Goal: Information Seeking & Learning: Check status

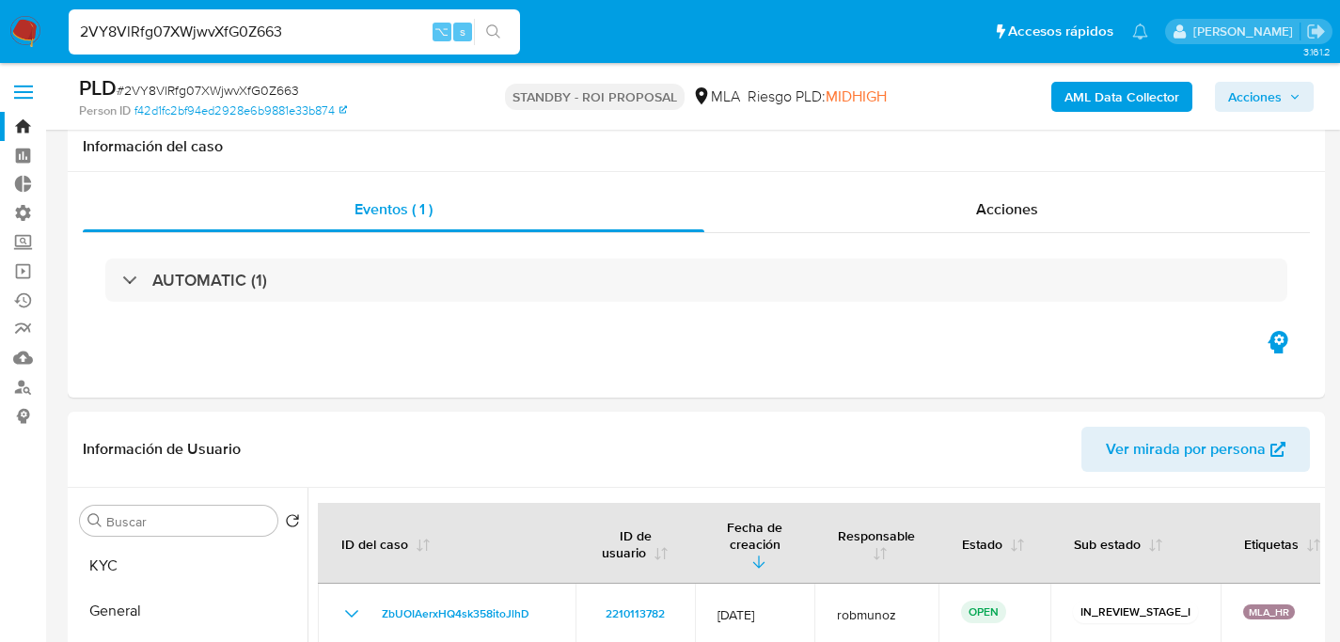
select select "10"
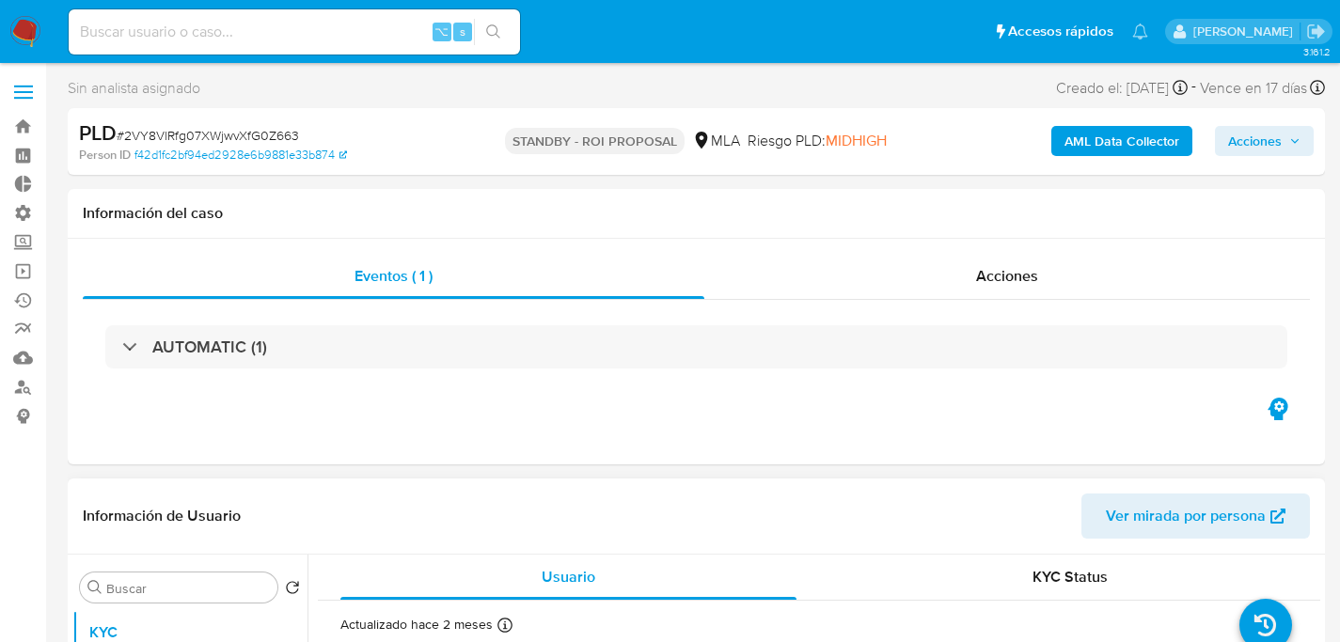
select select "10"
click at [321, 27] on input at bounding box center [294, 32] width 451 height 24
paste input "1FO8f6v0FNiacwbv8ZkdWaxq"
type input "1FO8f6v0FNiacwbv8ZkdWaxq"
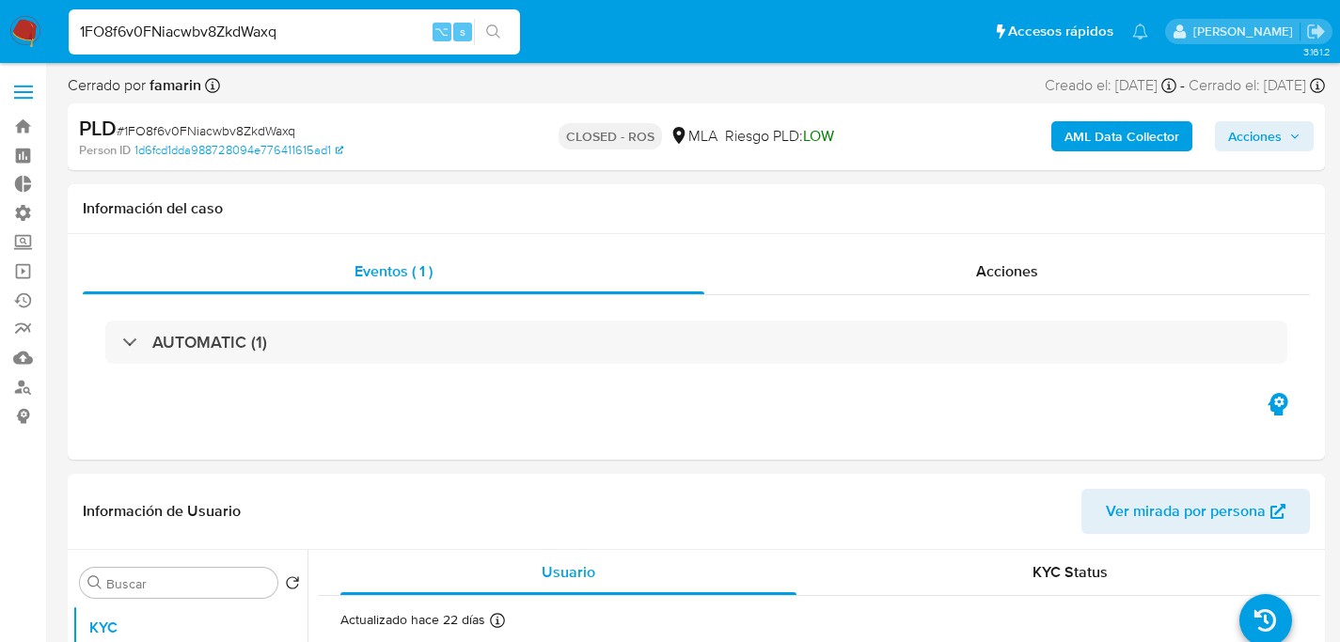
select select "10"
click at [276, 31] on input "1FO8f6v0FNiacwbv8ZkdWaxq" at bounding box center [294, 32] width 451 height 24
paste input "xOOW0Z1BfAGpCml96bnNPHv"
type input "1xOOW0Z1BfAGpCml96bnNPHv"
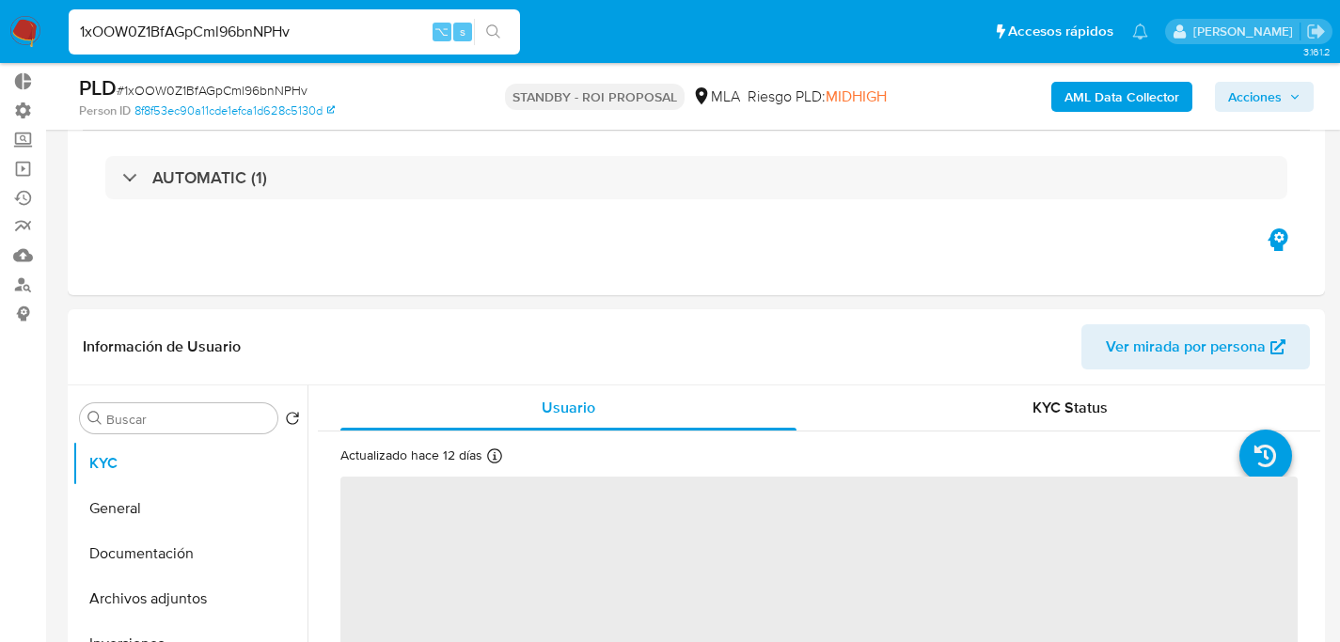
scroll to position [317, 0]
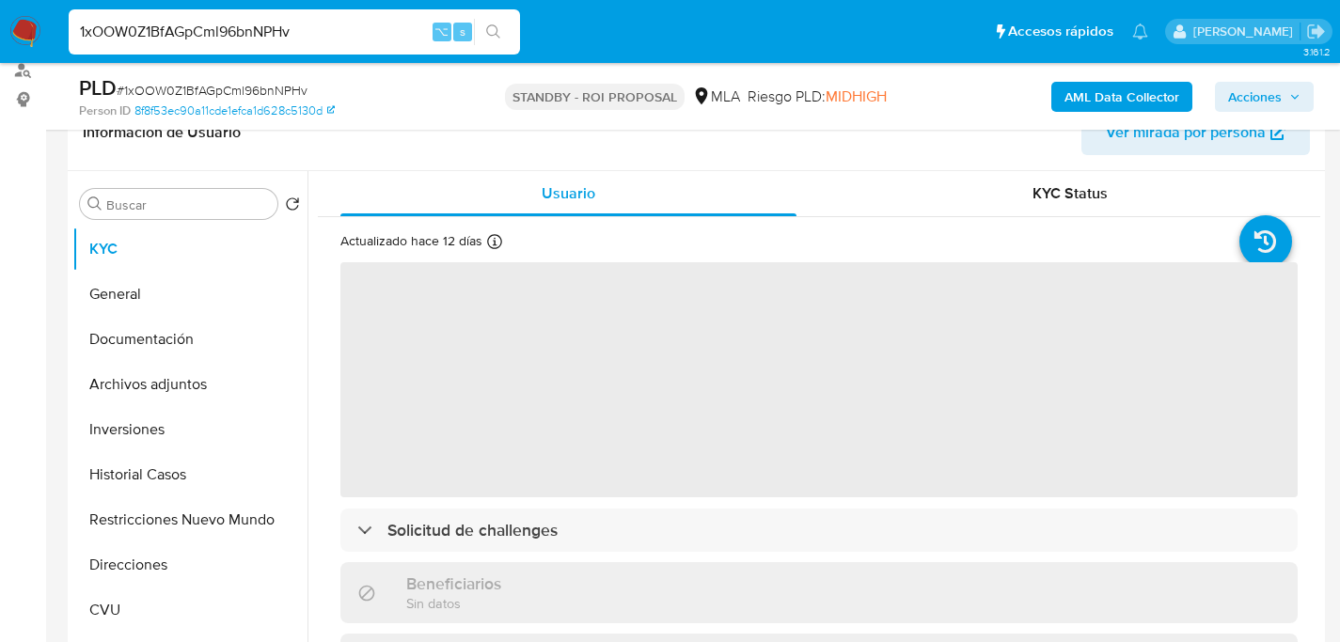
select select "10"
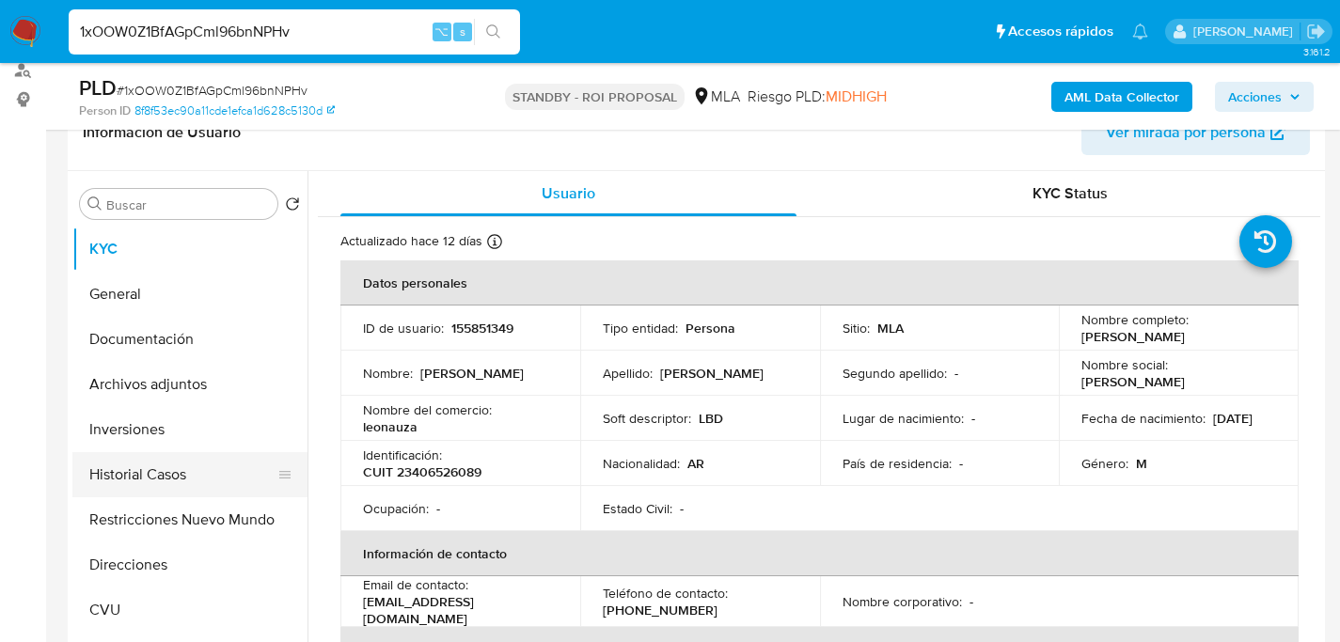
click at [94, 478] on button "Historial Casos" at bounding box center [182, 474] width 220 height 45
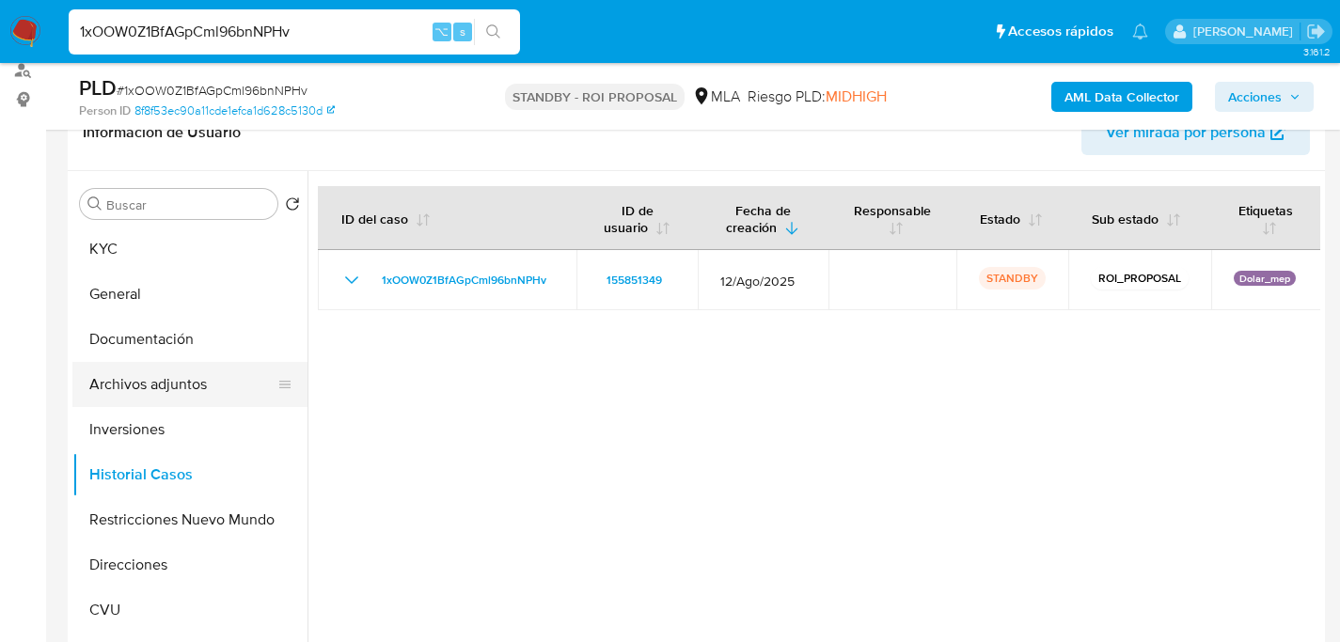
click at [149, 376] on button "Archivos adjuntos" at bounding box center [182, 384] width 220 height 45
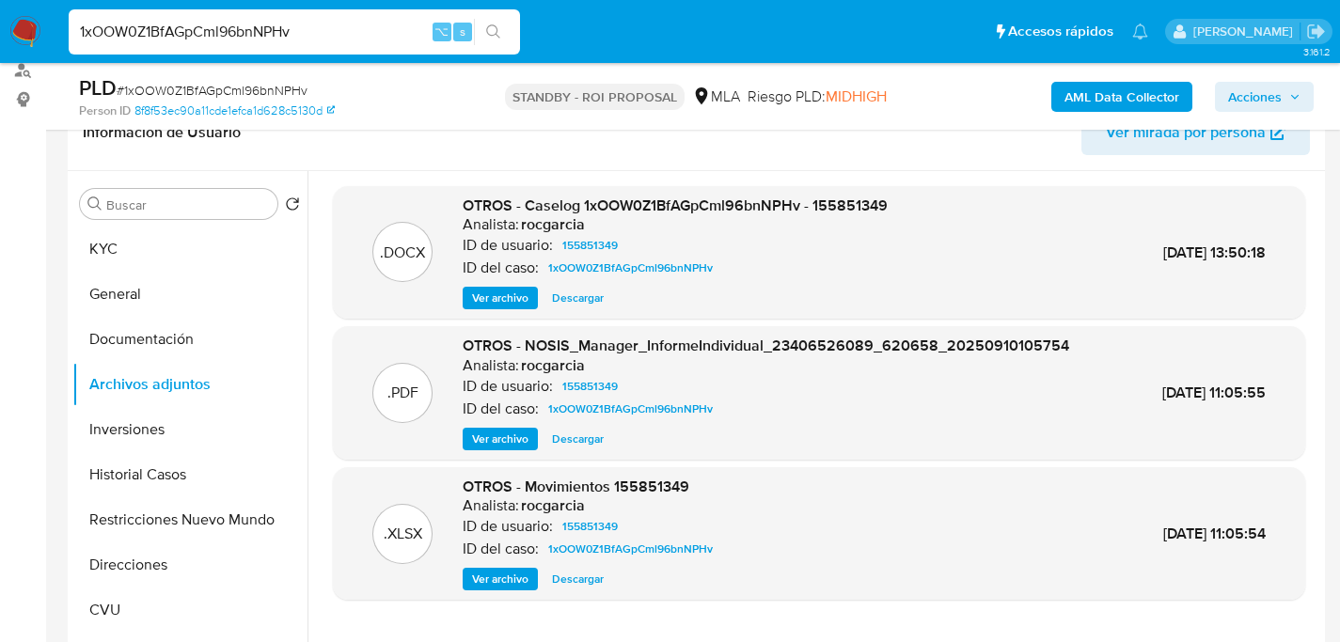
click at [581, 295] on span "Descargar" at bounding box center [578, 298] width 52 height 19
click at [309, 45] on div "1xOOW0Z1BfAGpCml96bnNPHv ⌥ s" at bounding box center [294, 31] width 451 height 45
click at [313, 35] on input "1xOOW0Z1BfAGpCml96bnNPHv" at bounding box center [294, 32] width 451 height 24
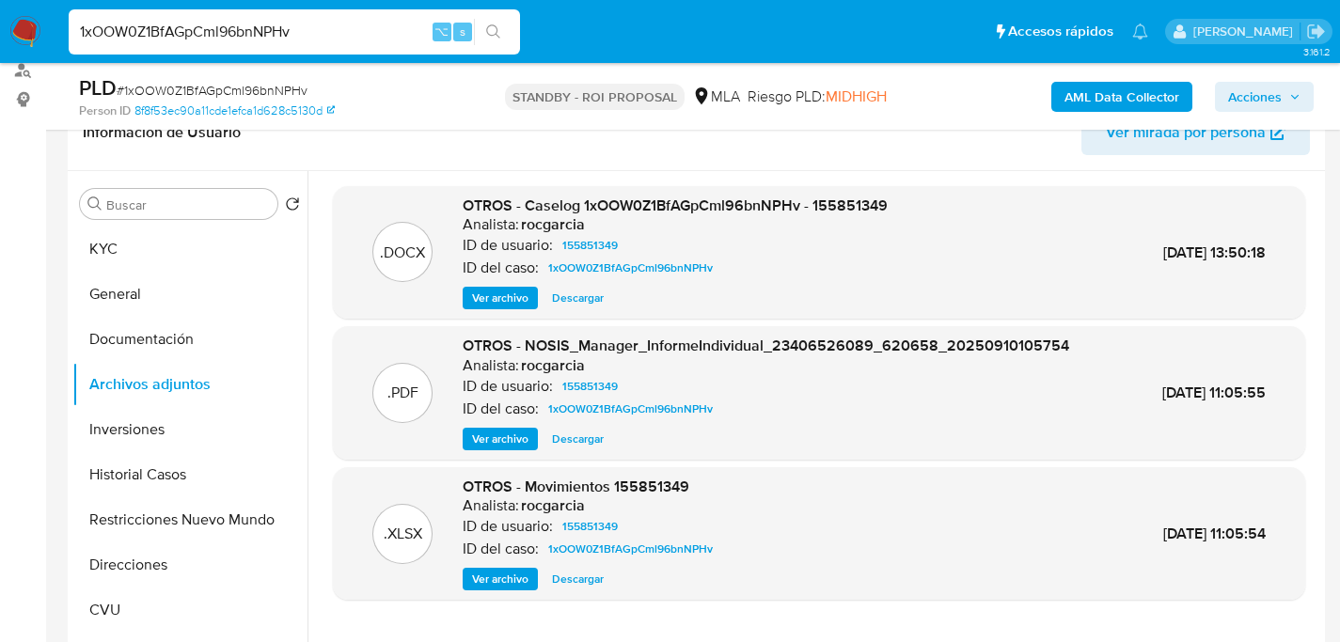
paste input "2e18JsdI5BPPl5Olq6EQHnL4"
type input "2e18JsdI5BPPl5Olq6EQHnL4"
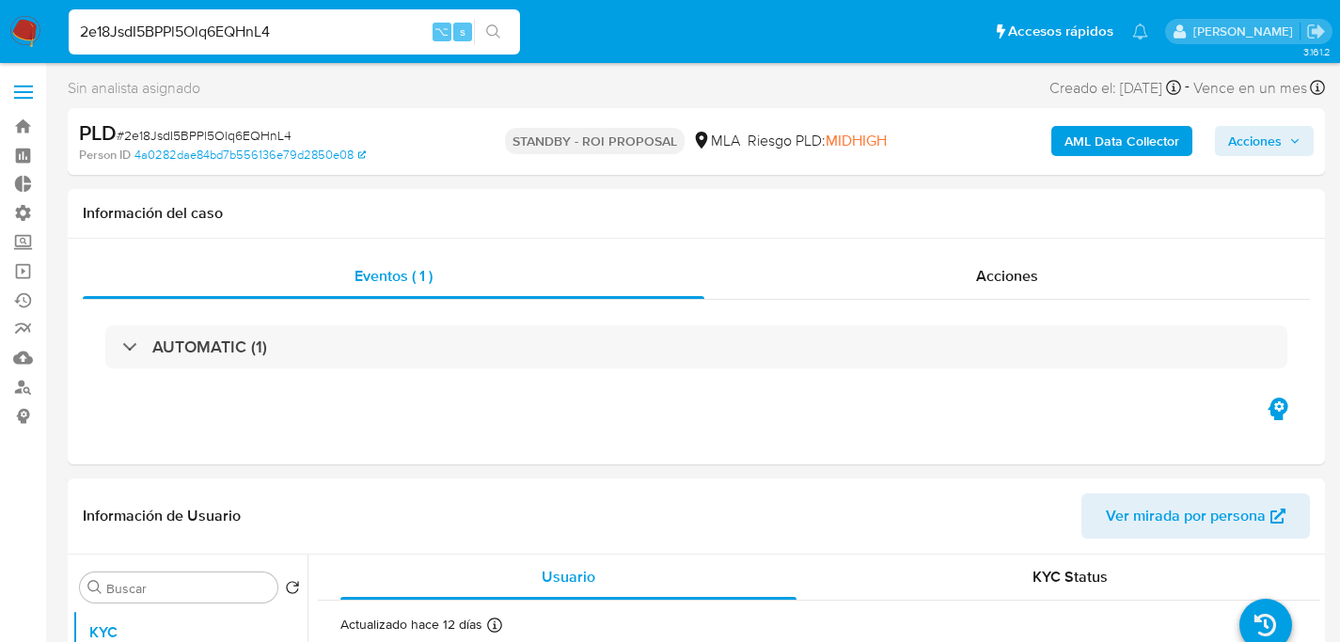
select select "10"
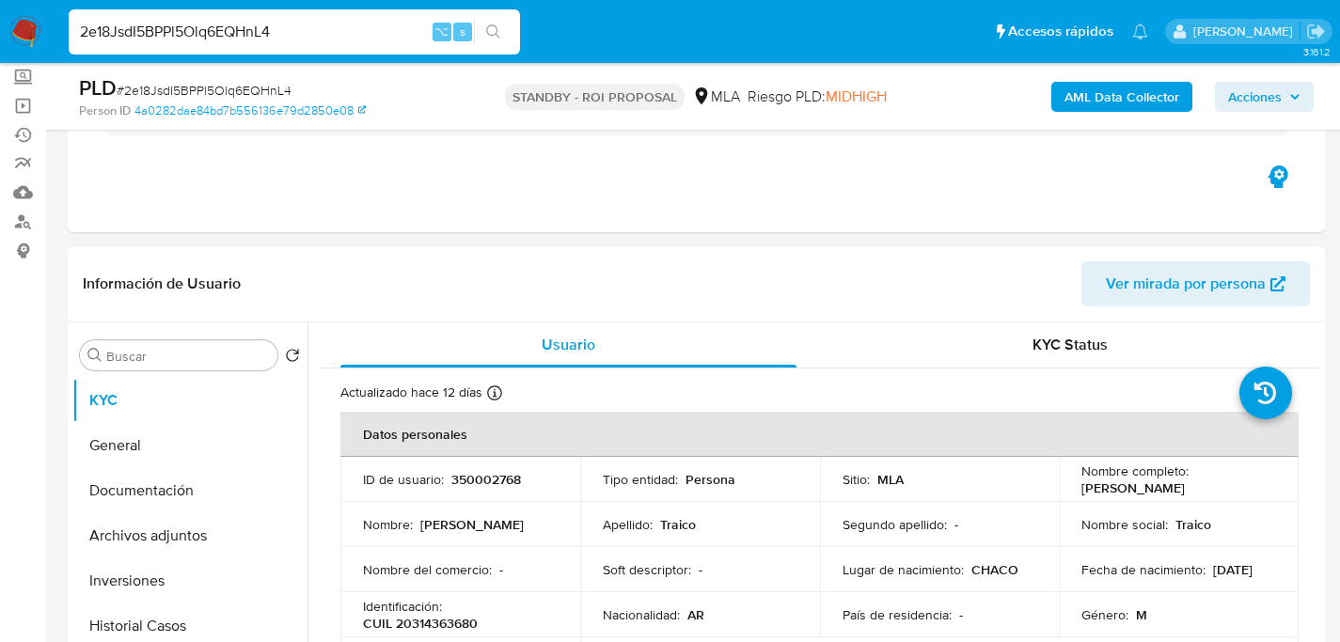
scroll to position [418, 0]
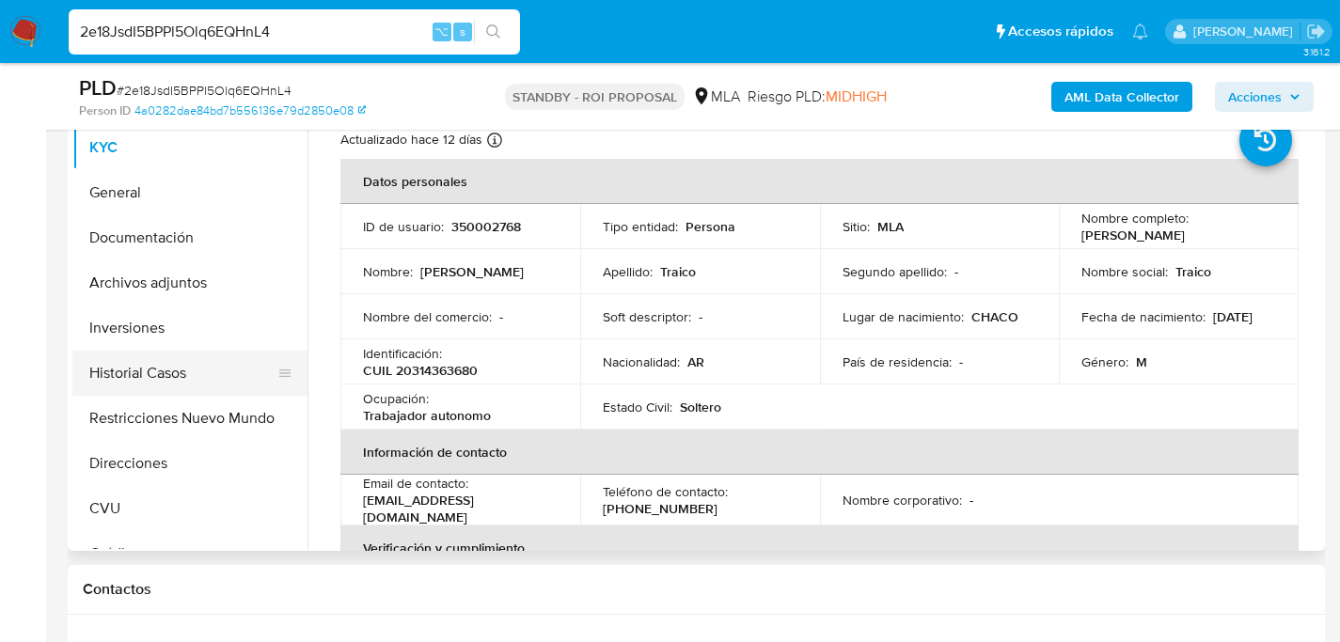
click at [155, 368] on button "Historial Casos" at bounding box center [182, 373] width 220 height 45
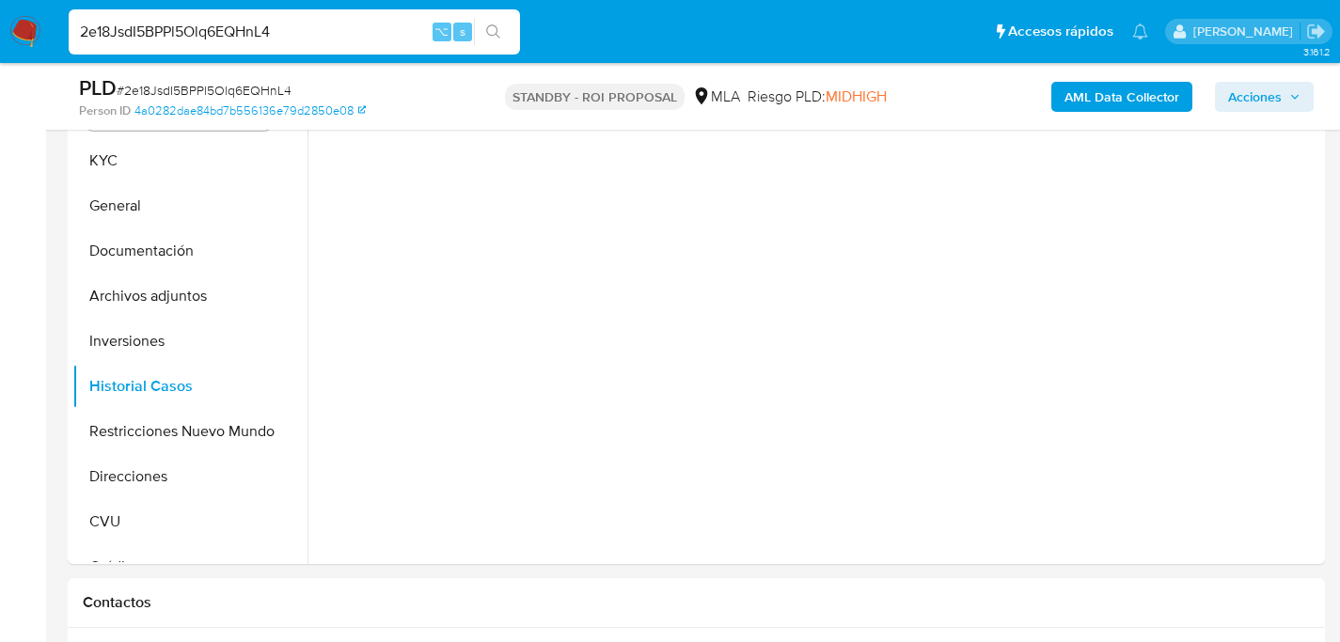
scroll to position [385, 0]
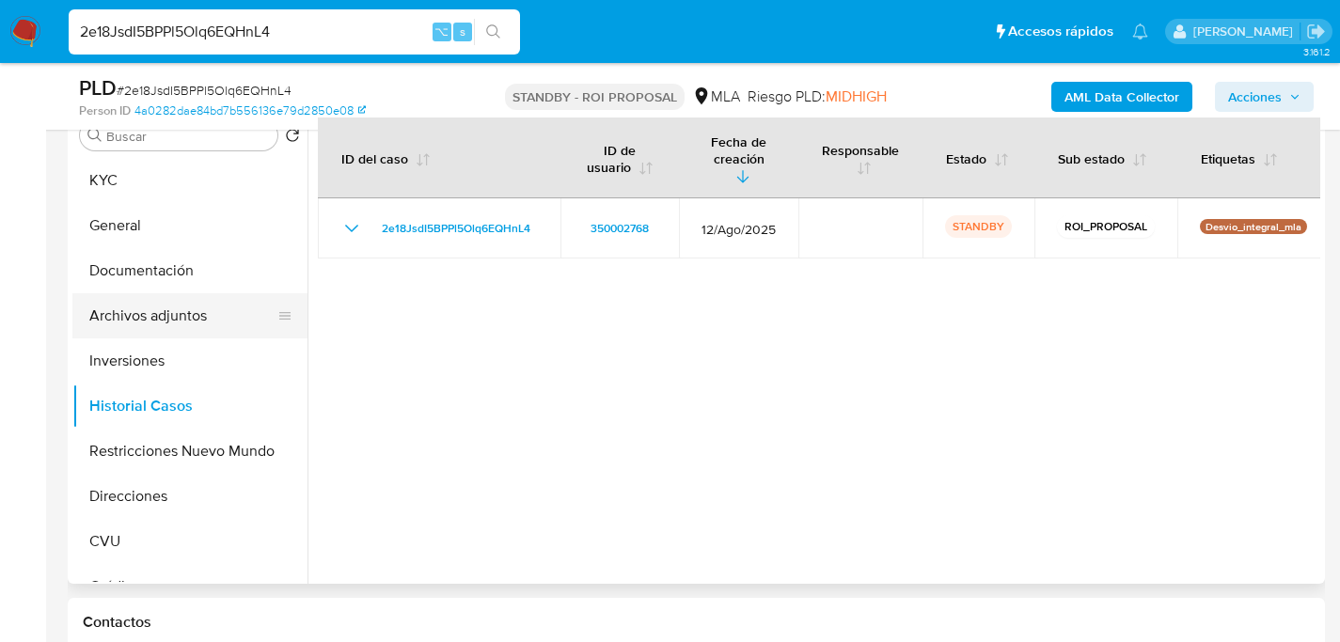
click at [144, 307] on button "Archivos adjuntos" at bounding box center [182, 315] width 220 height 45
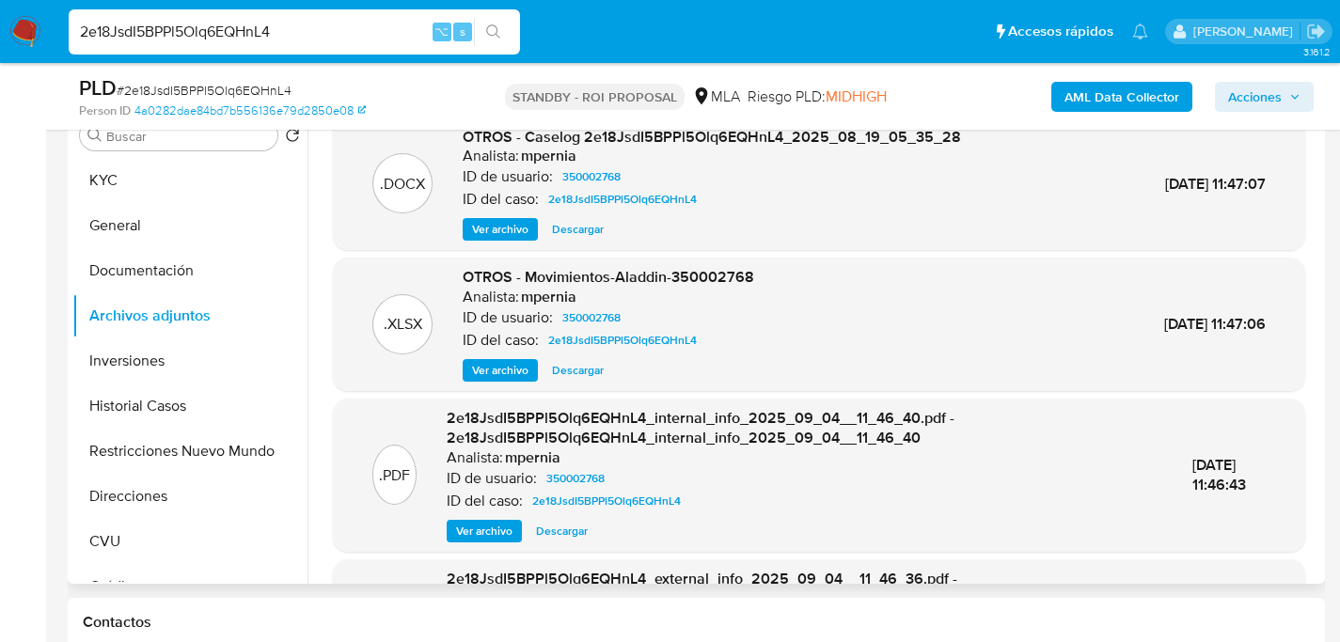
click at [595, 225] on span "Descargar" at bounding box center [578, 229] width 52 height 19
click at [154, 401] on button "Historial Casos" at bounding box center [182, 406] width 220 height 45
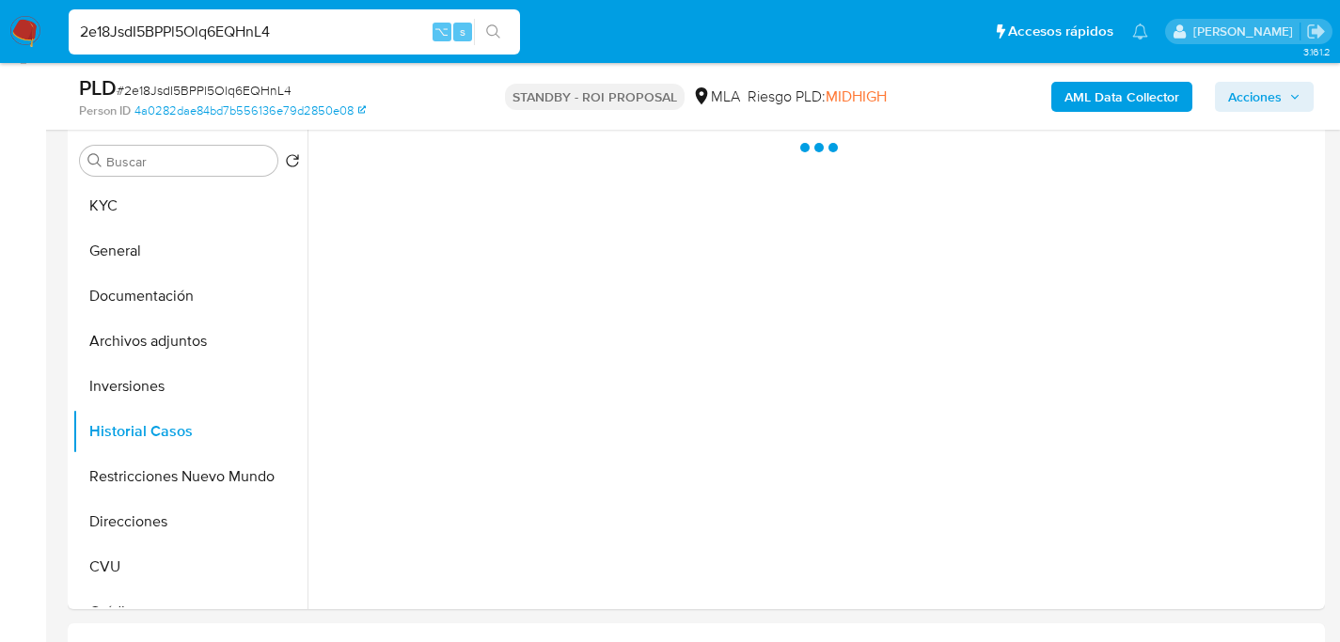
scroll to position [359, 0]
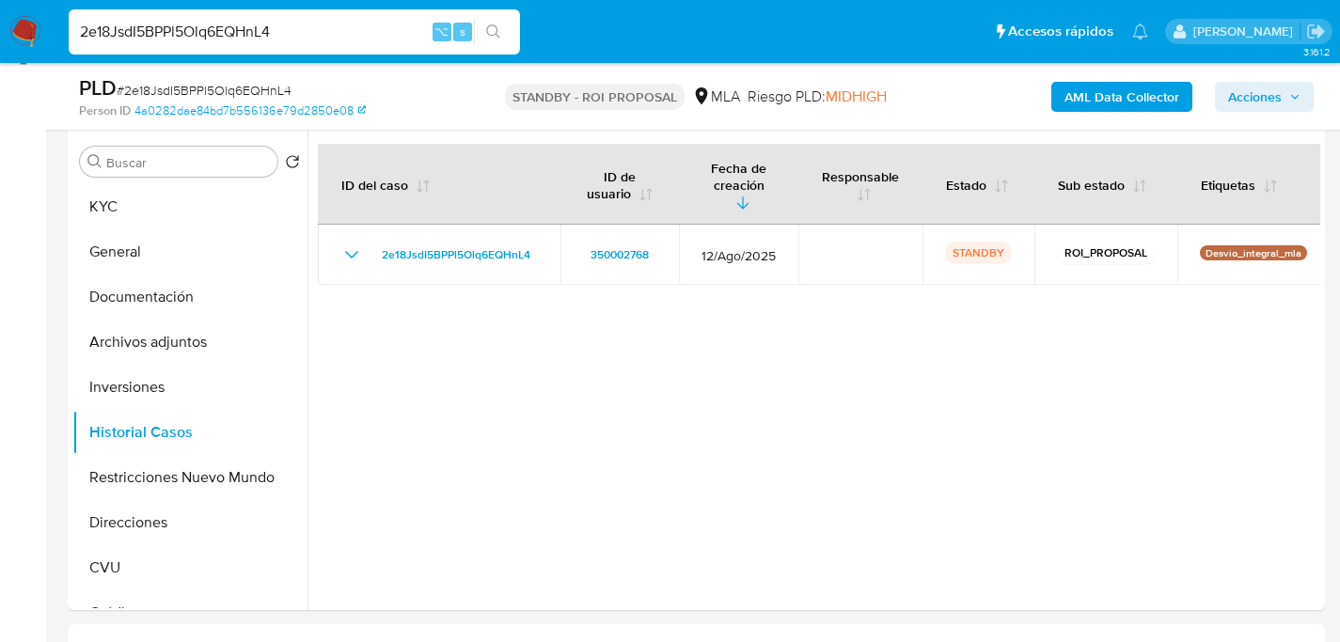
click at [348, 30] on input "2e18JsdI5BPPl5Olq6EQHnL4" at bounding box center [294, 32] width 451 height 24
paste input "RqGs3DIchvZUJm0es5hezLN"
type input "2RqGs3DIchvZUJm0es5hezLN"
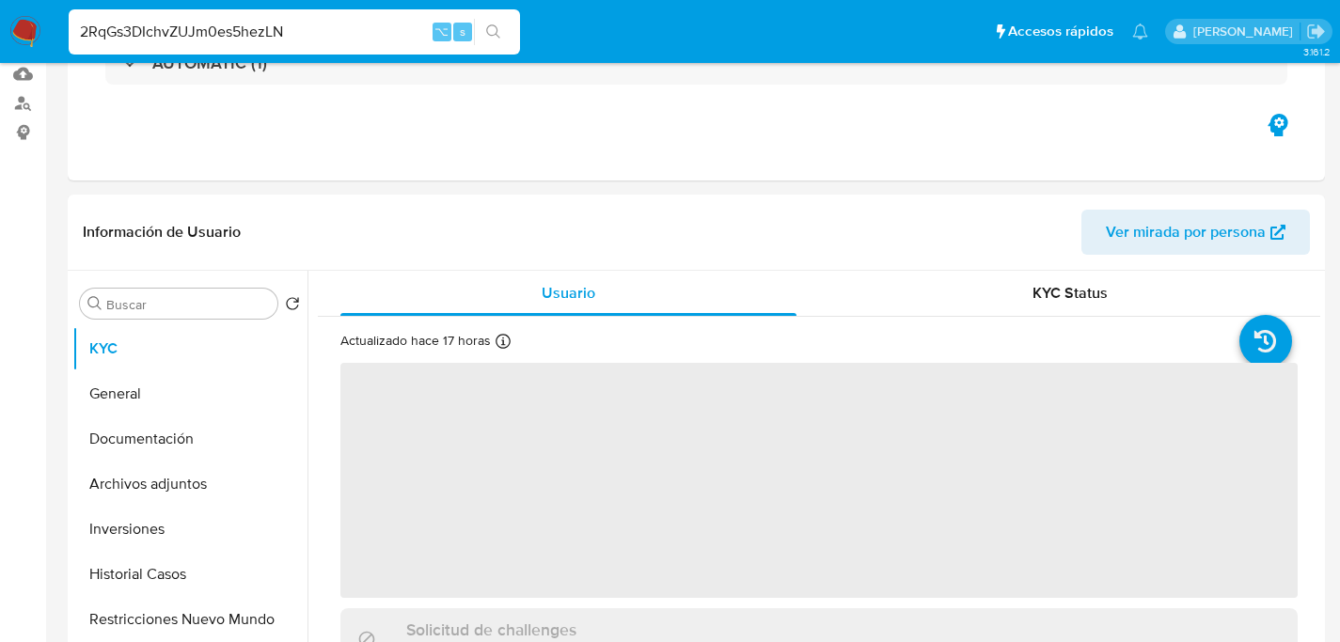
select select "10"
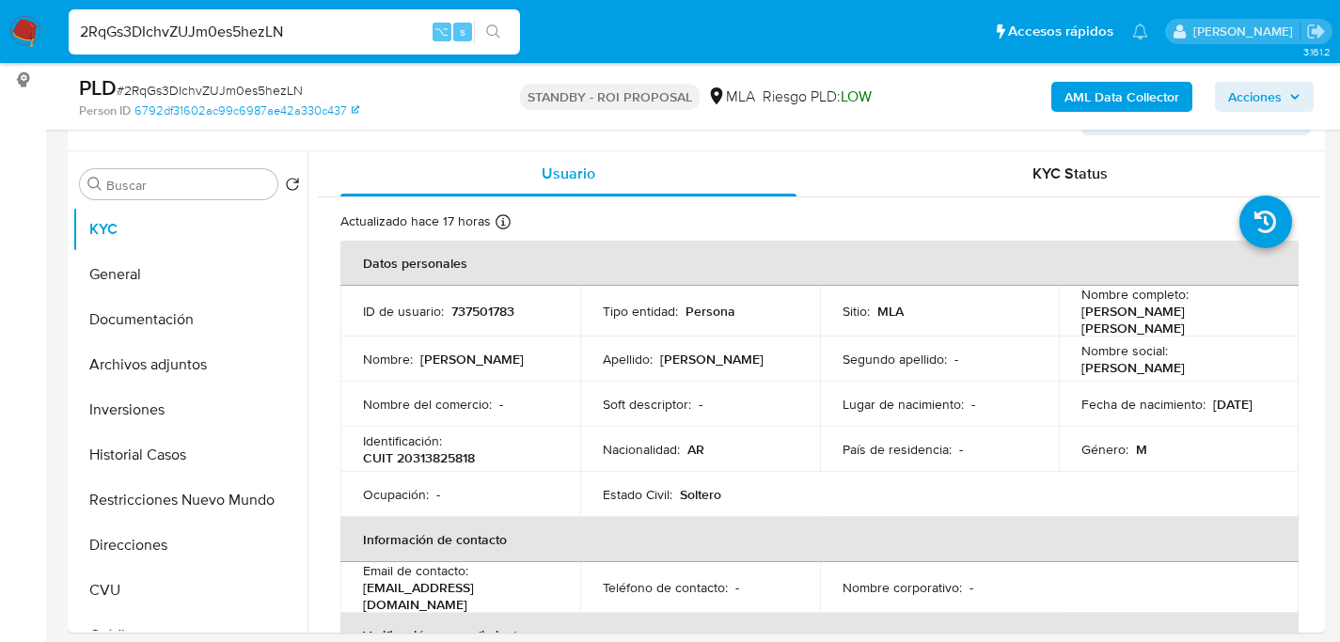
scroll to position [338, 0]
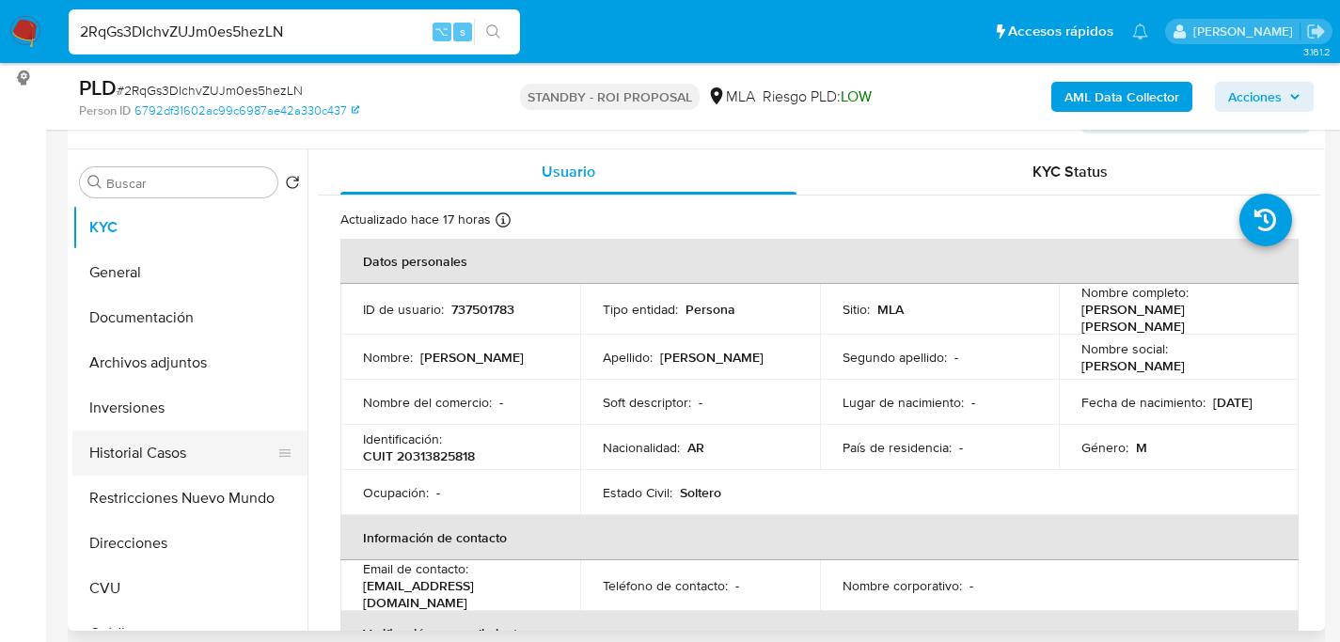
click at [121, 438] on button "Historial Casos" at bounding box center [182, 453] width 220 height 45
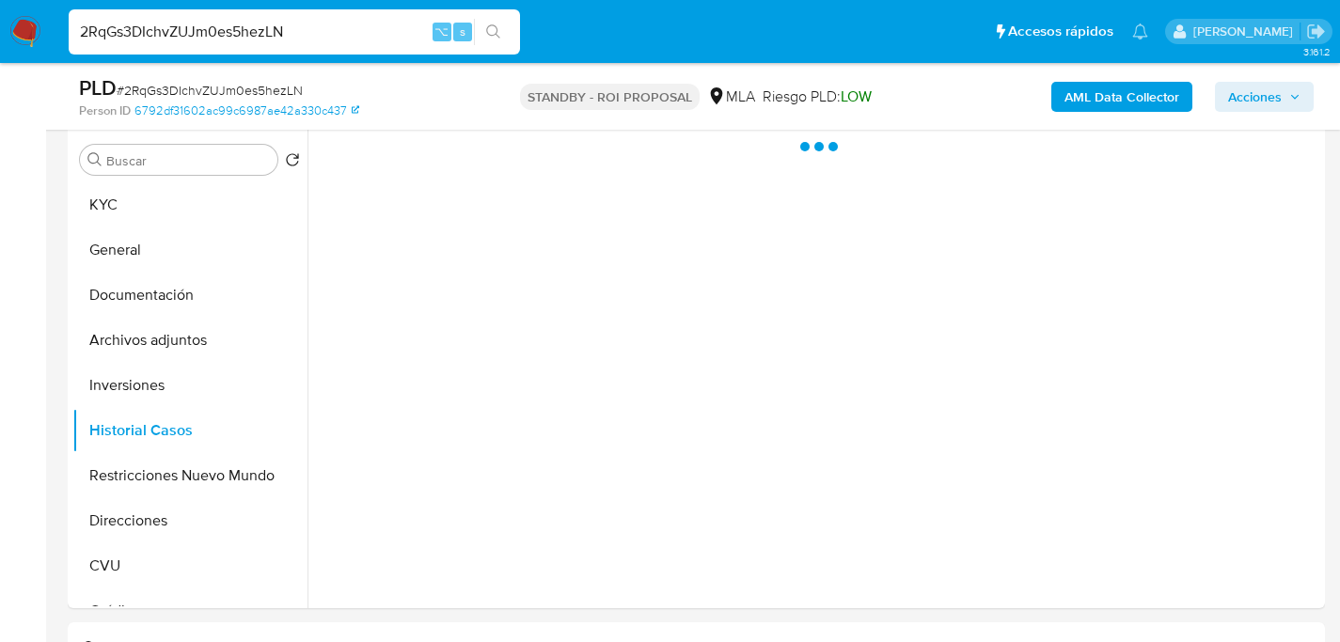
scroll to position [363, 0]
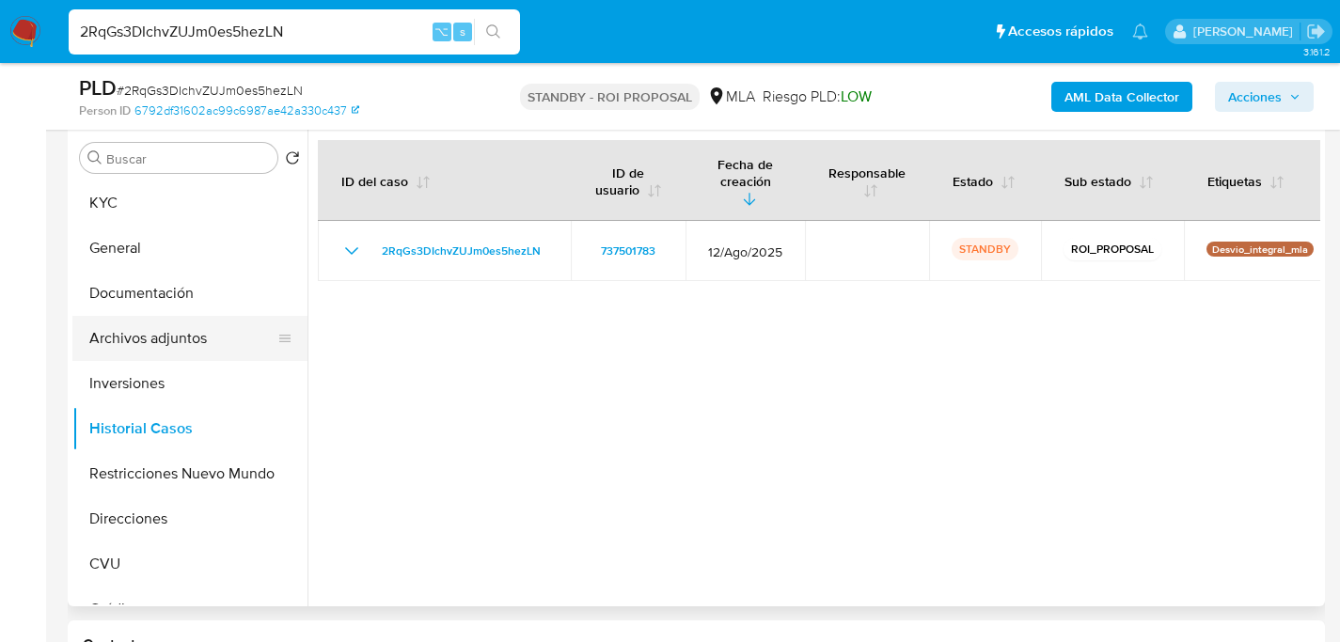
click at [112, 327] on button "Archivos adjuntos" at bounding box center [182, 338] width 220 height 45
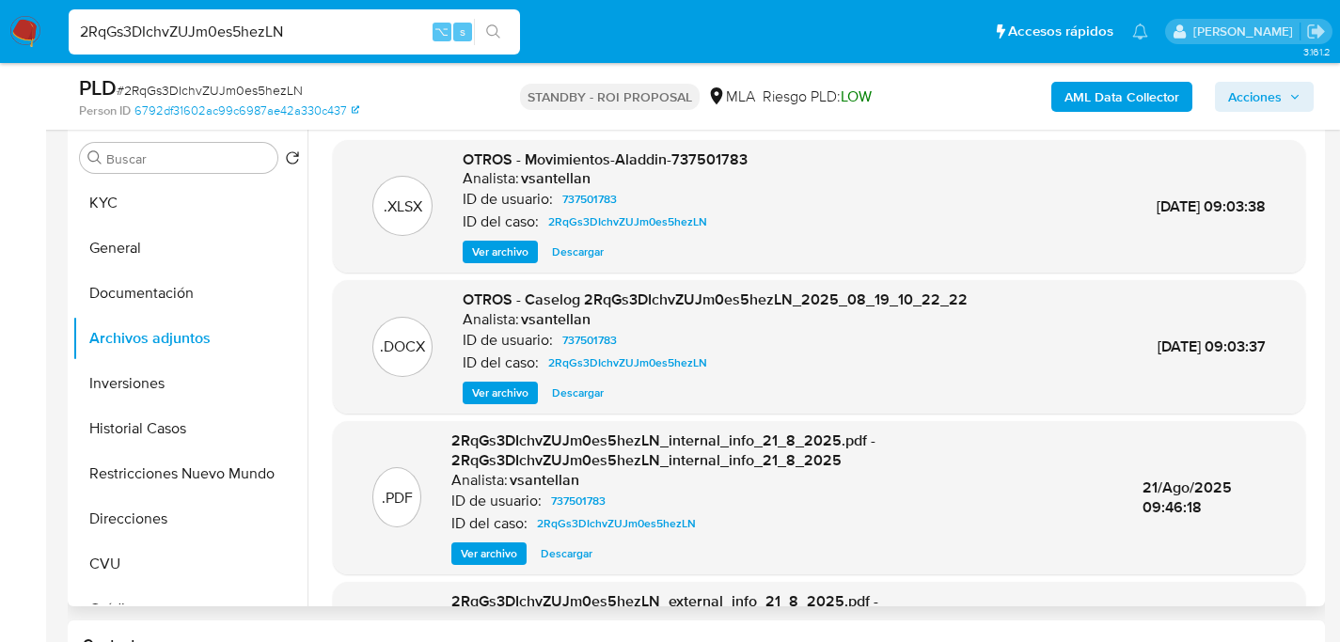
click at [573, 392] on span "Descargar" at bounding box center [578, 393] width 52 height 19
click at [268, 42] on input "2RqGs3DIchvZUJm0es5hezLN" at bounding box center [294, 32] width 451 height 24
paste input "VY8VlRfg07XWjwvXfG0Z663"
type input "2VY8VlRfg07XWjwvXfG0Z663"
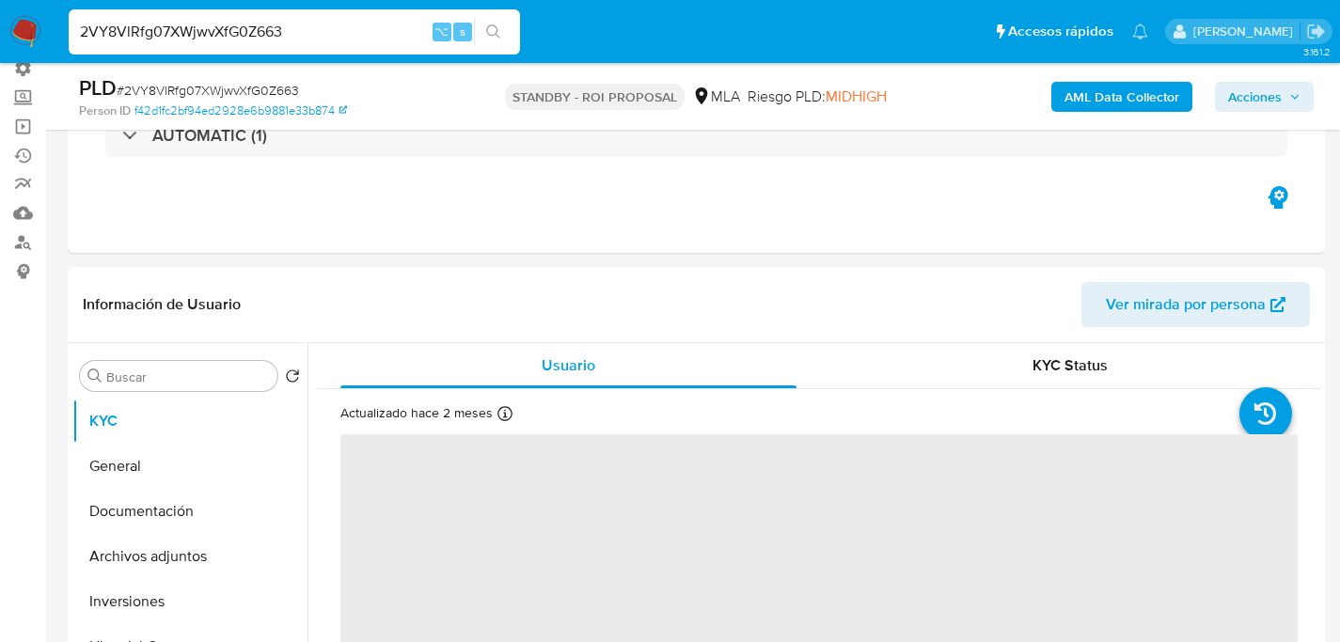
select select "10"
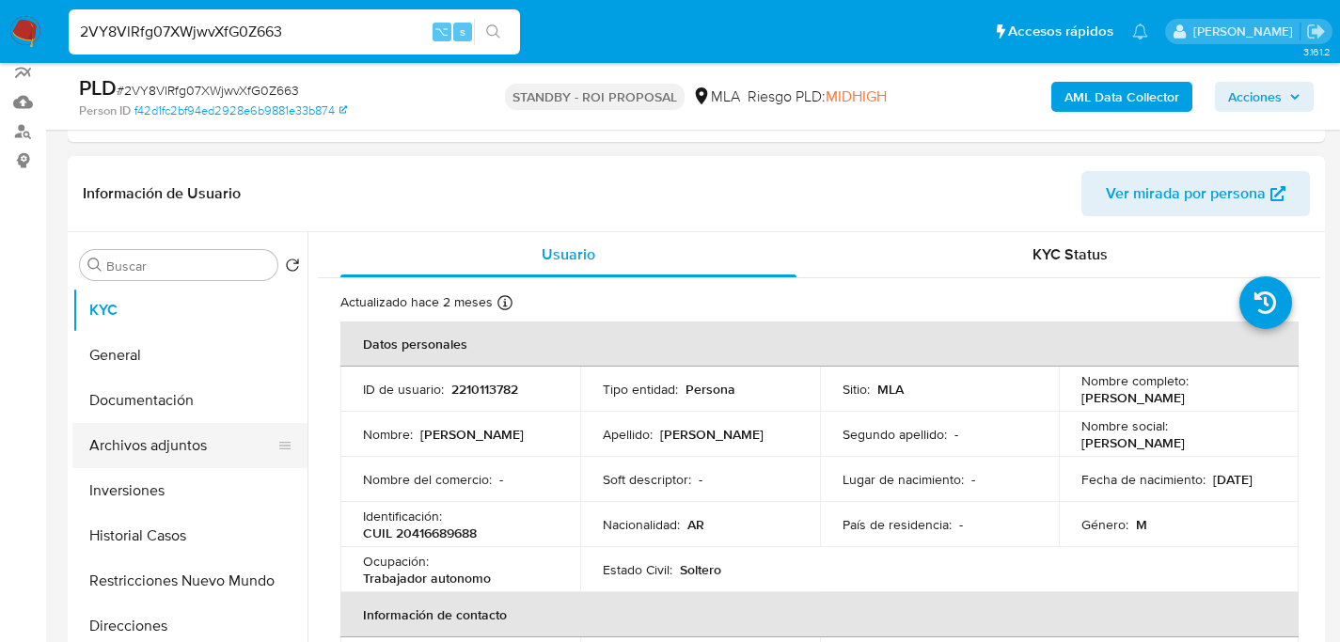
click at [134, 426] on button "Archivos adjuntos" at bounding box center [182, 445] width 220 height 45
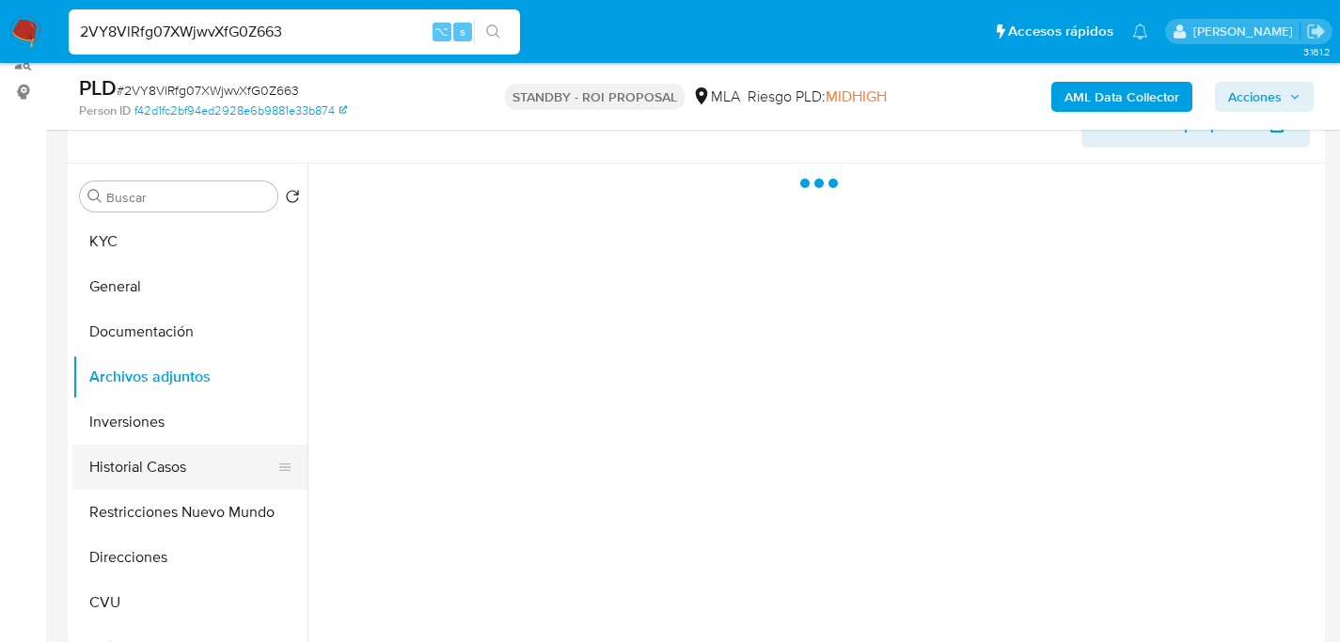
click at [114, 469] on button "Historial Casos" at bounding box center [182, 467] width 220 height 45
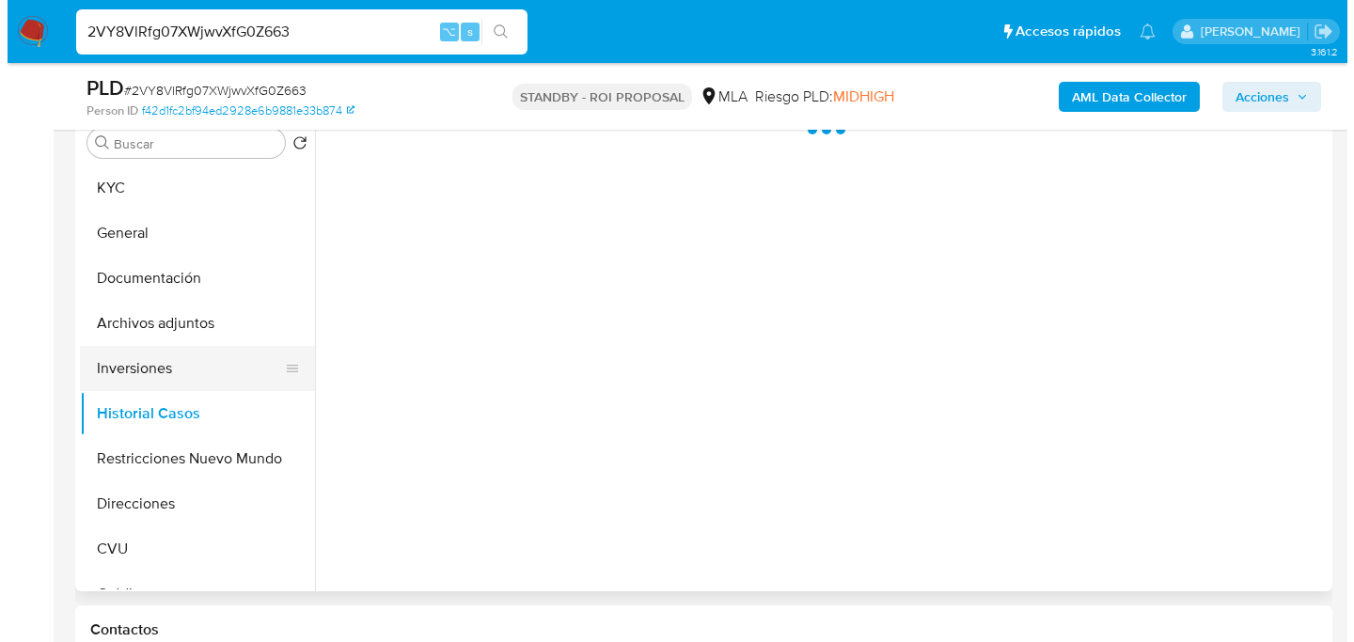
scroll to position [378, 0]
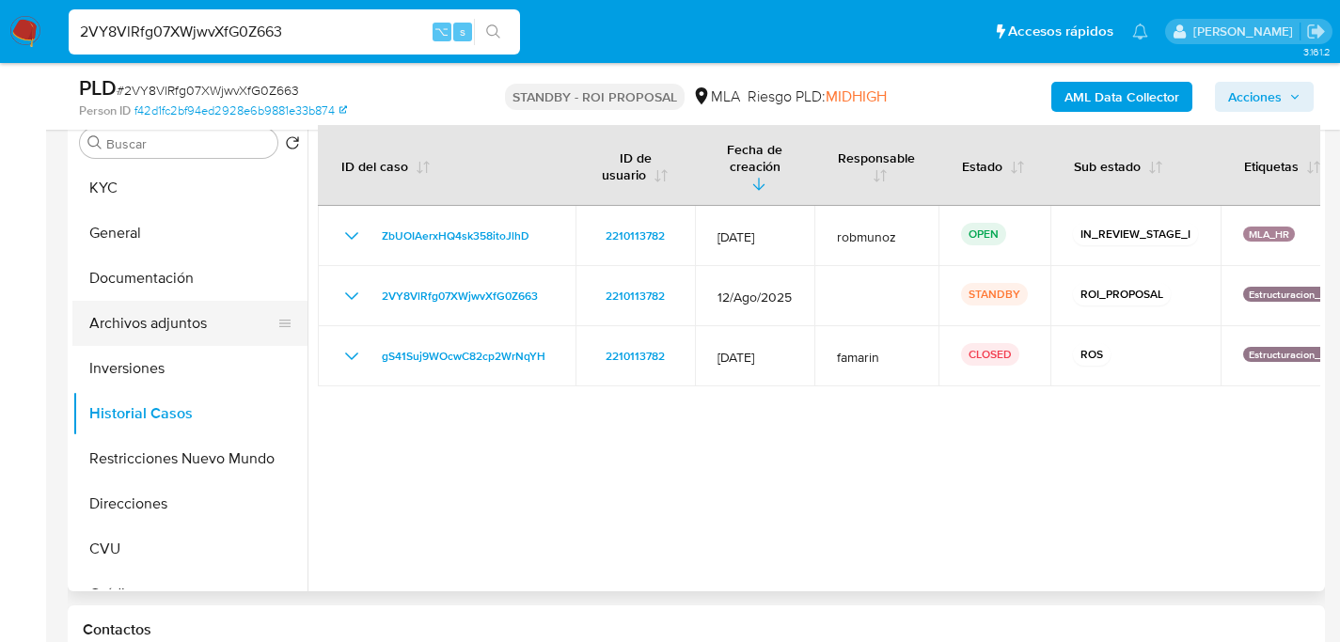
click at [119, 310] on button "Archivos adjuntos" at bounding box center [182, 323] width 220 height 45
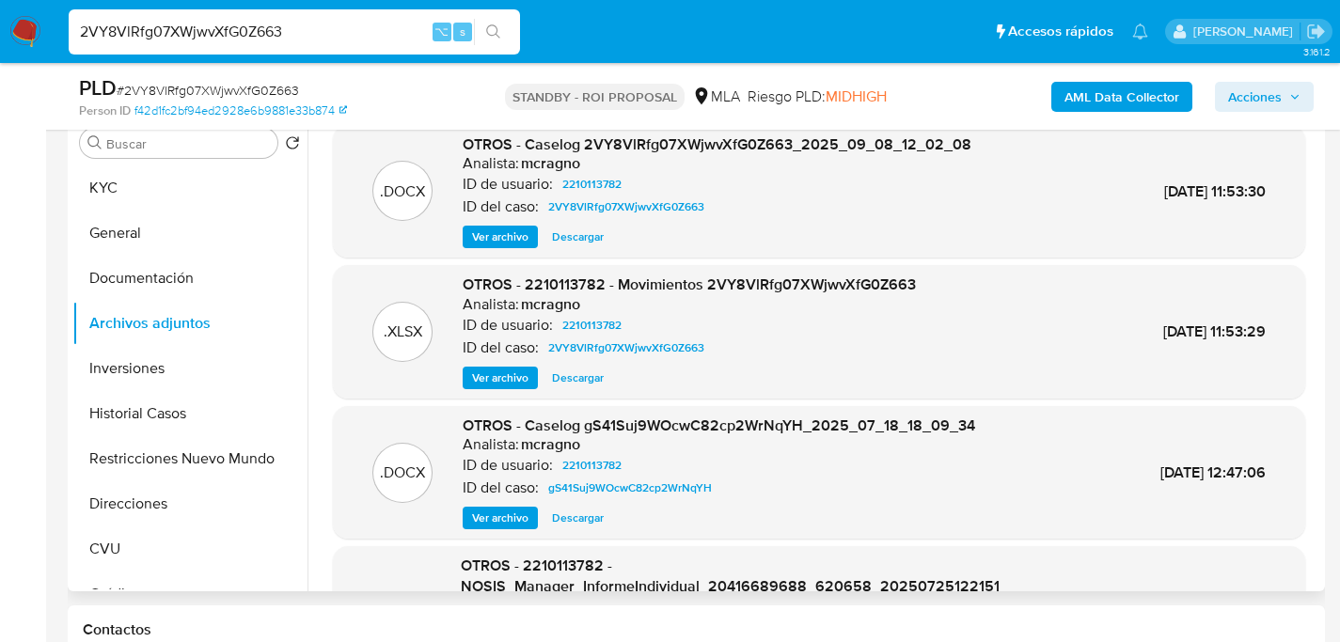
click at [496, 238] on span "Ver archivo" at bounding box center [500, 237] width 56 height 19
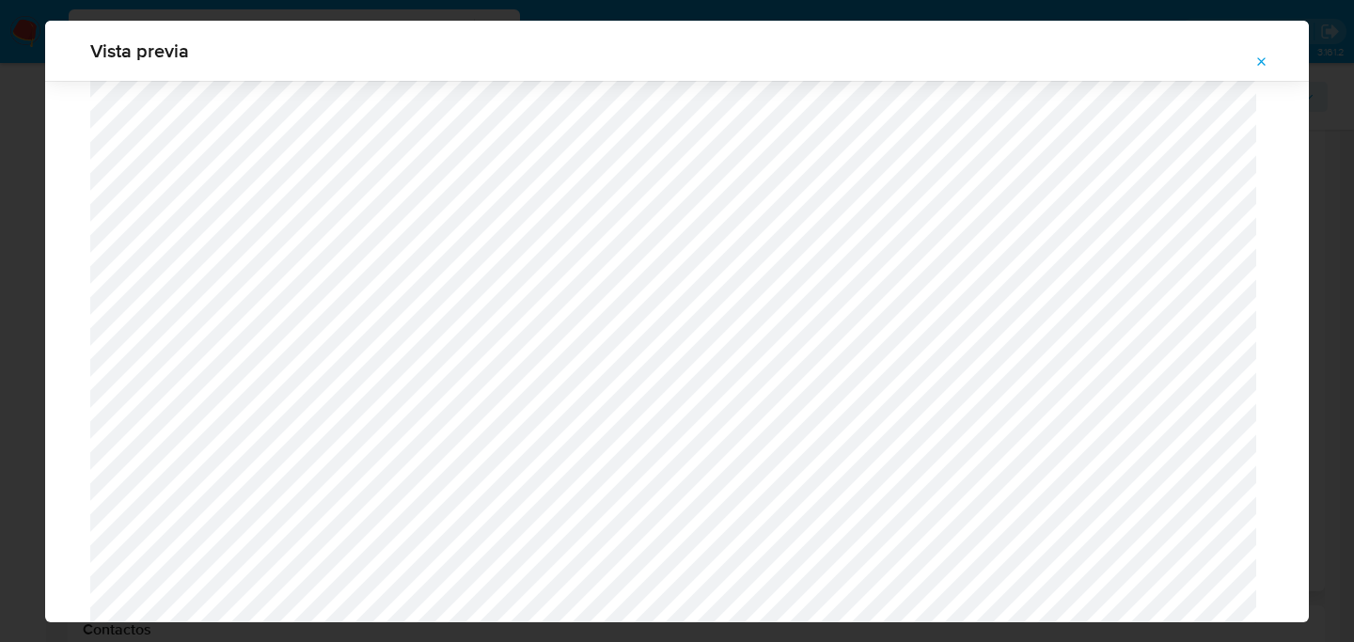
scroll to position [1216, 0]
click at [1258, 58] on icon "Attachment preview" at bounding box center [1262, 61] width 8 height 8
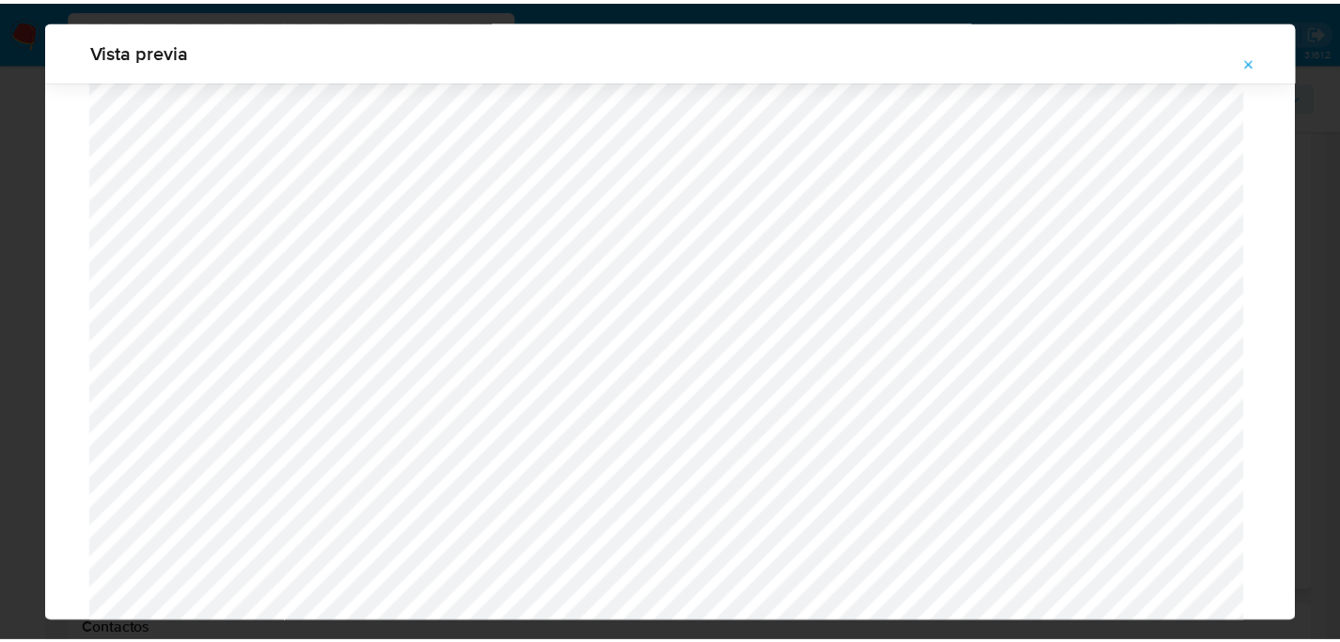
scroll to position [60, 0]
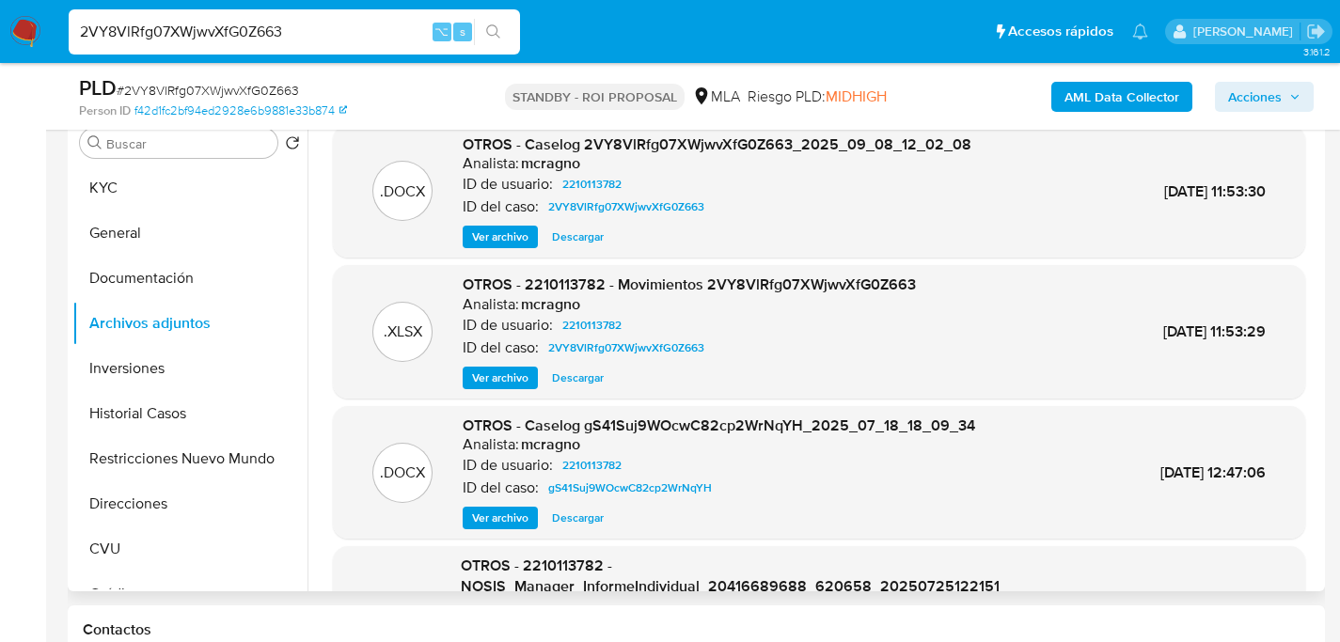
click at [328, 26] on input "2VY8VlRfg07XWjwvXfG0Z663" at bounding box center [294, 32] width 451 height 24
paste input "3eida4nY8Vxi5miAQdgpQPdp"
type input "3eida4nY8Vxi5miAQdgpQPdp"
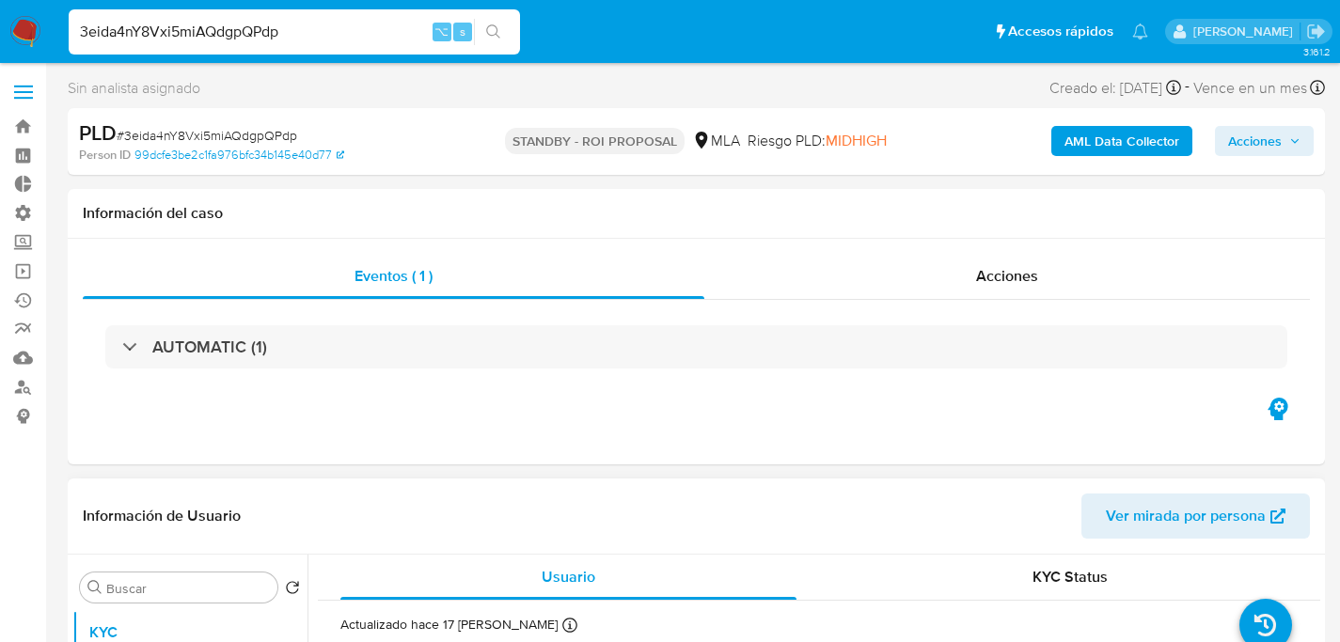
select select "10"
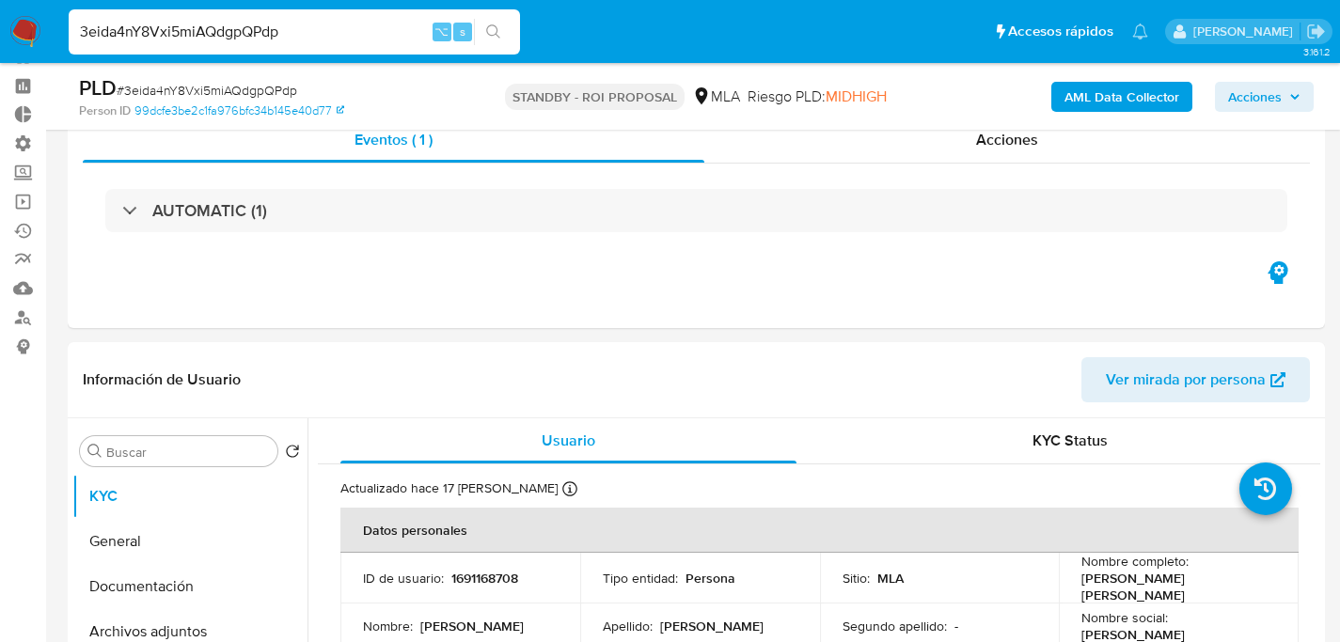
scroll to position [327, 0]
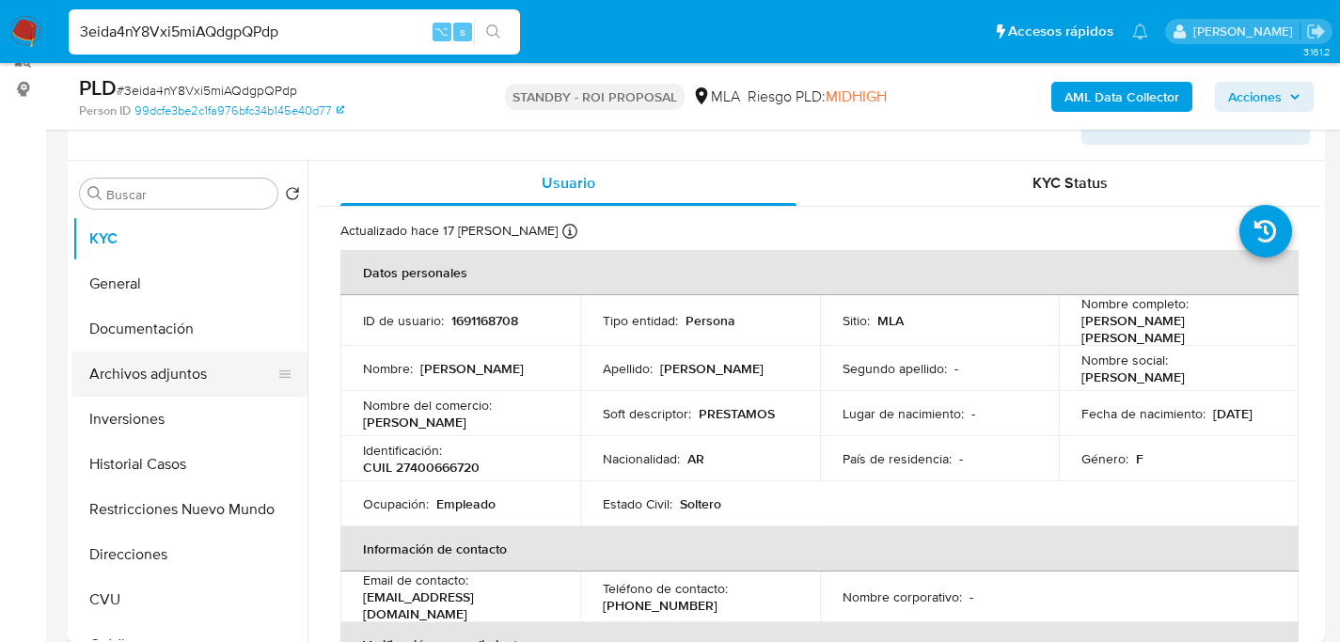
click at [124, 379] on button "Archivos adjuntos" at bounding box center [182, 374] width 220 height 45
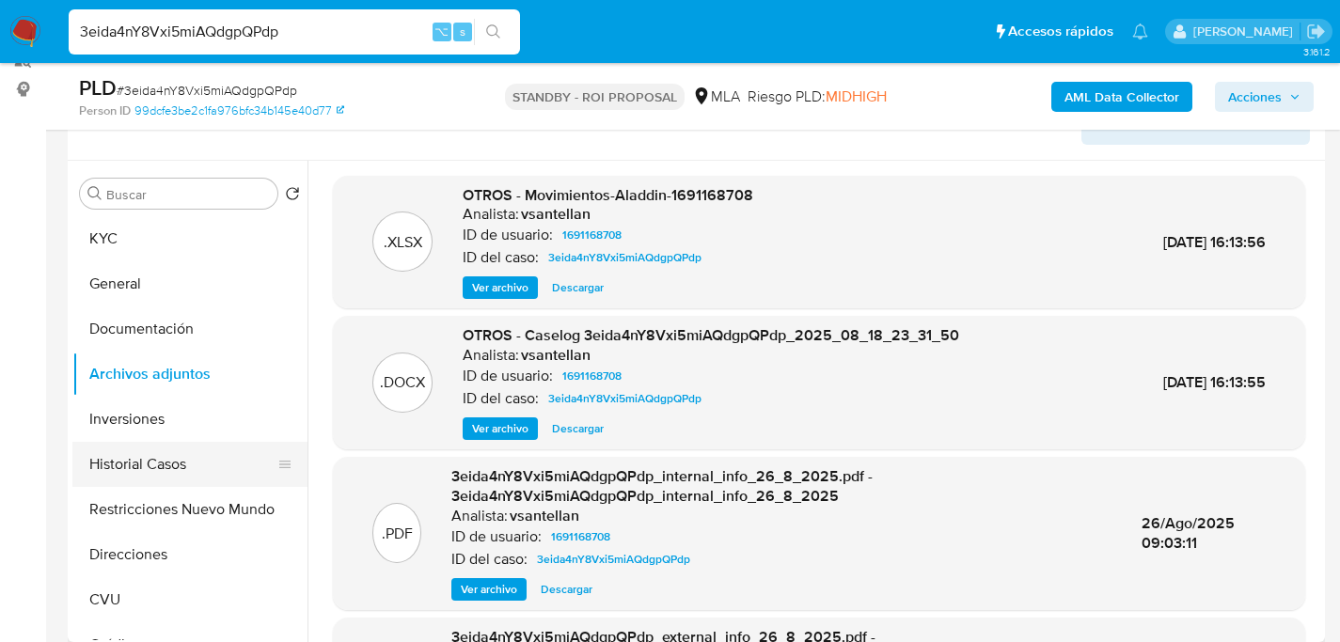
click at [165, 452] on button "Historial Casos" at bounding box center [182, 464] width 220 height 45
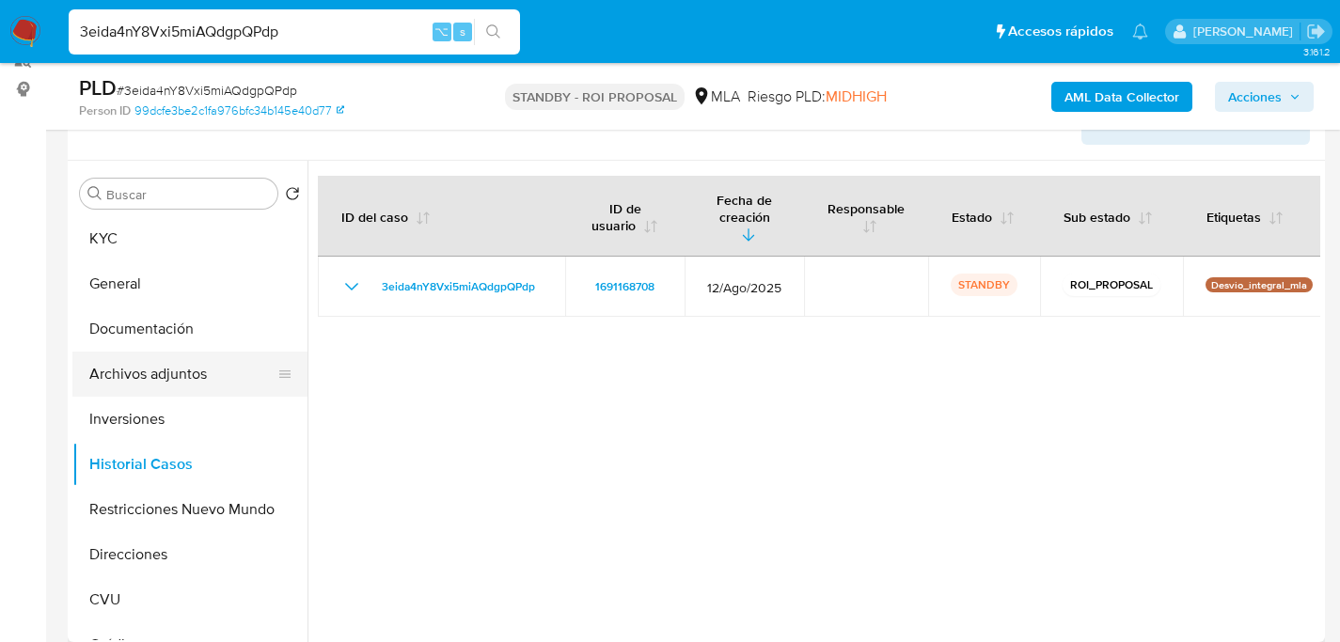
click at [188, 391] on button "Archivos adjuntos" at bounding box center [182, 374] width 220 height 45
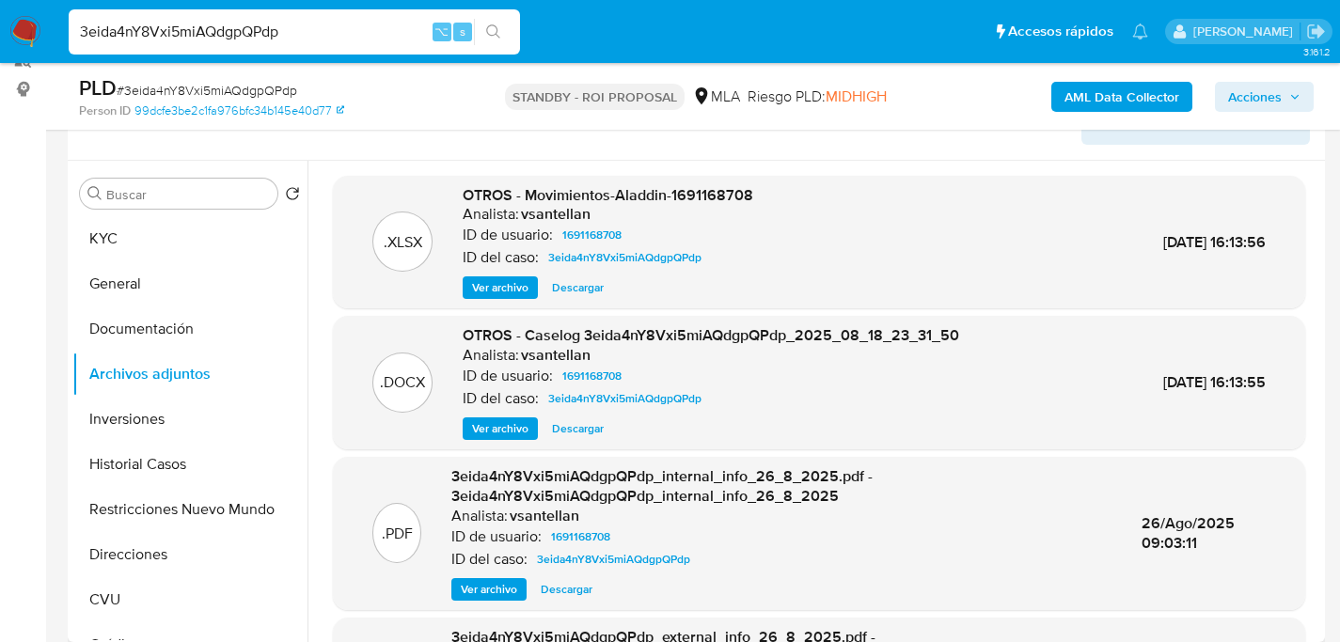
click at [574, 429] on span "Descargar" at bounding box center [578, 428] width 52 height 19
click at [275, 35] on input "3eida4nY8Vxi5miAQdgpQPdp" at bounding box center [294, 32] width 451 height 24
paste input "4684jHsP8UQxnOIkt3dWni0w"
type input "4684jHsP8UQxnOIkt3dWni0w"
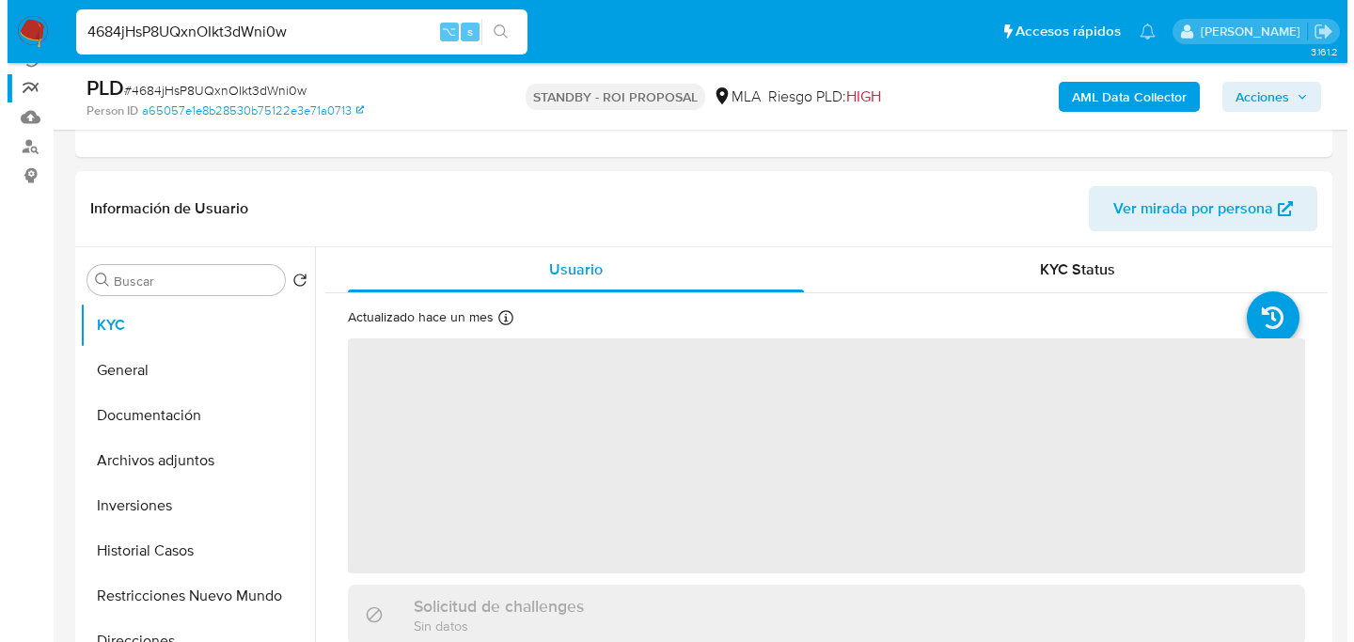
scroll to position [365, 0]
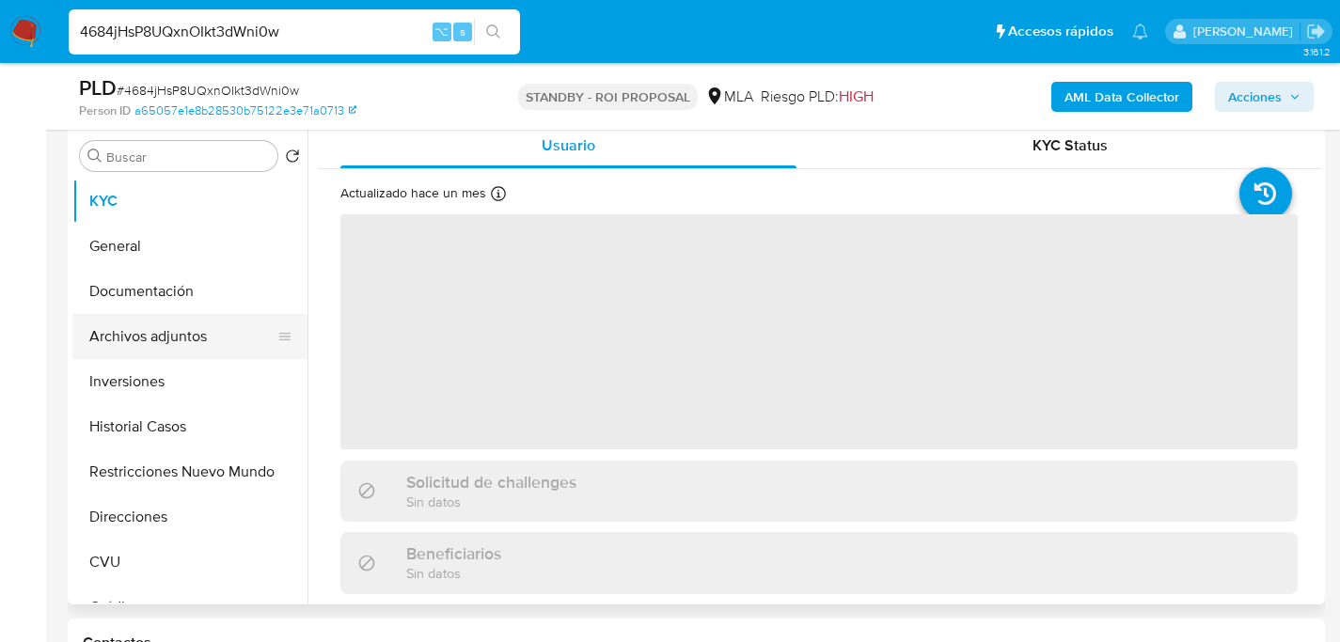
select select "10"
click at [130, 344] on button "Archivos adjuntos" at bounding box center [182, 336] width 220 height 45
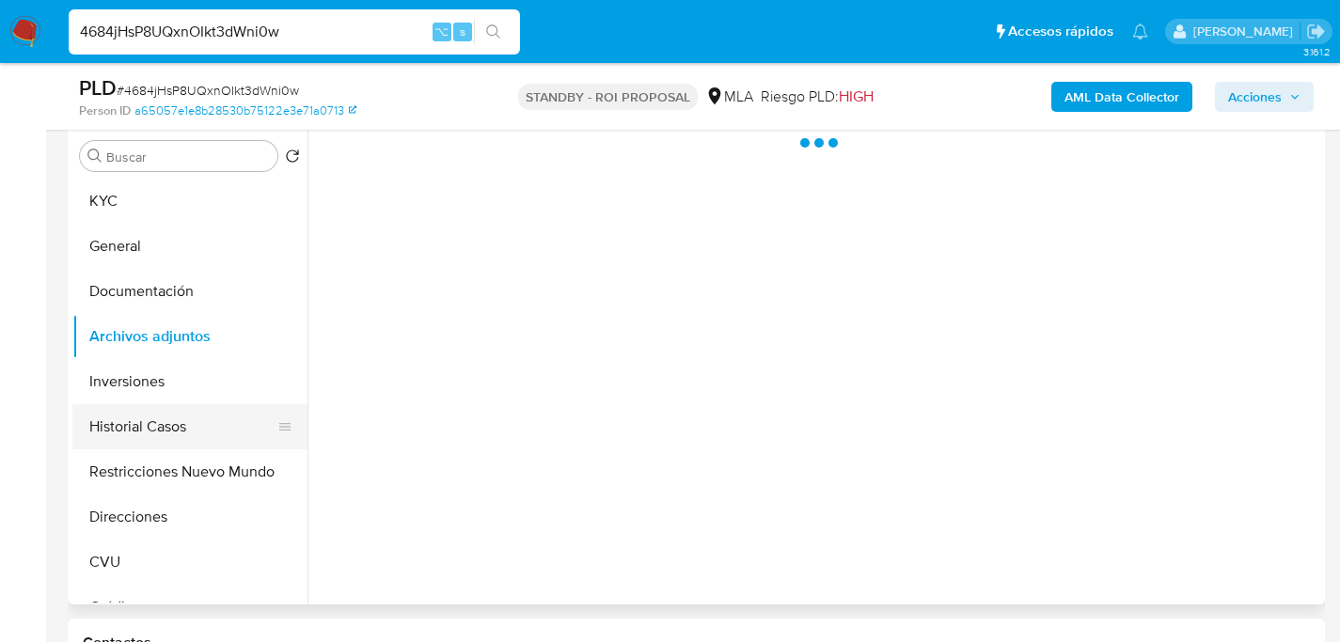
click at [151, 413] on button "Historial Casos" at bounding box center [182, 426] width 220 height 45
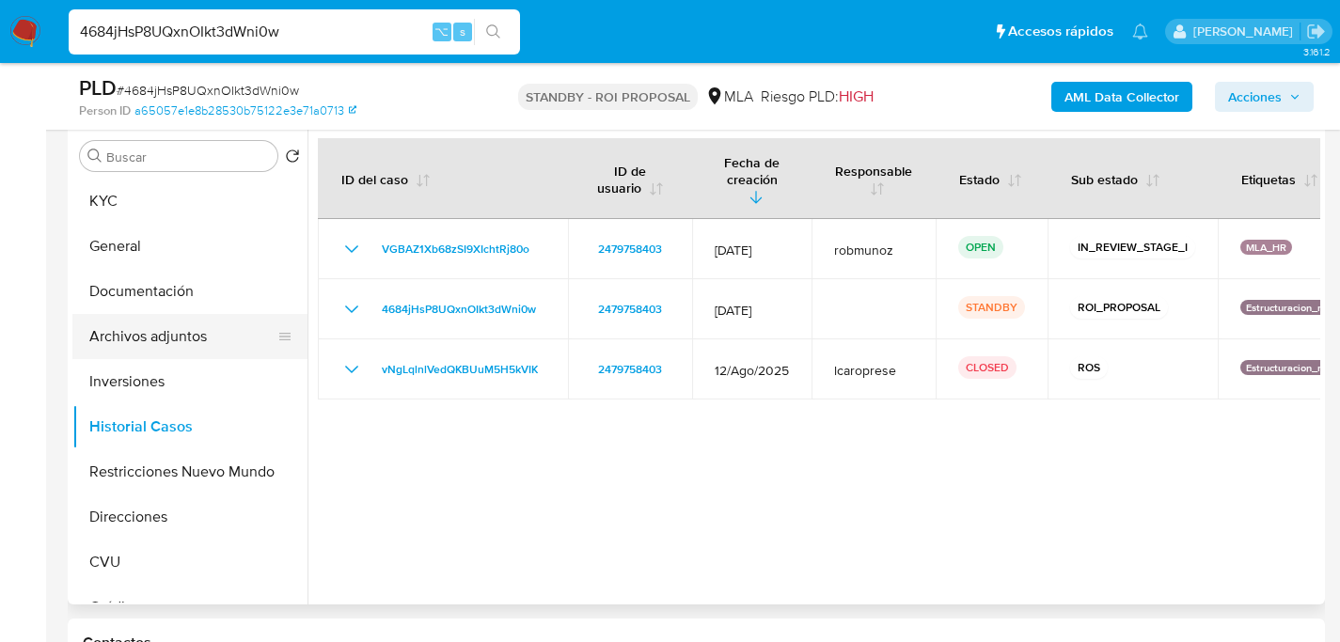
click at [165, 349] on button "Archivos adjuntos" at bounding box center [182, 336] width 220 height 45
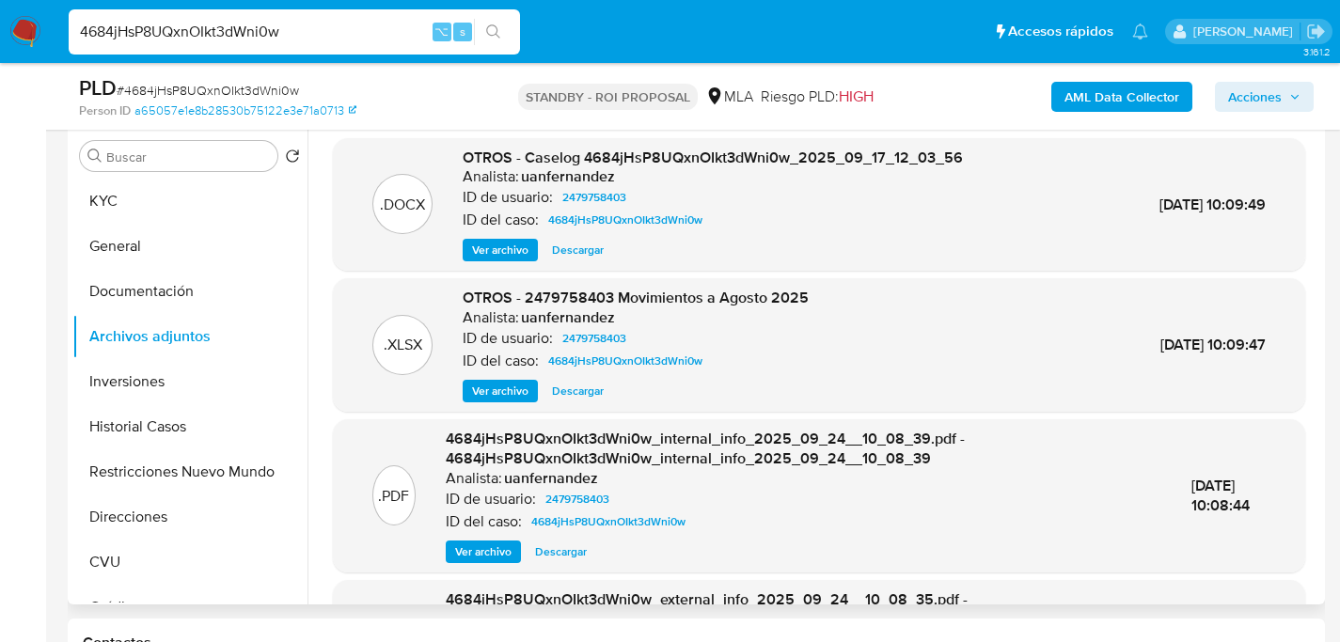
click at [471, 251] on button "Ver archivo" at bounding box center [500, 250] width 75 height 23
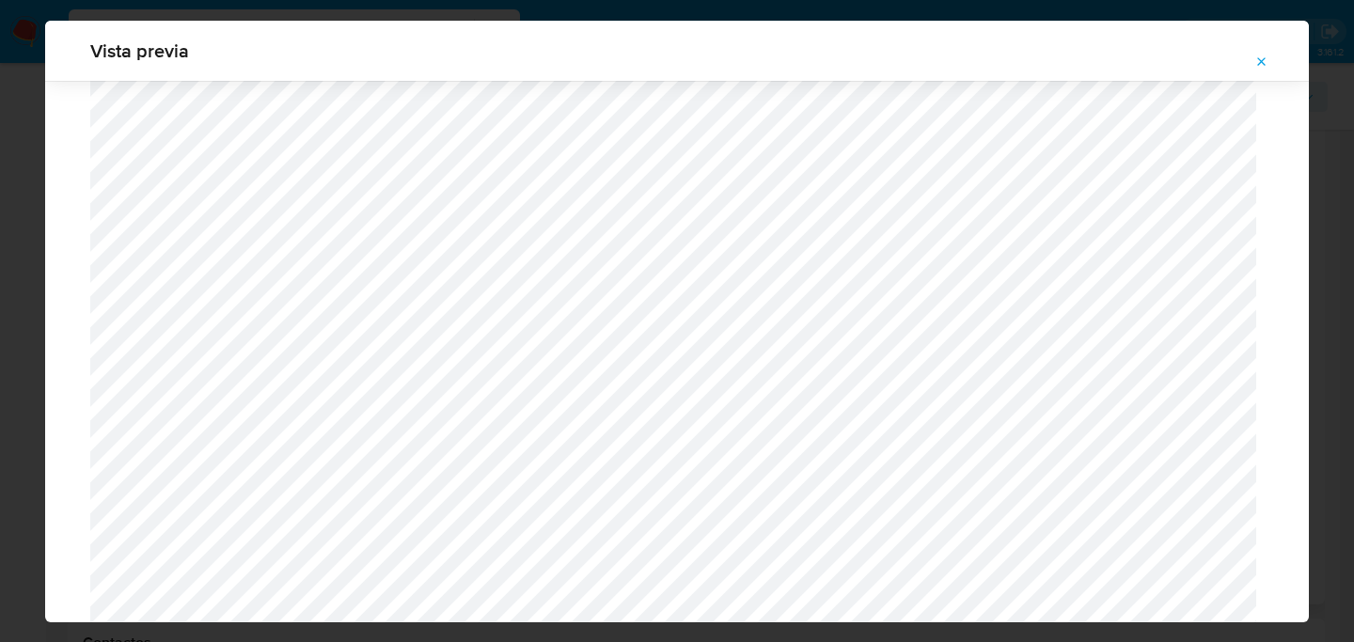
scroll to position [2079, 0]
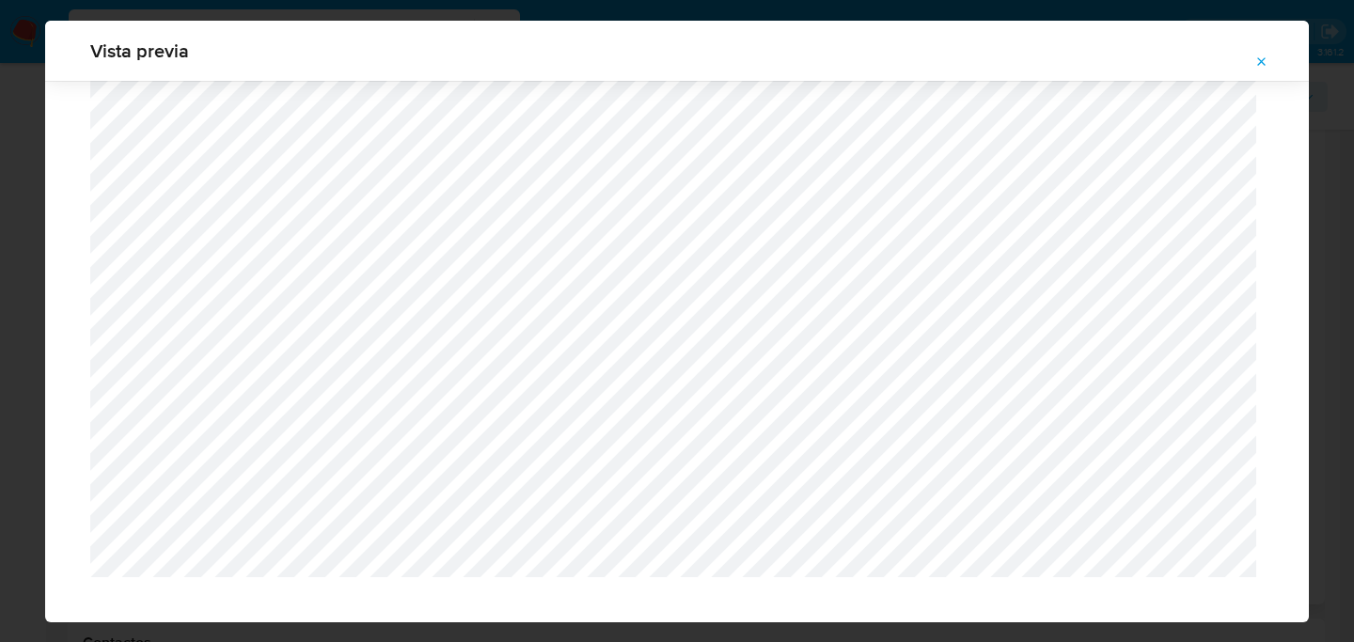
click at [1254, 56] on icon "Attachment preview" at bounding box center [1261, 62] width 15 height 15
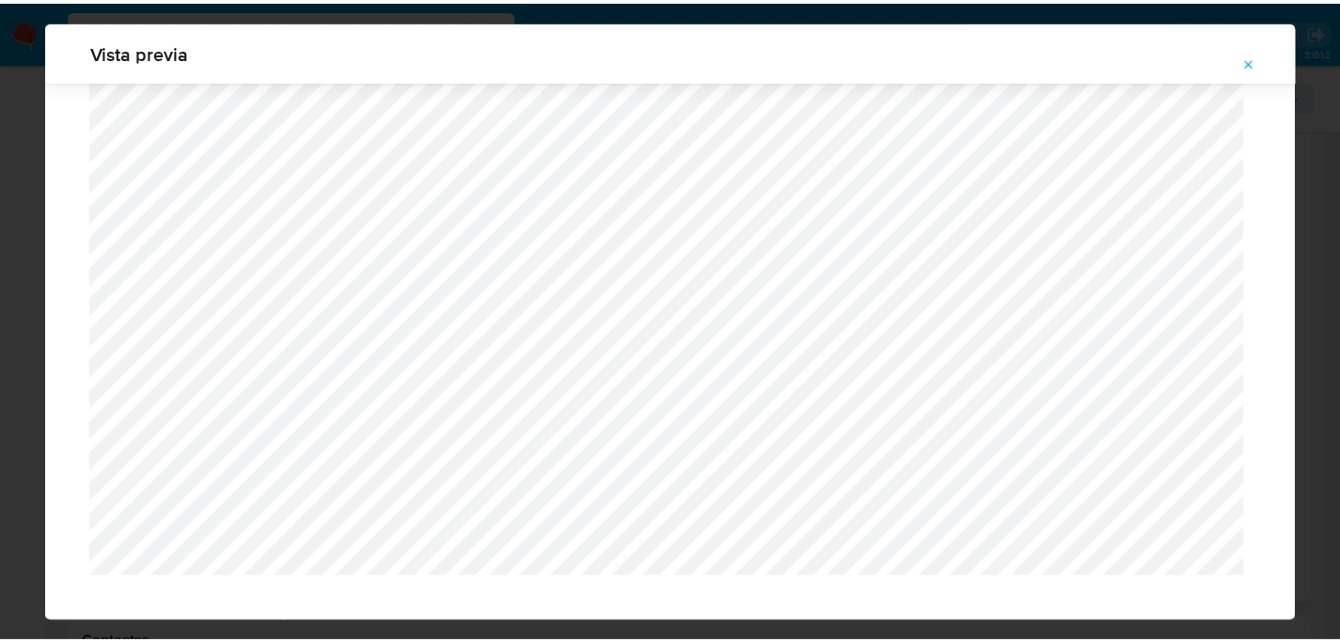
scroll to position [60, 0]
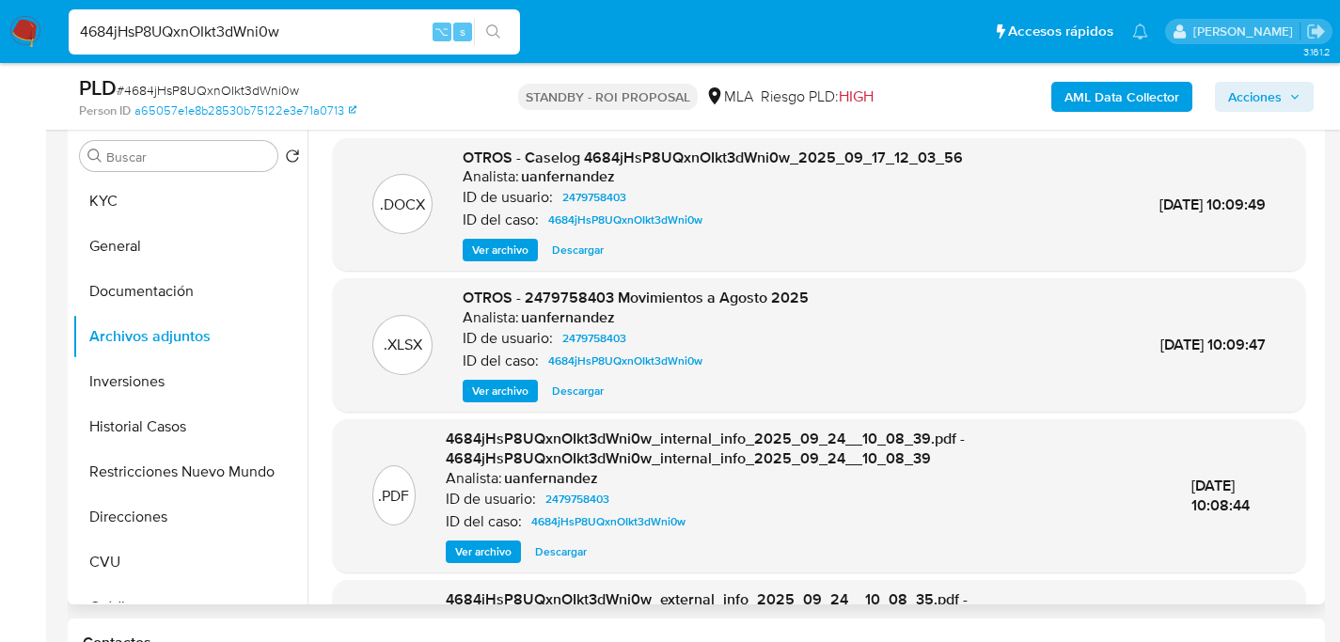
click at [316, 39] on input "4684jHsP8UQxnOIkt3dWni0w" at bounding box center [294, 32] width 451 height 24
paste input "hqJ8dmOAzdzeot8rQ9CklvL"
type input "4hqJ8dmOAzdzeot8rQ9CklvL"
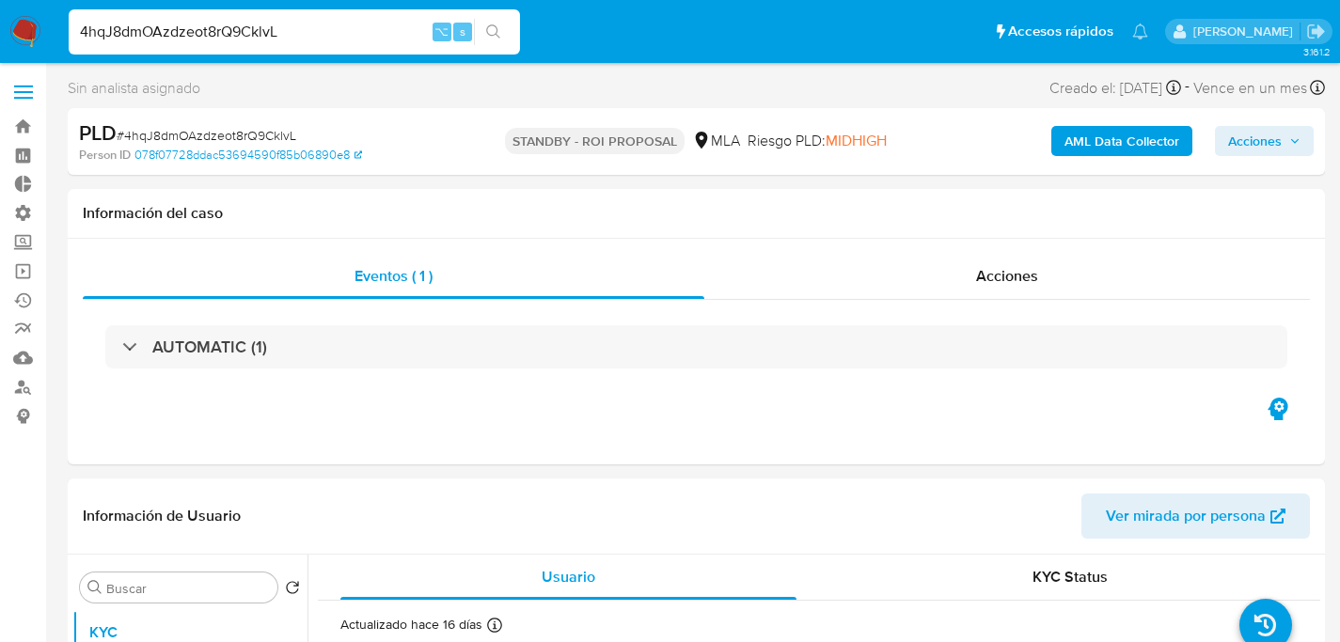
select select "10"
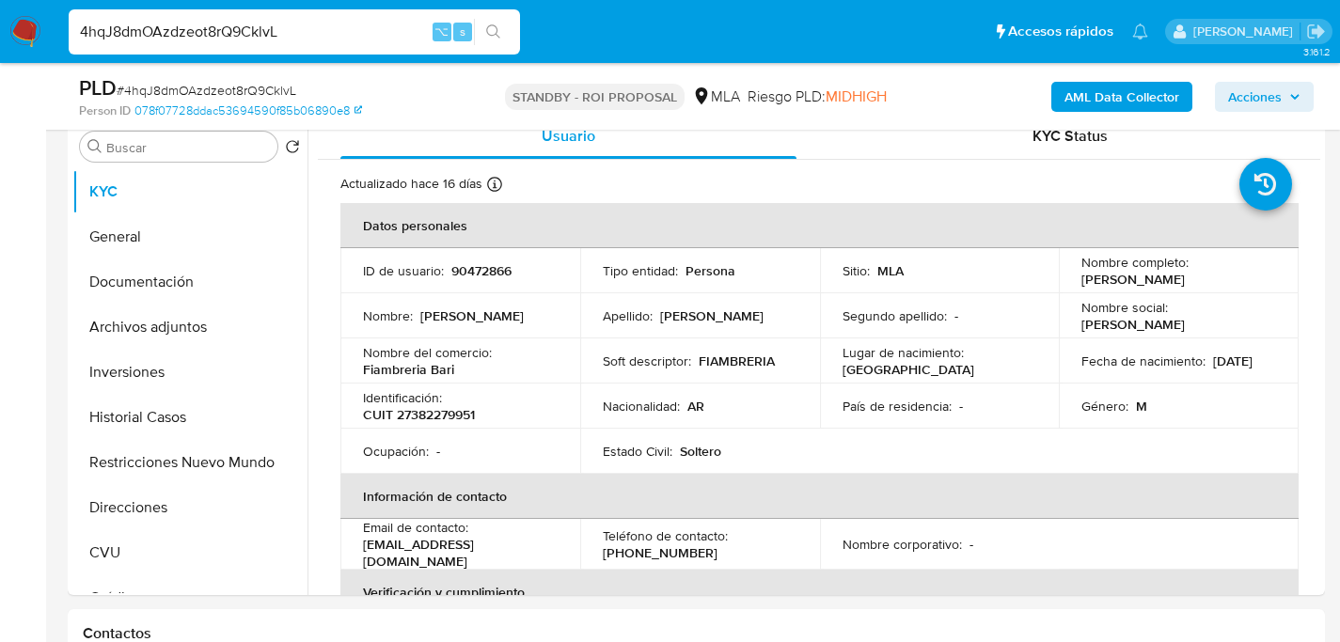
scroll to position [395, 0]
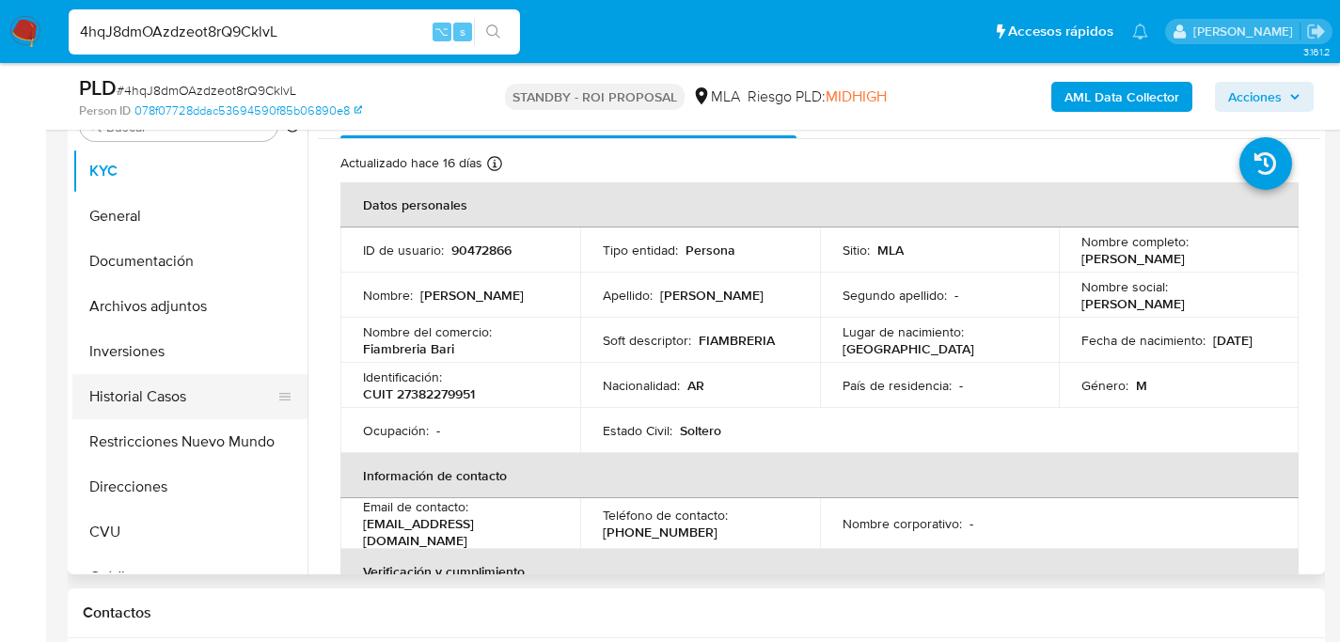
click at [132, 392] on button "Historial Casos" at bounding box center [182, 396] width 220 height 45
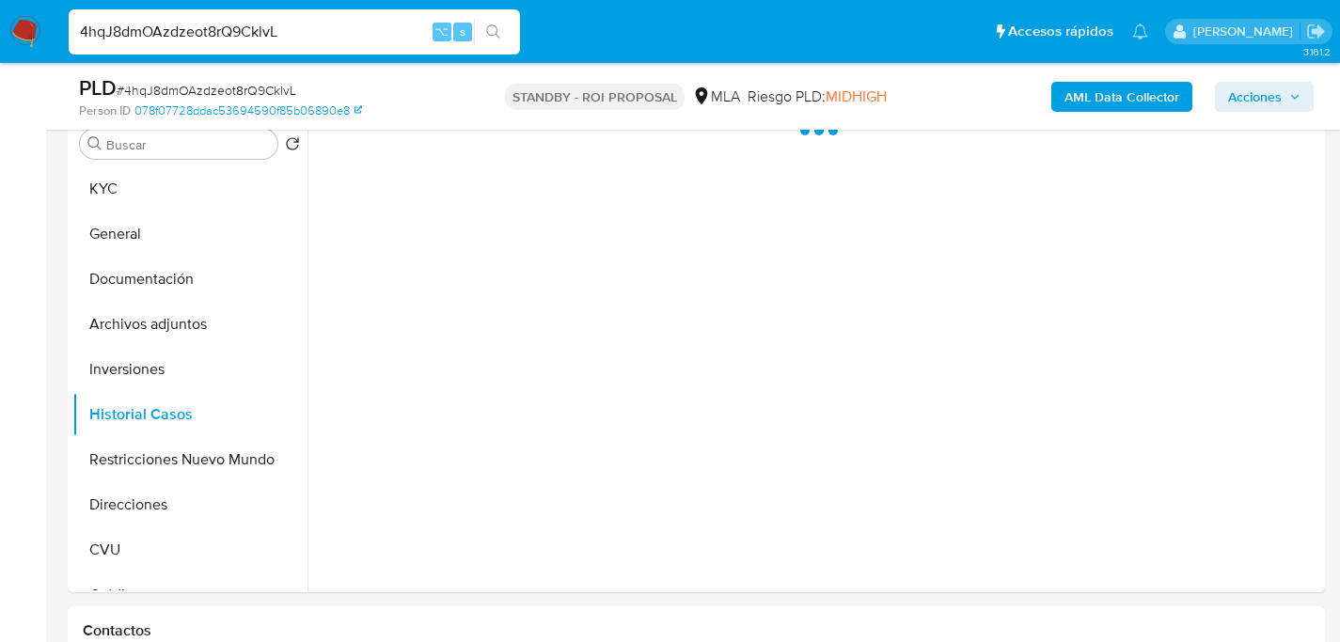
scroll to position [372, 0]
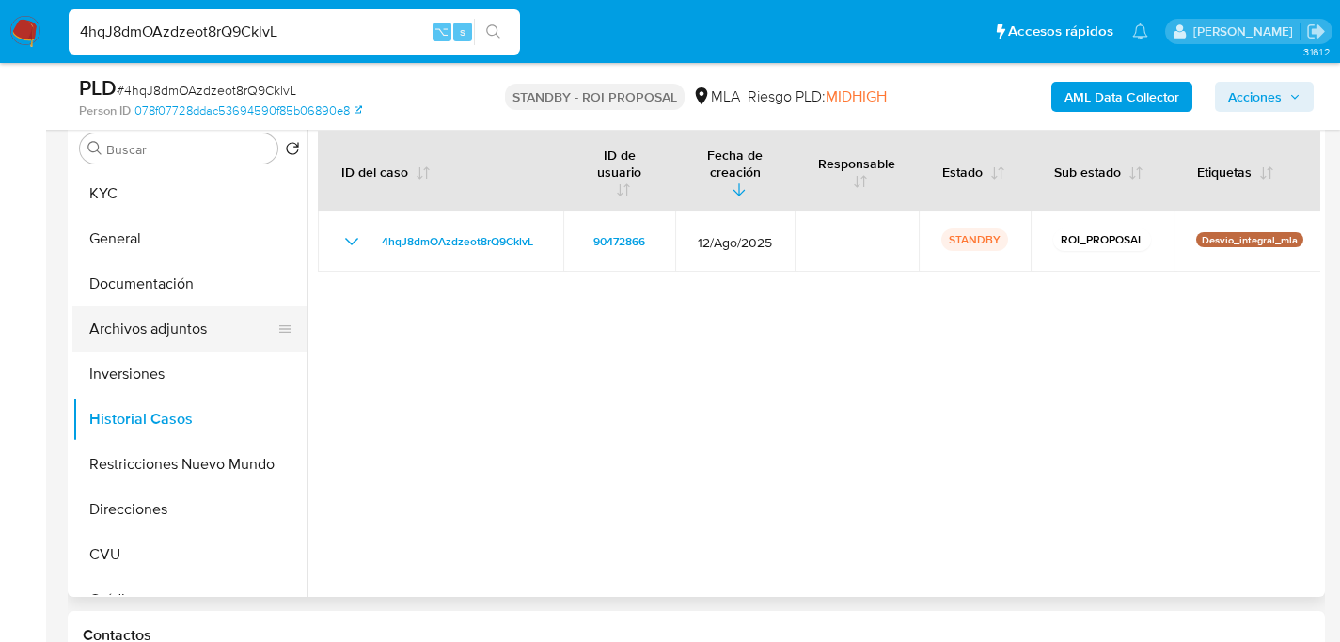
click at [165, 334] on button "Archivos adjuntos" at bounding box center [182, 328] width 220 height 45
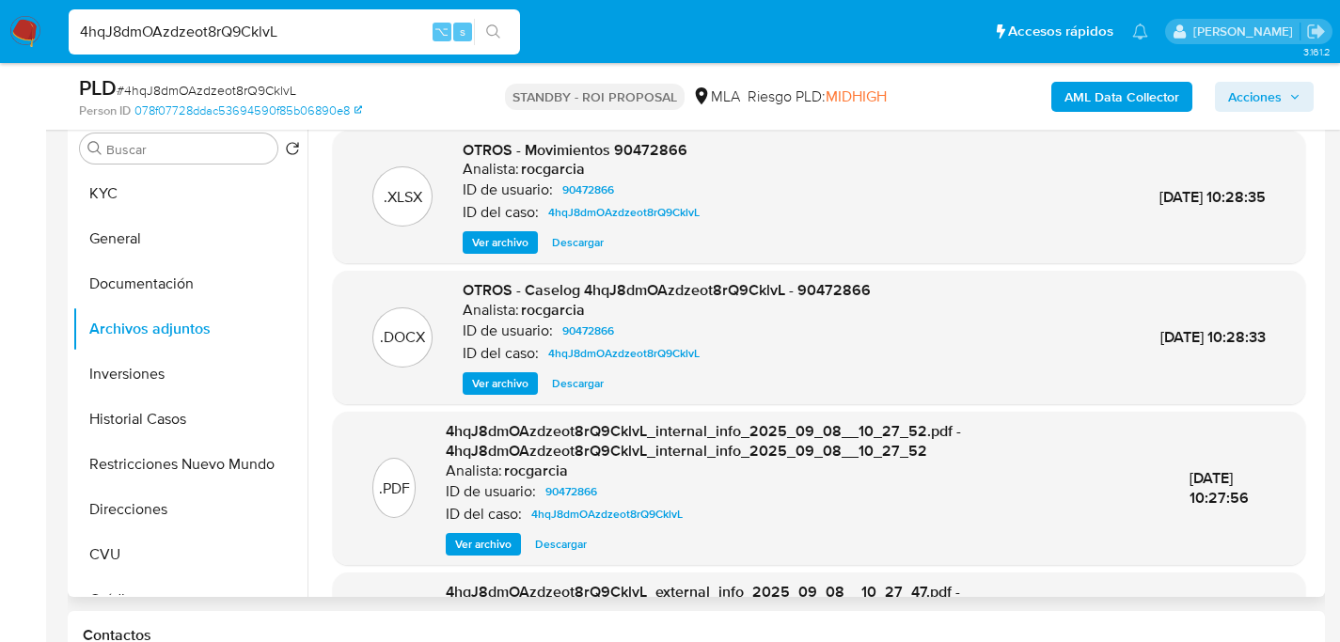
click at [555, 377] on span "Descargar" at bounding box center [578, 383] width 52 height 19
click at [335, 45] on div "4hqJ8dmOAzdzeot8rQ9CklvL ⌥ s" at bounding box center [294, 31] width 451 height 45
click at [335, 44] on div "4hqJ8dmOAzdzeot8rQ9CklvL ⌥ s" at bounding box center [294, 31] width 451 height 45
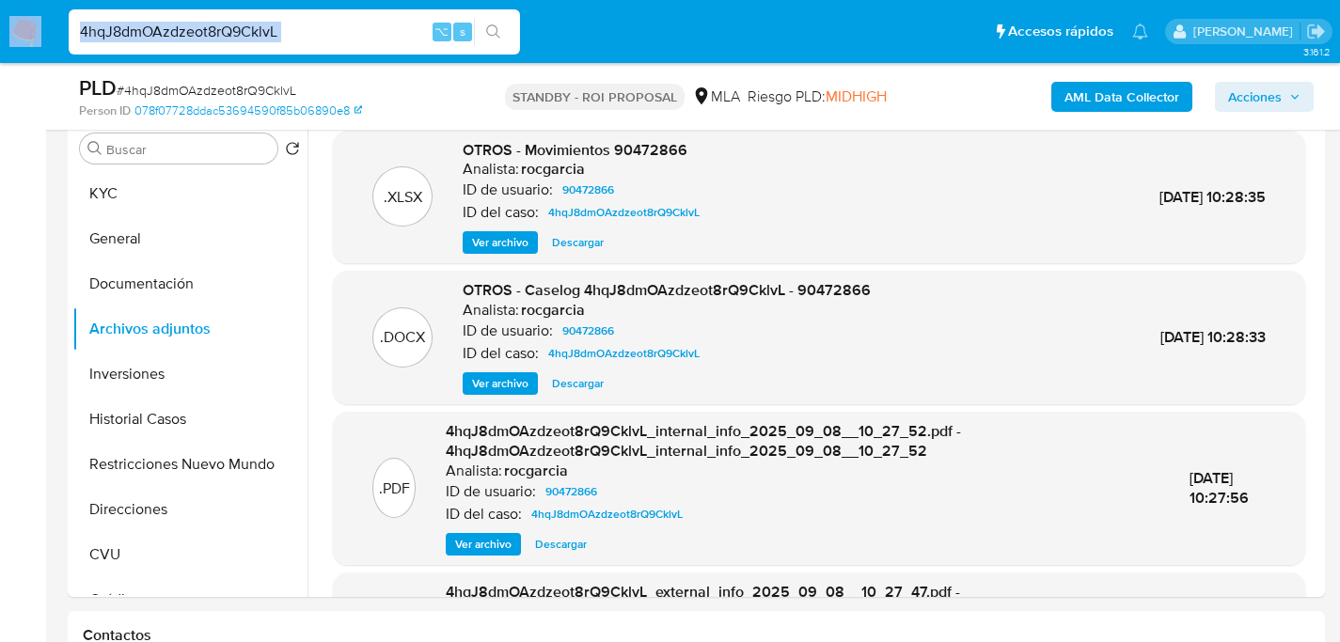
click at [320, 39] on input "4hqJ8dmOAzdzeot8rQ9CklvL" at bounding box center [294, 32] width 451 height 24
paste input "PHiu14MJjYOKXVeVb1SMfrB"
type input "4PHiu14MJjYOKXVeVb1SMfrB"
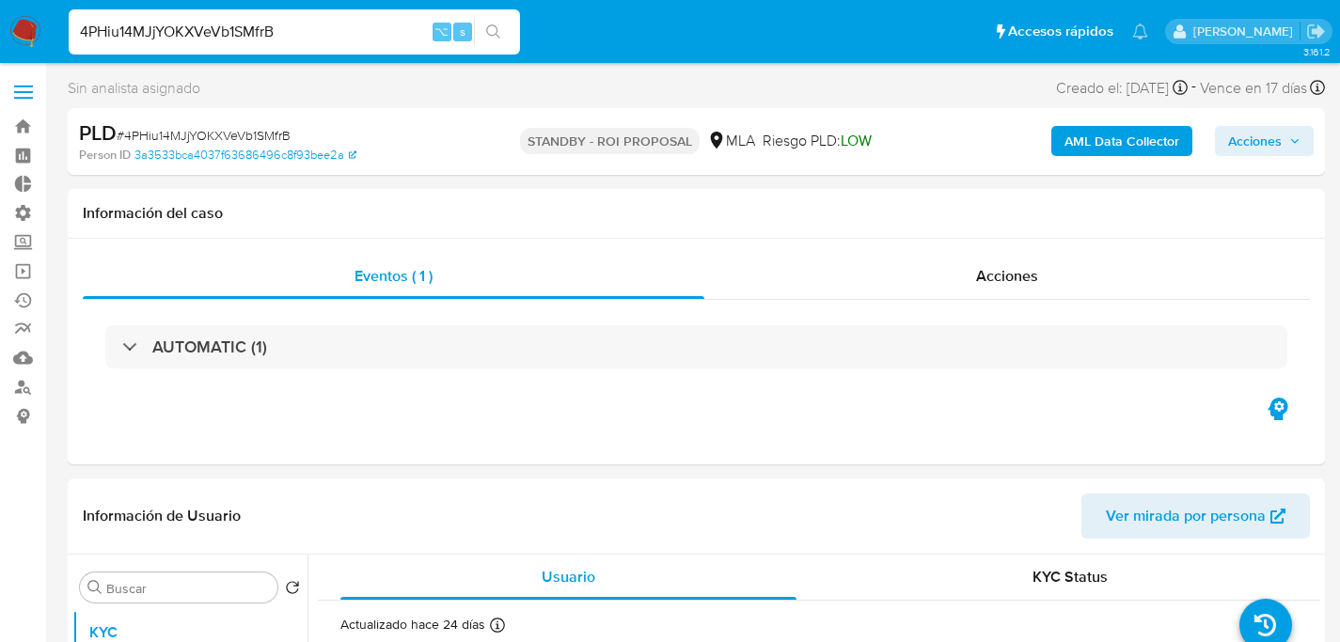
select select "10"
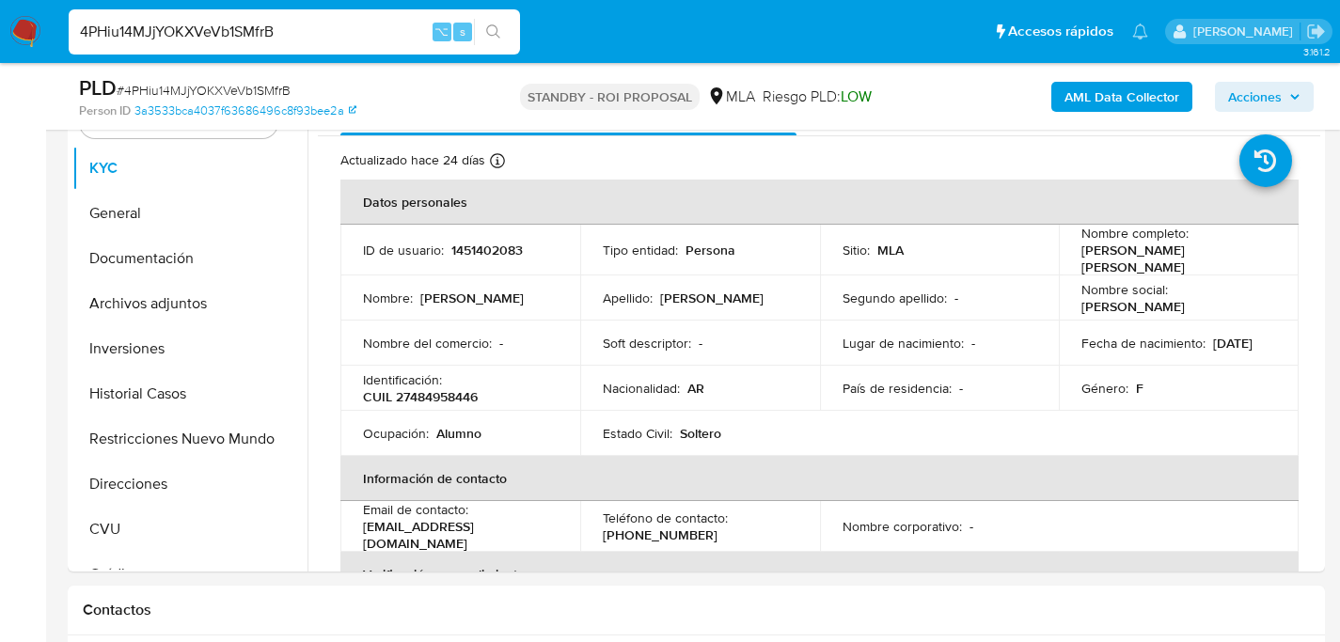
scroll to position [405, 0]
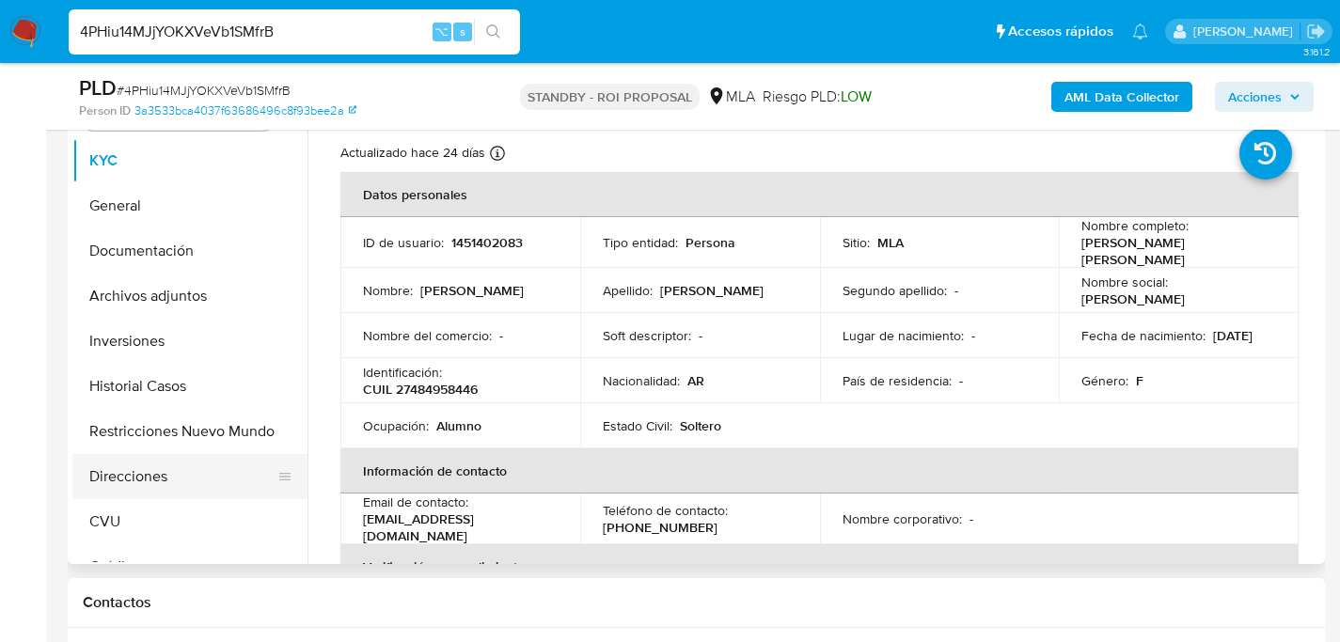
click at [134, 467] on button "Direcciones" at bounding box center [182, 476] width 220 height 45
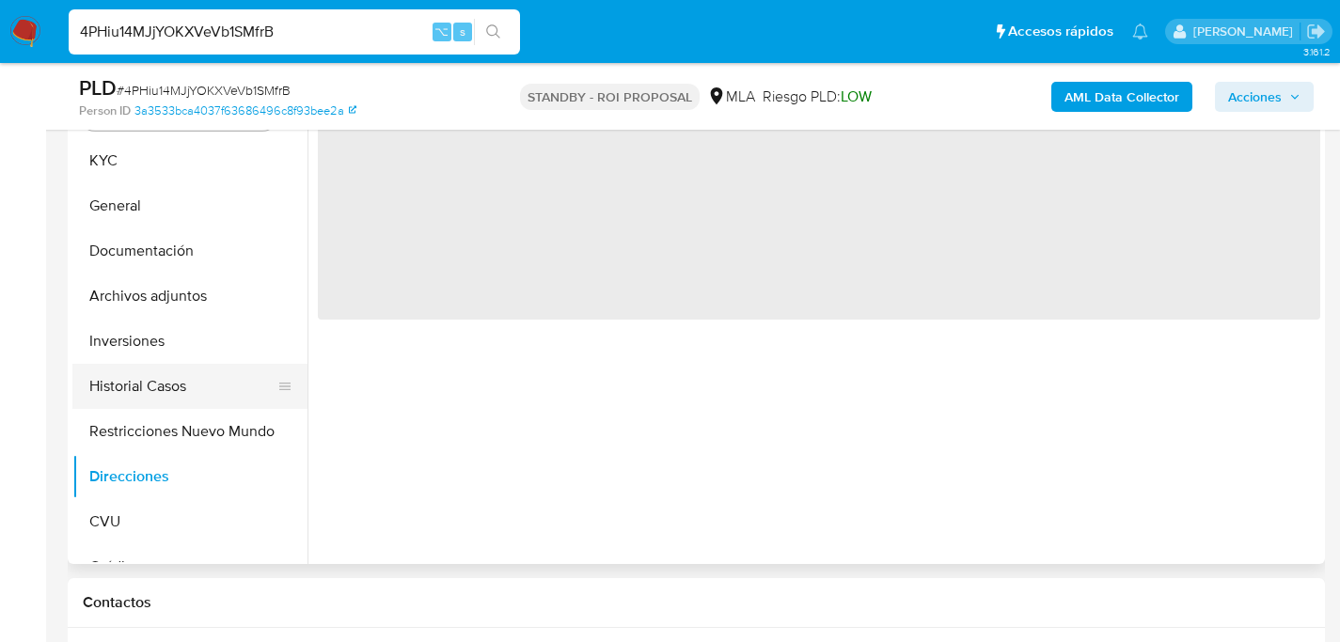
click at [134, 403] on button "Historial Casos" at bounding box center [182, 386] width 220 height 45
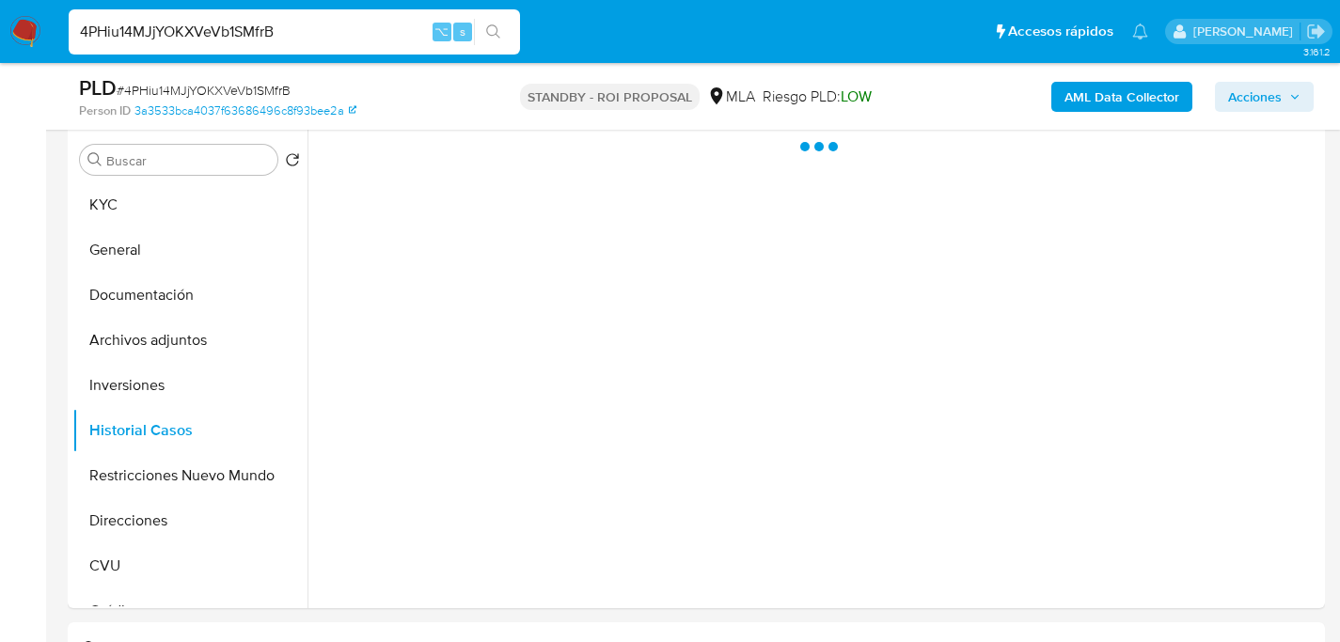
scroll to position [360, 0]
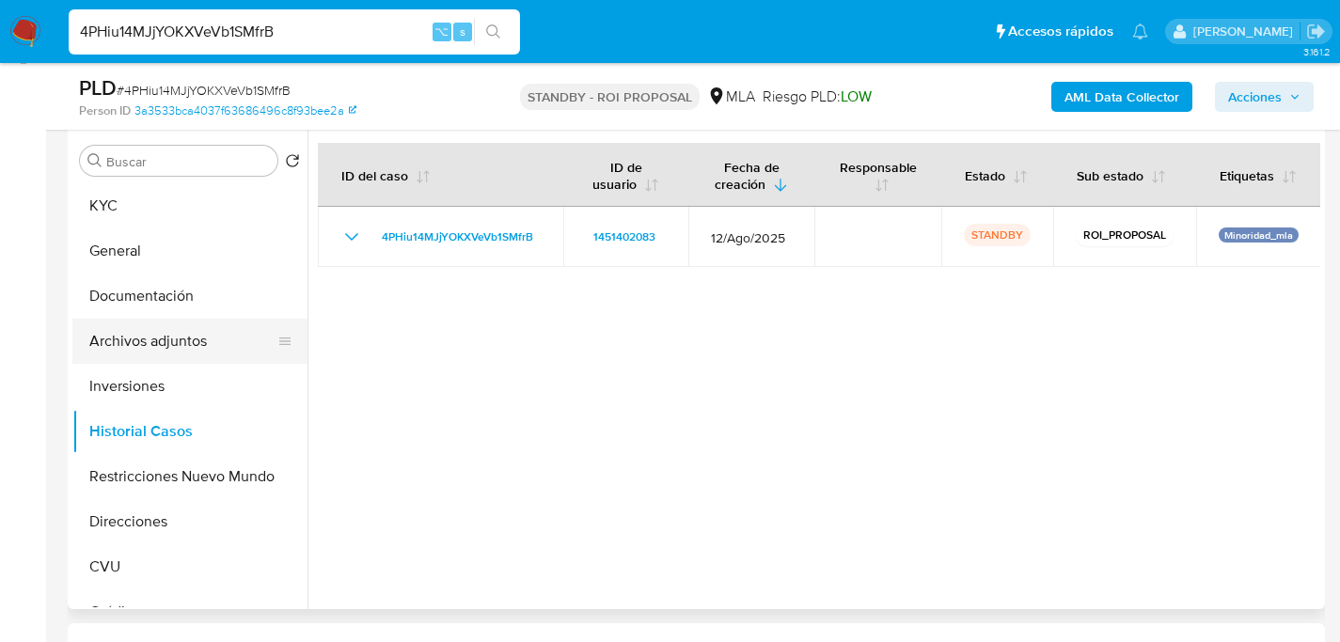
click at [140, 339] on button "Archivos adjuntos" at bounding box center [182, 341] width 220 height 45
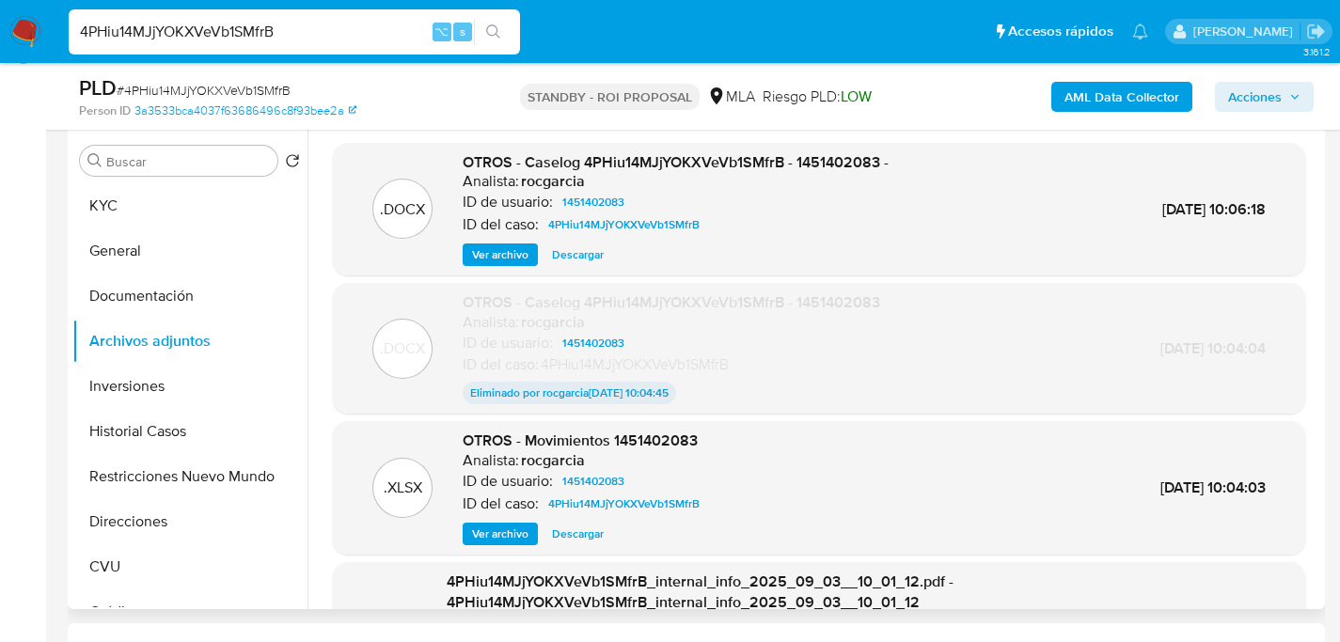
click at [574, 261] on span "Descargar" at bounding box center [578, 254] width 52 height 19
click at [319, 14] on div "4PHiu14MJjYOKXVeVb1SMfrB ⌥ s" at bounding box center [294, 31] width 451 height 45
click at [320, 23] on input "4PHiu14MJjYOKXVeVb1SMfrB" at bounding box center [294, 32] width 451 height 24
click at [321, 24] on input "4PHiu14MJjYOKXVeVb1SMfrB" at bounding box center [294, 32] width 451 height 24
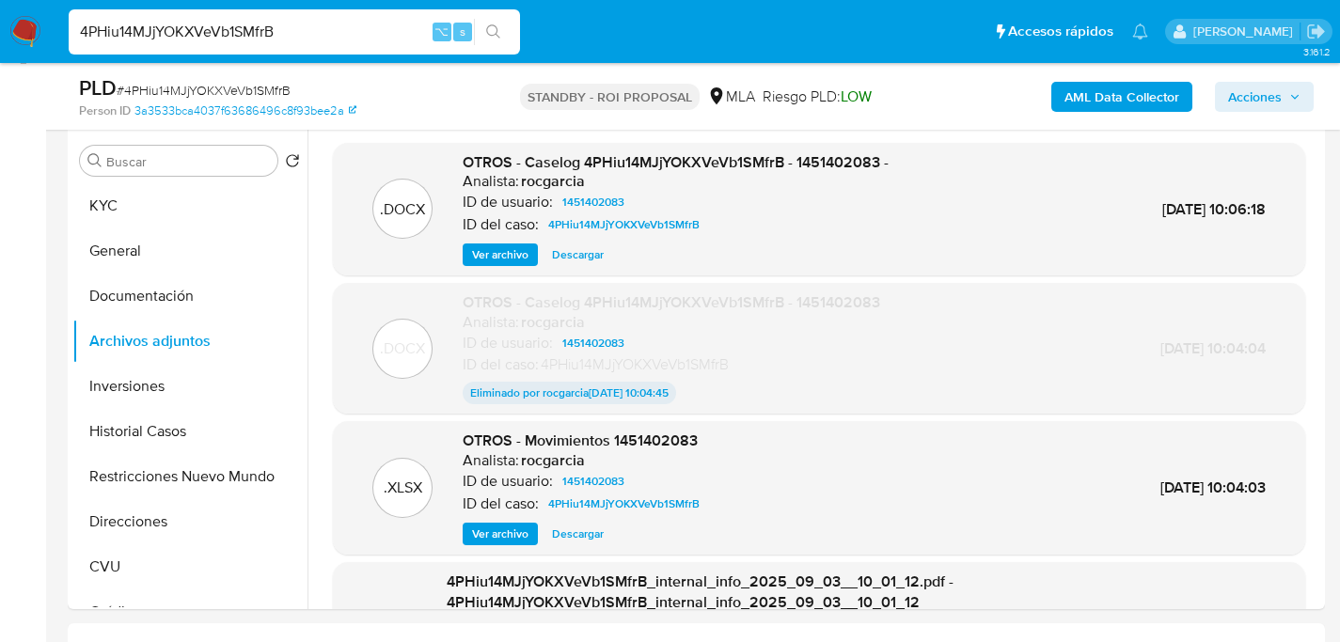
paste input "5gdmiYNNevjOxNKlPozy90nW"
type input "5gdmiYNNevjOxNKlPozy90nW"
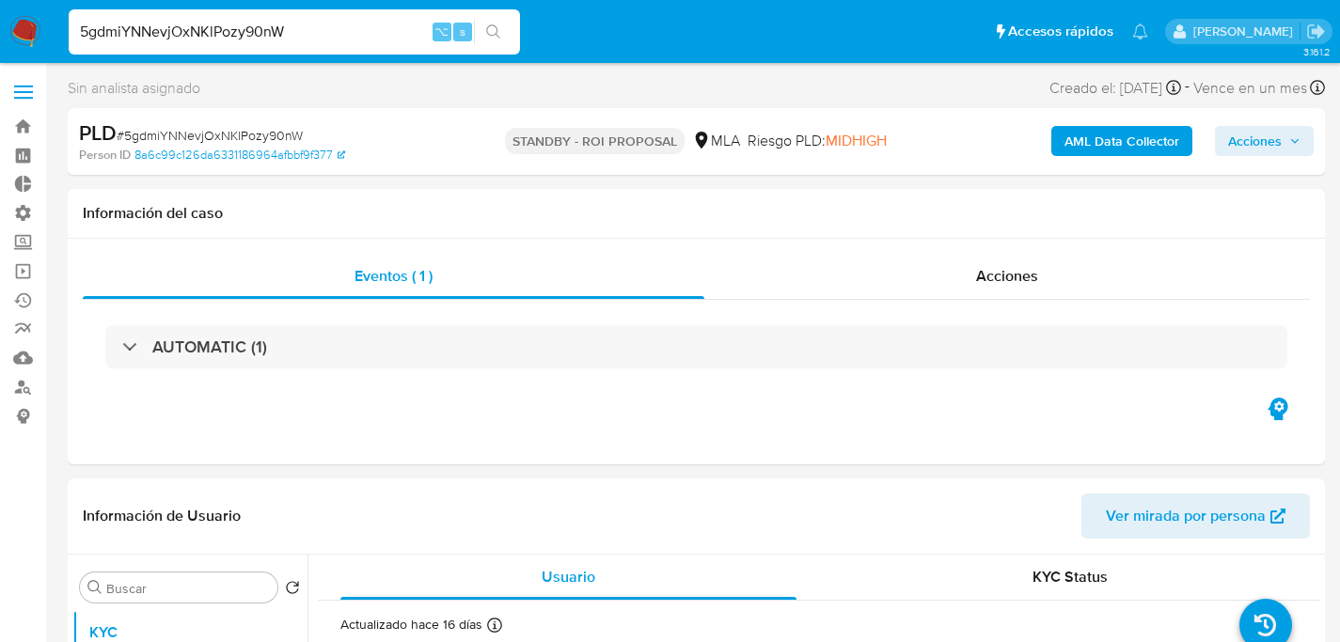
select select "10"
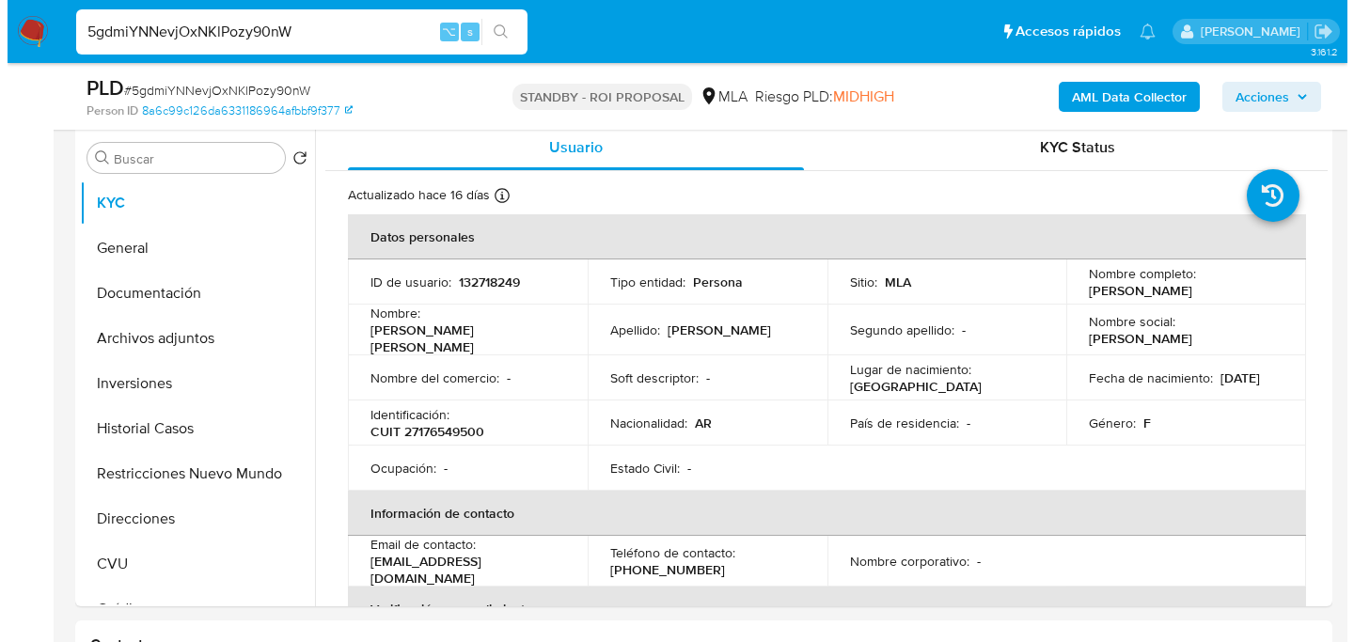
scroll to position [372, 0]
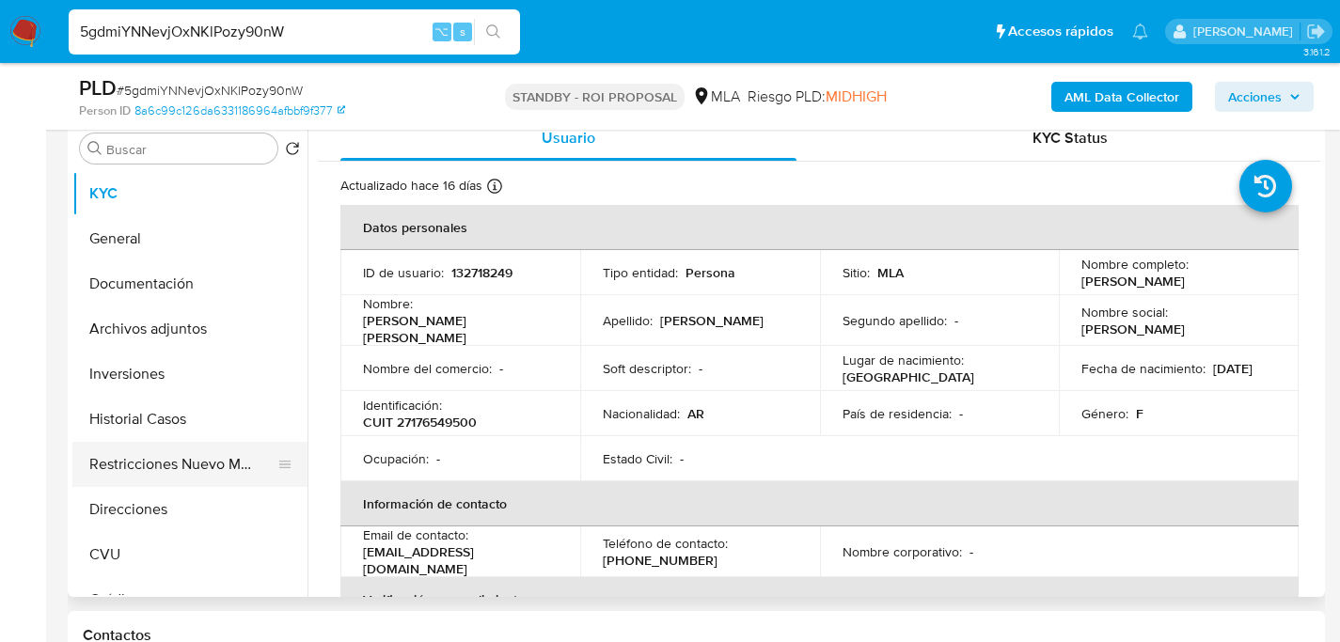
click at [131, 442] on button "Restricciones Nuevo Mundo" at bounding box center [182, 464] width 220 height 45
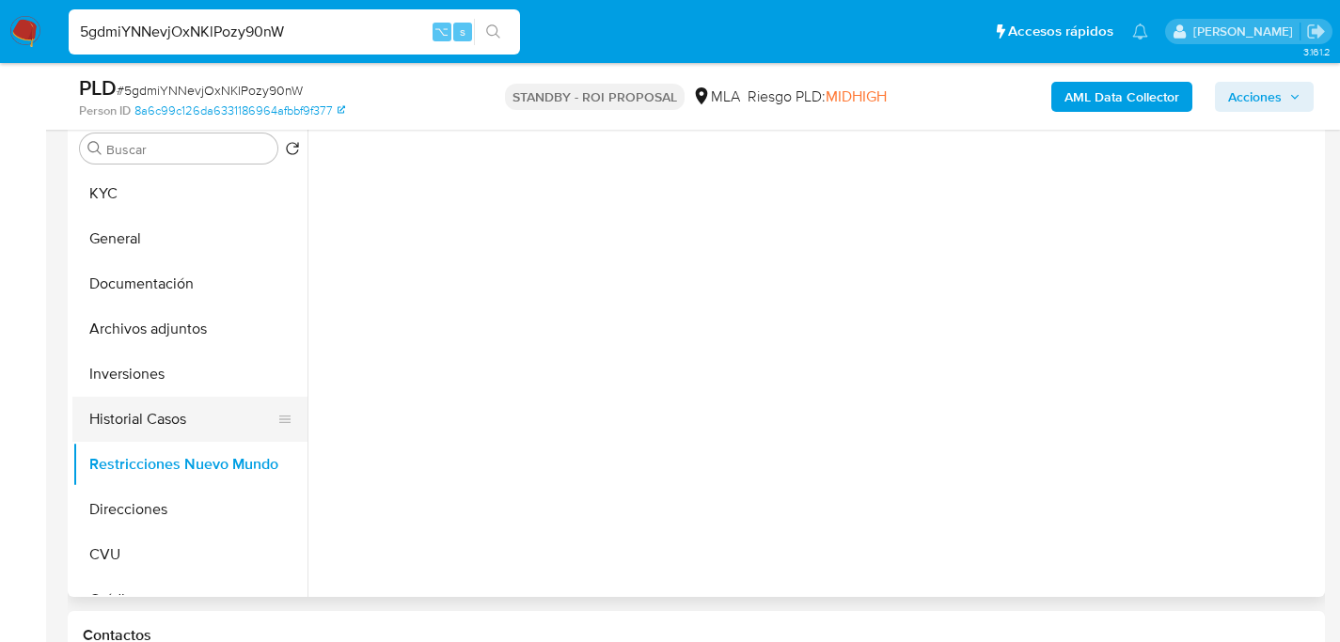
click at [133, 425] on button "Historial Casos" at bounding box center [182, 419] width 220 height 45
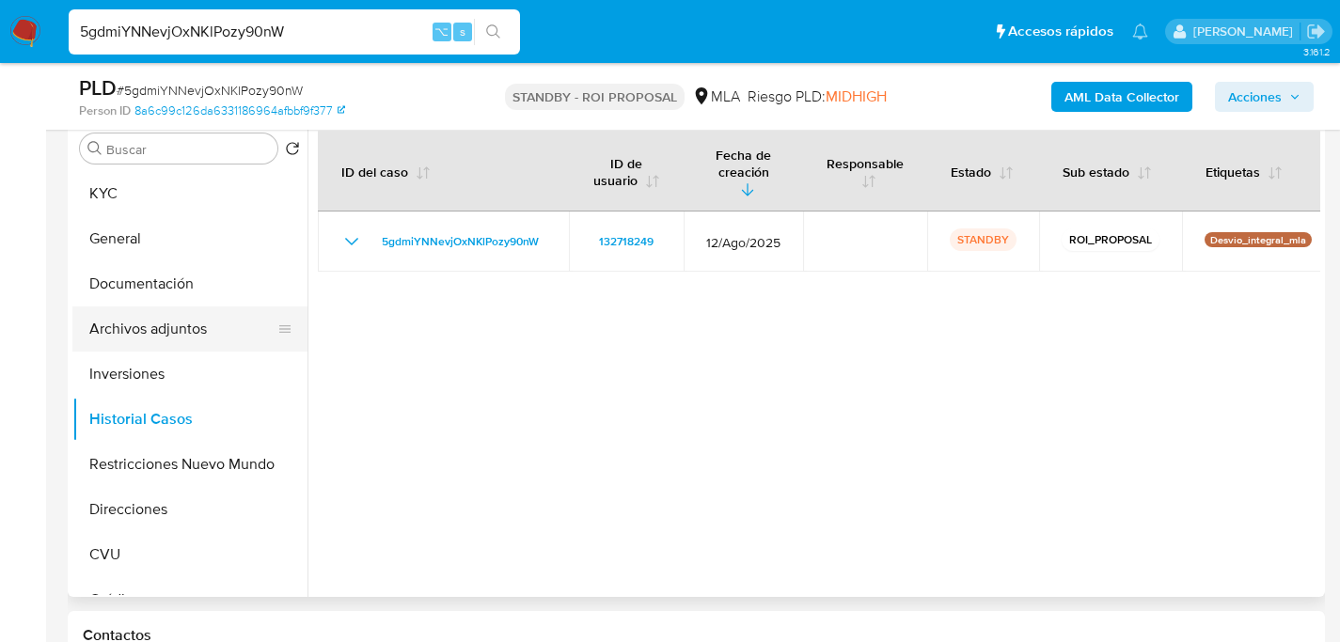
click at [142, 330] on button "Archivos adjuntos" at bounding box center [182, 328] width 220 height 45
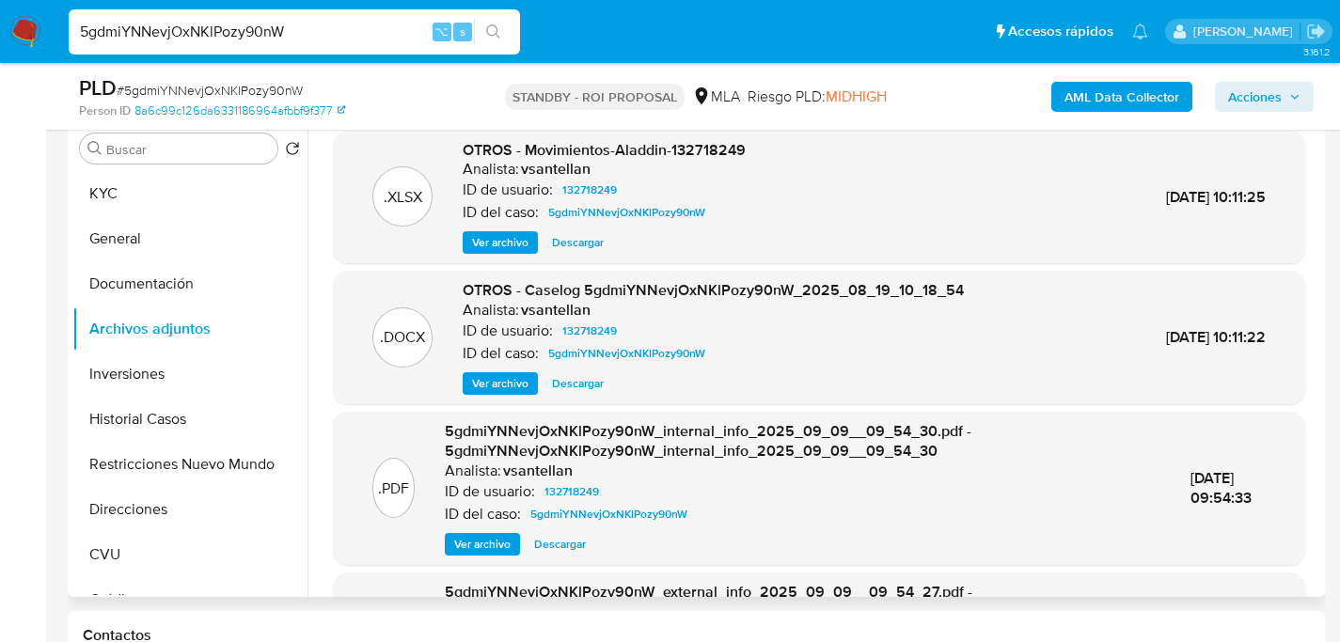
click at [576, 246] on span "Descargar" at bounding box center [578, 242] width 52 height 19
click at [255, 27] on input "5gdmiYNNevjOxNKlPozy90nW" at bounding box center [294, 32] width 451 height 24
drag, startPoint x: 574, startPoint y: 387, endPoint x: 758, endPoint y: 386, distance: 183.3
click at [758, 386] on div "Ver archivo Descargar" at bounding box center [713, 383] width 501 height 23
click at [476, 380] on span "Ver archivo" at bounding box center [500, 383] width 56 height 19
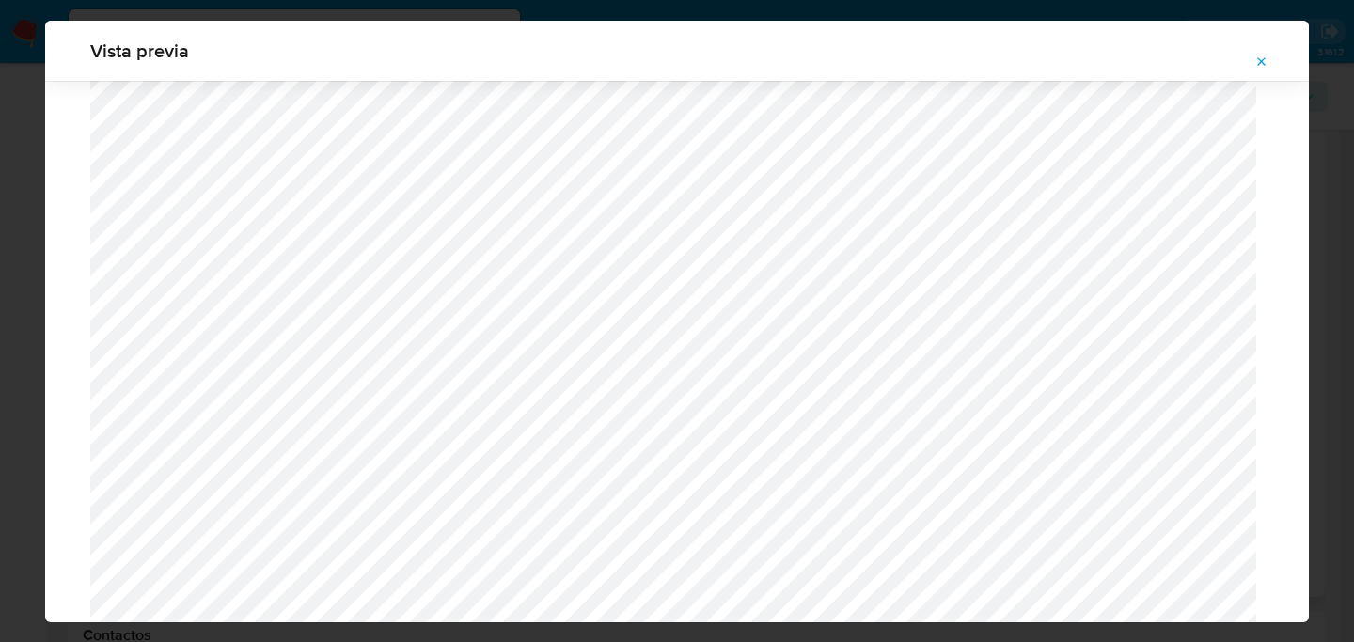
scroll to position [847, 0]
click at [69, 257] on div "Attachment preview" at bounding box center [677, 534] width 1264 height 2600
click at [1253, 61] on button "Attachment preview" at bounding box center [1261, 62] width 41 height 30
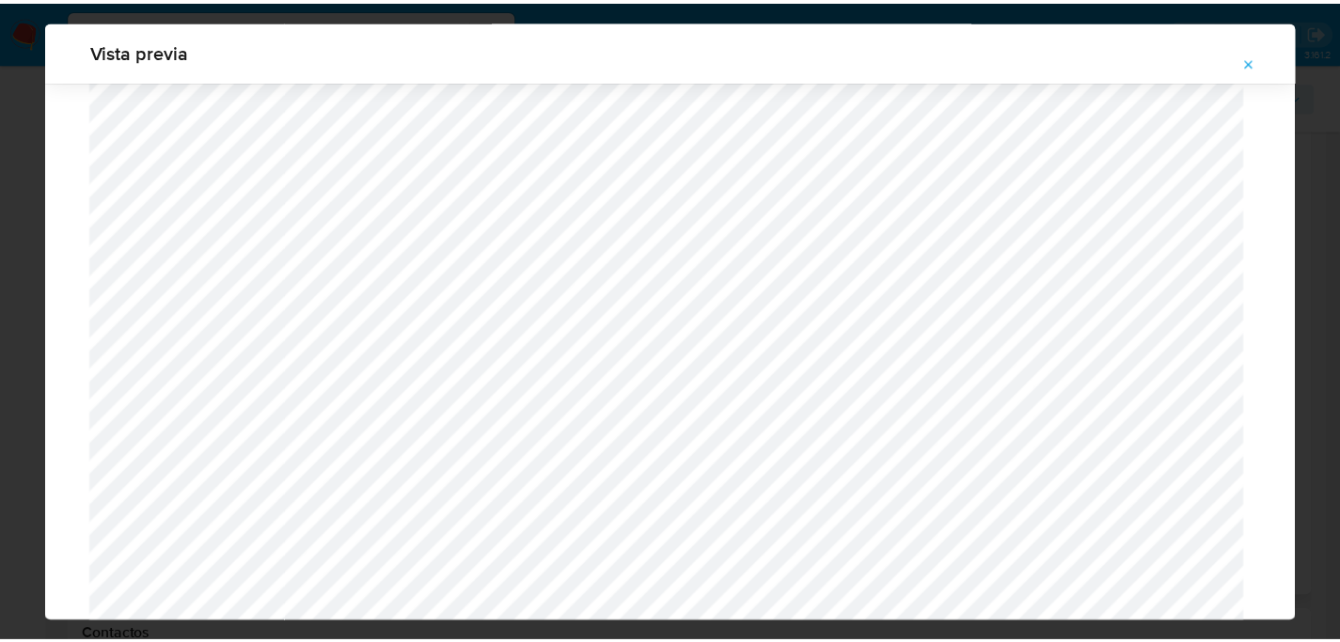
scroll to position [60, 0]
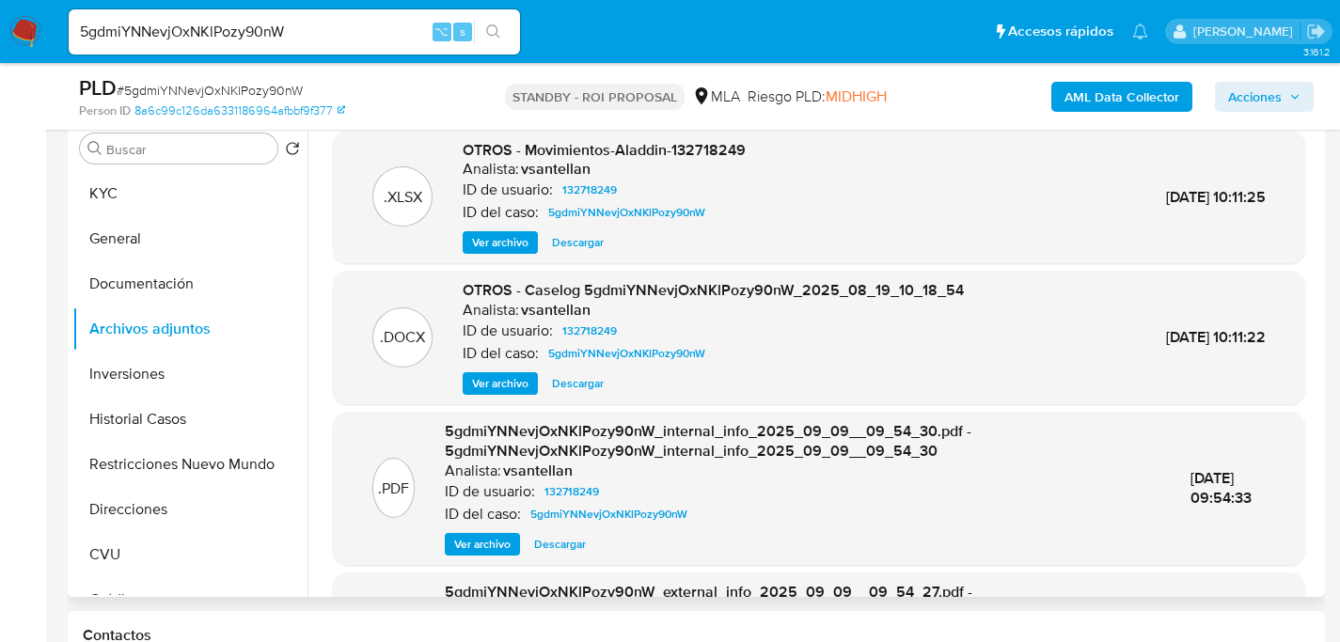
click at [583, 385] on span "Descargar" at bounding box center [578, 383] width 52 height 19
click at [338, 31] on input "5gdmiYNNevjOxNKlPozy90nW" at bounding box center [294, 32] width 451 height 24
paste input "OkeYeYDulTihlpHJeP4MSyD"
type input "5OkeYeYDulTihlpHJeP4MSyD"
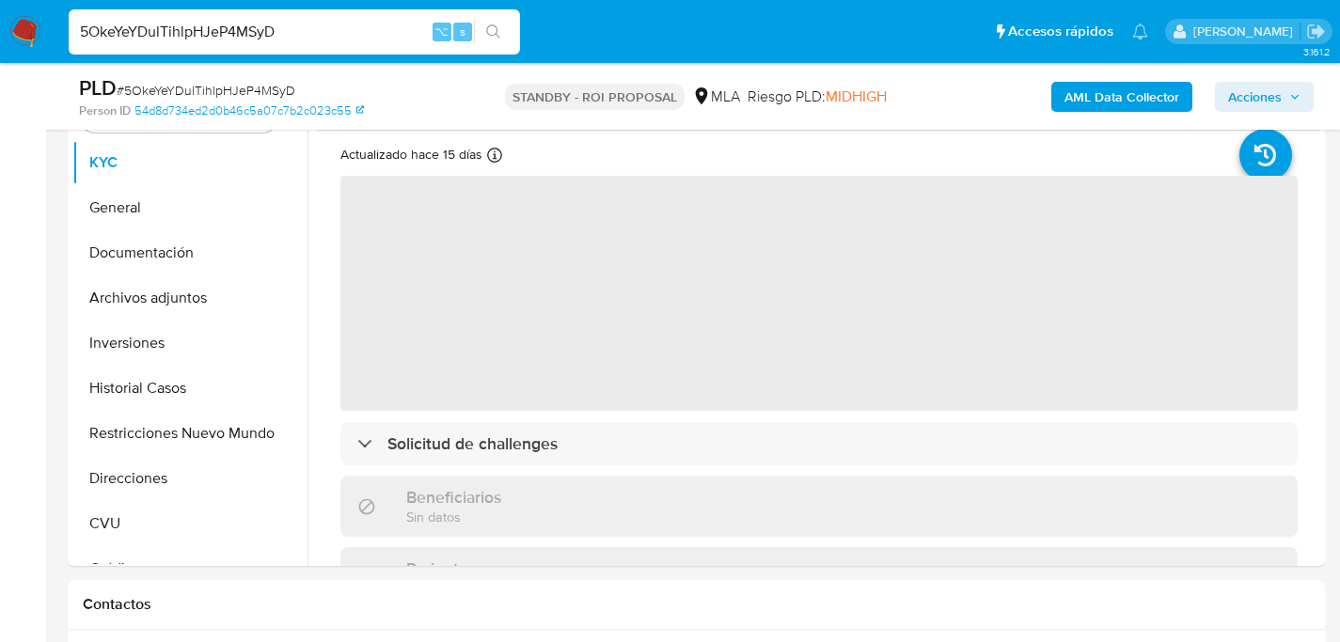
select select "10"
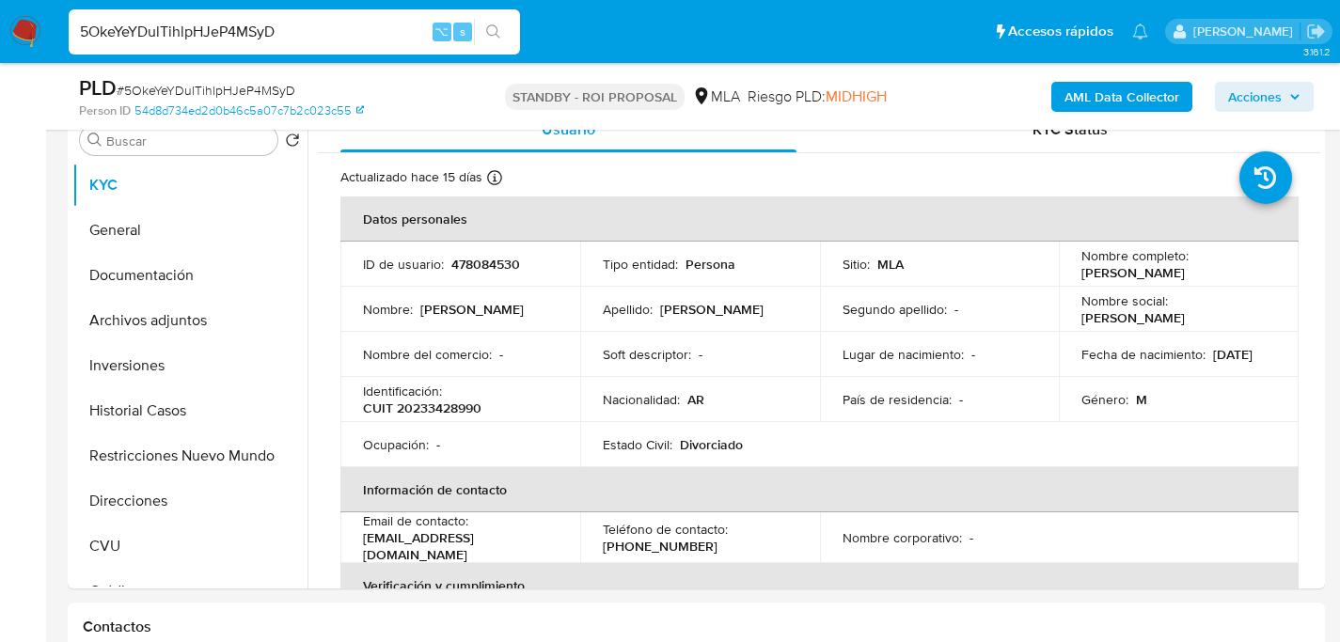
click at [89, 412] on button "Historial Casos" at bounding box center [182, 410] width 220 height 45
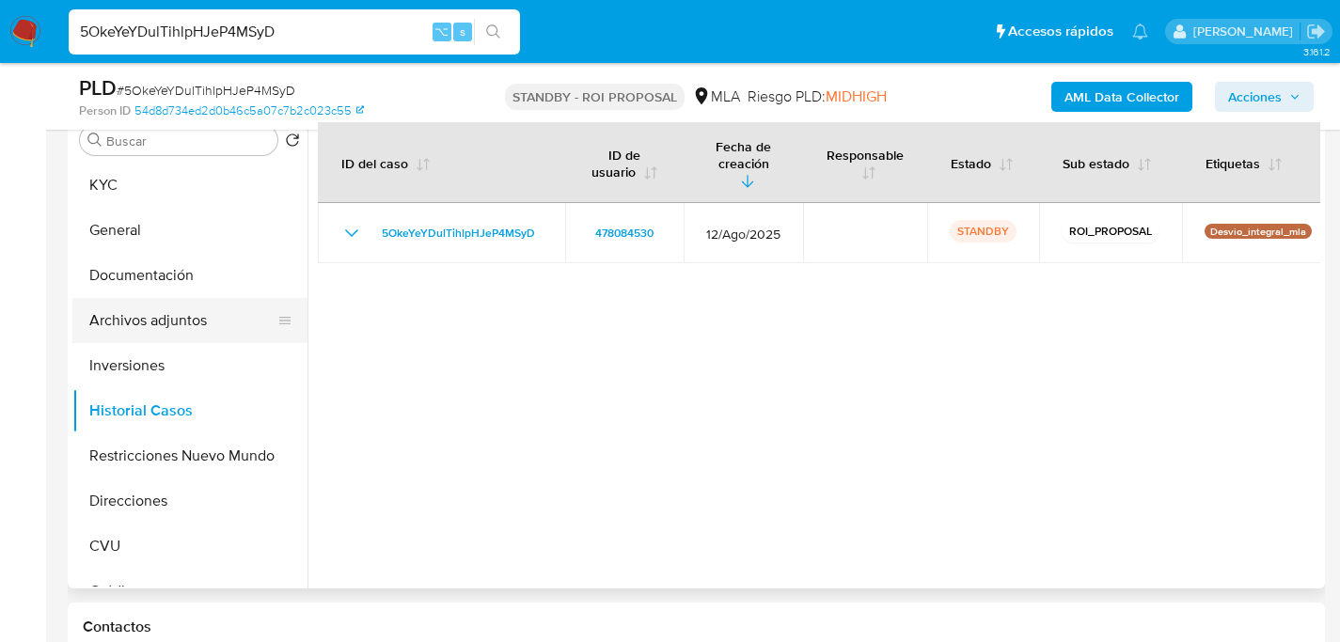
click at [163, 305] on button "Archivos adjuntos" at bounding box center [182, 320] width 220 height 45
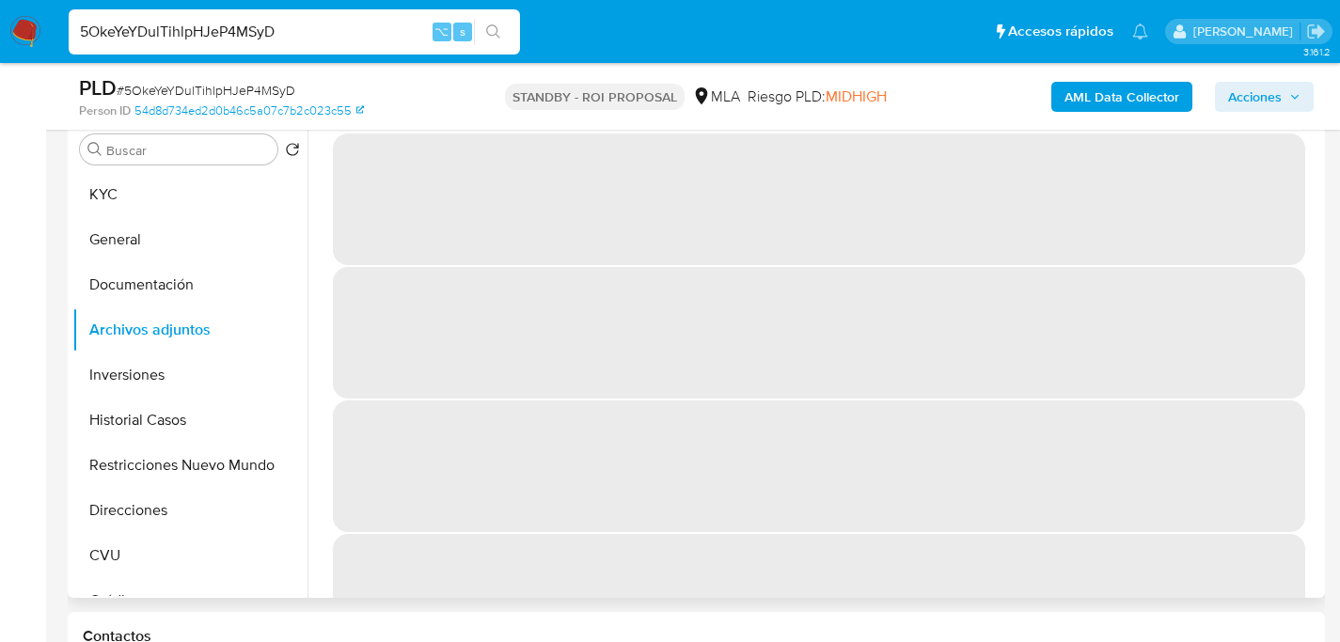
scroll to position [369, 0]
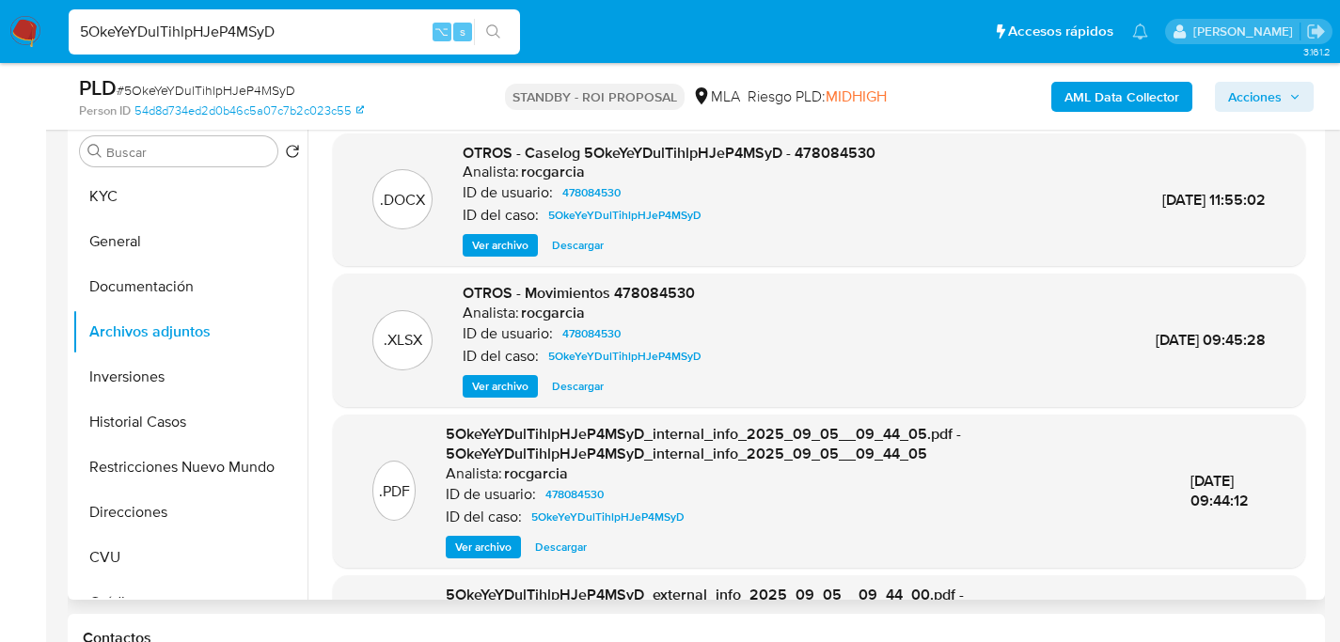
click at [498, 250] on span "Ver archivo" at bounding box center [500, 245] width 56 height 19
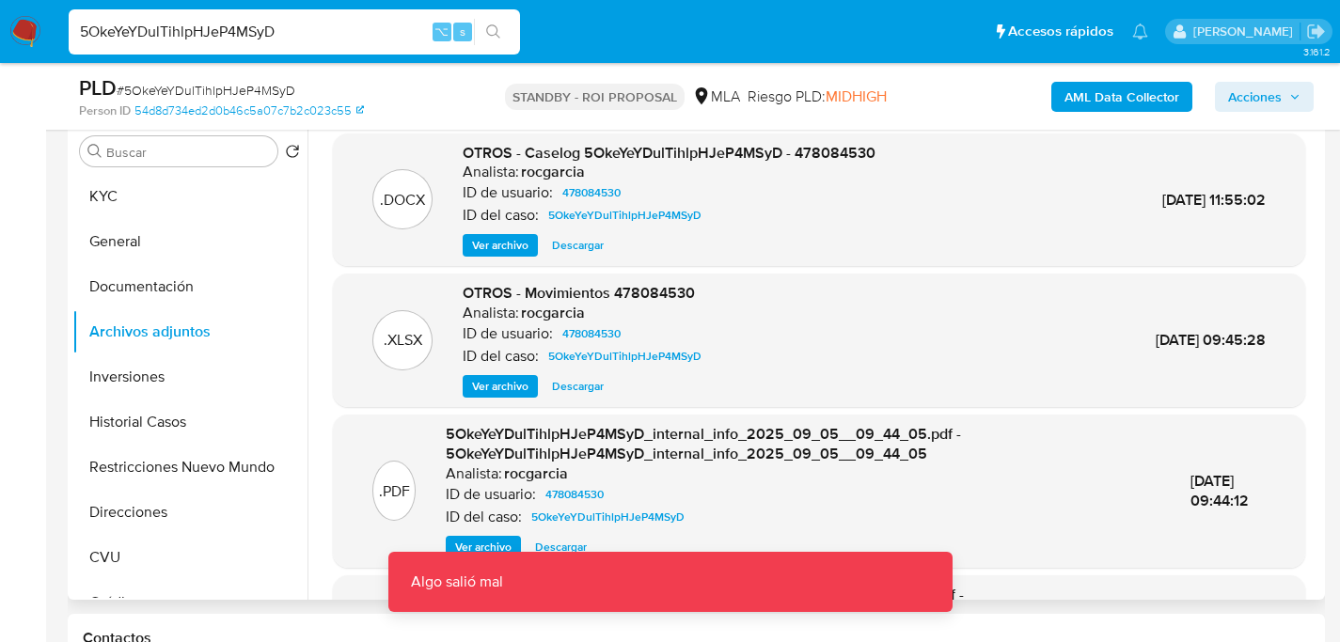
click at [568, 264] on div ".DOCX OTROS - Caselog 5OkeYeYDulTihlpHJeP4MSyD - 478084530 Analista: rocgarcia …" at bounding box center [819, 199] width 972 height 133
click at [577, 249] on span "Descargar" at bounding box center [578, 245] width 52 height 19
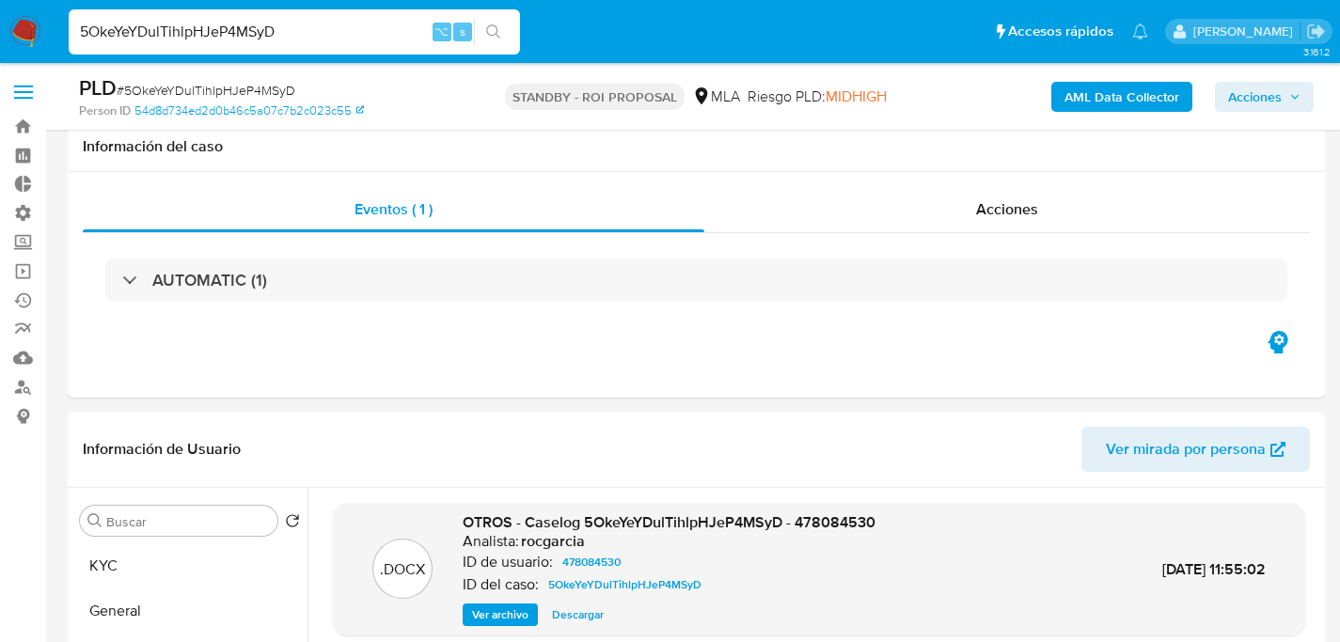
select select "10"
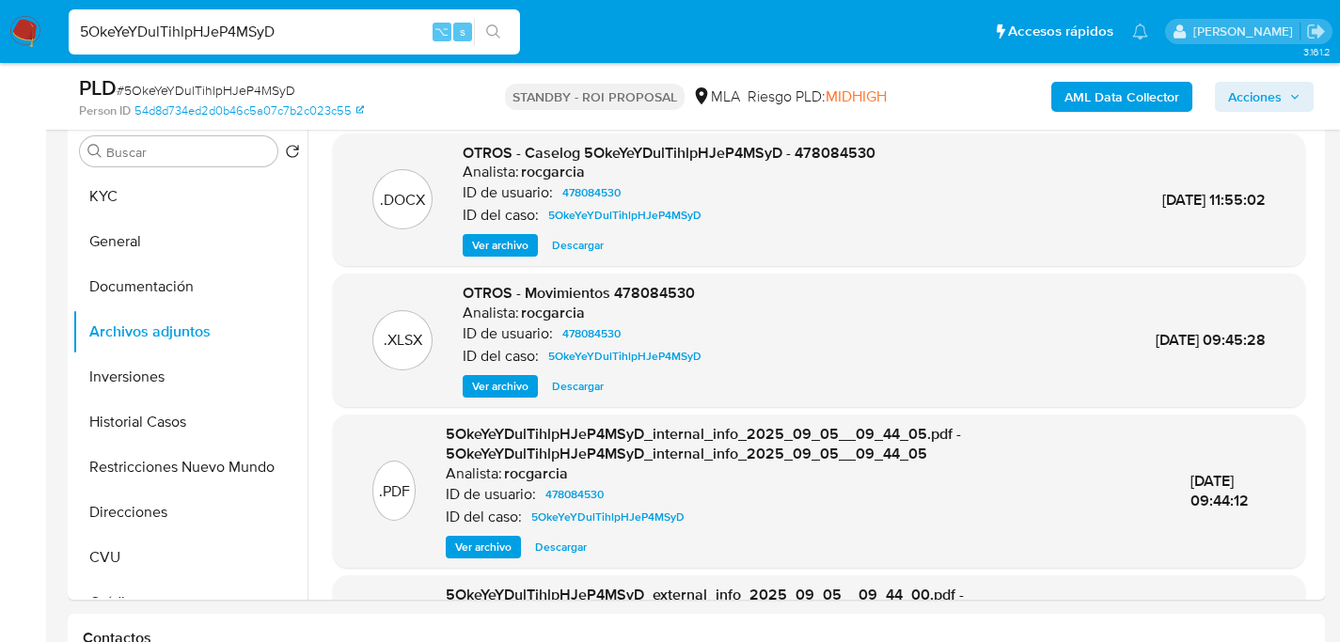
click at [258, 27] on input "5OkeYeYDulTihlpHJeP4MSyD" at bounding box center [294, 32] width 451 height 24
paste input "XWGz0UBZZEruQbn4gbhwzeb"
type input "5XWGz0UBZZEruQbn4gbhwzeb"
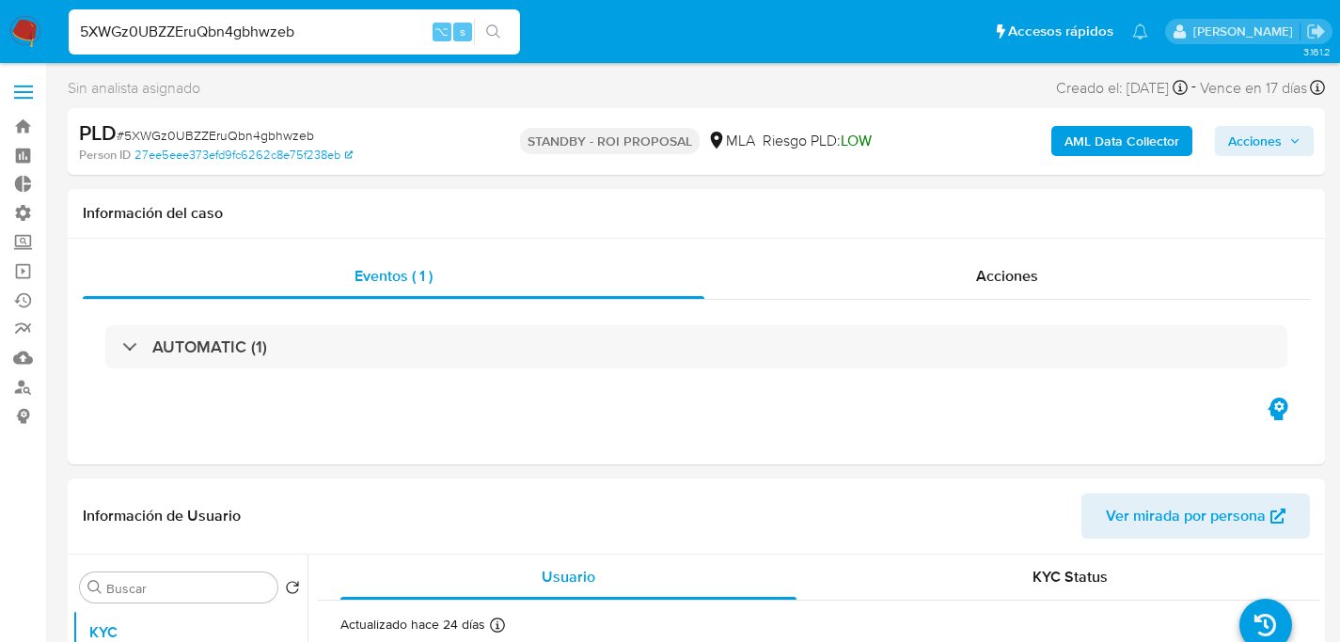
select select "10"
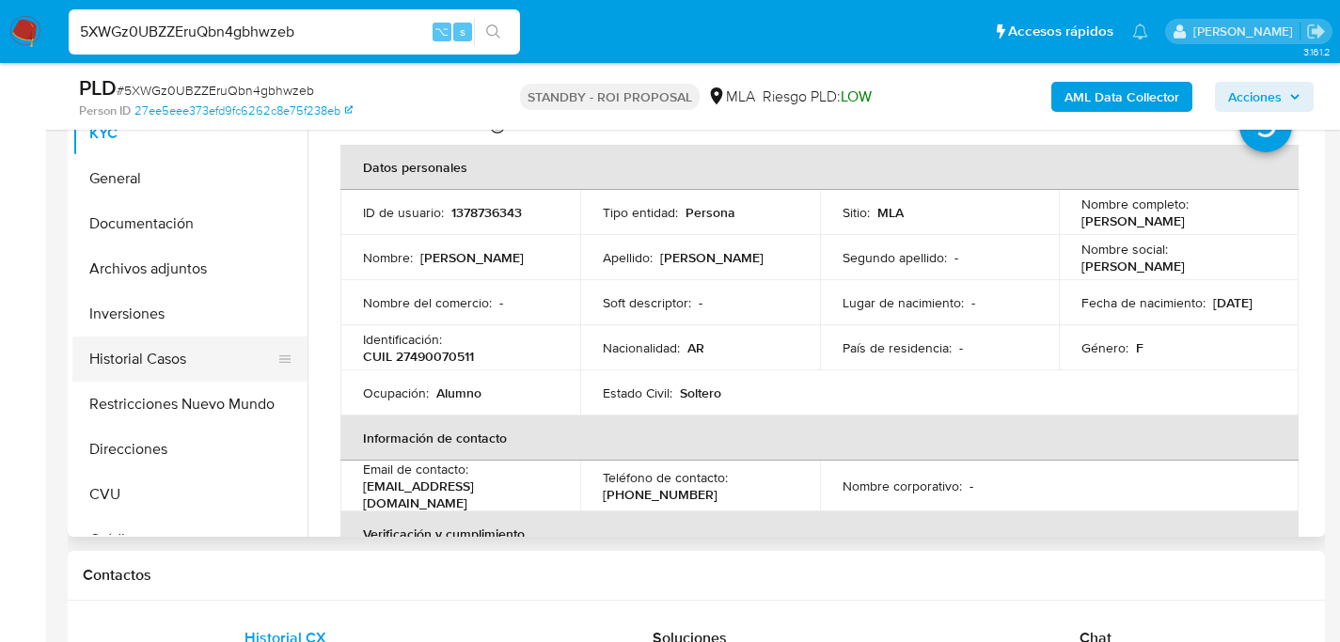
click at [124, 362] on button "Historial Casos" at bounding box center [182, 359] width 220 height 45
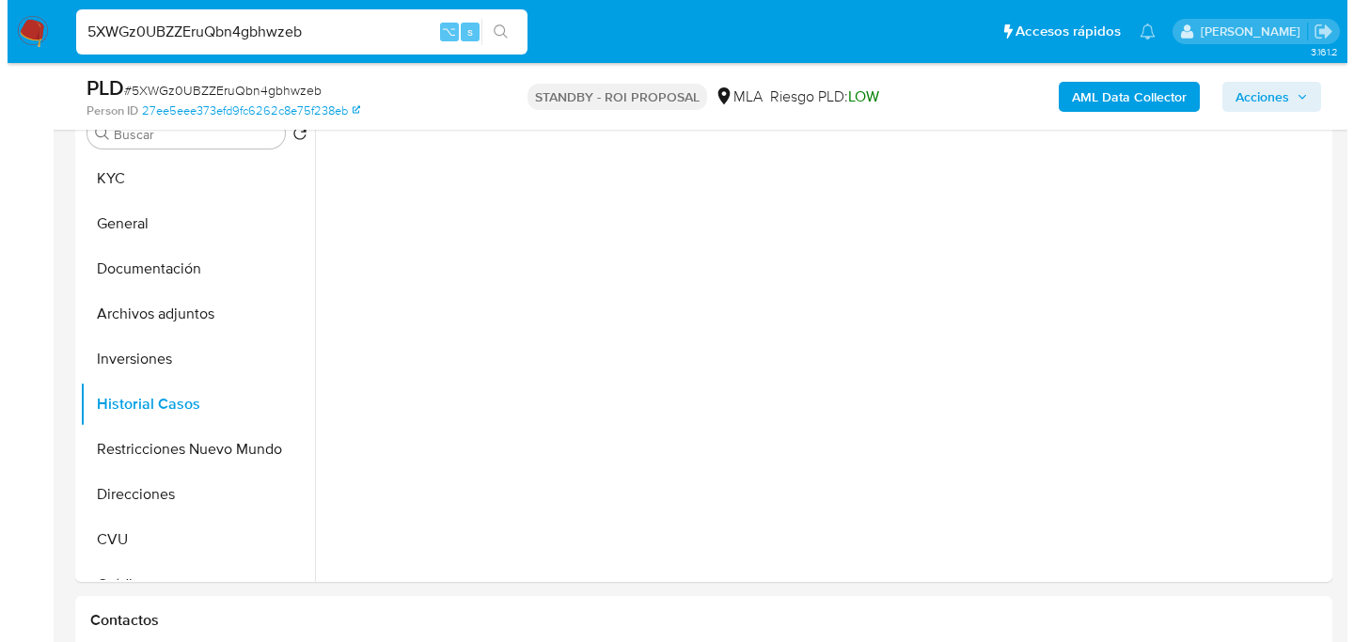
scroll to position [356, 0]
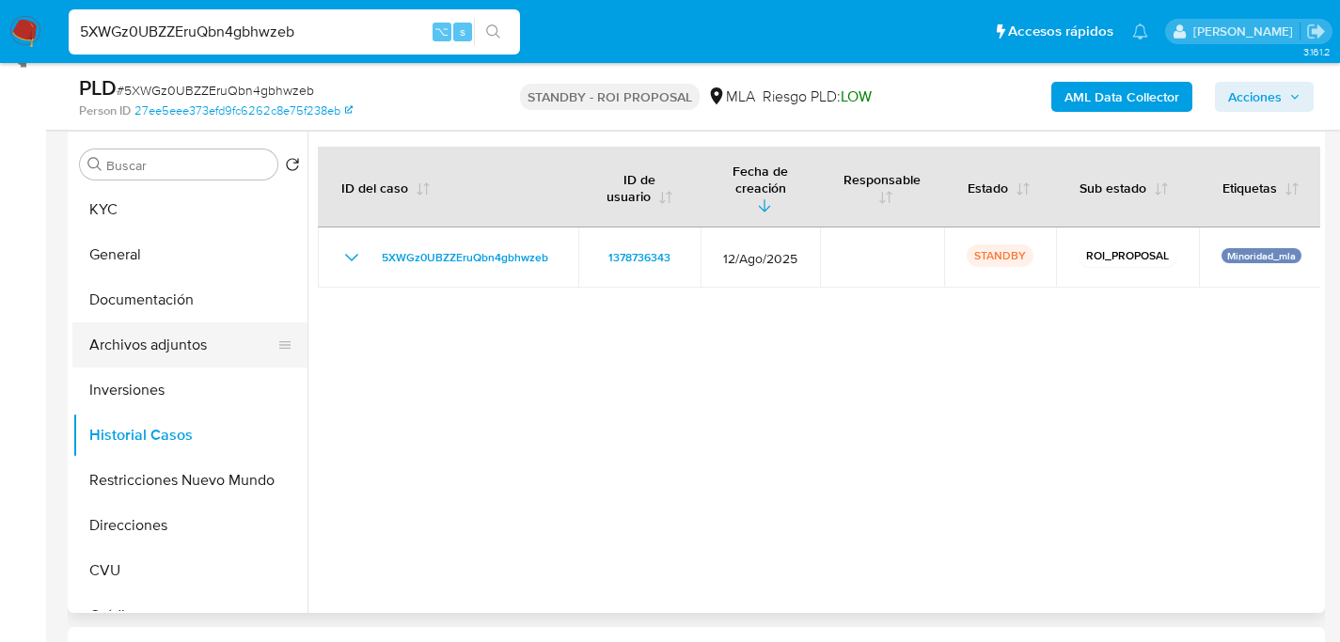
click at [135, 340] on button "Archivos adjuntos" at bounding box center [182, 344] width 220 height 45
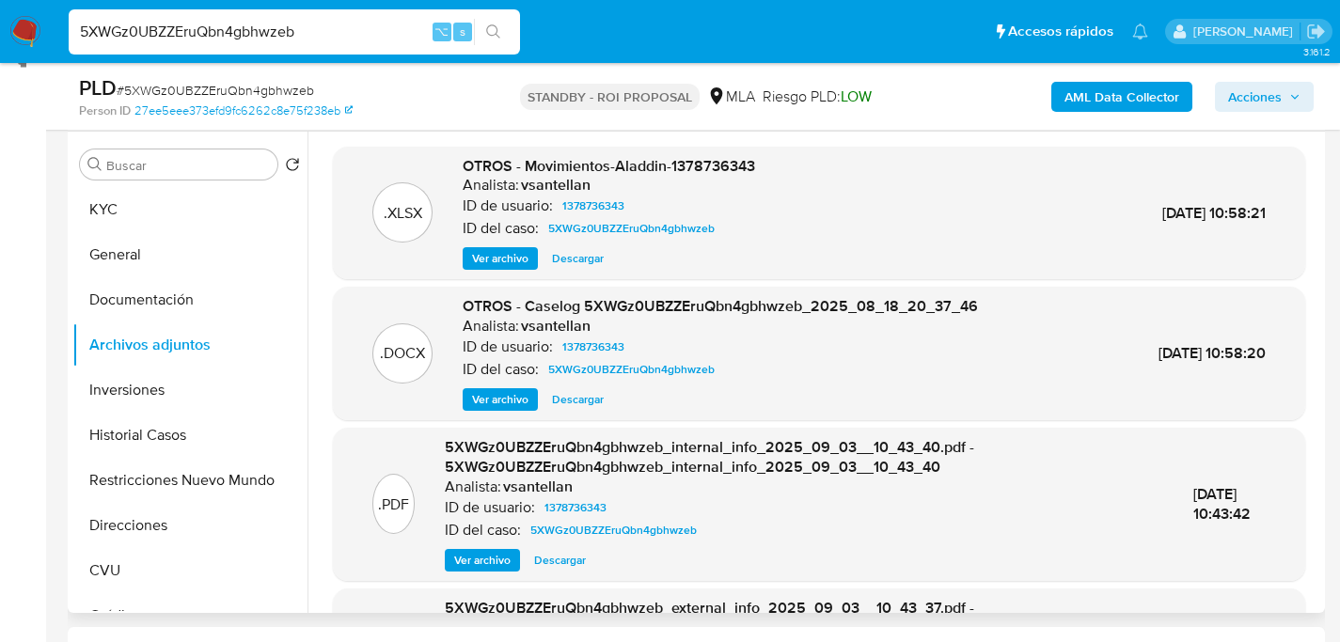
click at [566, 401] on span "Descargar" at bounding box center [578, 399] width 52 height 19
click at [491, 395] on span "Ver archivo" at bounding box center [500, 399] width 56 height 19
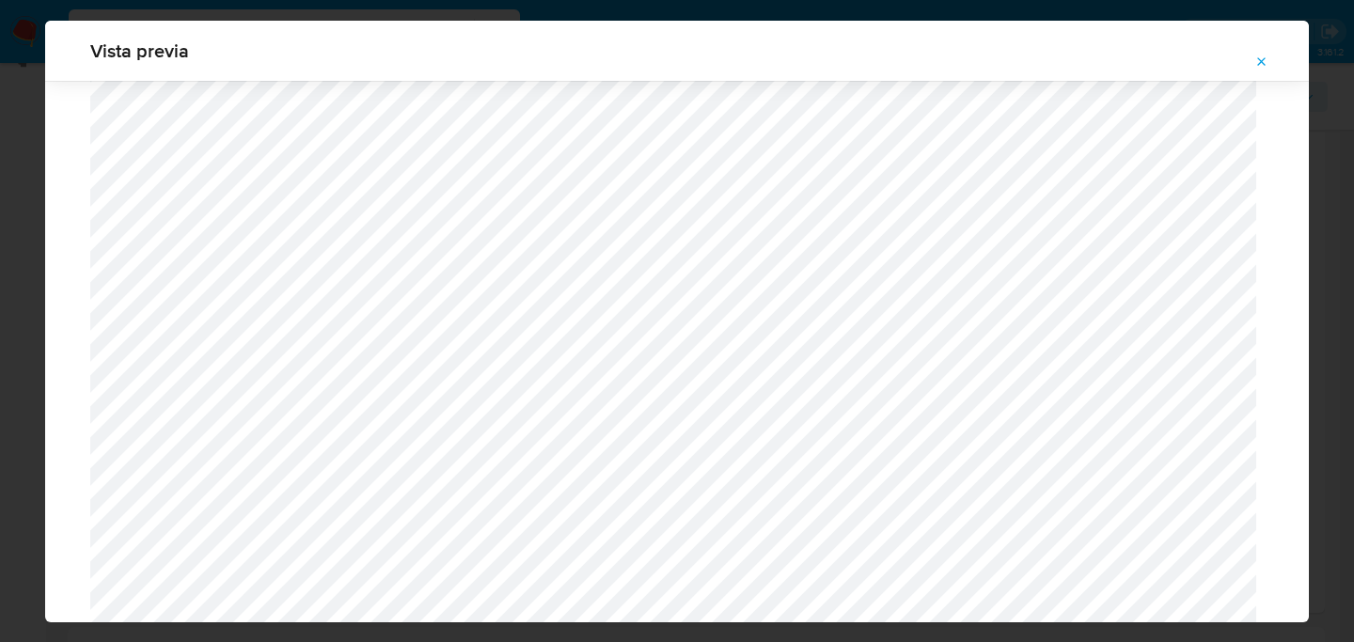
scroll to position [623, 0]
click at [81, 55] on div "Vista previa" at bounding box center [677, 51] width 1264 height 60
click at [1249, 64] on button "Attachment preview" at bounding box center [1261, 62] width 41 height 30
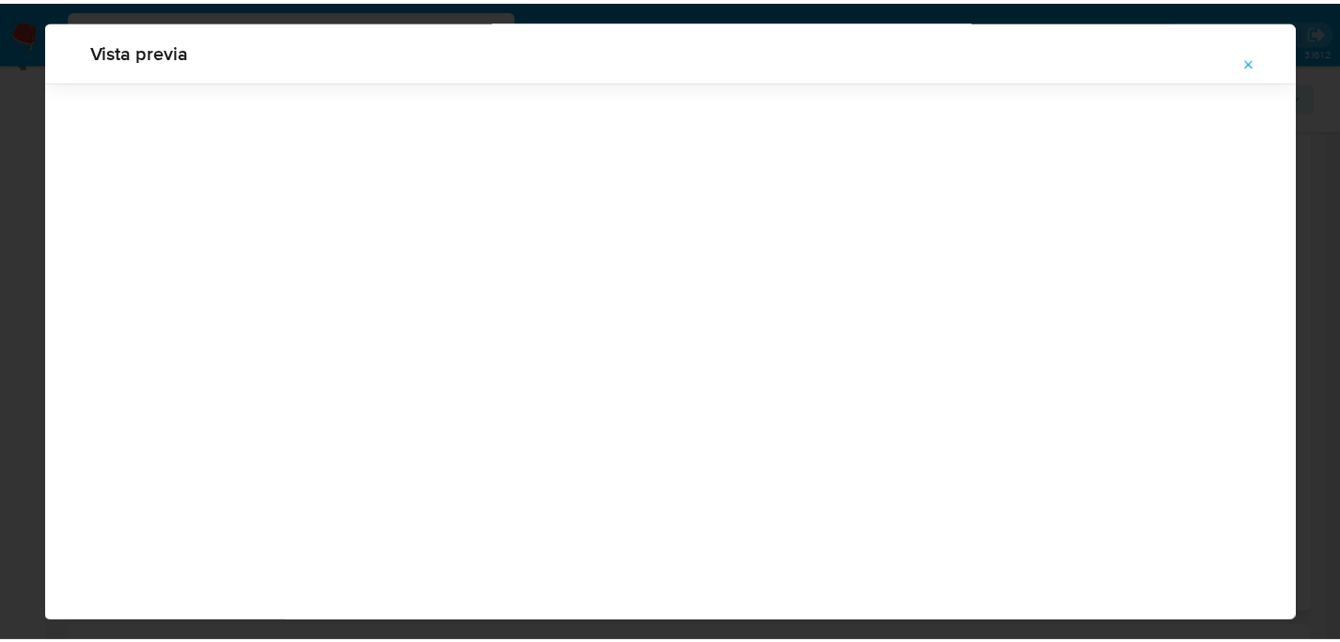
scroll to position [60, 0]
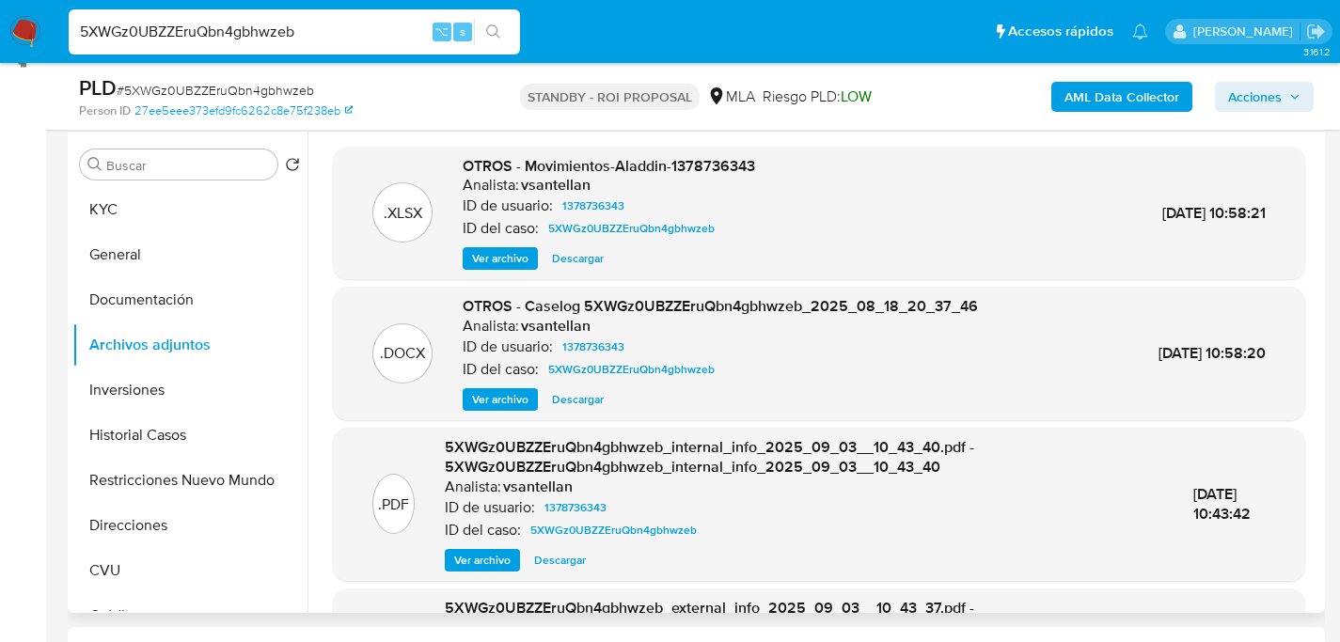
click at [362, 46] on div "5XWGz0UBZZEruQbn4gbhwzeb ⌥ s" at bounding box center [294, 31] width 451 height 45
click at [366, 41] on input "5XWGz0UBZZEruQbn4gbhwzeb" at bounding box center [294, 32] width 451 height 24
paste input "6Ka7oPQDNEBF7rysTP8eD9bD"
type input "6Ka7oPQDNEBF7rysTP8eD9bD"
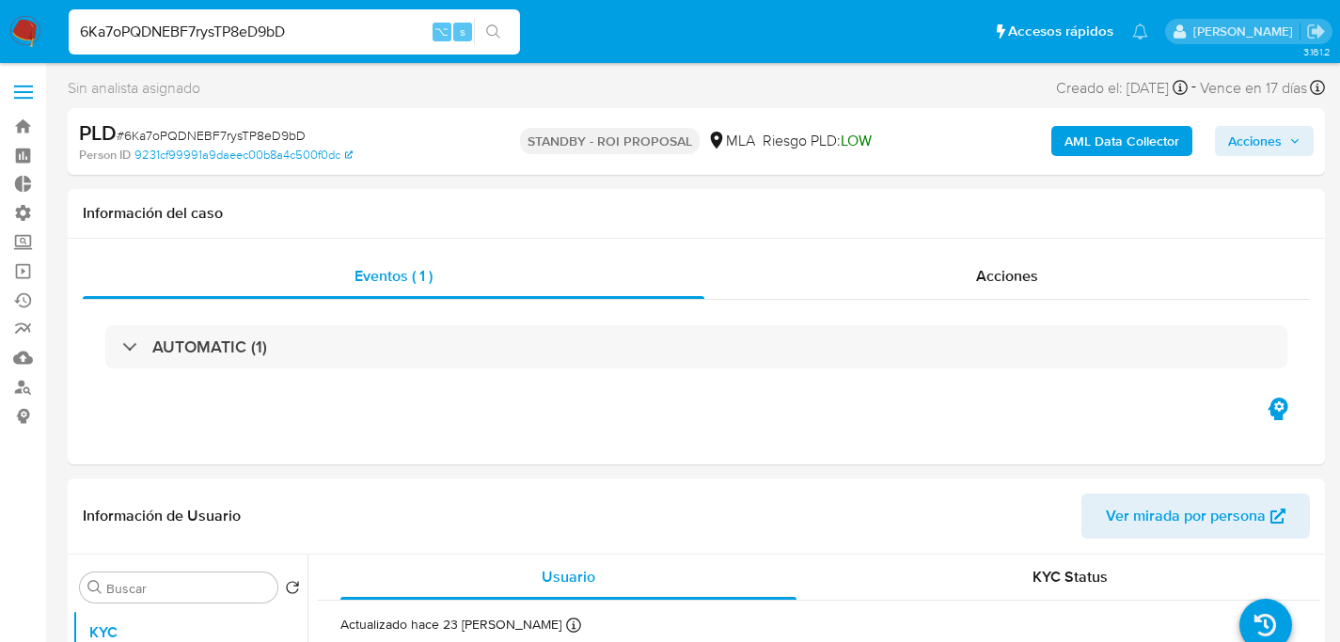
select select "10"
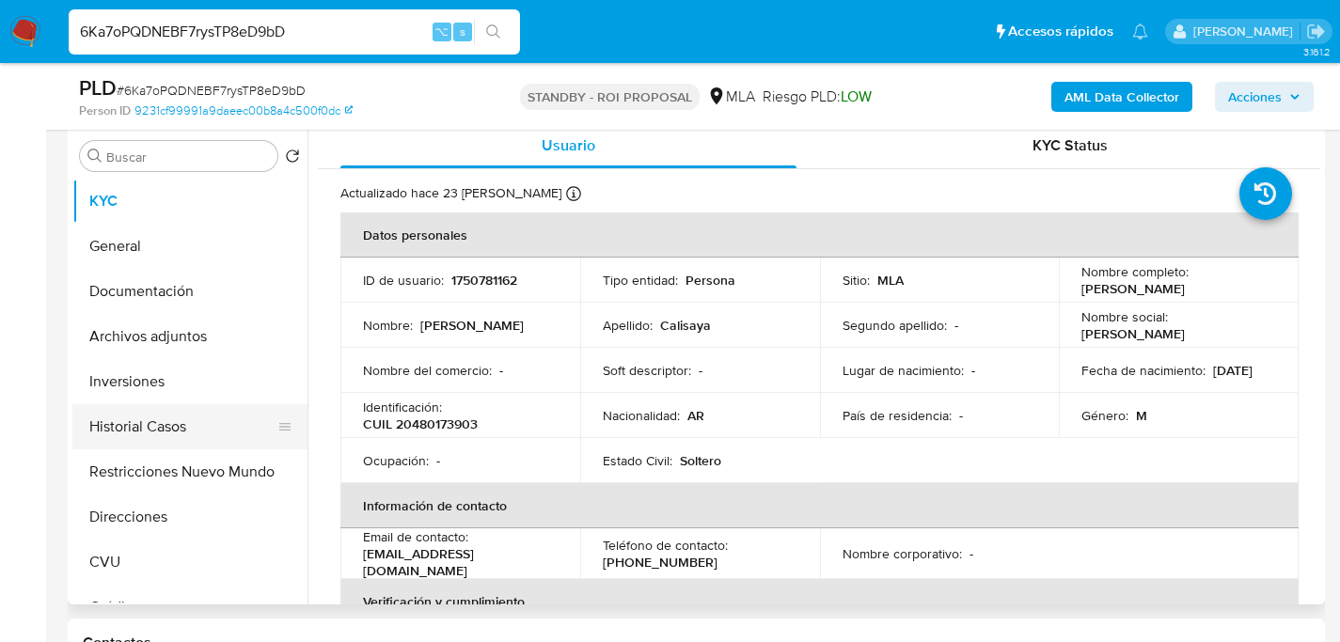
click at [146, 444] on button "Historial Casos" at bounding box center [182, 426] width 220 height 45
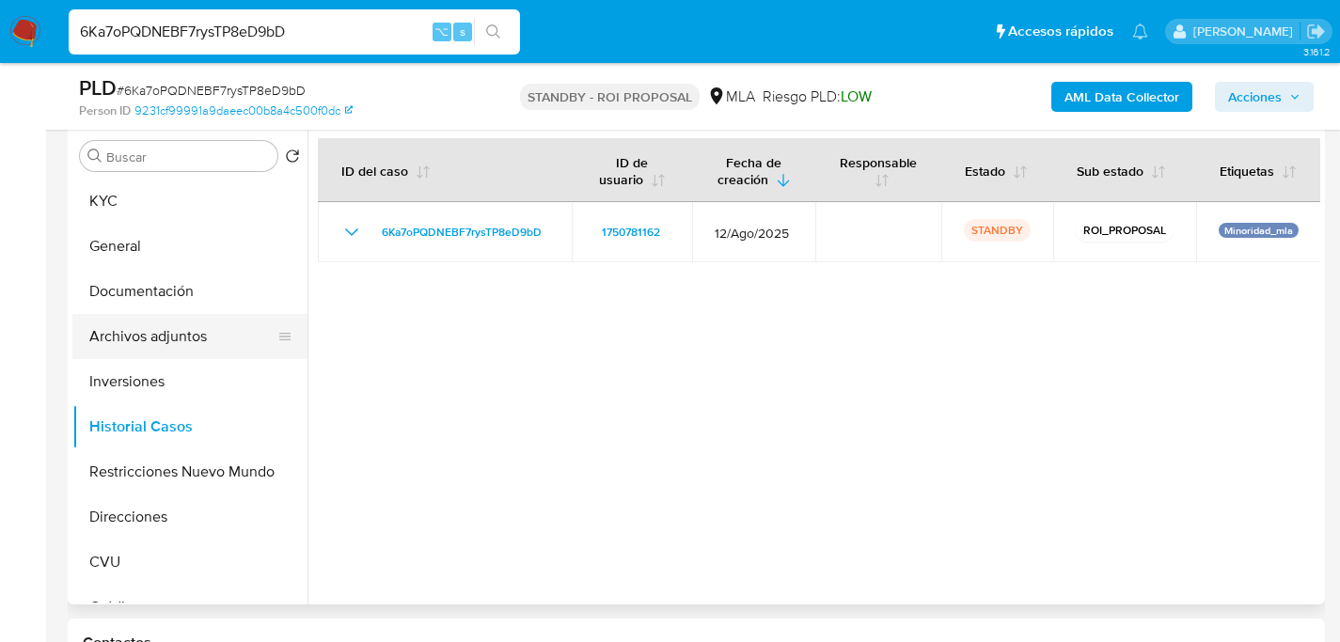
click at [159, 341] on button "Archivos adjuntos" at bounding box center [182, 336] width 220 height 45
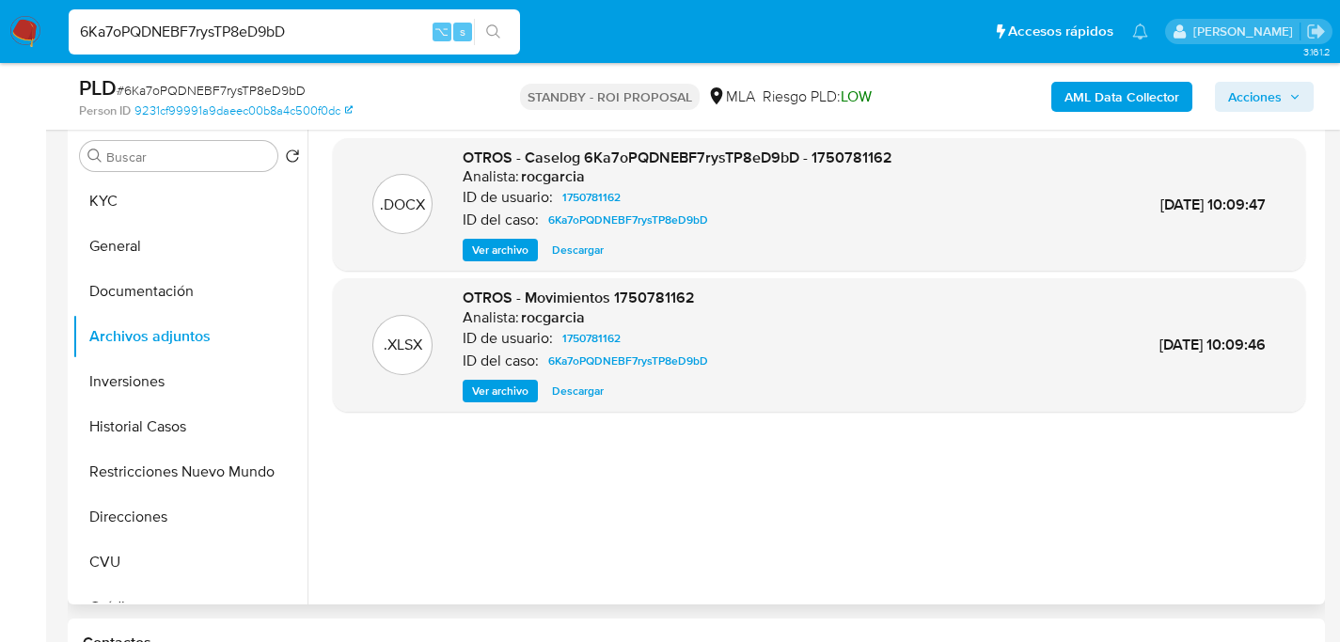
click at [574, 252] on span "Descargar" at bounding box center [578, 250] width 52 height 19
click at [288, 49] on div "6Ka7oPQDNEBF7rysTP8eD9bD ⌥ s" at bounding box center [294, 31] width 451 height 45
click at [290, 43] on div "6Ka7oPQDNEBF7rysTP8eD9bD ⌥ s" at bounding box center [294, 31] width 451 height 45
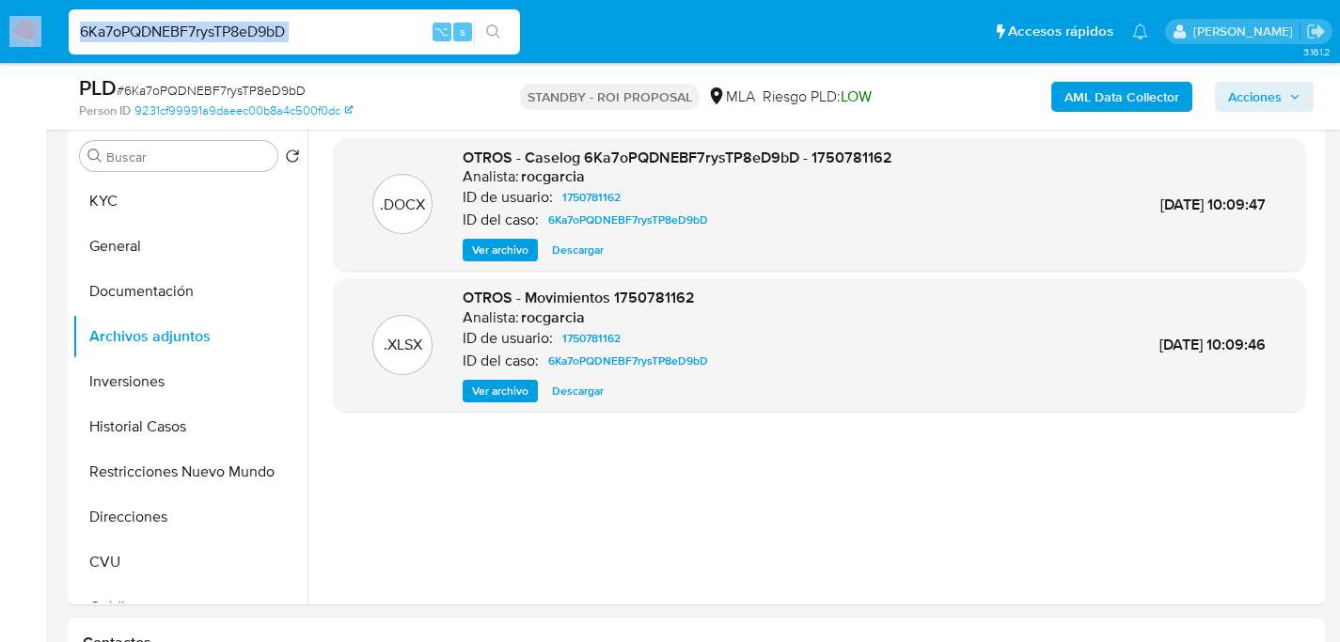
click at [318, 25] on input "6Ka7oPQDNEBF7rysTP8eD9bD" at bounding box center [294, 32] width 451 height 24
click at [316, 28] on input "6Ka7oPQDNEBF7rysTP8eD9bD" at bounding box center [294, 32] width 451 height 24
paste input "6W4iuzeZYYTTlNhd4PZWojNX"
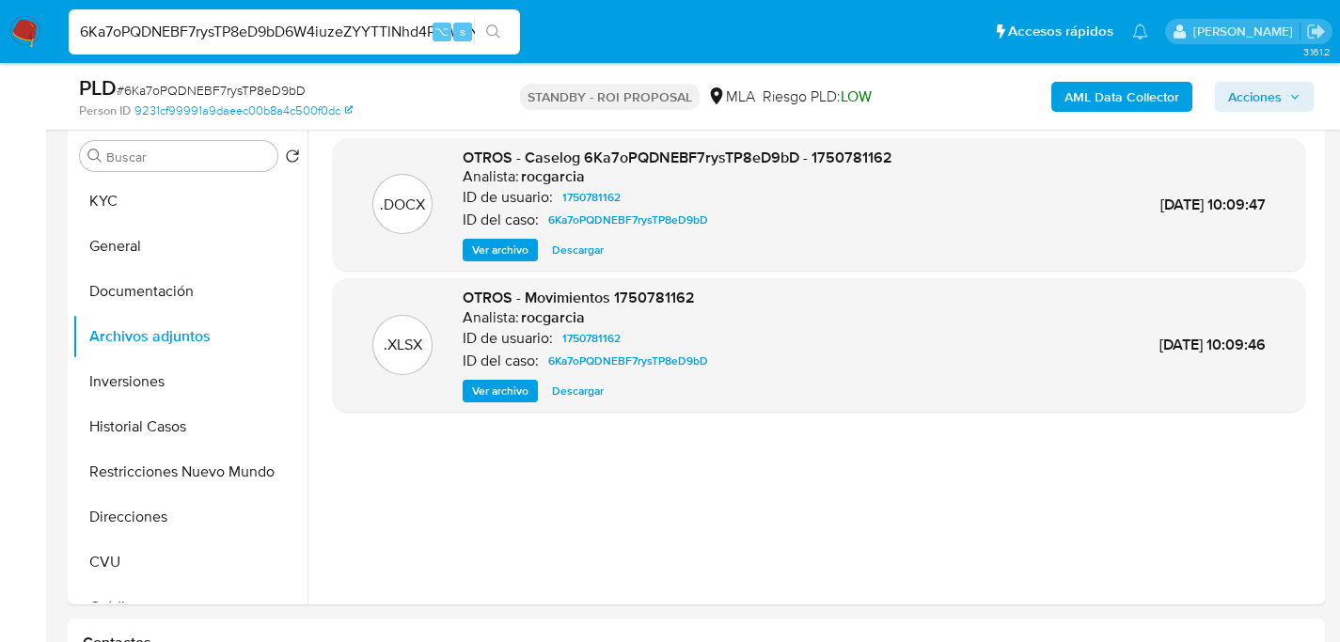
scroll to position [0, 19]
click at [316, 28] on input "6Ka7oPQDNEBF7rysTP8eD9bD6W4iuzeZYYTTlNhd4PZWojNX" at bounding box center [294, 32] width 451 height 24
paste input
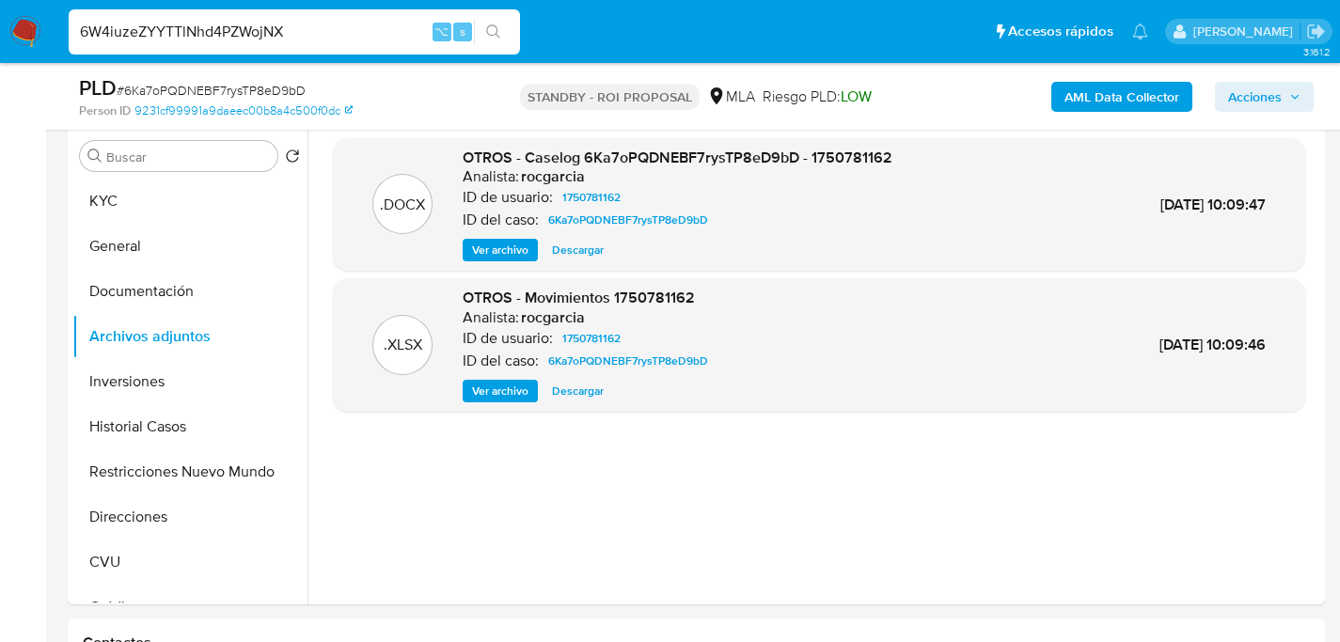
type input "6W4iuzeZYYTTlNhd4PZWojNX"
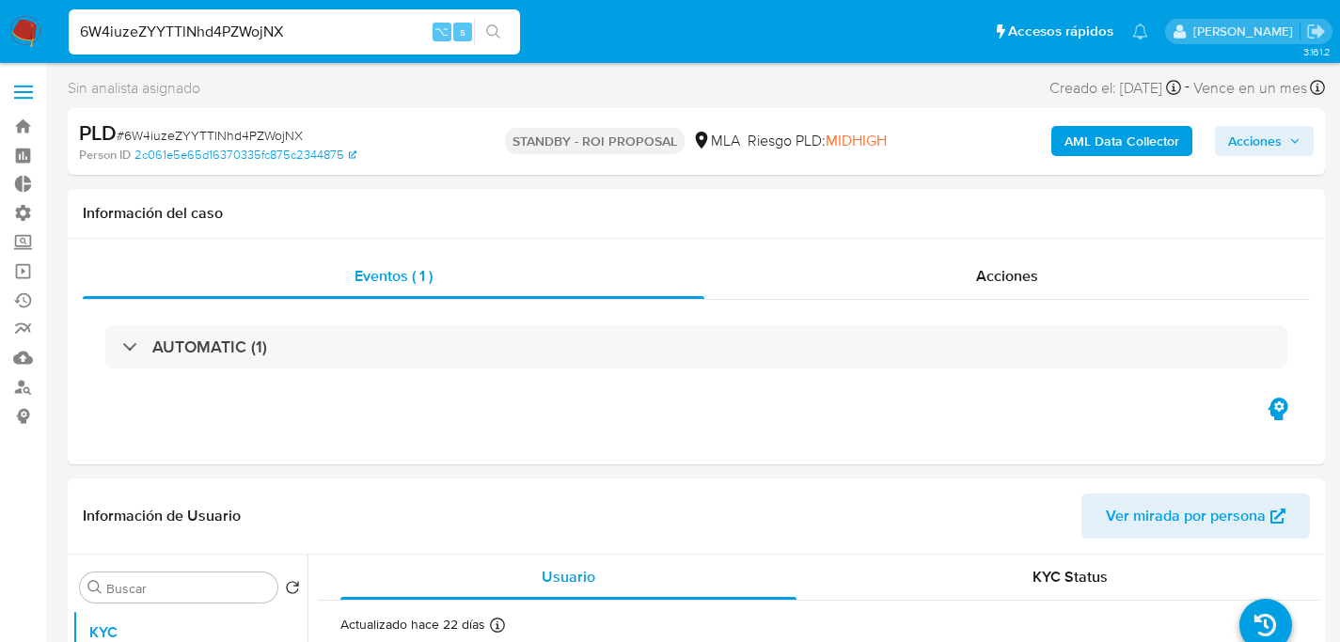
select select "10"
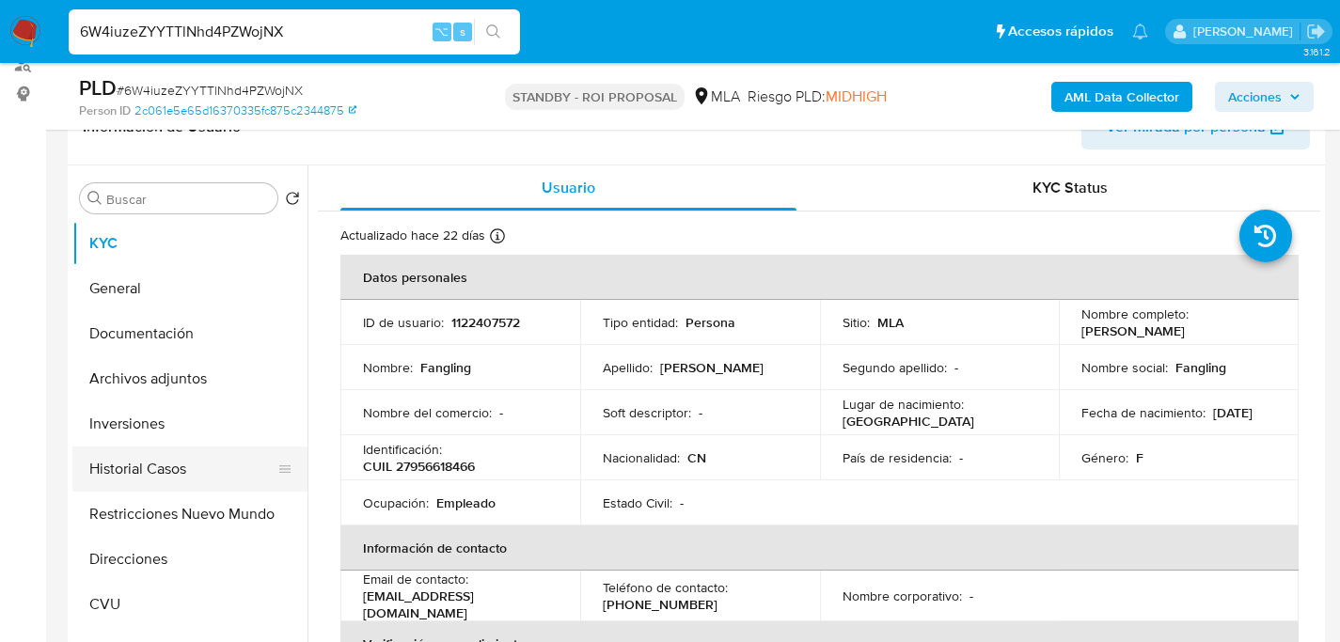
click at [115, 475] on button "Historial Casos" at bounding box center [182, 469] width 220 height 45
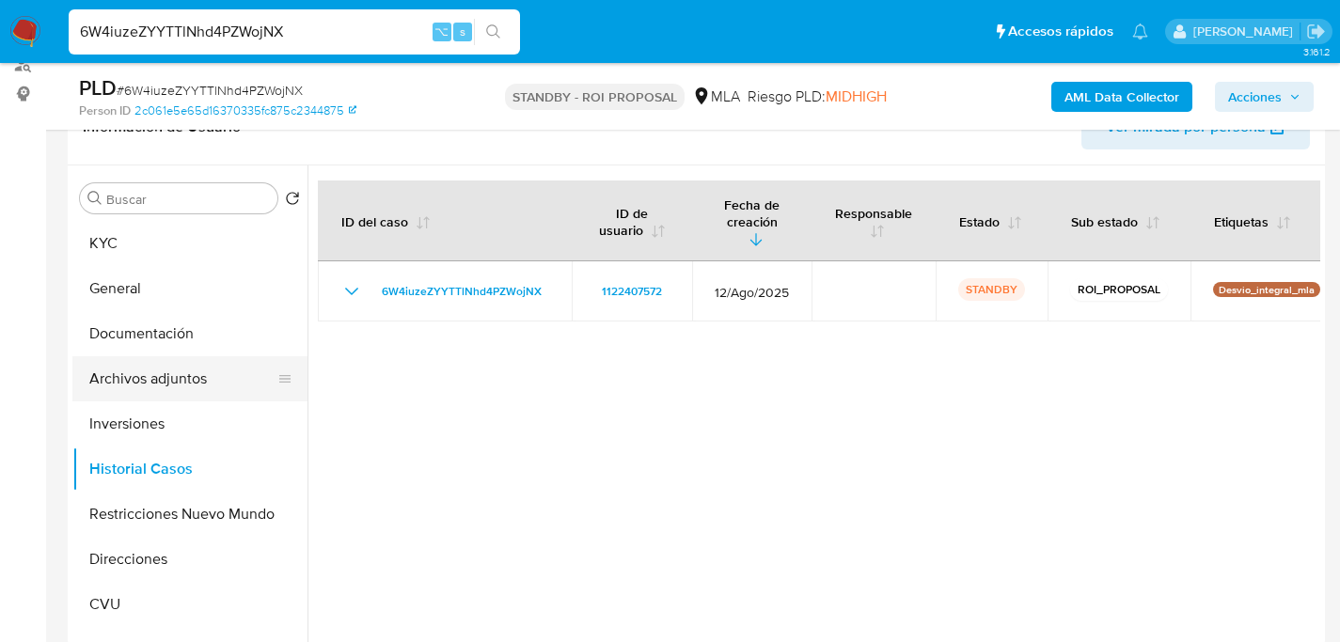
click at [150, 385] on button "Archivos adjuntos" at bounding box center [182, 378] width 220 height 45
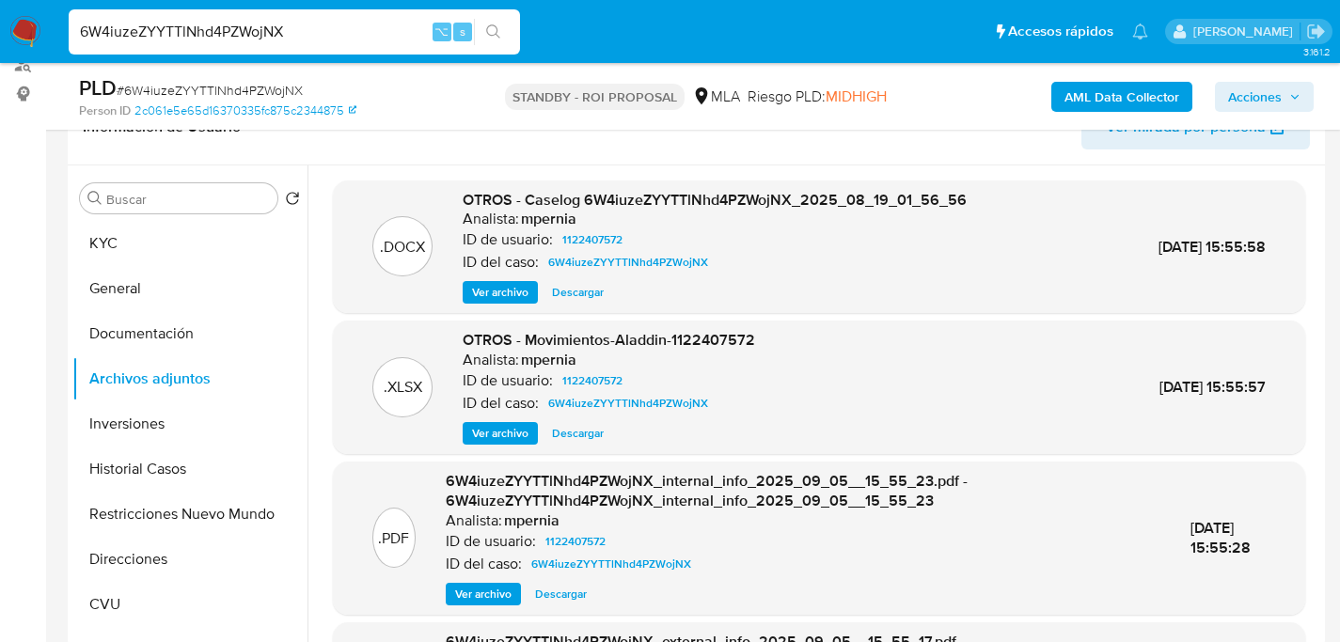
click at [577, 297] on span "Descargar" at bounding box center [578, 292] width 52 height 19
click at [432, 146] on header "Información de Usuario Ver mirada por persona" at bounding box center [696, 126] width 1227 height 45
click at [271, 38] on input "6W4iuzeZYYTTlNhd4PZWojNX" at bounding box center [294, 32] width 451 height 24
paste input "7AbO3n6ChXKlmtoC2R4POsR5"
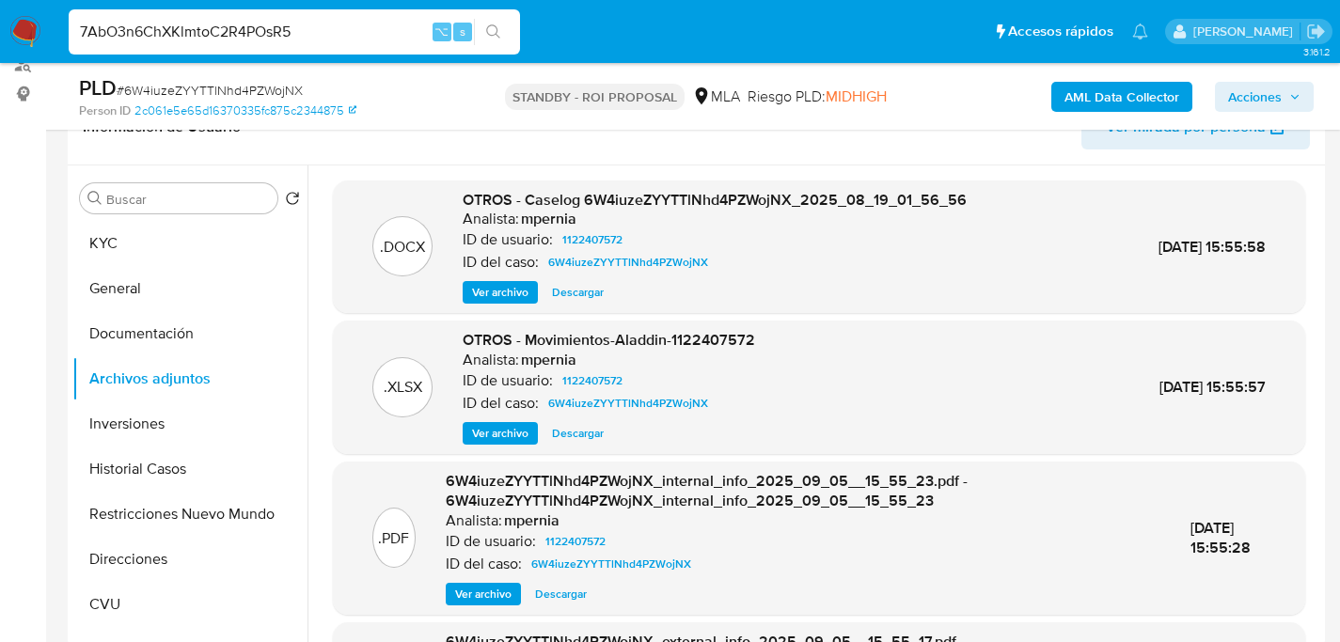
type input "7AbO3n6ChXKlmtoC2R4POsR5"
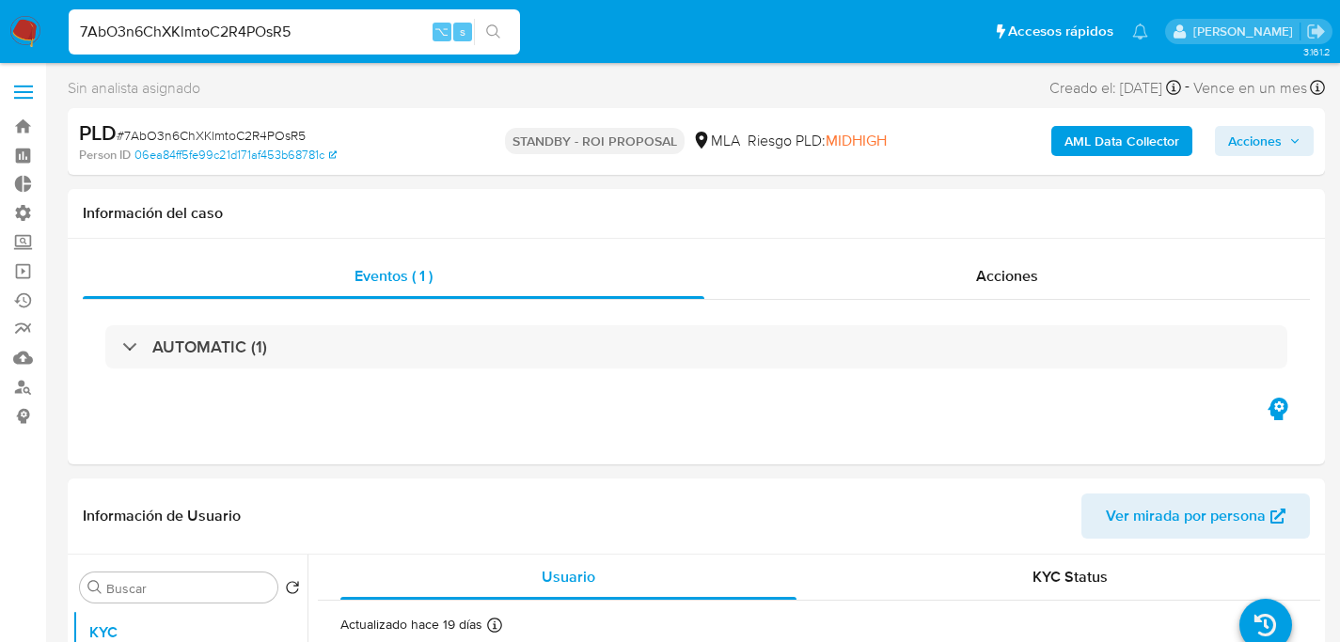
select select "10"
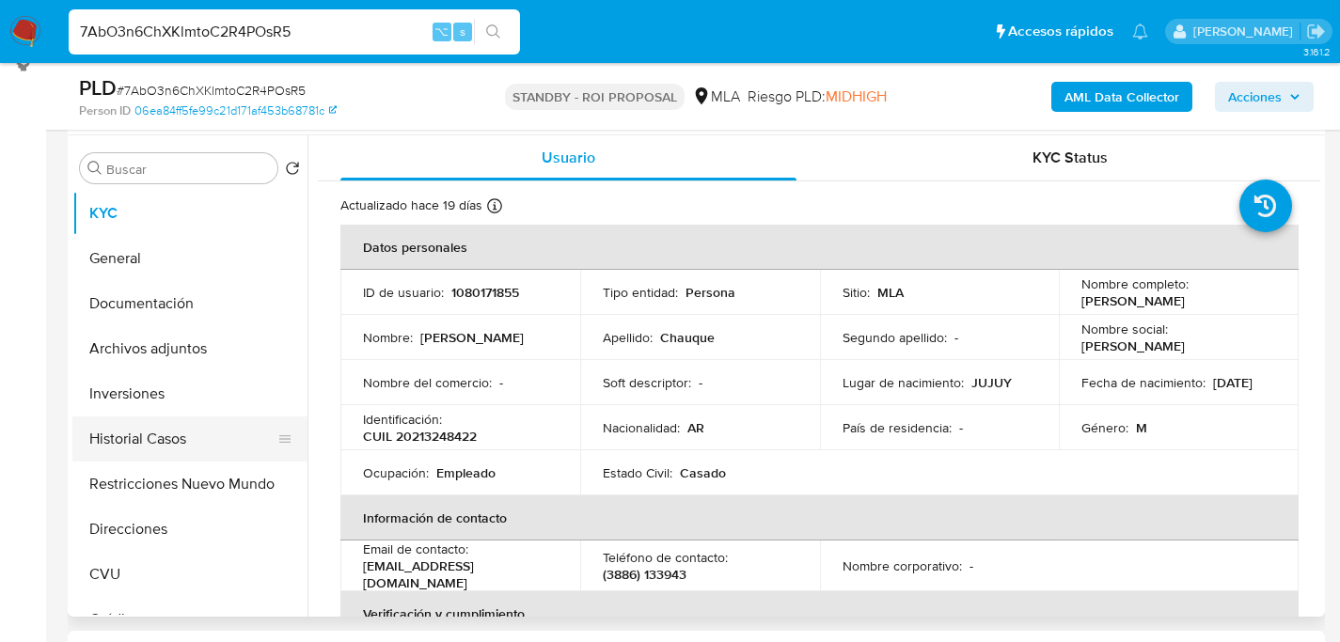
scroll to position [353, 0]
click at [112, 423] on button "Historial Casos" at bounding box center [182, 438] width 220 height 45
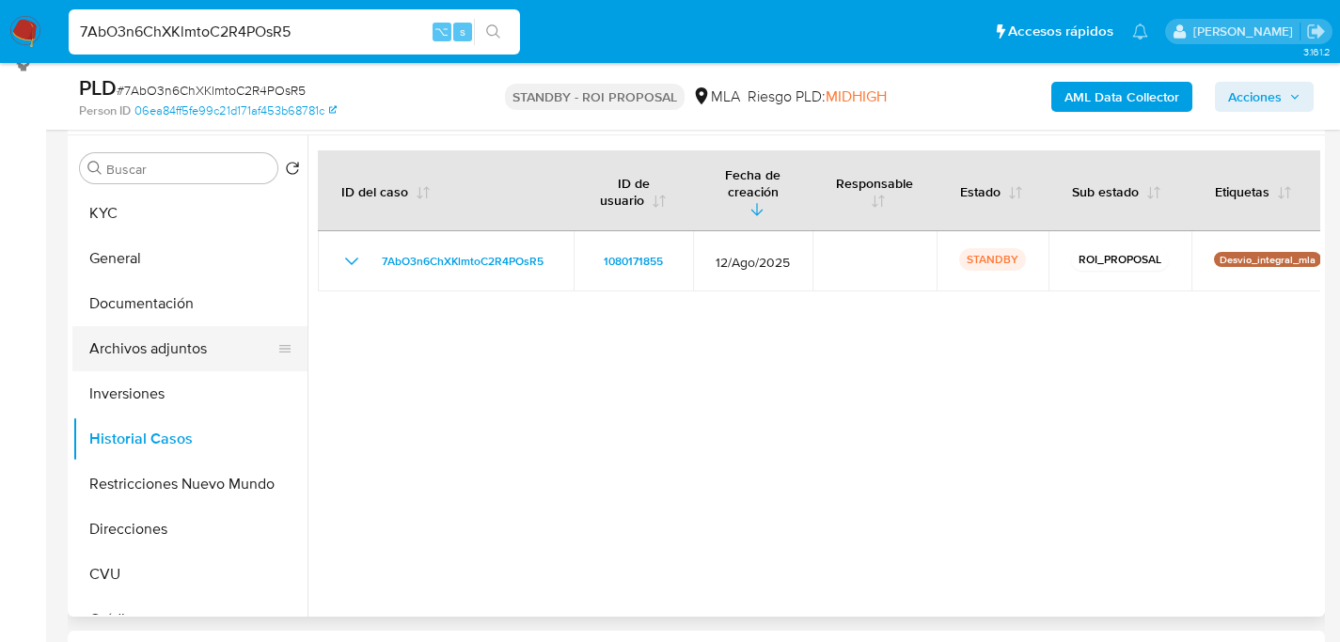
click at [121, 348] on button "Archivos adjuntos" at bounding box center [182, 348] width 220 height 45
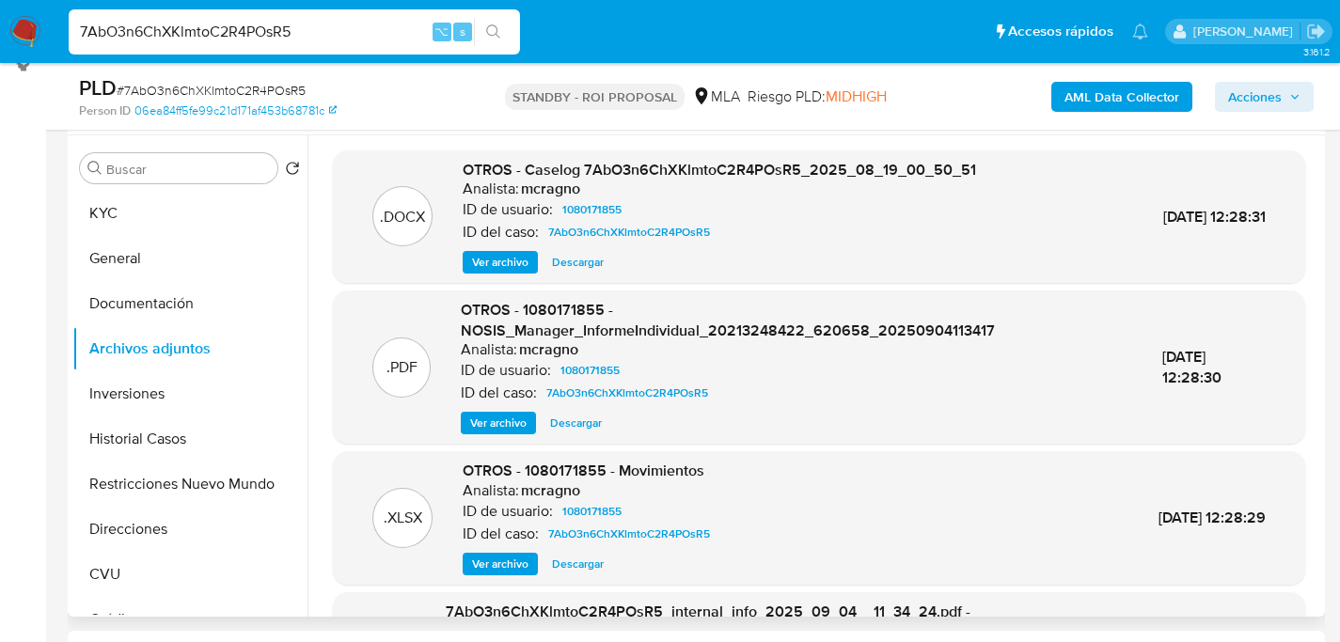
click at [563, 259] on span "Descargar" at bounding box center [578, 262] width 52 height 19
click at [425, 127] on div "PLD # 7AbO3n6ChXKlmtoC2R4POsR5 Person ID 06ea84ff5fe99c21d171af453b68781c STAND…" at bounding box center [696, 96] width 1257 height 67
click at [321, 22] on input "7AbO3n6ChXKlmtoC2R4POsR5" at bounding box center [294, 32] width 451 height 24
paste input "8HhpLLkUXbKwuzXjFXsyOFzE"
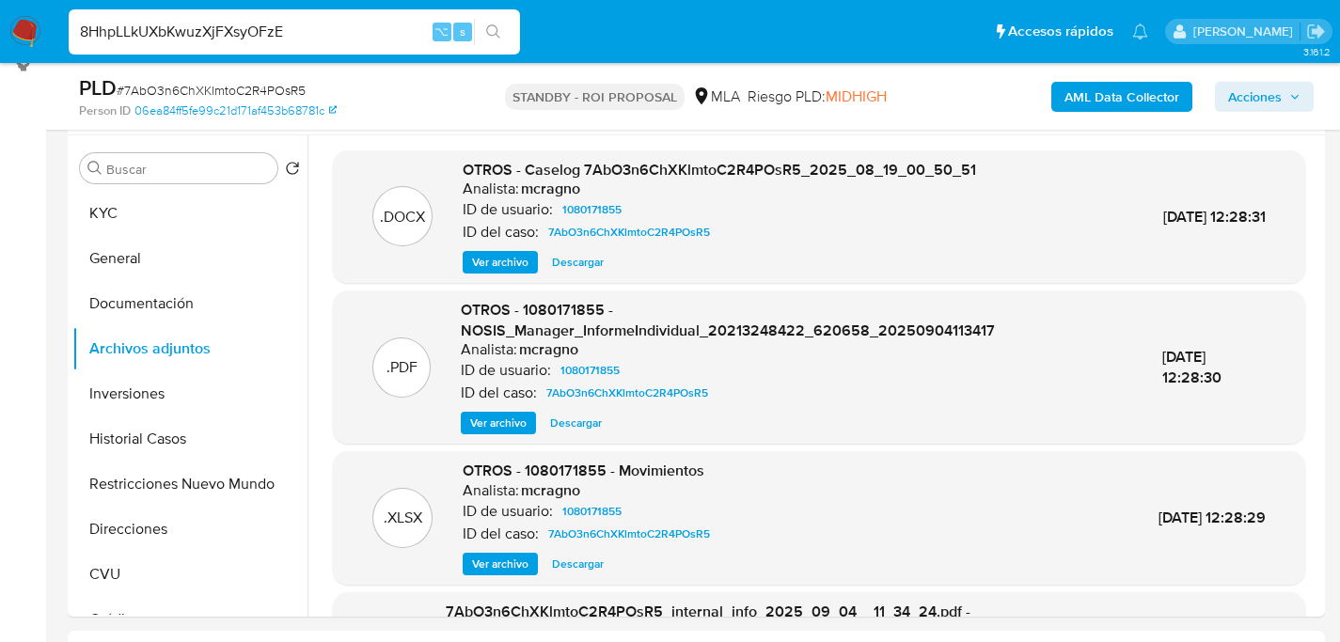
type input "8HhpLLkUXbKwuzXjFXsyOFzE"
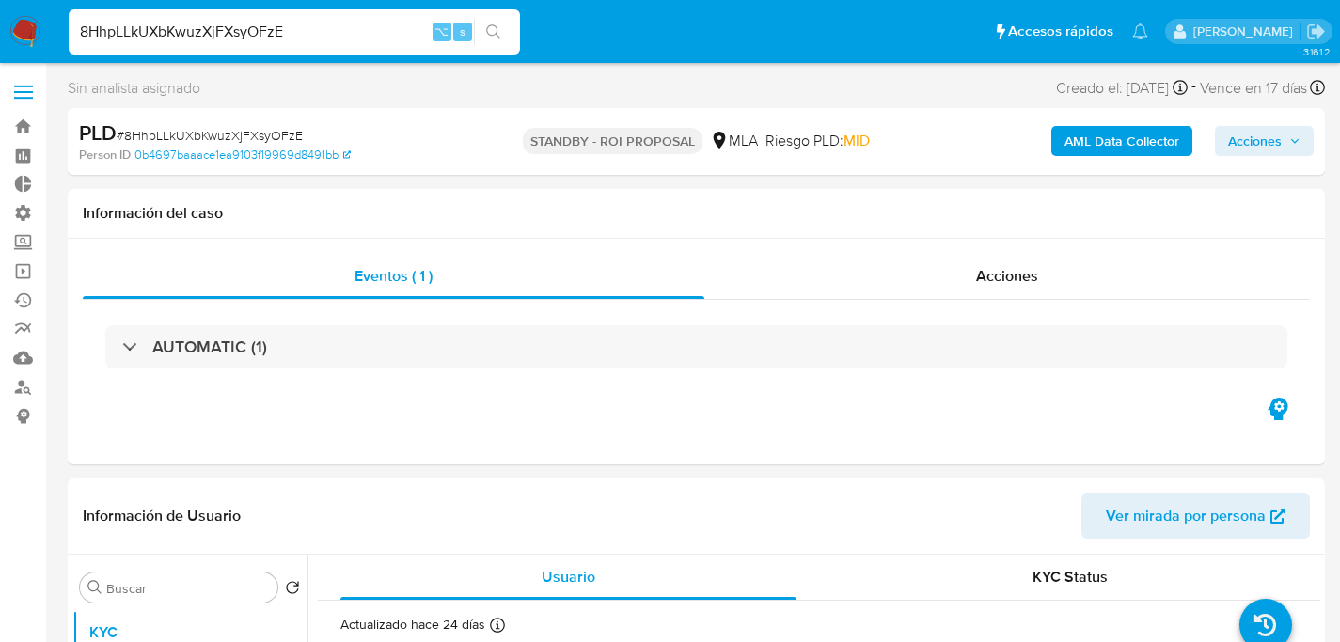
select select "10"
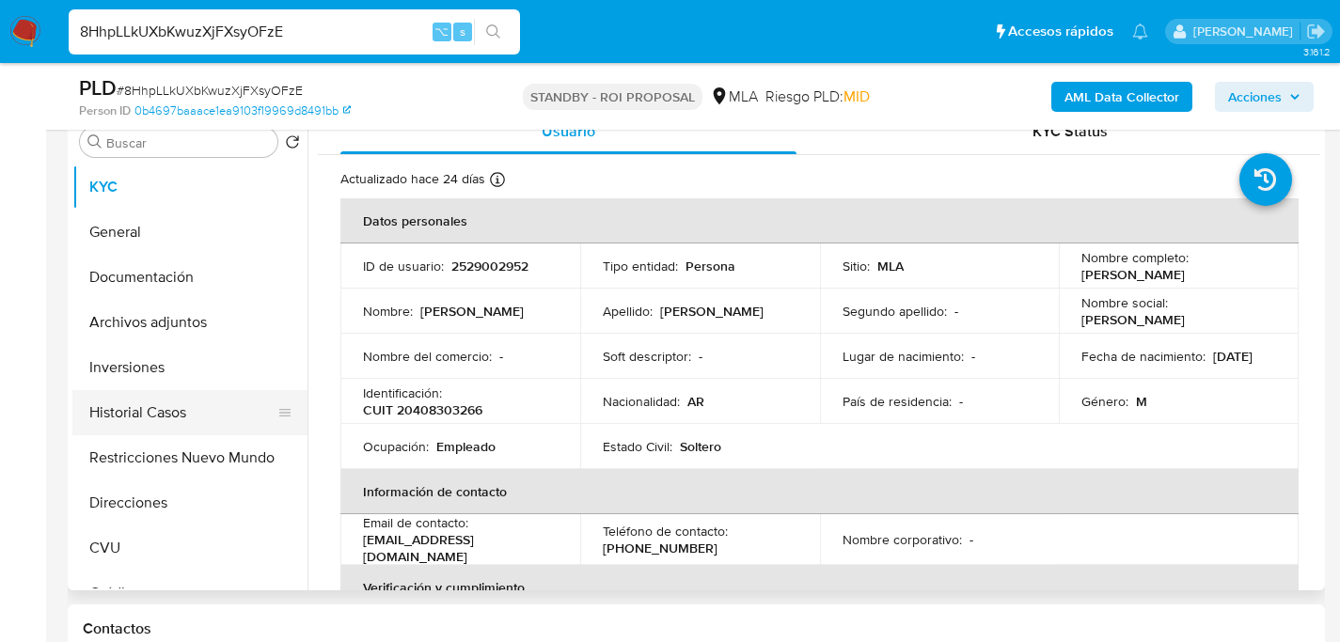
scroll to position [379, 0]
drag, startPoint x: 97, startPoint y: 433, endPoint x: 108, endPoint y: 428, distance: 12.6
click at [97, 433] on button "Historial Casos" at bounding box center [182, 412] width 220 height 45
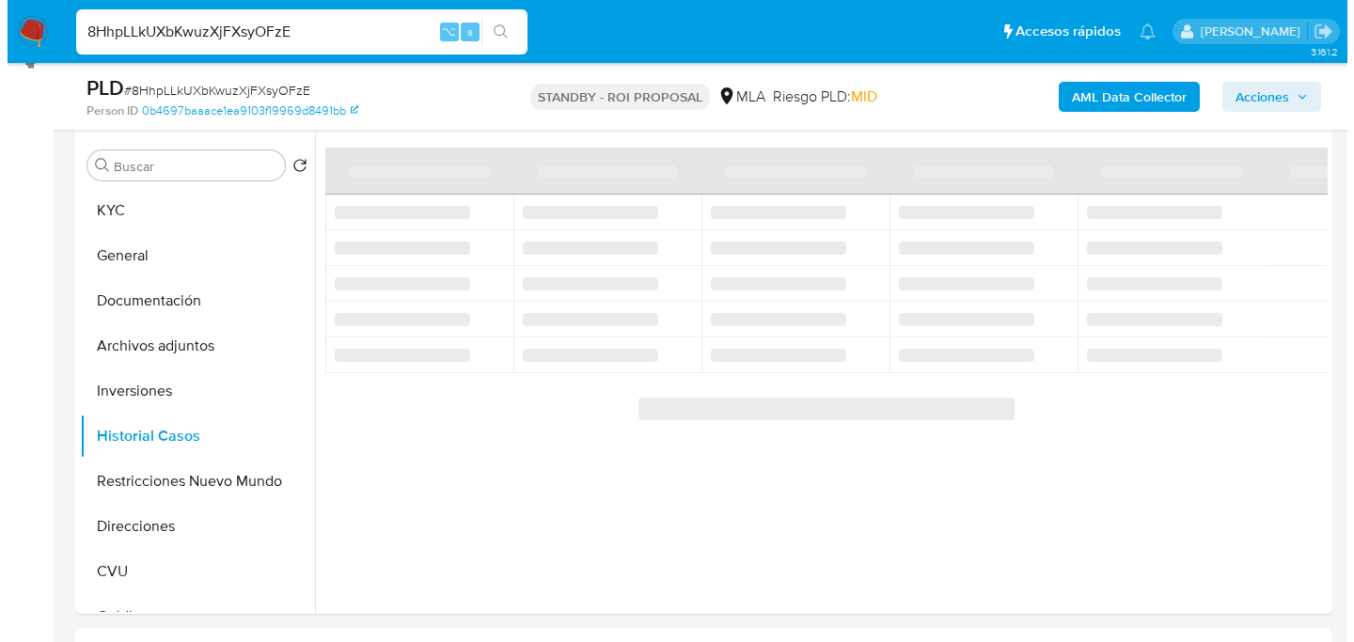
scroll to position [354, 0]
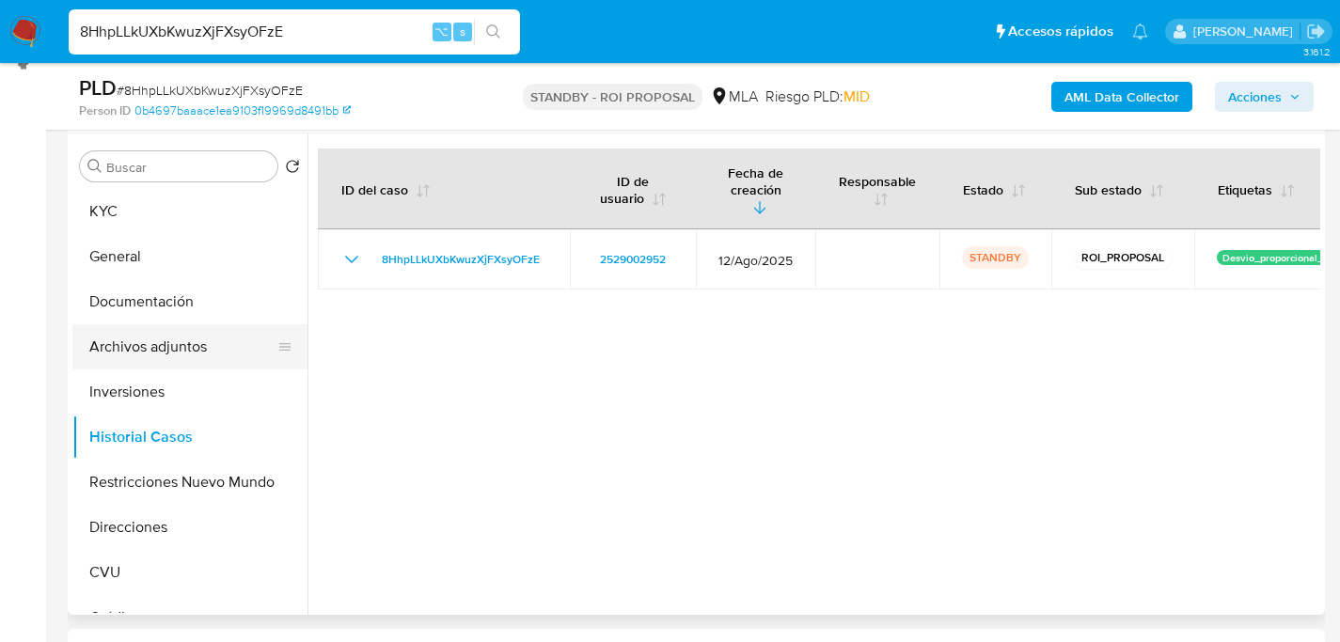
click at [151, 343] on button "Archivos adjuntos" at bounding box center [182, 346] width 220 height 45
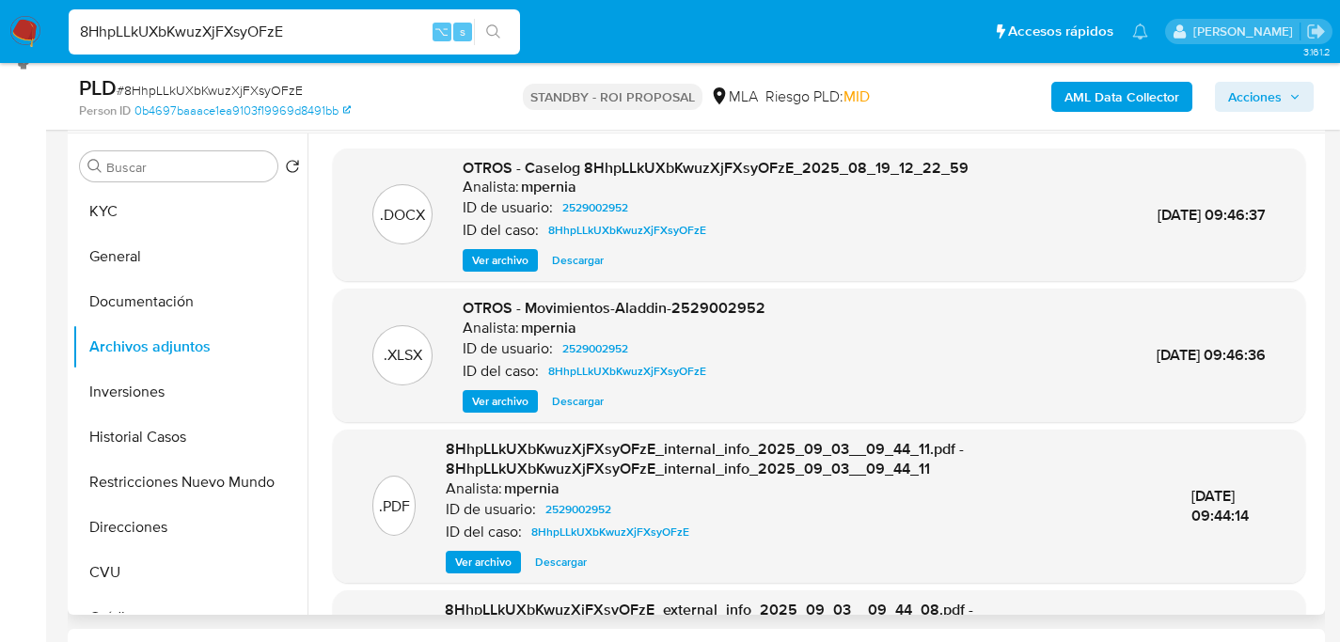
click at [577, 256] on span "Descargar" at bounding box center [578, 260] width 52 height 19
click at [479, 264] on span "Ver archivo" at bounding box center [500, 260] width 56 height 19
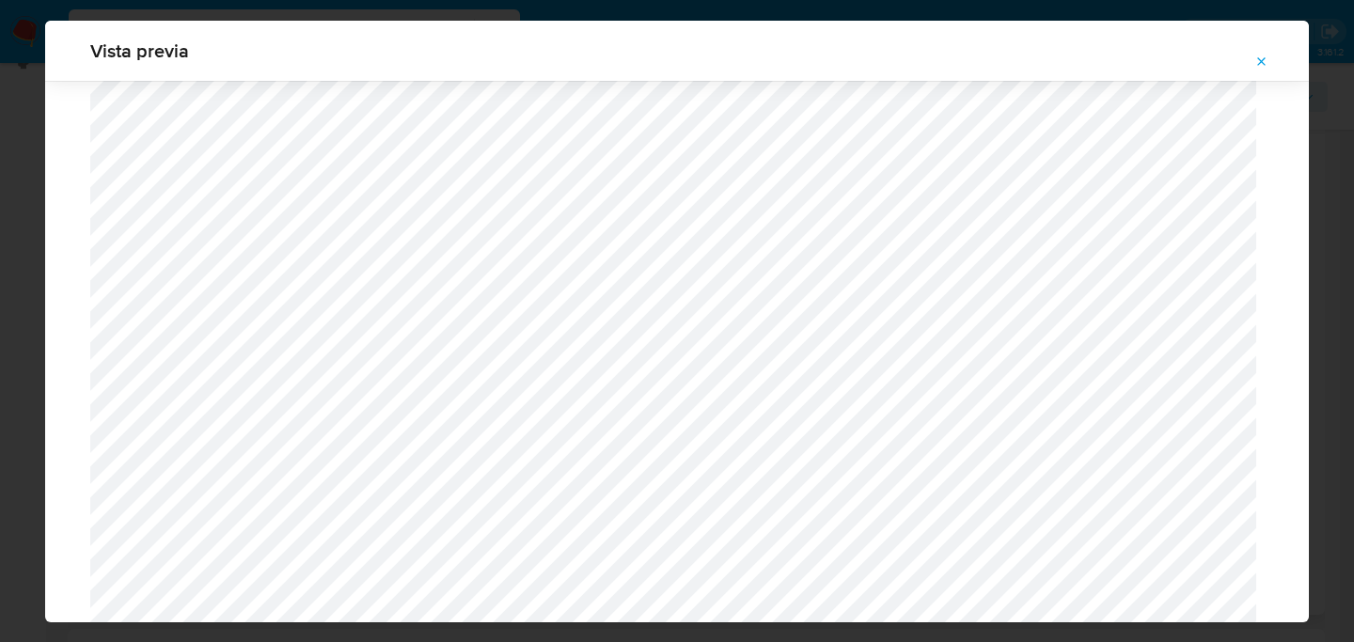
scroll to position [1001, 0]
click at [1261, 59] on icon "Attachment preview" at bounding box center [1261, 62] width 15 height 15
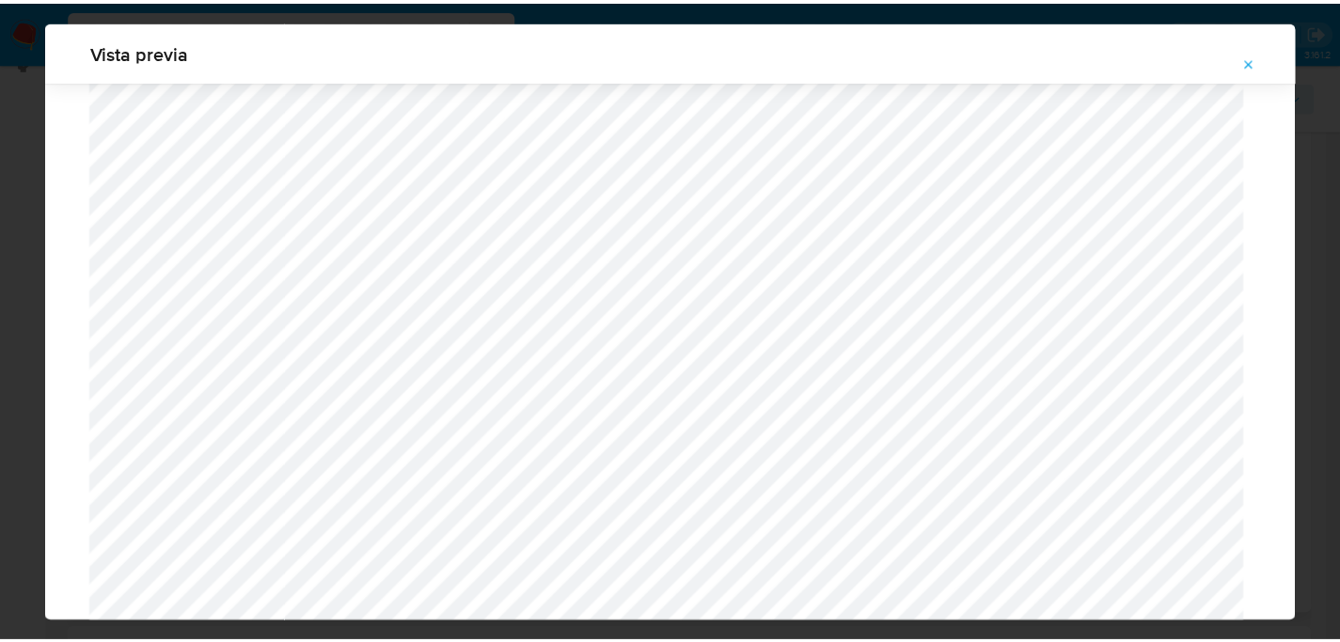
scroll to position [60, 0]
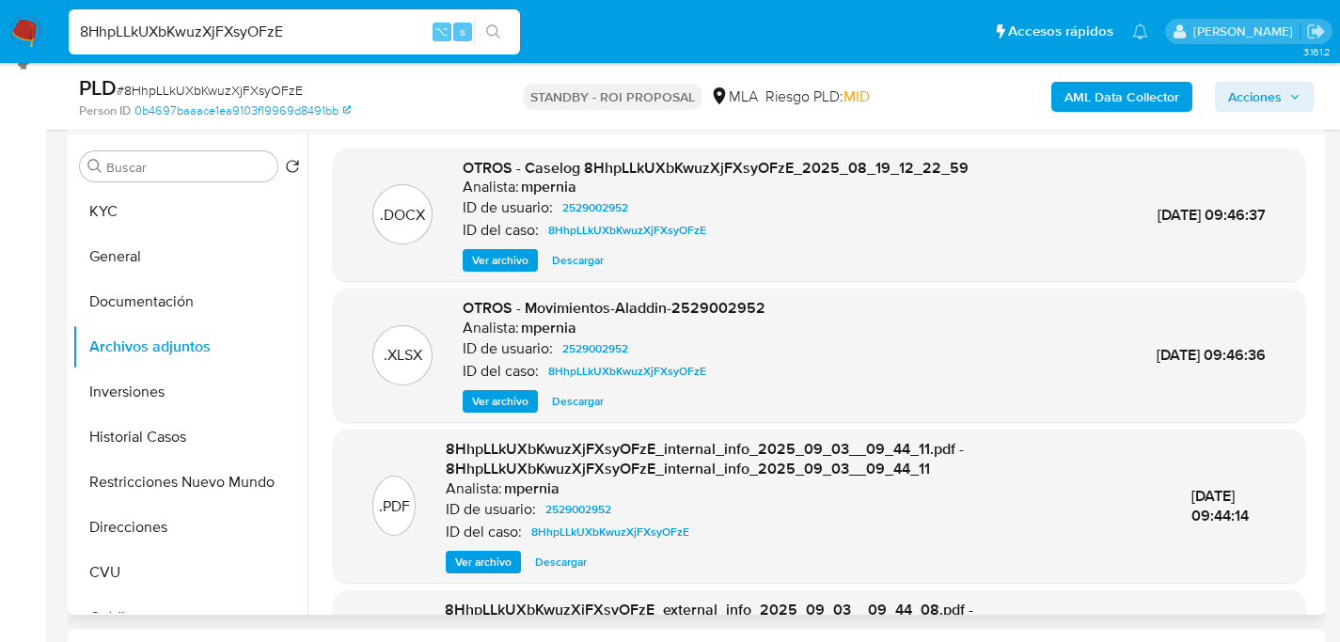
click at [305, 41] on input "8HhpLLkUXbKwuzXjFXsyOFzE" at bounding box center [294, 32] width 451 height 24
paste input "AchxwXe8ameYJmzuc6SG0r3Z"
type input "AchxwXe8ameYJmzuc6SG0r3Z"
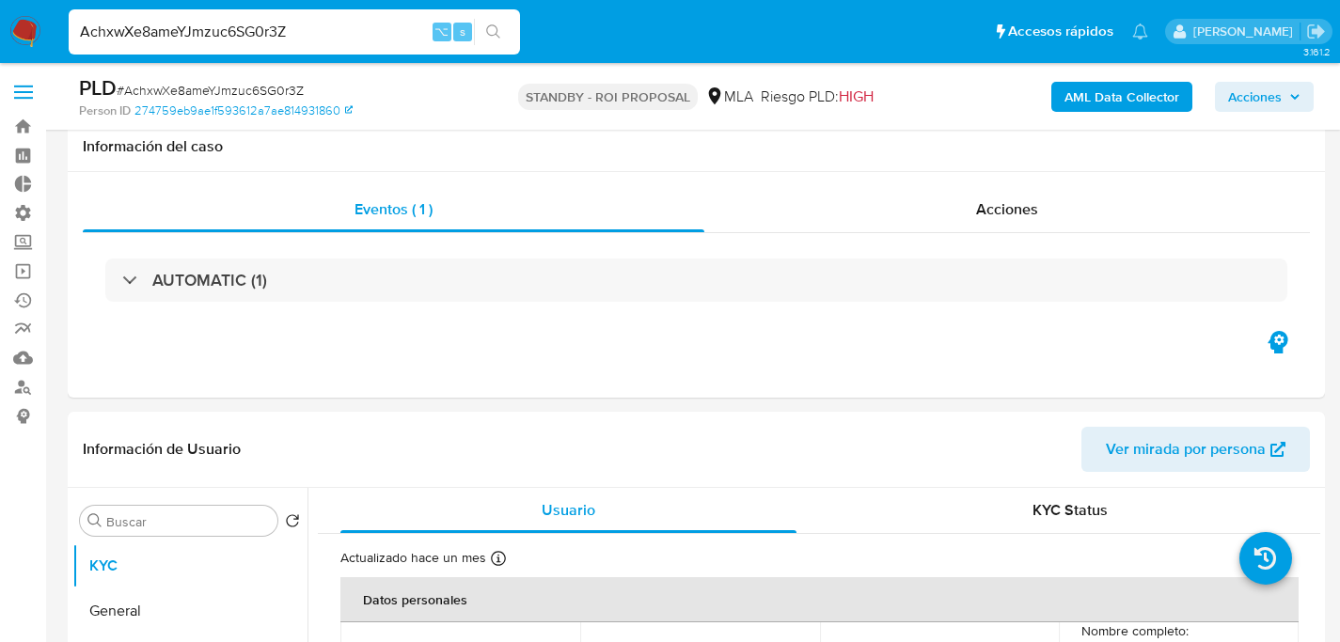
select select "10"
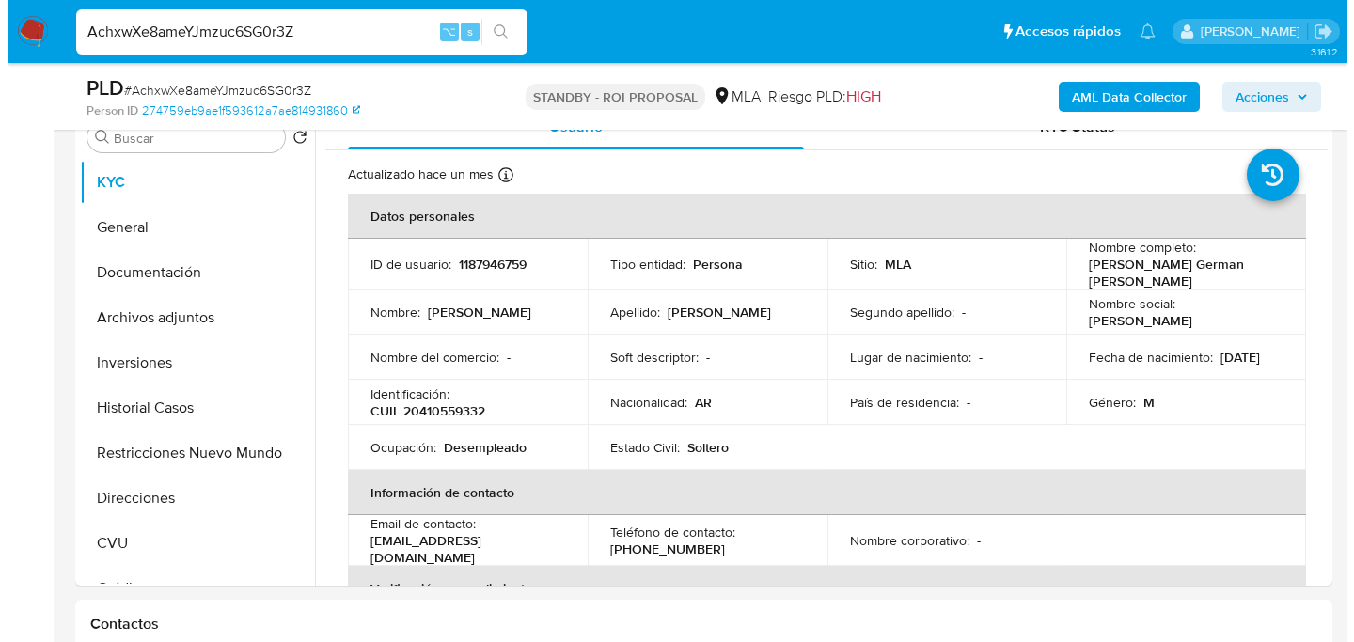
scroll to position [382, 0]
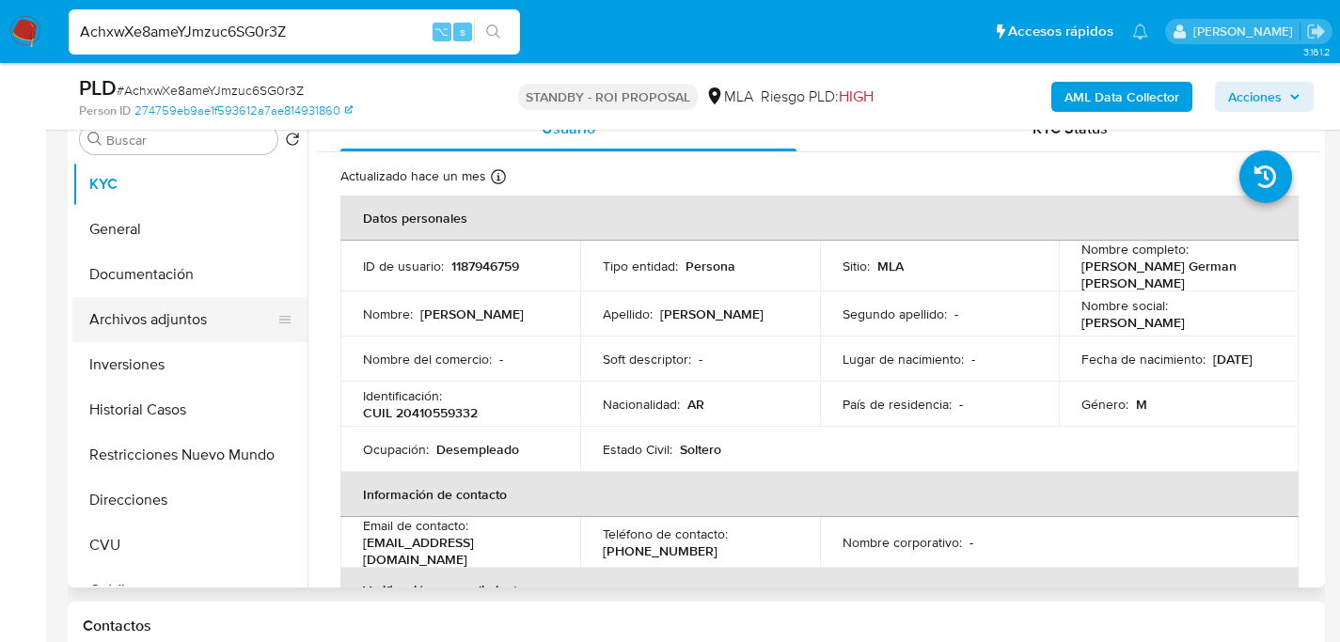
click at [163, 319] on button "Archivos adjuntos" at bounding box center [182, 319] width 220 height 45
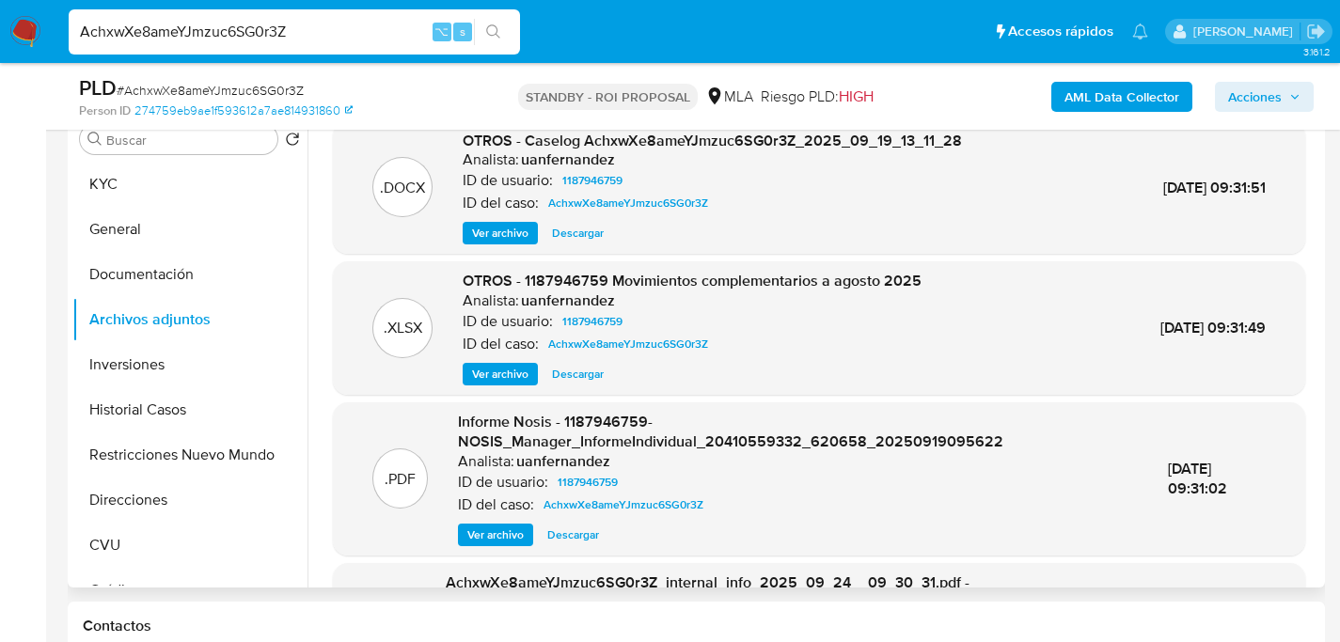
click at [581, 237] on span "Descargar" at bounding box center [578, 233] width 52 height 19
click at [492, 246] on div ".DOCX OTROS - Caselog AchxwXe8ameYJmzuc6SG0r3Z_2025_09_19_13_11_28 Analista: ua…" at bounding box center [819, 187] width 972 height 133
click at [494, 235] on span "Ver archivo" at bounding box center [500, 233] width 56 height 19
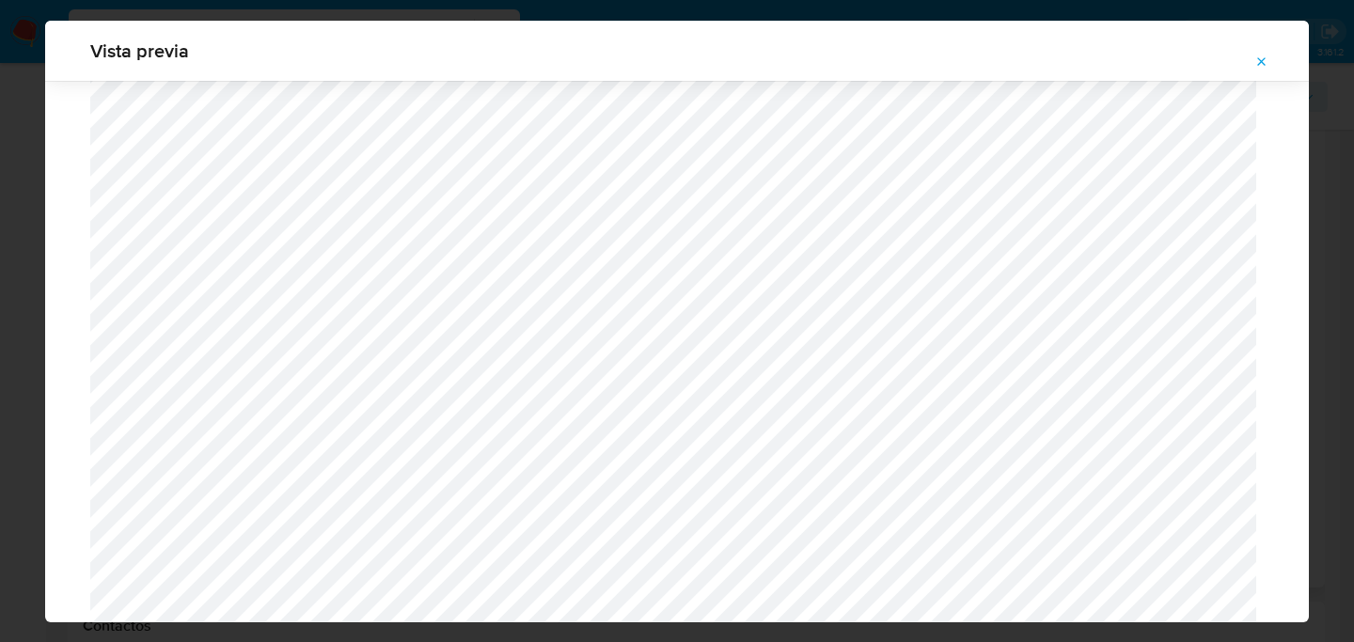
scroll to position [1171, 0]
click at [20, 338] on div "Vista previa" at bounding box center [677, 321] width 1354 height 642
click at [1268, 66] on icon "Attachment preview" at bounding box center [1261, 62] width 15 height 15
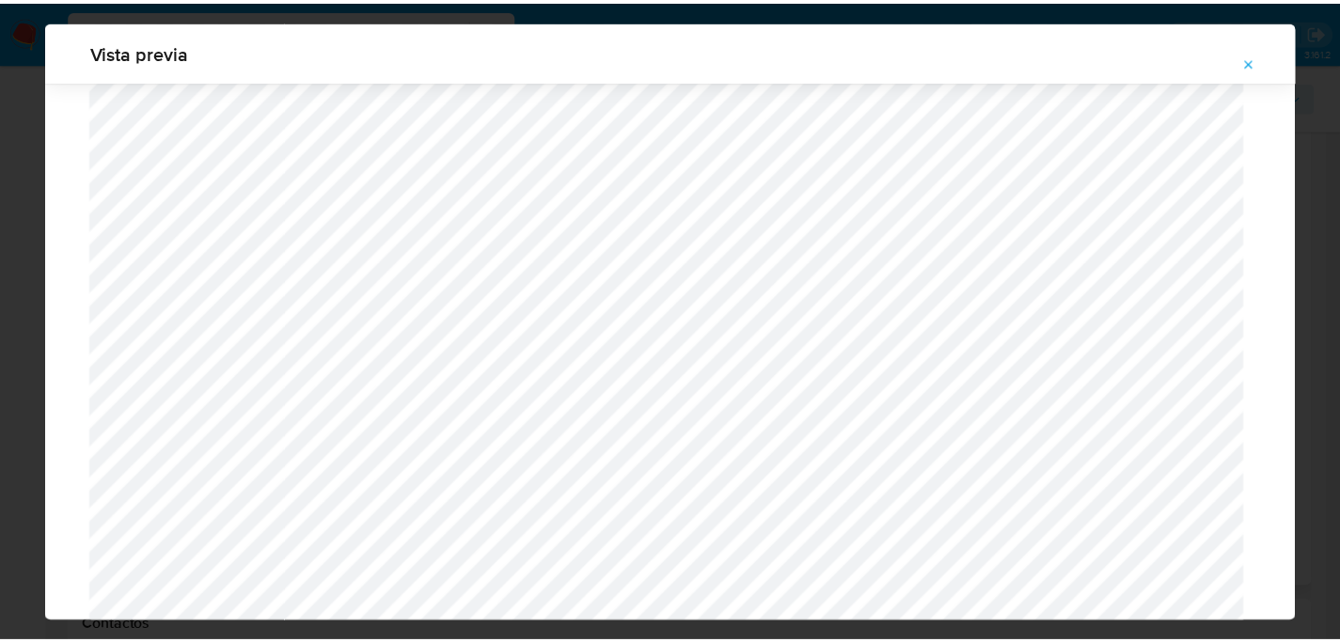
scroll to position [60, 0]
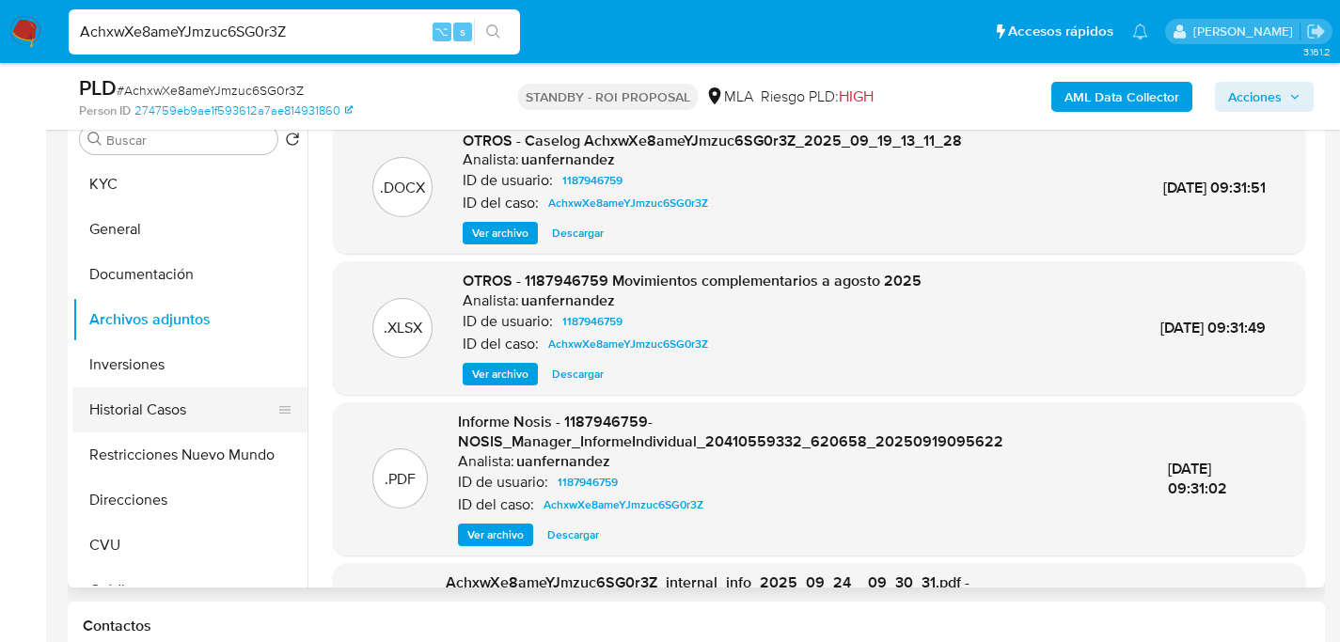
click at [130, 418] on button "Historial Casos" at bounding box center [182, 409] width 220 height 45
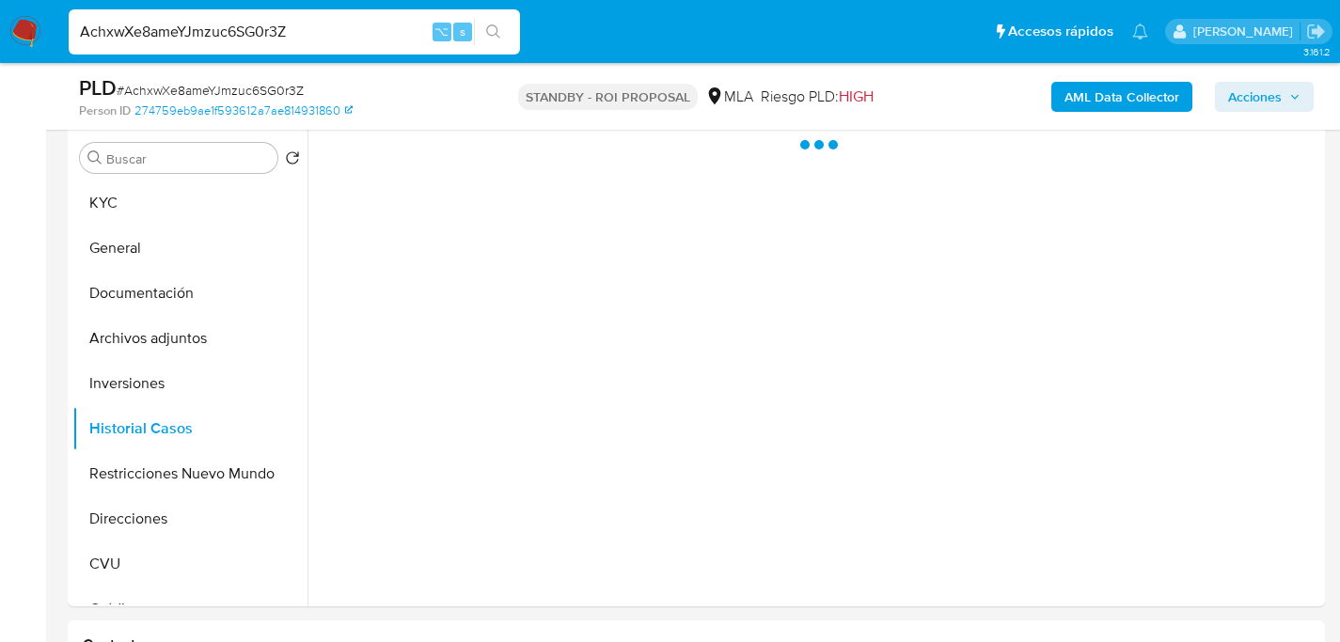
scroll to position [357, 0]
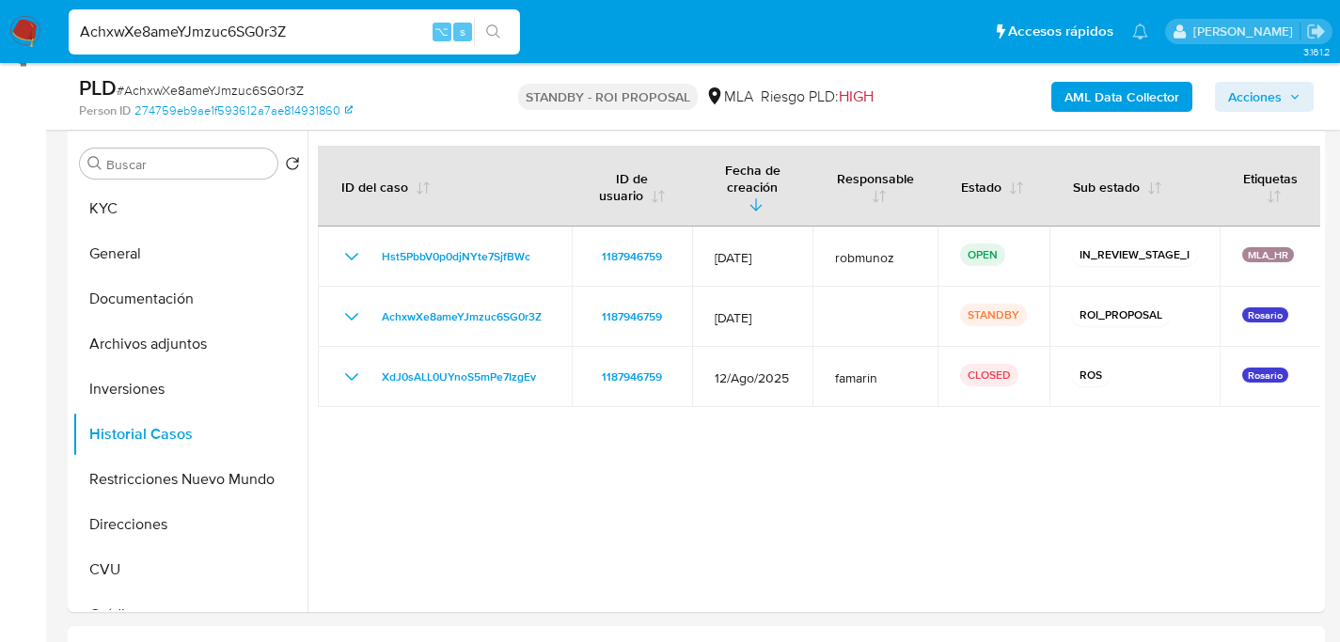
click at [283, 30] on input "AchxwXe8ameYJmzuc6SG0r3Z" at bounding box center [294, 32] width 451 height 24
paste input "GaXL3SdTBF3Z66asKREcj7C"
type input "AGaXL3SdTBF3Z66asKREcj7C"
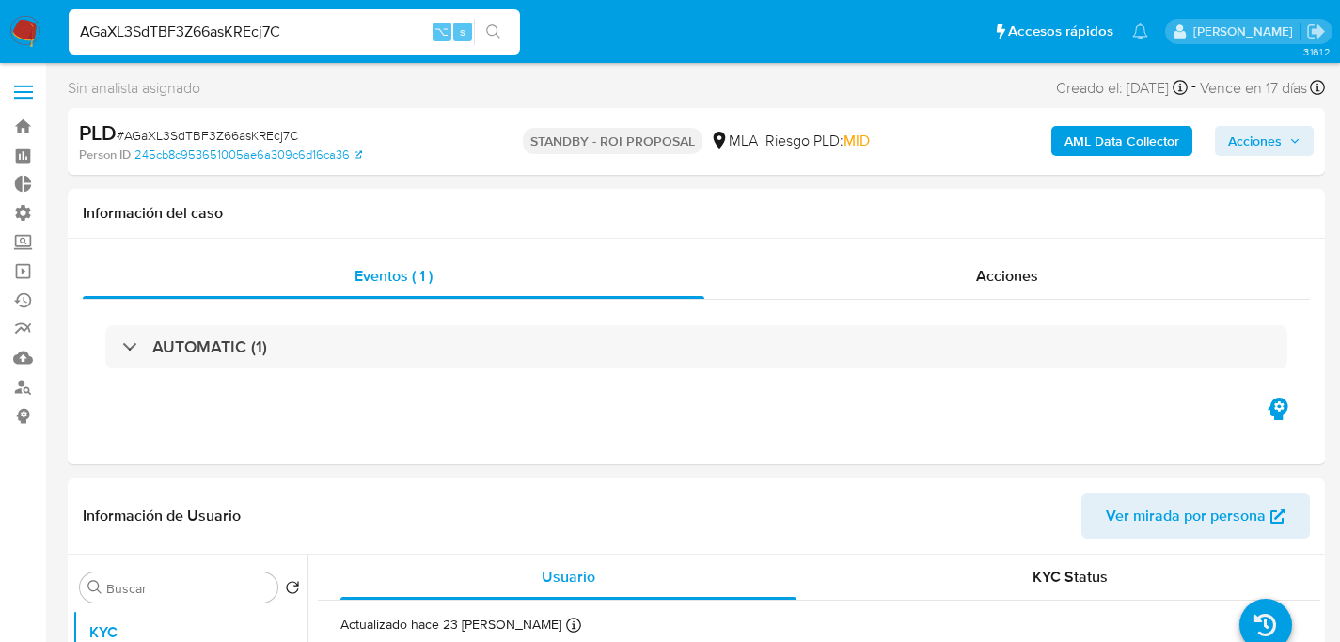
select select "10"
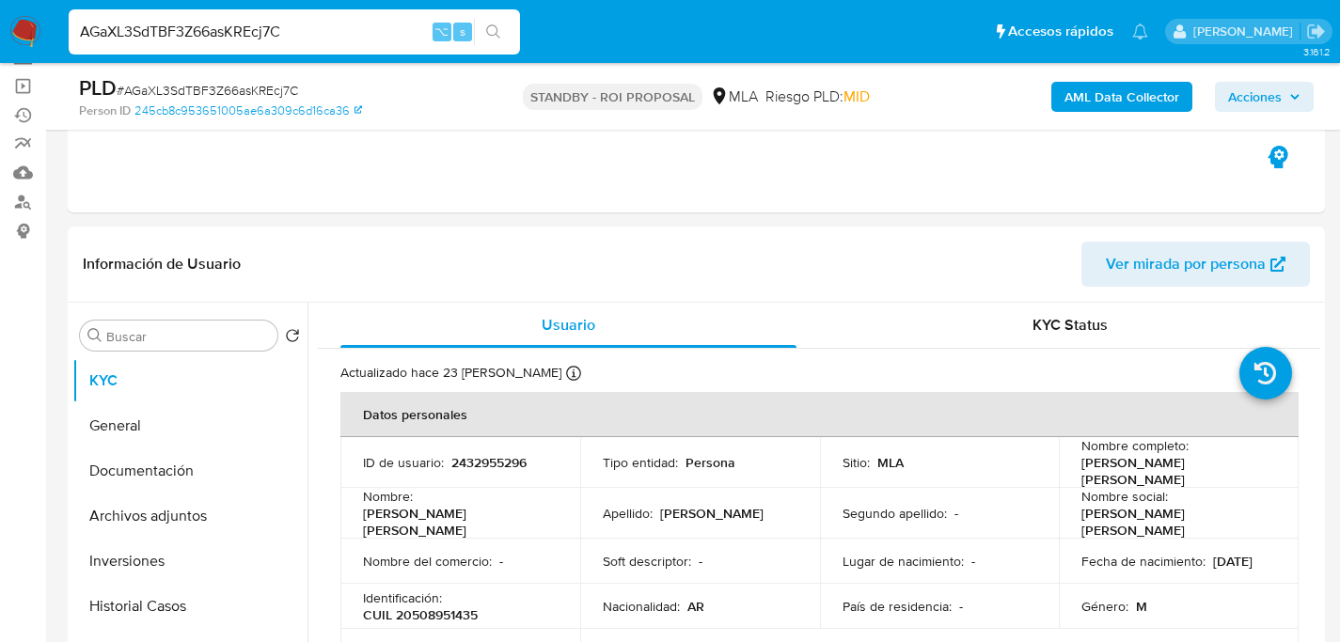
scroll to position [399, 0]
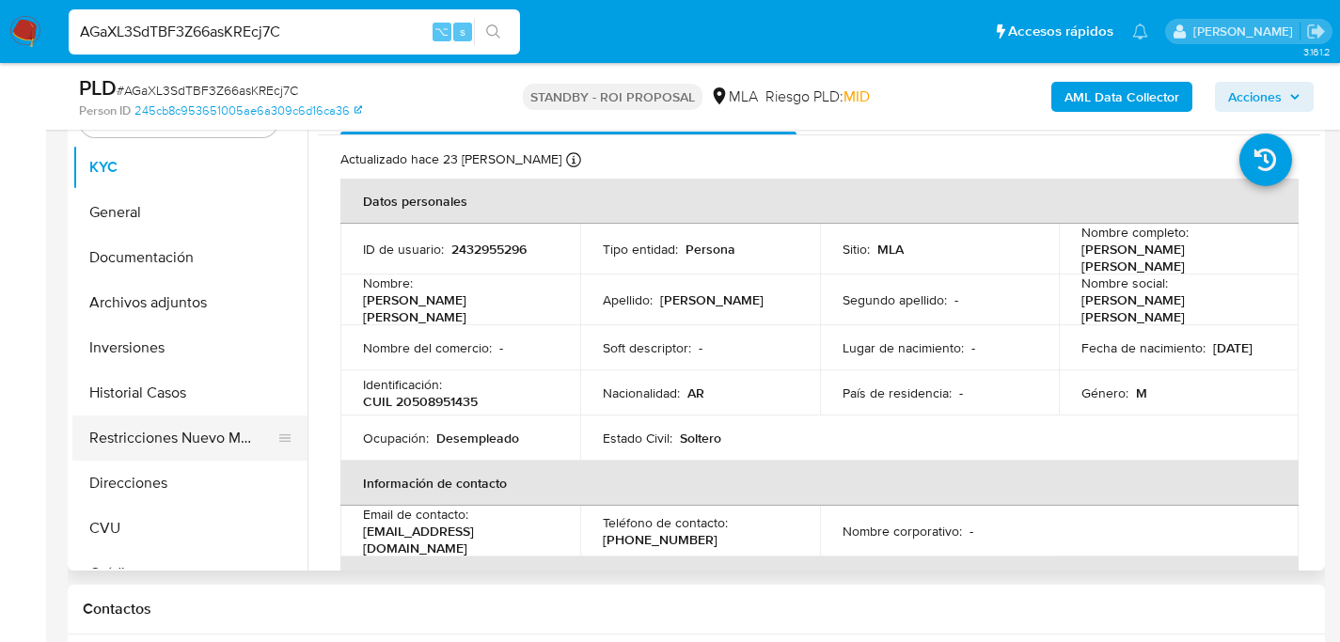
click at [75, 425] on button "Restricciones Nuevo Mundo" at bounding box center [182, 438] width 220 height 45
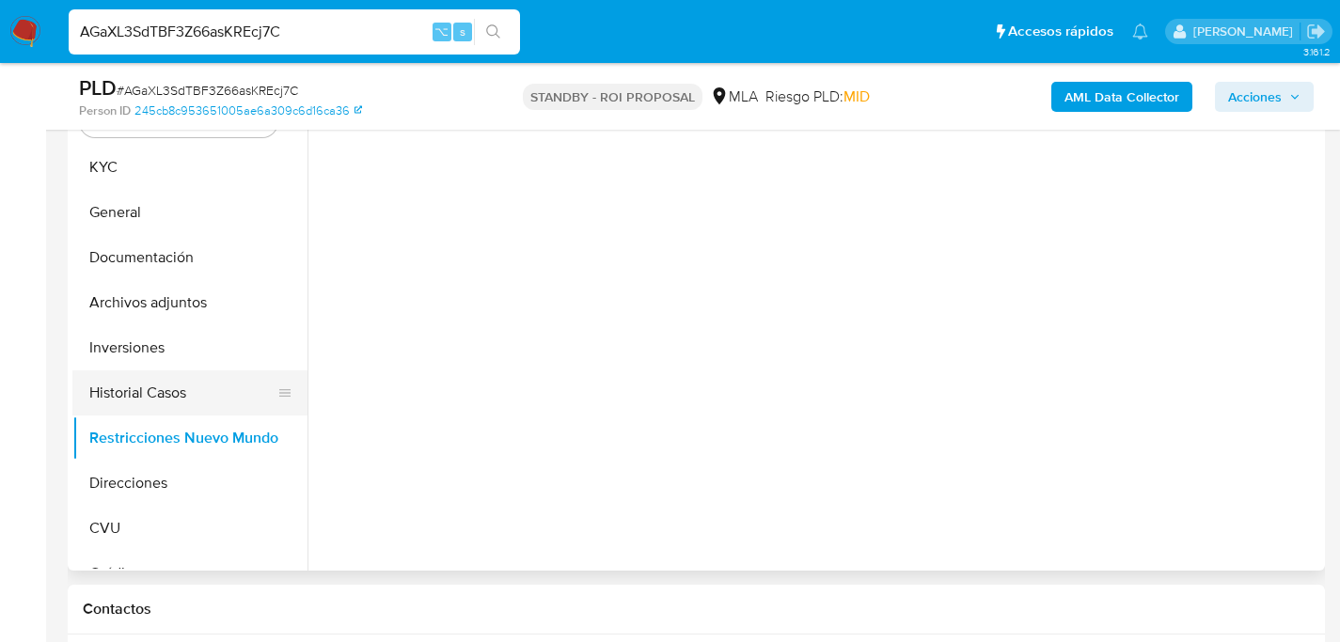
click at [102, 404] on button "Historial Casos" at bounding box center [182, 392] width 220 height 45
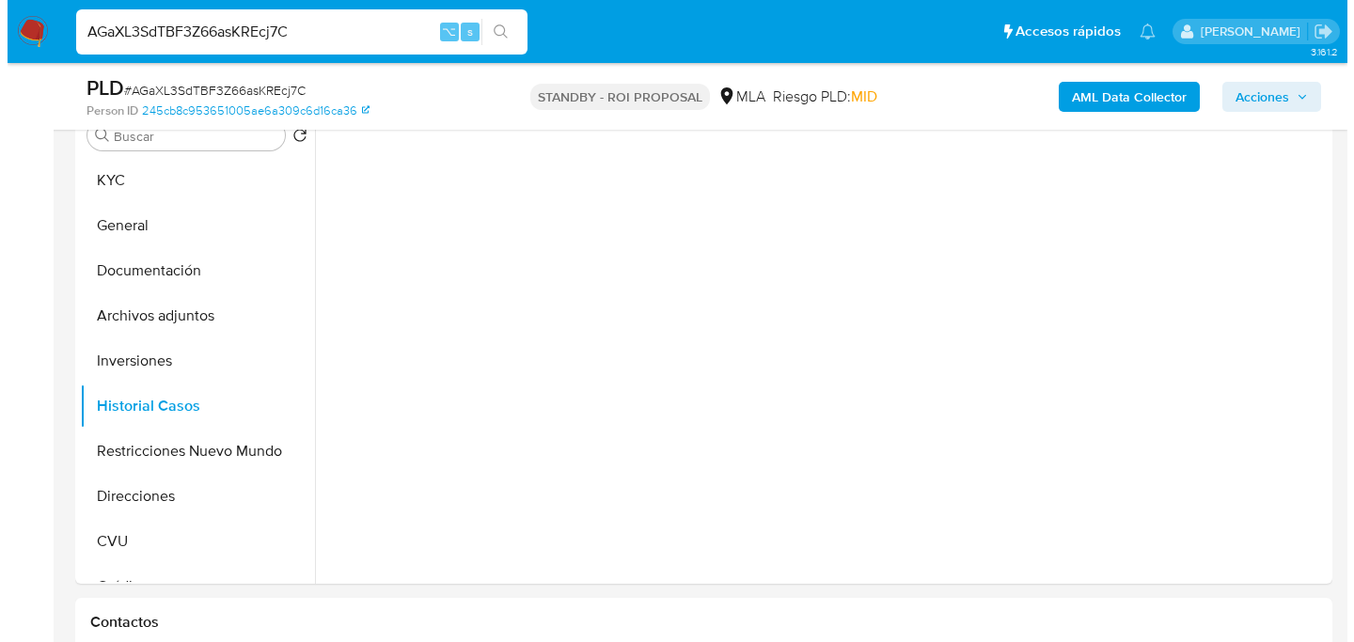
scroll to position [367, 0]
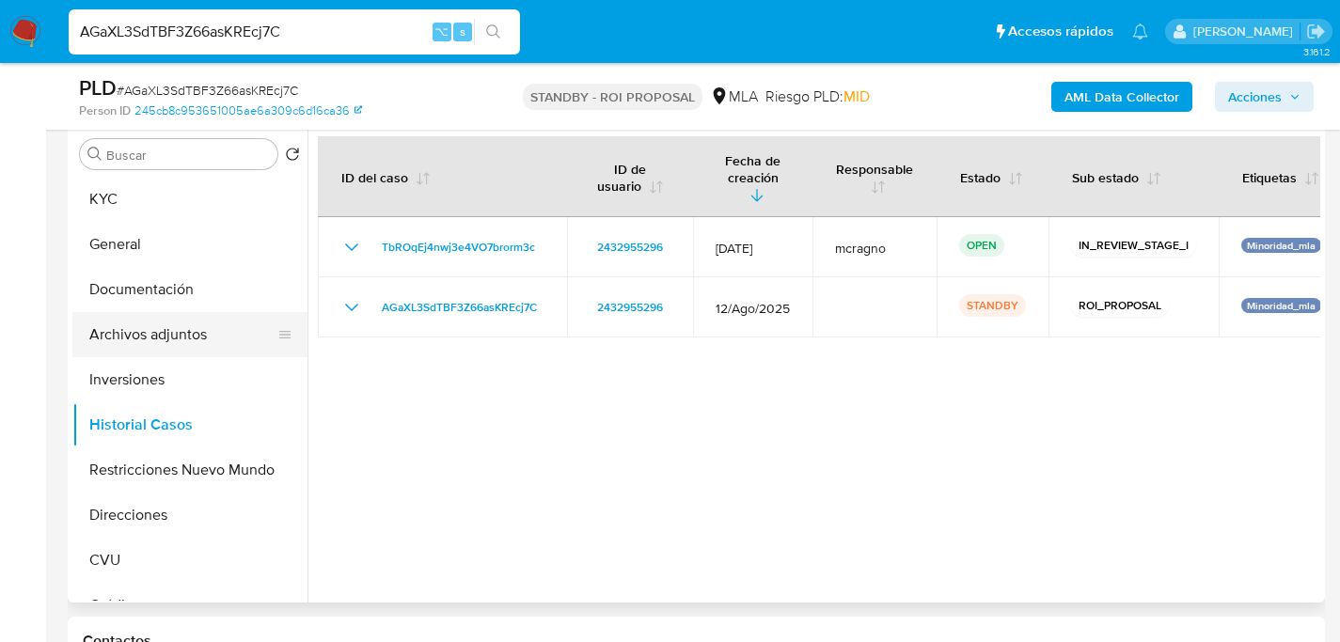
click at [117, 337] on button "Archivos adjuntos" at bounding box center [182, 334] width 220 height 45
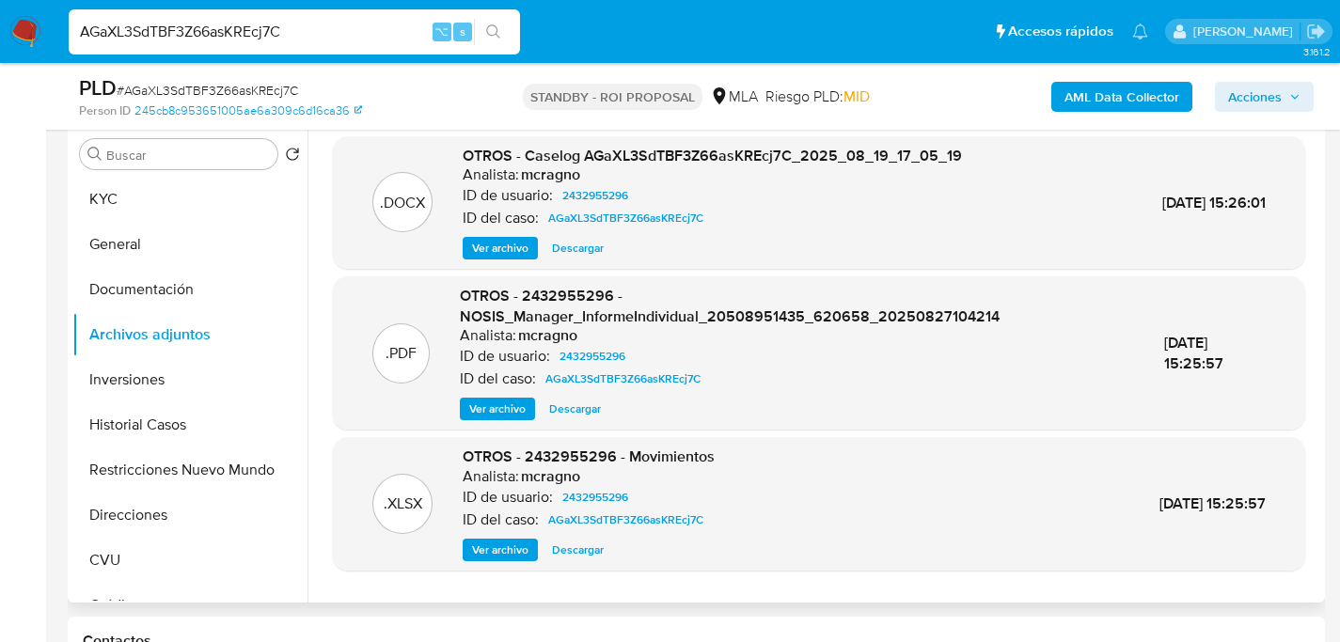
click at [567, 245] on span "Descargar" at bounding box center [578, 248] width 52 height 19
click at [500, 244] on span "Ver archivo" at bounding box center [500, 248] width 56 height 19
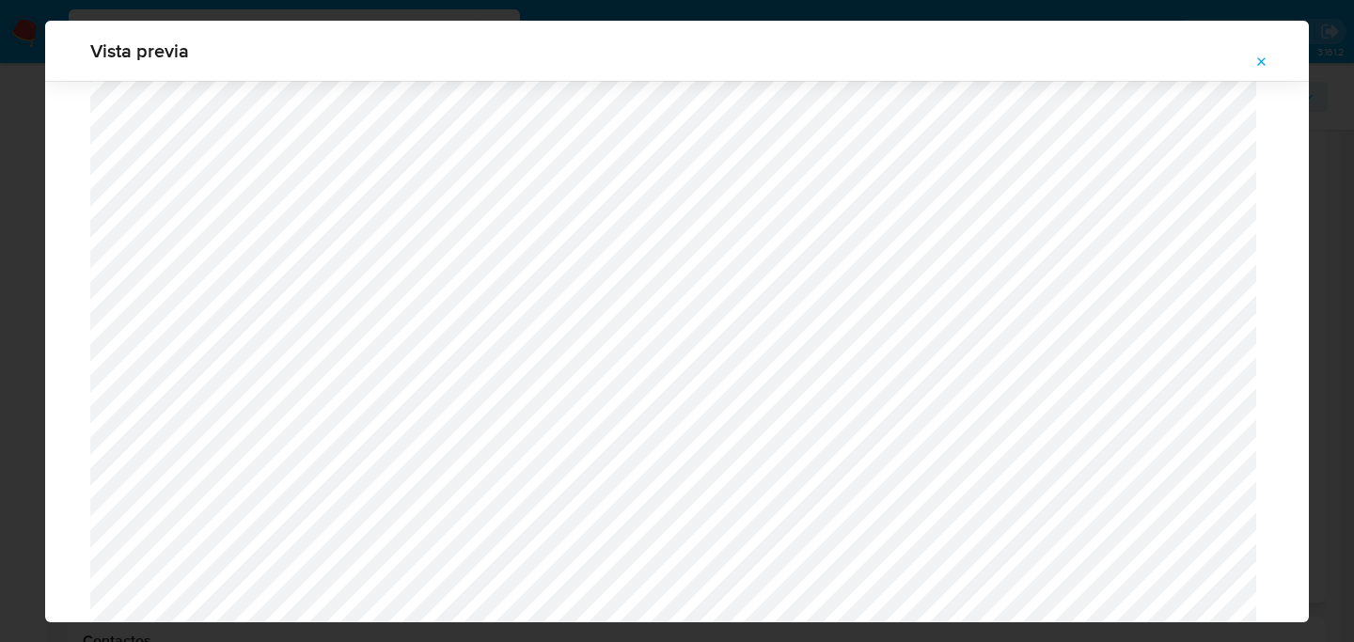
scroll to position [615, 0]
click at [1250, 55] on button "Attachment preview" at bounding box center [1261, 62] width 41 height 30
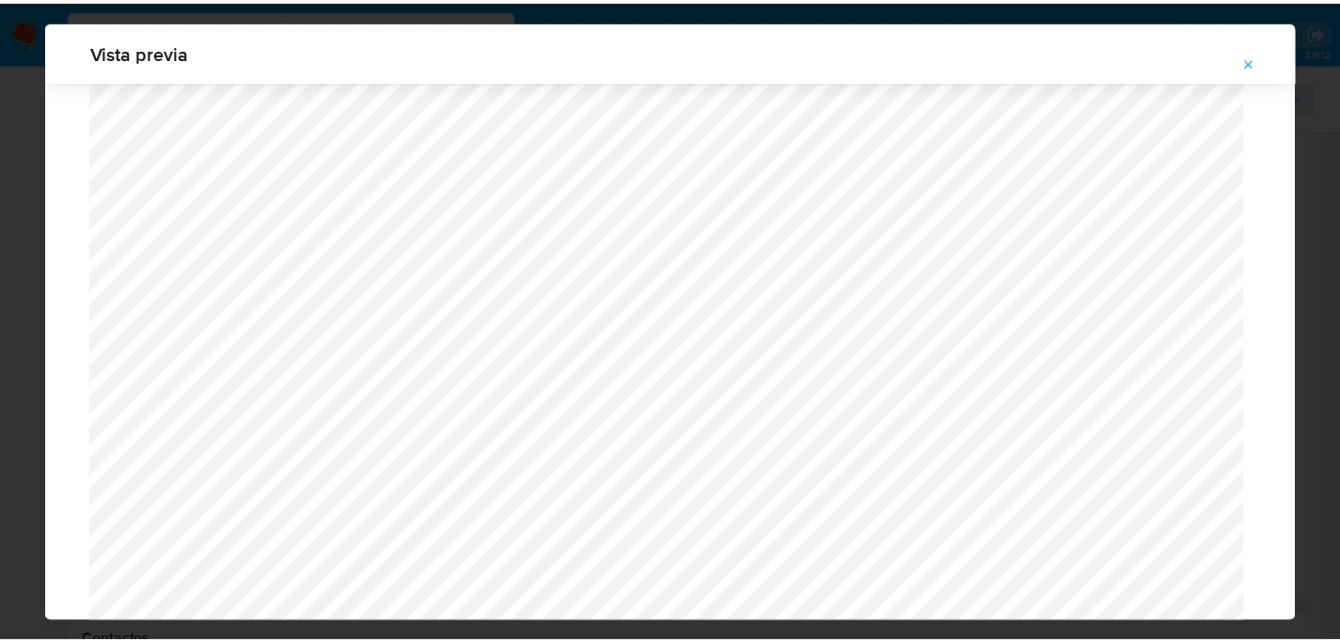
scroll to position [60, 0]
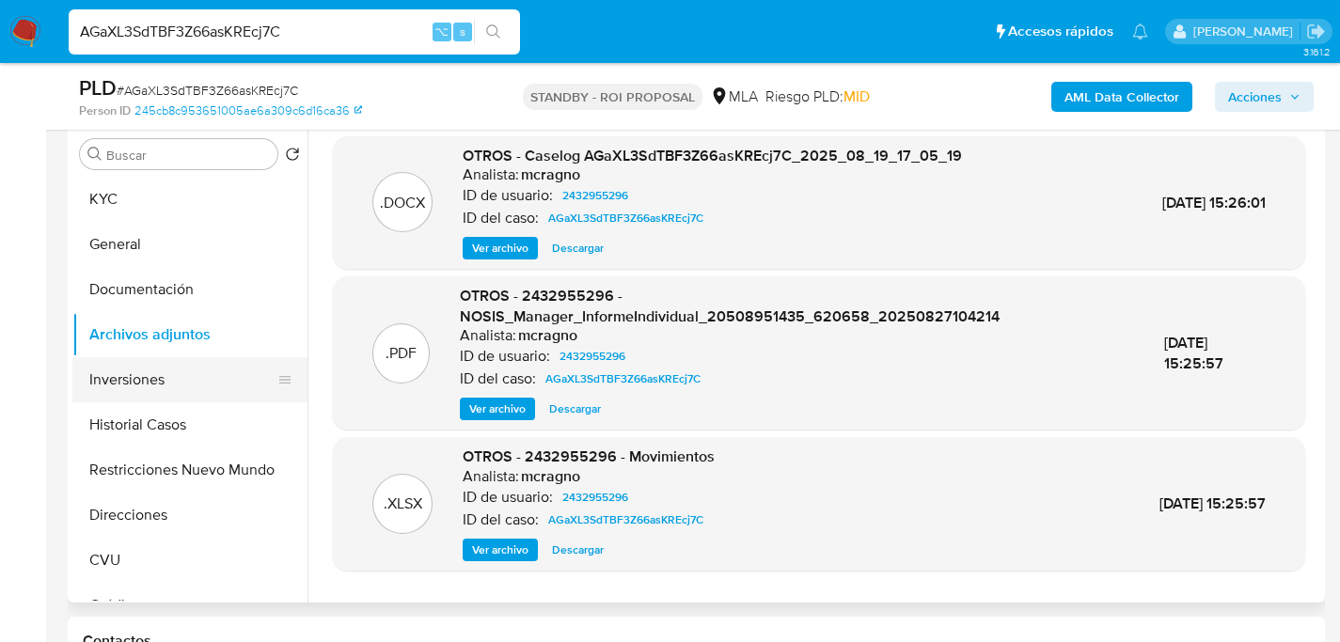
click at [144, 392] on button "Inversiones" at bounding box center [182, 379] width 220 height 45
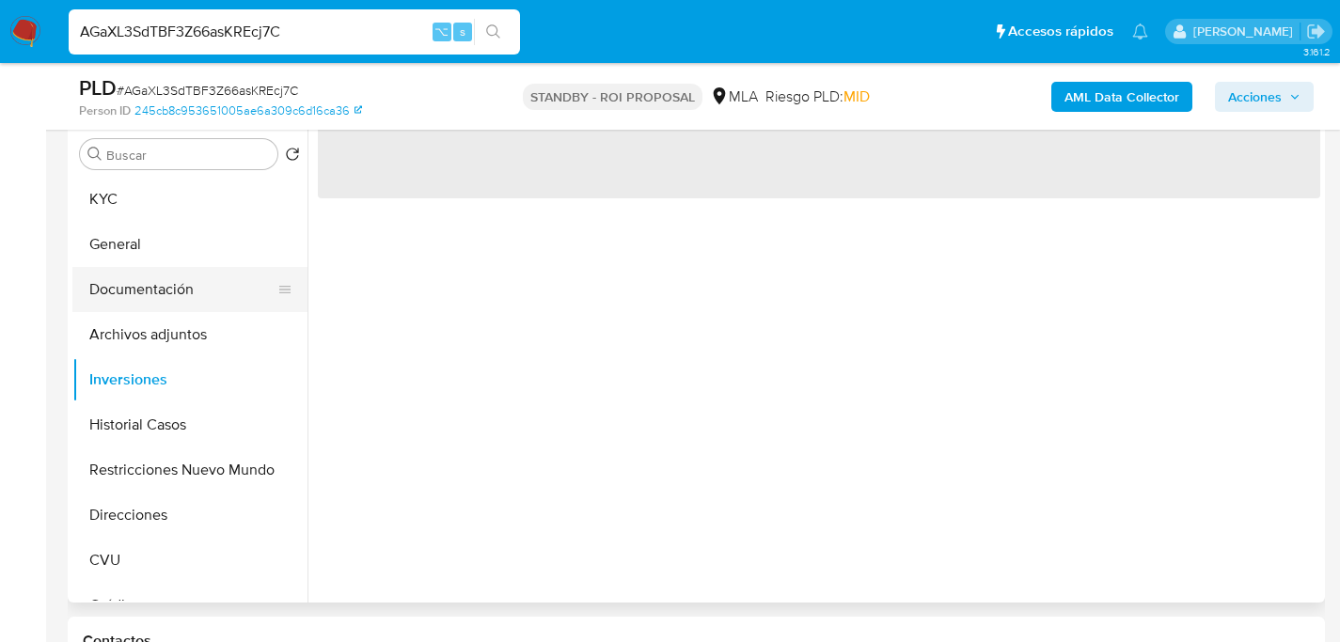
click at [145, 292] on button "Documentación" at bounding box center [182, 289] width 220 height 45
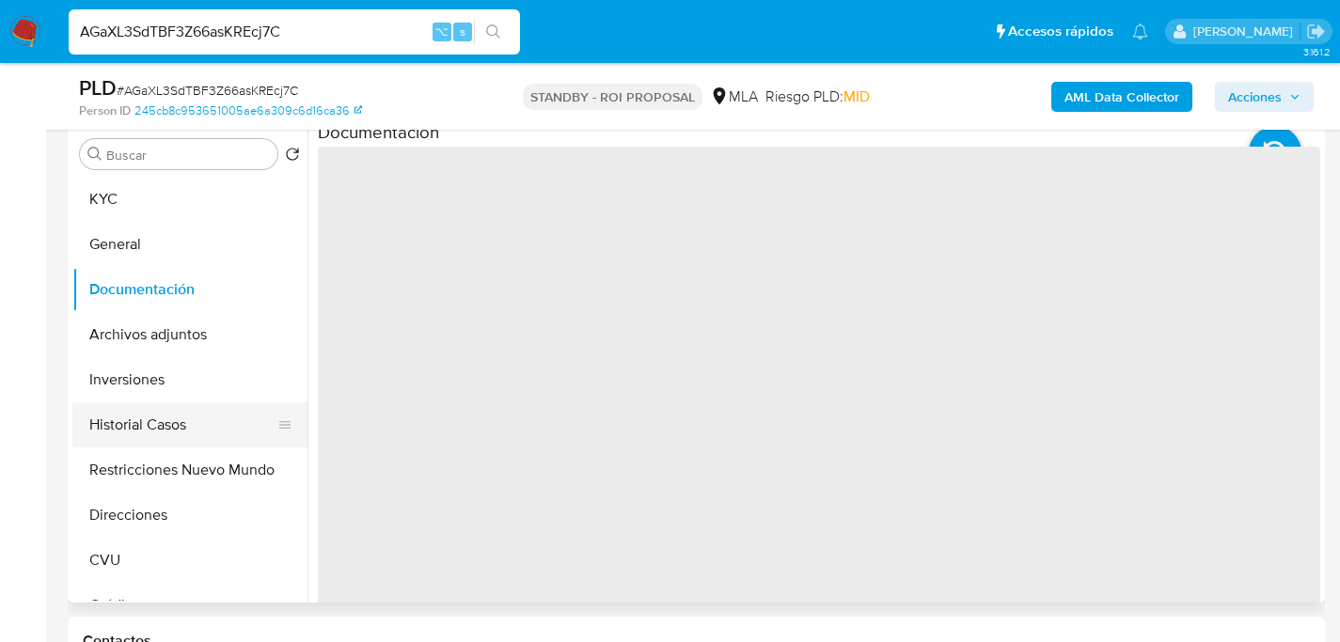
click at [111, 414] on button "Historial Casos" at bounding box center [182, 424] width 220 height 45
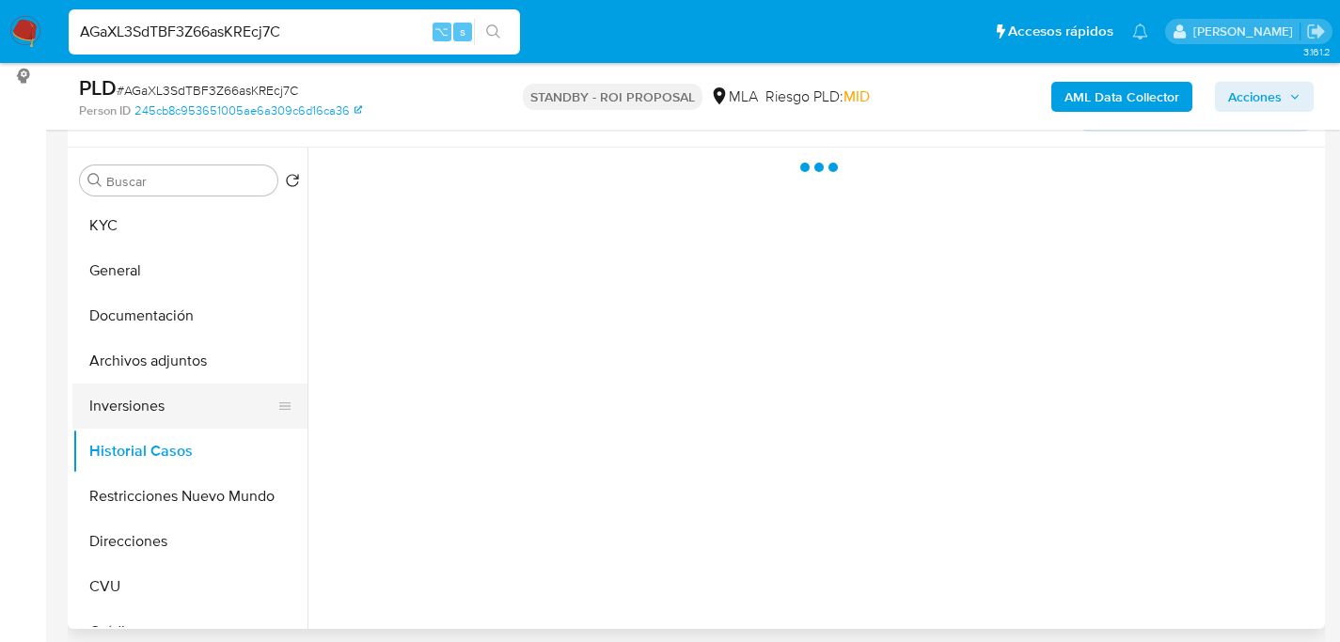
scroll to position [313, 0]
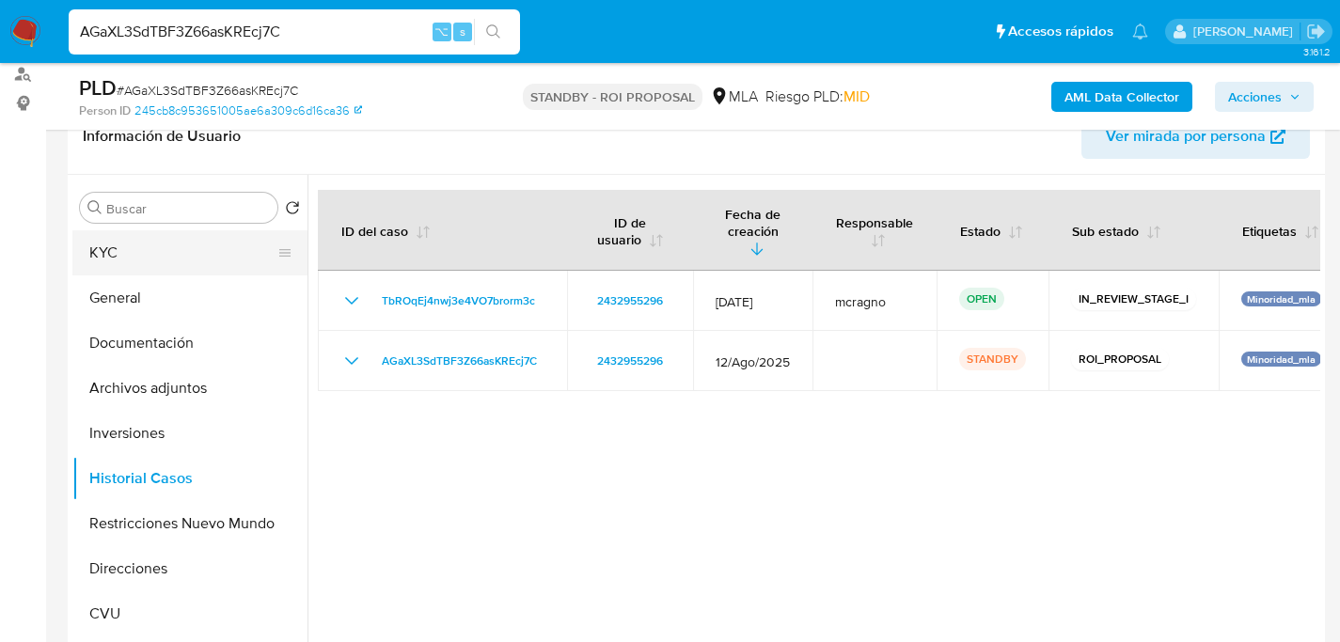
click at [87, 247] on button "KYC" at bounding box center [182, 252] width 220 height 45
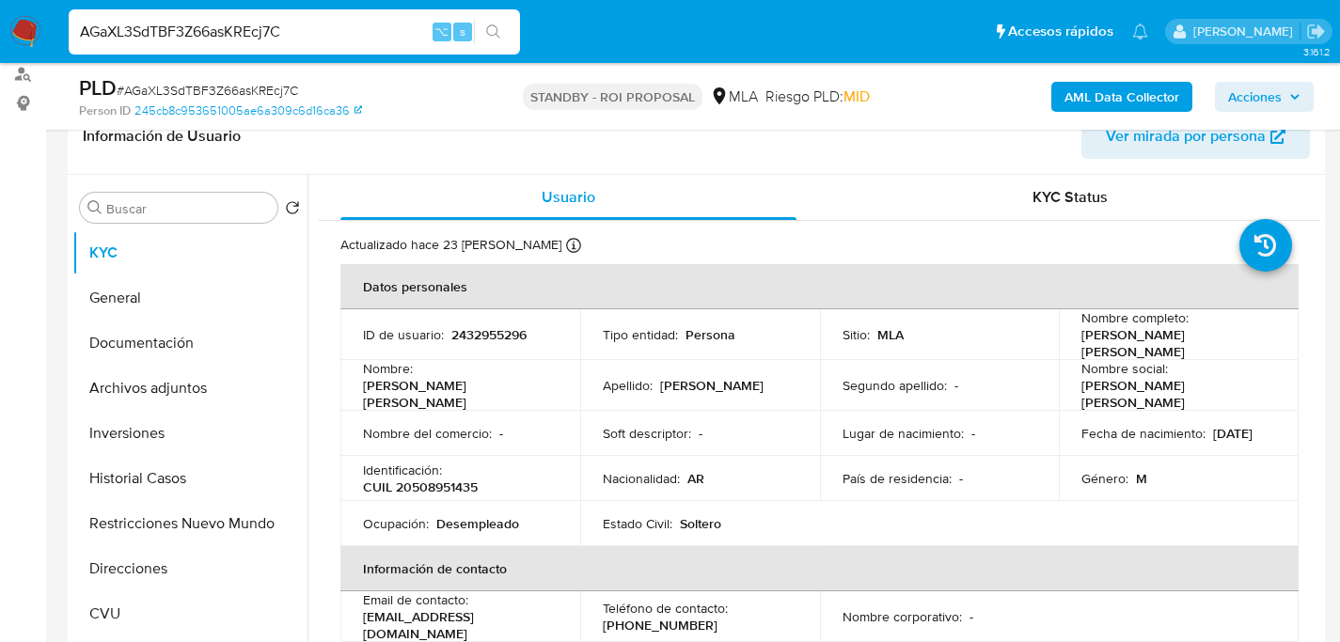
click at [225, 34] on input "AGaXL3SdTBF3Z66asKREcj7C" at bounding box center [294, 32] width 451 height 24
paste input "B1wchOASxph1P3z02dEG7MMp"
type input "B1wchOASxph1P3z02dEG7MMp"
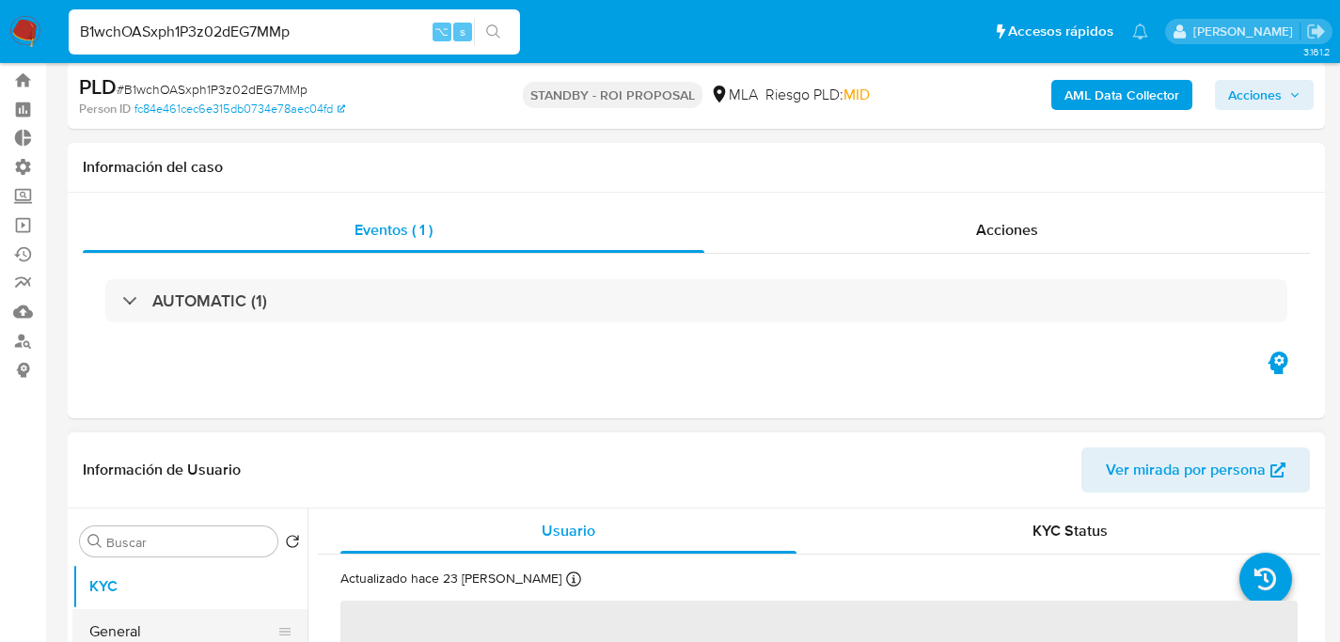
scroll to position [326, 0]
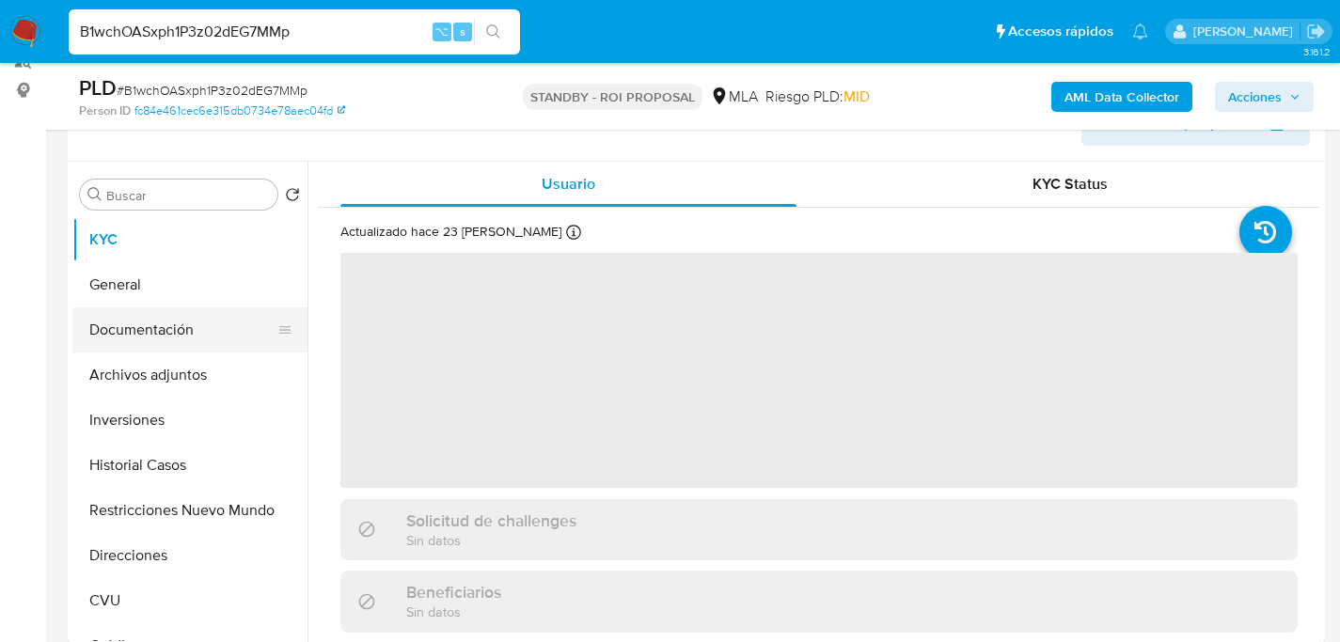
select select "10"
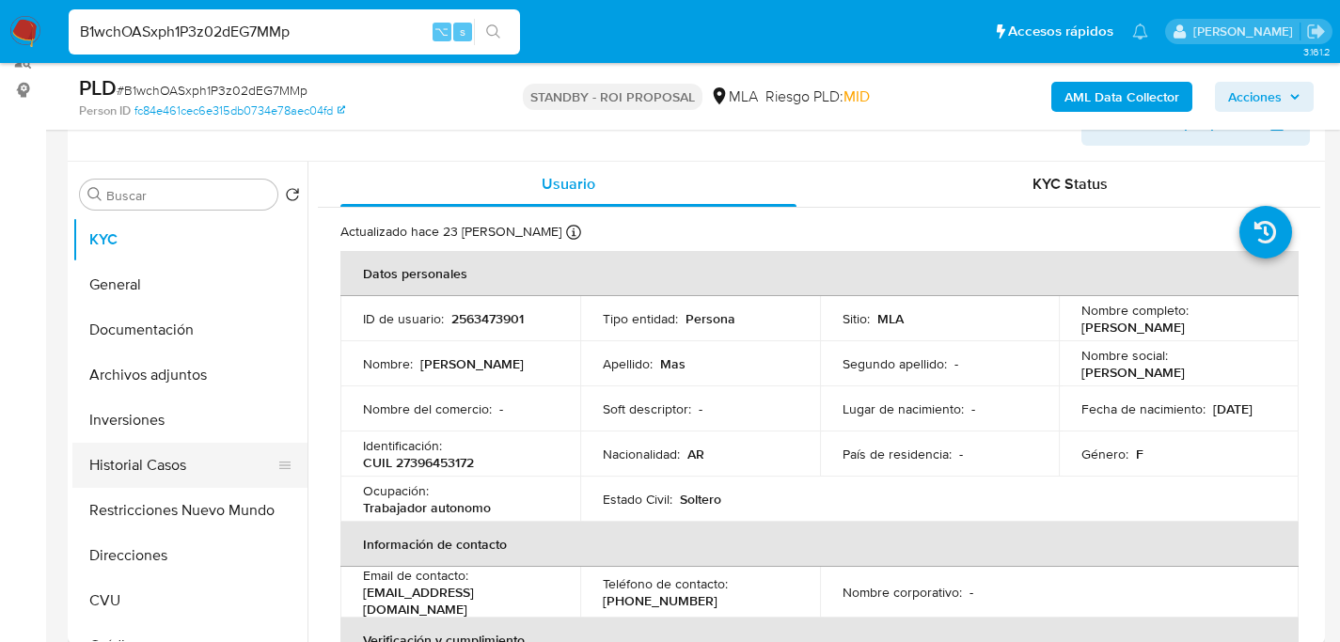
click at [101, 463] on button "Historial Casos" at bounding box center [182, 465] width 220 height 45
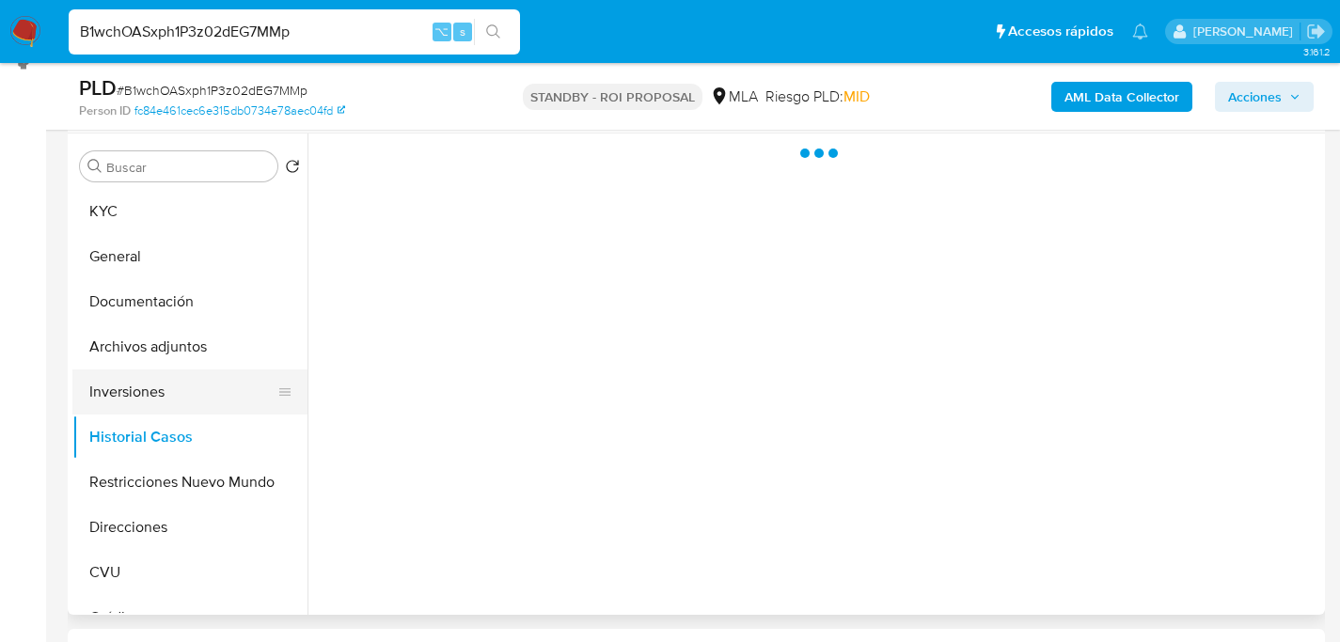
scroll to position [356, 0]
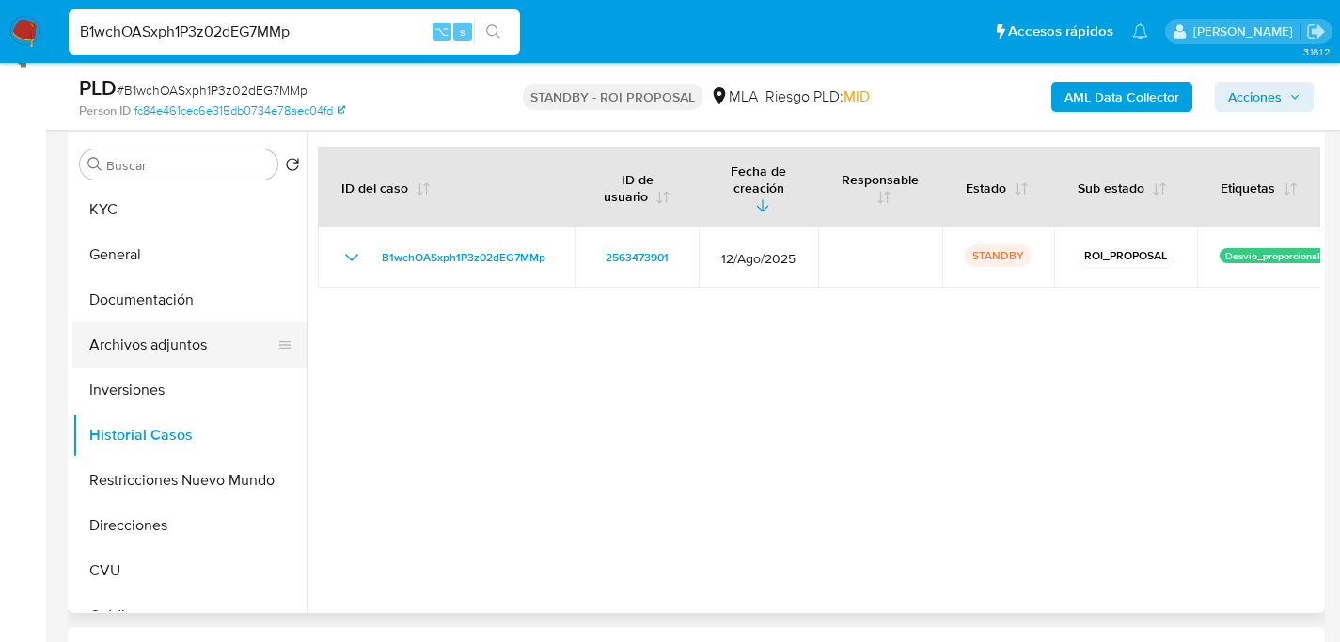
click at [117, 338] on button "Archivos adjuntos" at bounding box center [182, 344] width 220 height 45
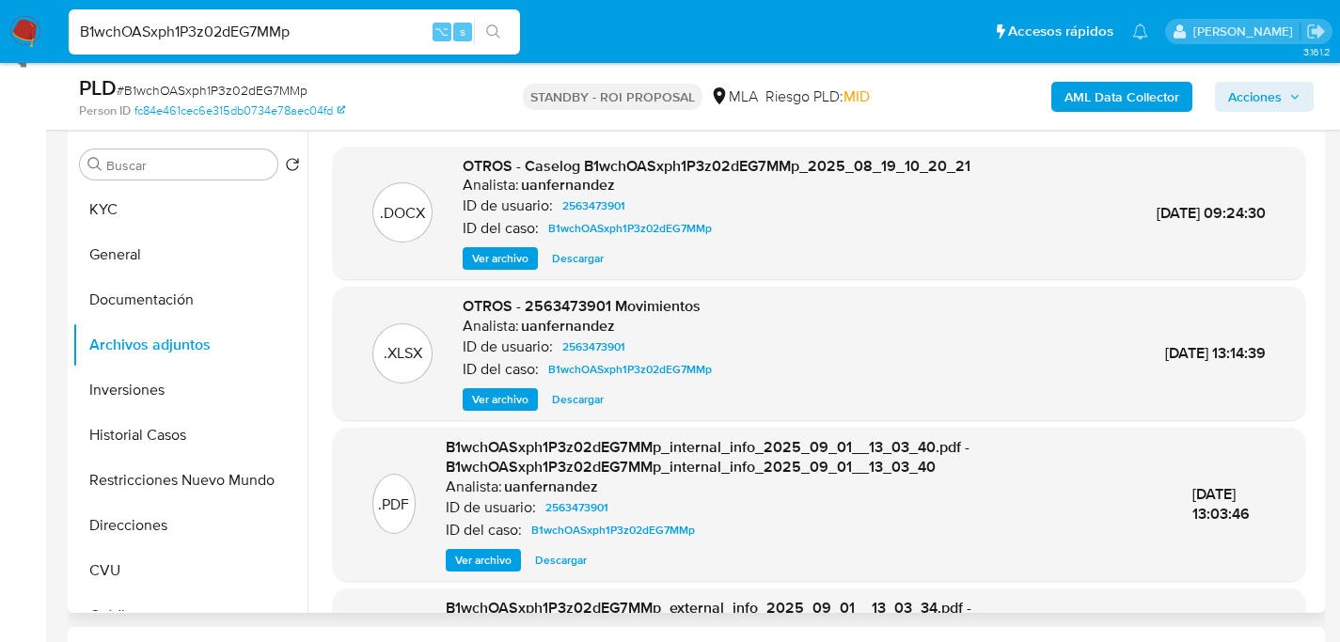
click at [574, 250] on span "Descargar" at bounding box center [578, 258] width 52 height 19
click at [240, 37] on input "B1wchOASxph1P3z02dEG7MMp" at bounding box center [294, 32] width 451 height 24
paste input "cL3iML1N03rw23k2j1di4qM"
type input "BcL3iML1N03rw23k2j1di4qM"
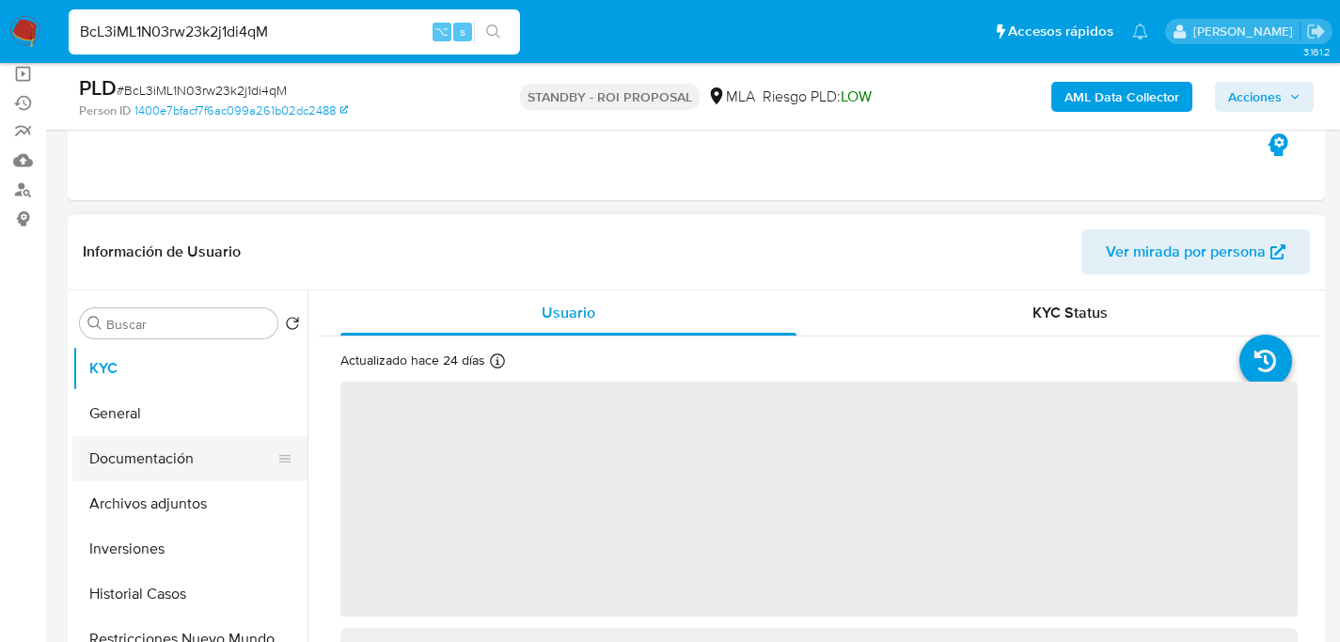
scroll to position [351, 0]
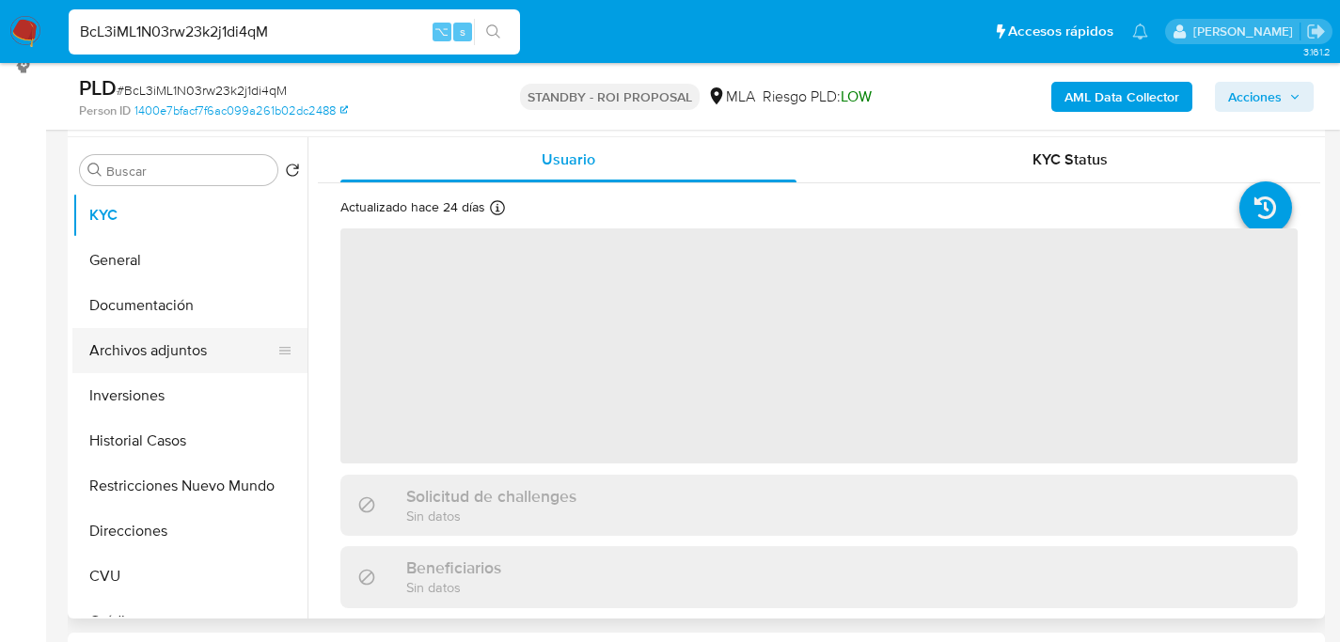
select select "10"
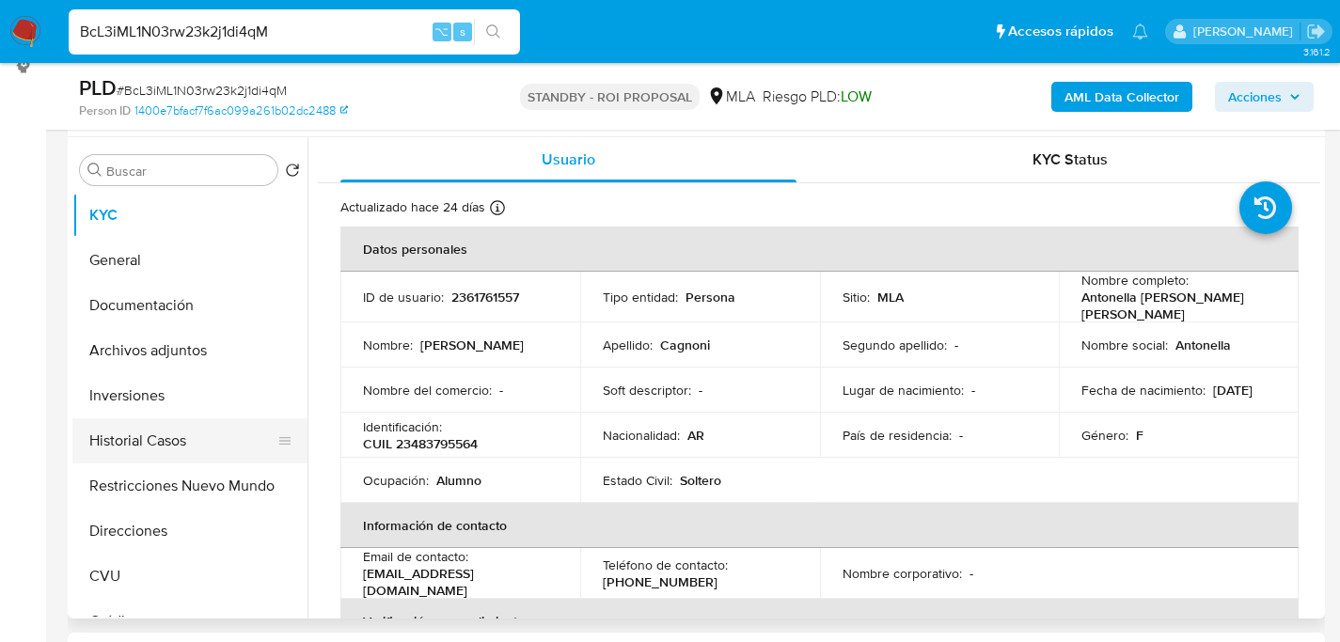
click at [165, 447] on button "Historial Casos" at bounding box center [182, 440] width 220 height 45
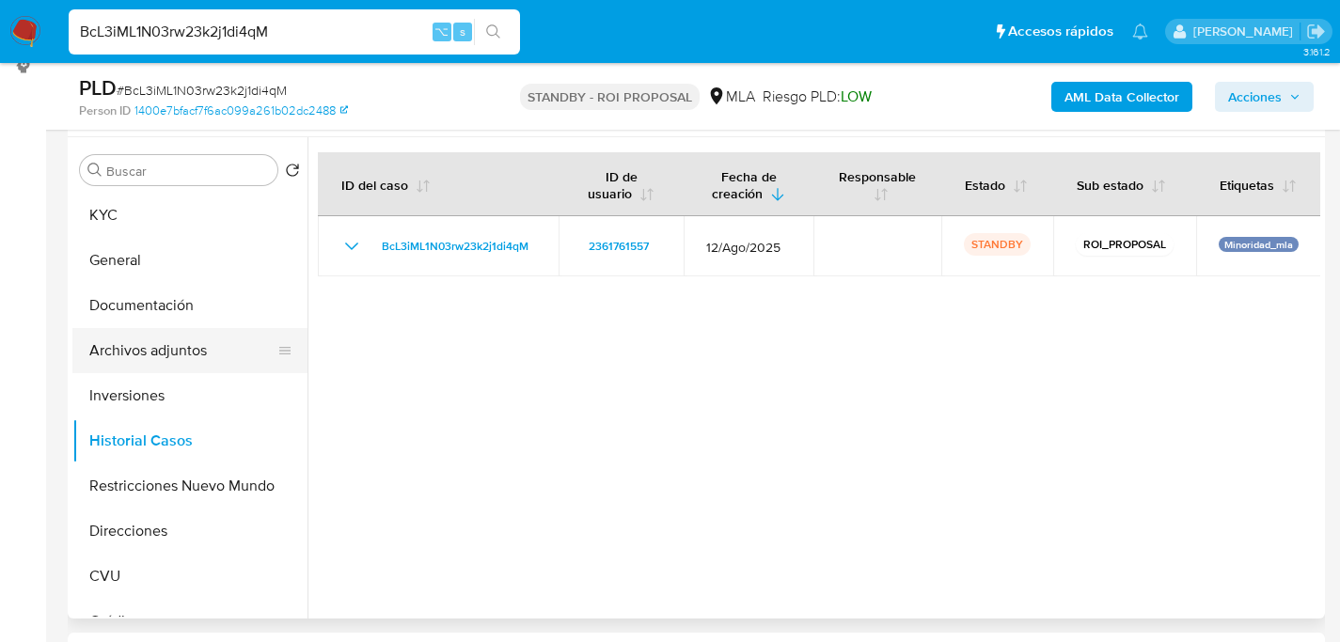
click at [165, 360] on button "Archivos adjuntos" at bounding box center [182, 350] width 220 height 45
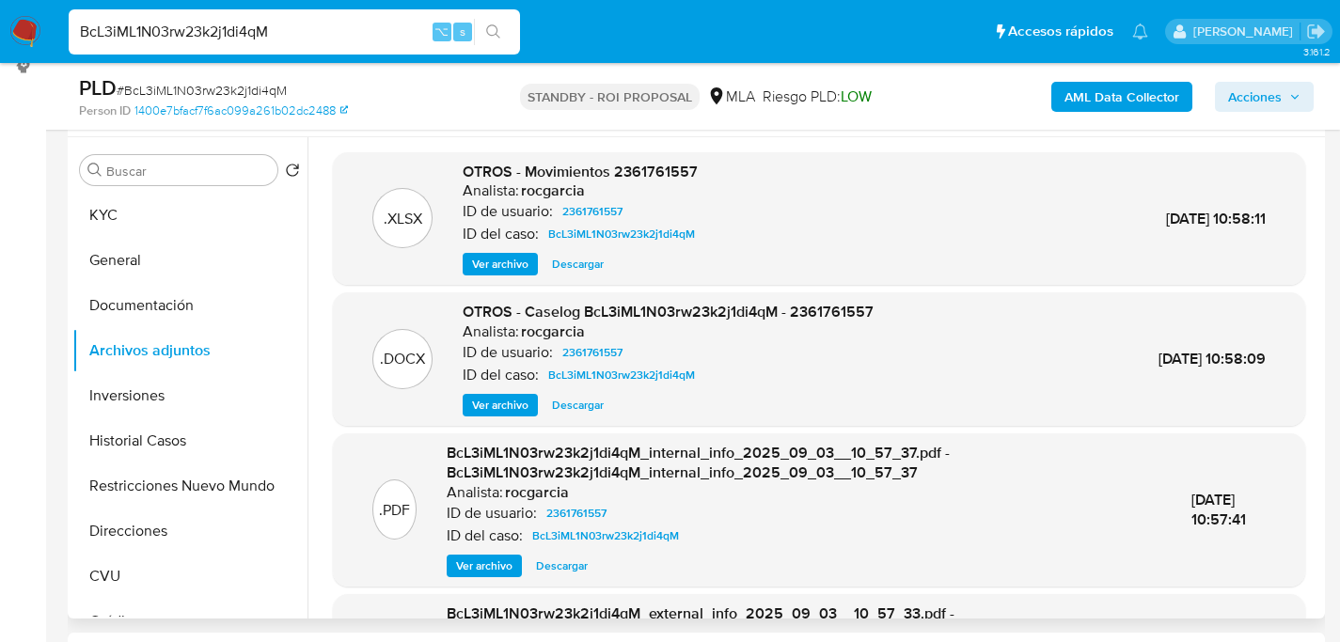
click at [592, 400] on span "Descargar" at bounding box center [578, 405] width 52 height 19
click at [270, 39] on input "BcL3iML1N03rw23k2j1di4qM" at bounding box center [294, 32] width 451 height 24
paste input "cikGD9nqMxmyjYdIPJDPMhP1"
type input "cikGD9nqMxmyjYdIPJDPMhP1"
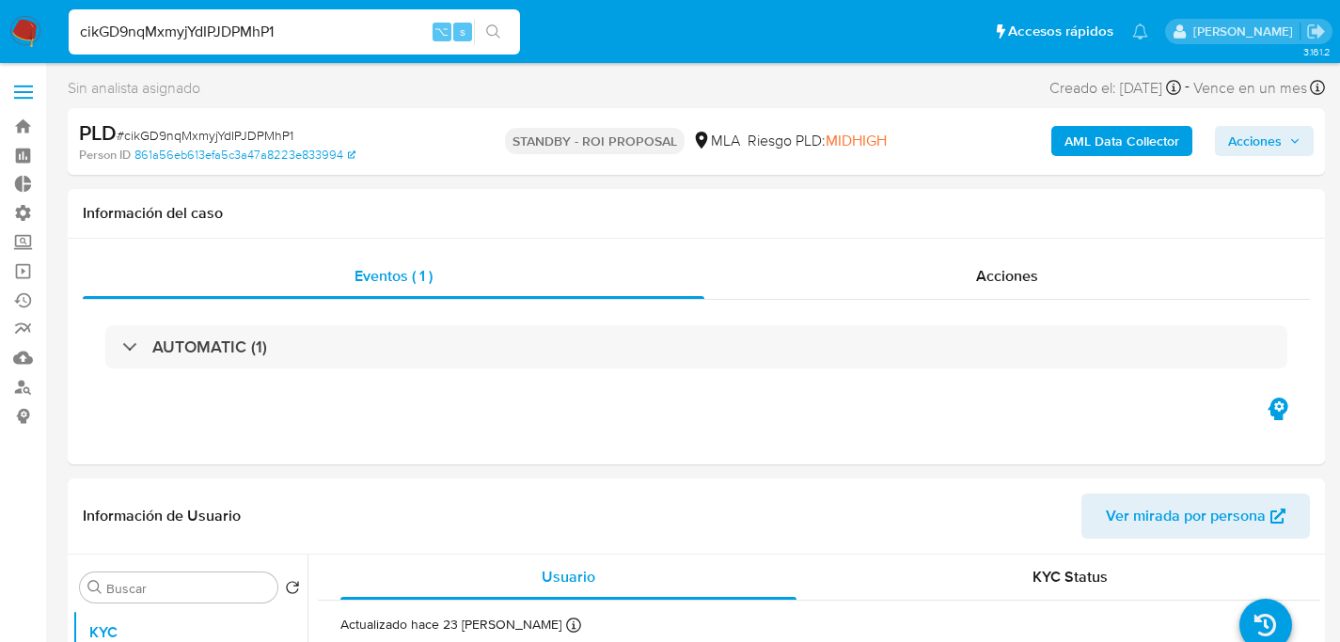
select select "10"
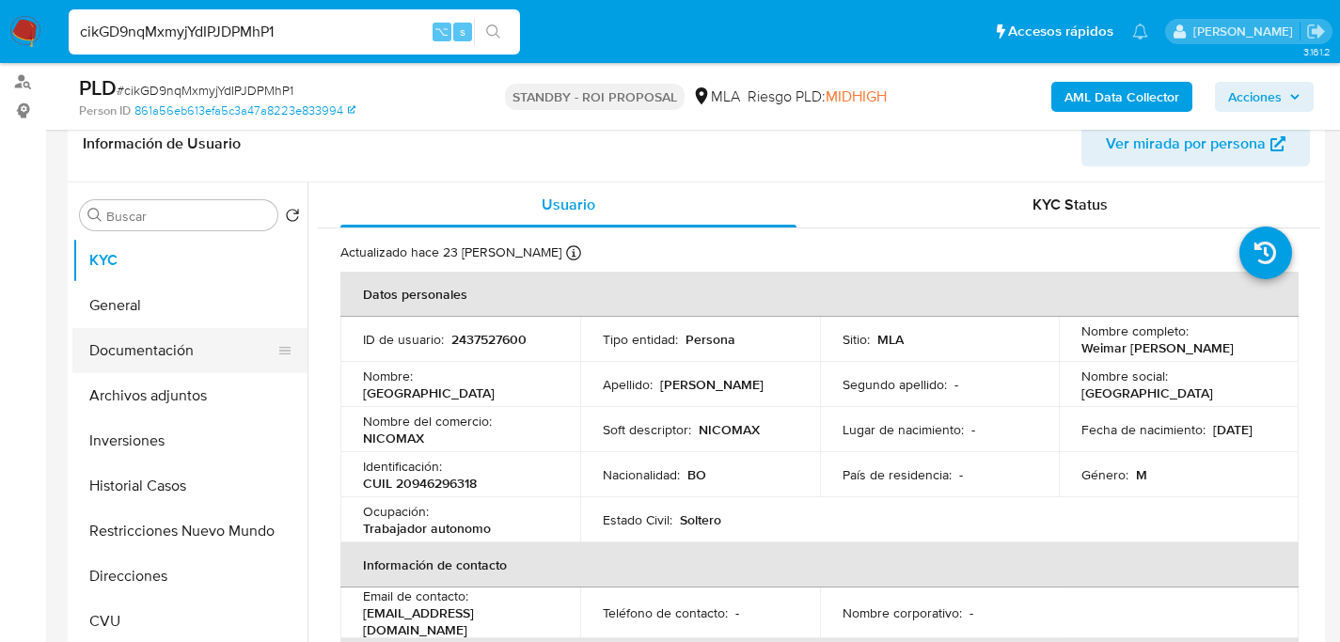
scroll to position [321, 0]
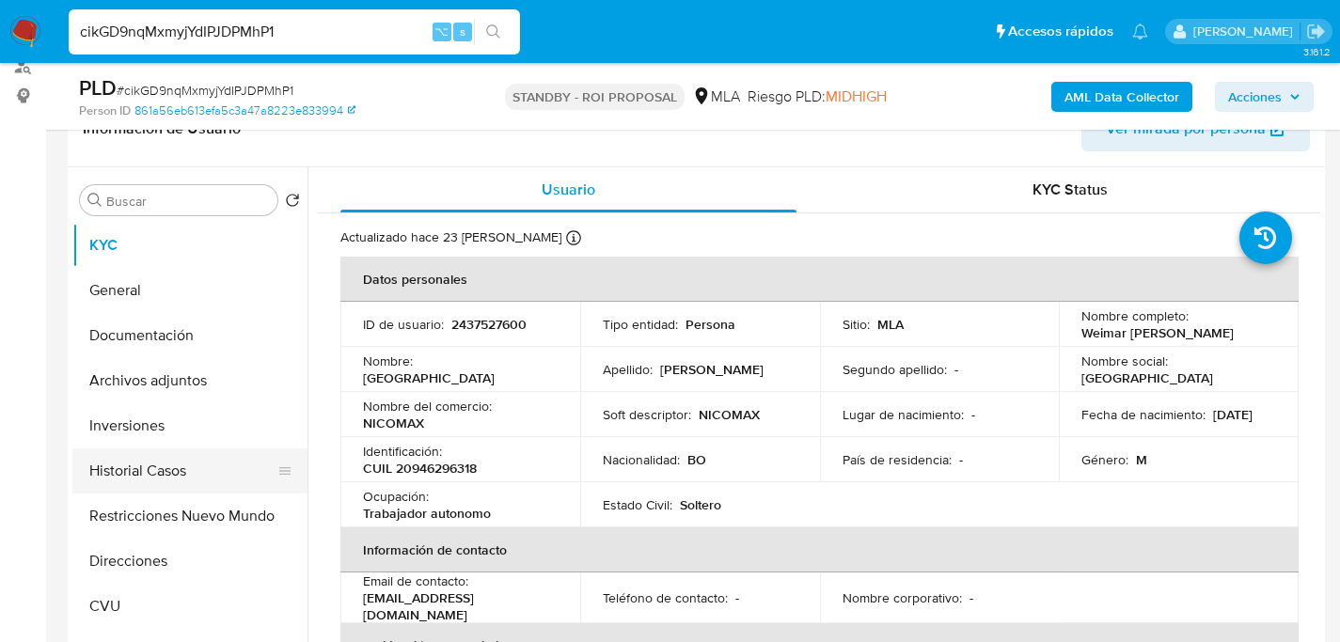
click at [125, 460] on button "Historial Casos" at bounding box center [182, 470] width 220 height 45
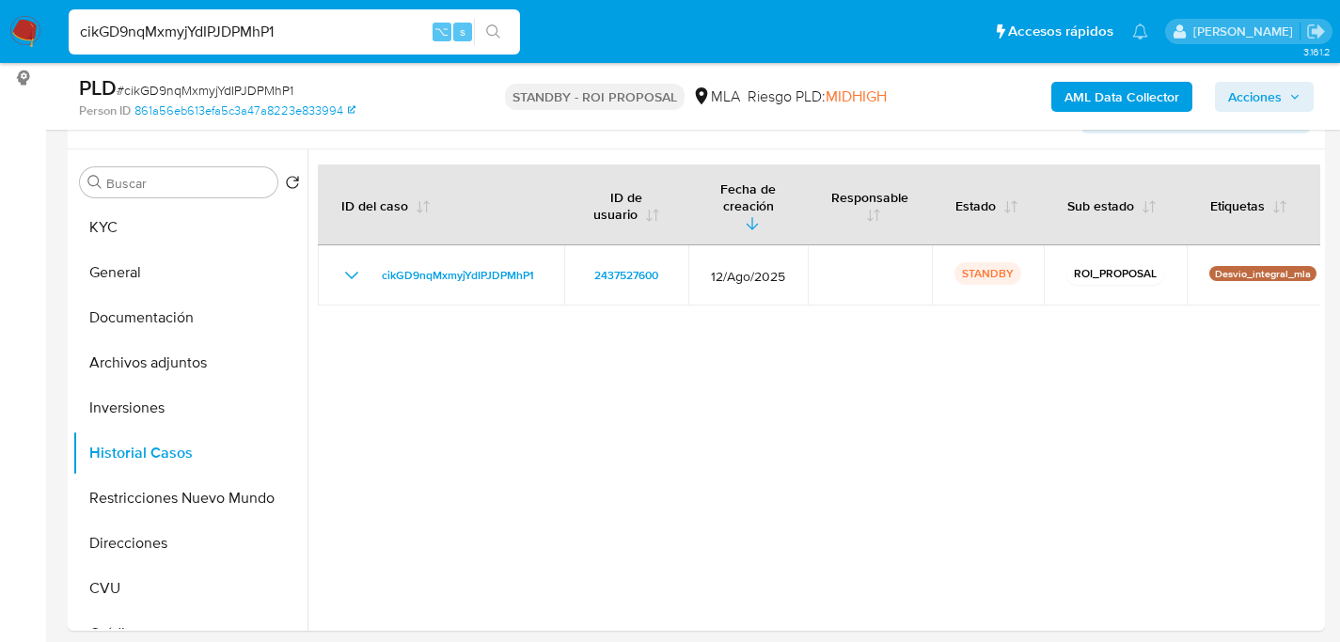
scroll to position [340, 0]
click at [114, 371] on button "Archivos adjuntos" at bounding box center [182, 360] width 220 height 45
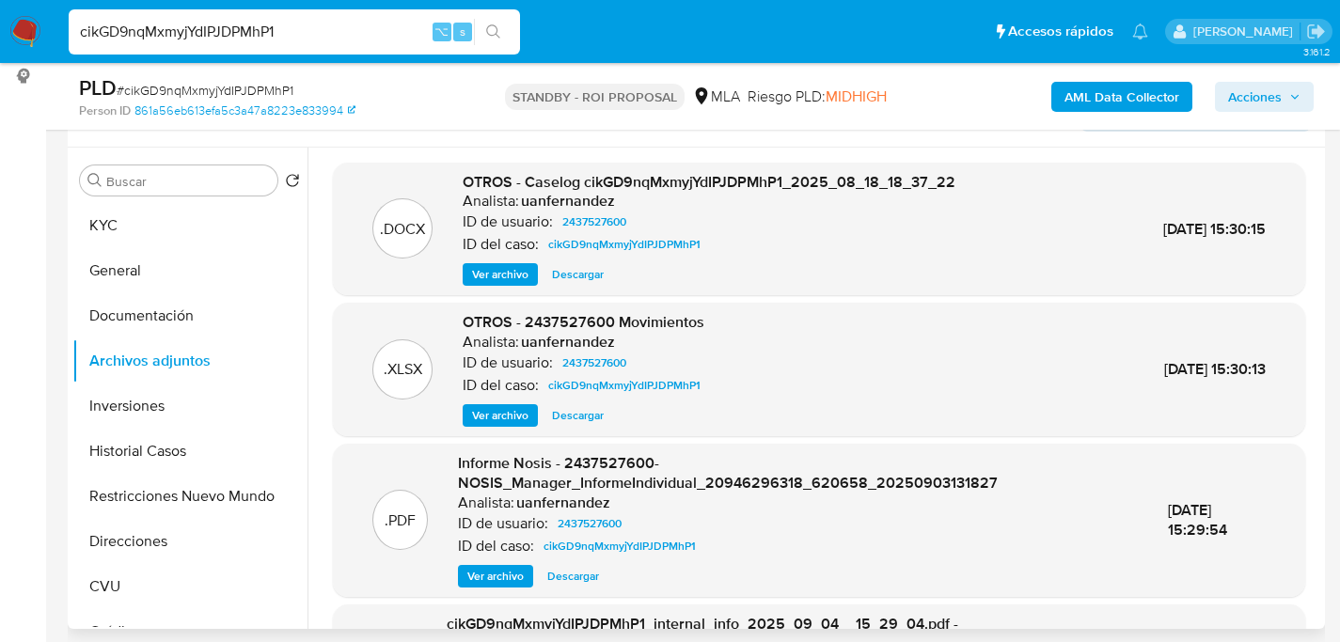
click at [595, 279] on span "Descargar" at bounding box center [578, 274] width 52 height 19
click at [310, 29] on input "cikGD9nqMxmyjYdIPJDPMhP1" at bounding box center [294, 32] width 451 height 24
paste input "Q7iqV6gJOA8rHGYaLHhqDy"
type input "cQ7iqV6gJOA8rHGYaLHhqDy1"
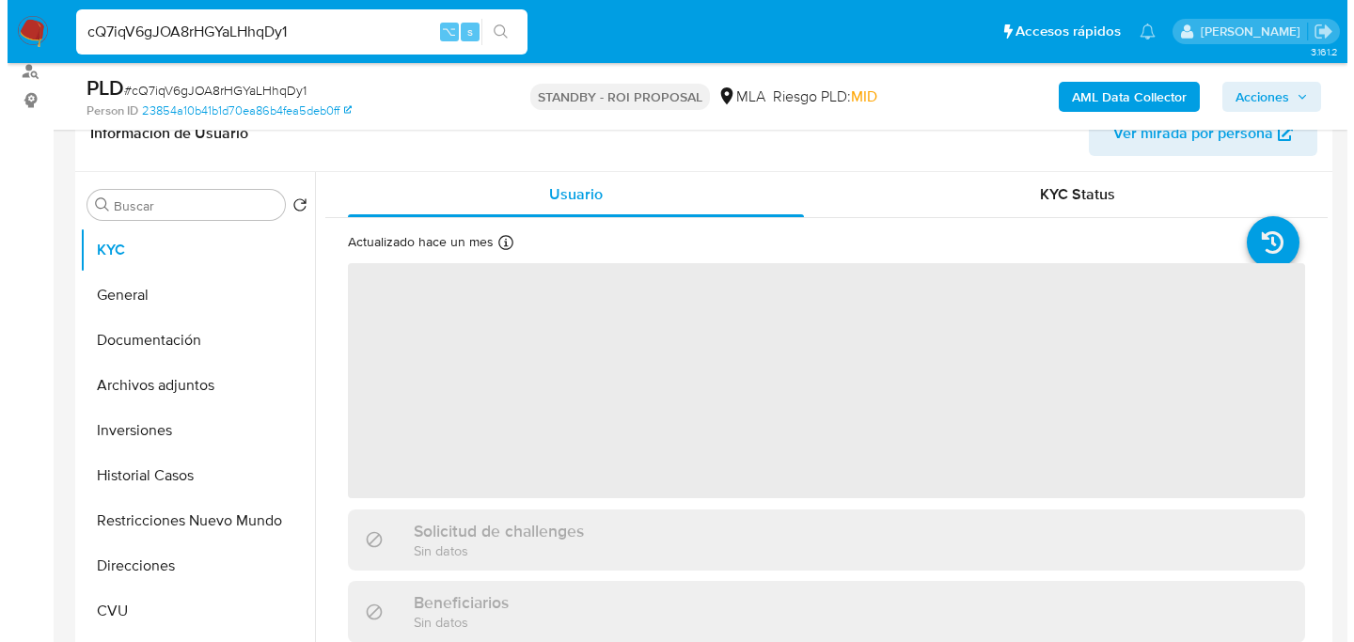
scroll to position [321, 0]
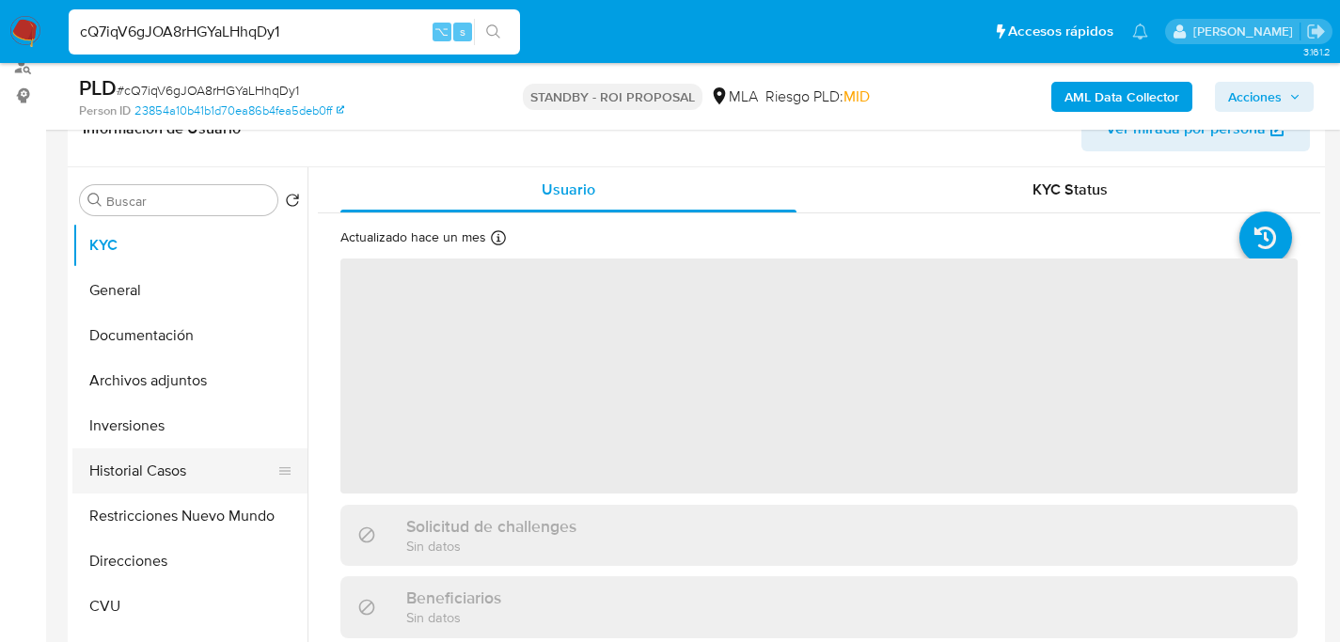
select select "10"
click at [126, 466] on button "Historial Casos" at bounding box center [182, 470] width 220 height 45
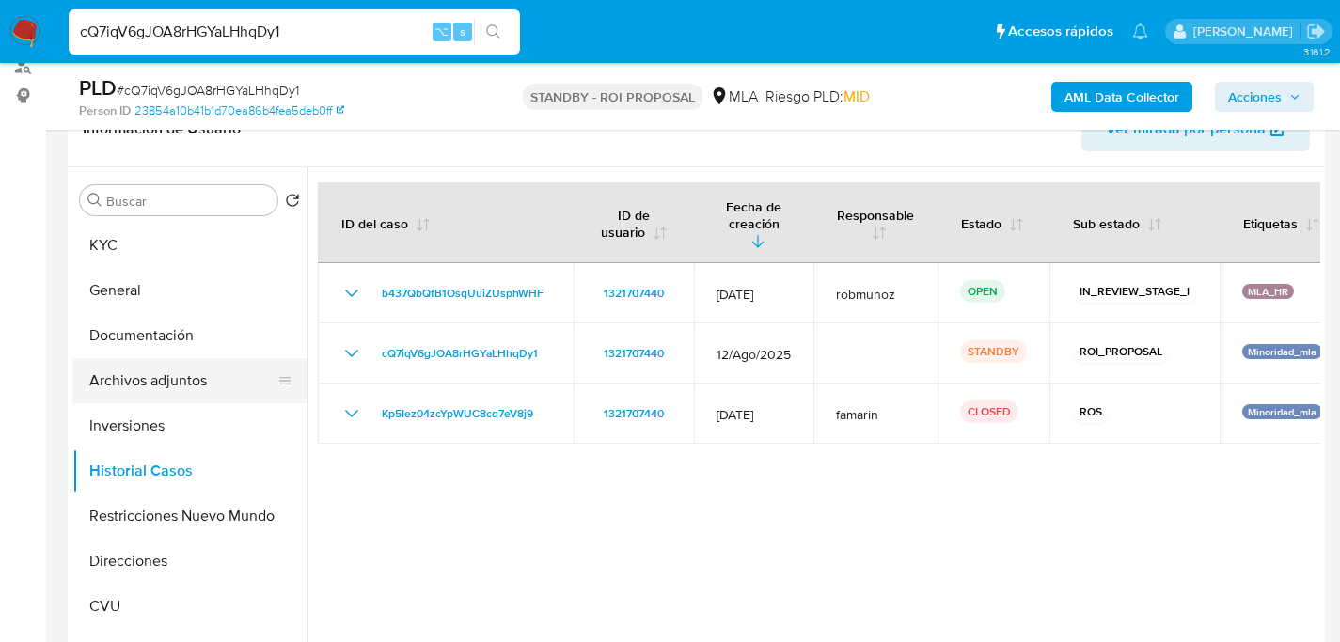
click at [154, 388] on button "Archivos adjuntos" at bounding box center [182, 380] width 220 height 45
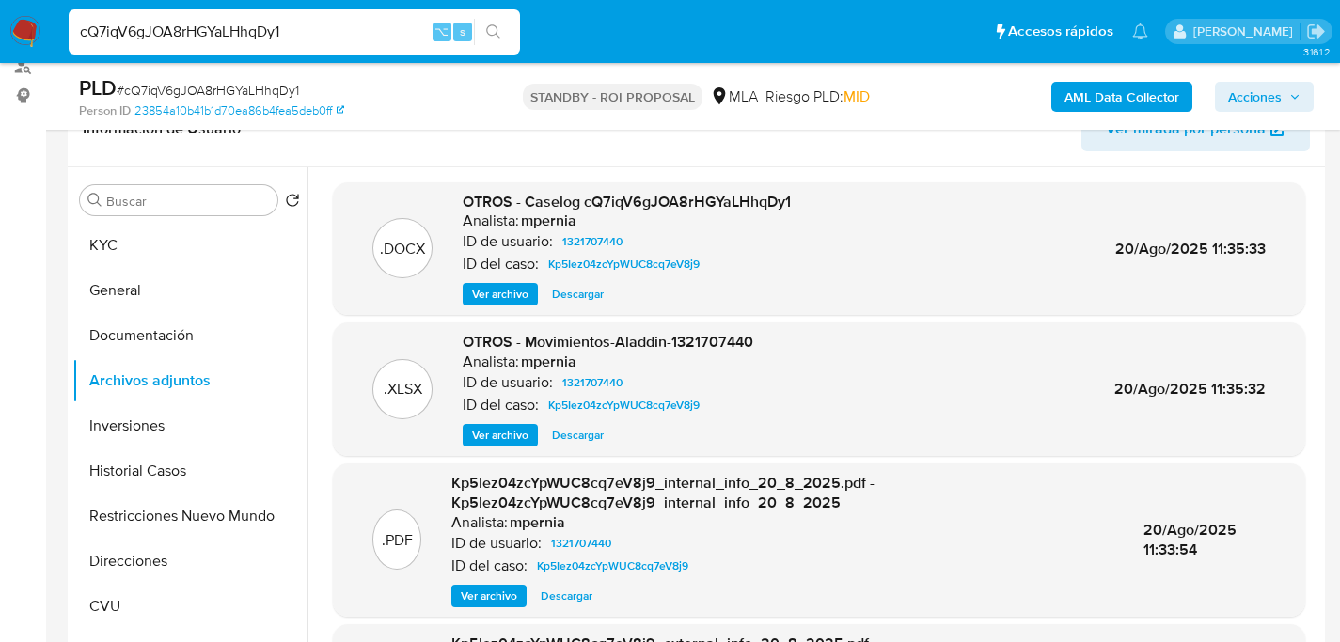
click at [475, 295] on span "Ver archivo" at bounding box center [500, 294] width 56 height 19
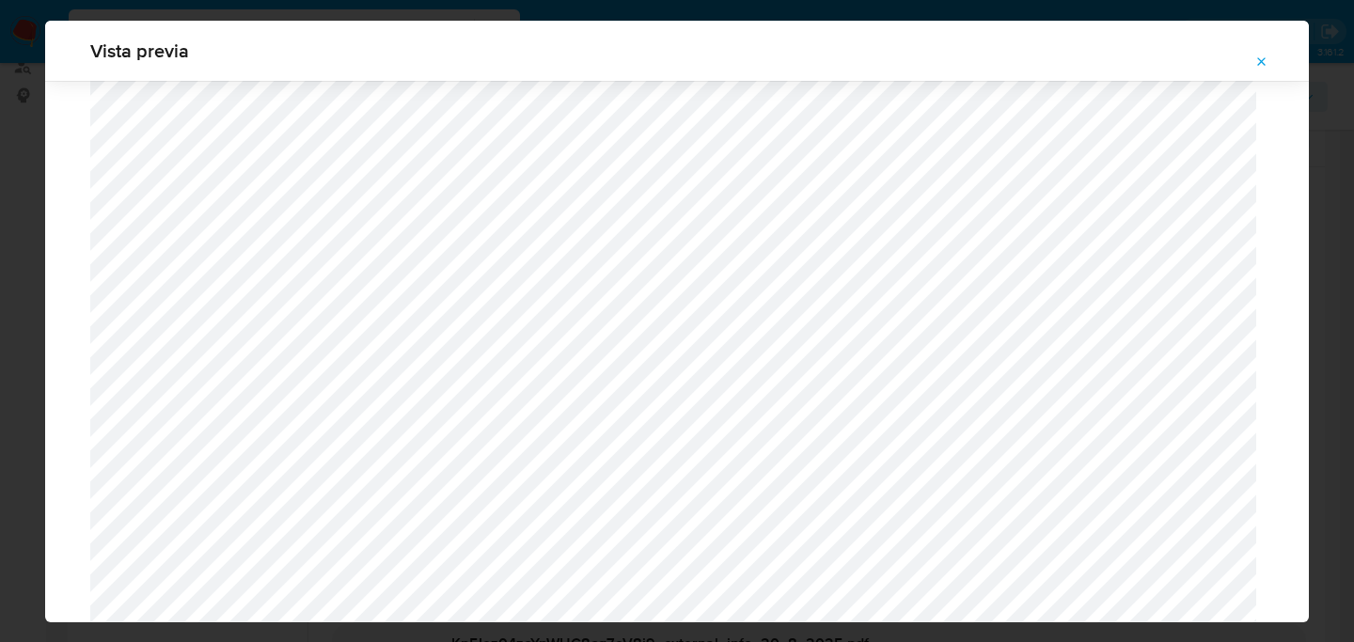
scroll to position [934, 0]
click at [72, 349] on div "Attachment preview" at bounding box center [677, 305] width 1264 height 2316
click at [53, 345] on div "Attachment preview" at bounding box center [677, 305] width 1264 height 2316
click at [1248, 56] on button "Attachment preview" at bounding box center [1261, 62] width 41 height 30
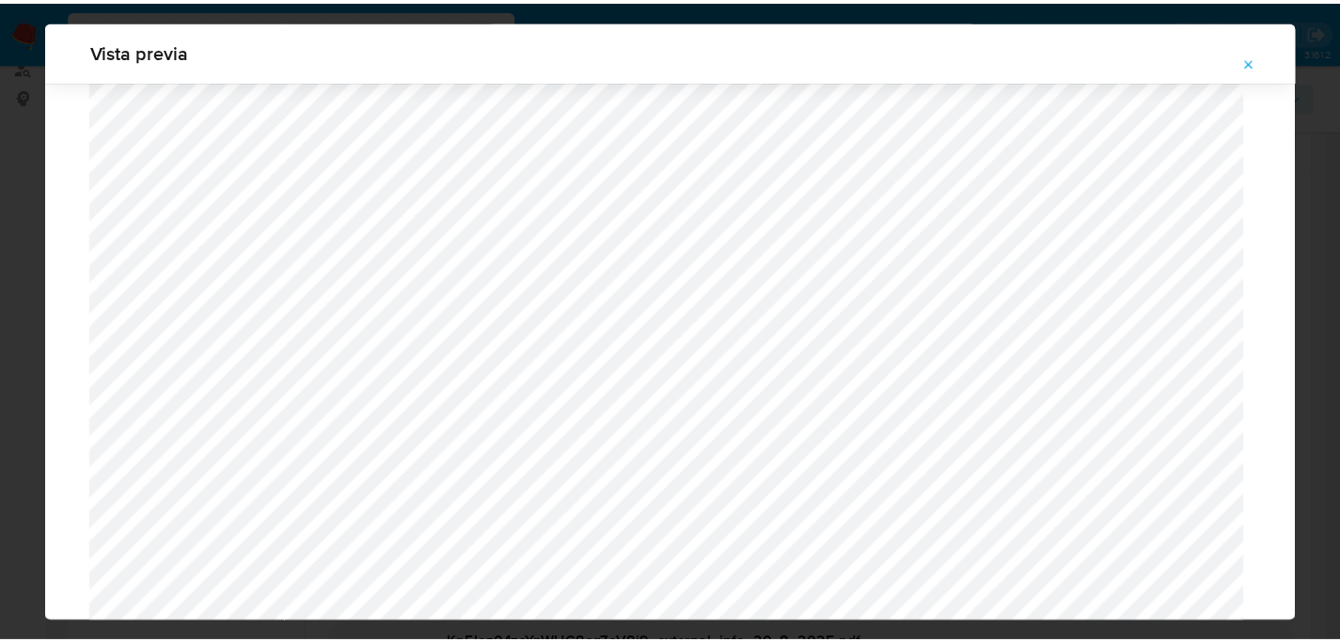
scroll to position [60, 0]
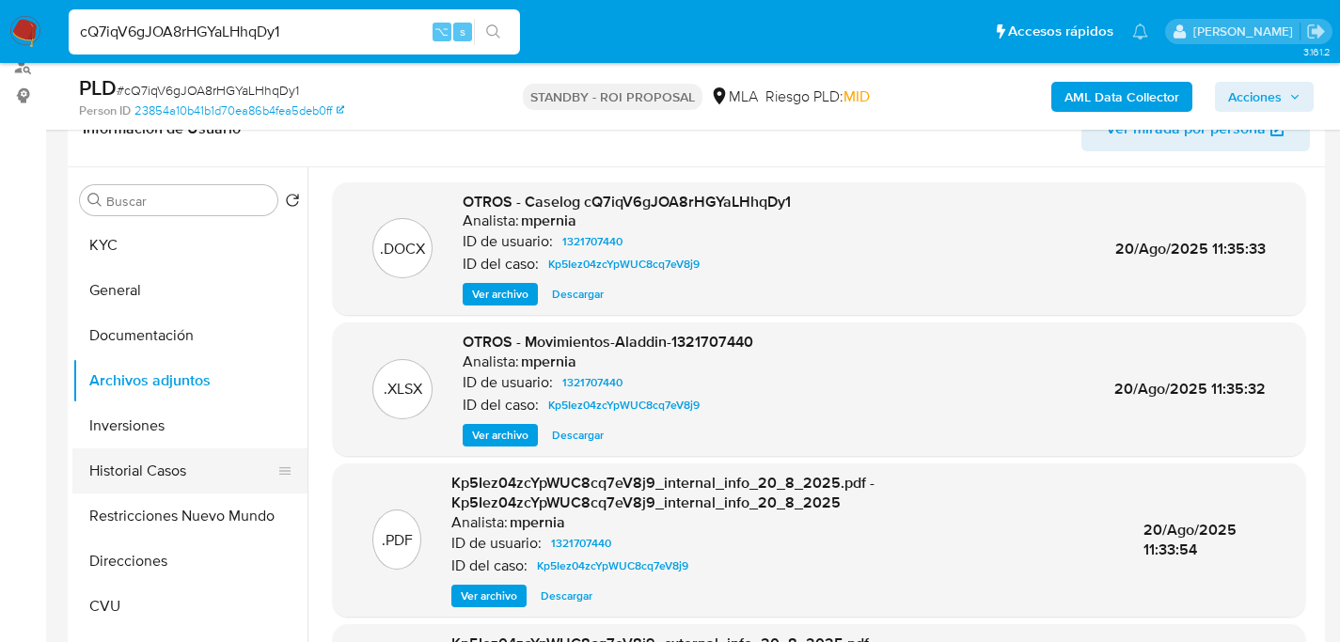
click at [177, 453] on button "Historial Casos" at bounding box center [182, 470] width 220 height 45
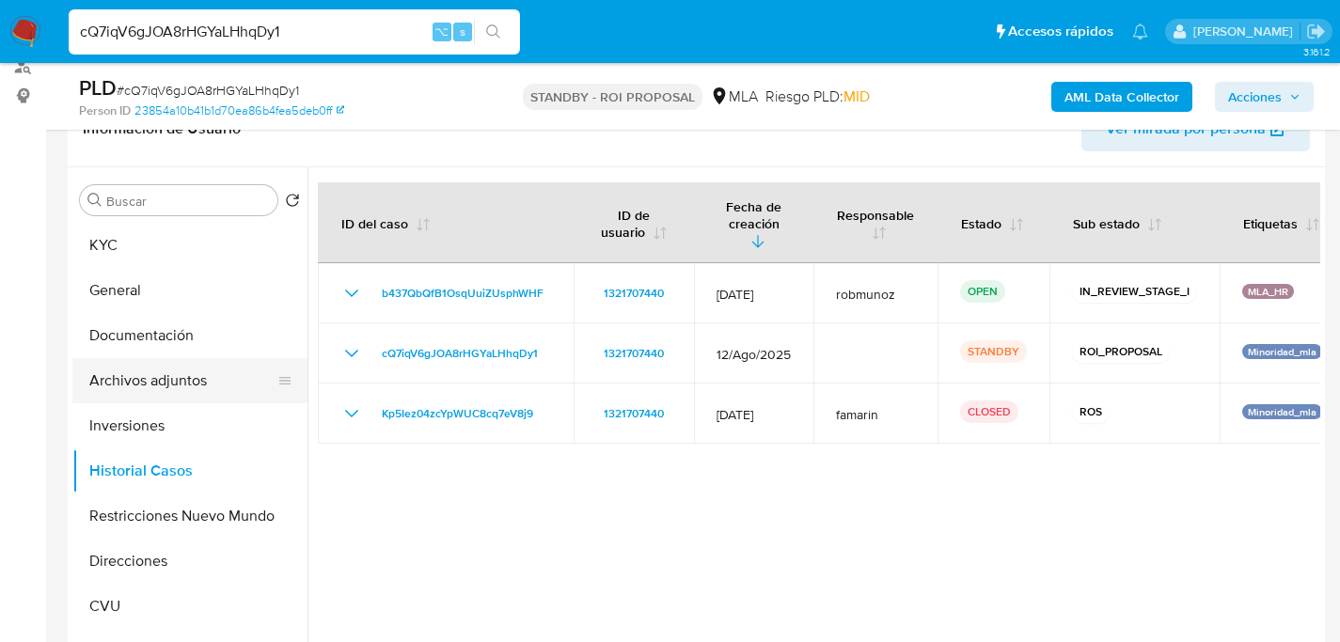
click at [168, 371] on button "Archivos adjuntos" at bounding box center [182, 380] width 220 height 45
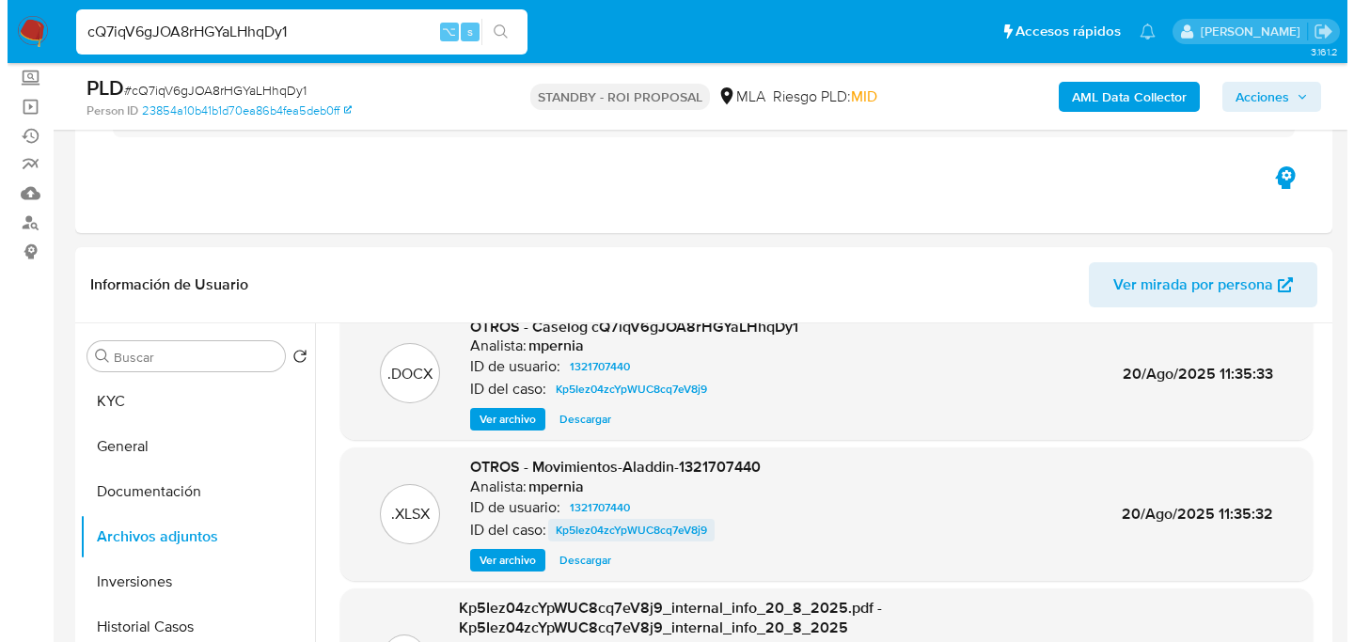
scroll to position [0, 0]
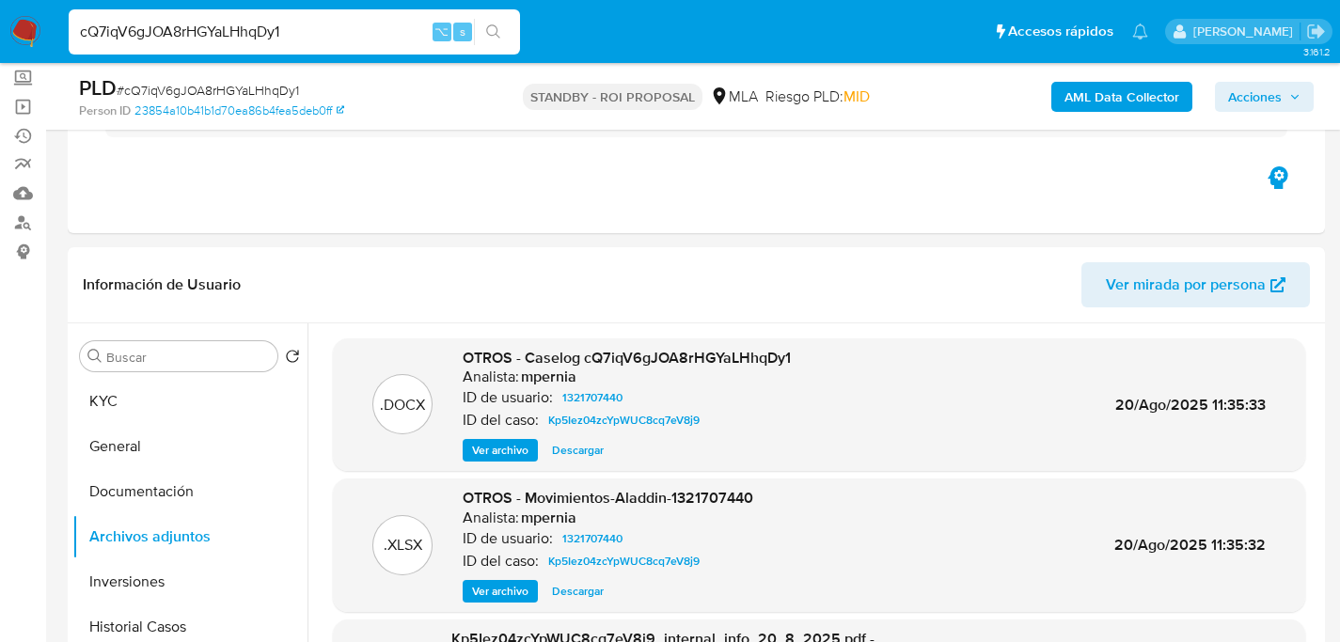
click at [495, 441] on span "Ver archivo" at bounding box center [500, 450] width 56 height 19
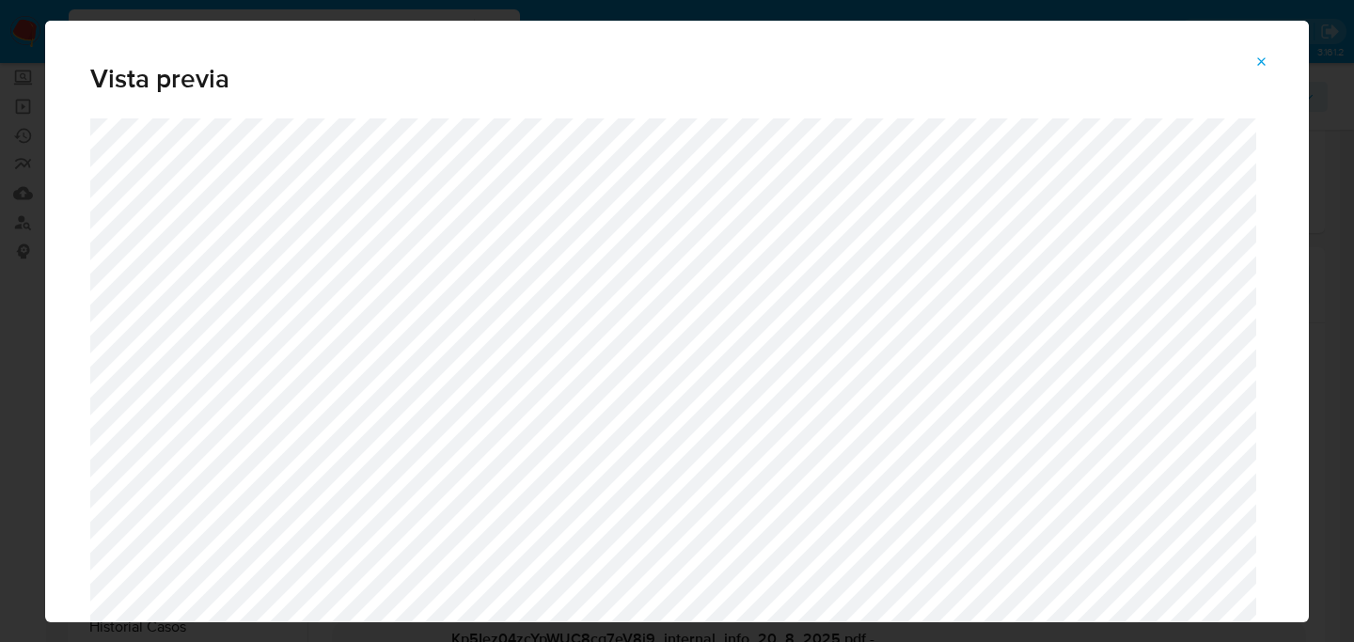
click at [1261, 66] on icon "Attachment preview" at bounding box center [1261, 62] width 15 height 15
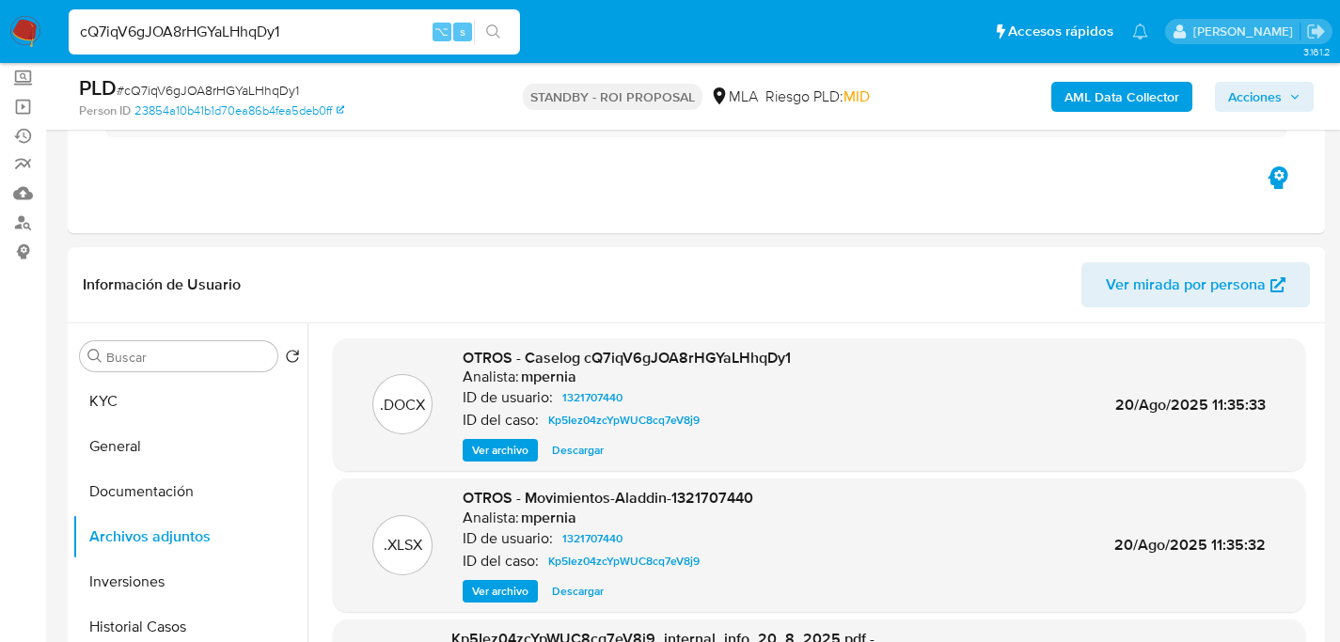
click at [296, 39] on input "cQ7iqV6gJOA8rHGYaLHhqDy1" at bounding box center [294, 32] width 451 height 24
paste input "D1ziWD02qd3Y1XMuULijMhn2"
type input "D1ziWD02qd3Y1XMuULijMhn2"
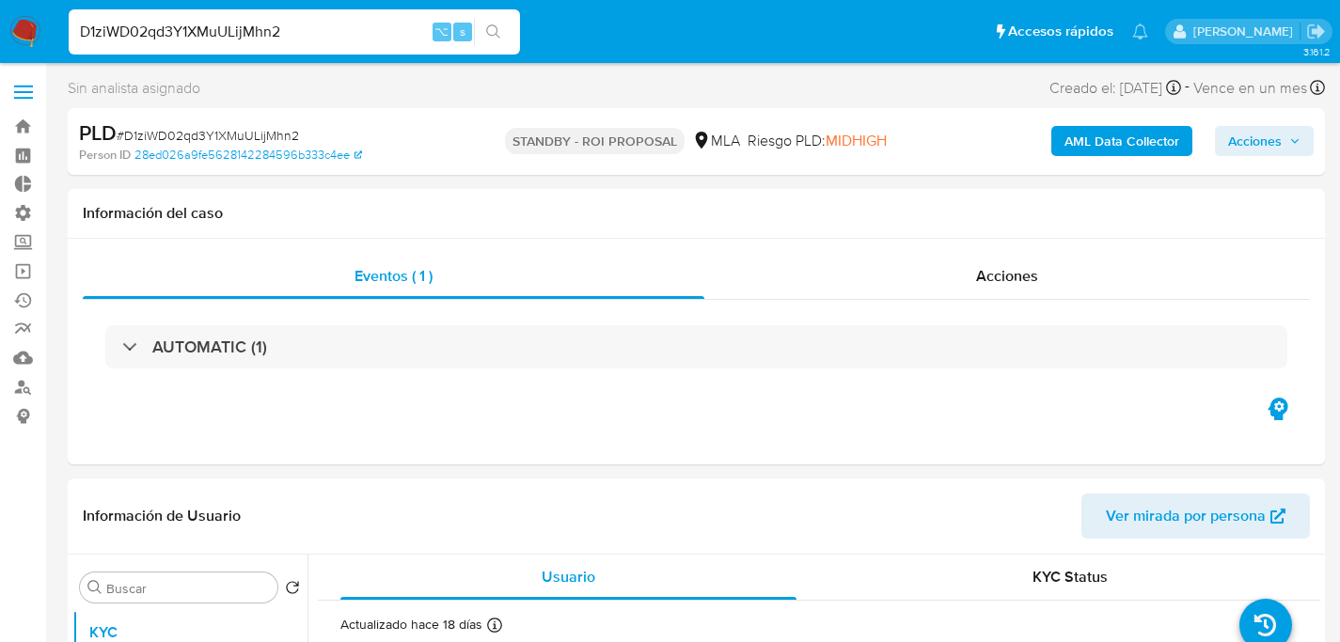
select select "10"
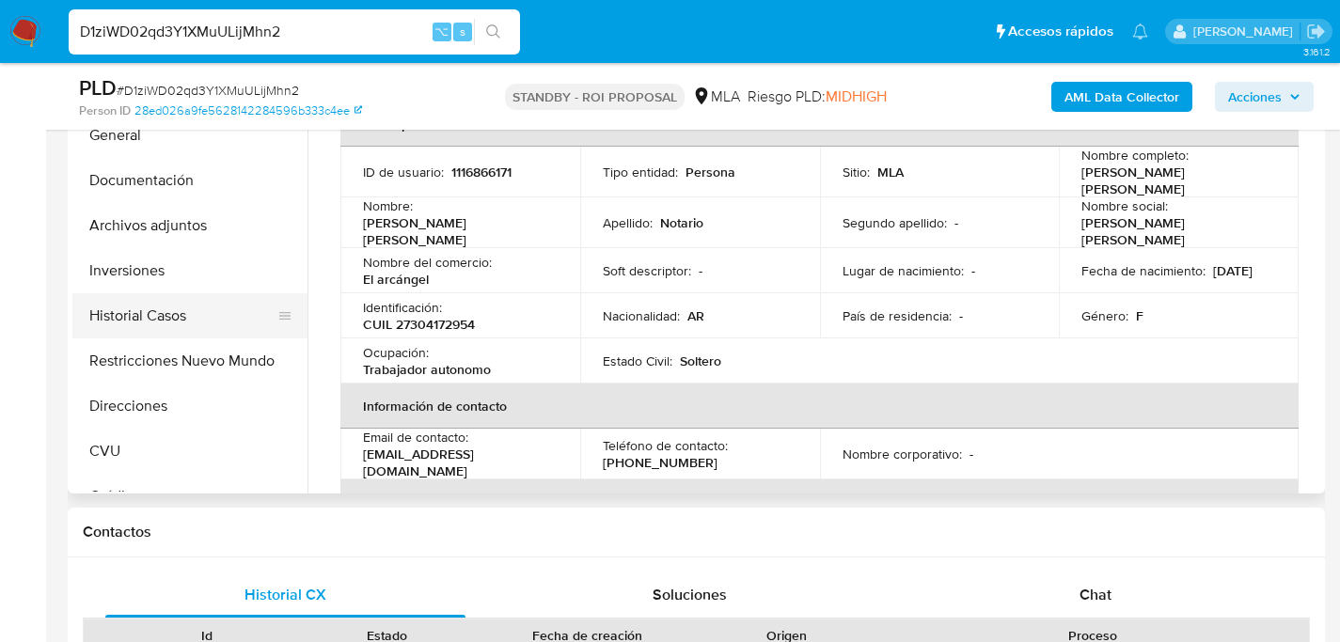
click at [132, 310] on button "Historial Casos" at bounding box center [182, 315] width 220 height 45
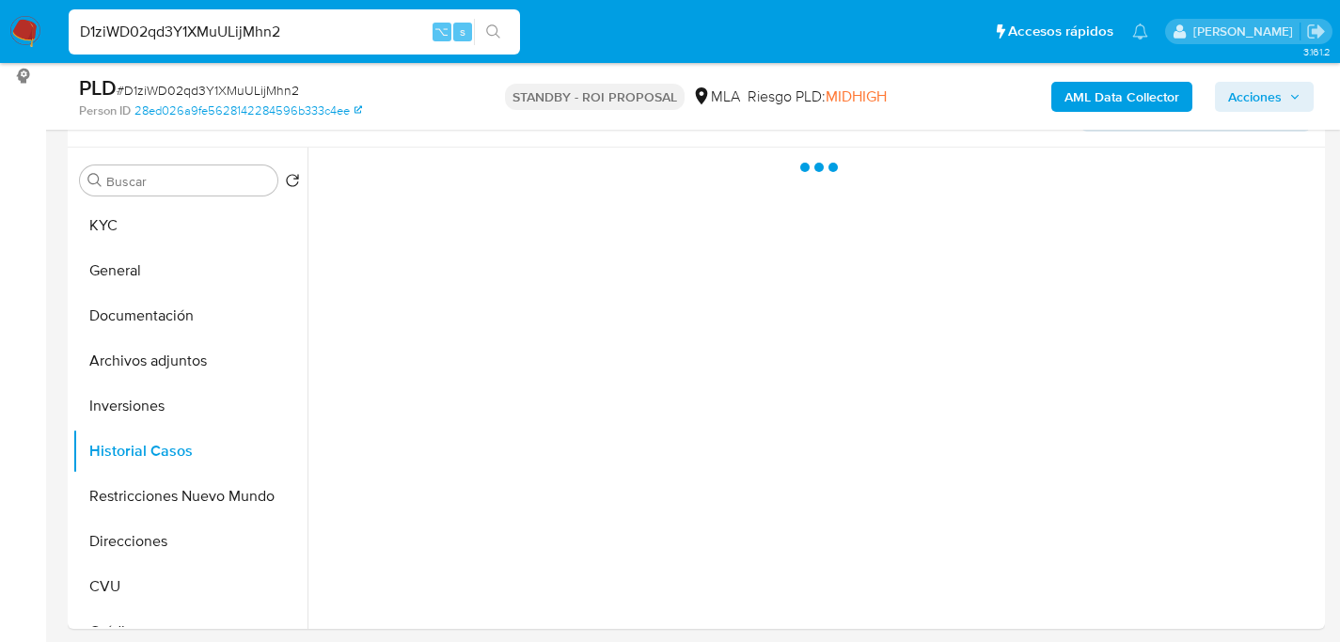
scroll to position [338, 0]
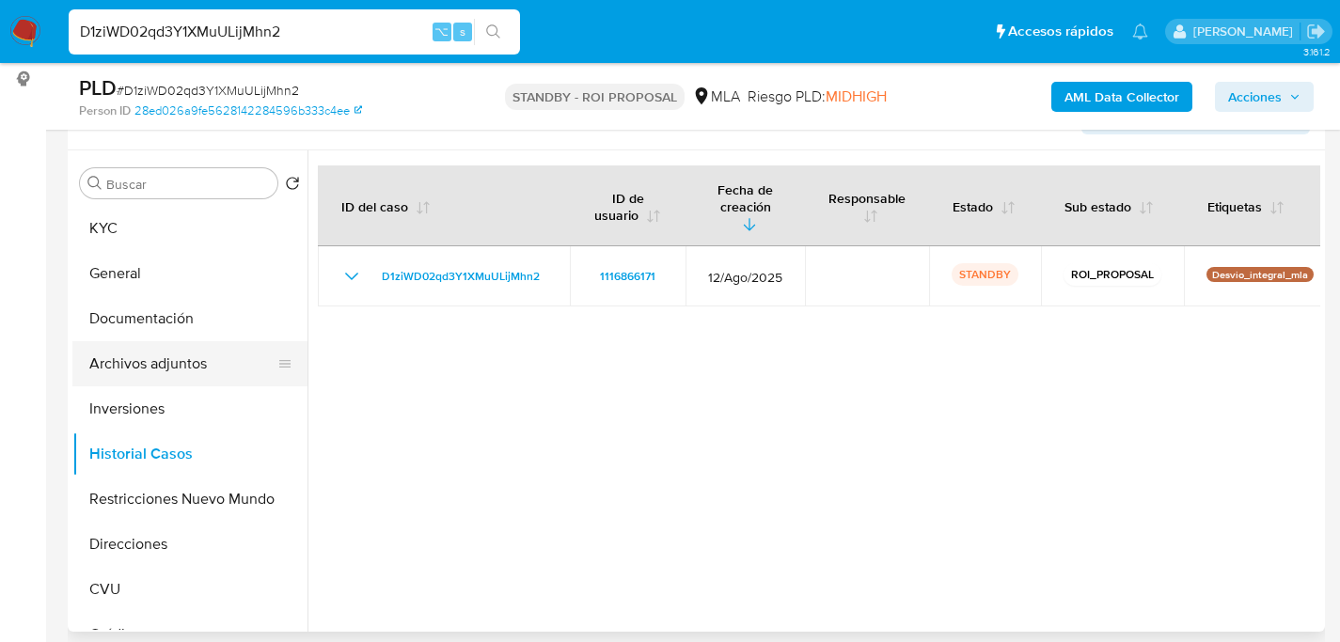
click at [143, 369] on button "Archivos adjuntos" at bounding box center [182, 363] width 220 height 45
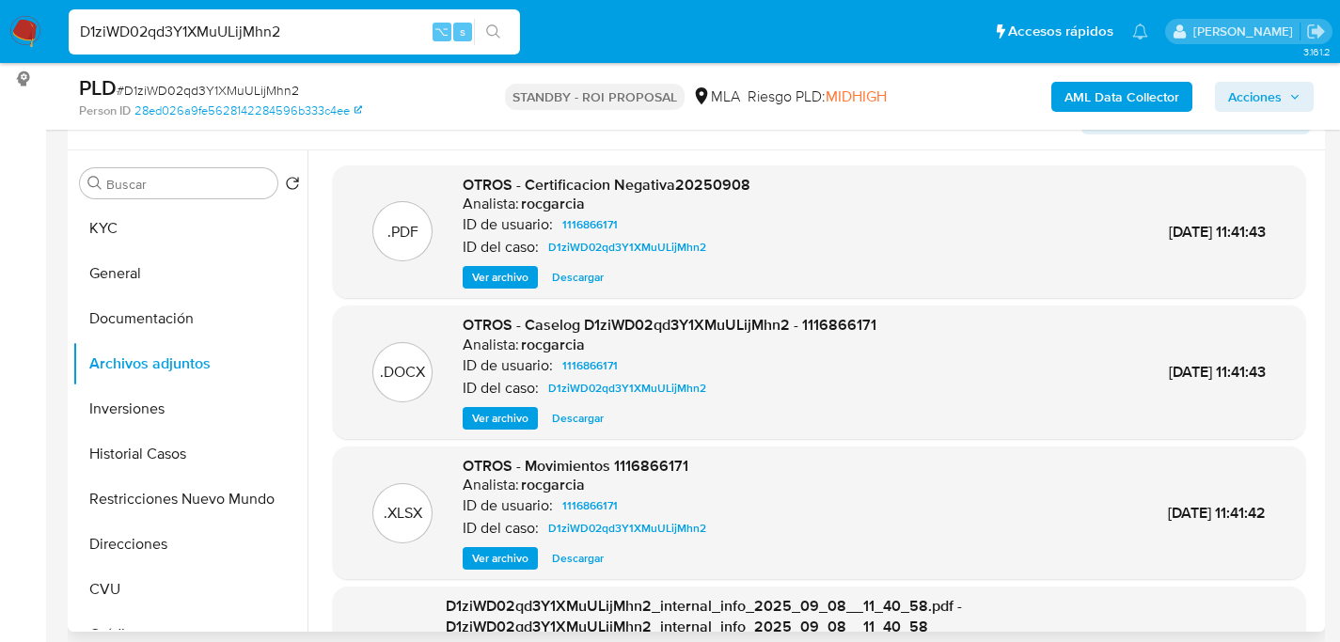
click at [581, 415] on span "Descargar" at bounding box center [578, 418] width 52 height 19
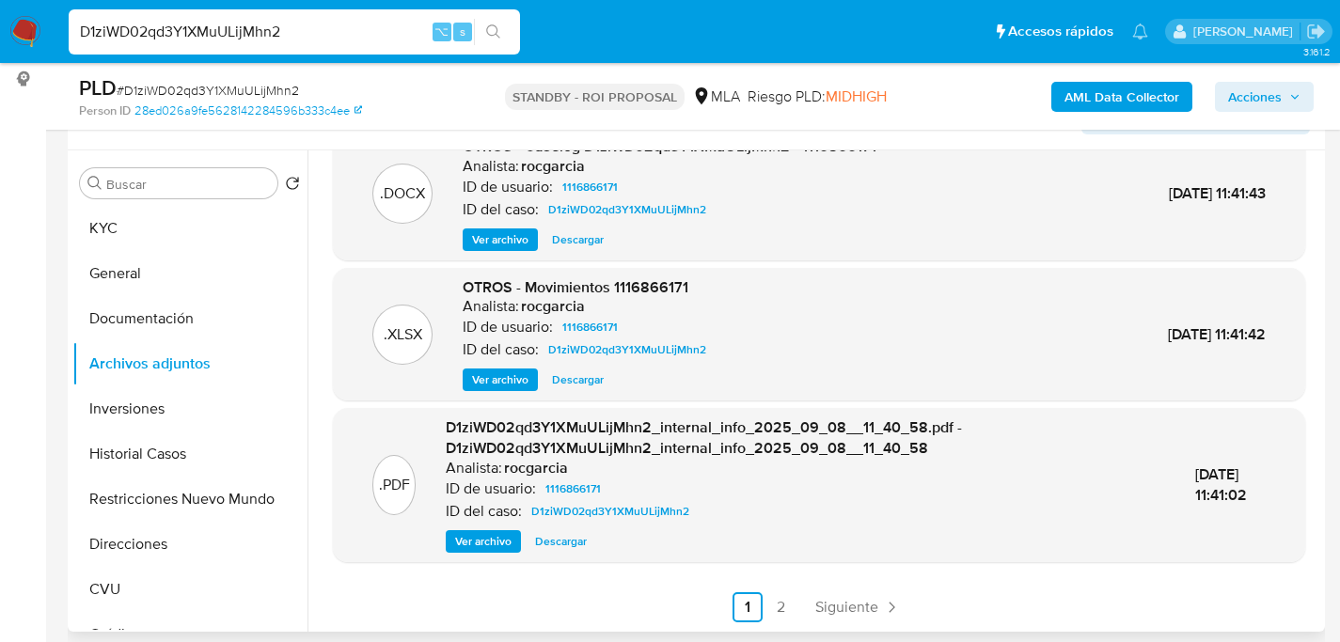
scroll to position [175, 0]
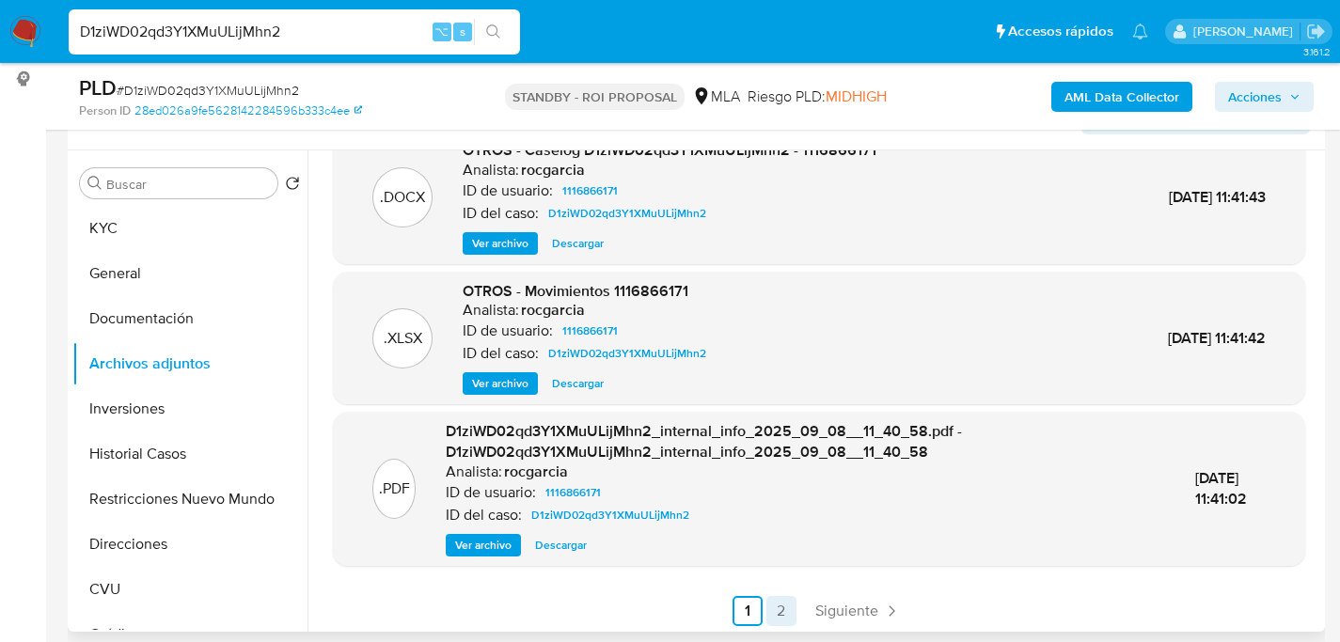
click at [786, 602] on link "2" at bounding box center [781, 611] width 30 height 30
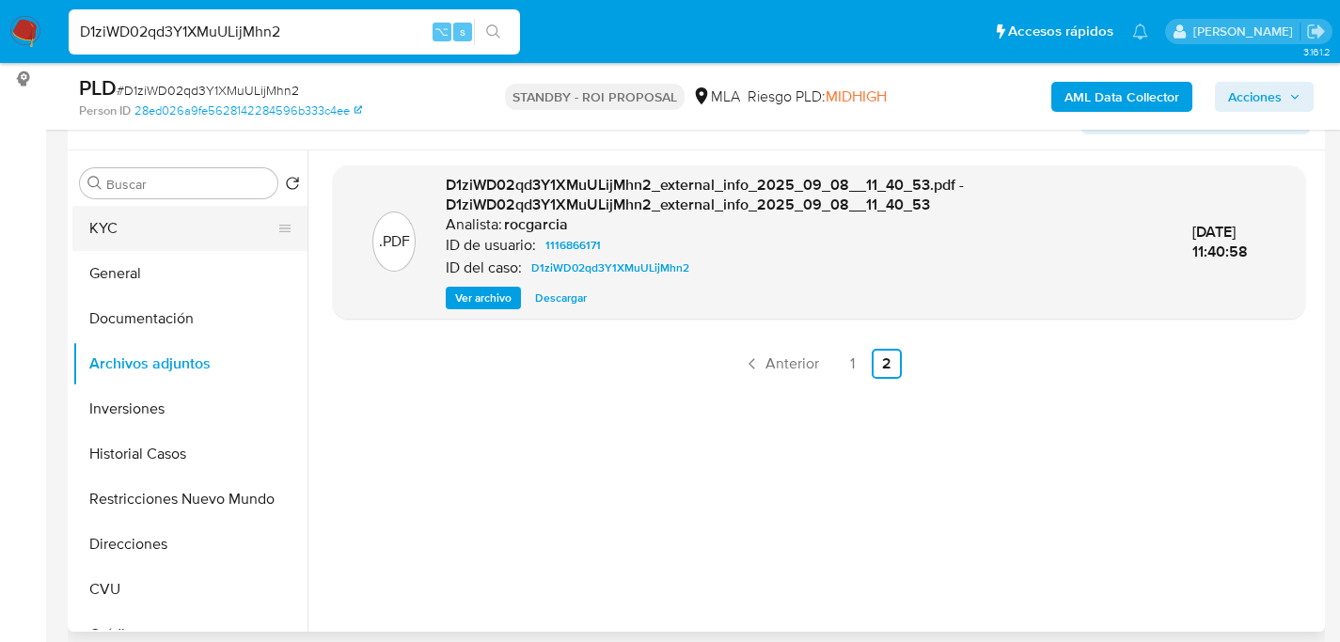
click at [149, 237] on button "KYC" at bounding box center [182, 228] width 220 height 45
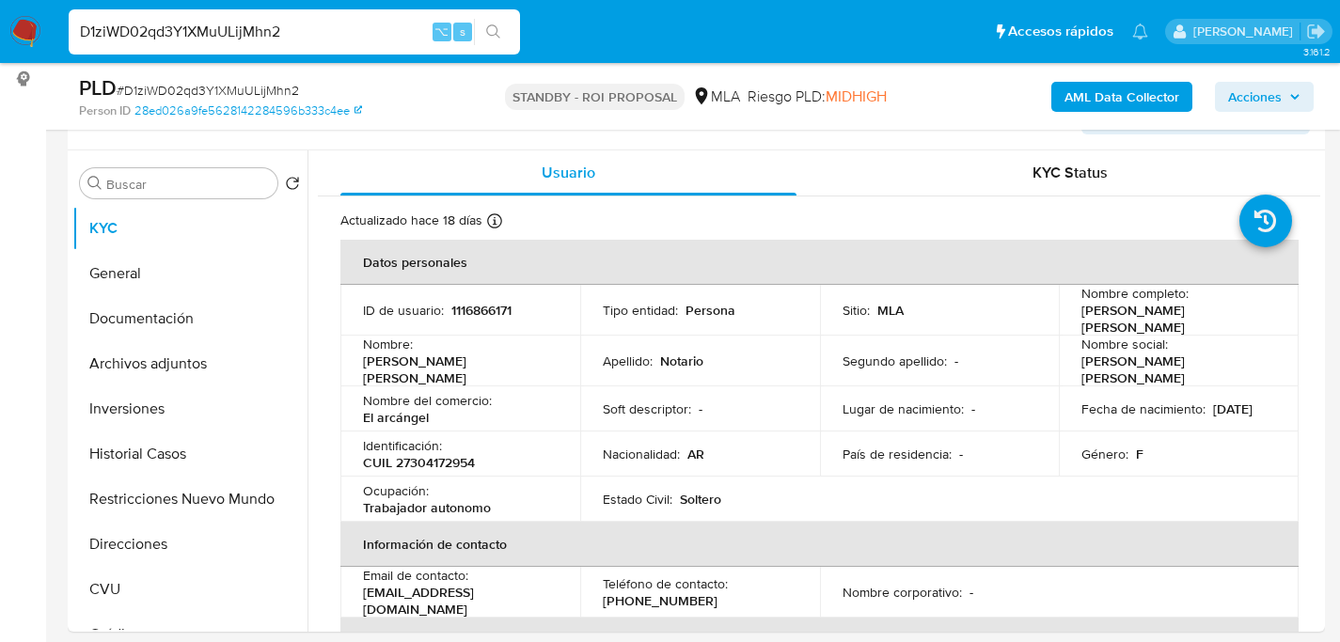
click at [320, 40] on input "D1ziWD02qd3Y1XMuULijMhn2" at bounding box center [294, 32] width 451 height 24
paste input "dmd1srmjOfrZv3ovSDAikxHK"
type input "dmd1srmjOfrZv3ovSDAikxHK"
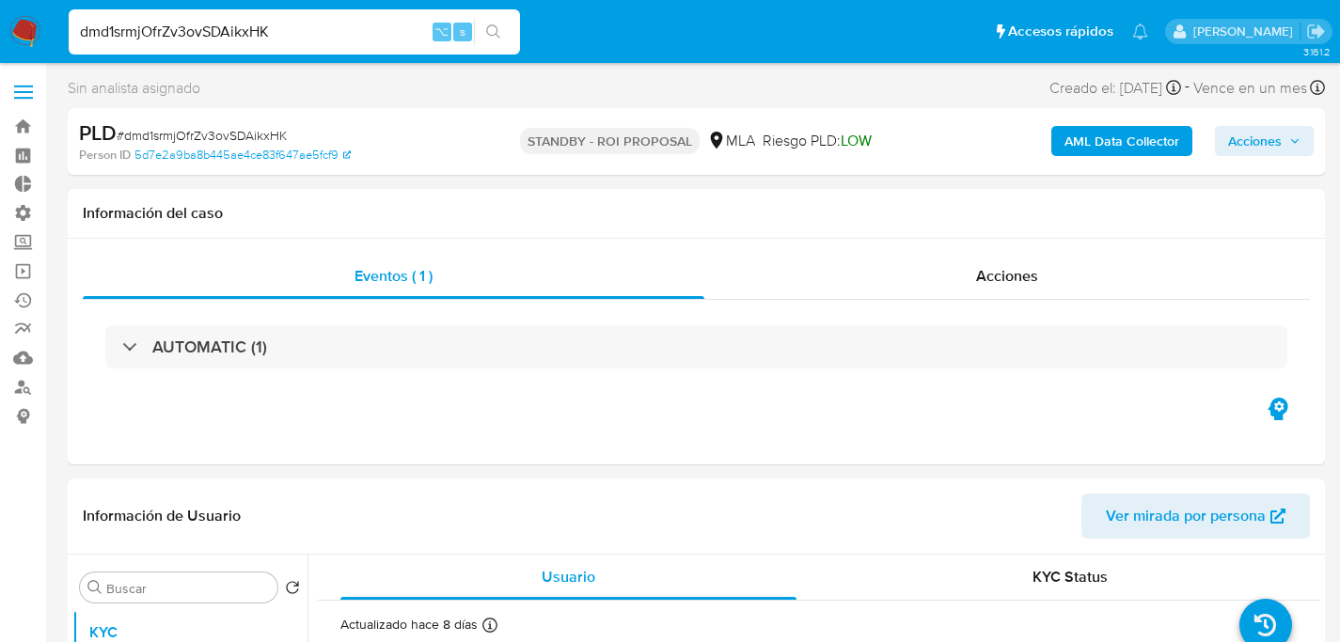
select select "10"
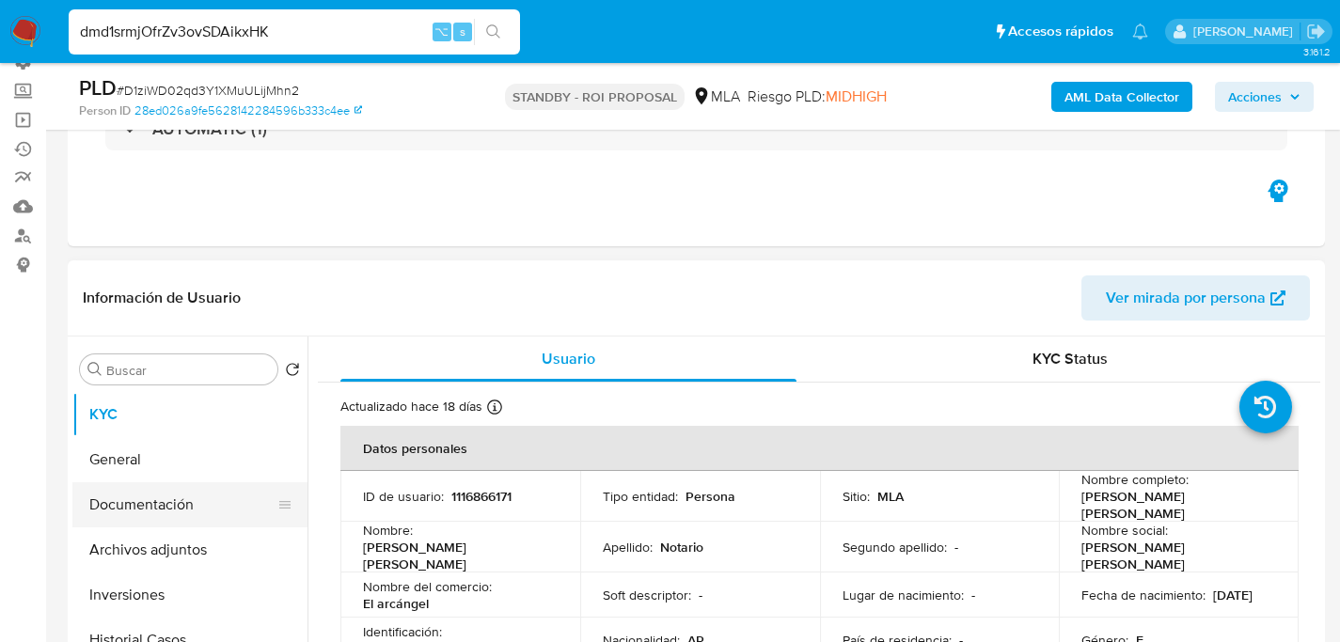
scroll to position [180, 0]
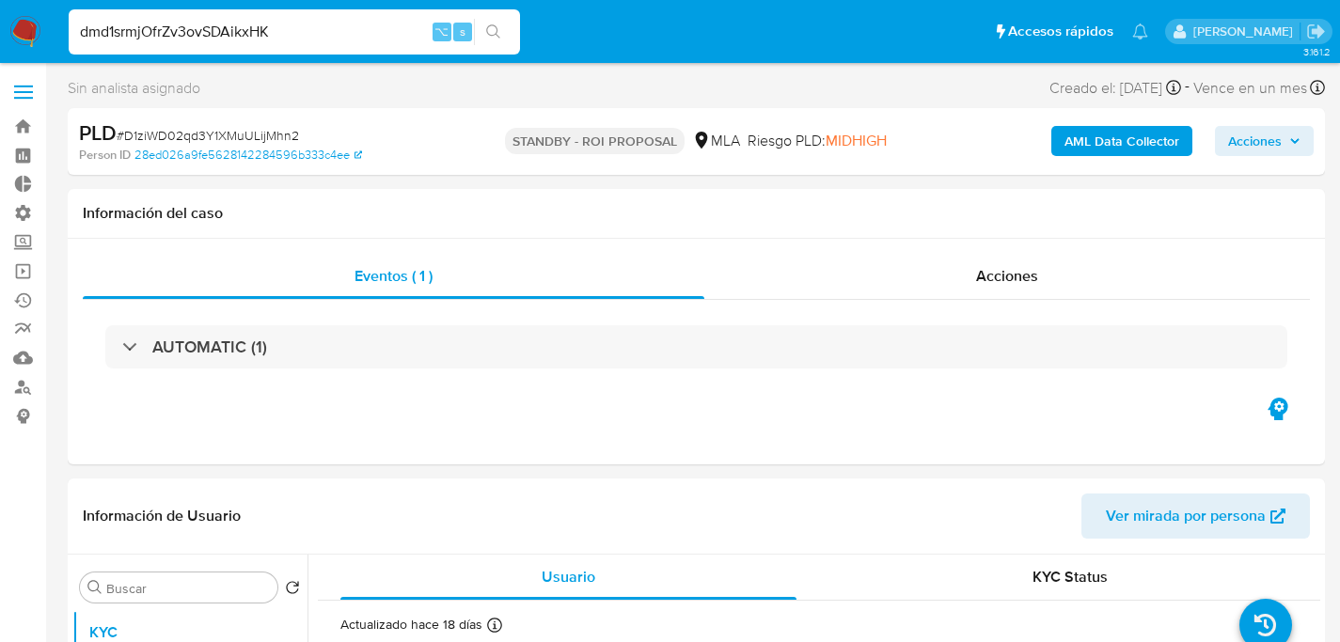
select select "10"
click at [222, 39] on input "dmd1srmjOfrZv3ovSDAikxHK" at bounding box center [294, 32] width 451 height 24
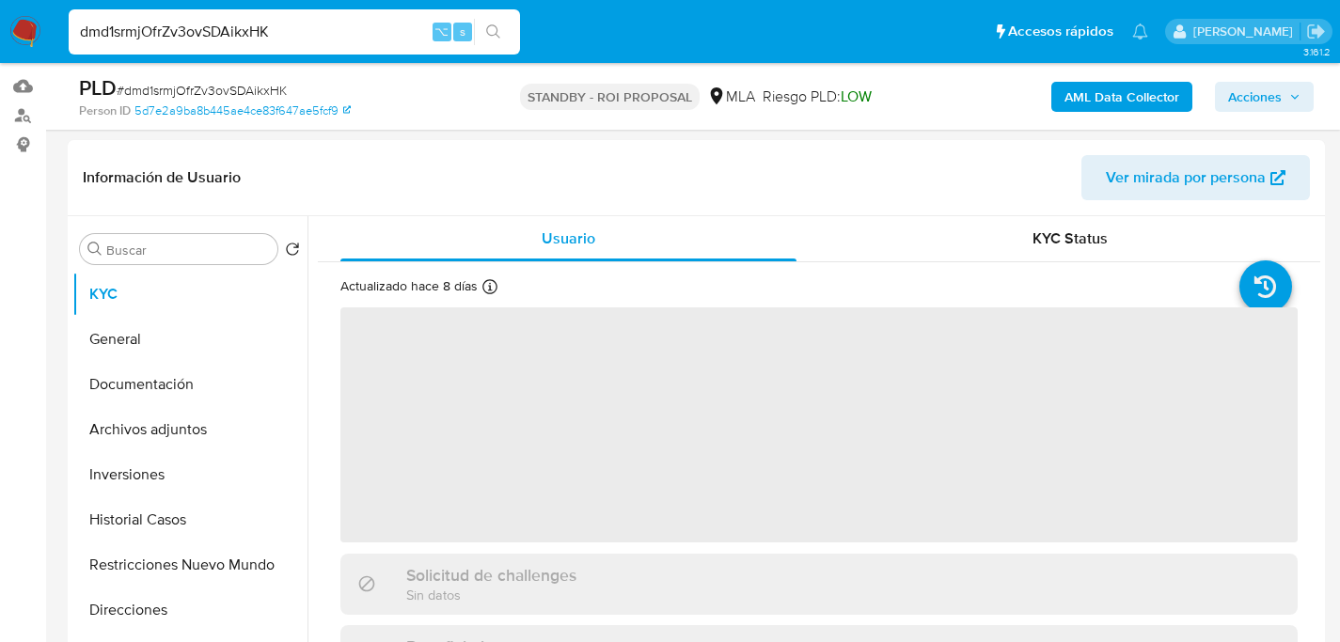
select select "10"
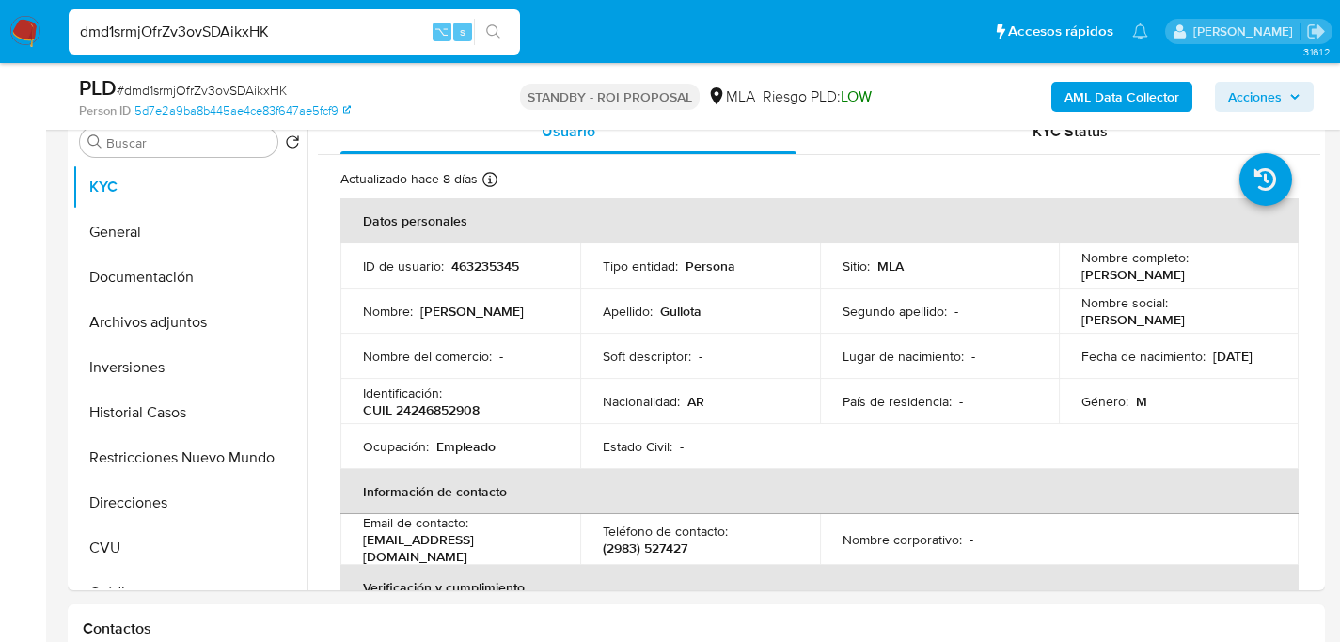
scroll to position [383, 0]
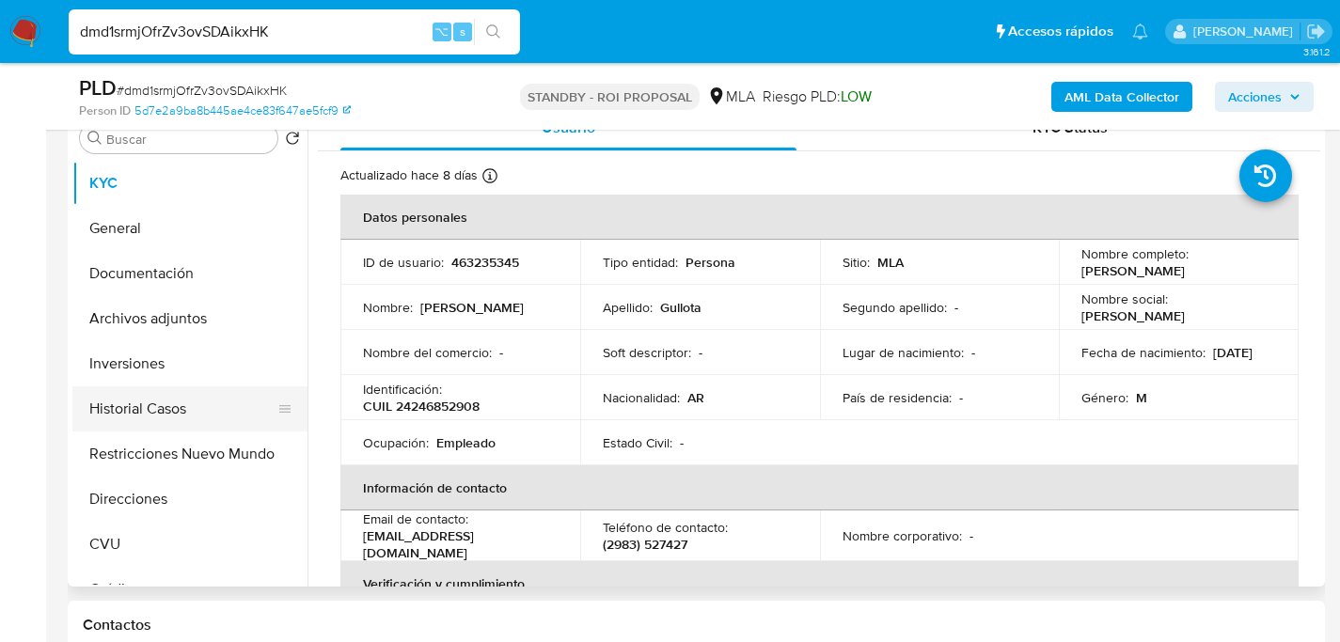
click at [192, 421] on button "Historial Casos" at bounding box center [182, 408] width 220 height 45
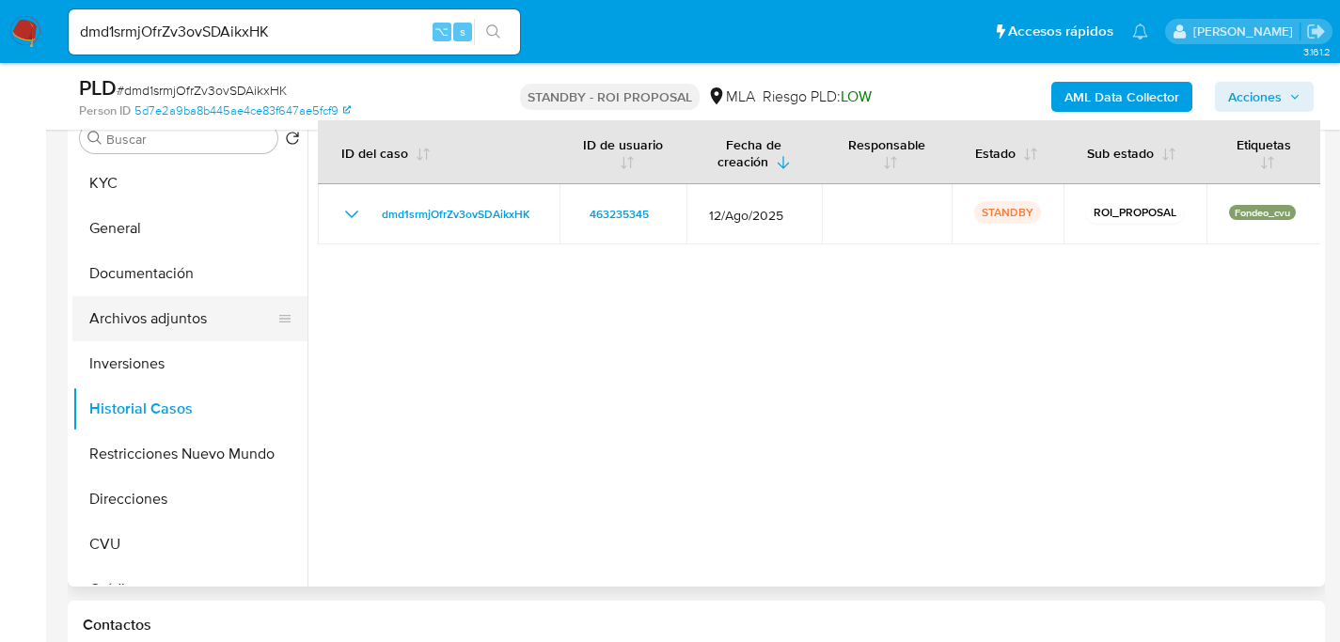
click at [96, 317] on button "Archivos adjuntos" at bounding box center [182, 318] width 220 height 45
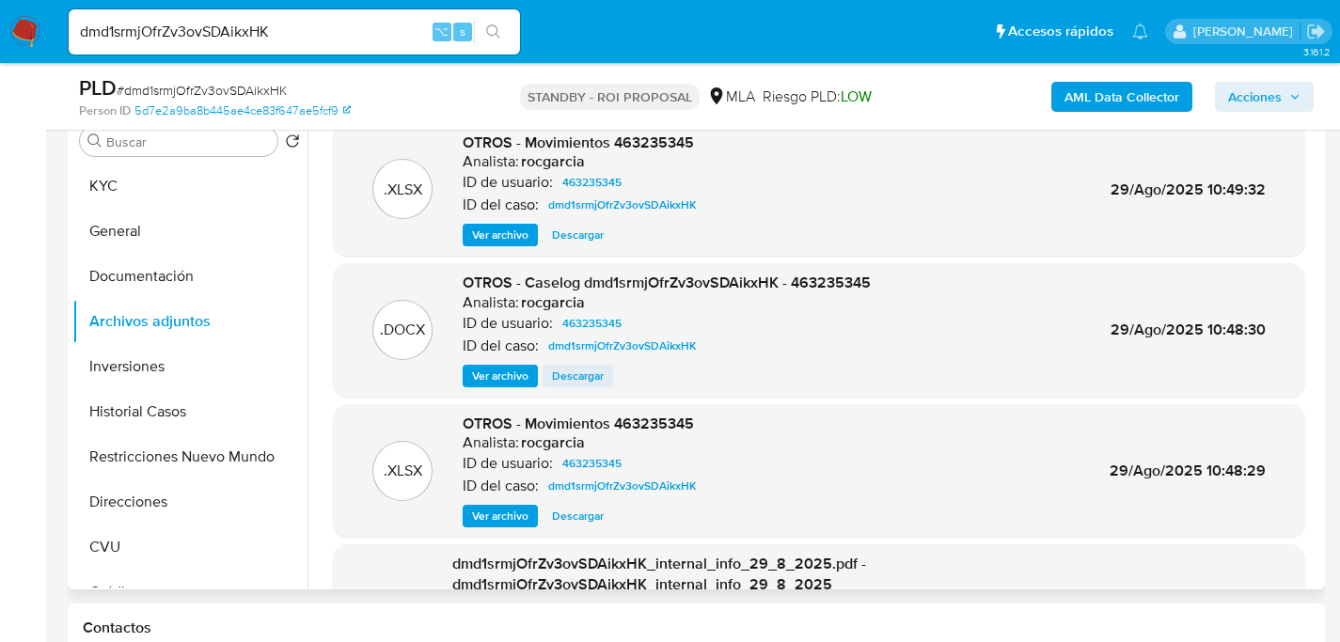
scroll to position [379, 0]
click at [584, 374] on span "Descargar" at bounding box center [578, 377] width 52 height 19
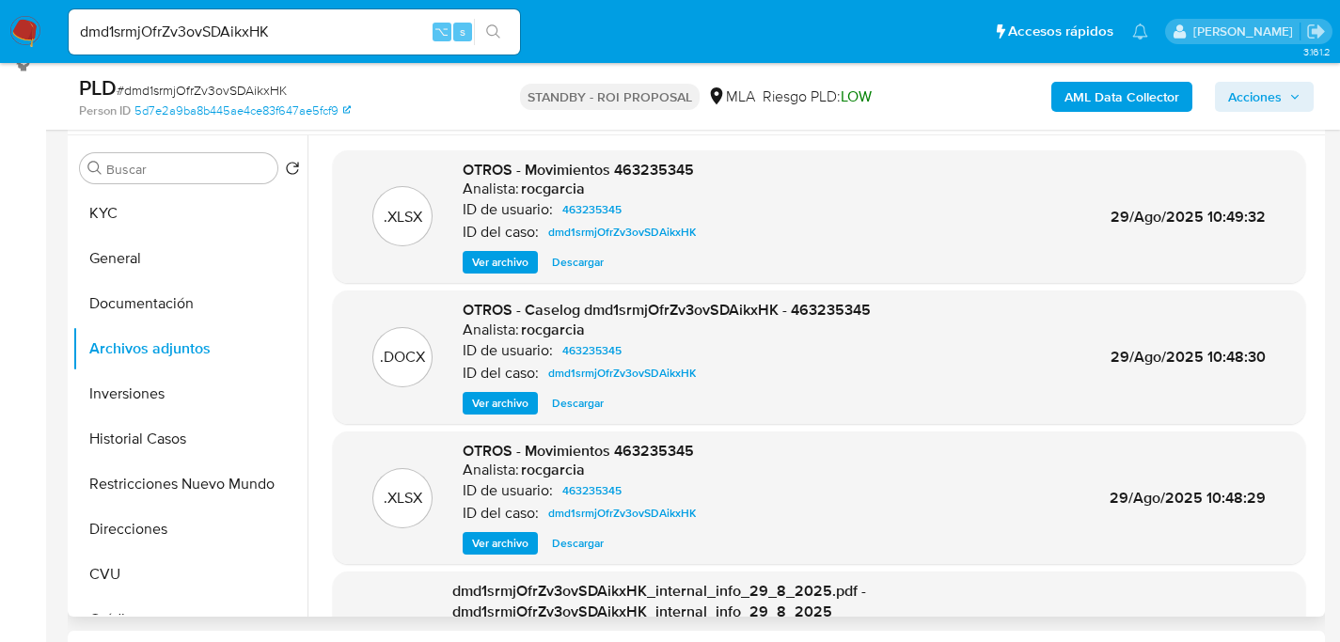
scroll to position [352, 0]
click at [149, 393] on button "Inversiones" at bounding box center [182, 394] width 220 height 45
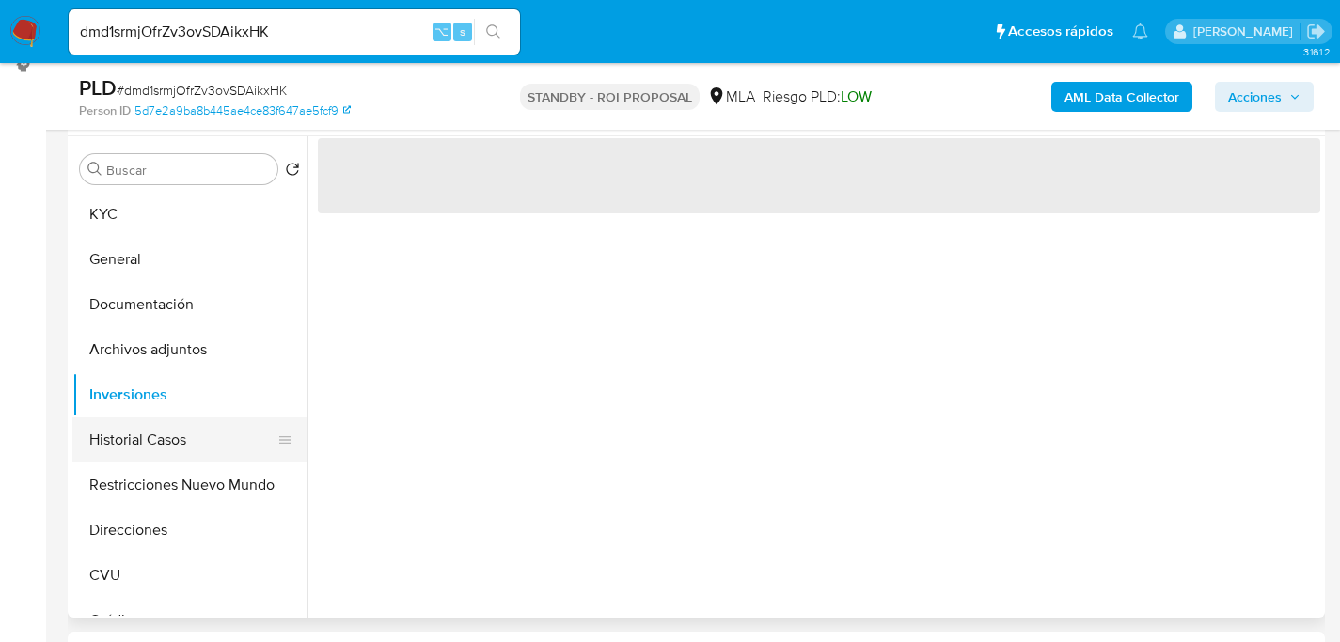
click at [160, 441] on button "Historial Casos" at bounding box center [182, 439] width 220 height 45
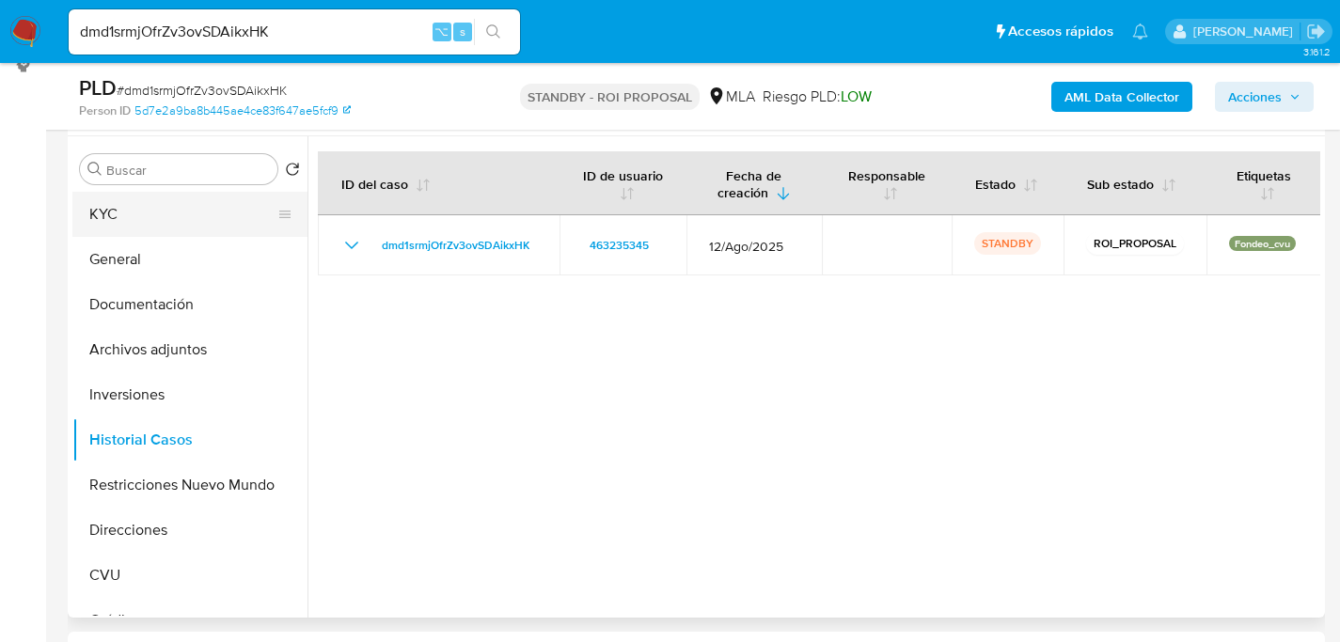
click at [112, 225] on button "KYC" at bounding box center [182, 214] width 220 height 45
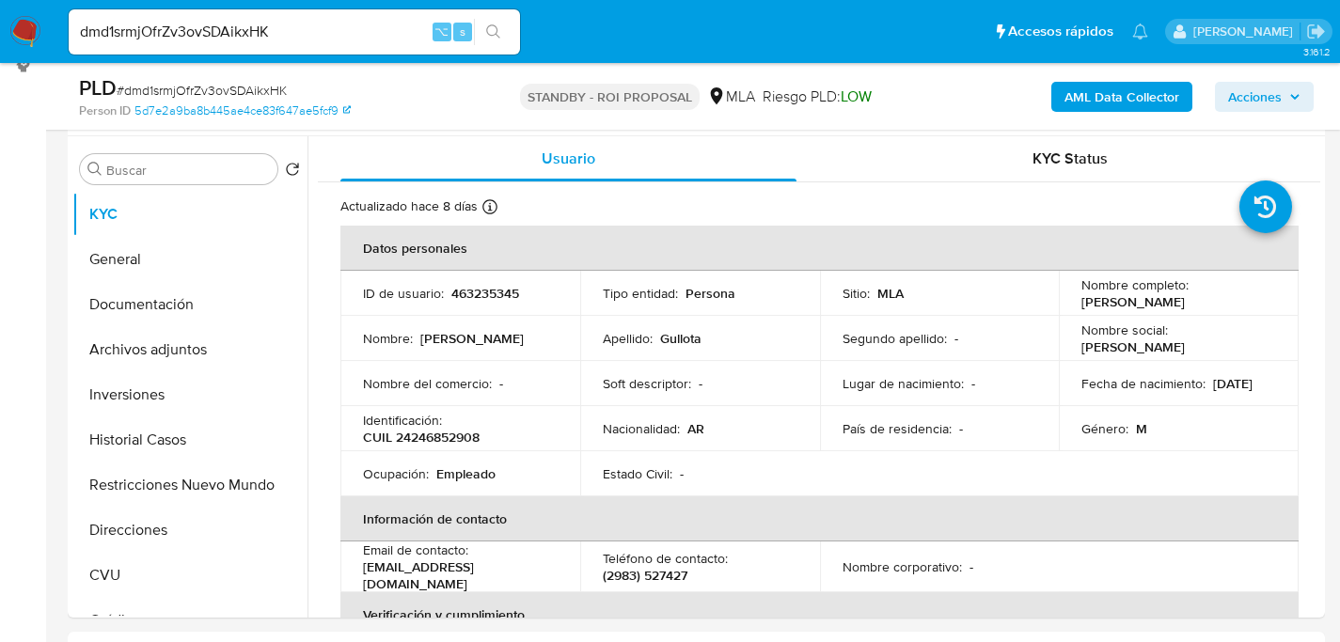
click at [295, 17] on div "dmd1srmjOfrZv3ovSDAikxHK ⌥ s" at bounding box center [294, 31] width 451 height 45
click at [297, 34] on input "dmd1srmjOfrZv3ovSDAikxHK" at bounding box center [294, 32] width 451 height 24
paste input "E1n26UUx9IHUdJ7j7A3d6LsU"
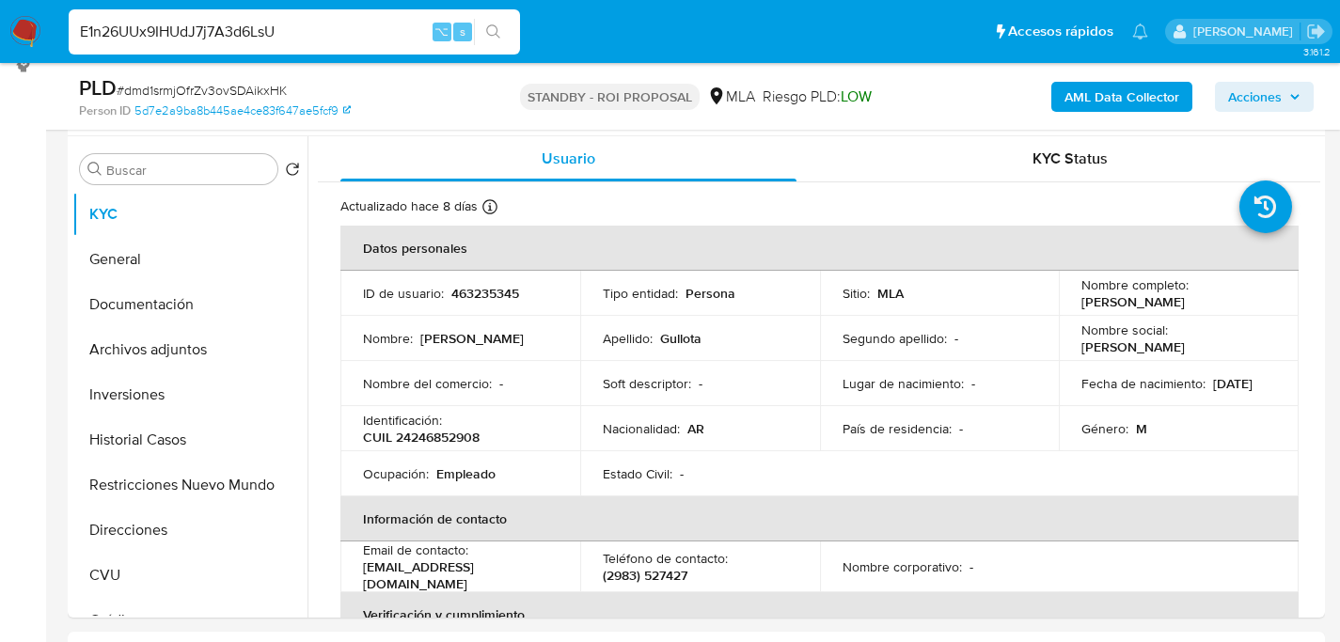
type input "E1n26UUx9IHUdJ7j7A3d6LsU"
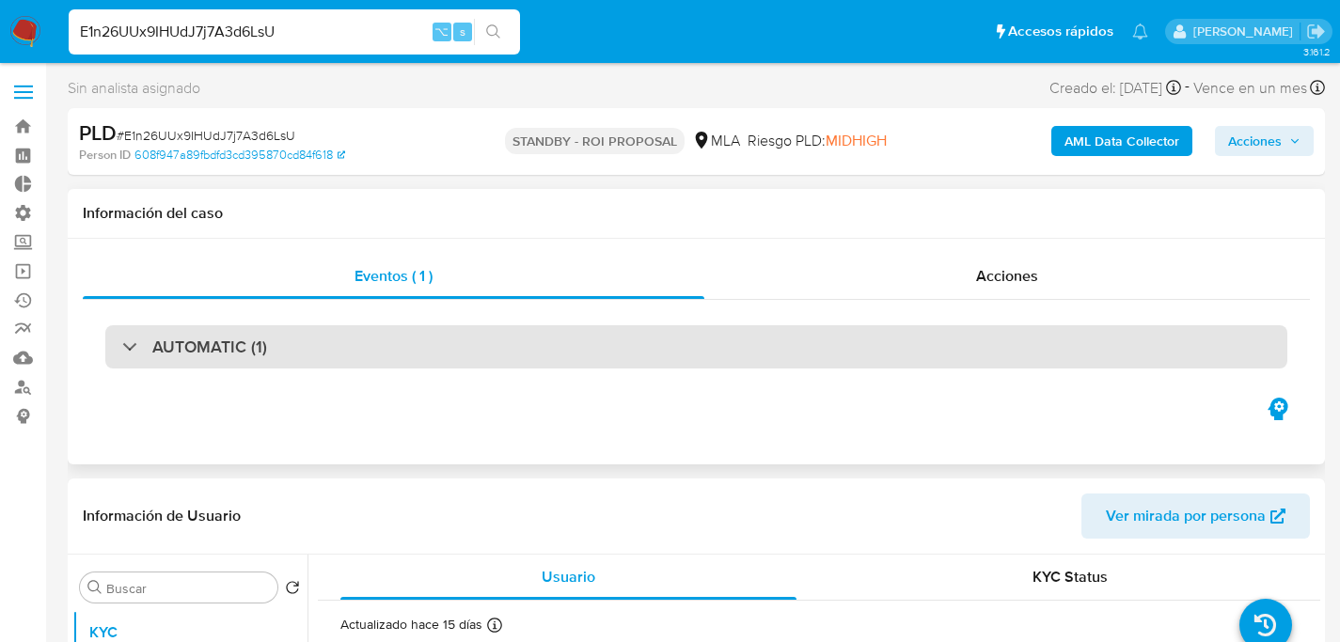
select select "10"
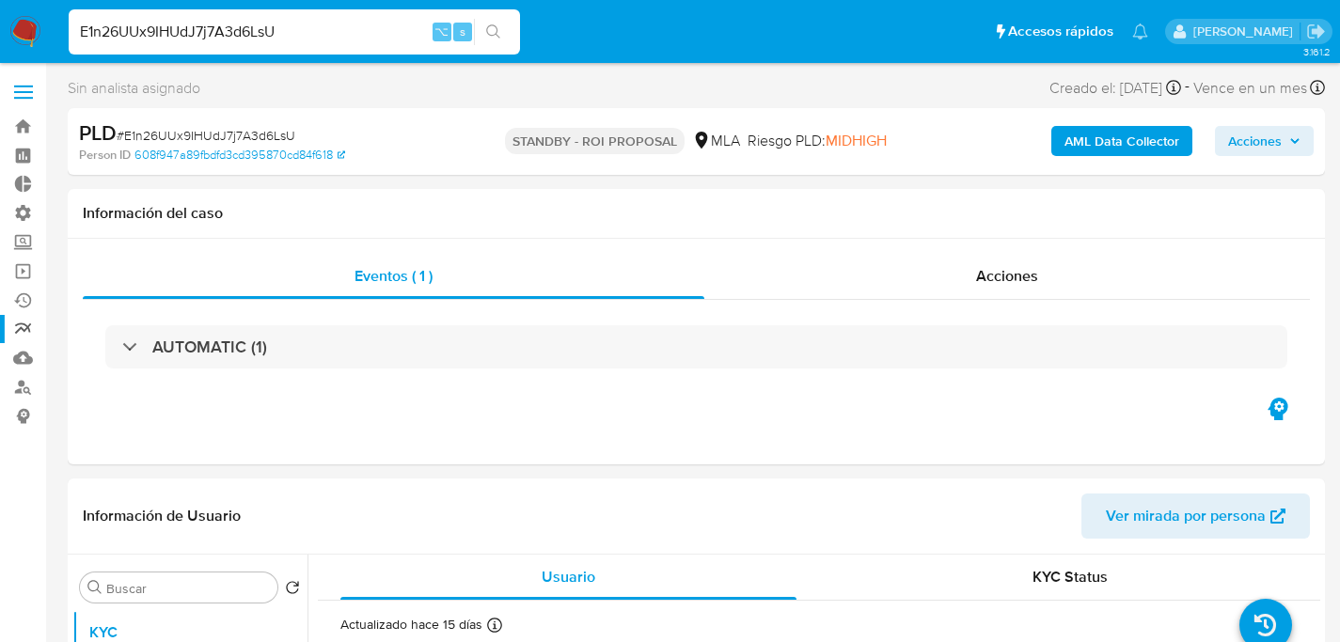
scroll to position [306, 0]
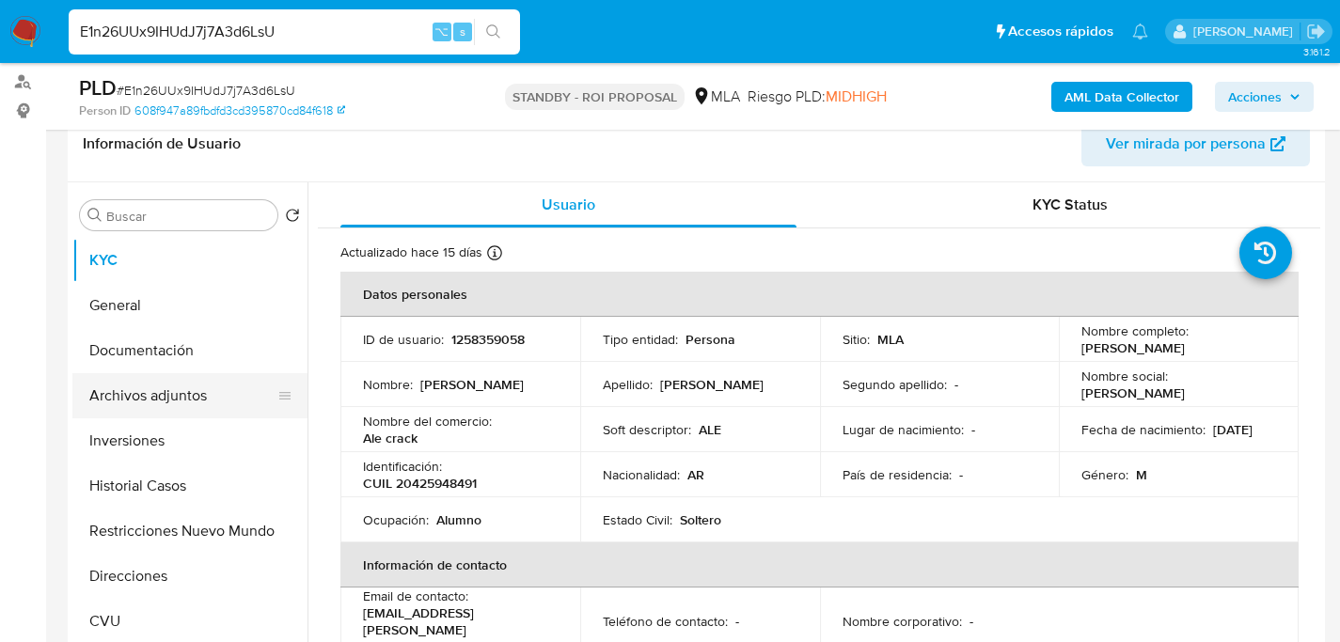
click at [86, 373] on button "Archivos adjuntos" at bounding box center [182, 395] width 220 height 45
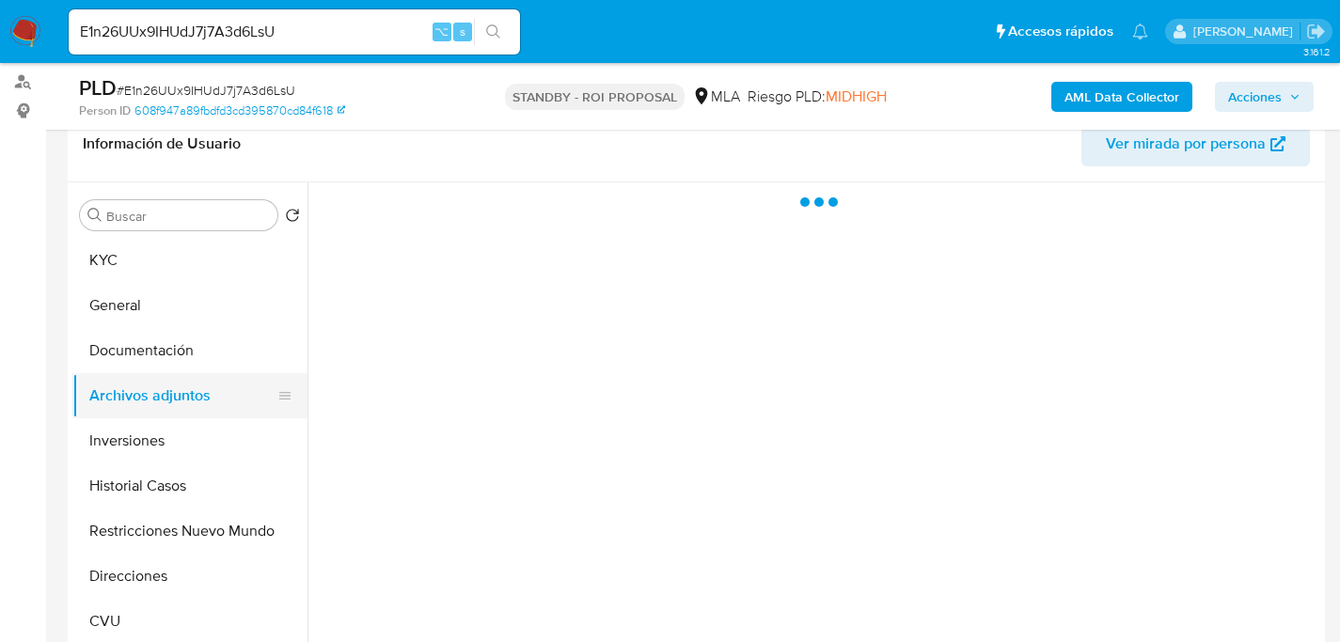
click at [99, 390] on button "Archivos adjuntos" at bounding box center [182, 395] width 220 height 45
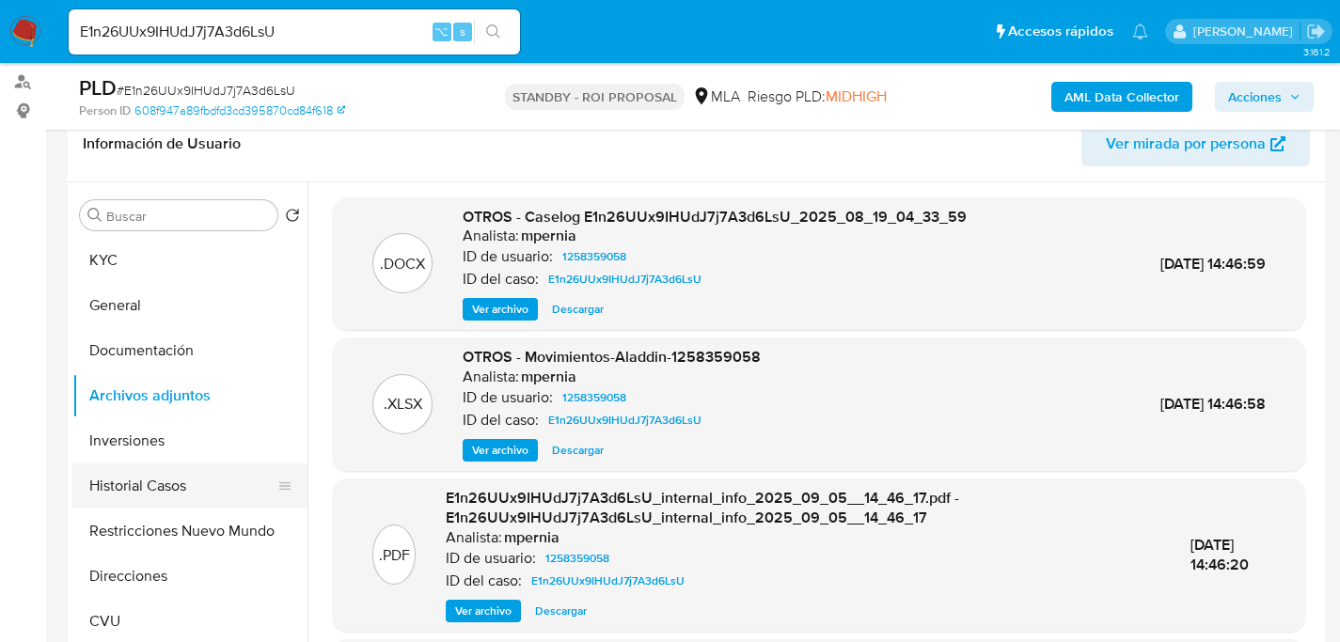
click at [159, 487] on button "Historial Casos" at bounding box center [182, 485] width 220 height 45
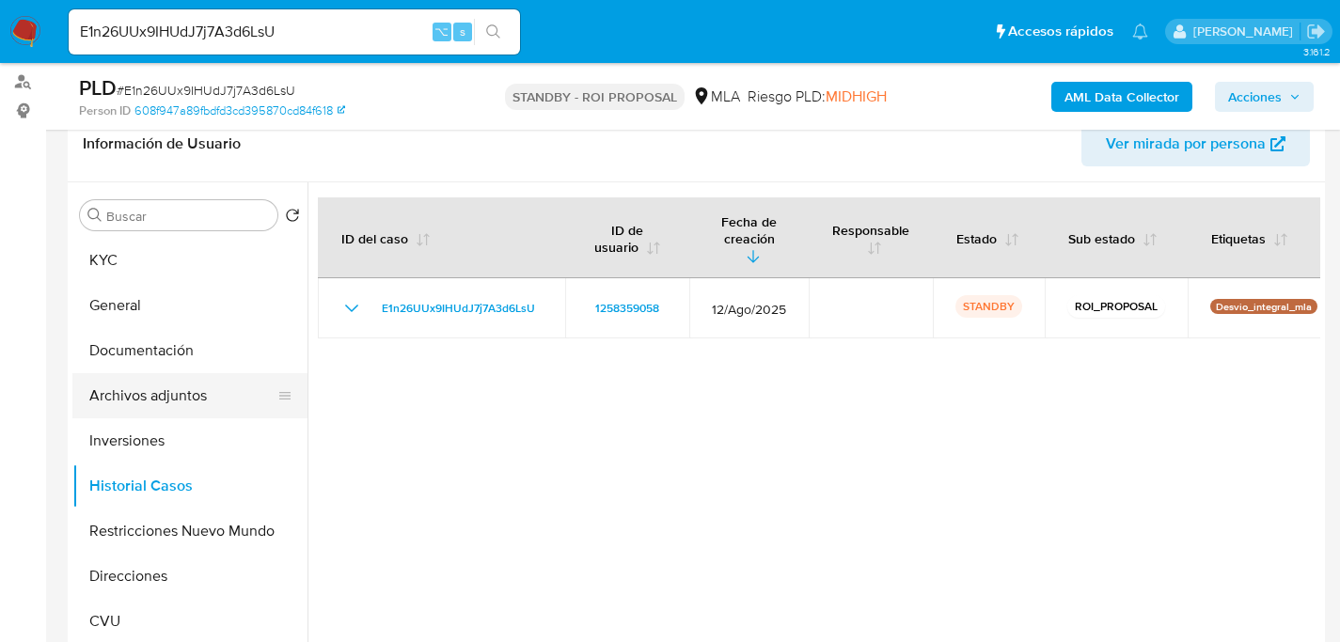
click at [167, 390] on button "Archivos adjuntos" at bounding box center [182, 395] width 220 height 45
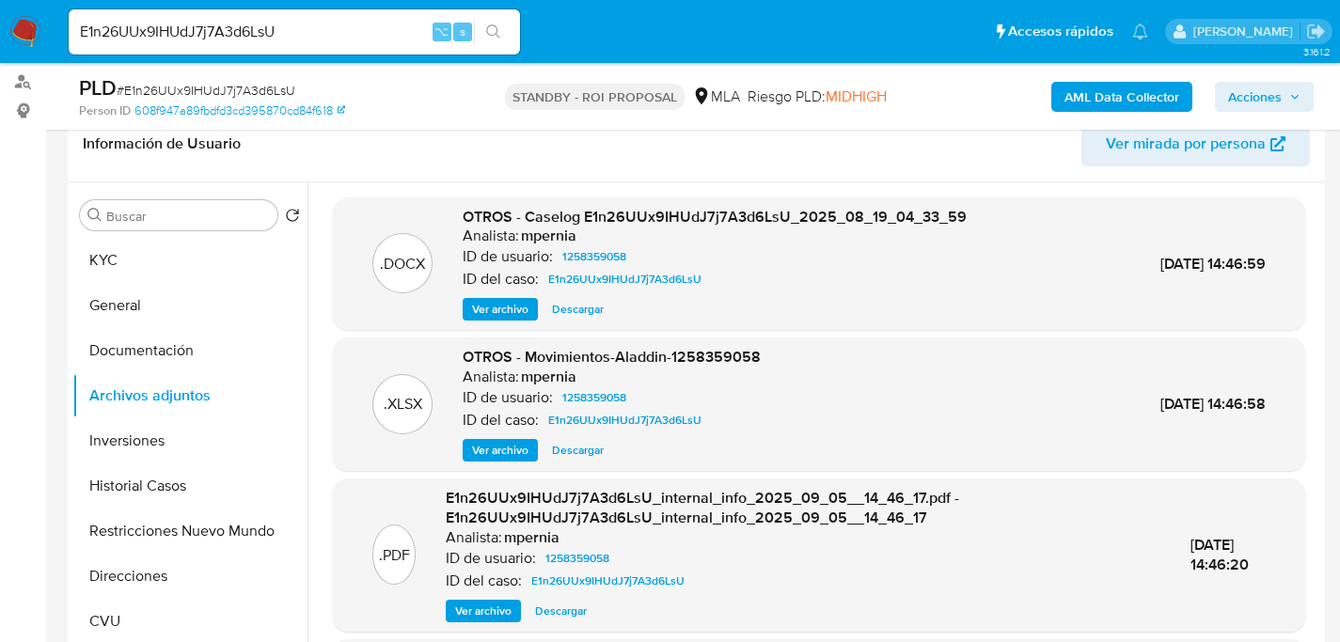
click at [585, 307] on span "Descargar" at bounding box center [578, 309] width 52 height 19
click at [153, 494] on button "Historial Casos" at bounding box center [182, 485] width 220 height 45
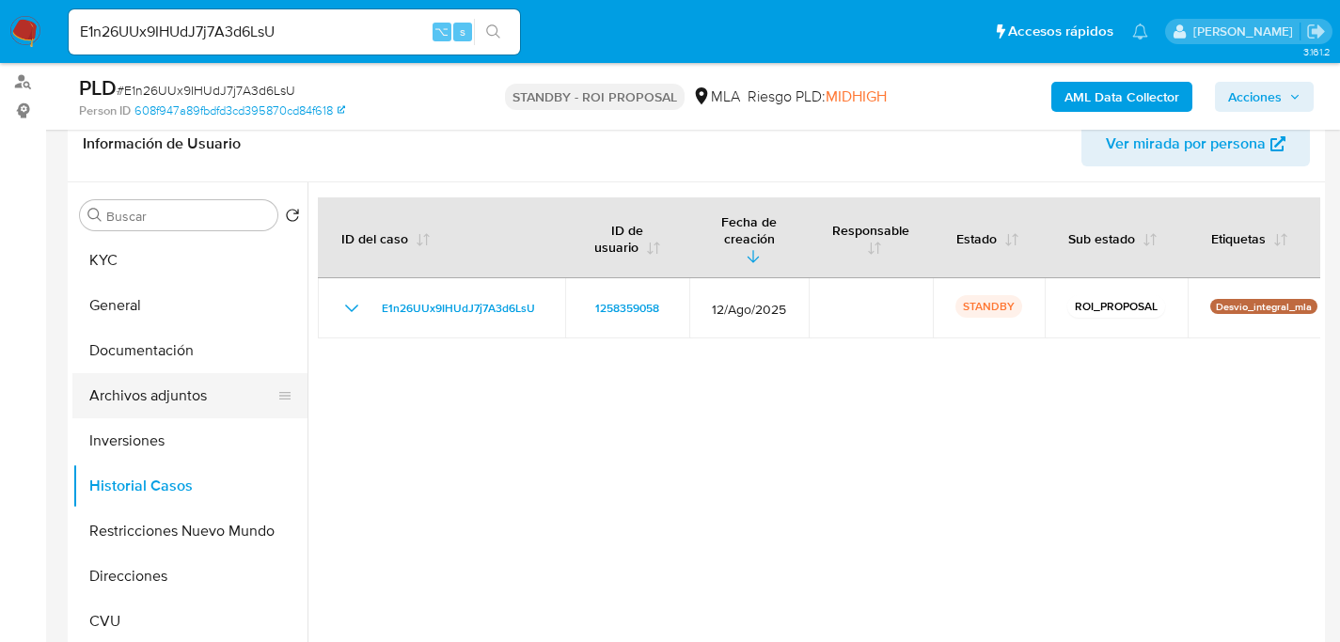
click at [154, 385] on button "Archivos adjuntos" at bounding box center [182, 395] width 220 height 45
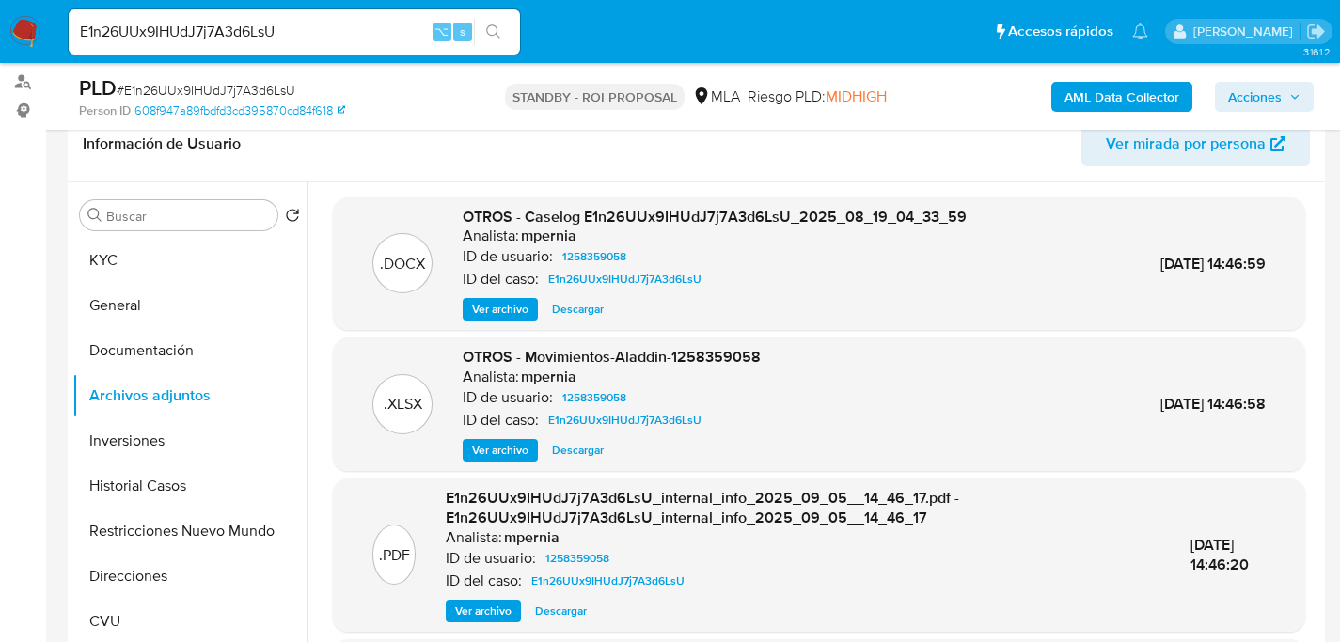
click at [341, 47] on div "E1n26UUx9IHUdJ7j7A3d6LsU ⌥ s" at bounding box center [294, 31] width 451 height 45
click at [347, 41] on input "E1n26UUx9IHUdJ7j7A3d6LsU" at bounding box center [294, 32] width 451 height 24
paste input "eFhz8IW6JtvbNWv2NQxckO6H"
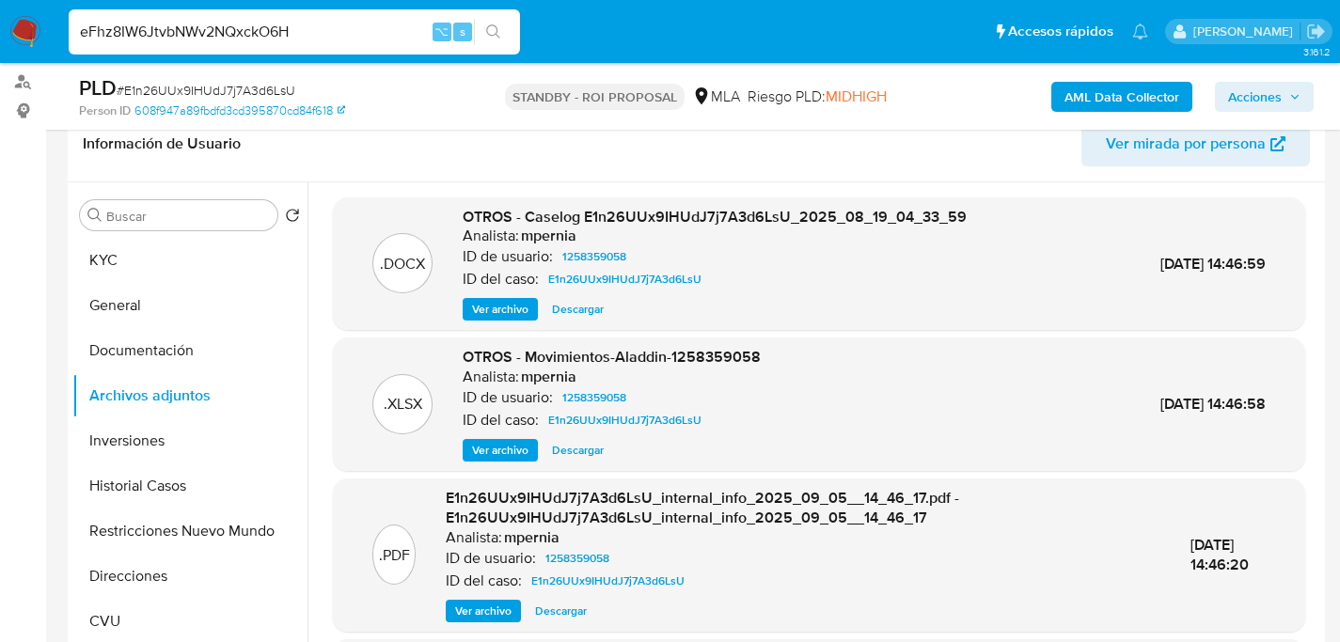
type input "eFhz8IW6JtvbNWv2NQxckO6H"
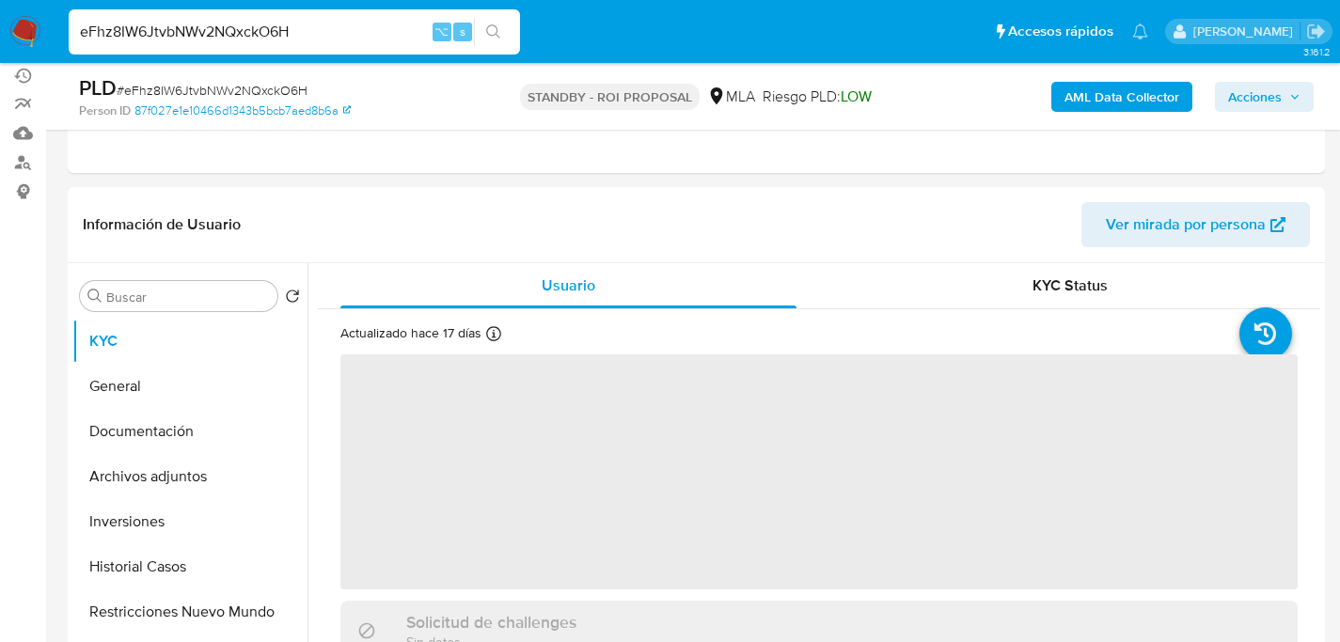
scroll to position [275, 0]
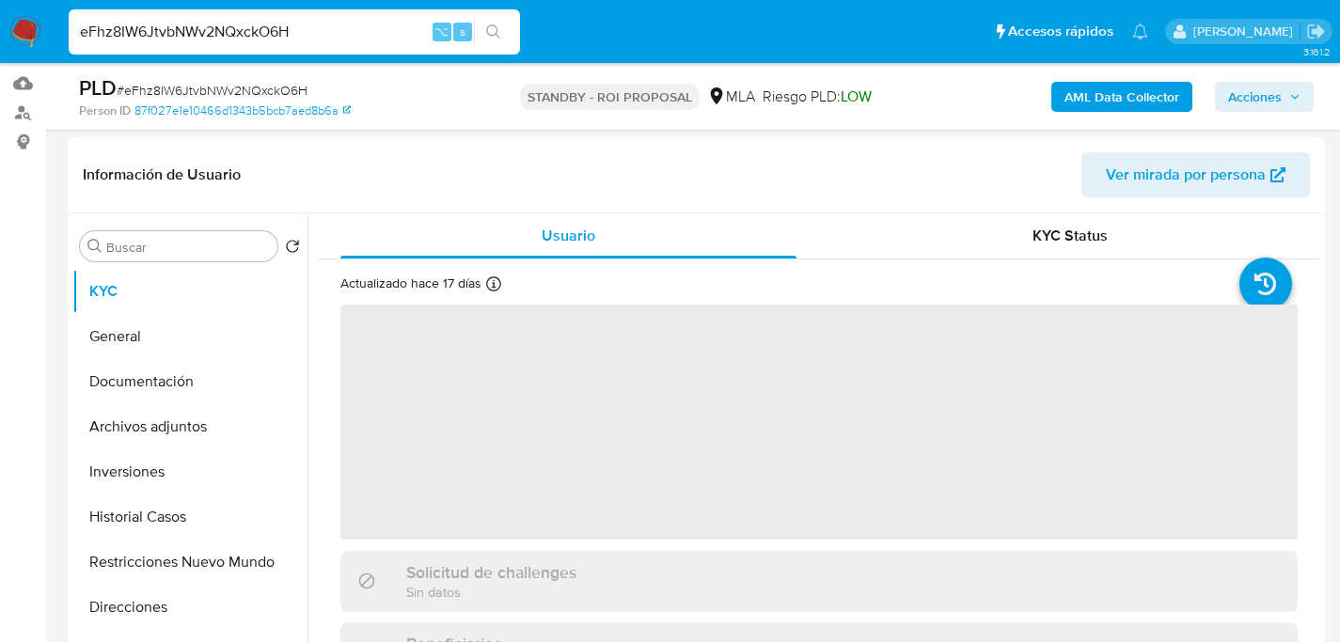
select select "10"
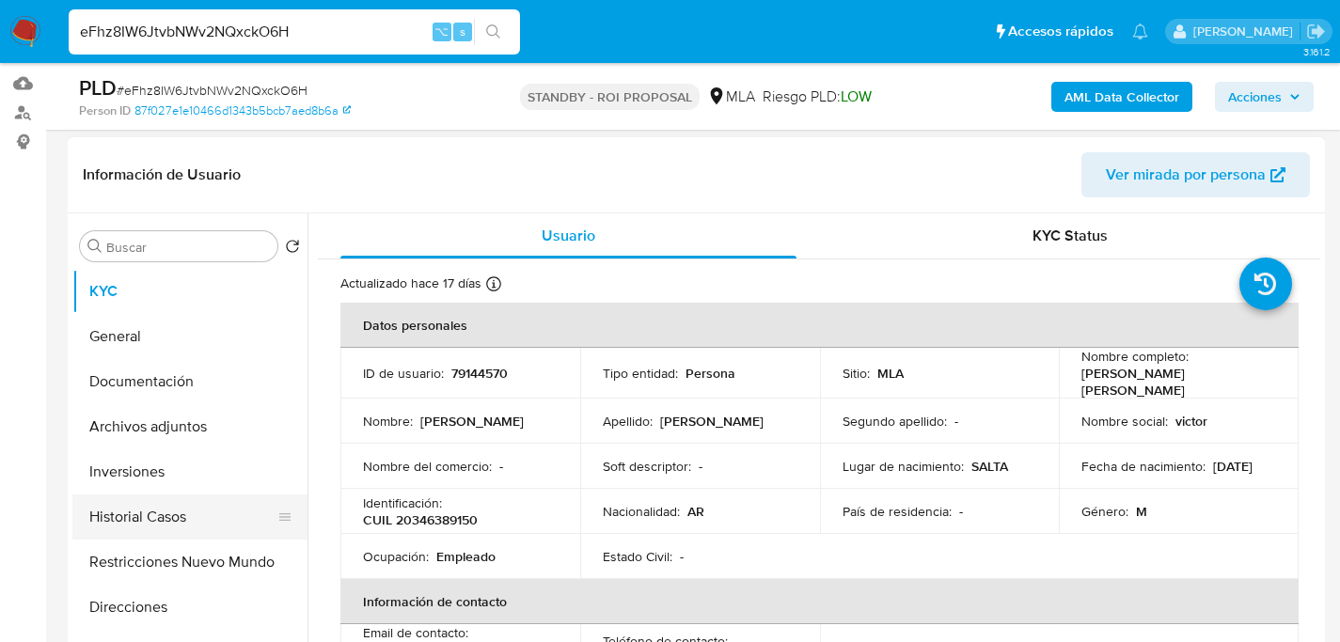
click at [127, 514] on button "Historial Casos" at bounding box center [182, 517] width 220 height 45
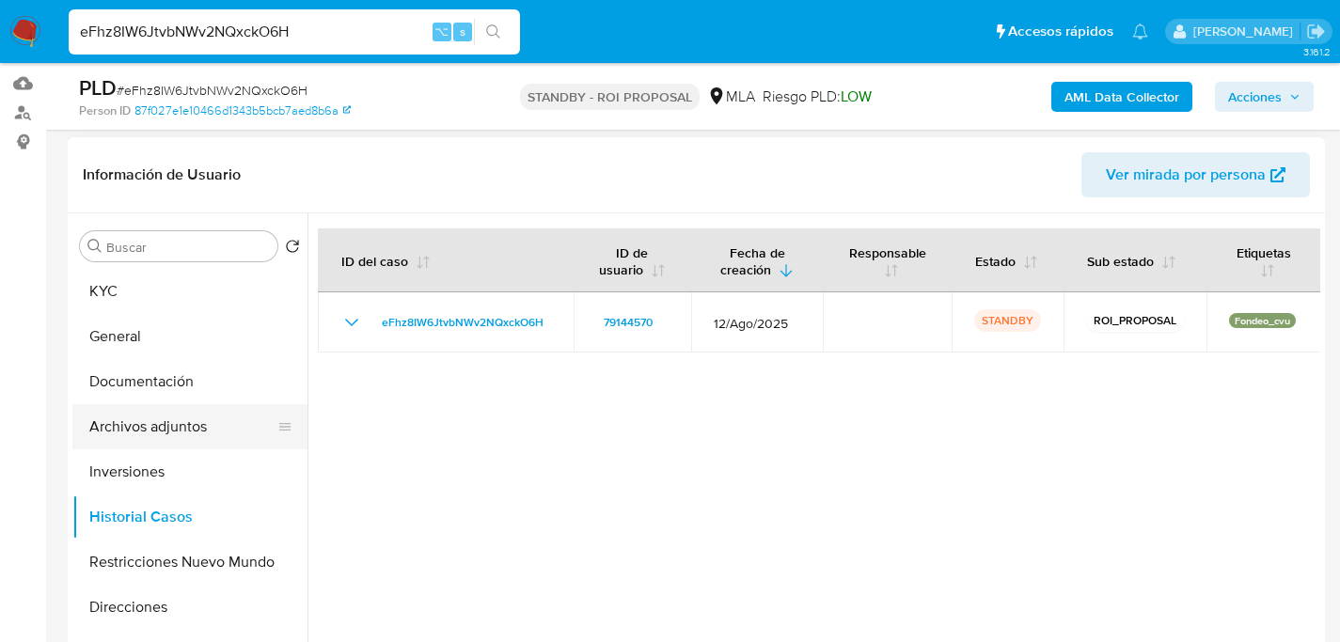
click at [140, 420] on button "Archivos adjuntos" at bounding box center [182, 426] width 220 height 45
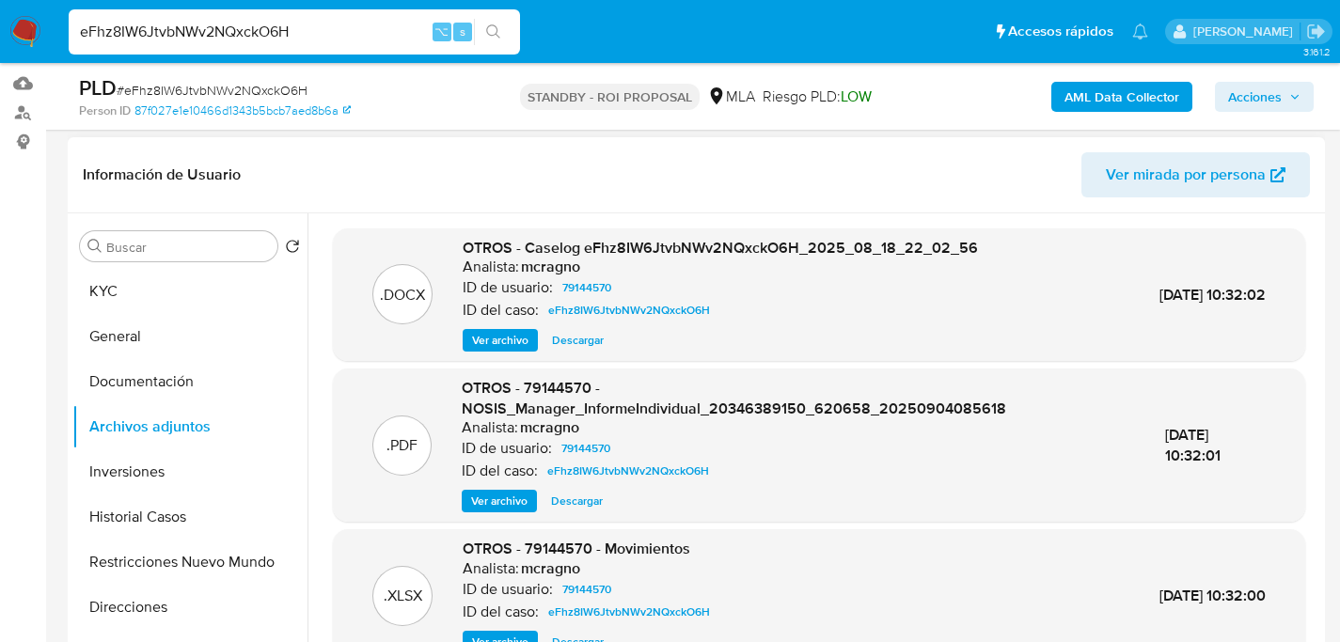
click at [568, 340] on span "Descargar" at bounding box center [578, 340] width 52 height 19
click at [293, 30] on input "eFhz8IW6JtvbNWv2NQxckO6H" at bounding box center [294, 32] width 451 height 24
paste input "ExFVIYK2LUqWb3MLppLgBe2B"
type input "ExFVIYK2LUqWb3MLppLgBe2B"
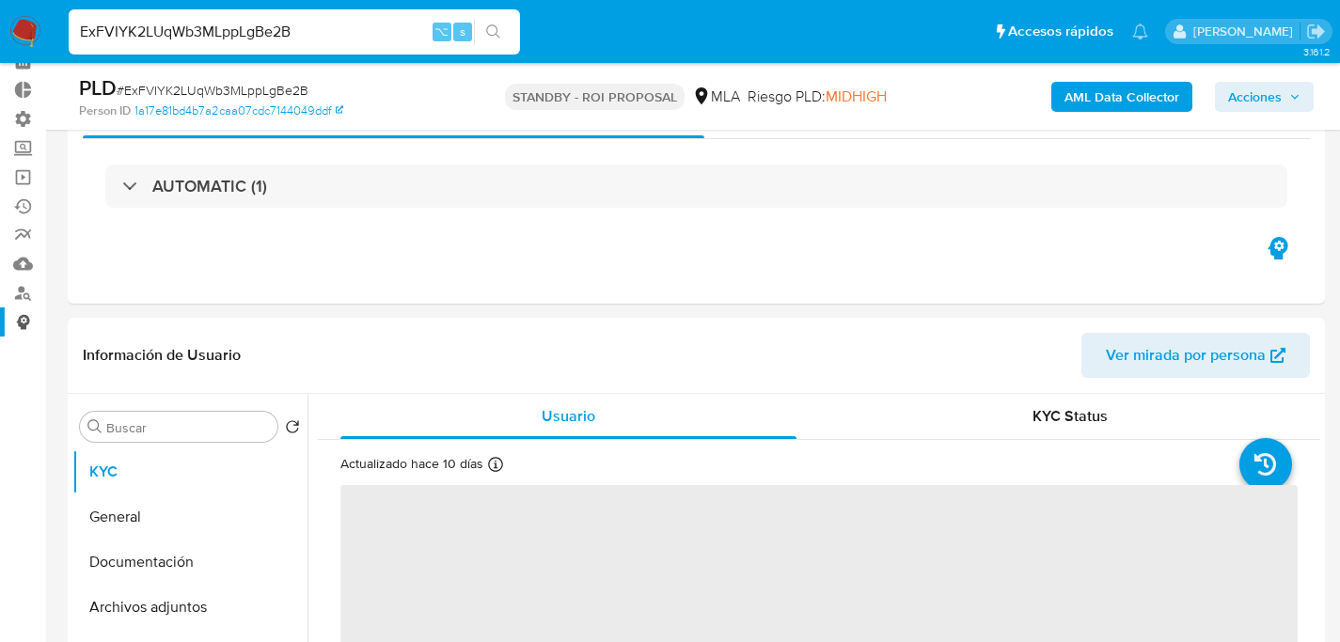
scroll to position [340, 0]
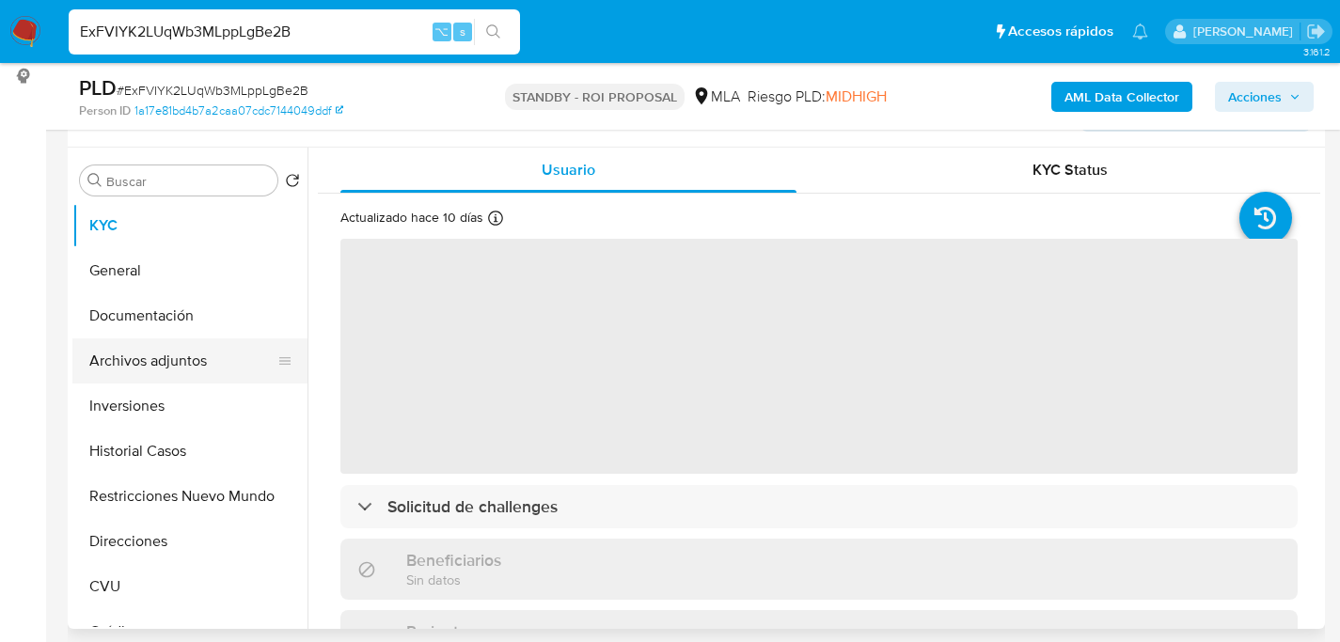
select select "10"
click at [107, 369] on button "Archivos adjuntos" at bounding box center [182, 360] width 220 height 45
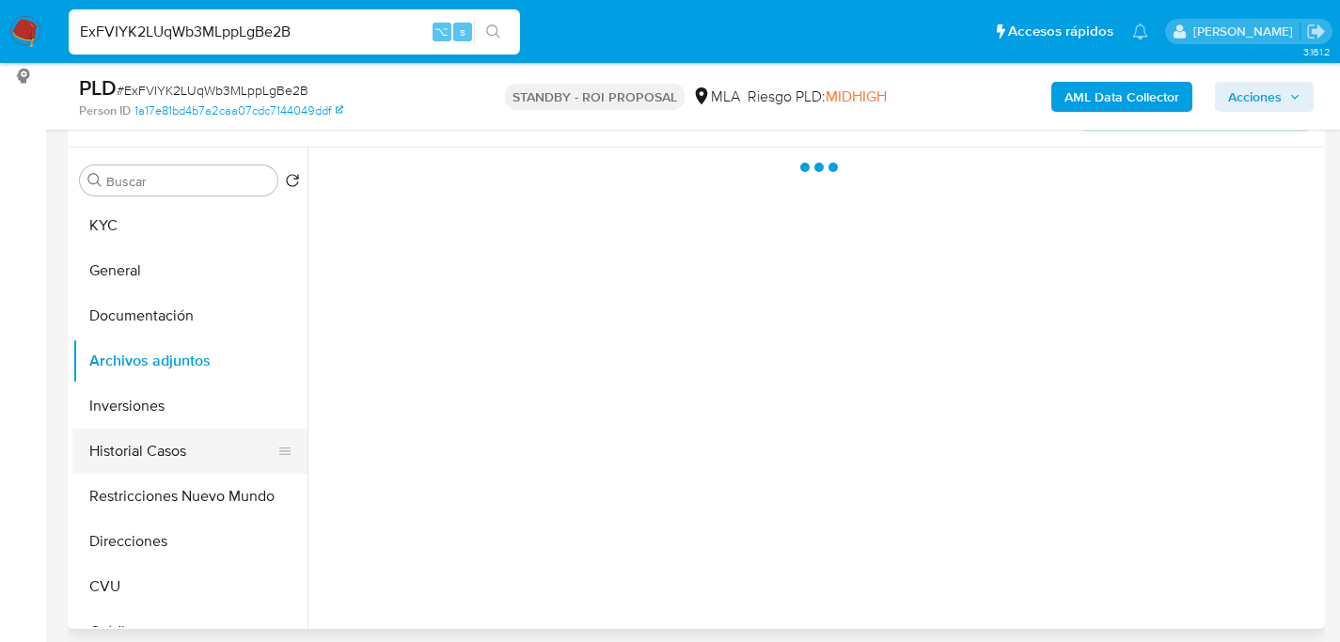
click at [120, 431] on button "Historial Casos" at bounding box center [182, 451] width 220 height 45
click at [120, 442] on button "Historial Casos" at bounding box center [182, 451] width 220 height 45
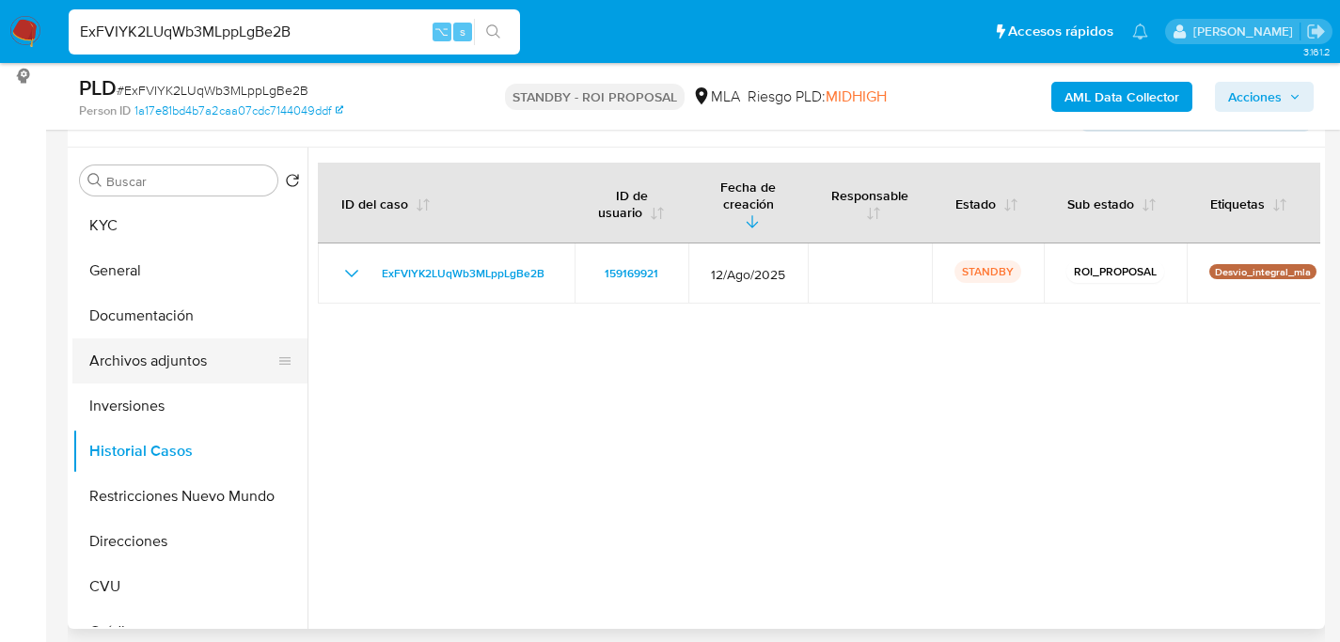
click at [140, 364] on button "Archivos adjuntos" at bounding box center [182, 360] width 220 height 45
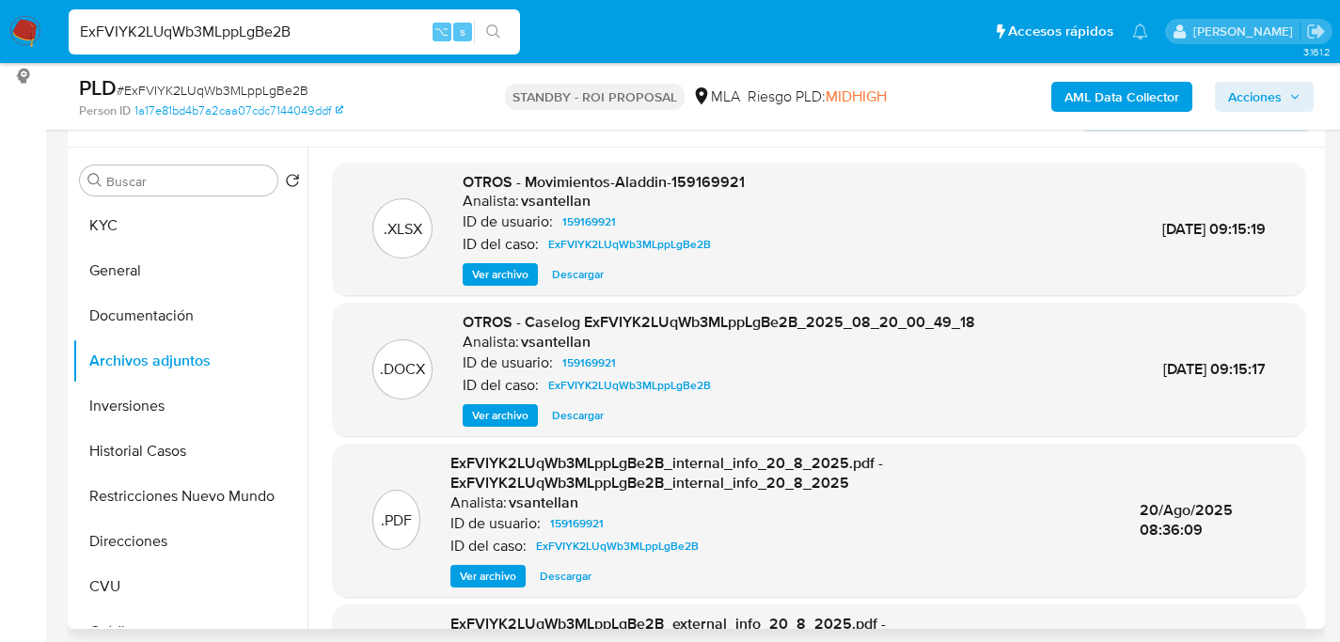
click at [599, 410] on span "Descargar" at bounding box center [578, 415] width 52 height 19
click at [319, 28] on input "ExFVIYK2LUqWb3MLppLgBe2B" at bounding box center [294, 32] width 451 height 24
paste input "f9TfCWutSb73haqO5UWdTo2h"
type input "f9TfCWutSb73haqO5UWdTo2h"
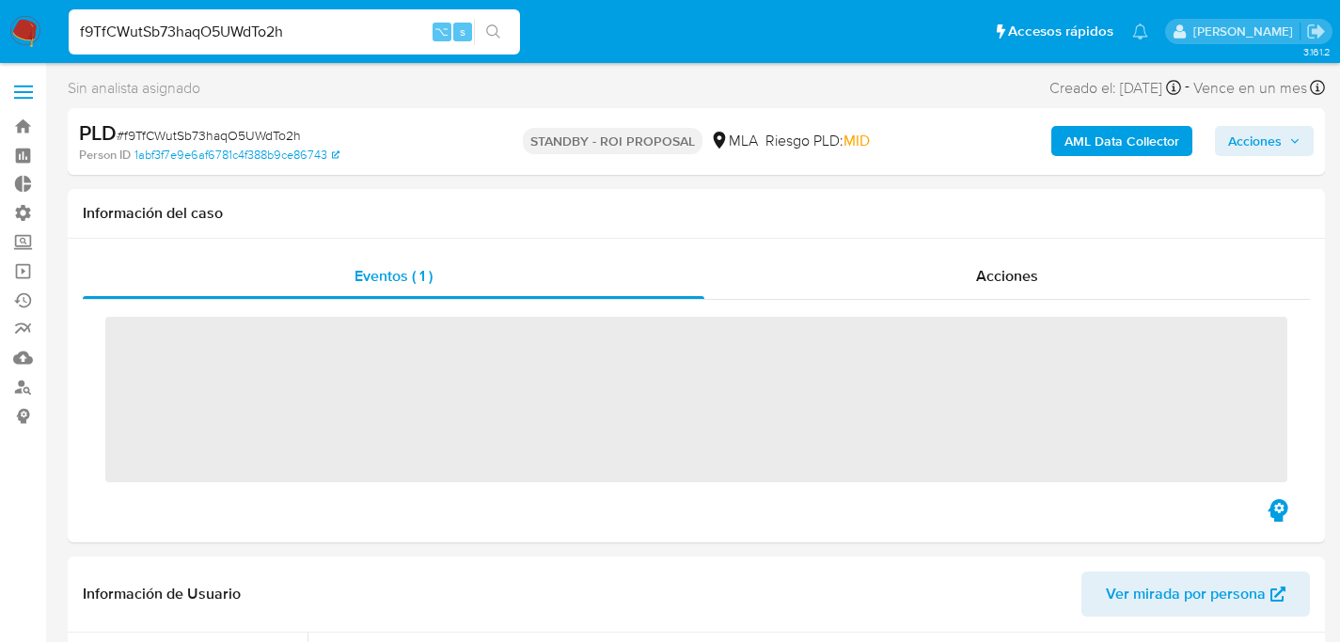
select select "10"
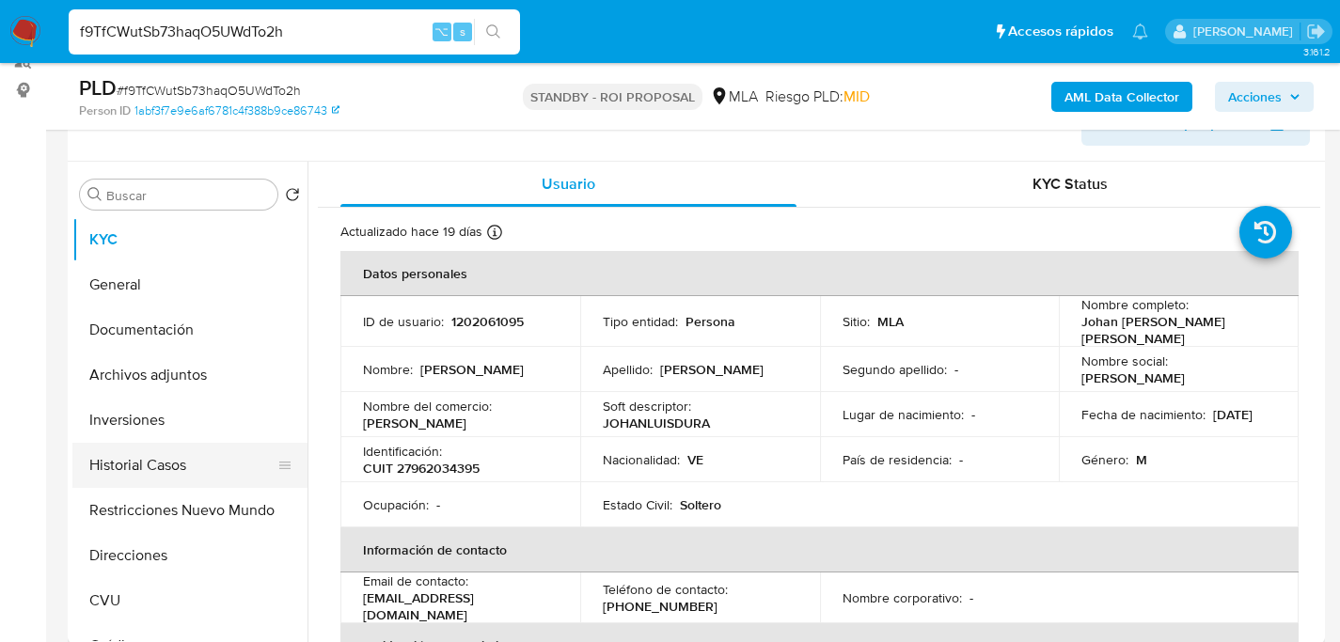
scroll to position [342, 0]
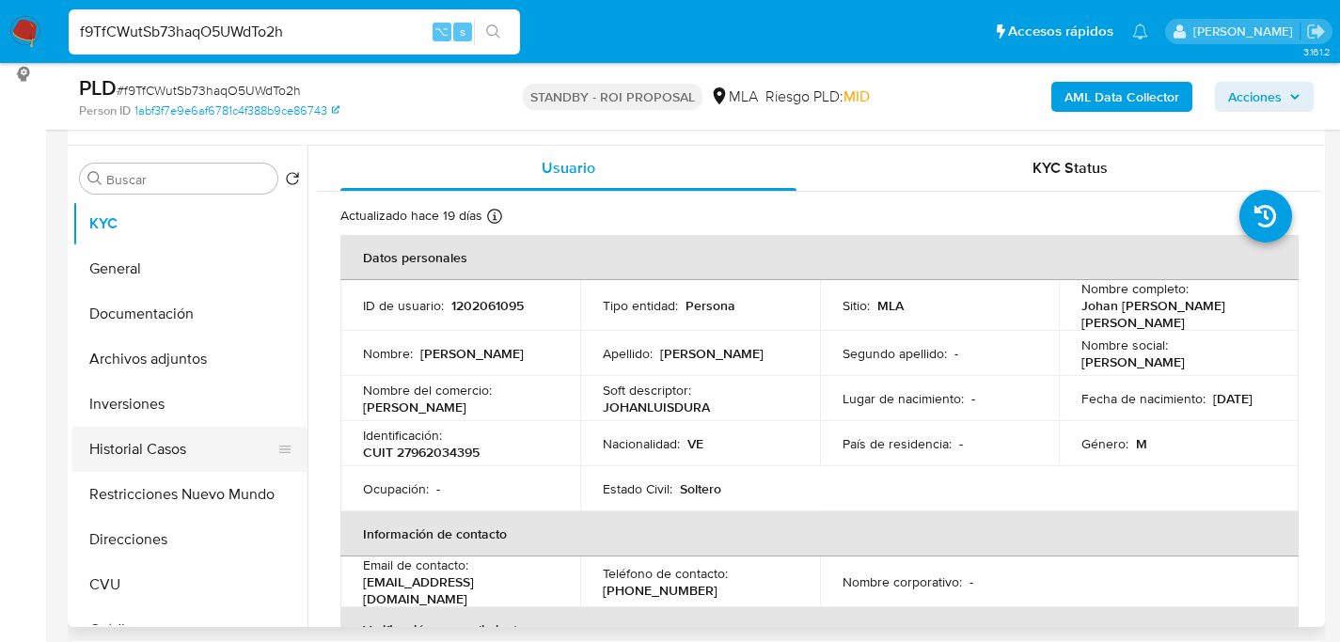
click at [140, 441] on button "Historial Casos" at bounding box center [182, 449] width 220 height 45
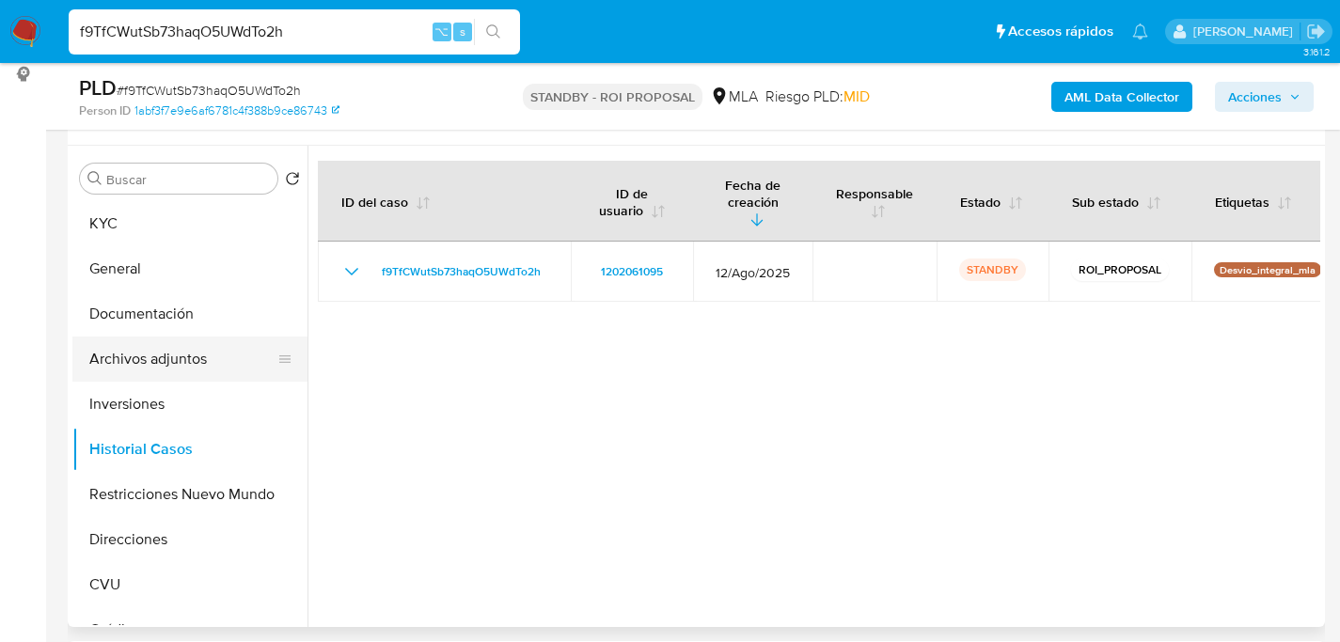
click at [124, 363] on button "Archivos adjuntos" at bounding box center [182, 359] width 220 height 45
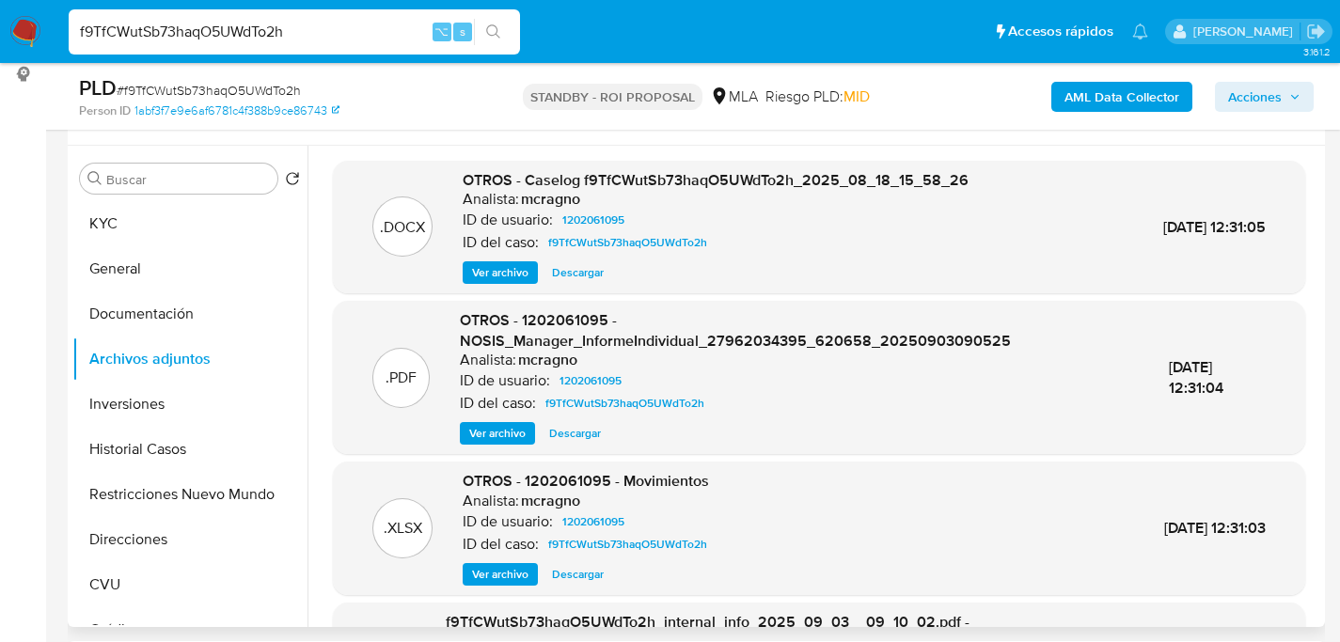
click at [585, 271] on span "Descargar" at bounding box center [578, 272] width 52 height 19
click at [276, 31] on input "f9TfCWutSb73haqO5UWdTo2h" at bounding box center [294, 32] width 451 height 24
paste input "FkHqYx0UzAKx3nbSocJdxZVP"
type input "FkHqYx0UzAKx3nbSocJdxZVP"
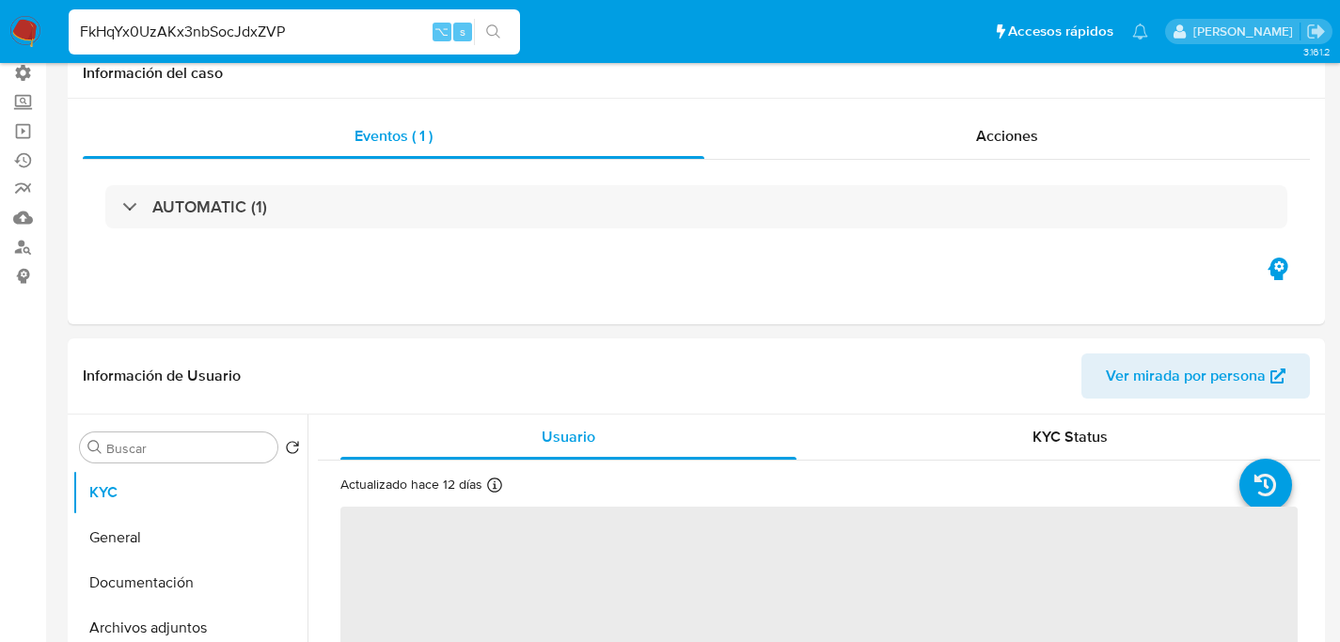
select select "10"
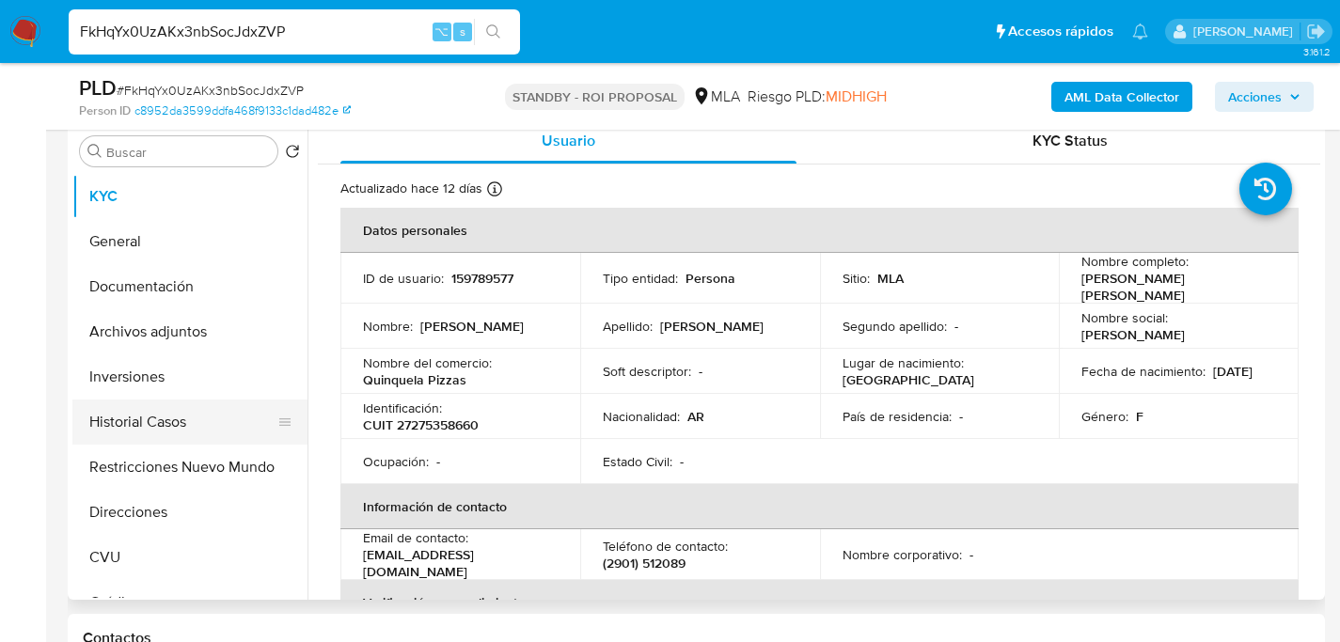
scroll to position [370, 0]
click at [165, 455] on button "Restricciones Nuevo Mundo" at bounding box center [182, 466] width 220 height 45
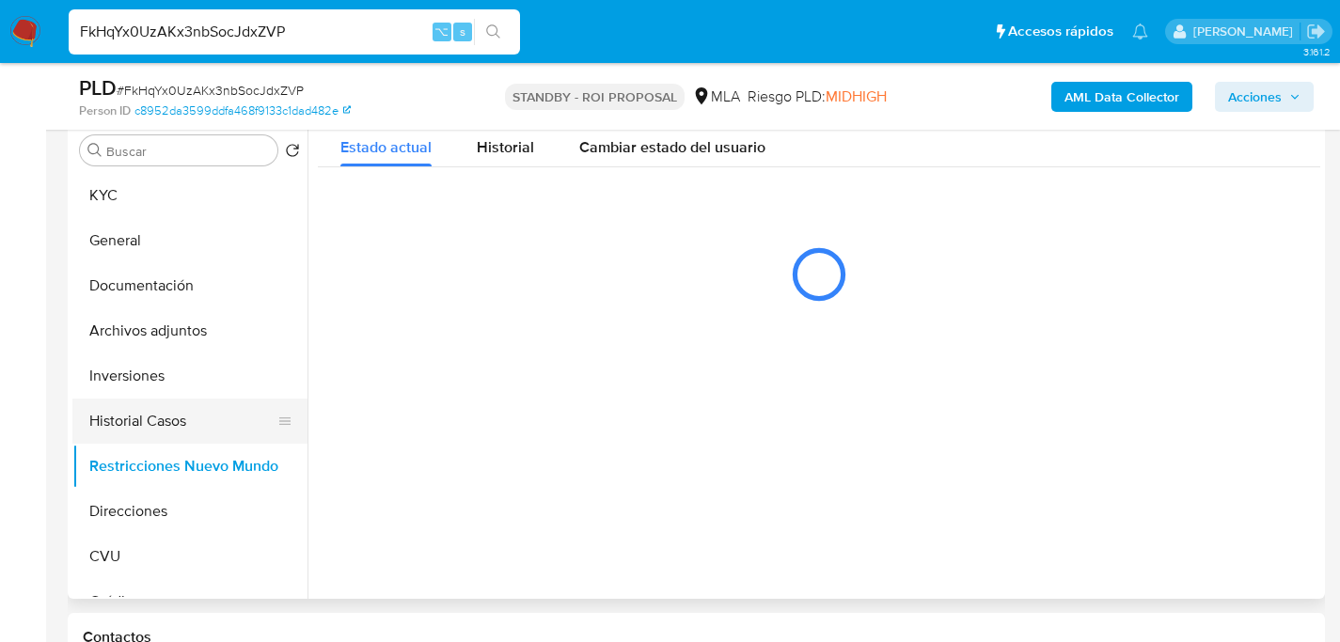
click at [166, 428] on button "Historial Casos" at bounding box center [182, 421] width 220 height 45
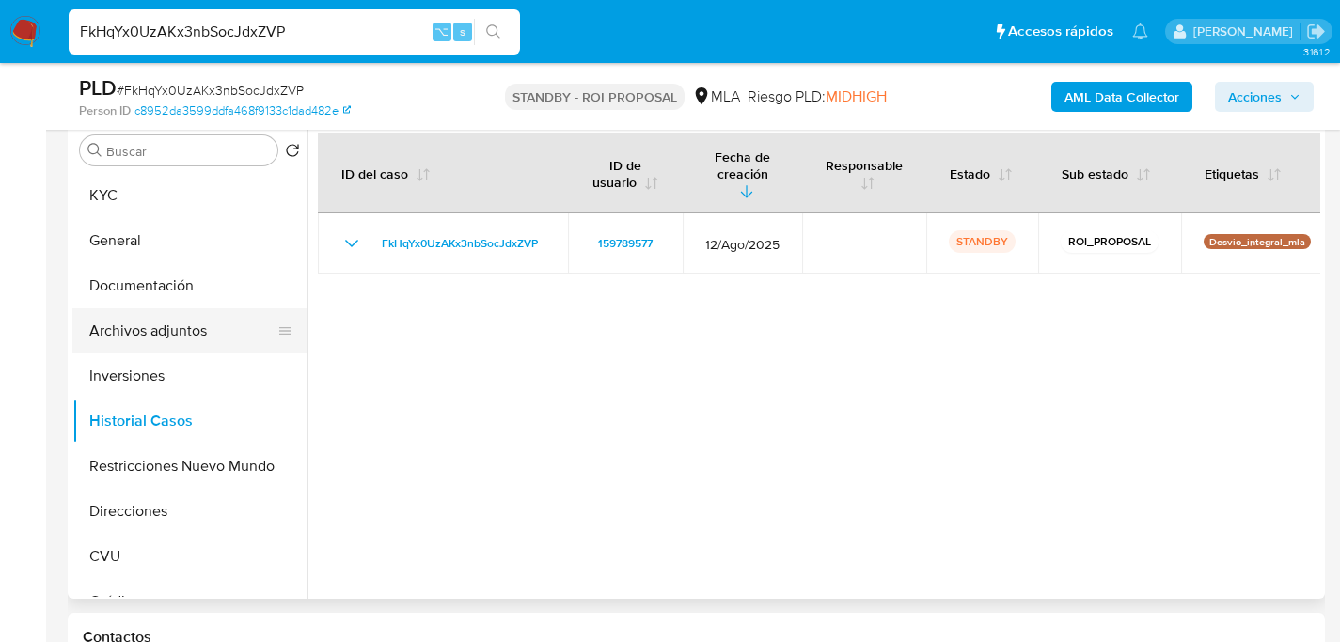
click at [162, 336] on button "Archivos adjuntos" at bounding box center [182, 330] width 220 height 45
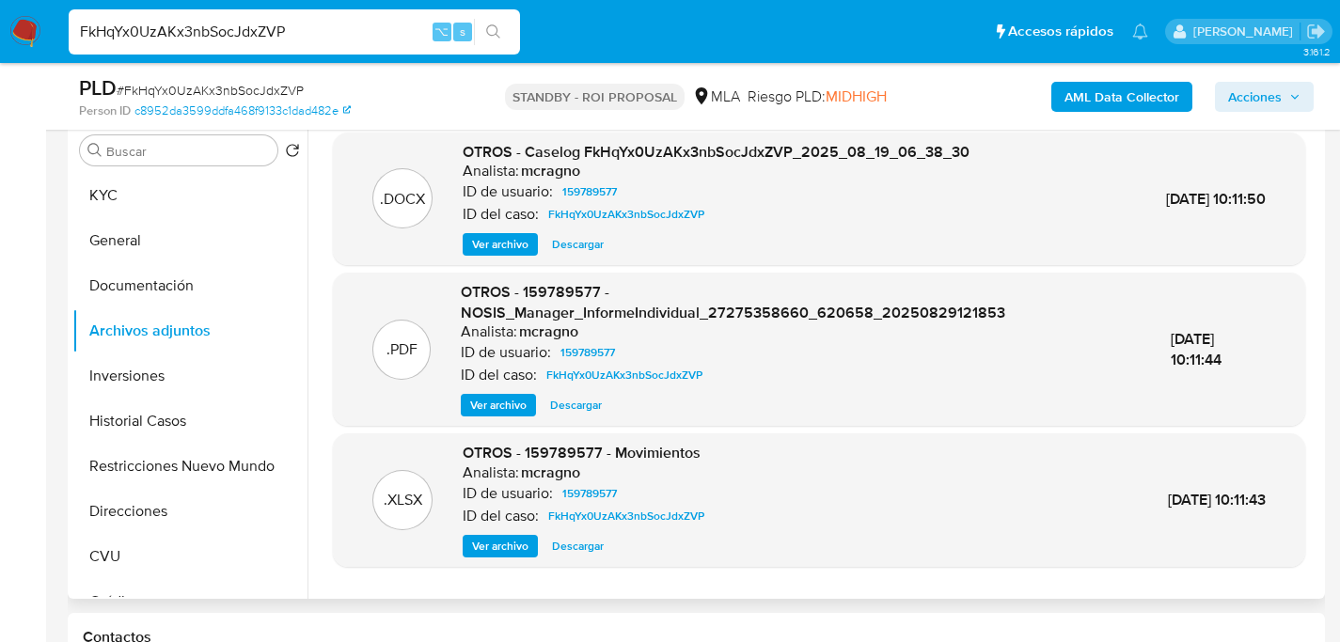
click at [576, 246] on span "Descargar" at bounding box center [578, 244] width 52 height 19
click at [298, 47] on div "FkHqYx0UzAKx3nbSocJdxZVP ⌥ s" at bounding box center [294, 31] width 451 height 45
click at [305, 36] on input "FkHqYx0UzAKx3nbSocJdxZVP" at bounding box center [294, 32] width 451 height 24
paste input "MNf1u5FpeYuGOn5G0WnPKn"
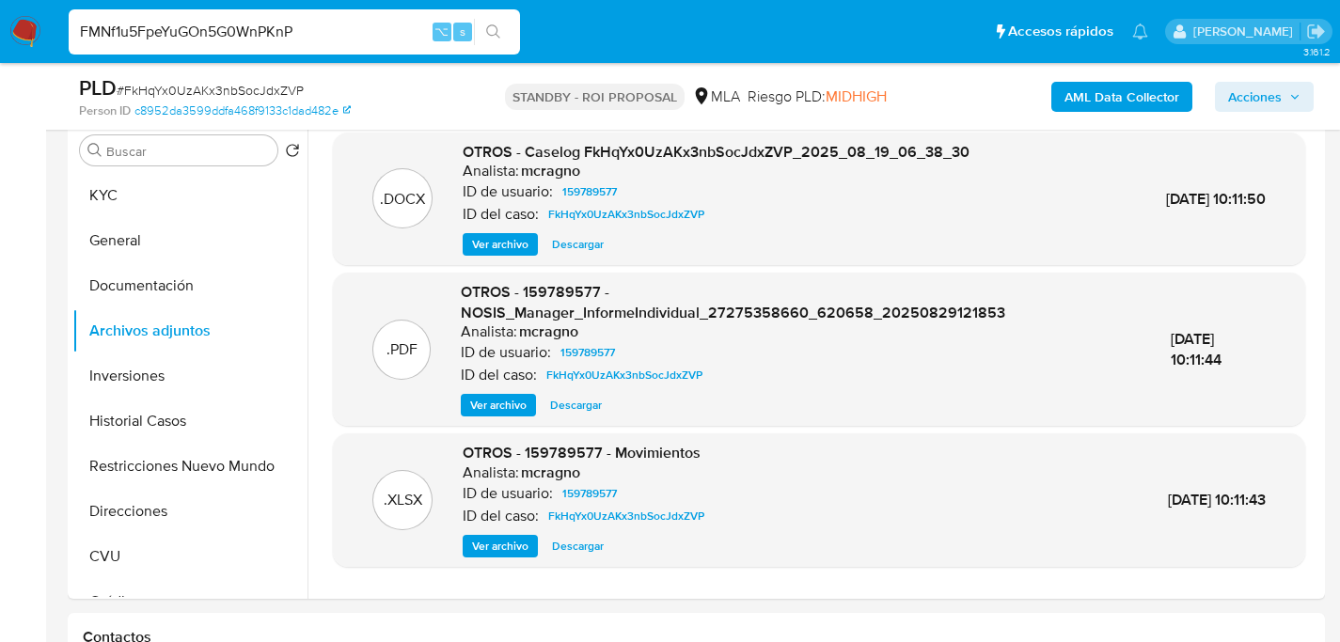
type input "FMNf1u5FpeYuGOn5G0WnPKnP"
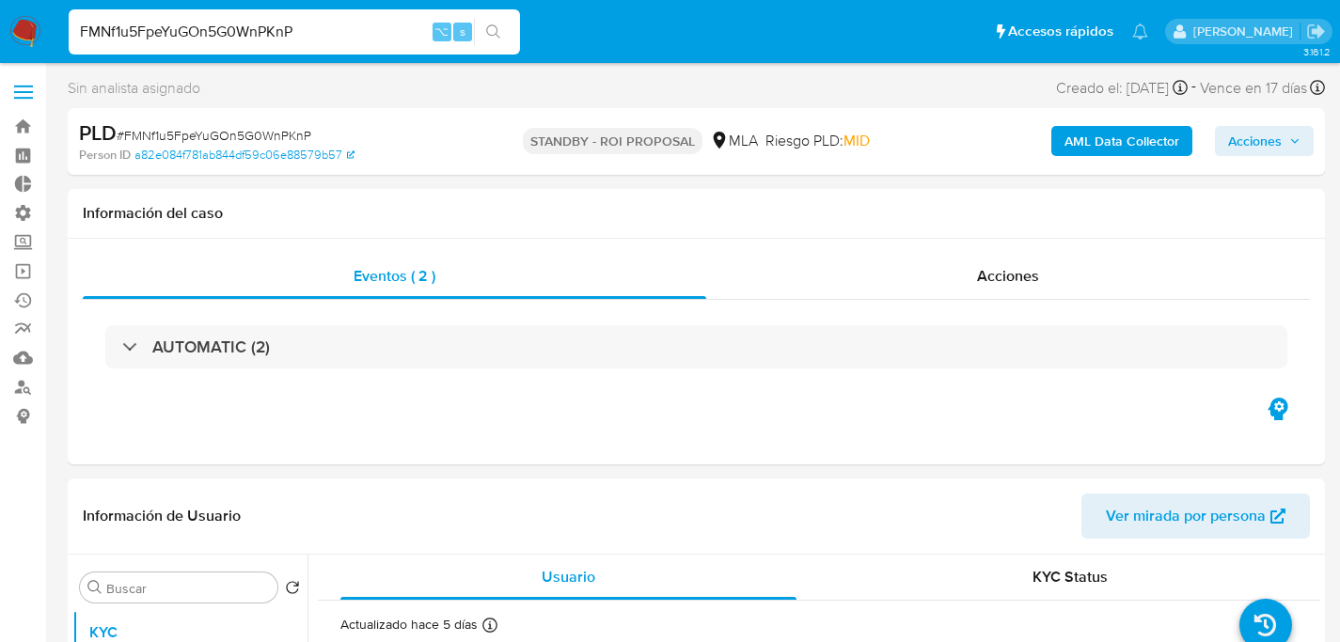
select select "10"
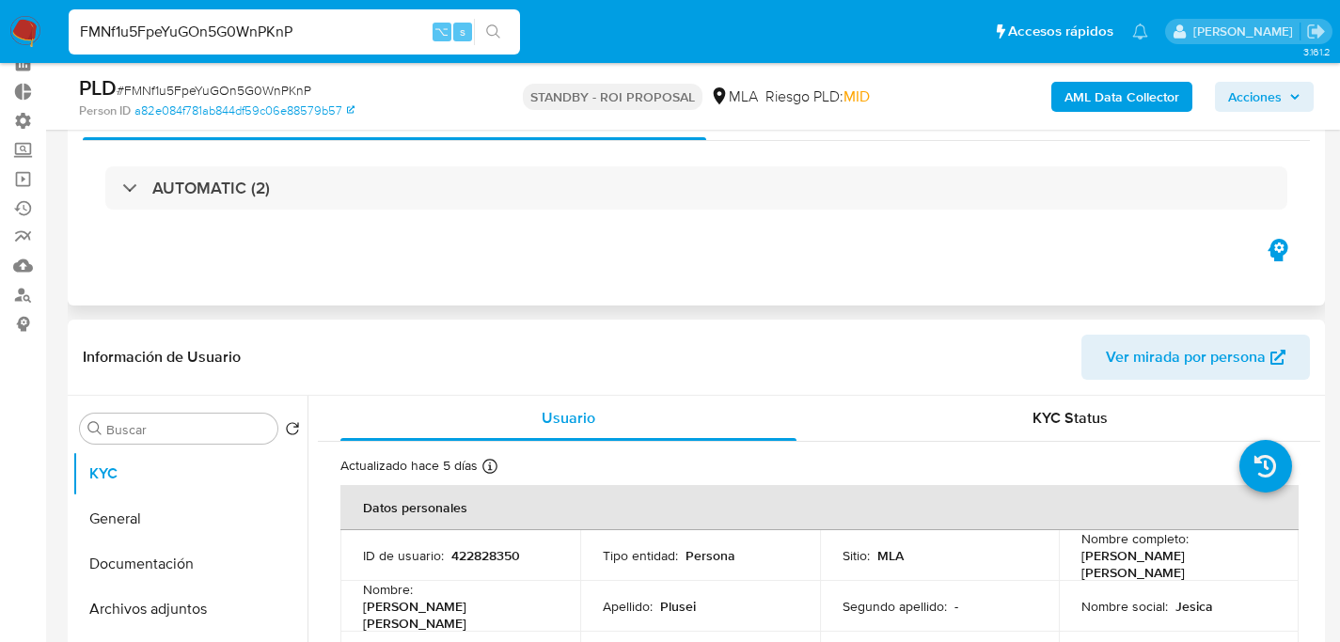
scroll to position [327, 0]
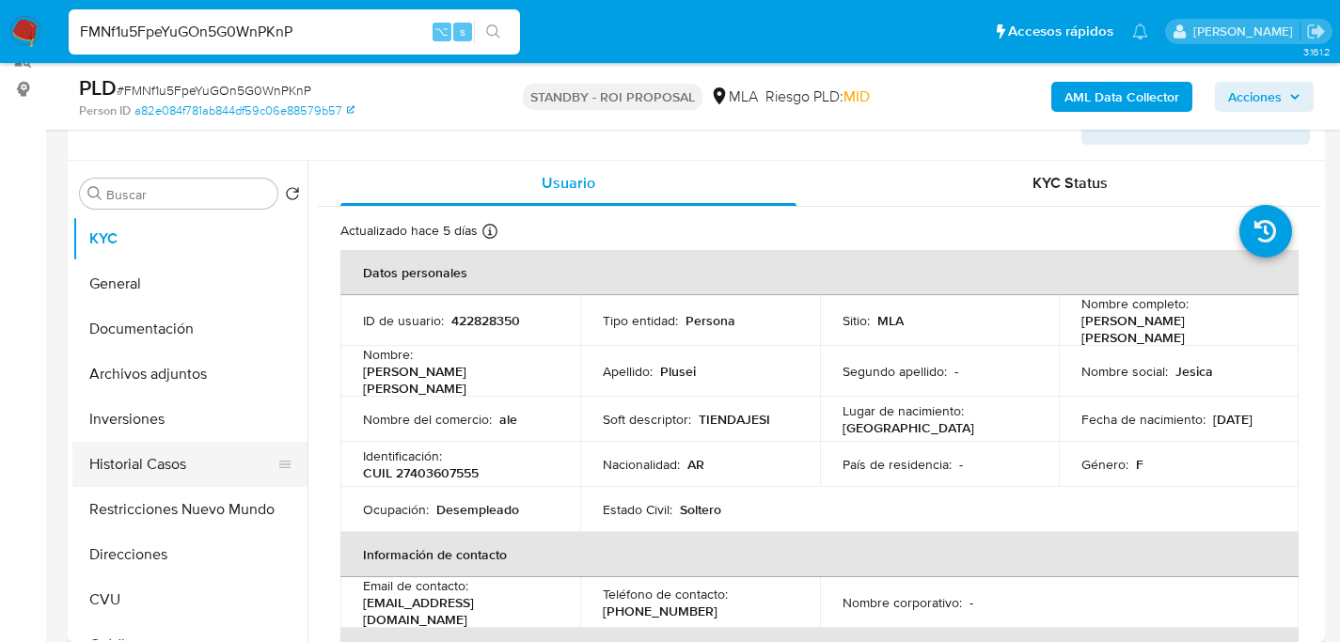
click at [149, 478] on button "Historial Casos" at bounding box center [182, 464] width 220 height 45
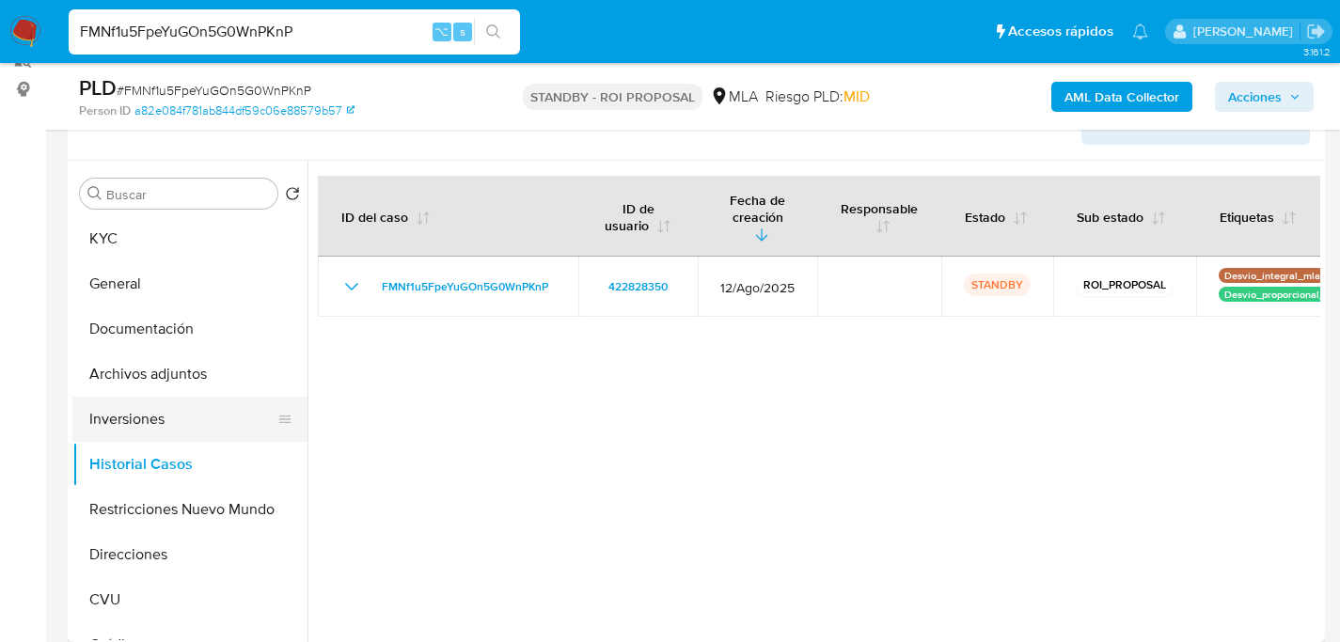
click at [127, 405] on button "Inversiones" at bounding box center [182, 419] width 220 height 45
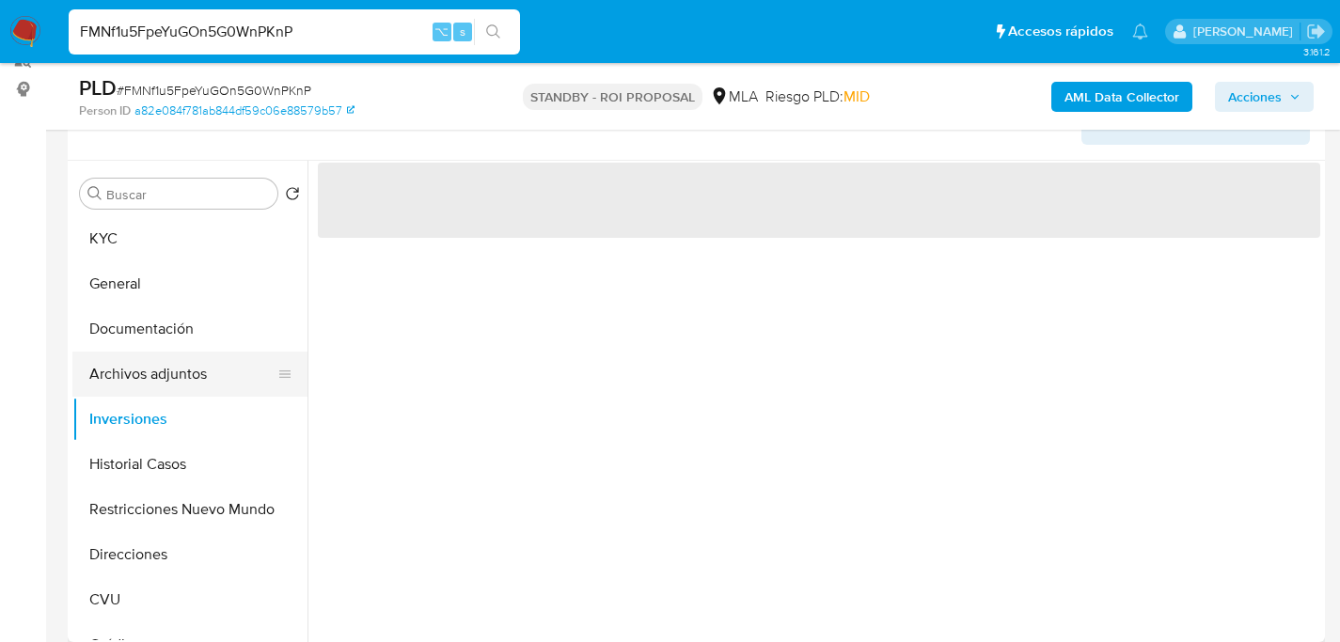
click at [142, 372] on button "Archivos adjuntos" at bounding box center [182, 374] width 220 height 45
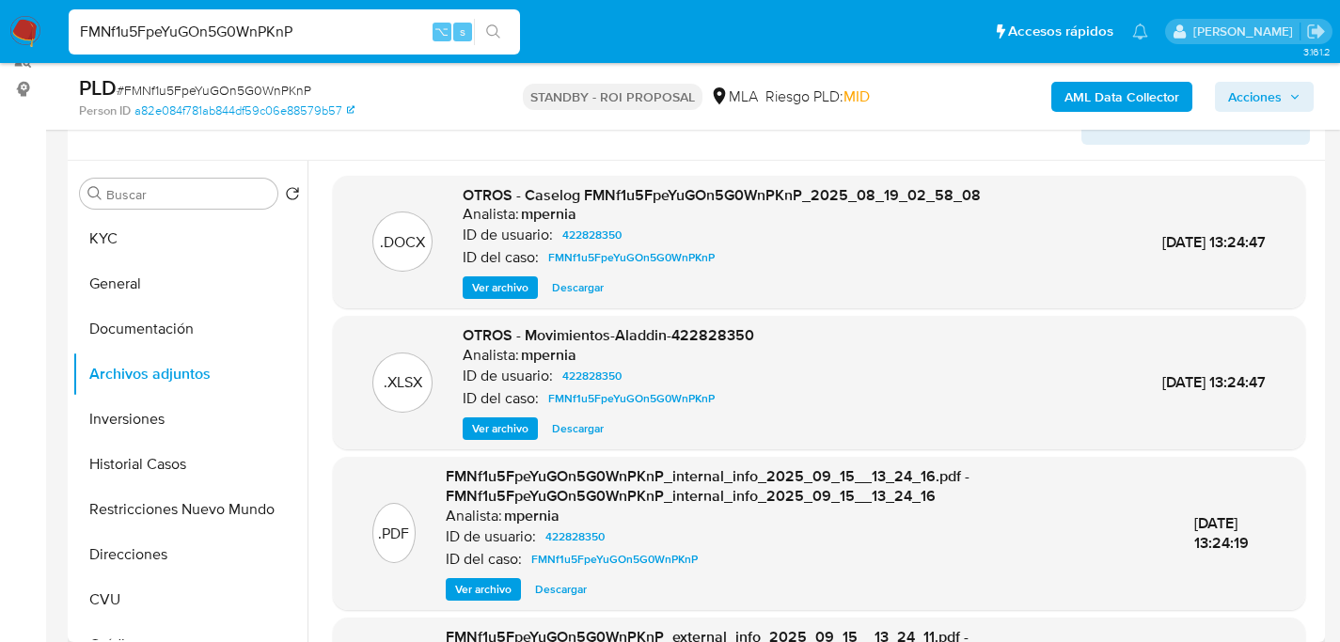
click at [577, 287] on span "Descargar" at bounding box center [578, 287] width 52 height 19
click at [178, 451] on button "Historial Casos" at bounding box center [182, 464] width 220 height 45
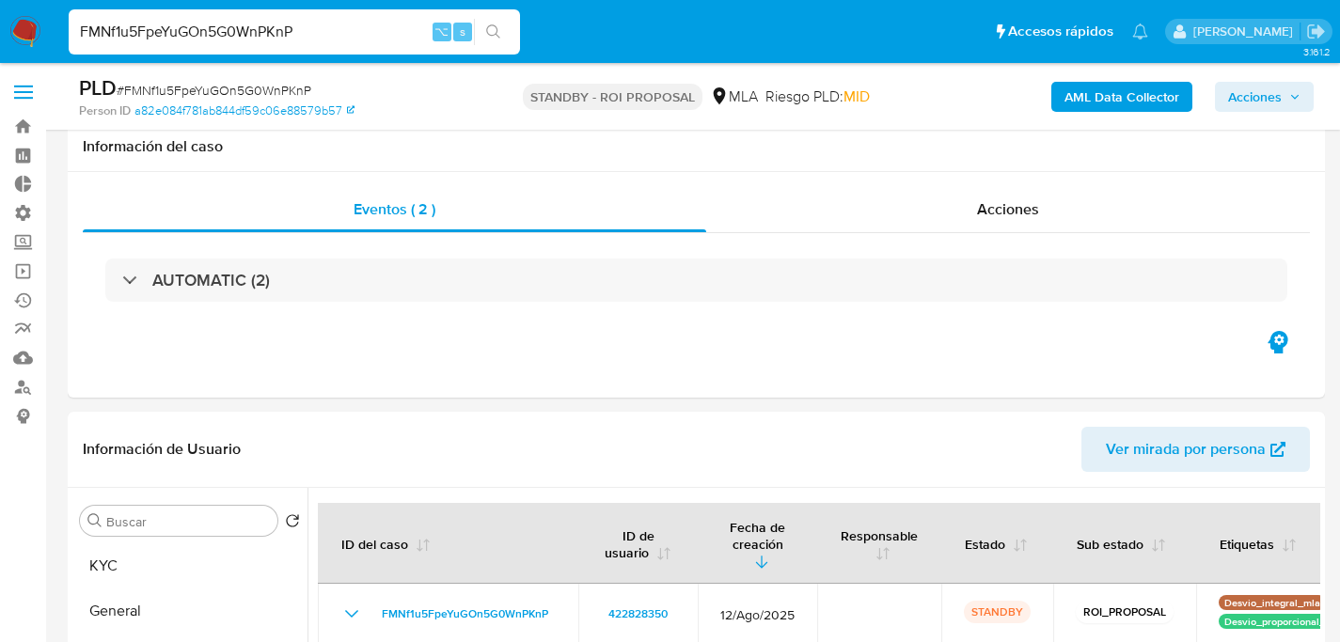
select select "10"
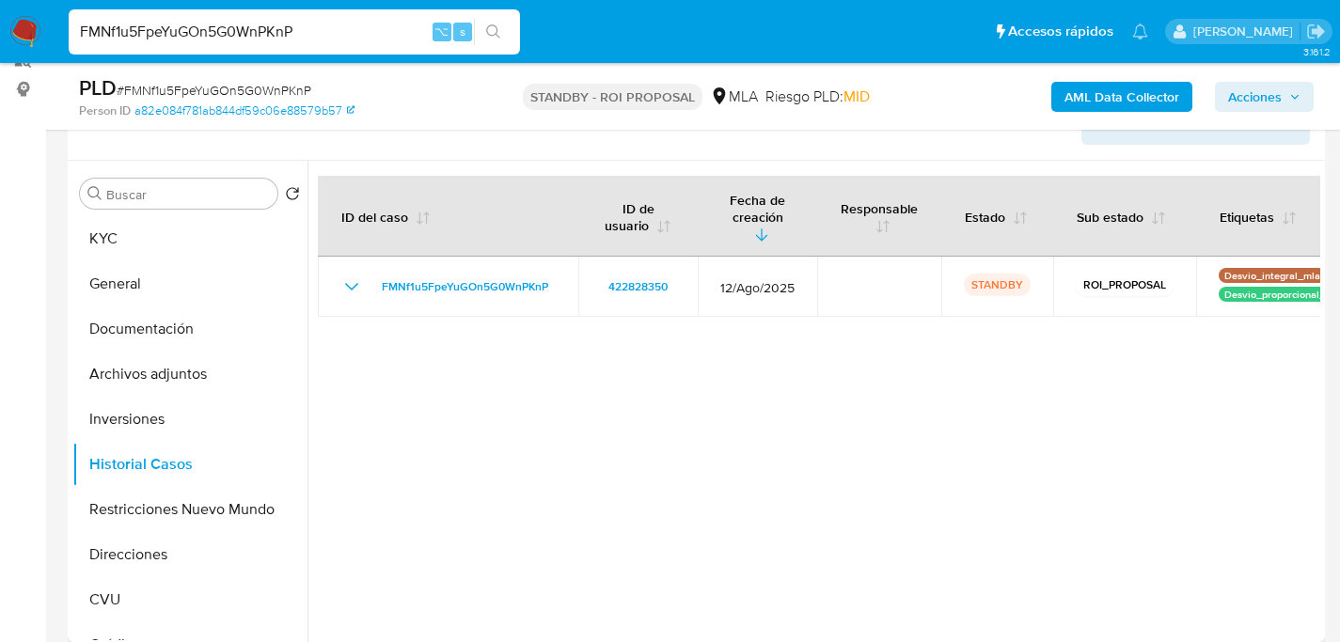
click at [437, 375] on div at bounding box center [813, 401] width 1013 height 481
click at [275, 22] on input "FMNf1u5FpeYuGOn5G0WnPKnP" at bounding box center [294, 32] width 451 height 24
paste input "fSRxipjepU7ehZLKjYggrSkM"
type input "fSRxipjepU7ehZLKjYggrSkM"
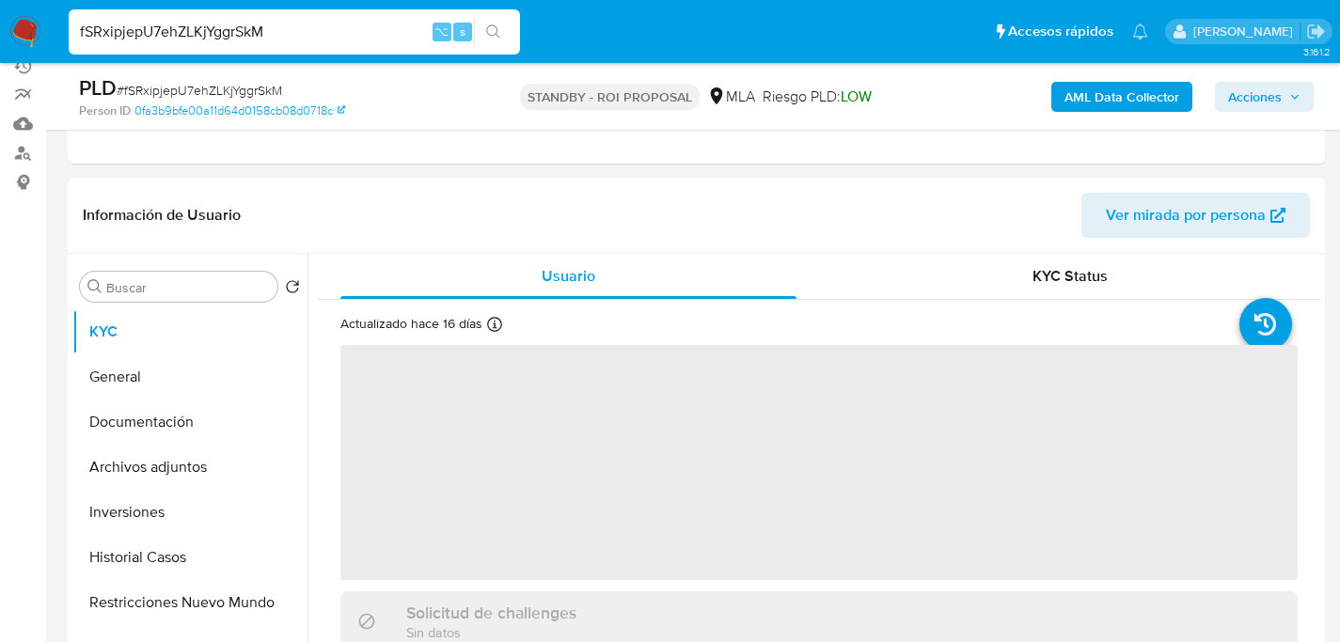
select select "10"
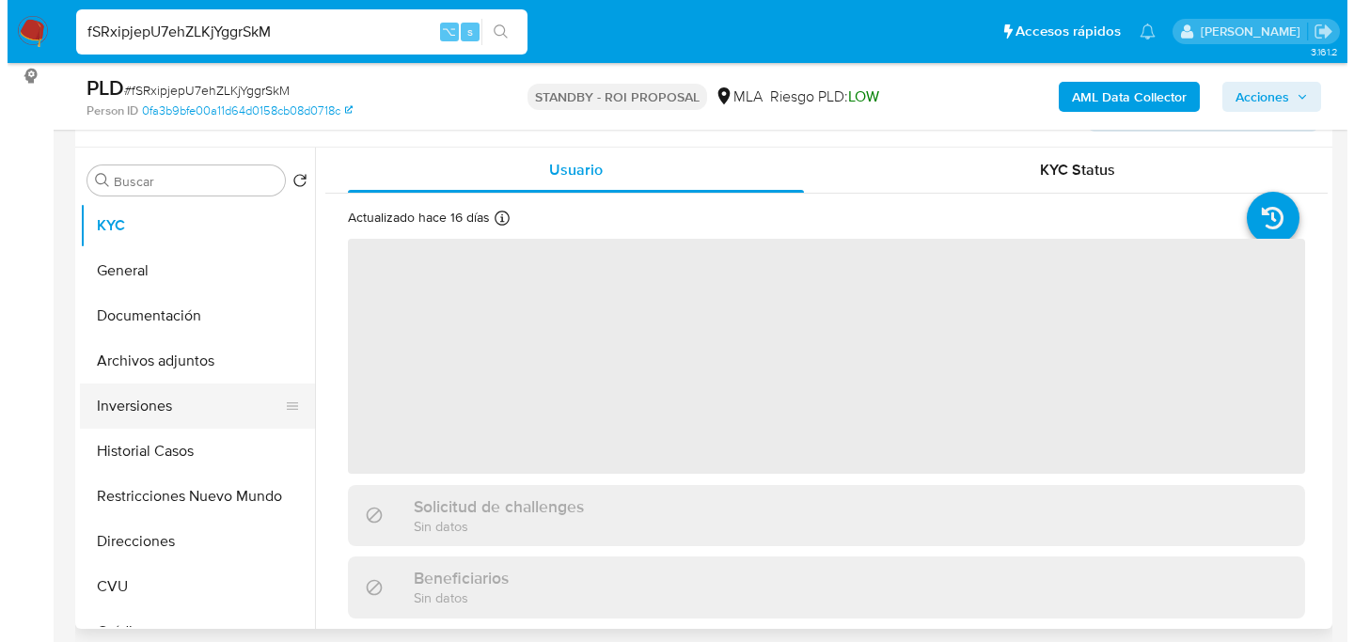
scroll to position [349, 0]
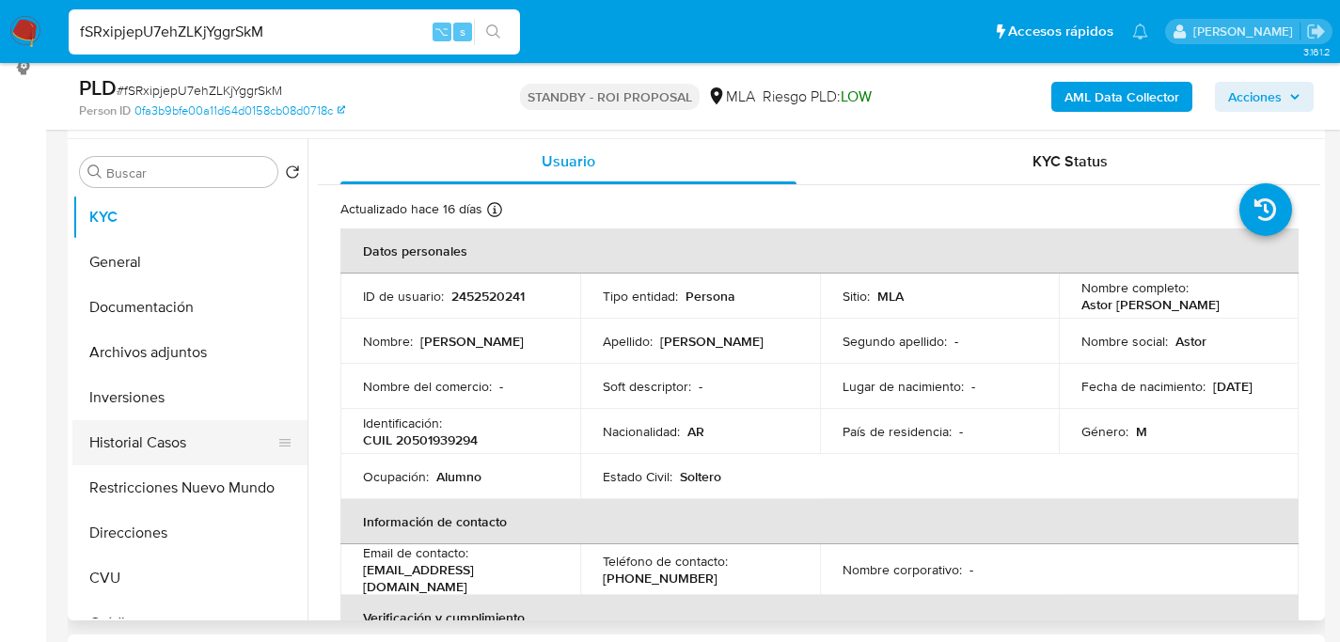
click at [143, 429] on button "Historial Casos" at bounding box center [182, 442] width 220 height 45
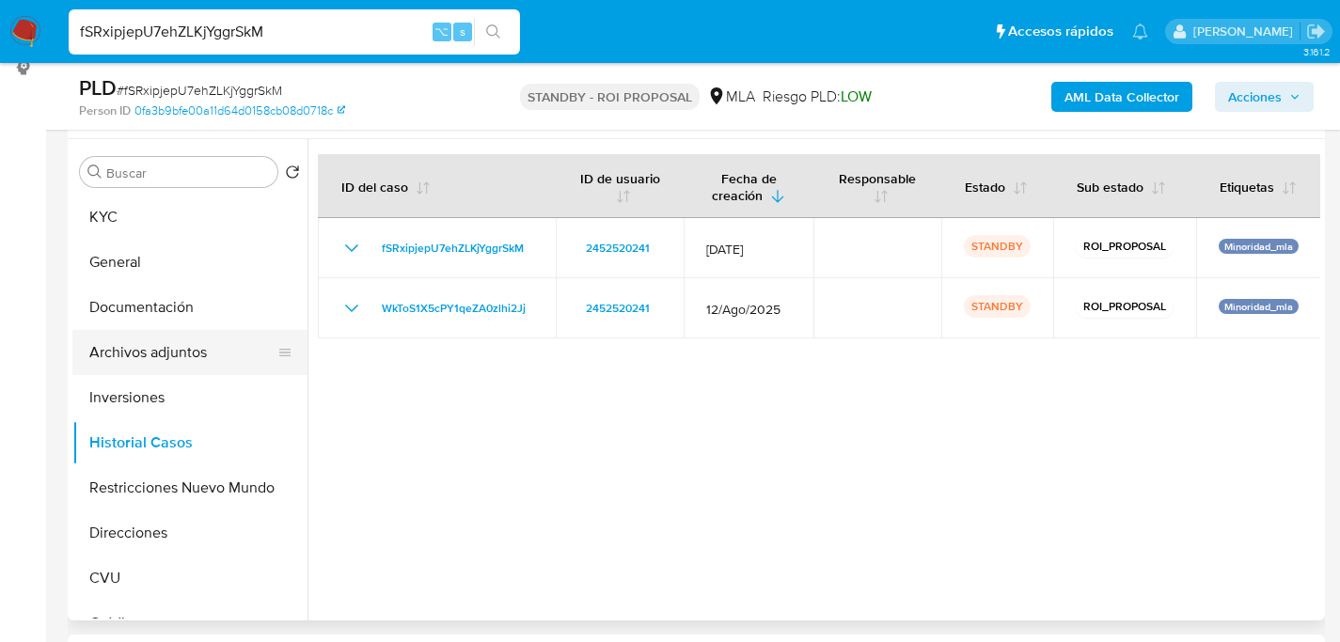
click at [154, 359] on button "Archivos adjuntos" at bounding box center [182, 352] width 220 height 45
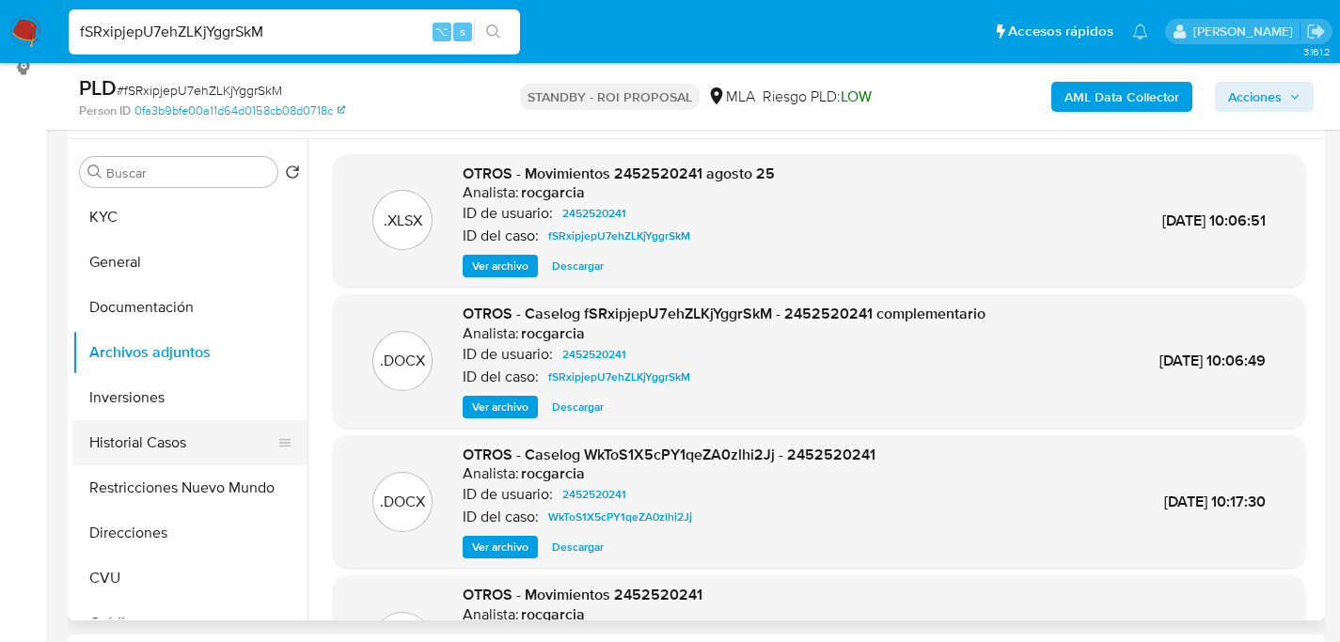
click at [168, 429] on button "Historial Casos" at bounding box center [182, 442] width 220 height 45
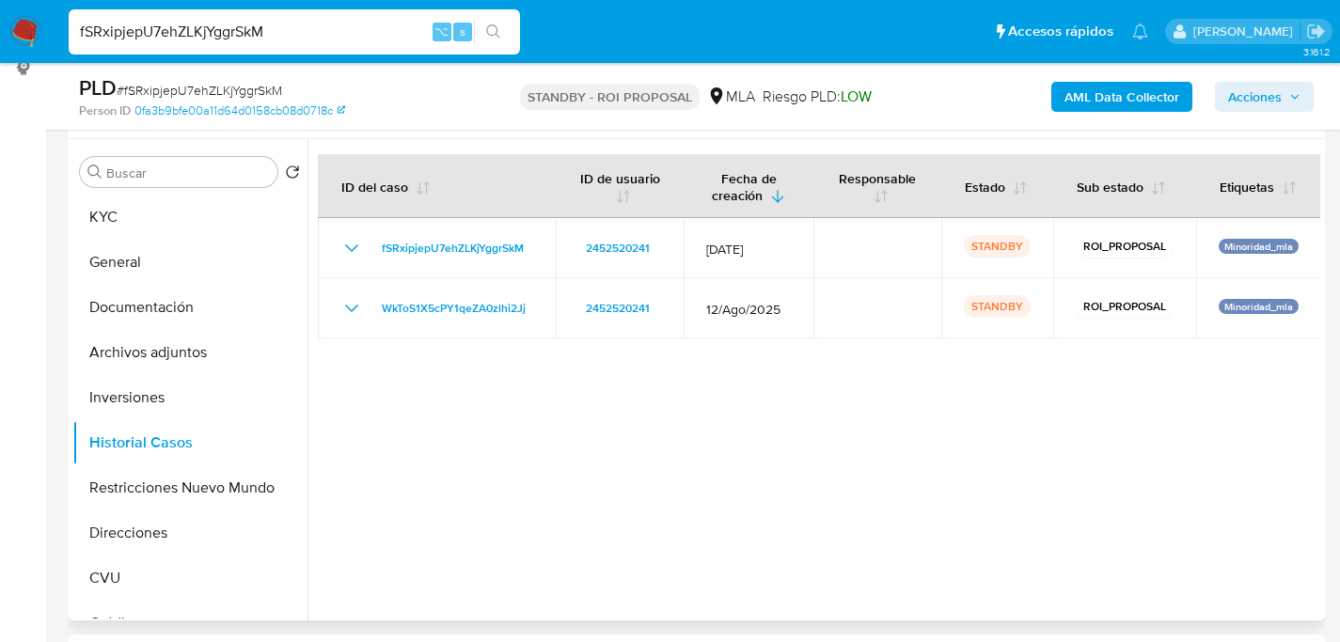
click at [489, 353] on div at bounding box center [813, 379] width 1013 height 481
click at [146, 354] on button "Archivos adjuntos" at bounding box center [182, 352] width 220 height 45
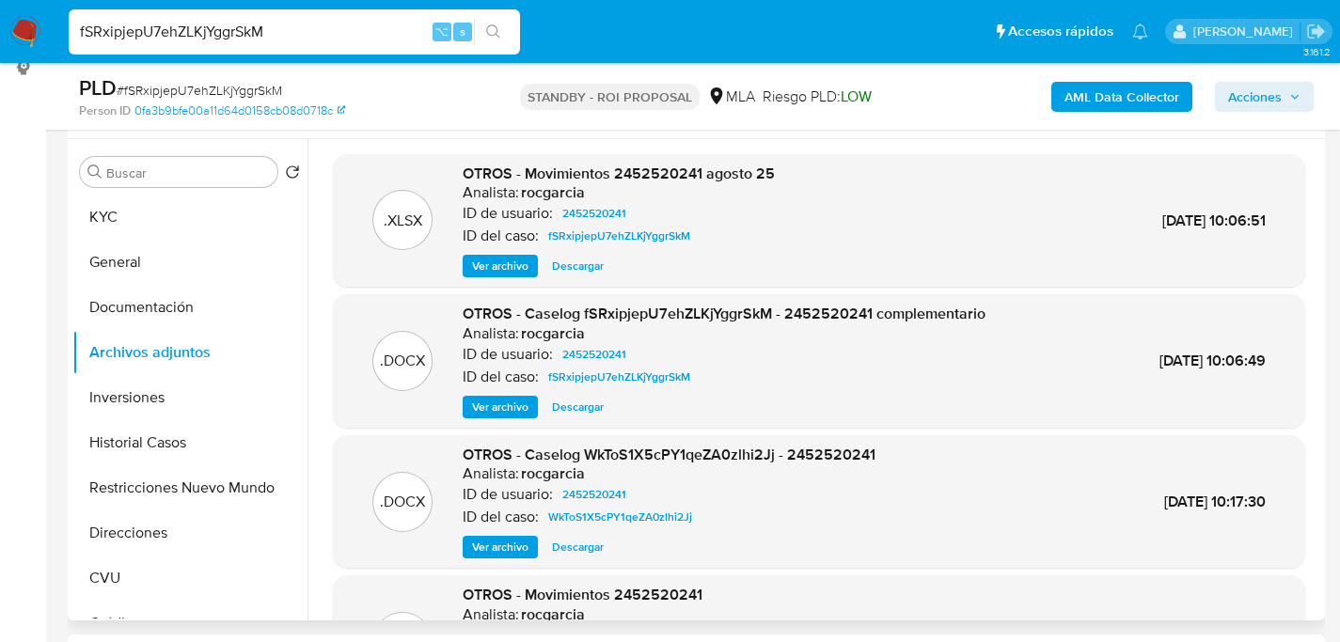
click at [495, 411] on span "Ver archivo" at bounding box center [500, 407] width 56 height 19
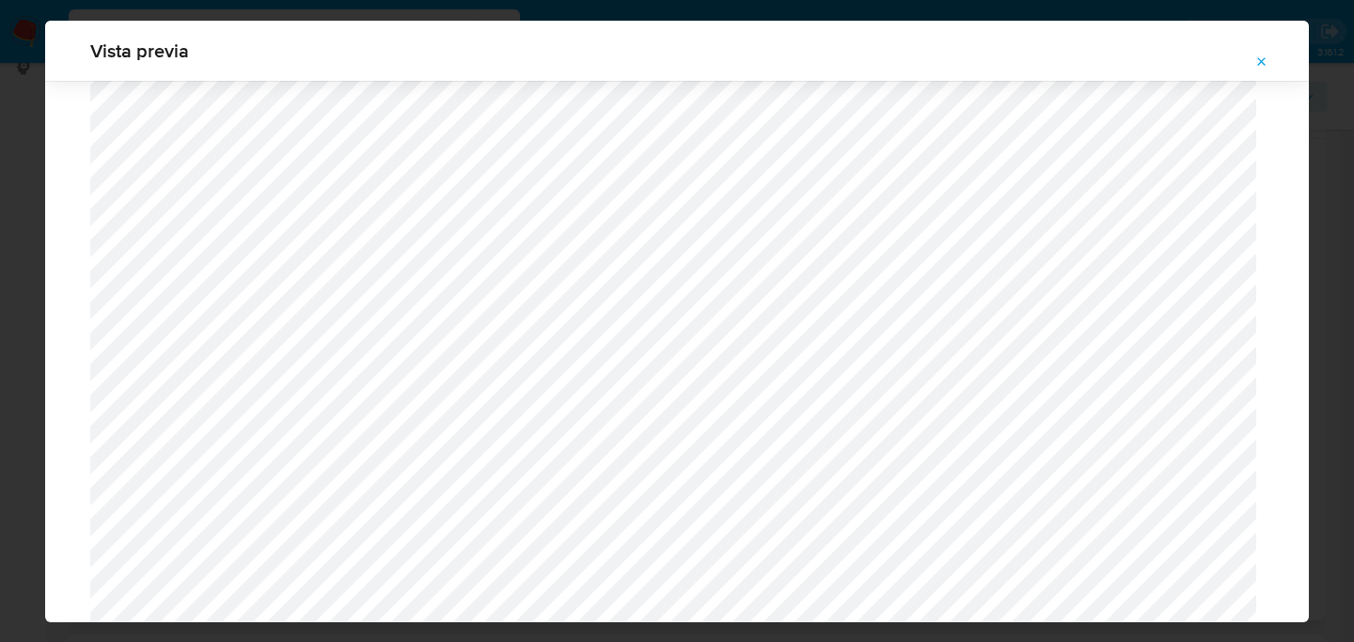
scroll to position [1876, 0]
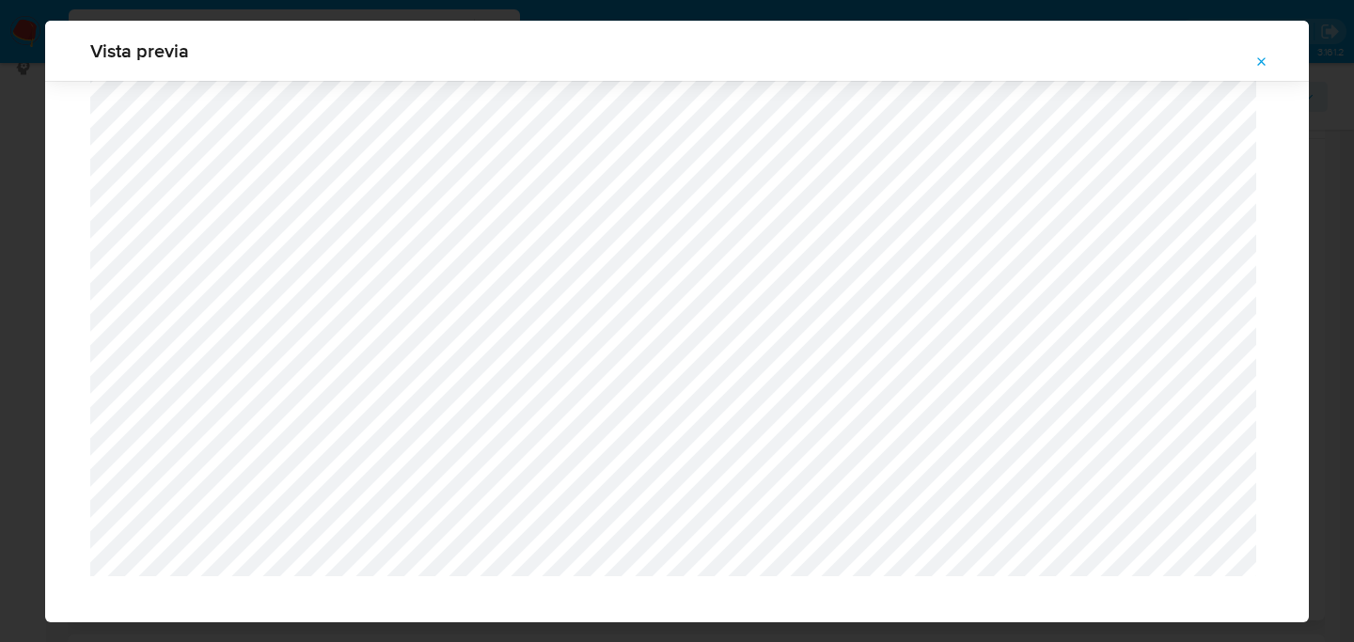
click at [1259, 64] on icon "Attachment preview" at bounding box center [1262, 61] width 8 height 8
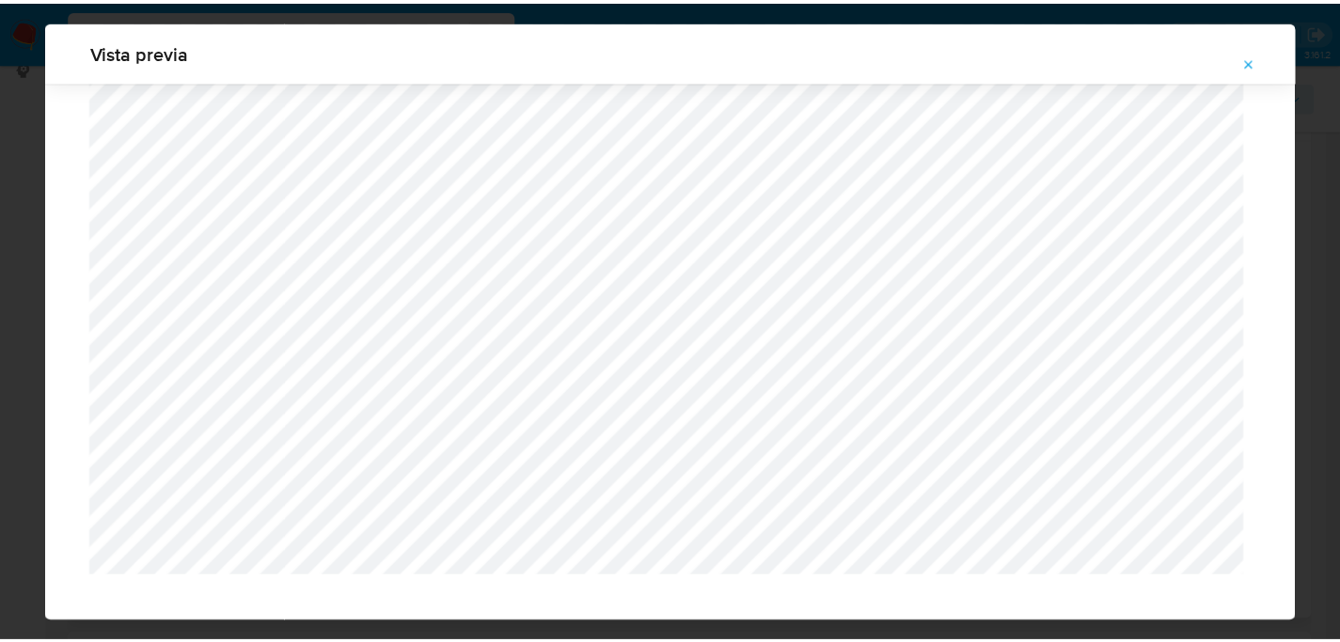
scroll to position [60, 0]
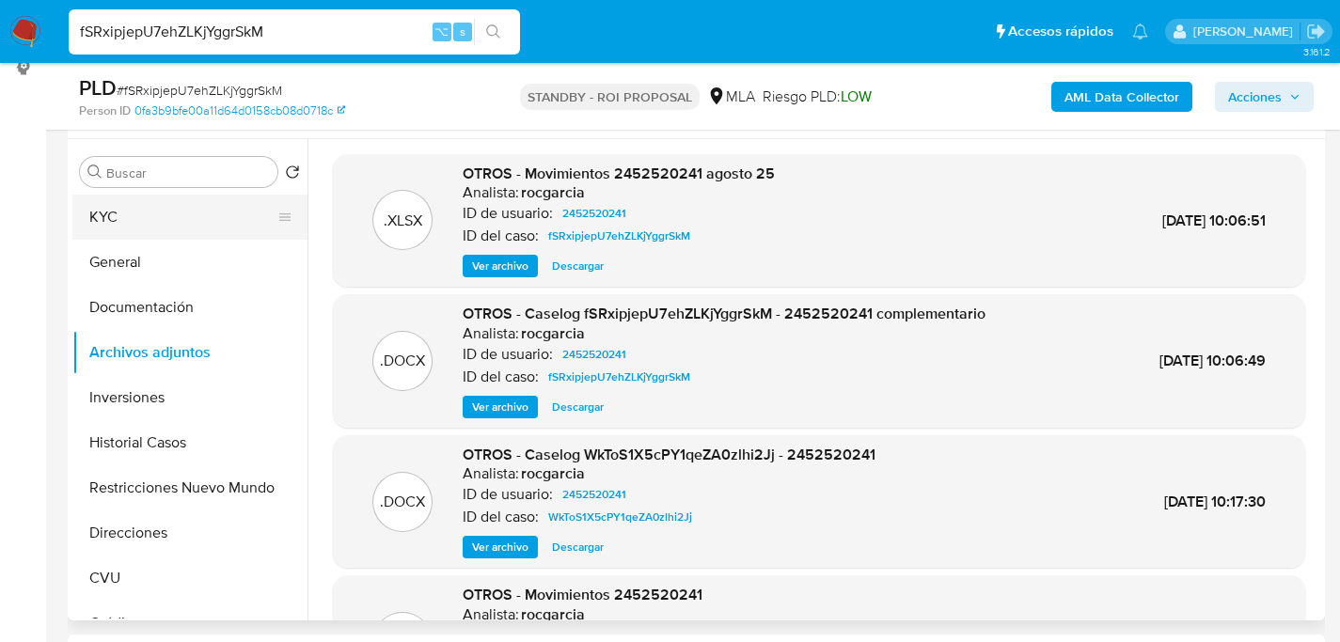
click at [181, 225] on button "KYC" at bounding box center [182, 217] width 220 height 45
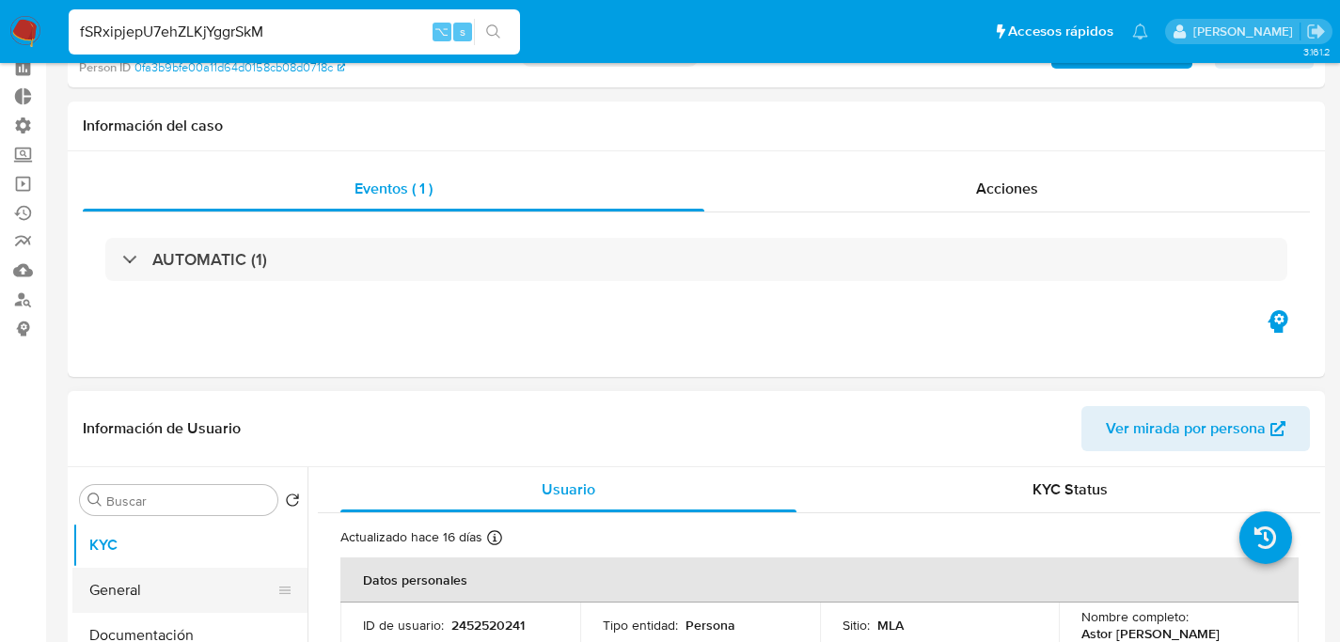
scroll to position [0, 0]
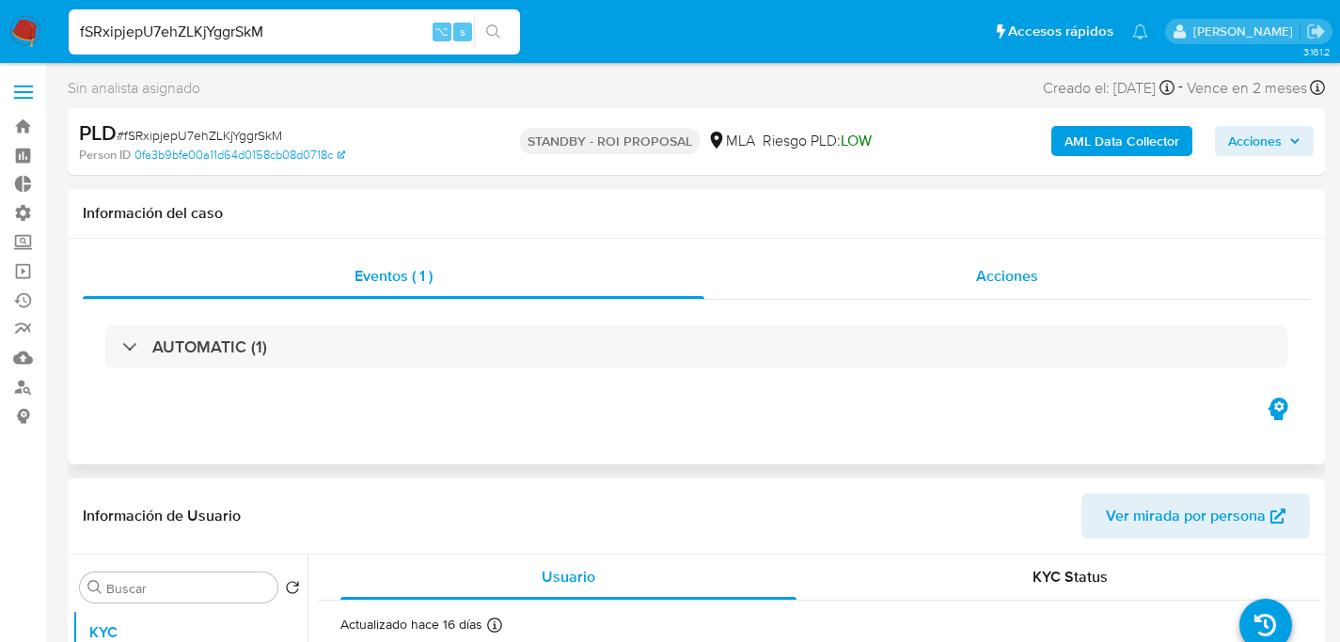
click at [913, 260] on div "Acciones" at bounding box center [1006, 276] width 605 height 45
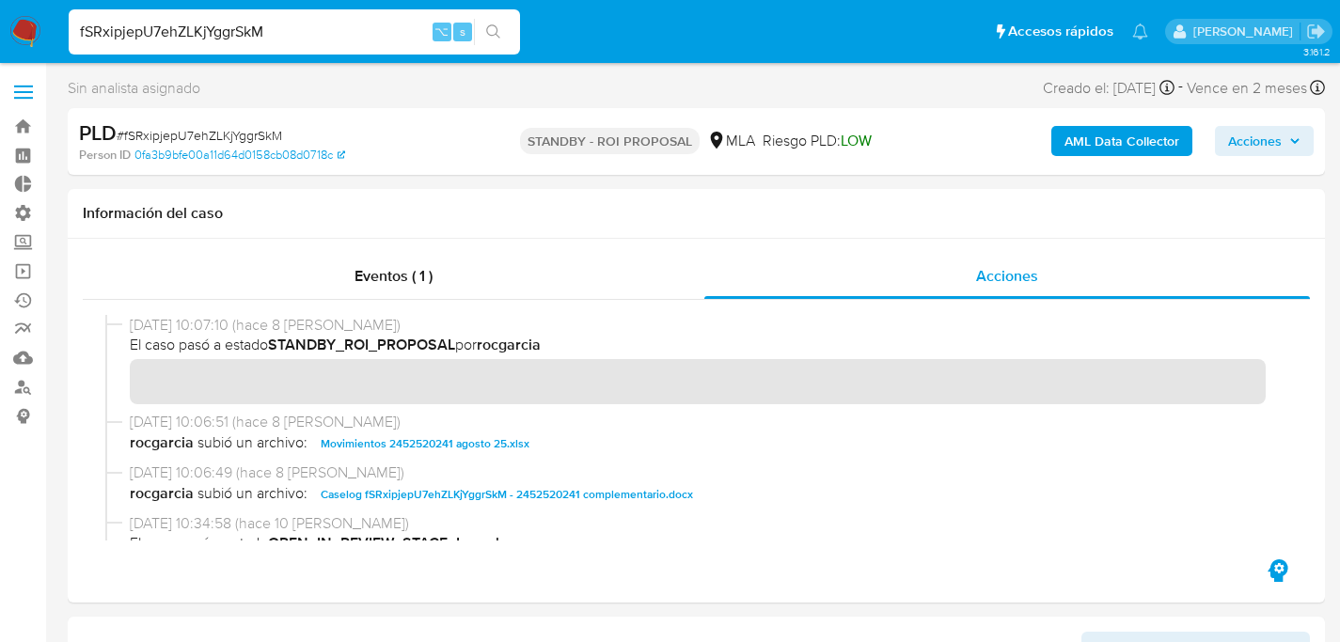
click at [331, 39] on input "fSRxipjepU7ehZLKjYggrSkM" at bounding box center [294, 32] width 451 height 24
paste input "FuvcJ0V25nebM59DY7px7NK5"
type input "FuvcJ0V25nebM59DY7px7NK5"
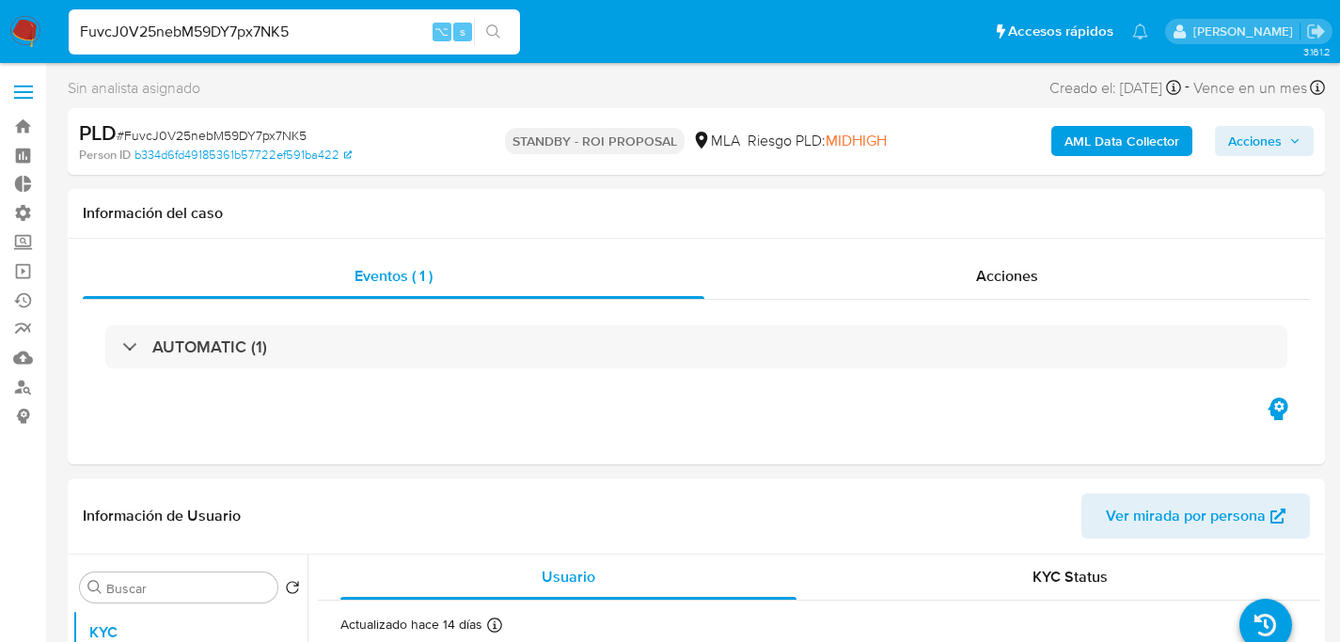
select select "10"
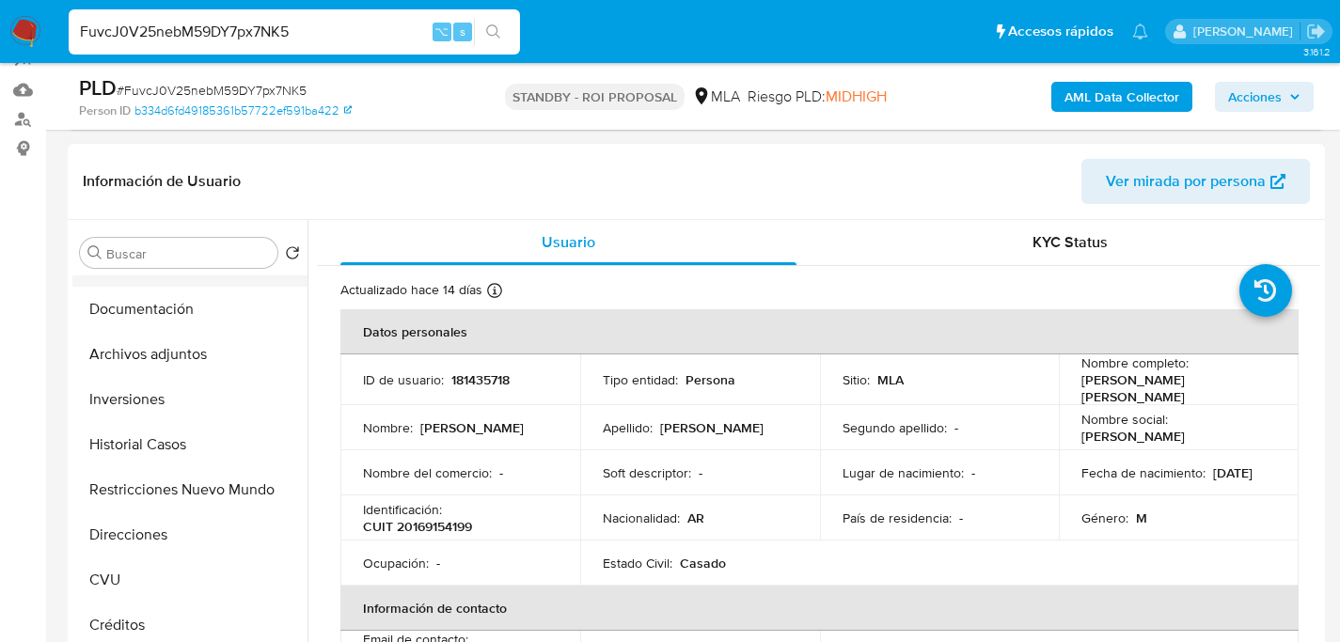
scroll to position [96, 0]
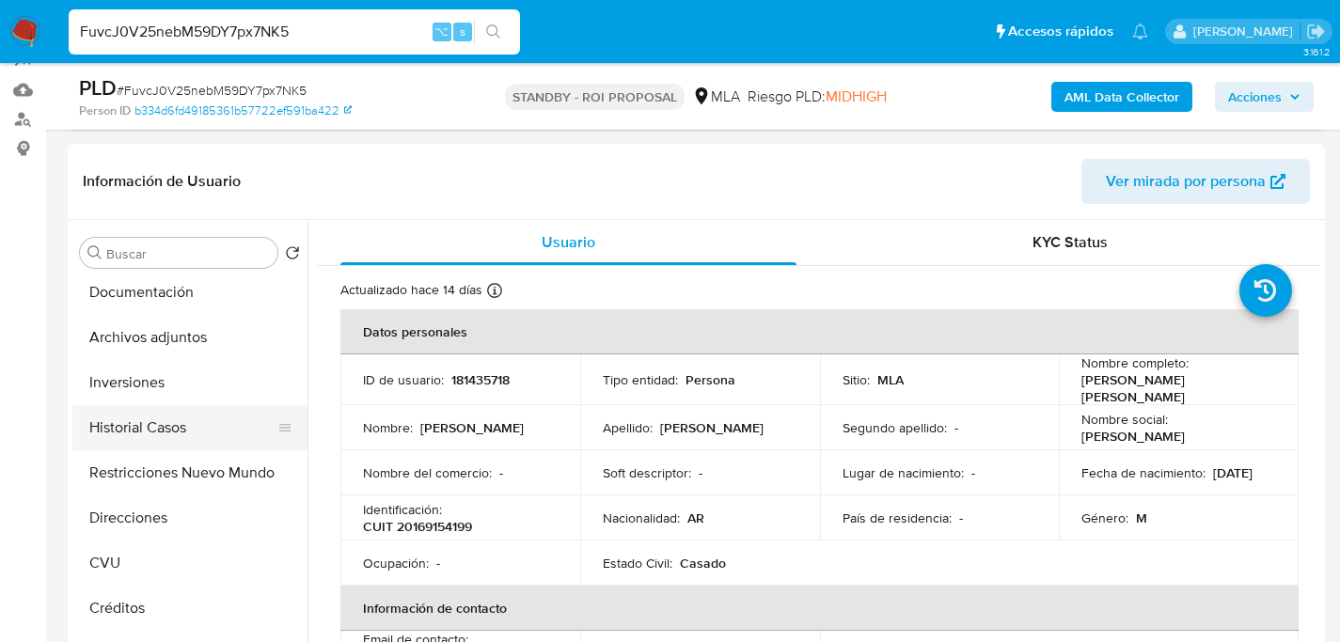
click at [137, 421] on button "Historial Casos" at bounding box center [182, 427] width 220 height 45
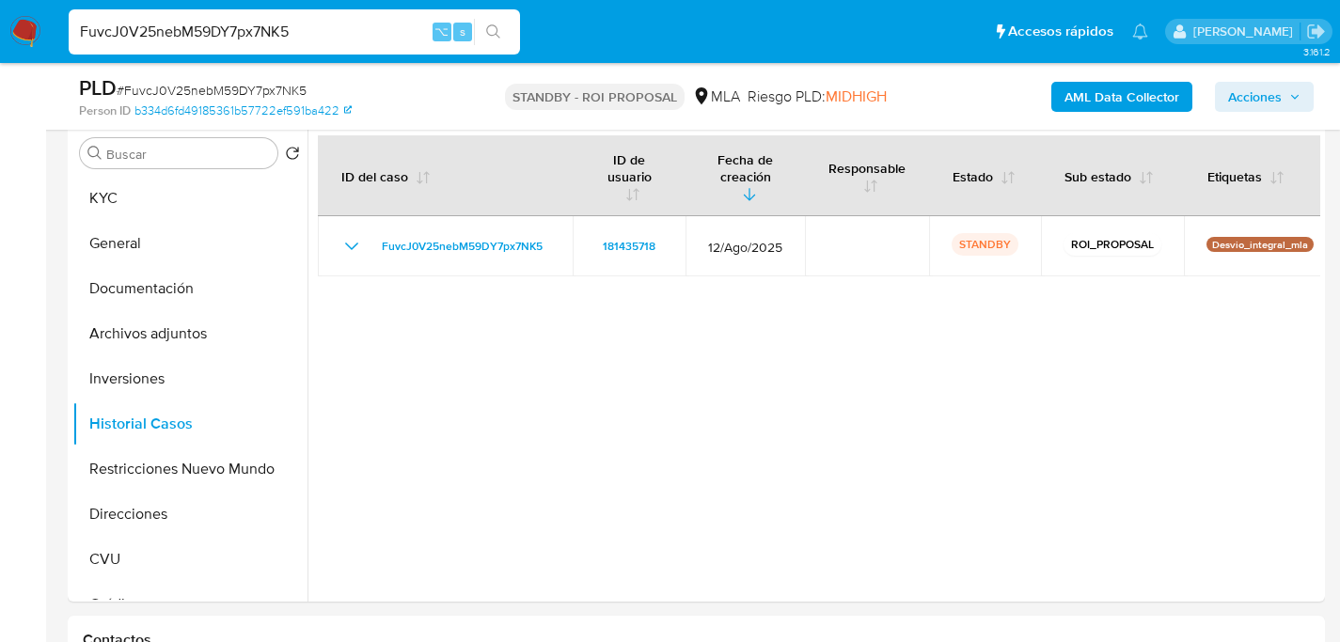
scroll to position [376, 0]
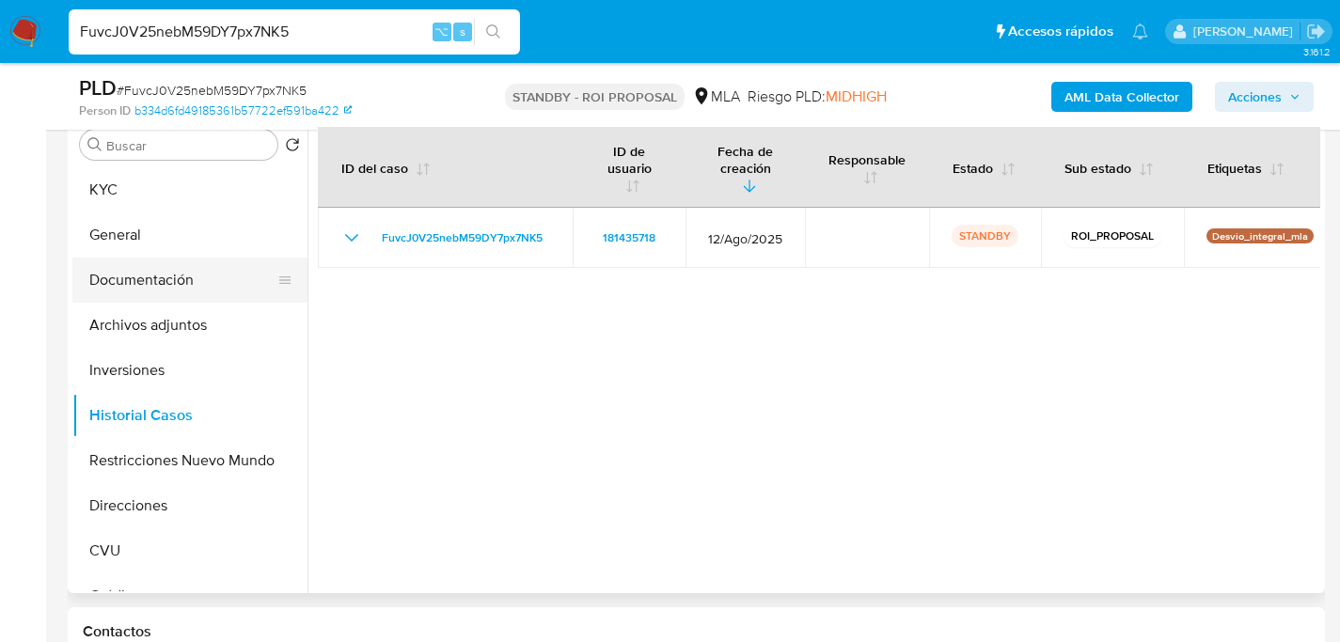
click at [133, 288] on button "Documentación" at bounding box center [182, 280] width 220 height 45
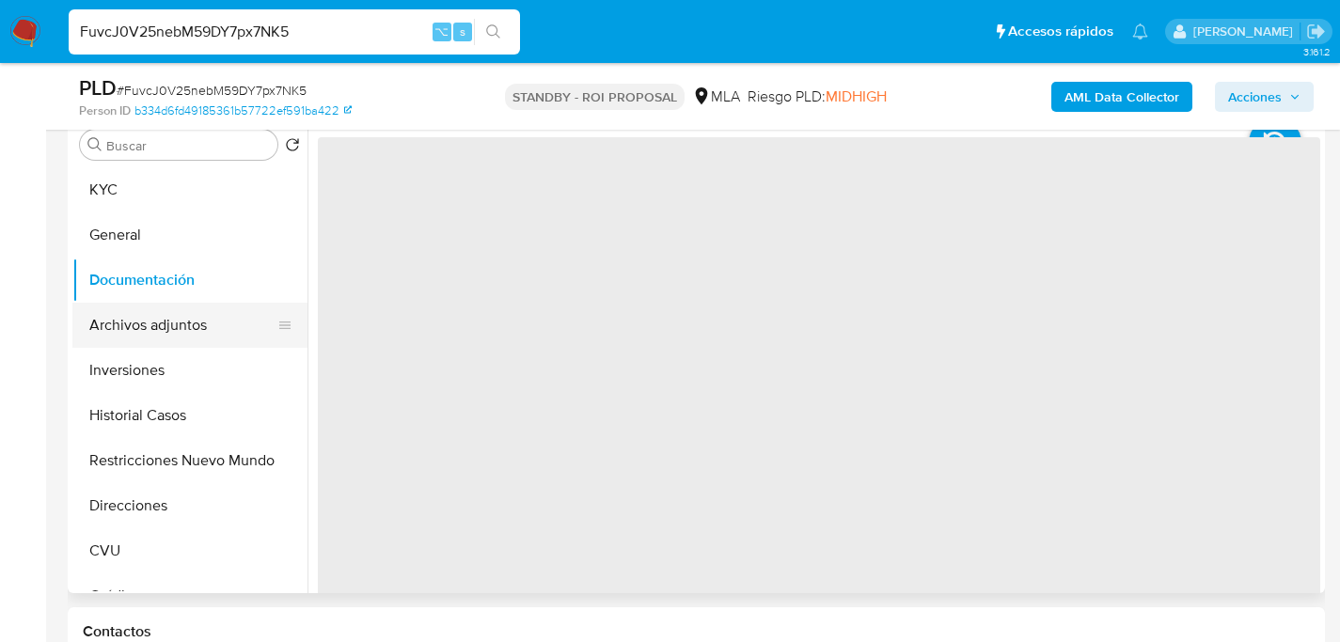
click at [143, 309] on button "Archivos adjuntos" at bounding box center [182, 325] width 220 height 45
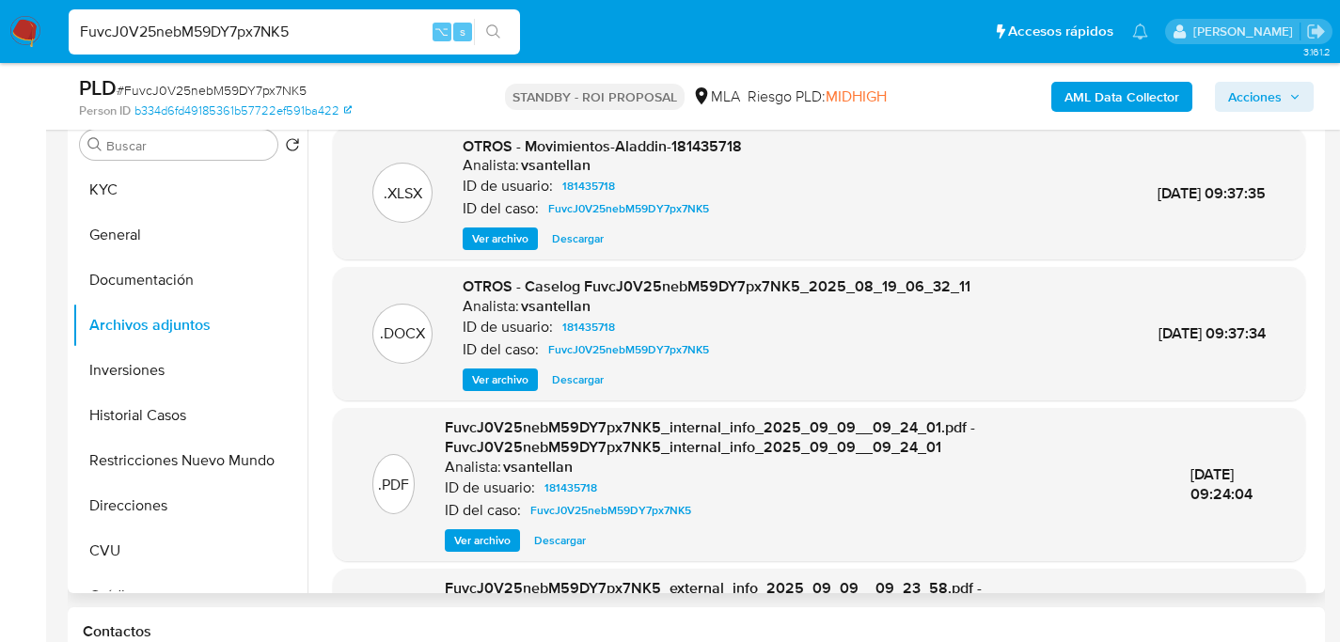
click at [589, 381] on span "Descargar" at bounding box center [578, 379] width 52 height 19
click at [301, 38] on input "FuvcJ0V25nebM59DY7px7NK5" at bounding box center [294, 32] width 451 height 24
paste input "Gxjj7yQUqAGxppq4Mc78fNi9"
type input "Gxjj7yQUqAGxppq4Mc78fNi9"
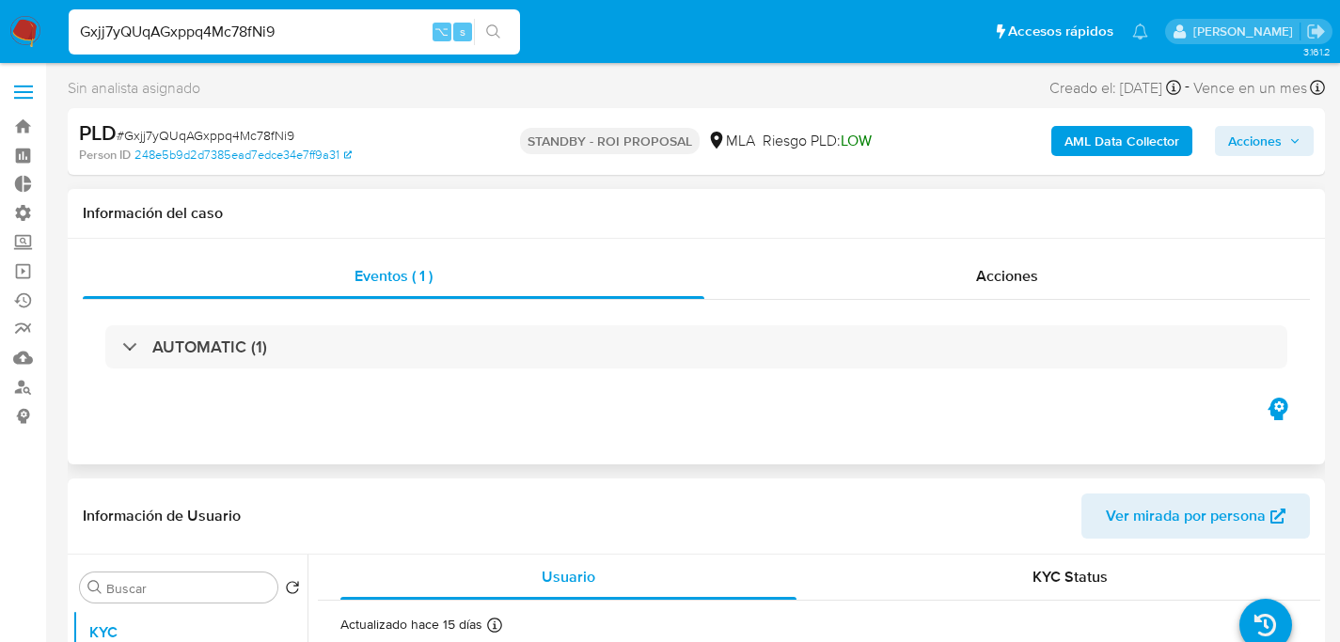
scroll to position [350, 0]
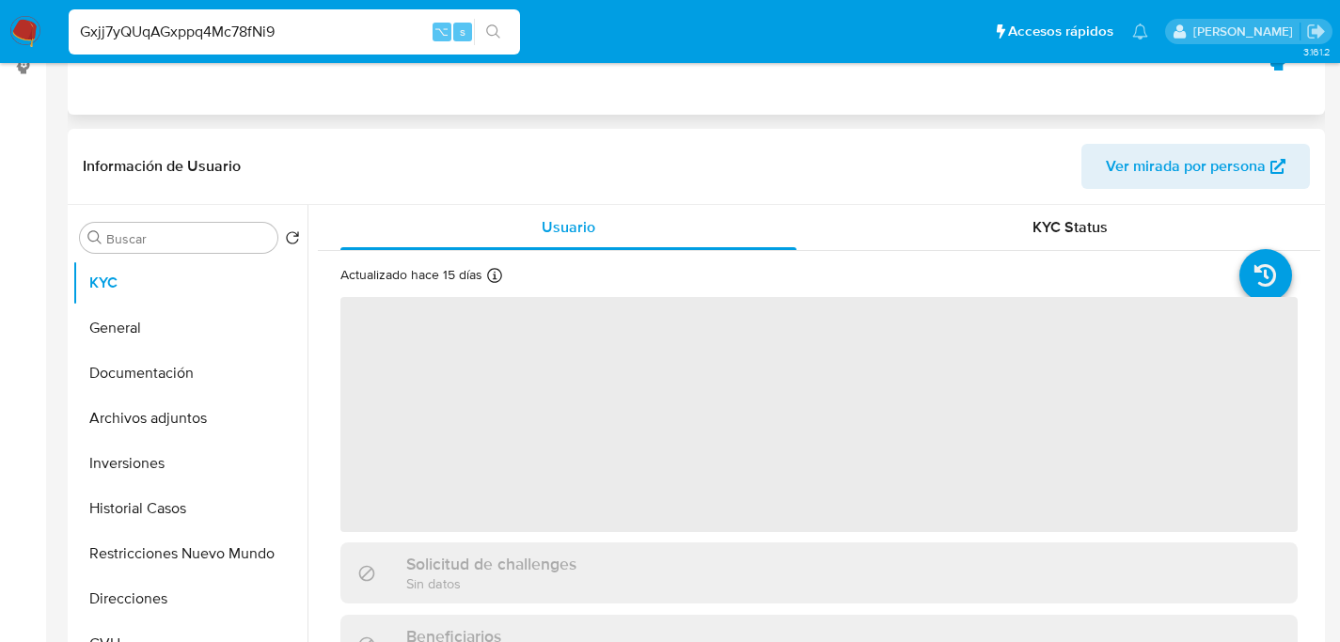
select select "10"
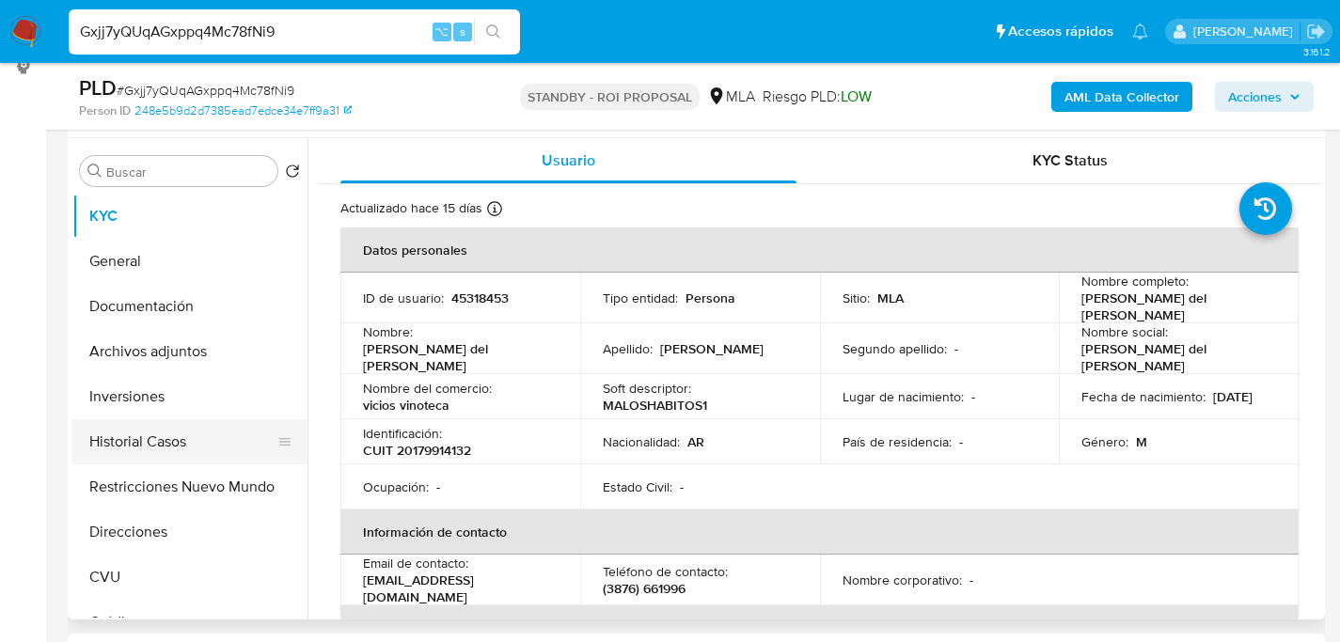
click at [130, 420] on button "Historial Casos" at bounding box center [182, 441] width 220 height 45
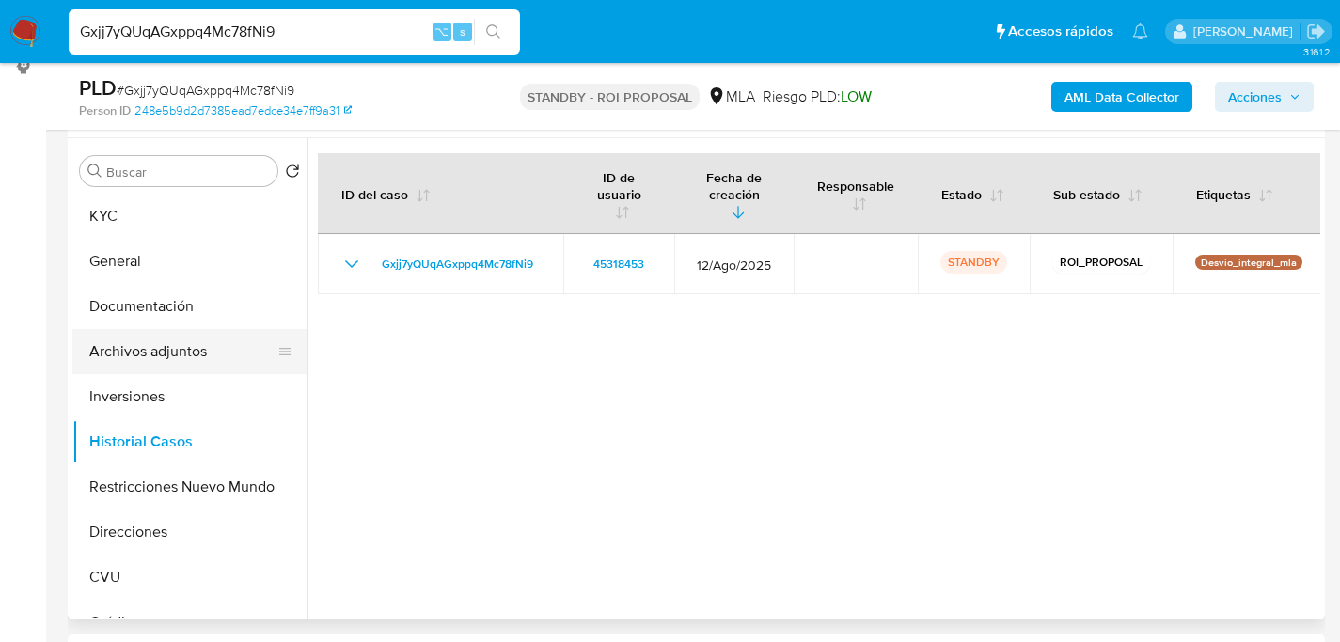
click at [137, 362] on button "Archivos adjuntos" at bounding box center [182, 351] width 220 height 45
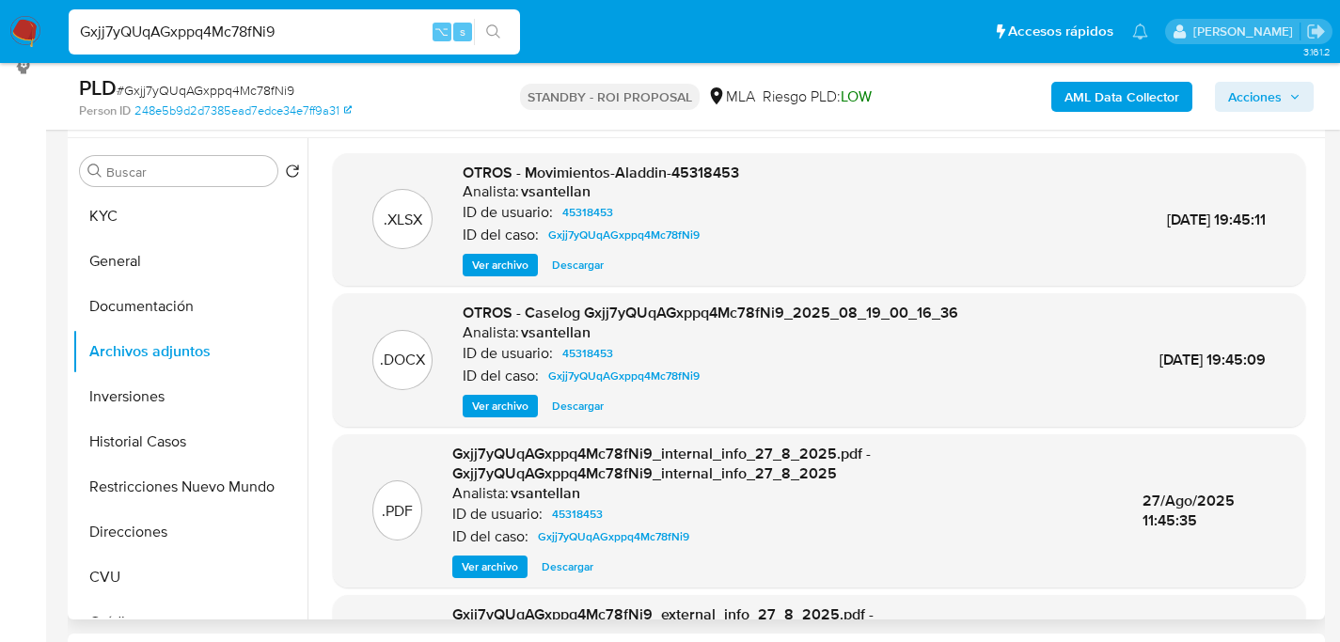
click at [585, 406] on span "Descargar" at bounding box center [578, 406] width 52 height 19
click at [293, 36] on input "Gxjj7yQUqAGxppq4Mc78fNi9" at bounding box center [294, 32] width 451 height 24
paste input "IJgLjhAQ7iKT4MclRG5P3cuZ"
type input "IJgLjhAQ7iKT4MclRG5P3cuZ"
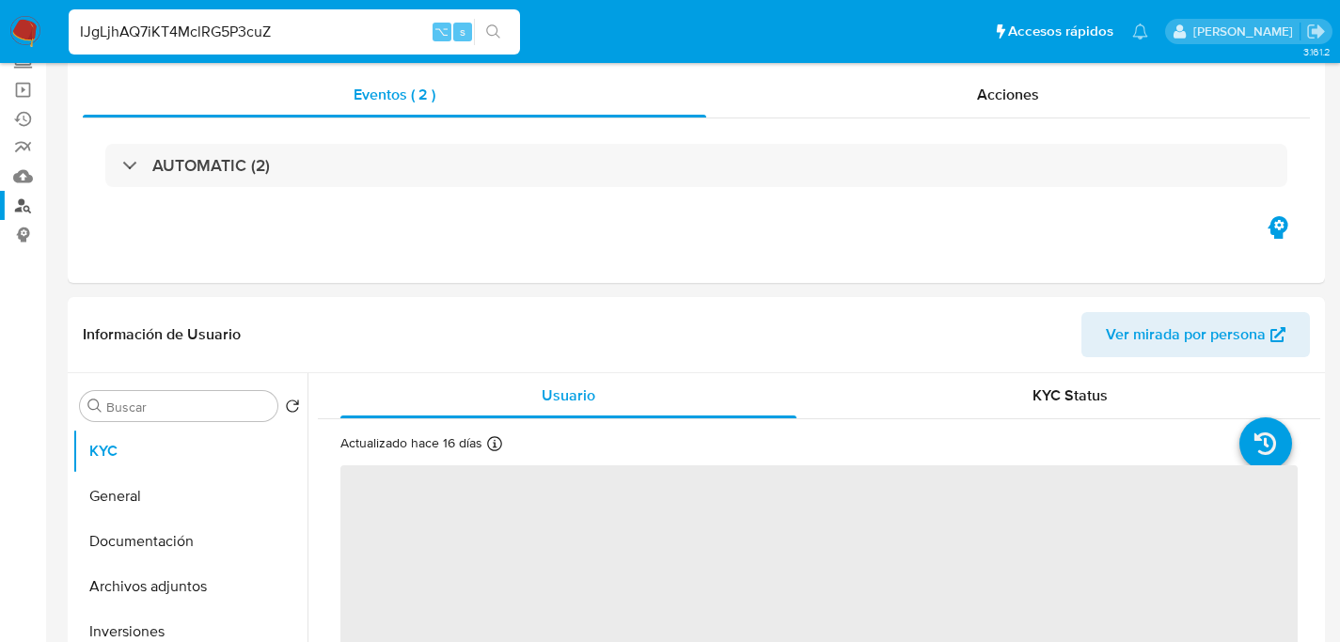
select select "10"
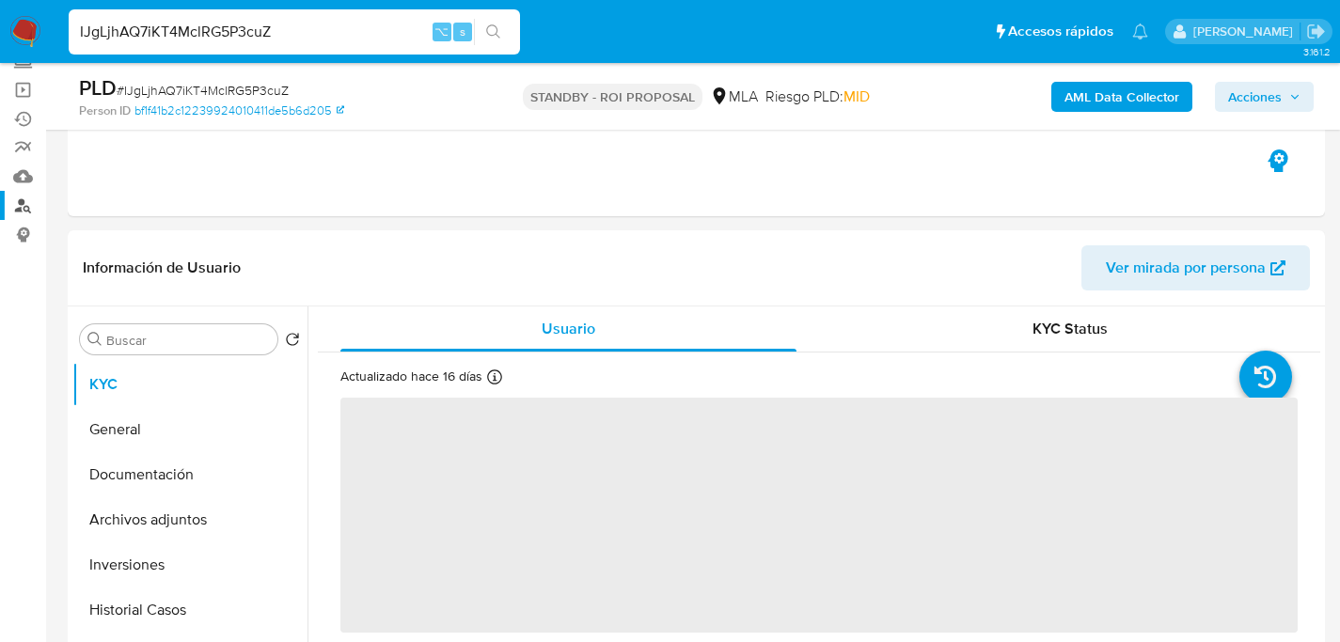
scroll to position [293, 0]
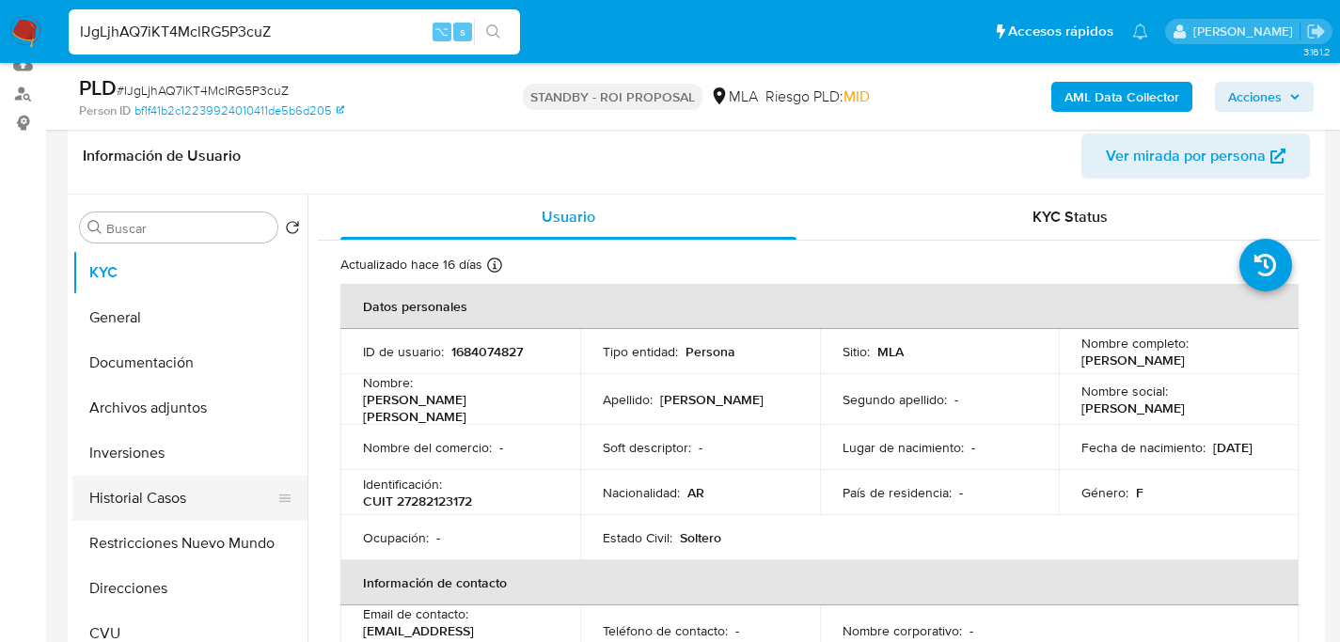
click at [117, 492] on button "Historial Casos" at bounding box center [182, 498] width 220 height 45
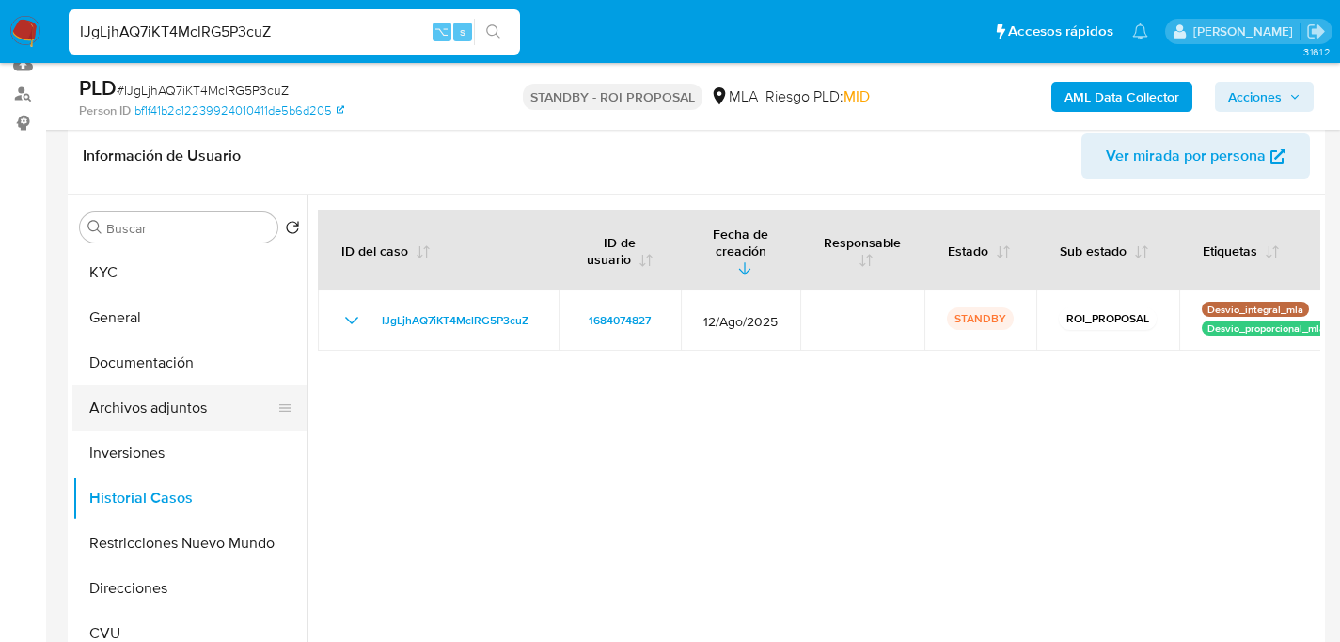
click at [118, 418] on button "Archivos adjuntos" at bounding box center [182, 407] width 220 height 45
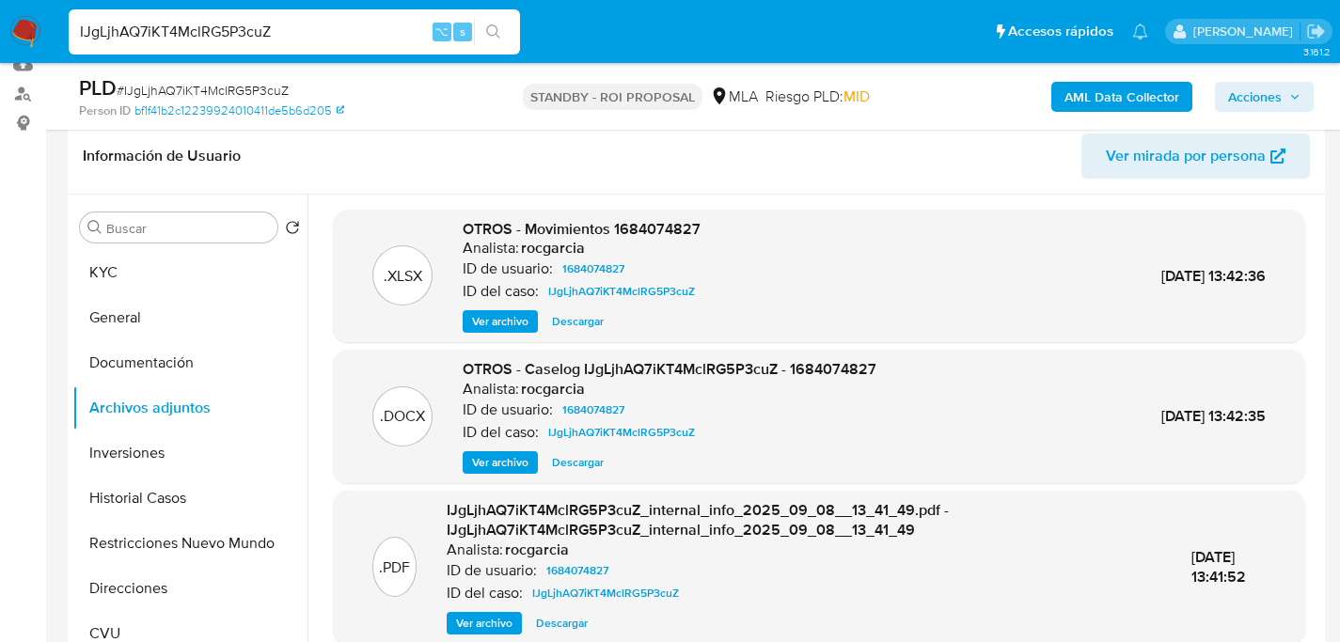
click at [589, 463] on span "Descargar" at bounding box center [578, 462] width 52 height 19
click at [289, 17] on div "IJgLjhAQ7iKT4MclRG5P3cuZ ⌥ s" at bounding box center [294, 31] width 451 height 45
click at [289, 29] on input "IJgLjhAQ7iKT4MclRG5P3cuZ" at bounding box center [294, 32] width 451 height 24
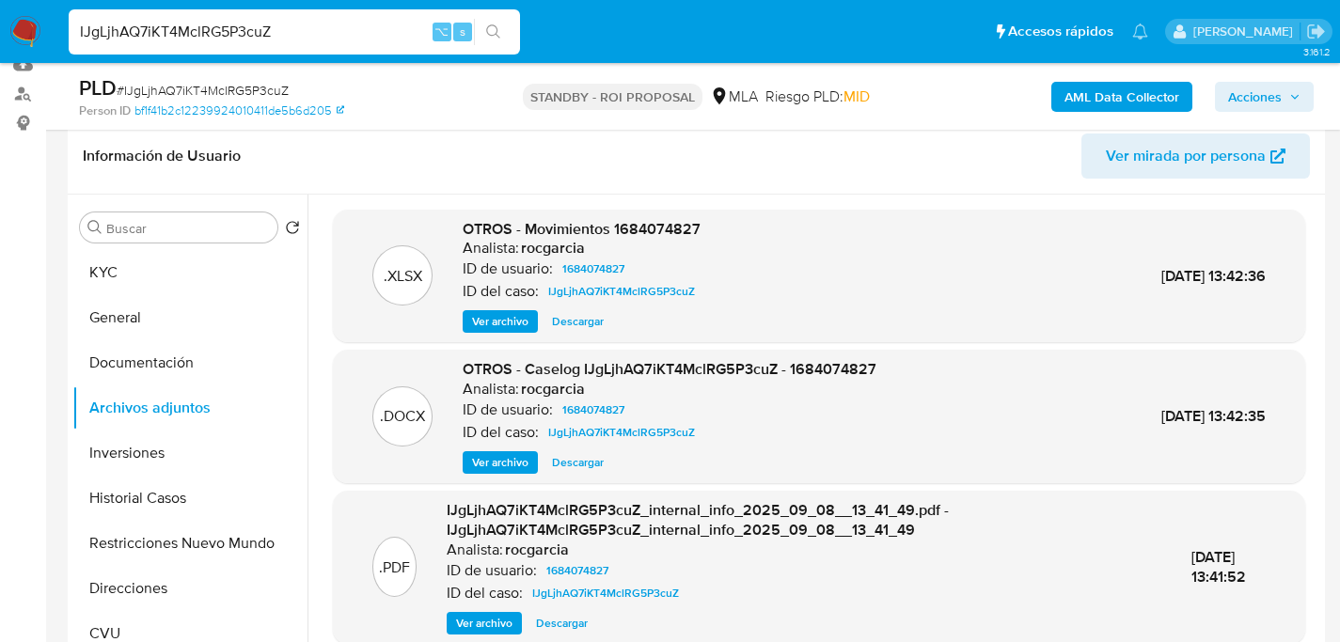
paste input "M0u9ixPA6szplbufQ20BCY2"
type input "IM0u9ixPA6szplbufQ20BCY2"
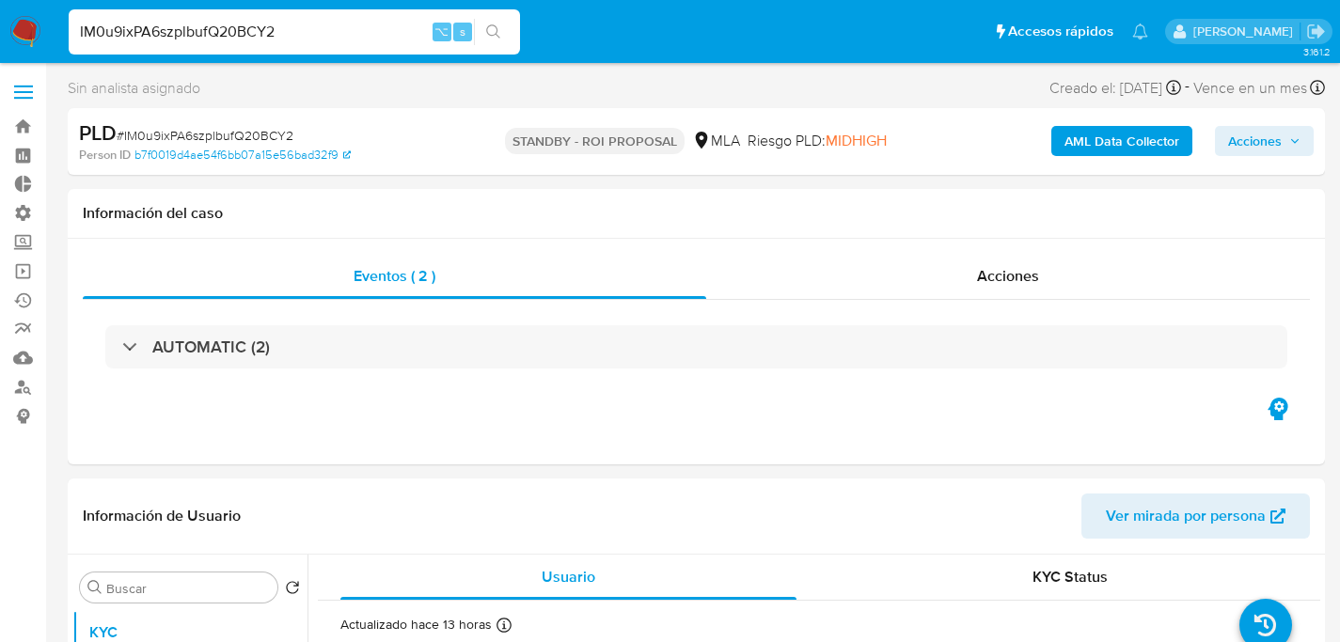
select select "10"
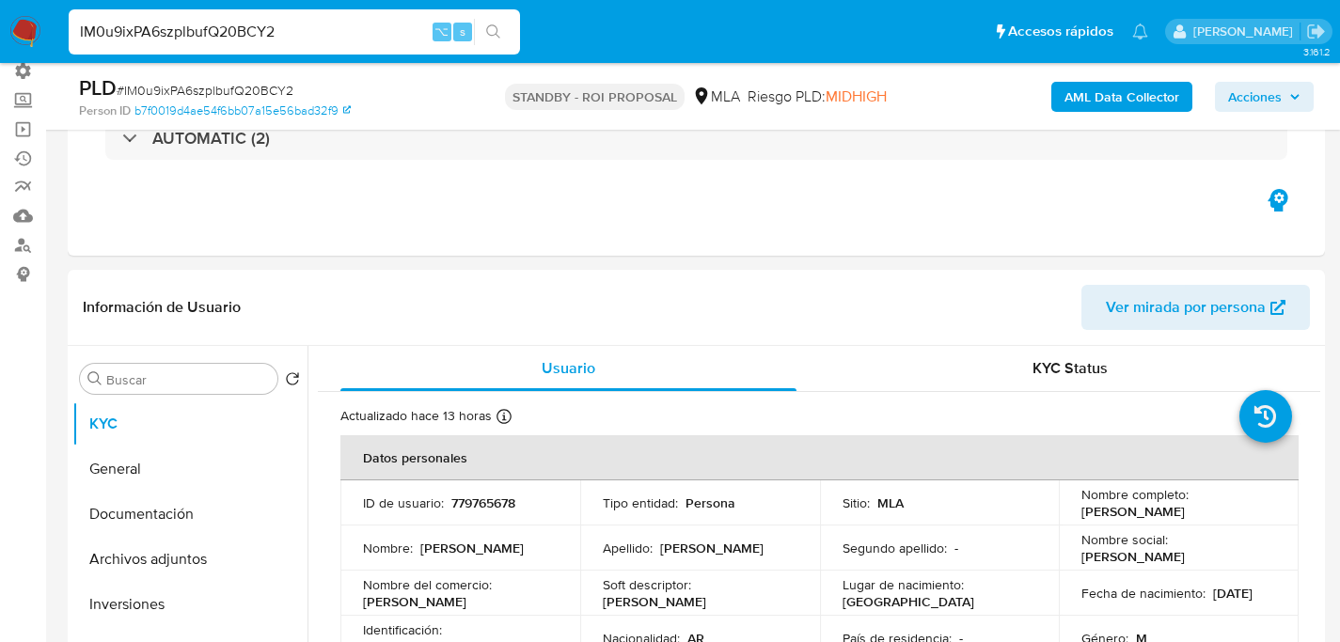
scroll to position [320, 0]
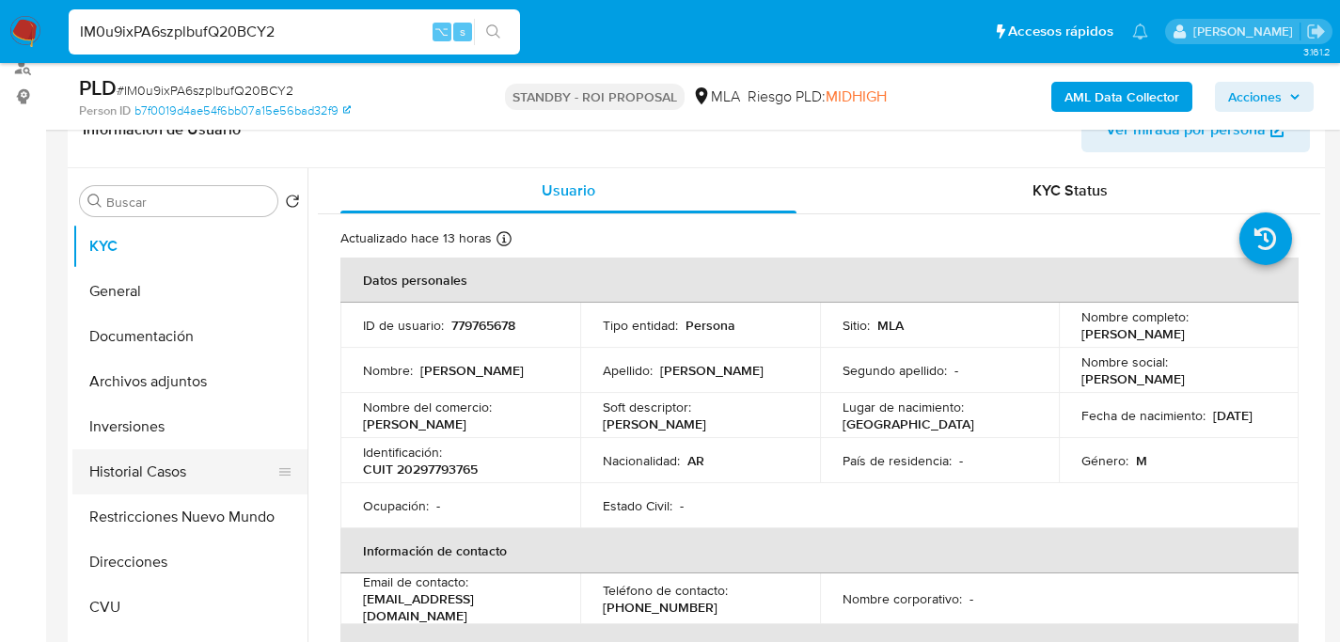
click at [130, 479] on button "Historial Casos" at bounding box center [182, 471] width 220 height 45
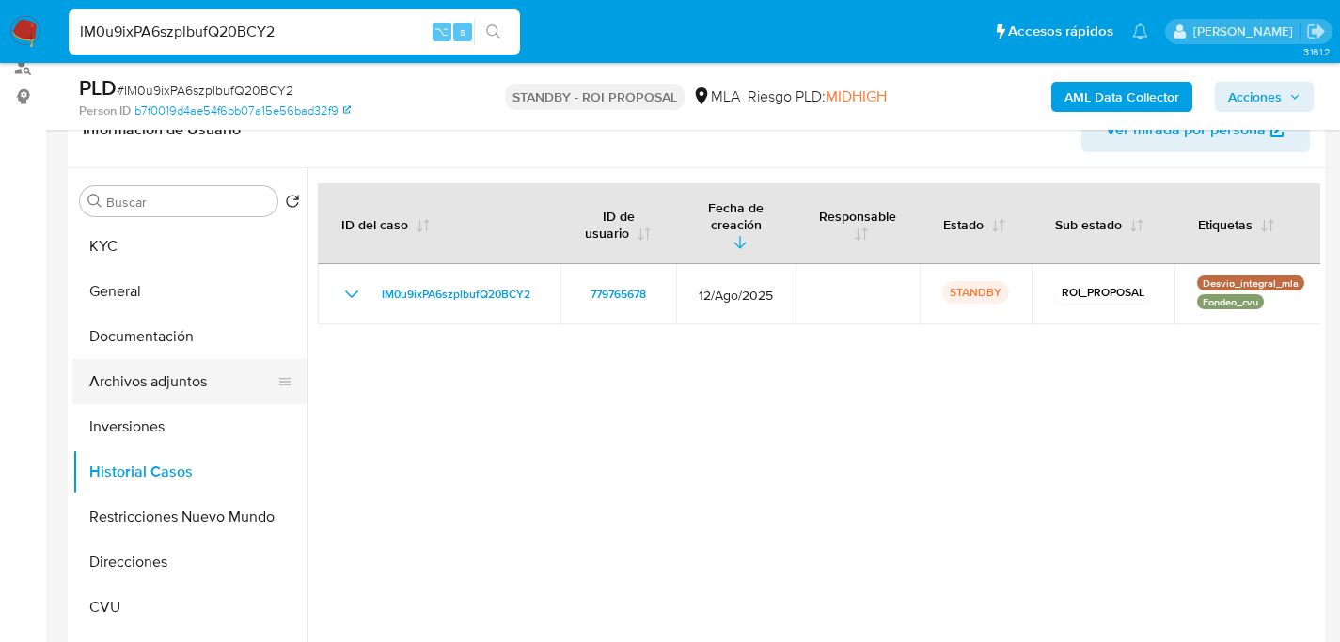
click at [181, 383] on button "Archivos adjuntos" at bounding box center [182, 381] width 220 height 45
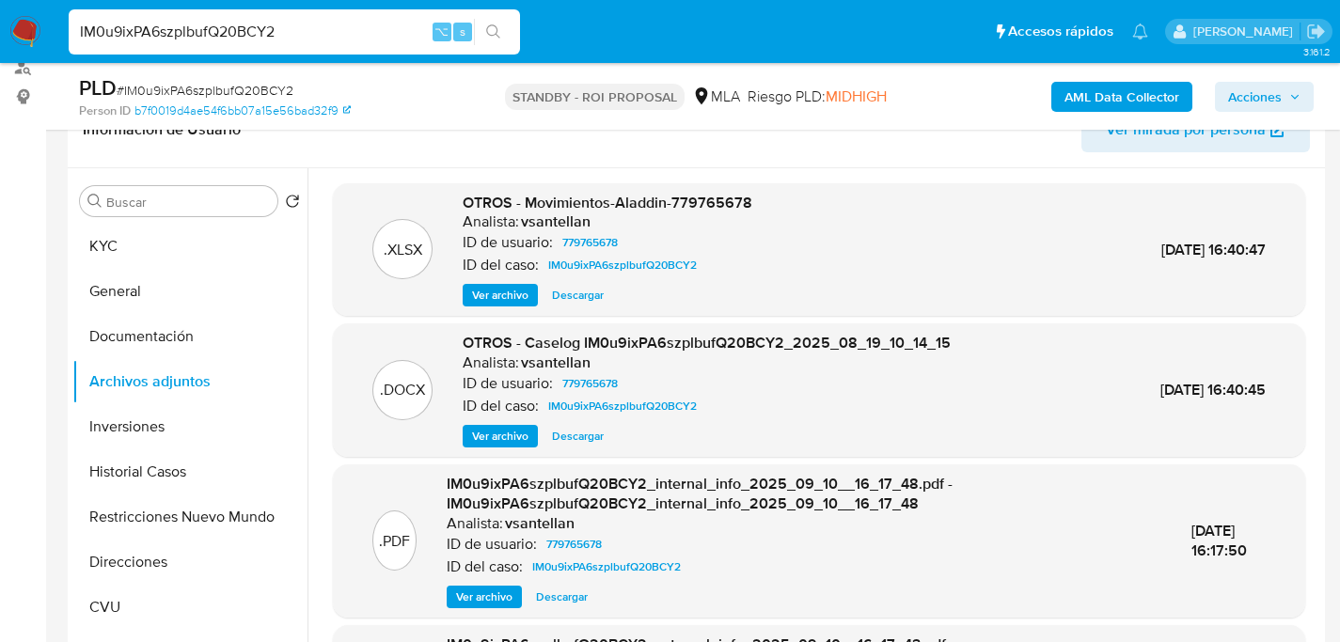
click at [585, 441] on span "Descargar" at bounding box center [578, 436] width 52 height 19
click at [281, 30] on input "IM0u9ixPA6szplbufQ20BCY2" at bounding box center [294, 32] width 451 height 24
paste input "jHpzpc50qwkZONbucjOZWXBC"
type input "jHpzpc50qwkZONbucjOZWXBC"
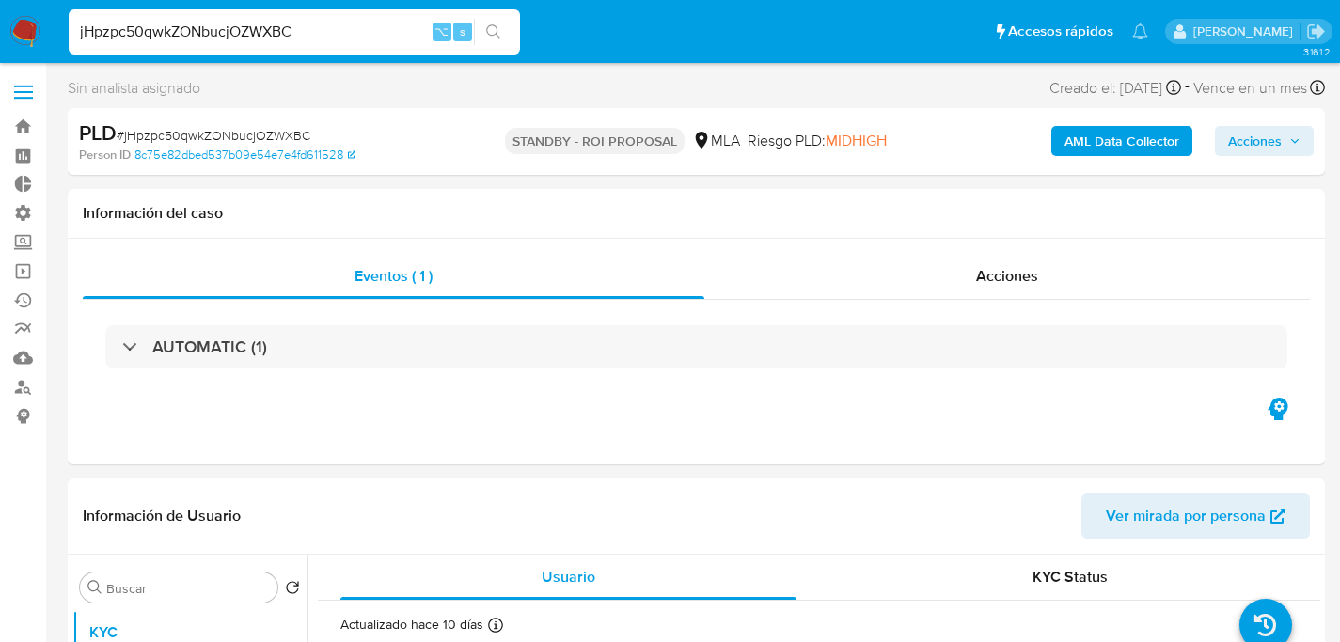
select select "10"
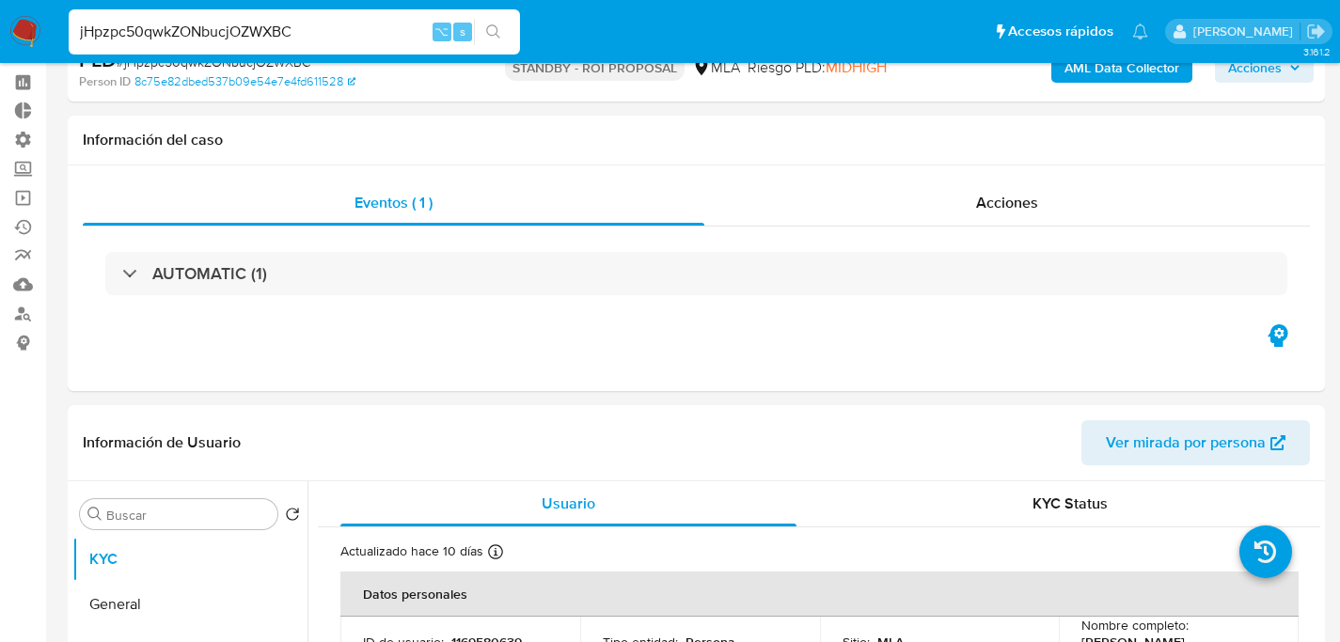
scroll to position [360, 0]
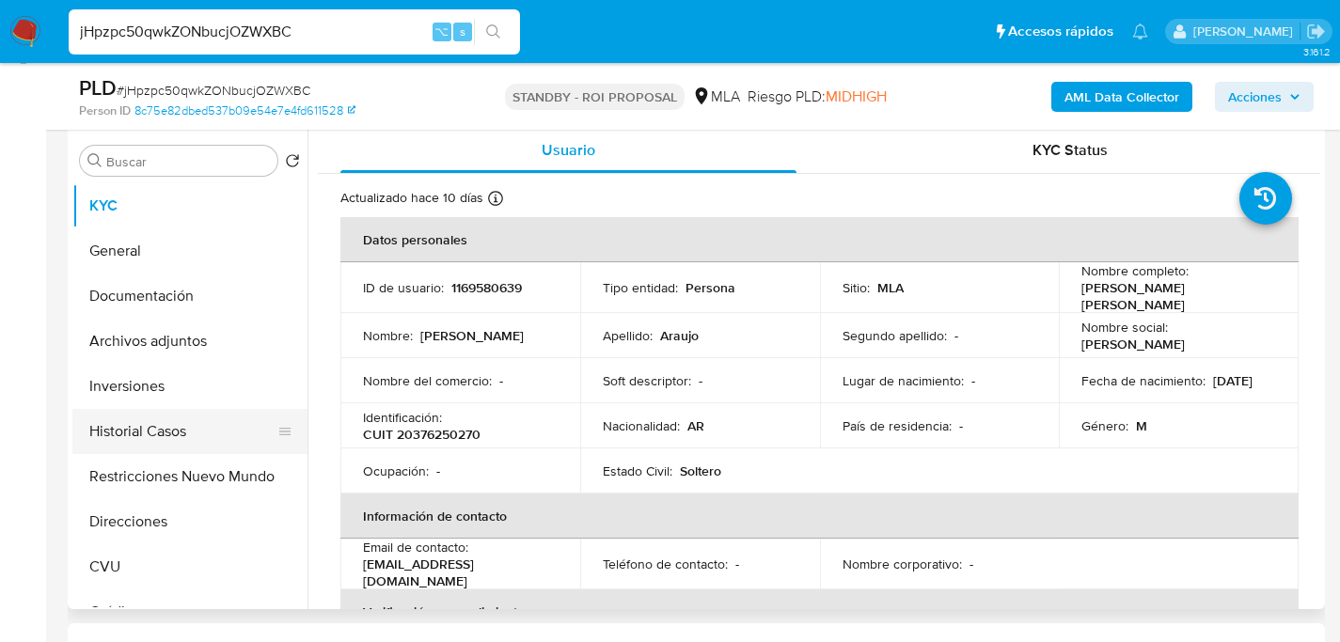
click at [118, 425] on button "Historial Casos" at bounding box center [182, 431] width 220 height 45
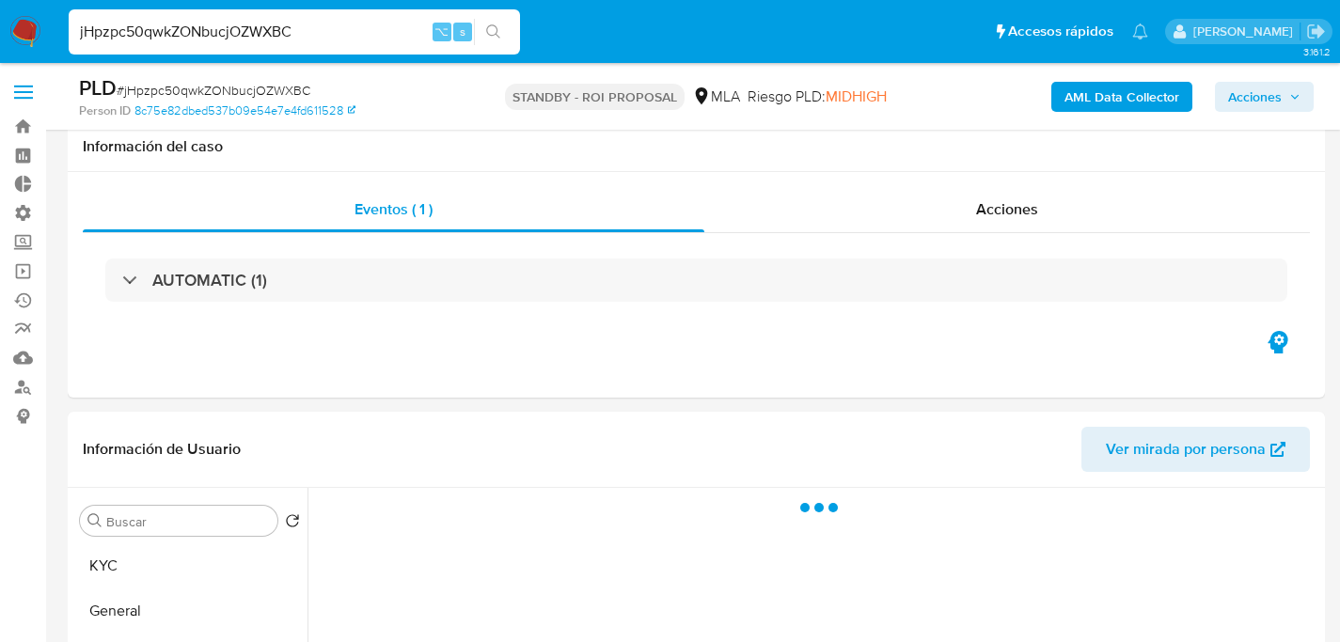
select select "10"
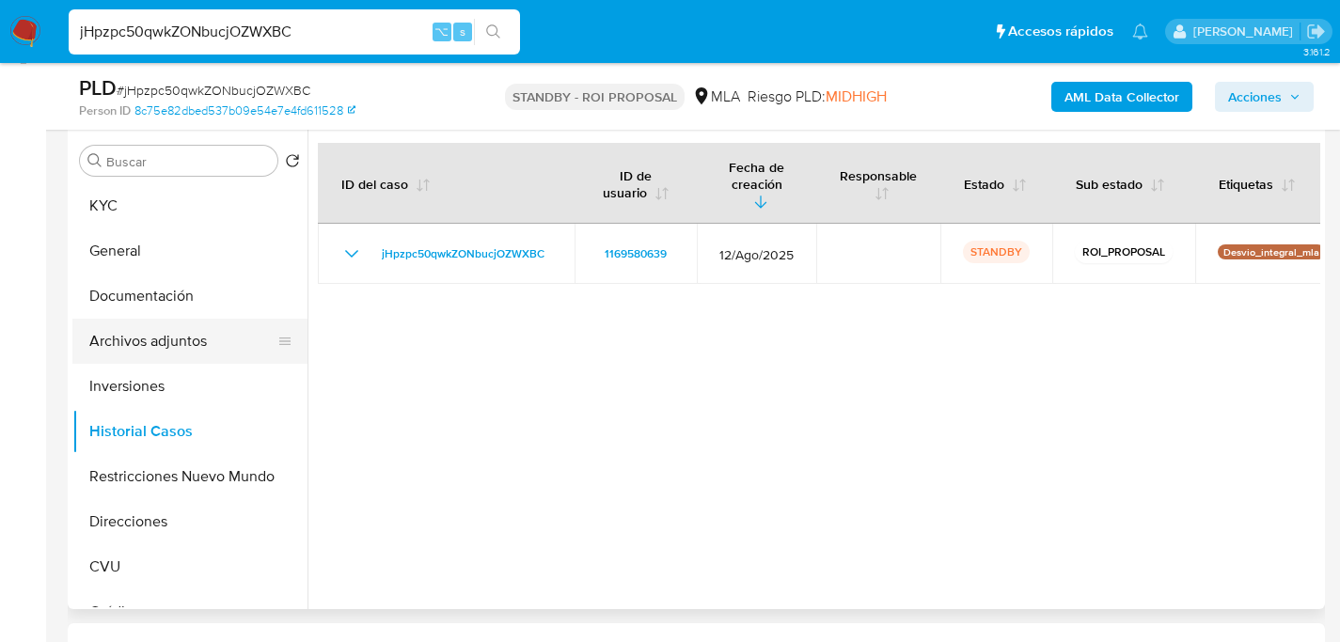
click at [150, 321] on button "Archivos adjuntos" at bounding box center [182, 341] width 220 height 45
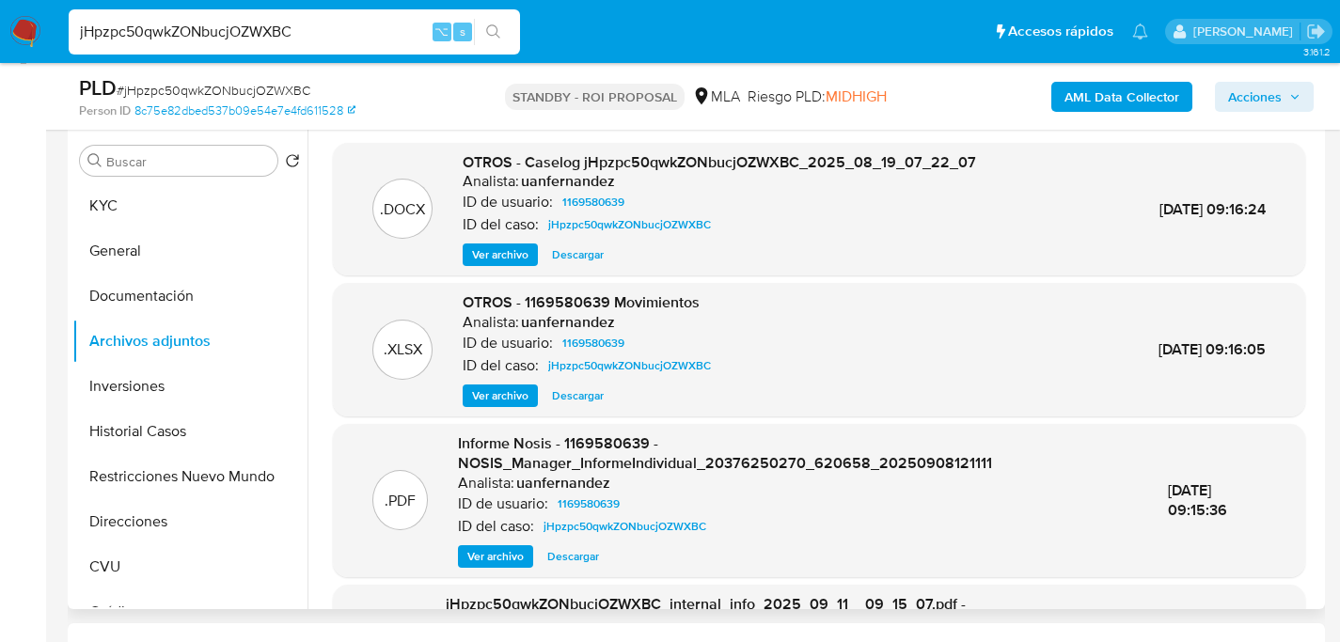
click at [579, 251] on span "Descargar" at bounding box center [578, 254] width 52 height 19
click at [261, 49] on div "jHpzpc50qwkZONbucjOZWXBC ⌥ s" at bounding box center [294, 31] width 451 height 45
click at [268, 33] on input "jHpzpc50qwkZONbucjOZWXBC" at bounding box center [294, 32] width 451 height 24
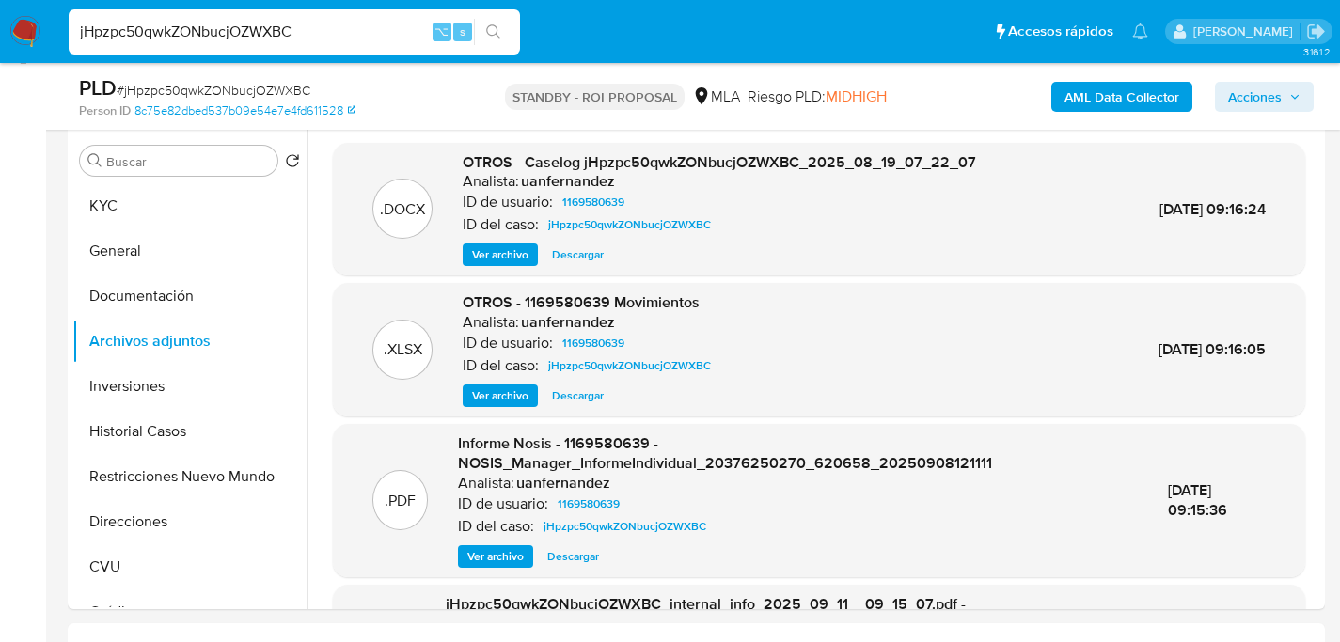
paste input "J1wTCMgRCudhOwKJRnGw0PH"
type input "jJ1wTCMgRCudhOwKJRnGw0PH"
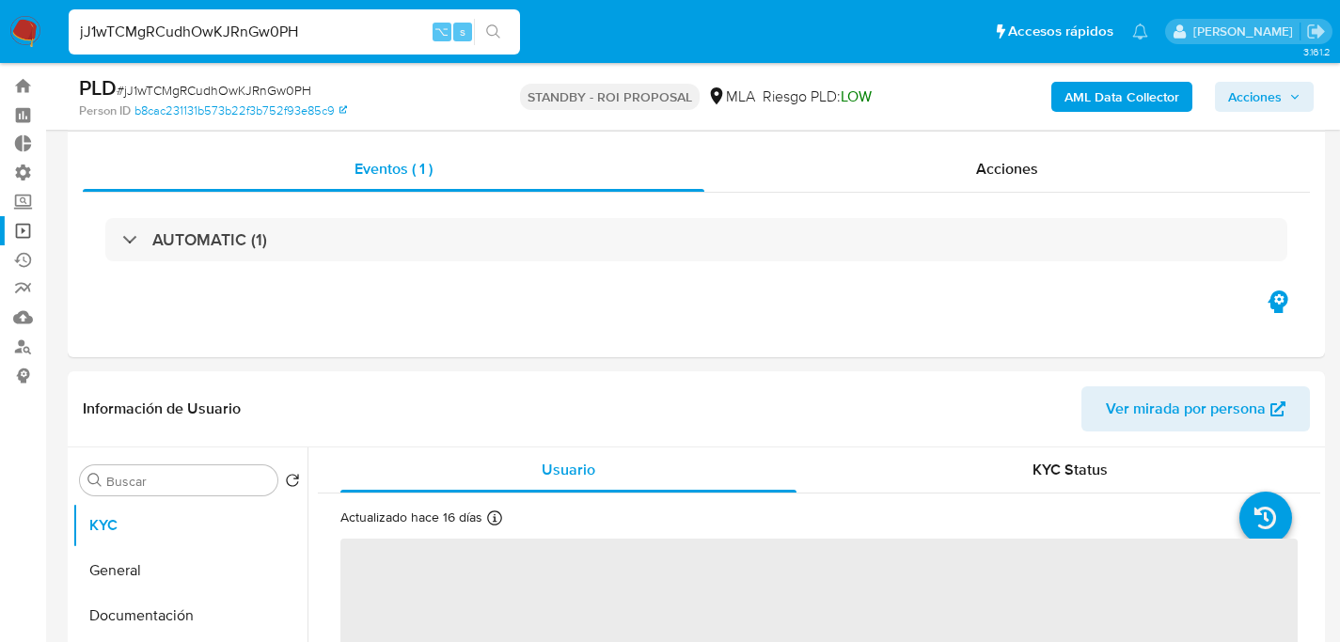
scroll to position [255, 0]
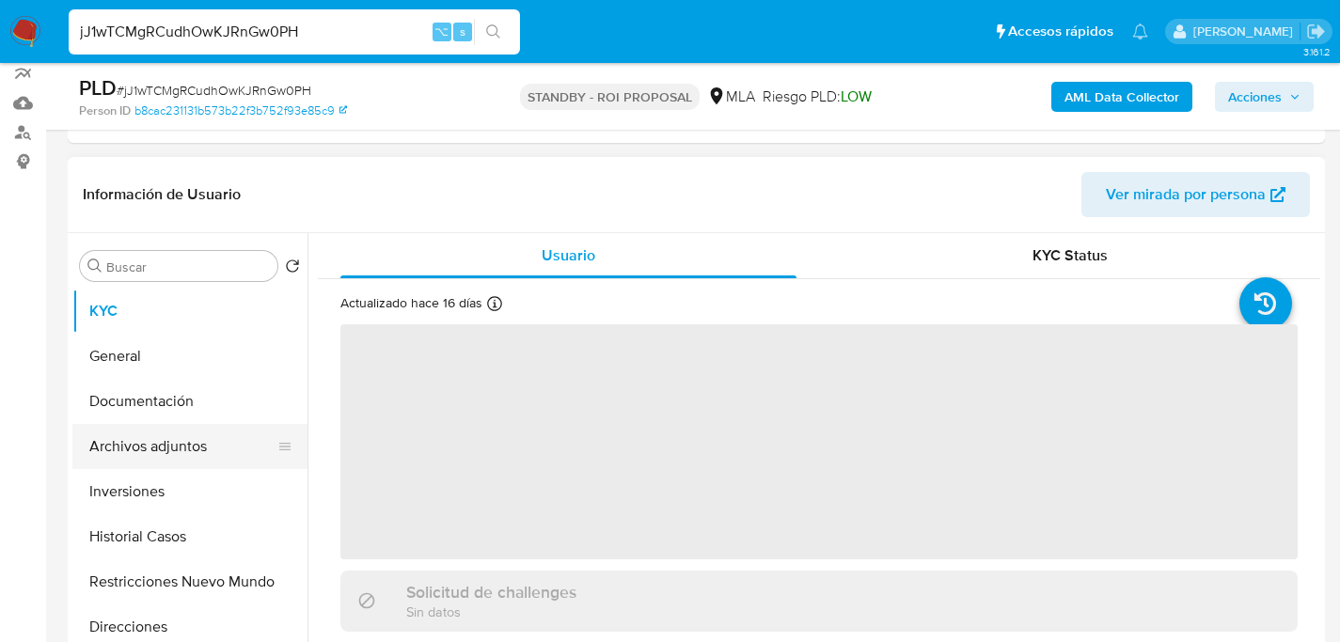
select select "10"
click at [112, 453] on button "Archivos adjuntos" at bounding box center [182, 446] width 220 height 45
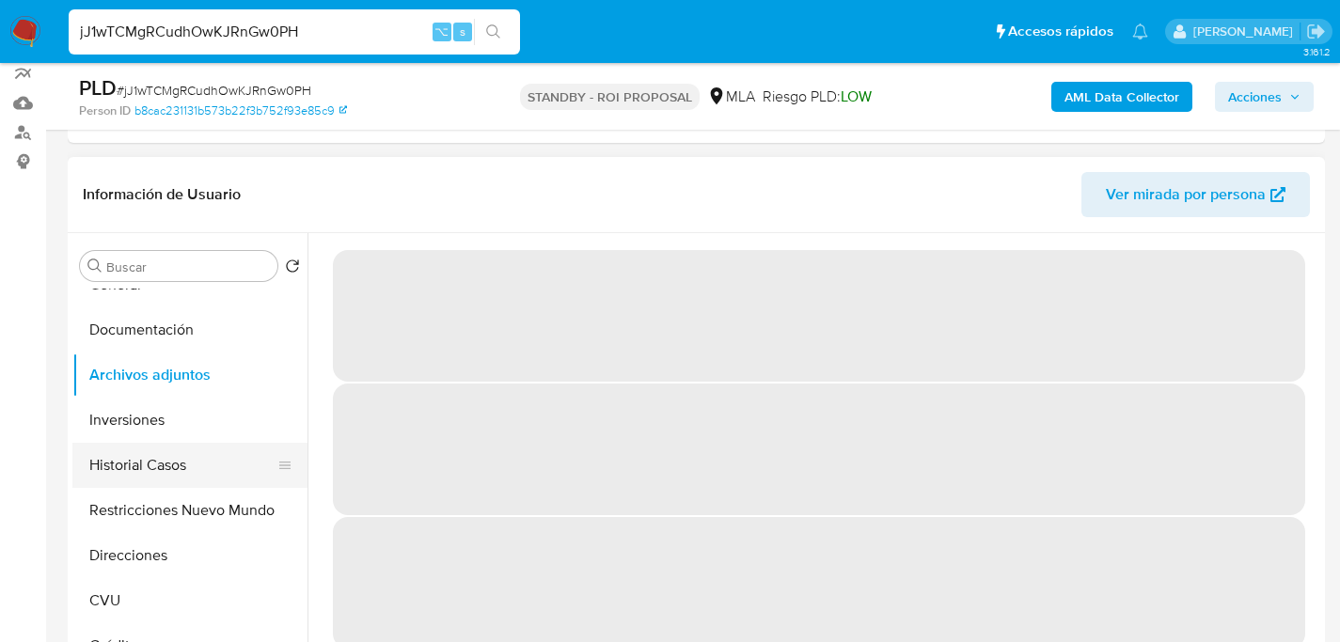
scroll to position [89, 0]
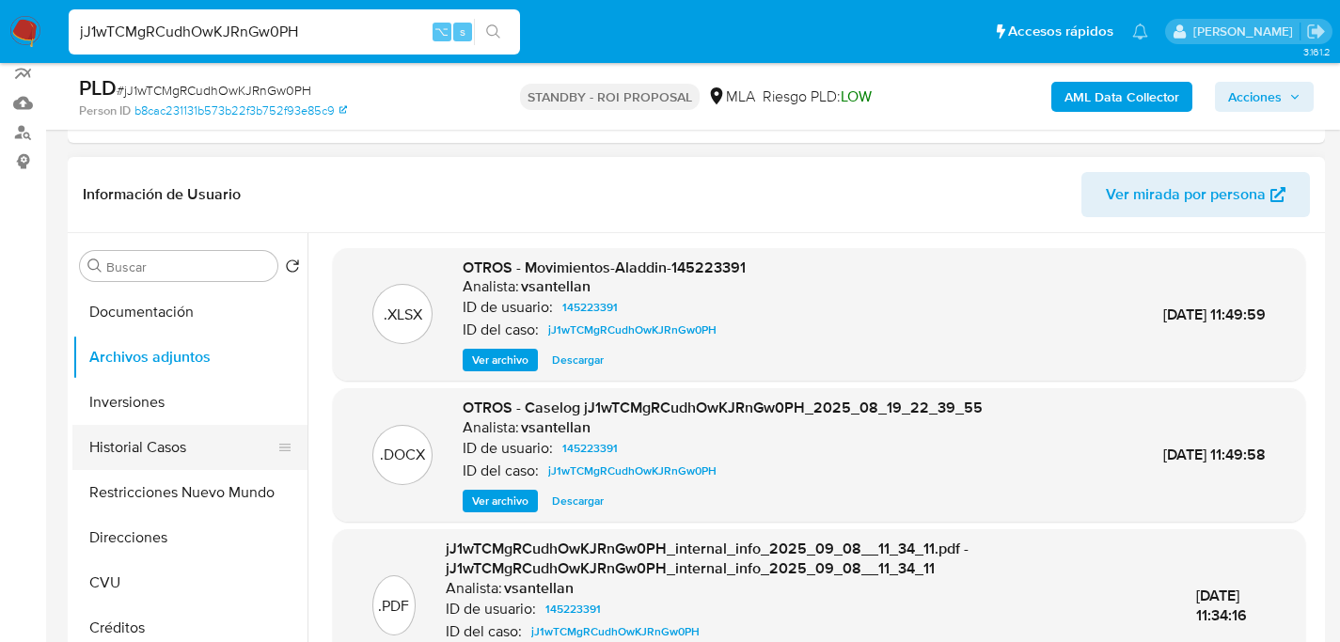
click at [104, 467] on button "Historial Casos" at bounding box center [182, 447] width 220 height 45
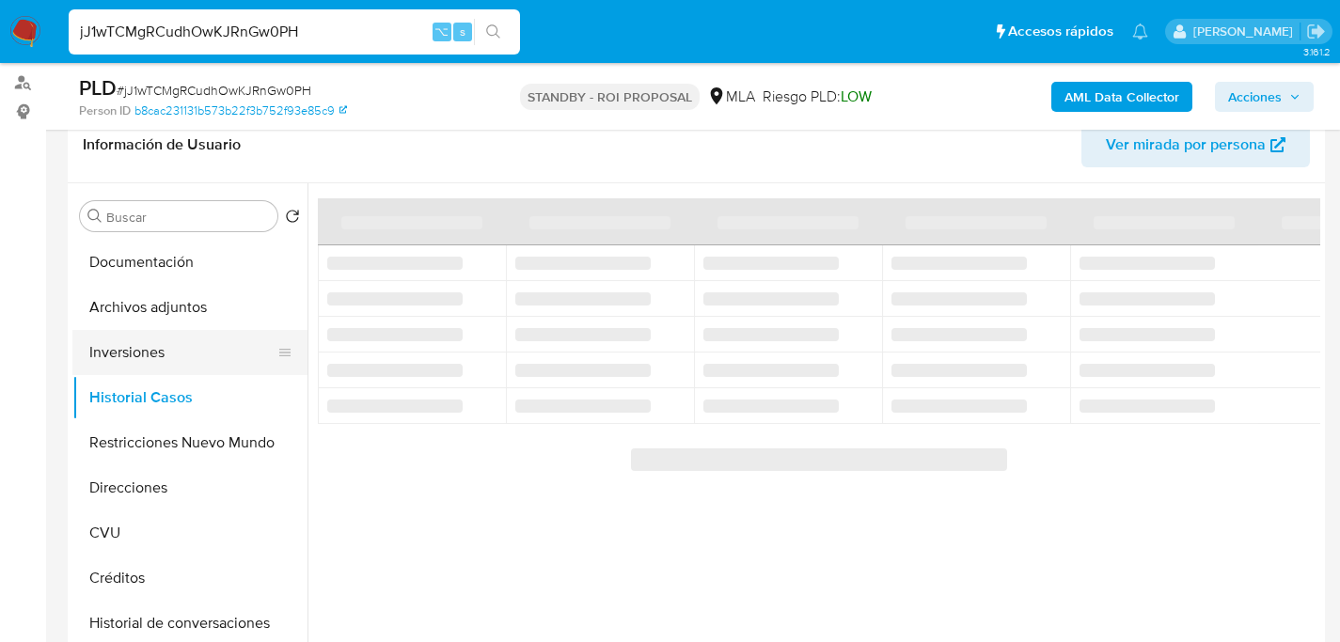
scroll to position [0, 0]
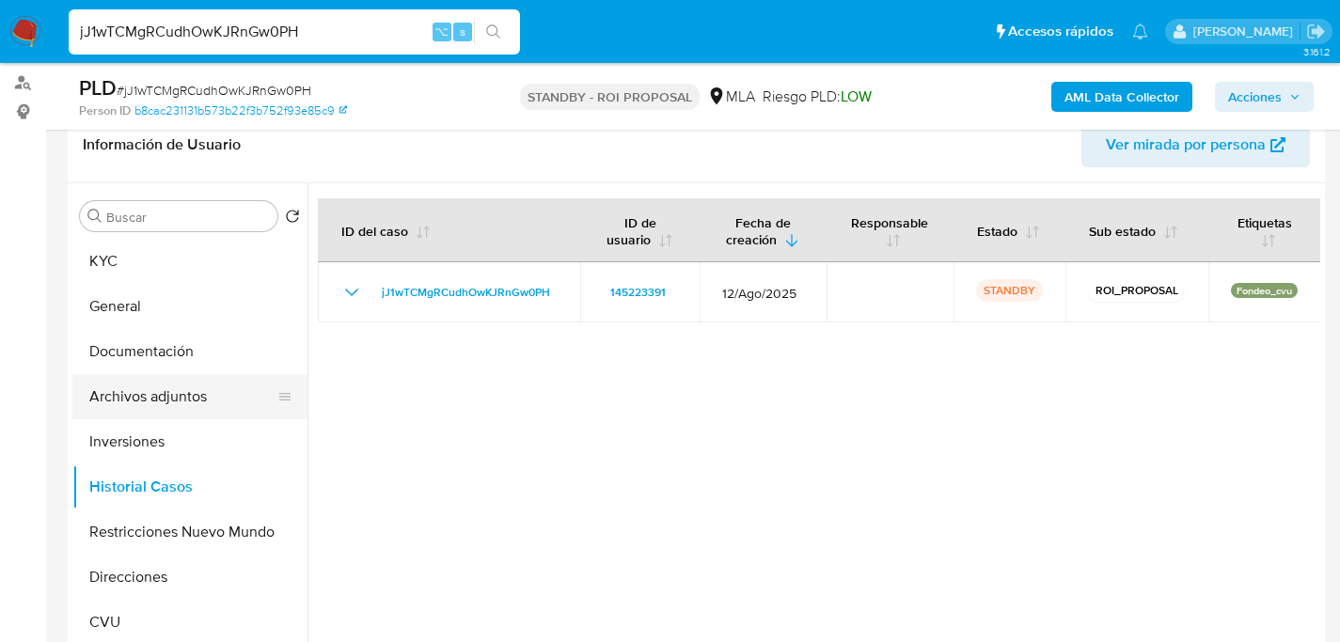
click at [118, 407] on button "Archivos adjuntos" at bounding box center [182, 396] width 220 height 45
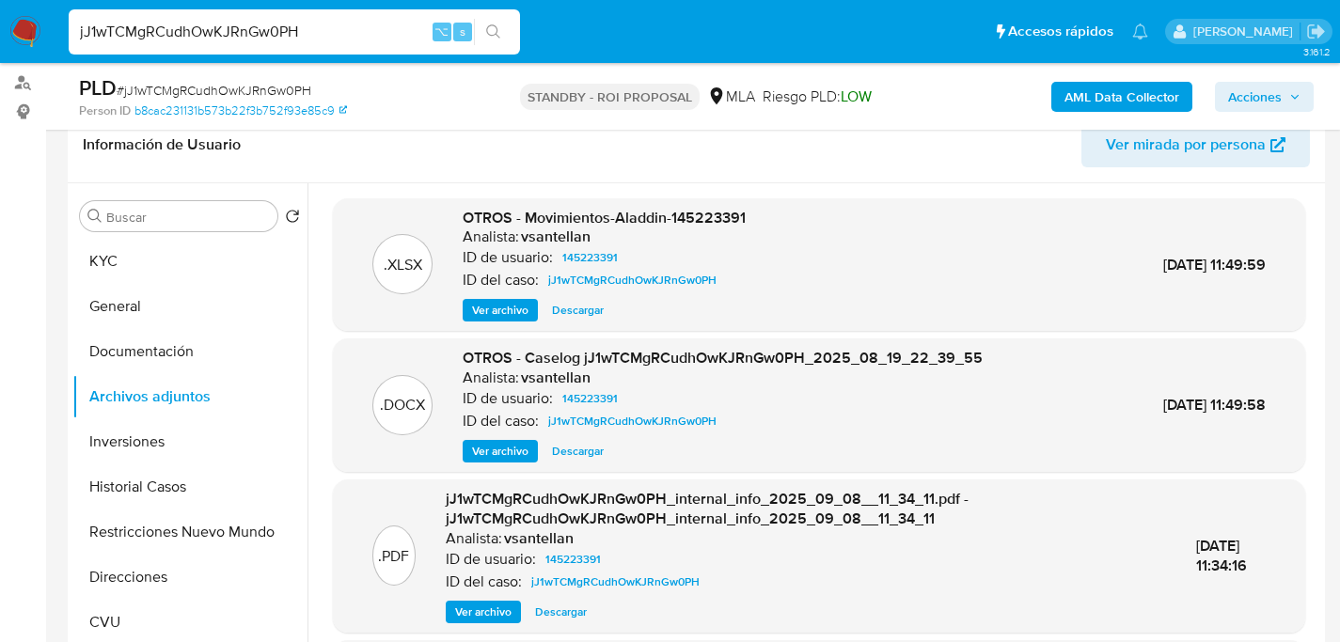
click at [581, 454] on span "Descargar" at bounding box center [578, 451] width 52 height 19
click at [309, 26] on input "jJ1wTCMgRCudhOwKJRnGw0PH" at bounding box center [294, 32] width 451 height 24
paste input "OoiEZXq1SQWsLI9UZv0QCCs"
type input "jOoiEZXq1SQWsLI9UZv0QCCs"
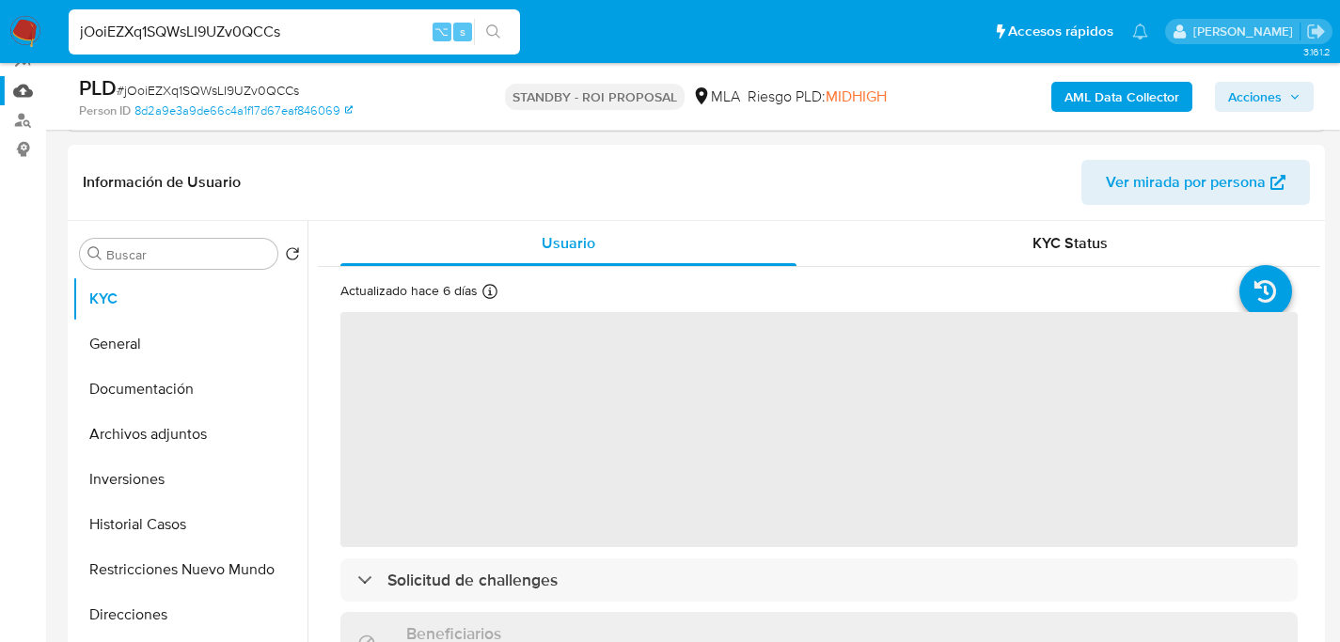
select select "10"
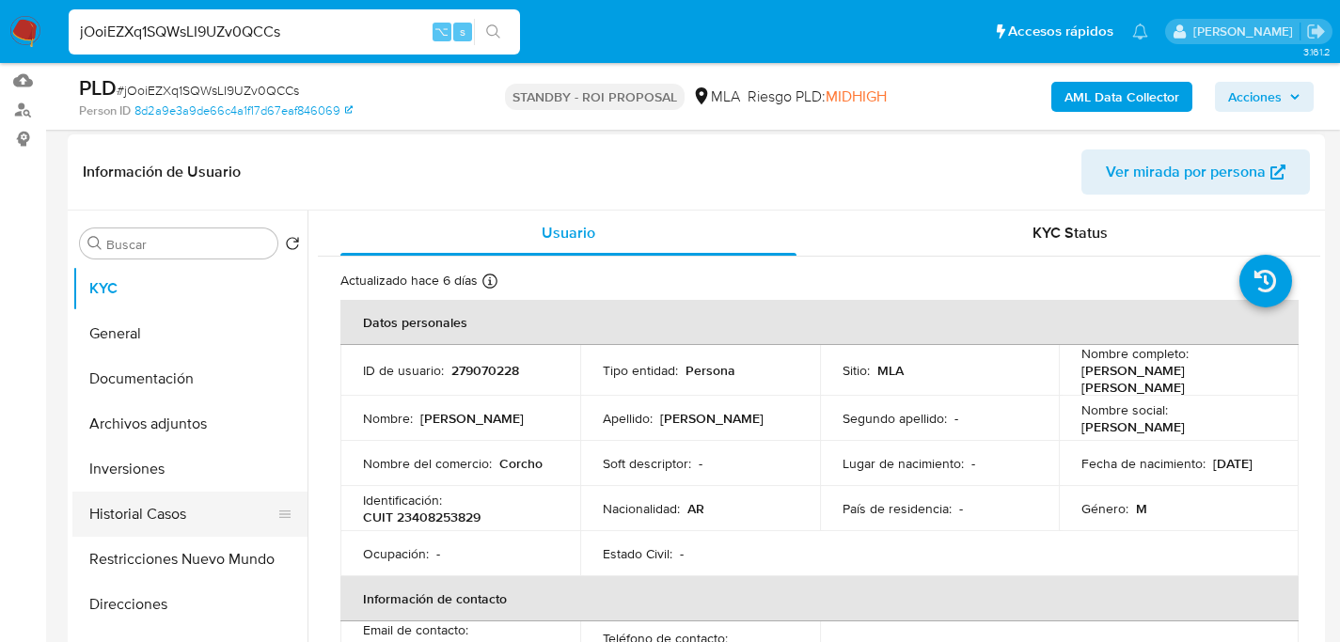
click at [131, 514] on button "Historial Casos" at bounding box center [182, 514] width 220 height 45
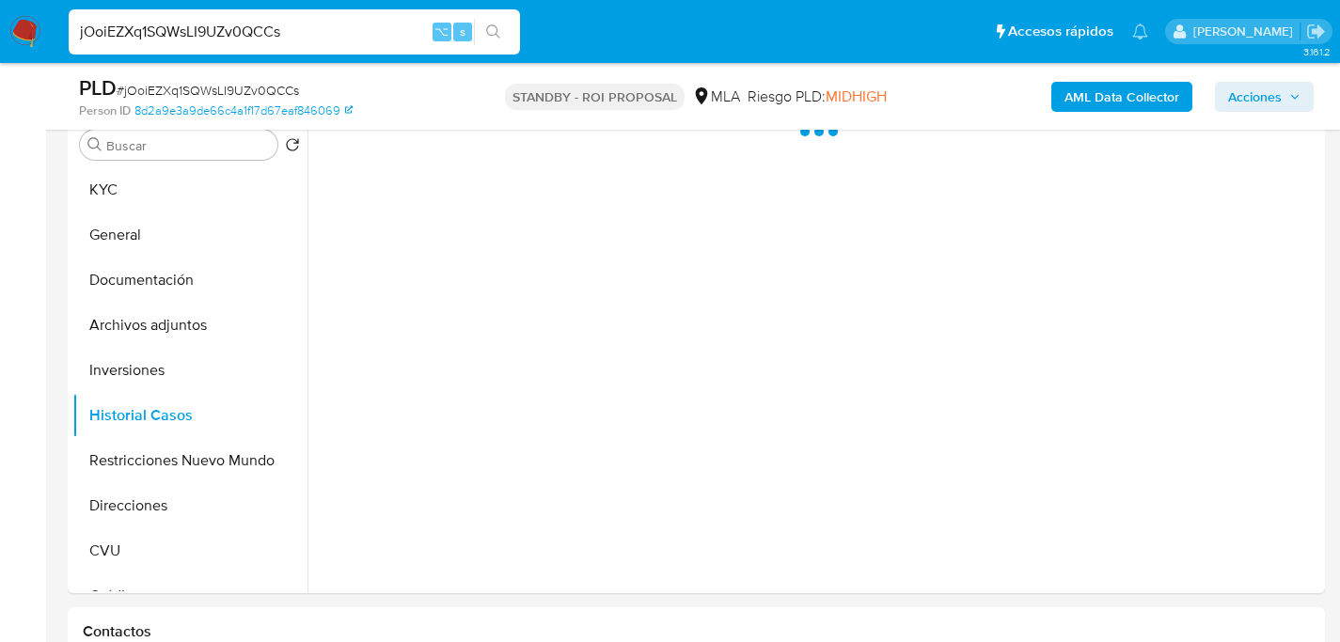
scroll to position [385, 0]
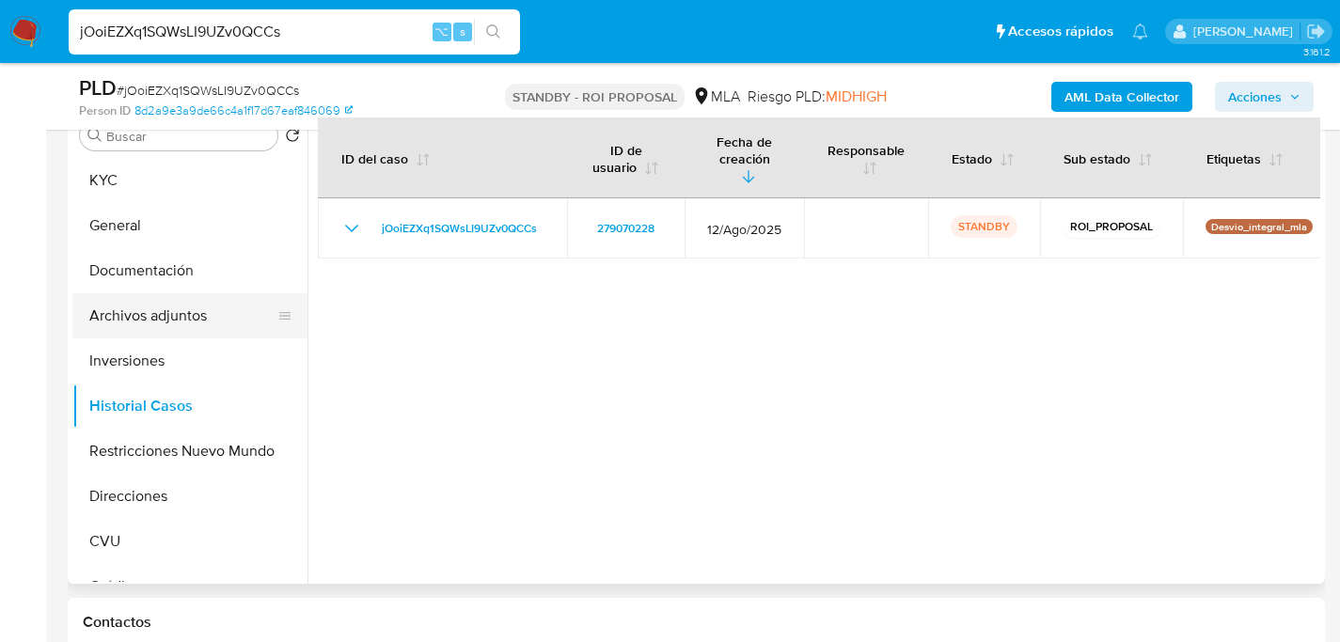
click at [134, 310] on button "Archivos adjuntos" at bounding box center [182, 315] width 220 height 45
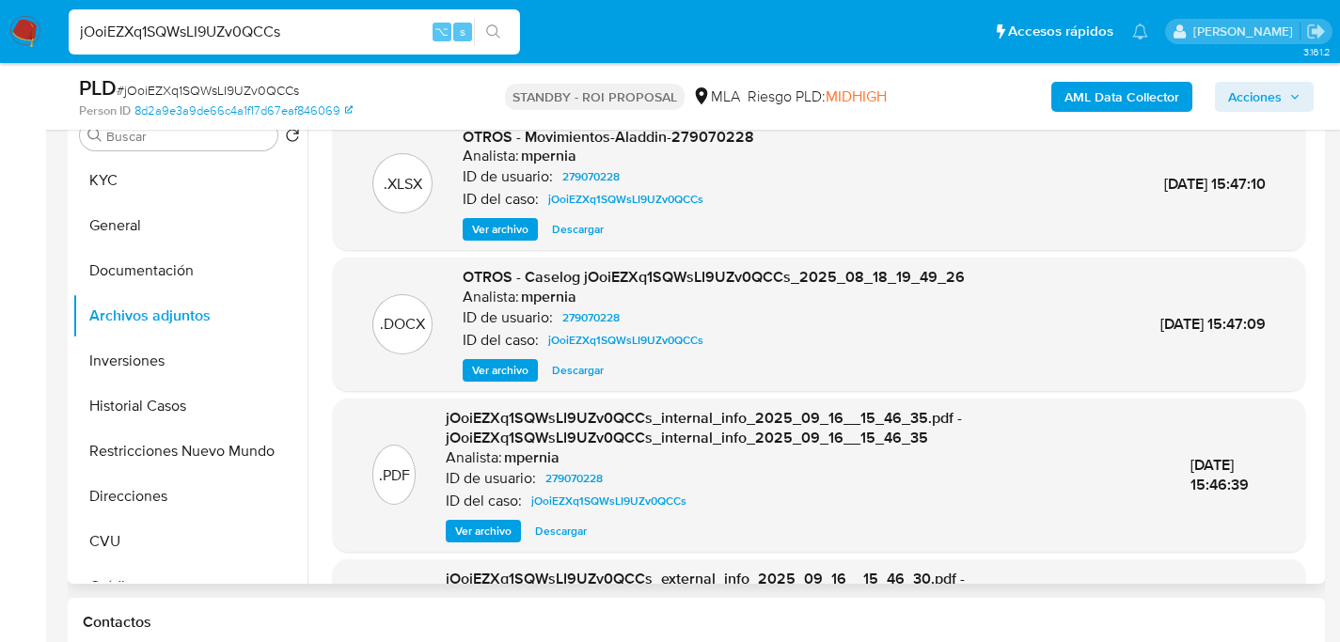
click at [582, 367] on span "Descargar" at bounding box center [578, 370] width 52 height 19
click at [293, 2] on nav "Pausado Ver notificaciones jOoiEZXq1SQWsLI9UZv0QCCs ⌥ s Accesos rápidos Presion…" at bounding box center [670, 31] width 1340 height 63
click at [301, 20] on input "jOoiEZXq1SQWsLI9UZv0QCCs" at bounding box center [294, 32] width 451 height 24
paste input "Vorw39Fm041uyld02FDVoQQ"
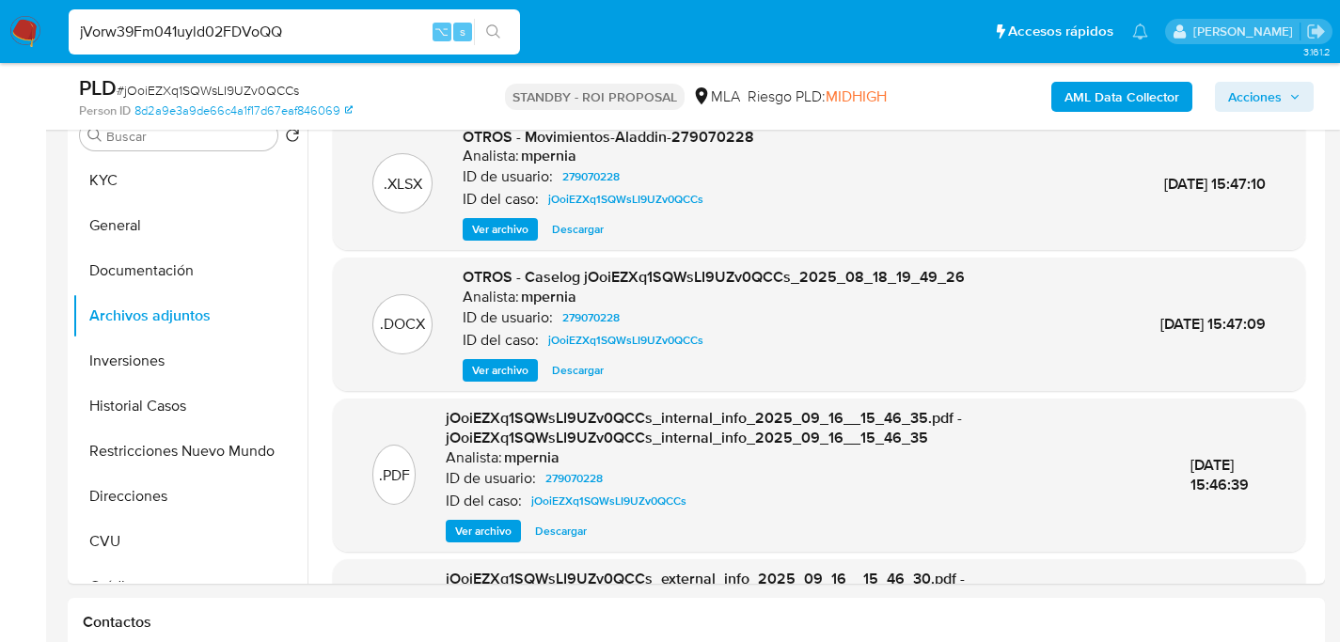
type input "jVorw39Fm041uyld02FDVoQQ"
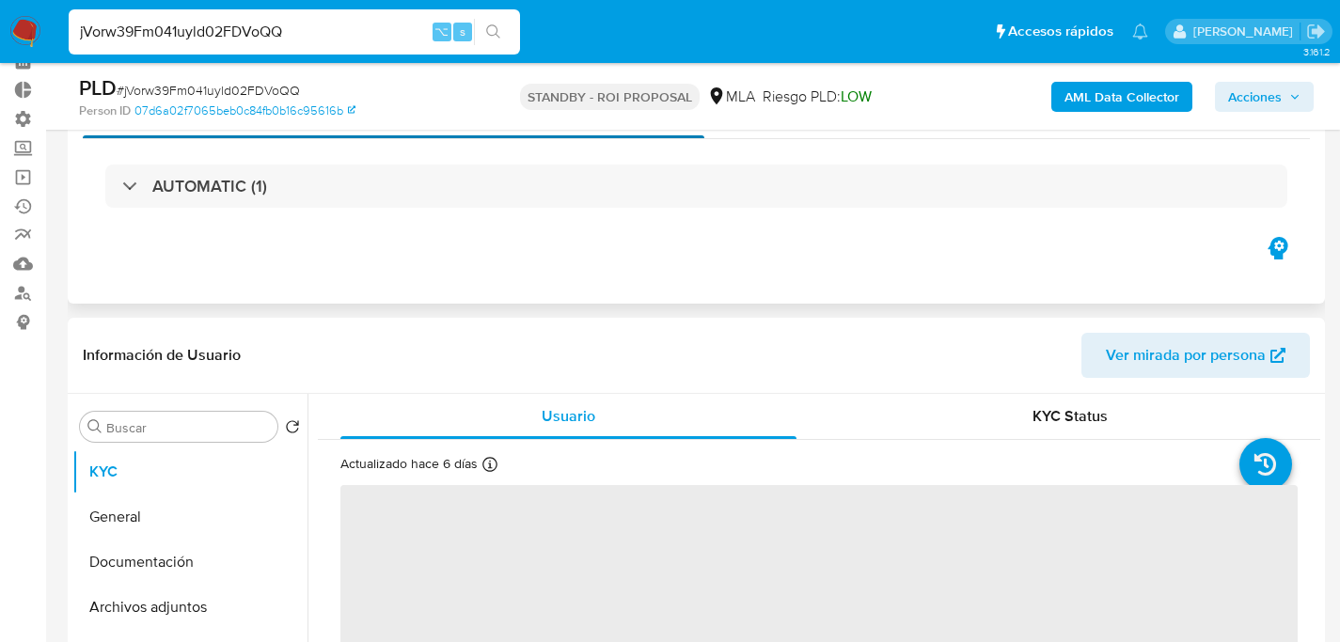
scroll to position [340, 0]
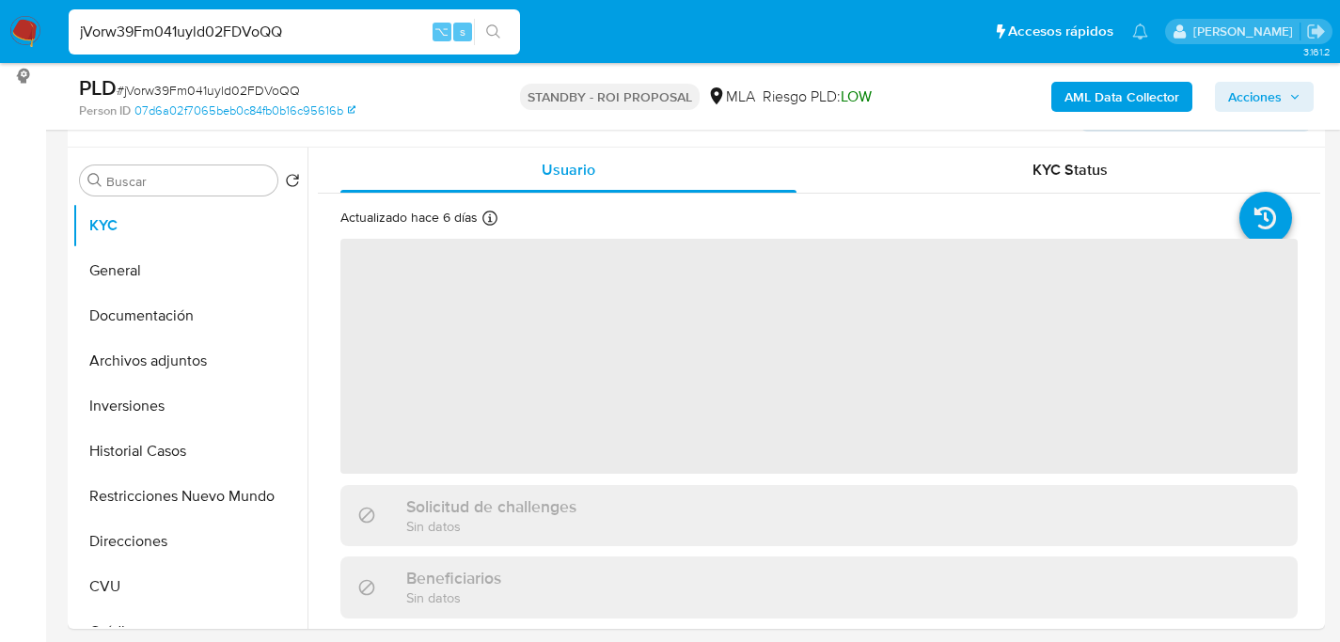
select select "10"
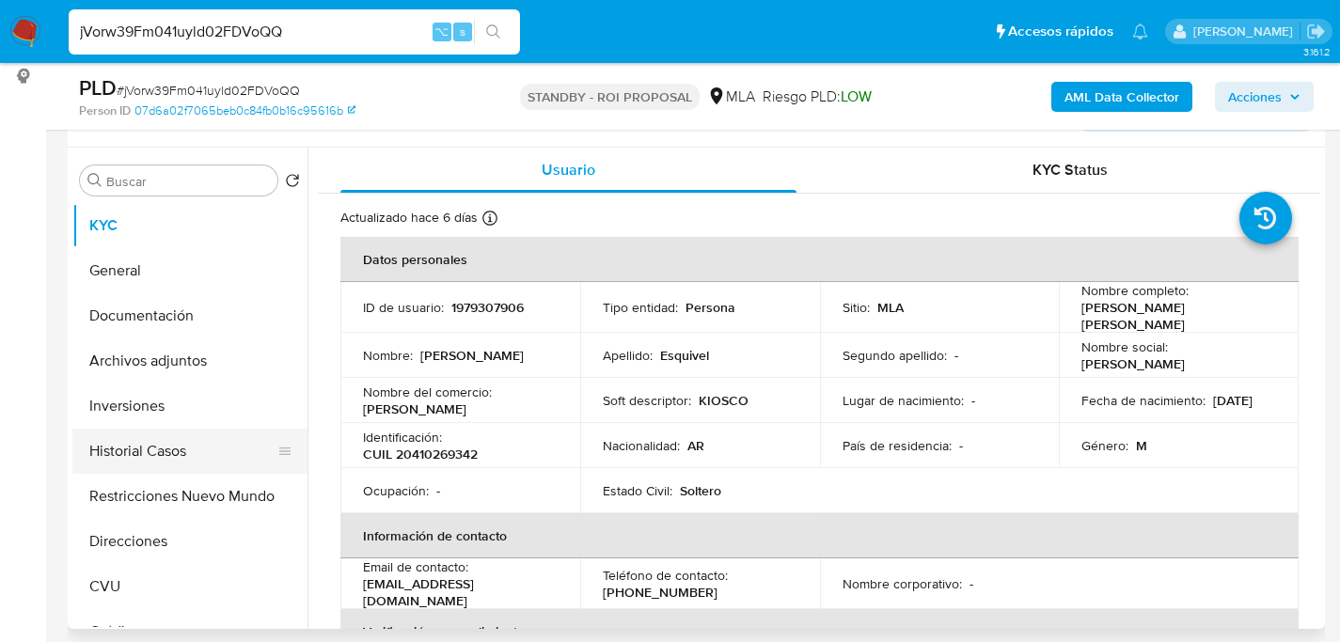
click at [121, 435] on button "Historial Casos" at bounding box center [182, 451] width 220 height 45
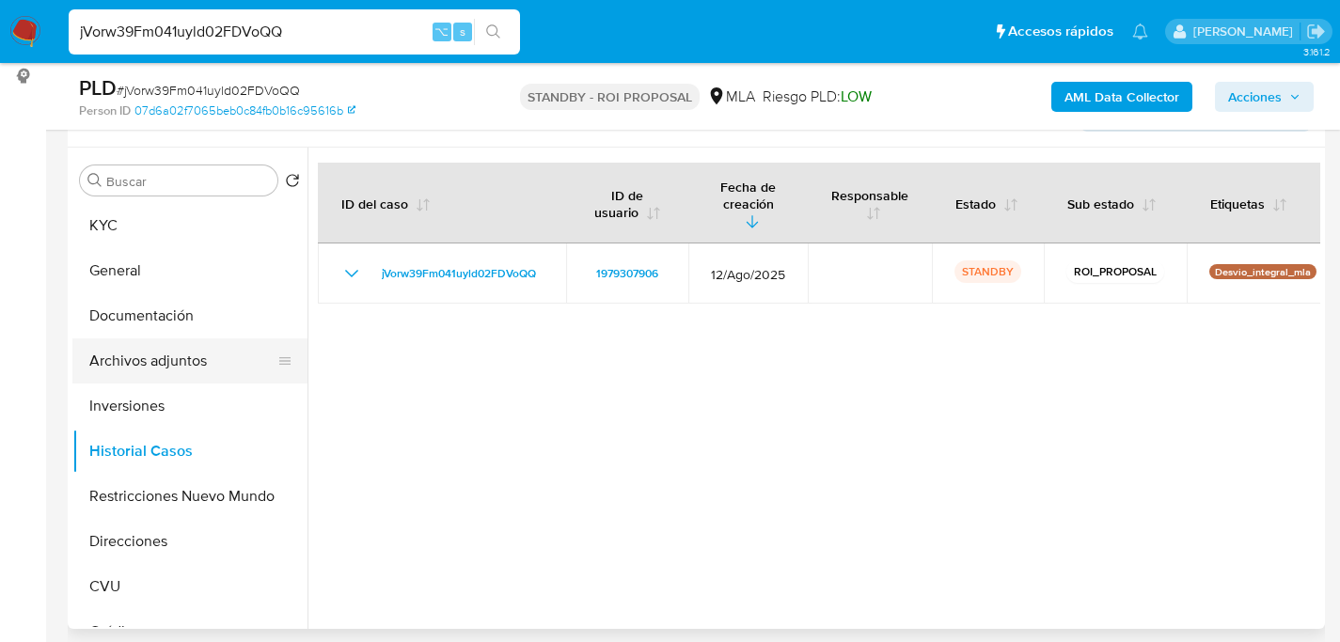
click at [133, 360] on button "Archivos adjuntos" at bounding box center [182, 360] width 220 height 45
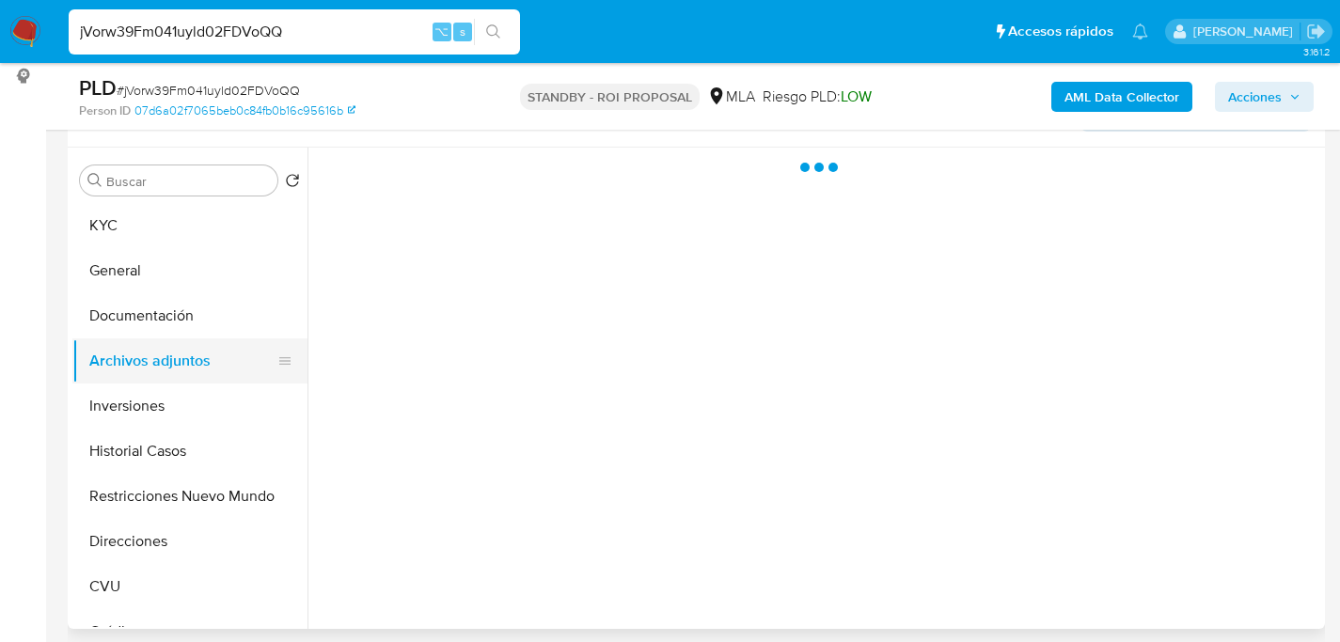
click at [133, 360] on button "Archivos adjuntos" at bounding box center [182, 360] width 220 height 45
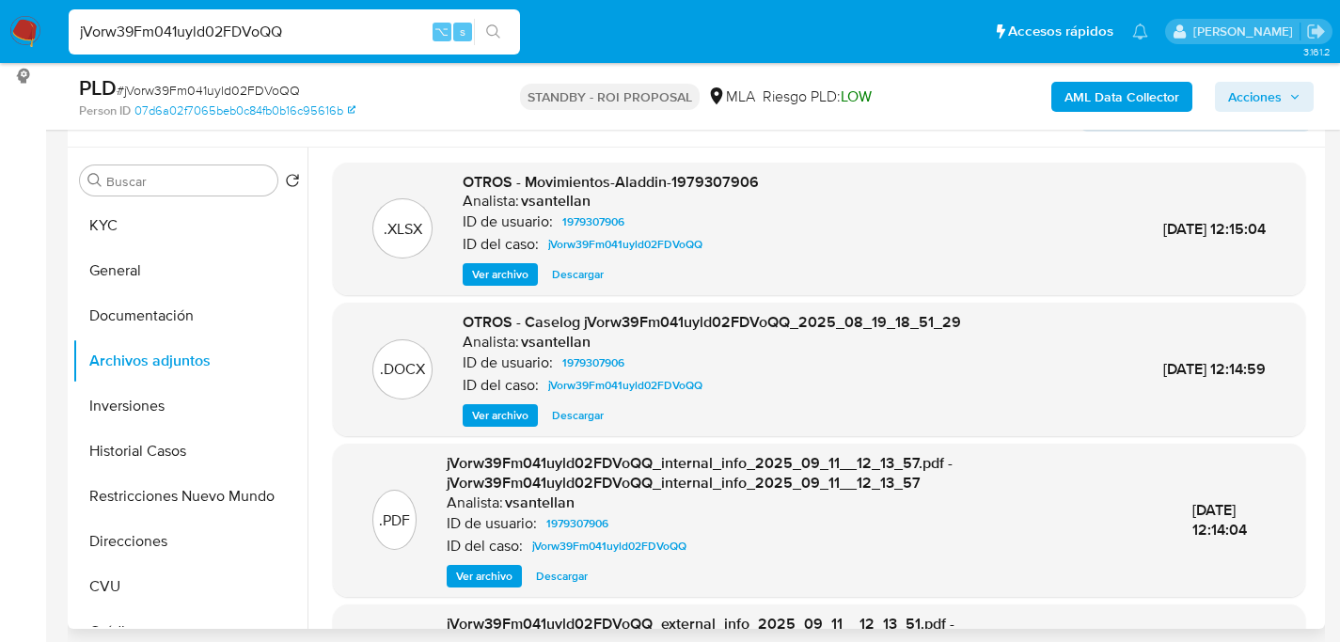
click at [574, 411] on span "Descargar" at bounding box center [578, 415] width 52 height 19
click at [331, 37] on input "jVorw39Fm041uyld02FDVoQQ" at bounding box center [294, 32] width 451 height 24
paste input "KxeOA6p8PLWmuJCgsU53bXRt"
type input "KxeOA6p8PLWmuJCgsU53bXRt"
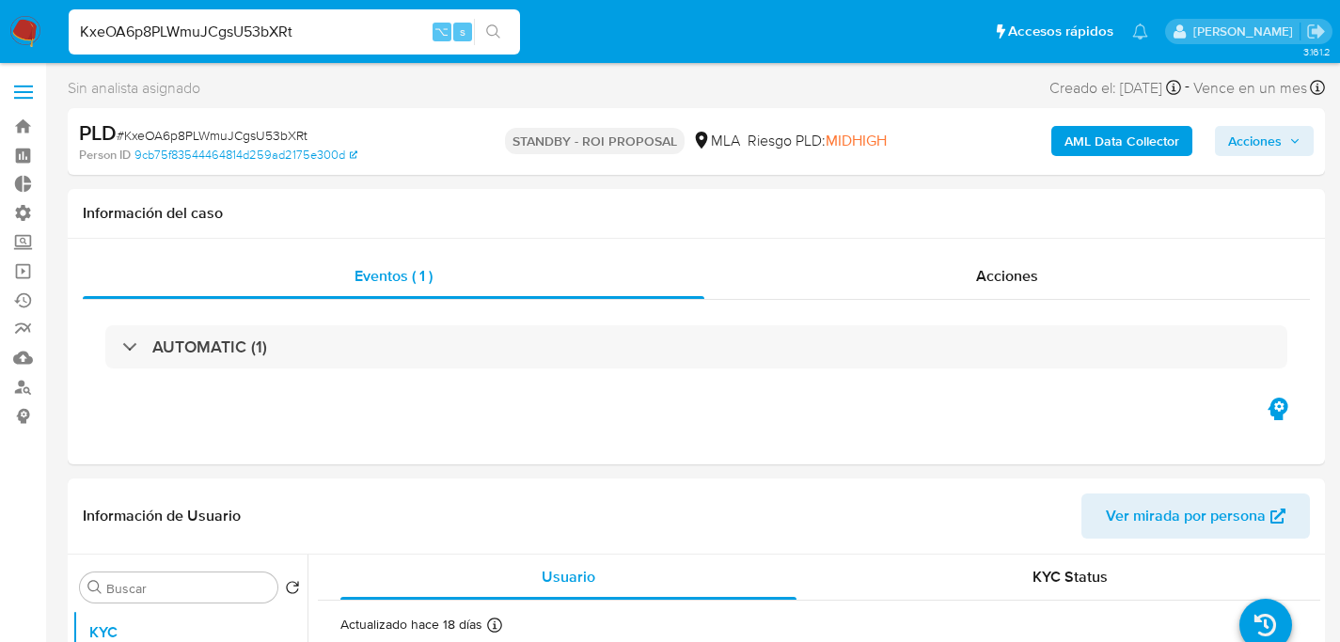
select select "10"
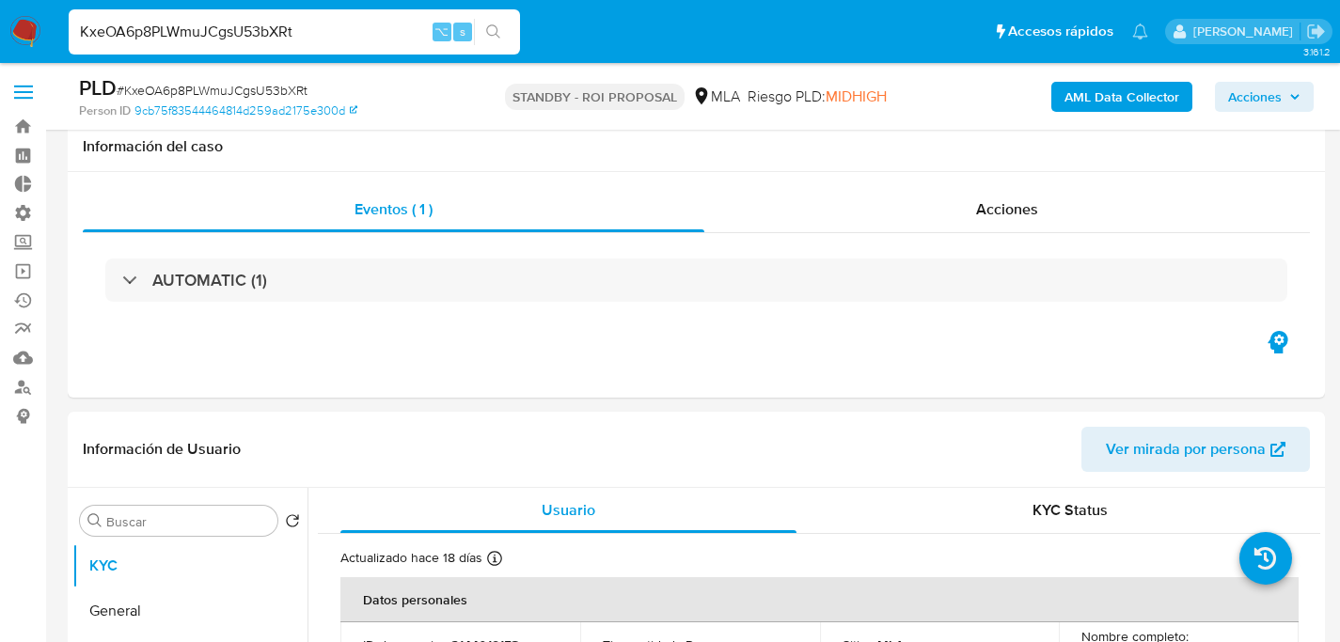
scroll to position [361, 0]
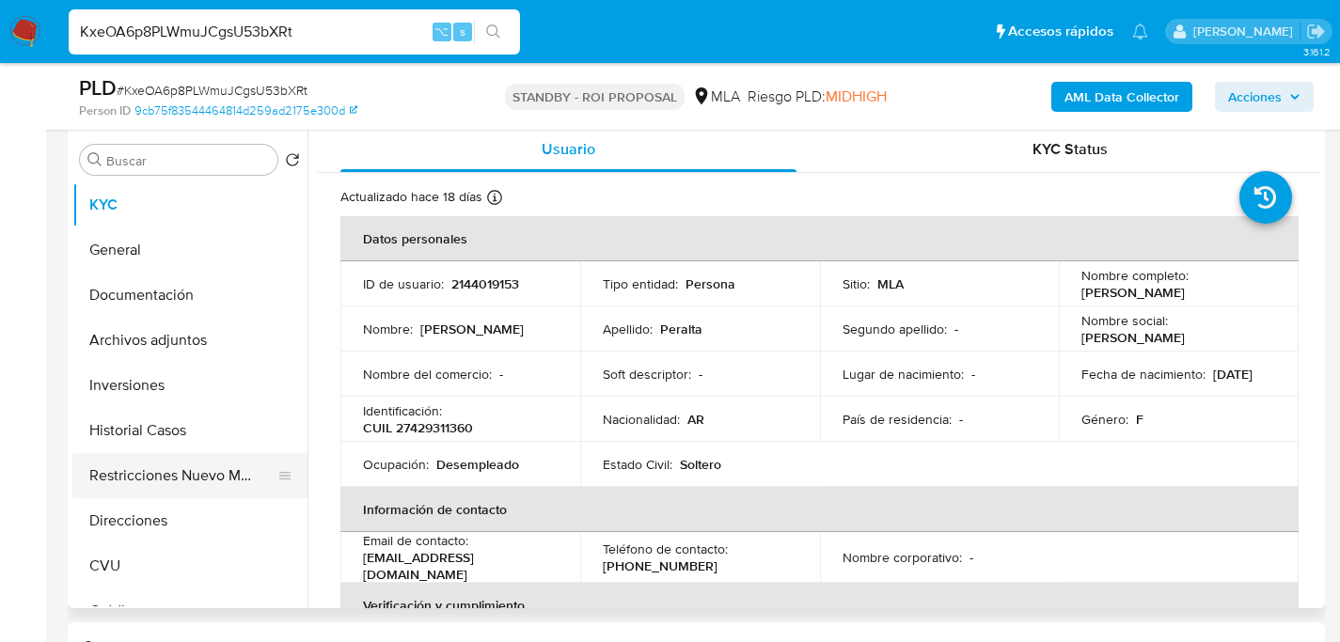
click at [142, 470] on button "Restricciones Nuevo Mundo" at bounding box center [182, 475] width 220 height 45
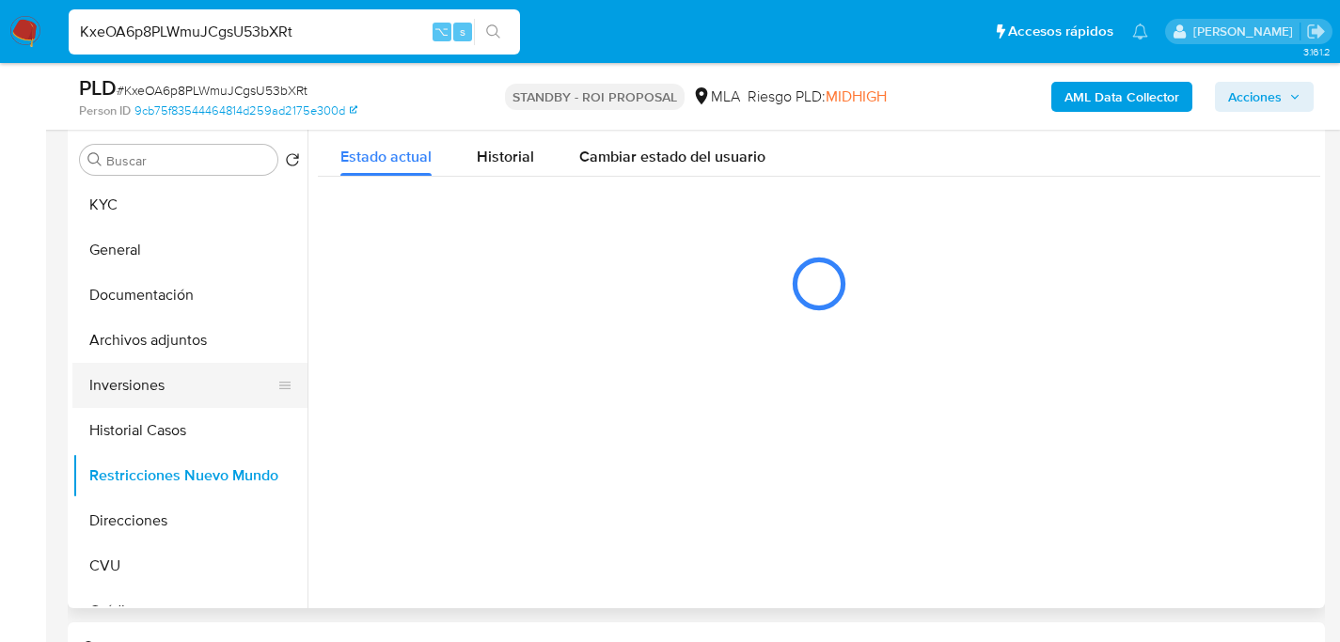
click at [152, 380] on button "Inversiones" at bounding box center [182, 385] width 220 height 45
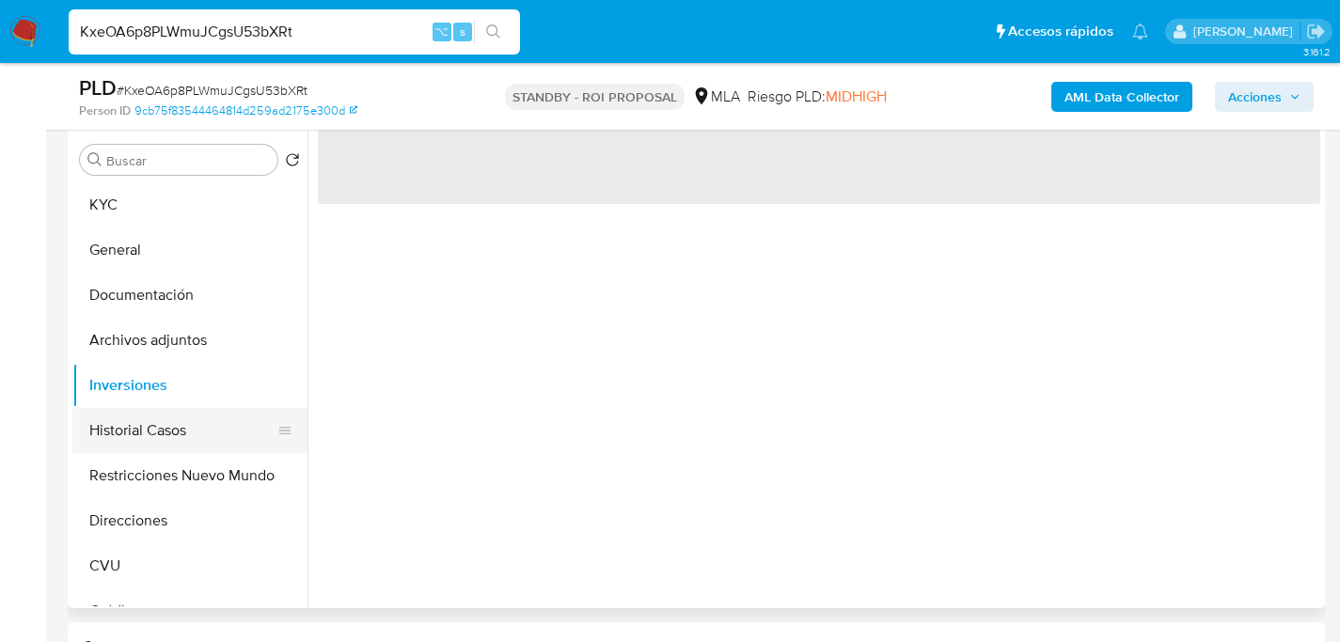
click at [141, 439] on button "Historial Casos" at bounding box center [182, 430] width 220 height 45
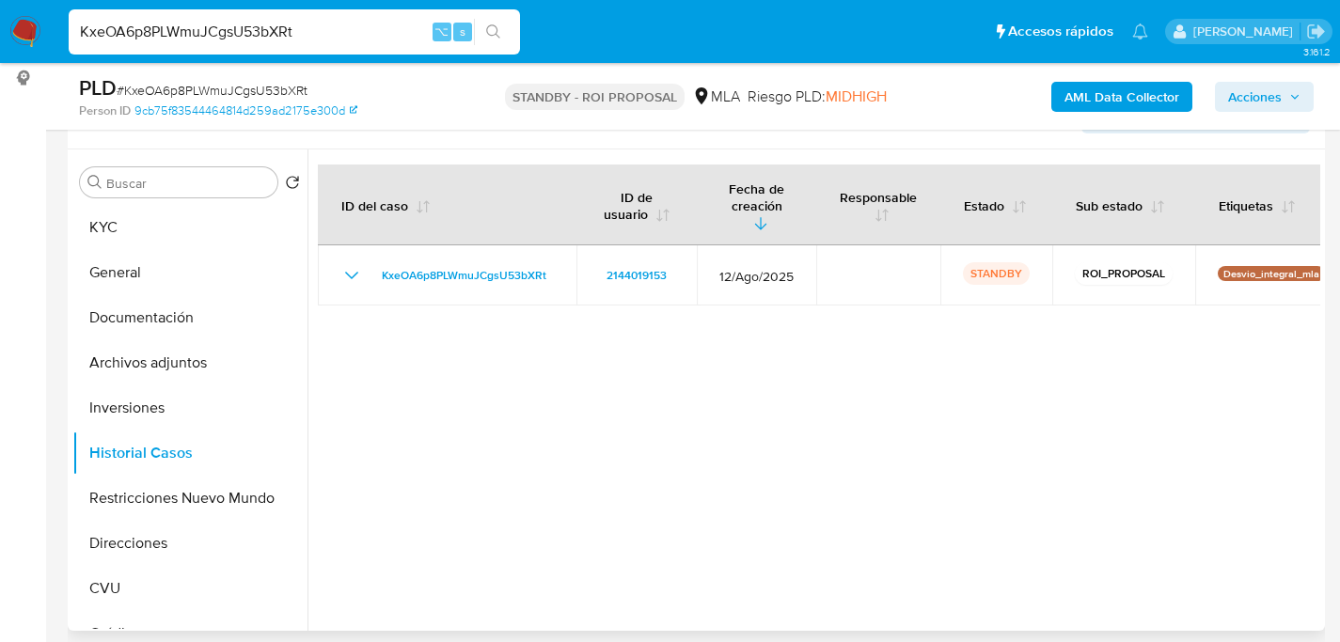
scroll to position [337, 0]
click at [186, 371] on button "Archivos adjuntos" at bounding box center [182, 364] width 220 height 45
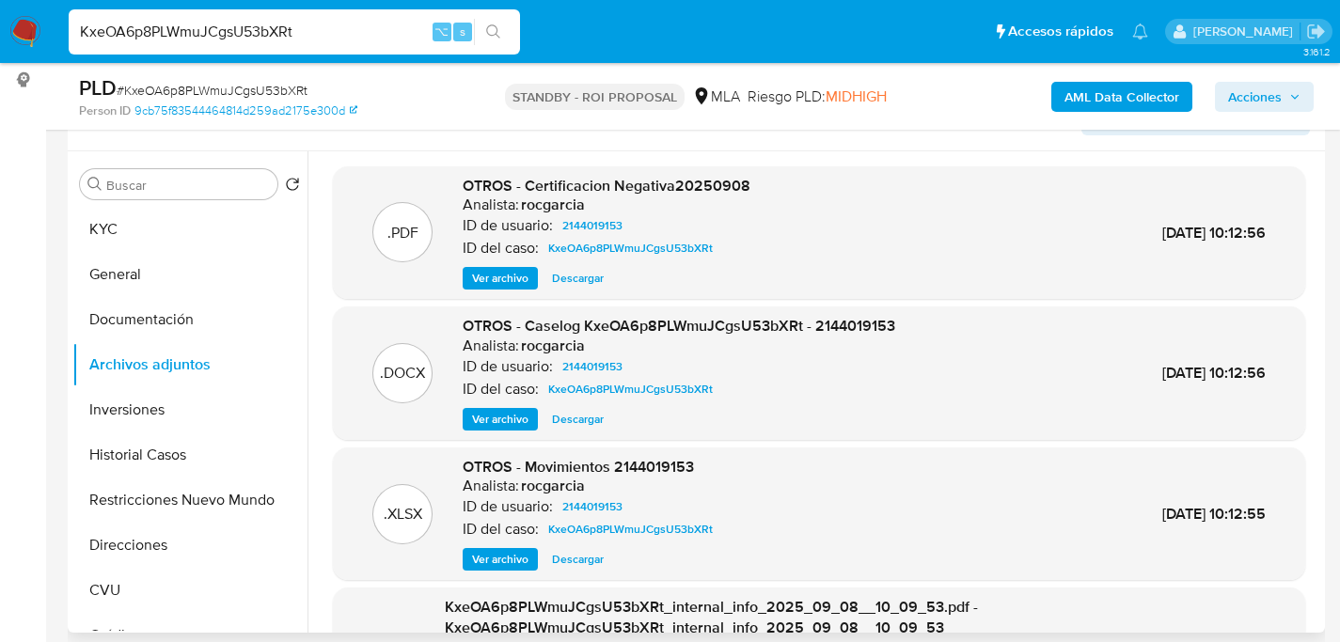
click at [565, 421] on span "Descargar" at bounding box center [578, 419] width 52 height 19
click at [226, 30] on input "KxeOA6p8PLWmuJCgsU53bXRt" at bounding box center [294, 32] width 451 height 24
paste input "l0PApyDaOTpH3xU7tXlHVLAI"
type input "l0PApyDaOTpH3xU7tXlHVLAI"
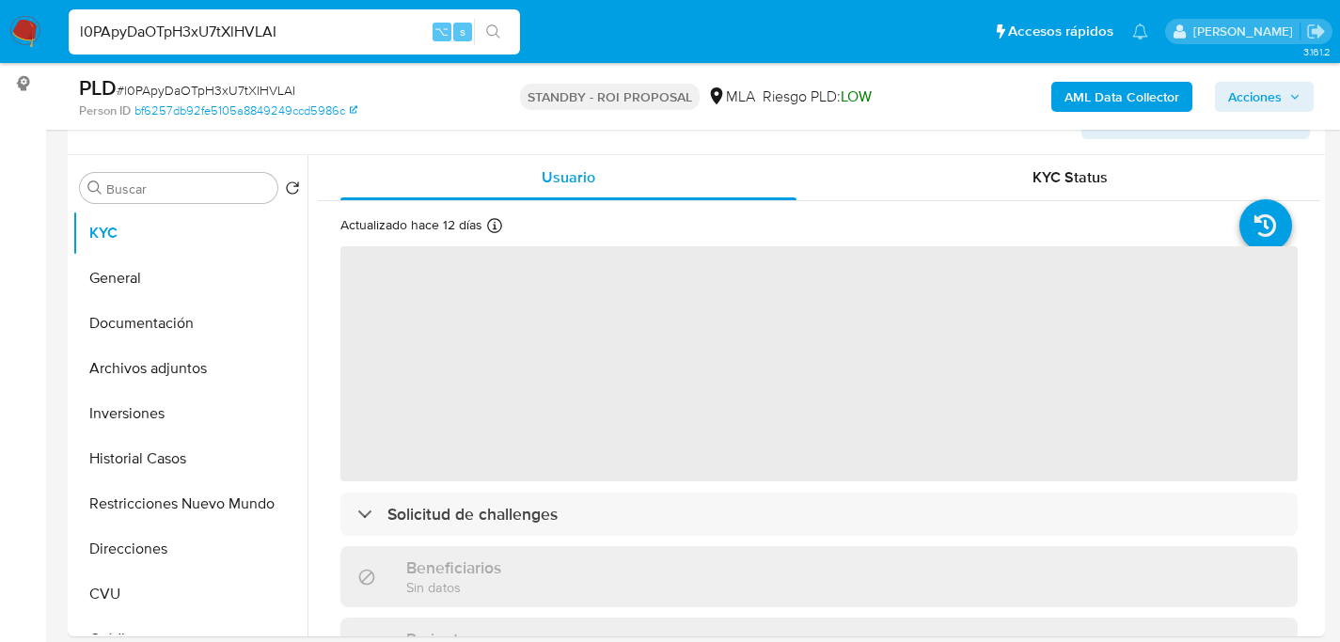
select select "10"
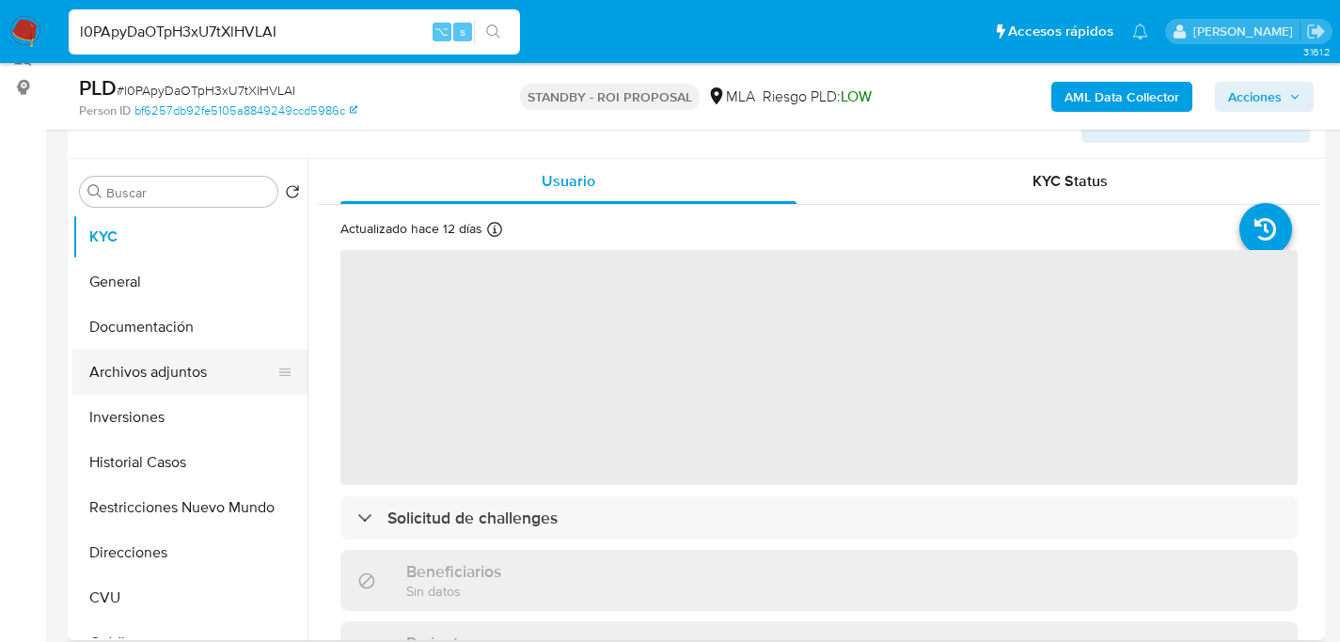
click at [120, 381] on button "Archivos adjuntos" at bounding box center [182, 372] width 220 height 45
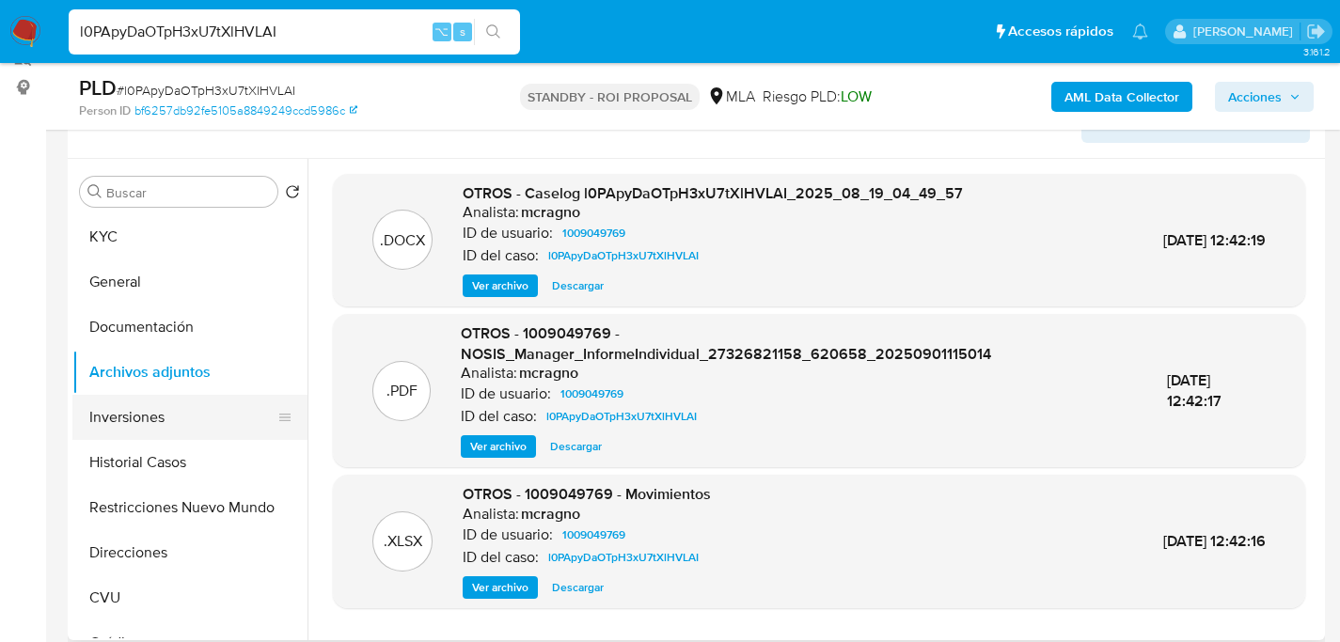
click at [125, 400] on button "Inversiones" at bounding box center [182, 417] width 220 height 45
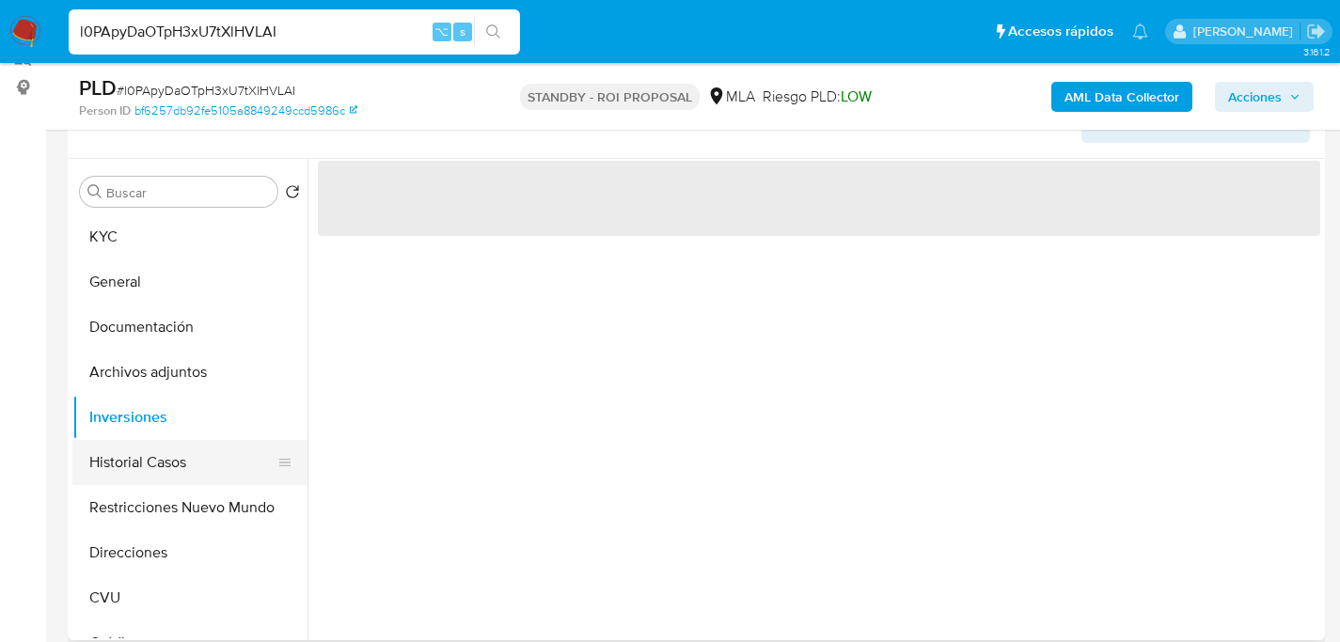
click at [138, 453] on button "Historial Casos" at bounding box center [182, 462] width 220 height 45
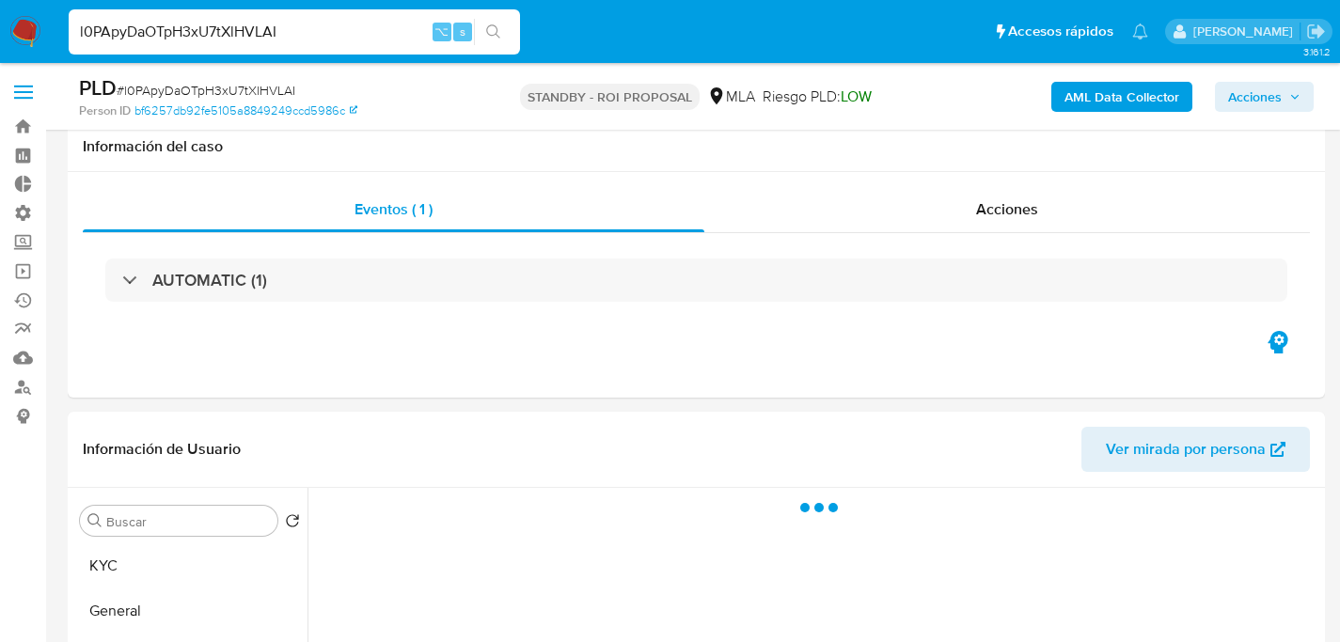
select select "10"
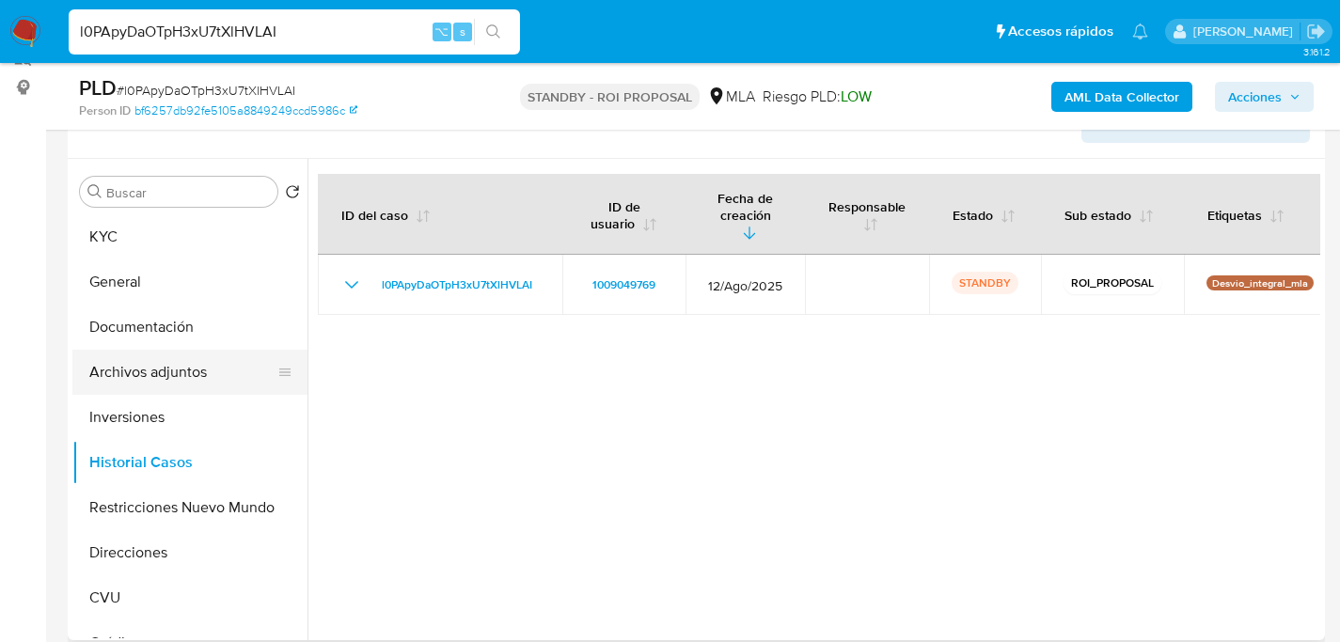
click at [127, 366] on button "Archivos adjuntos" at bounding box center [182, 372] width 220 height 45
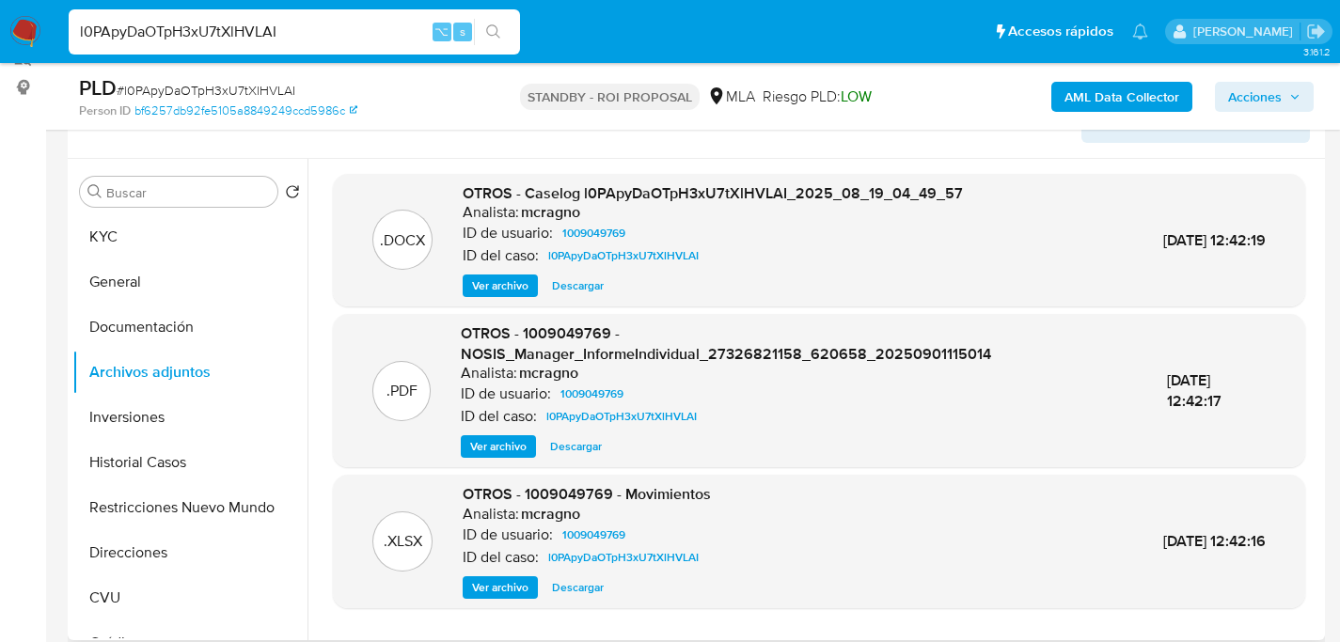
click at [554, 288] on span "Descargar" at bounding box center [578, 285] width 52 height 19
click at [268, 36] on input "l0PApyDaOTpH3xU7tXlHVLAI" at bounding box center [294, 32] width 451 height 24
paste input "OWqrEnNZWMwsAsuj7TYzog6"
type input "lOWqrEnNZWMwsAsuj7TYzog6"
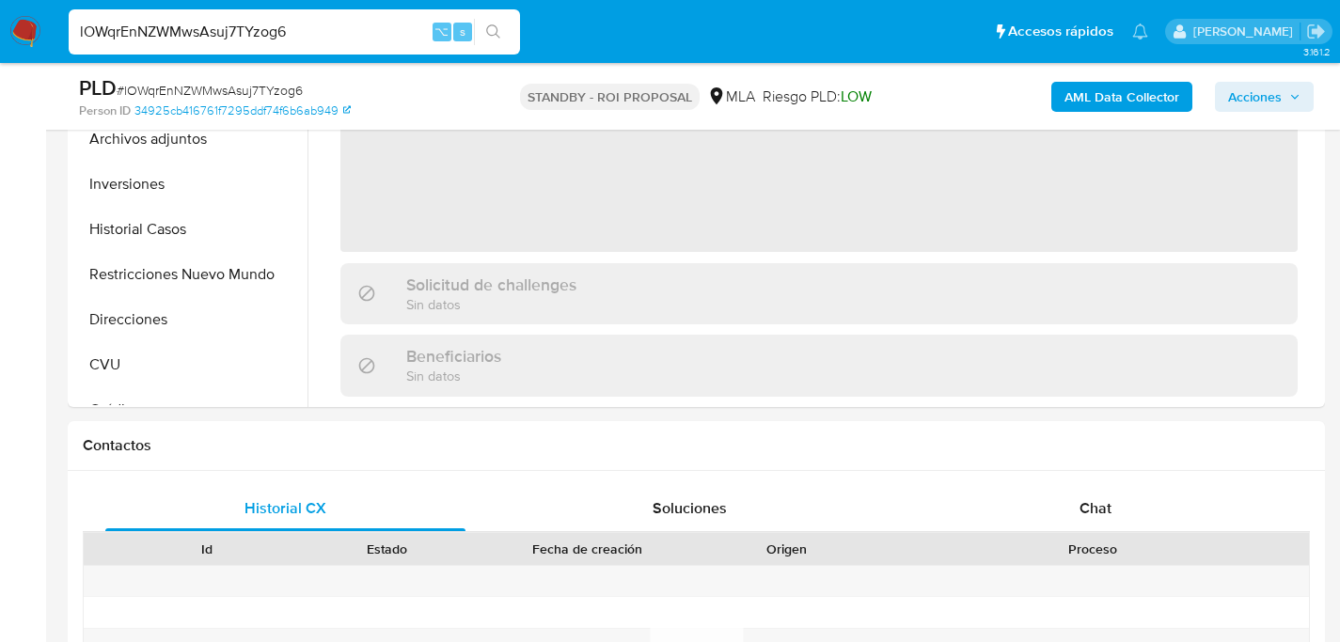
select select "10"
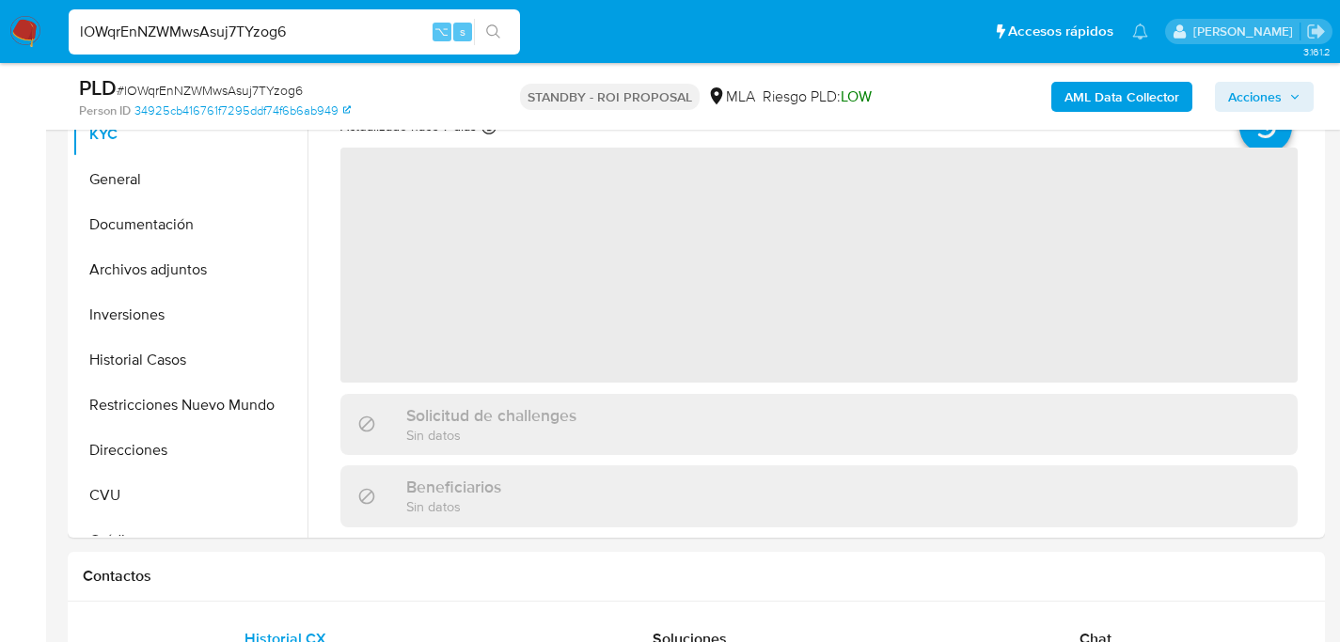
scroll to position [259, 0]
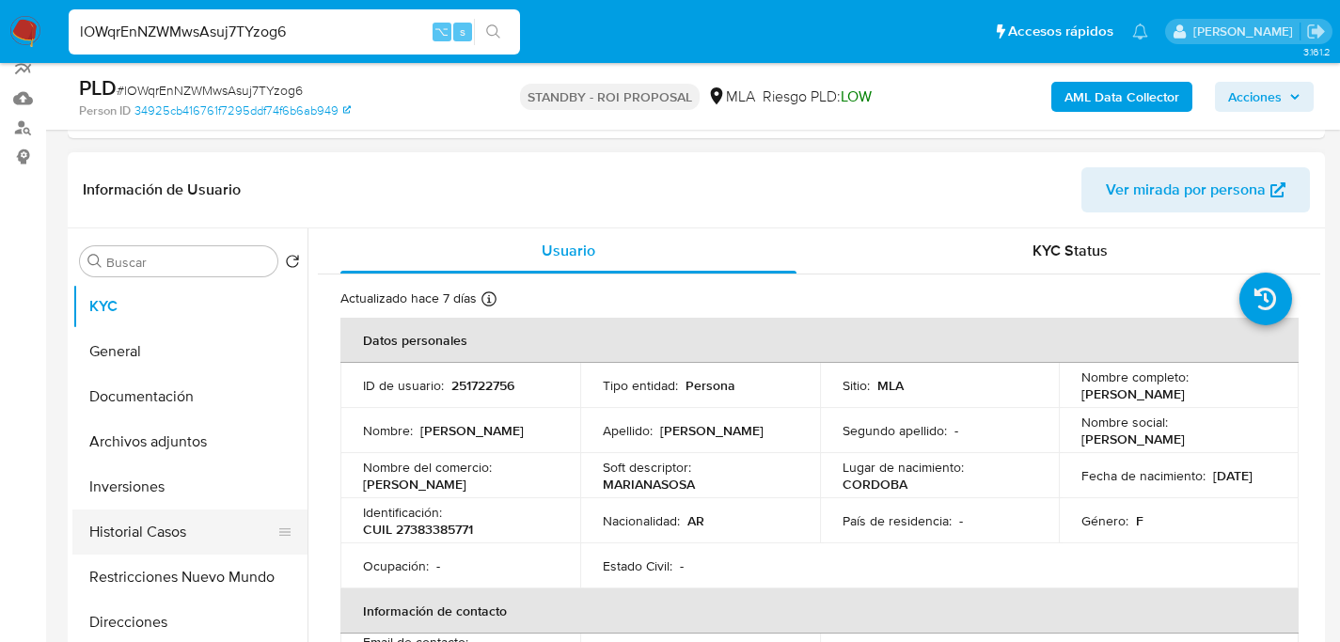
click at [127, 523] on button "Historial Casos" at bounding box center [182, 532] width 220 height 45
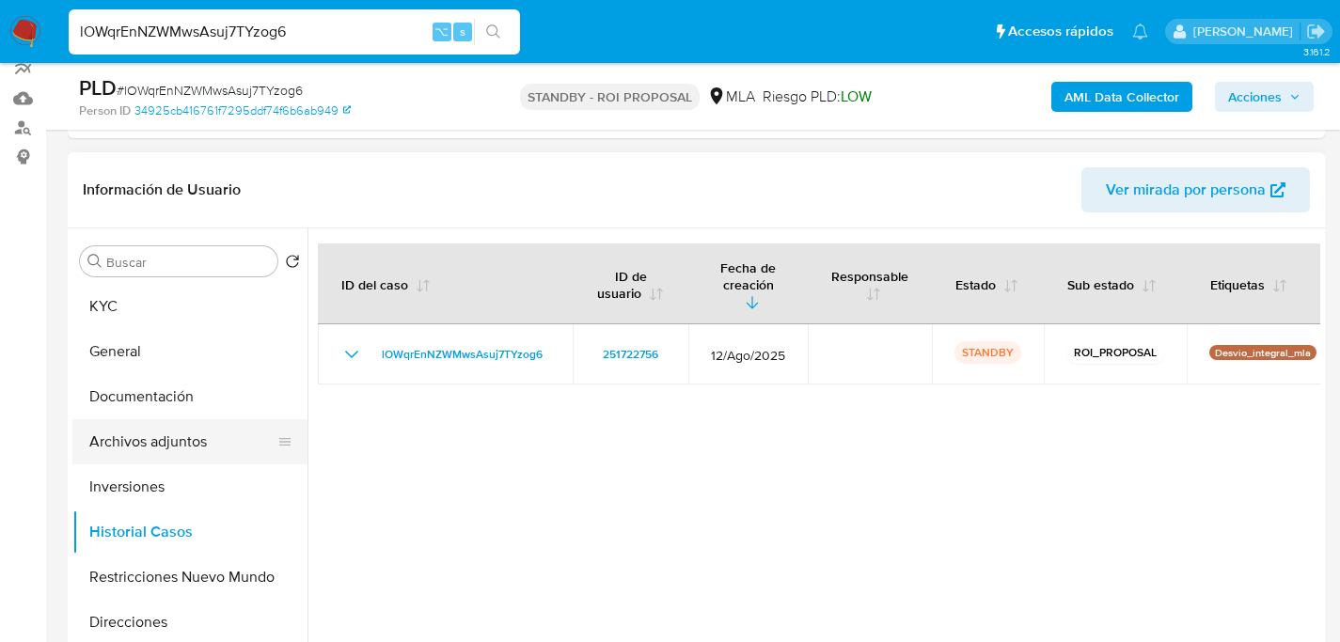
click at [129, 439] on button "Archivos adjuntos" at bounding box center [182, 441] width 220 height 45
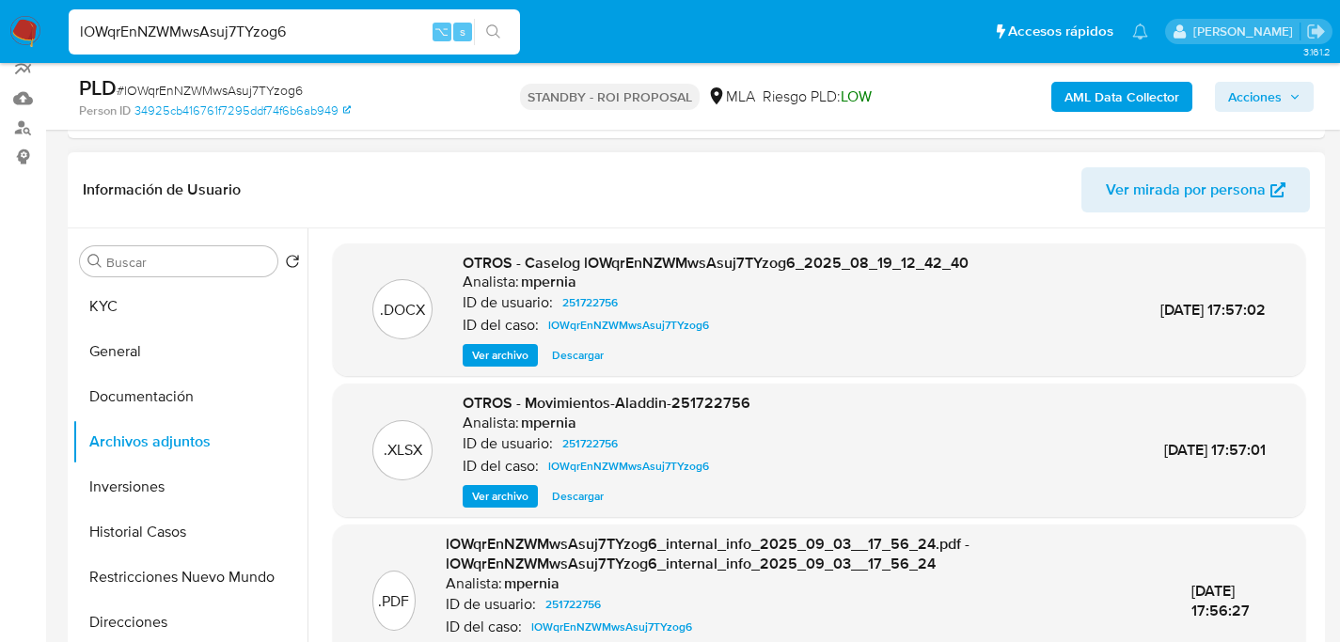
click at [575, 363] on span "Descargar" at bounding box center [578, 355] width 52 height 19
click at [250, 44] on div "lOWqrEnNZWMwsAsuj7TYzog6 ⌥ s" at bounding box center [294, 31] width 451 height 45
click at [257, 32] on input "lOWqrEnNZWMwsAsuj7TYzog6" at bounding box center [294, 32] width 451 height 24
paste input "MeUdytmhCeGn3oqMNEuT05qd"
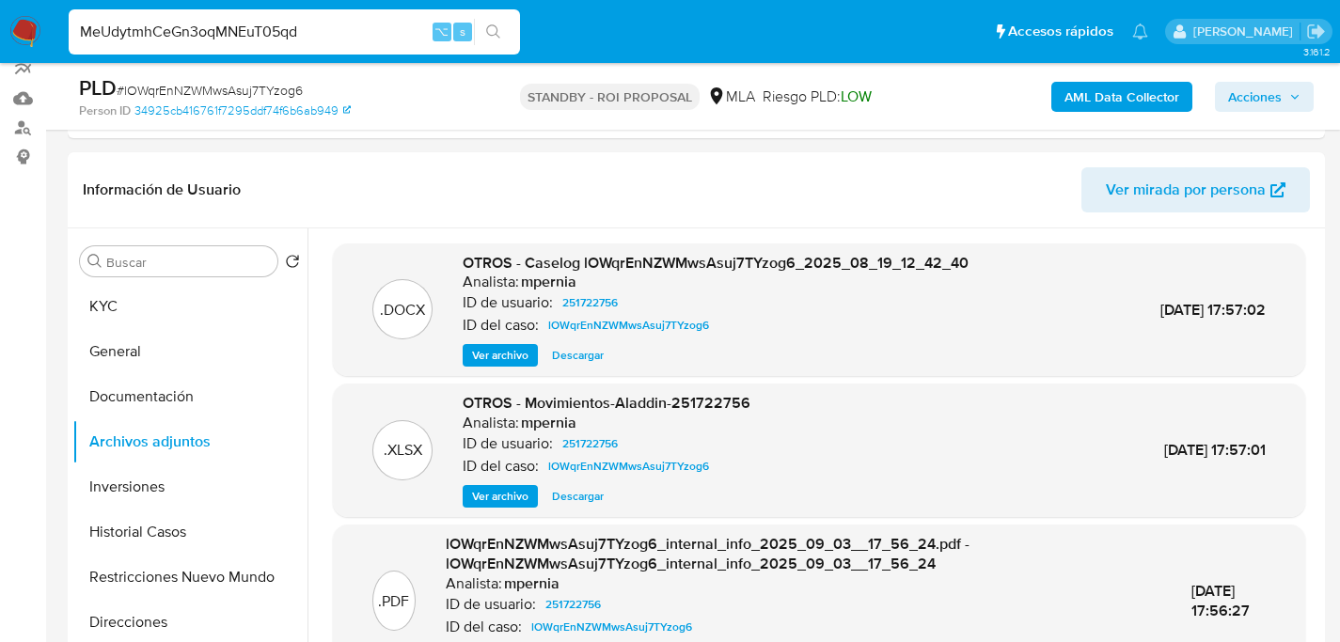
type input "MeUdytmhCeGn3oqMNEuT05qd"
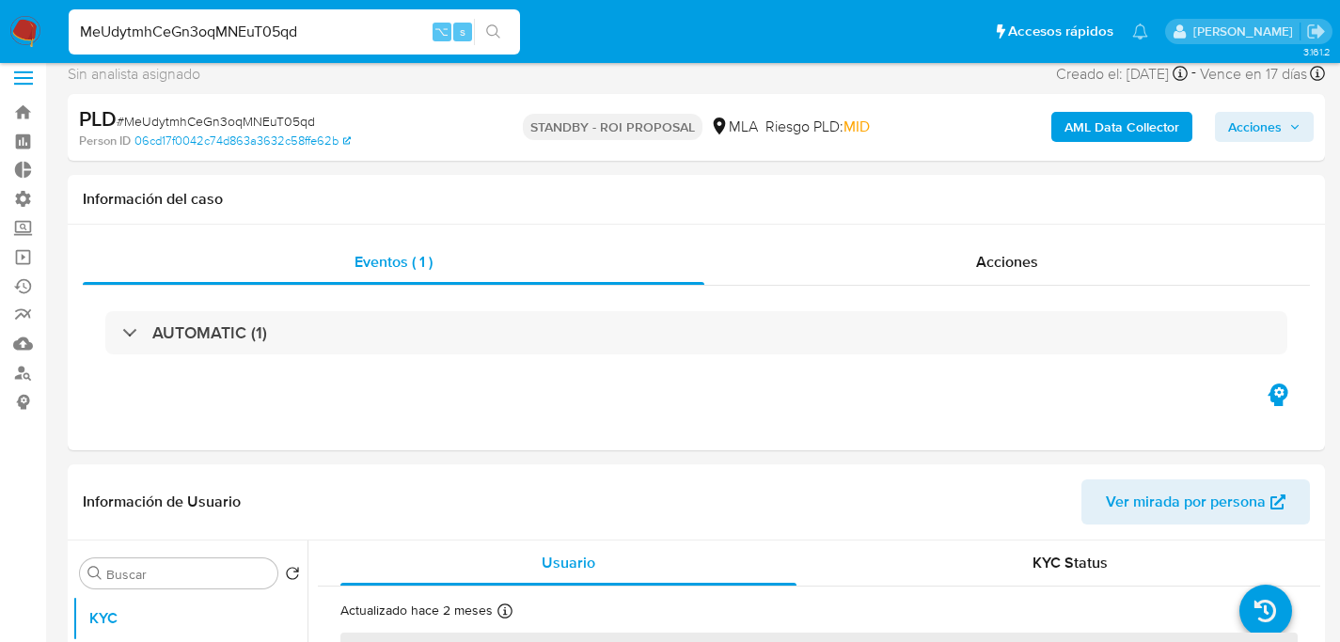
select select "10"
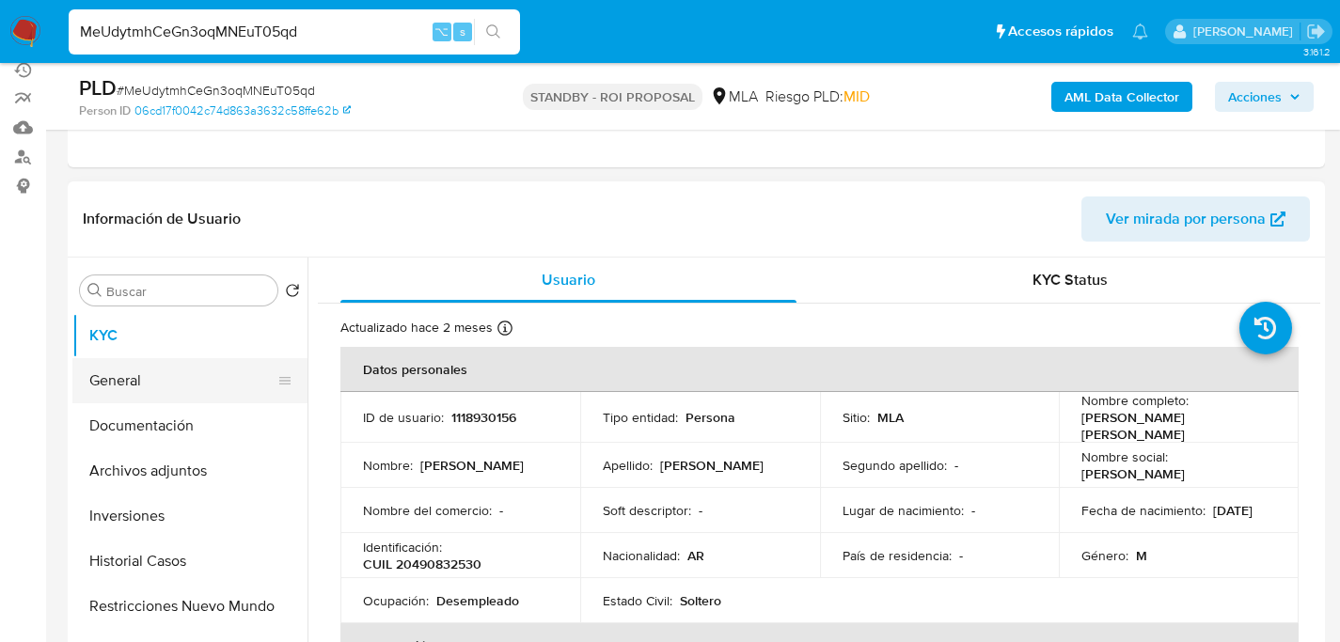
scroll to position [231, 0]
click at [173, 538] on button "Historial Casos" at bounding box center [182, 560] width 220 height 45
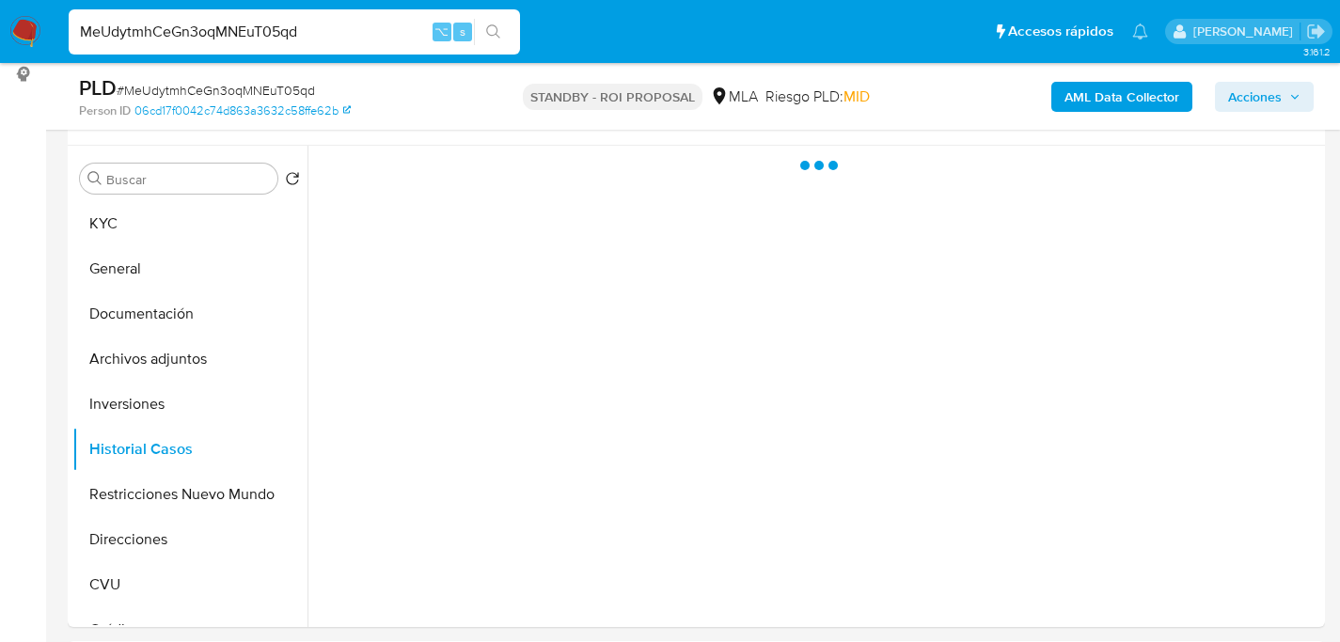
scroll to position [346, 0]
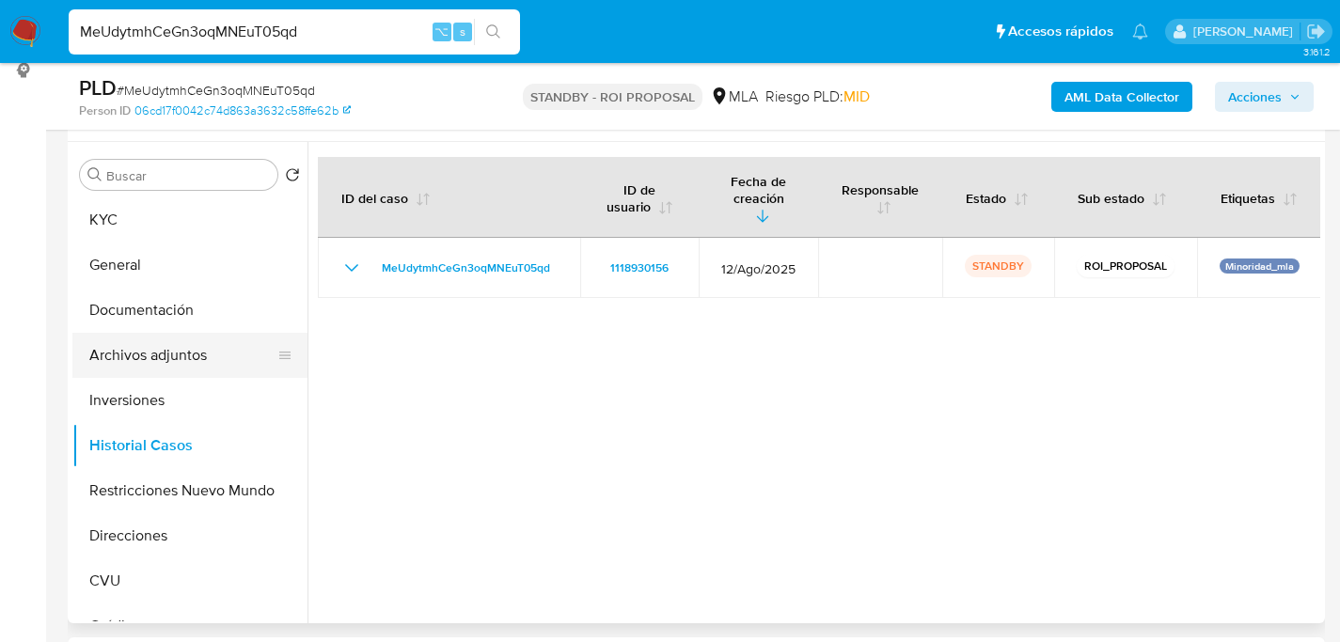
click at [165, 360] on button "Archivos adjuntos" at bounding box center [182, 355] width 220 height 45
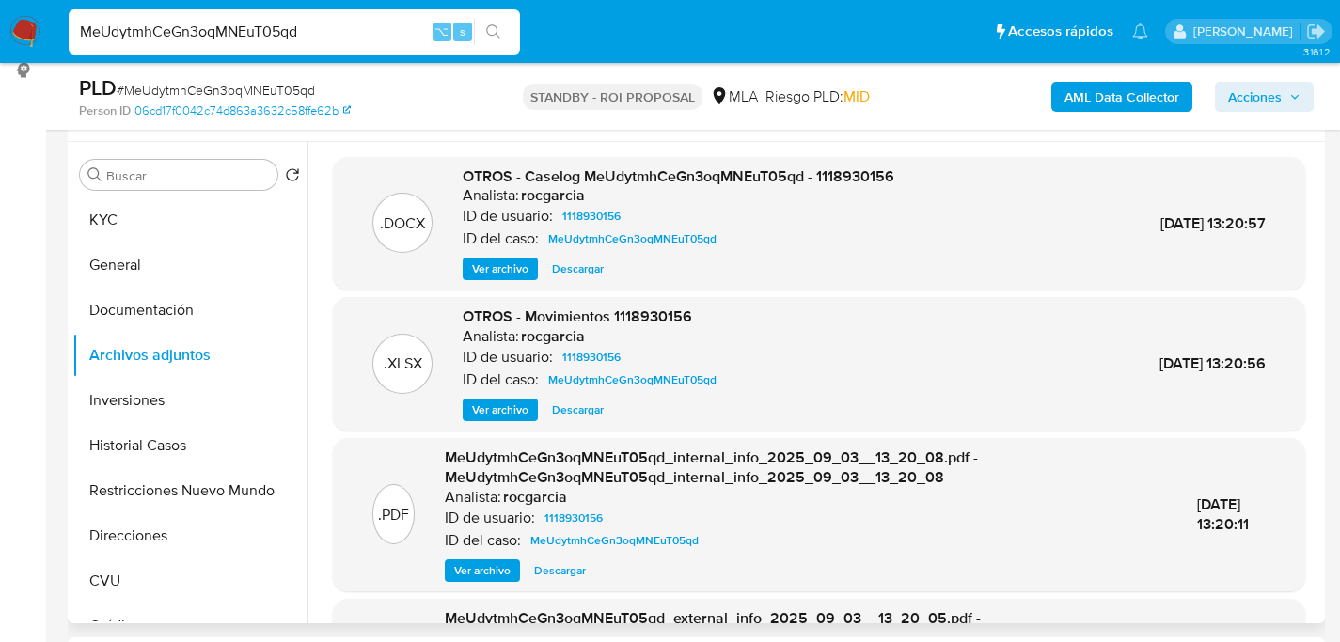
click at [573, 269] on span "Descargar" at bounding box center [578, 268] width 52 height 19
click at [304, 33] on input "MeUdytmhCeGn3oqMNEuT05qd" at bounding box center [294, 32] width 451 height 24
paste input "JbshkErNeFpBQcKD9Td1rX7"
type input "MJbshkErNeFpBQcKD9Td1rX7"
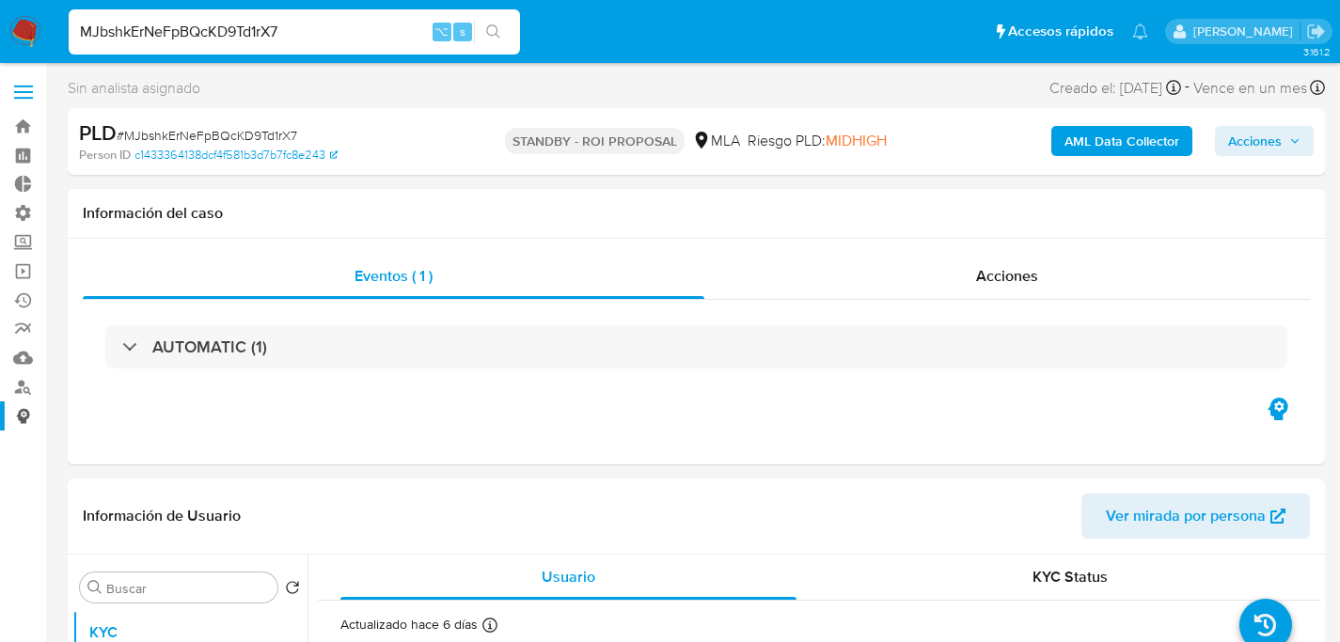
scroll to position [314, 0]
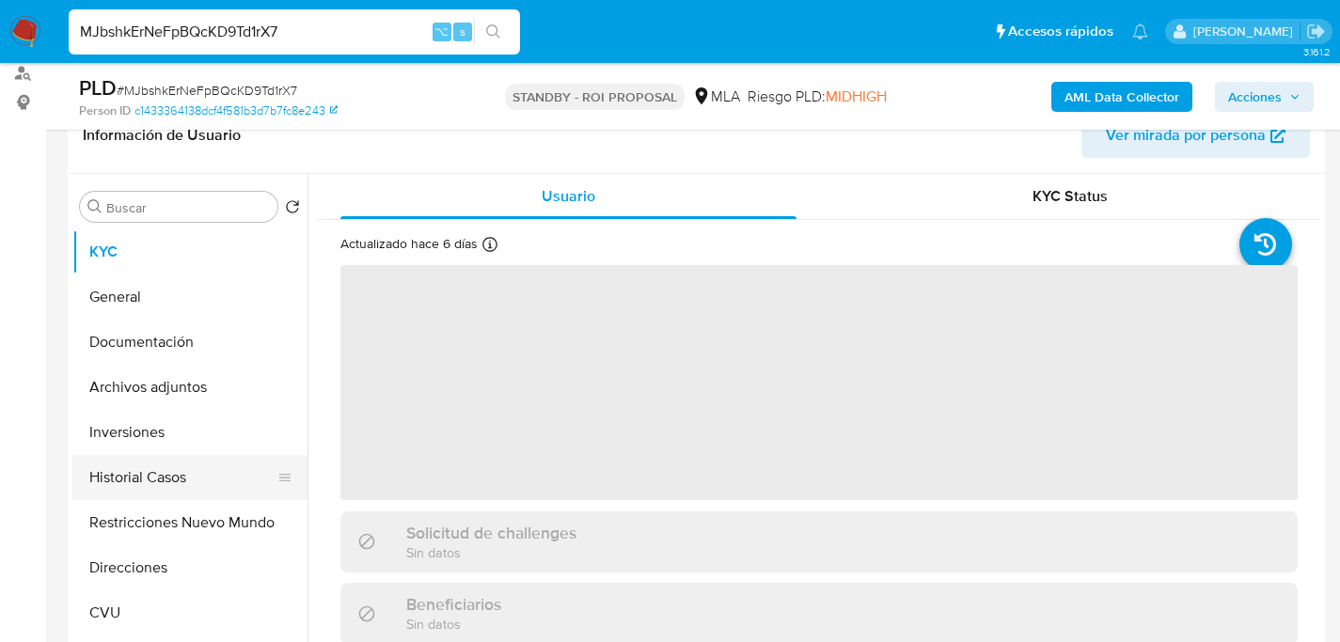
select select "10"
click at [133, 483] on button "Historial Casos" at bounding box center [182, 477] width 220 height 45
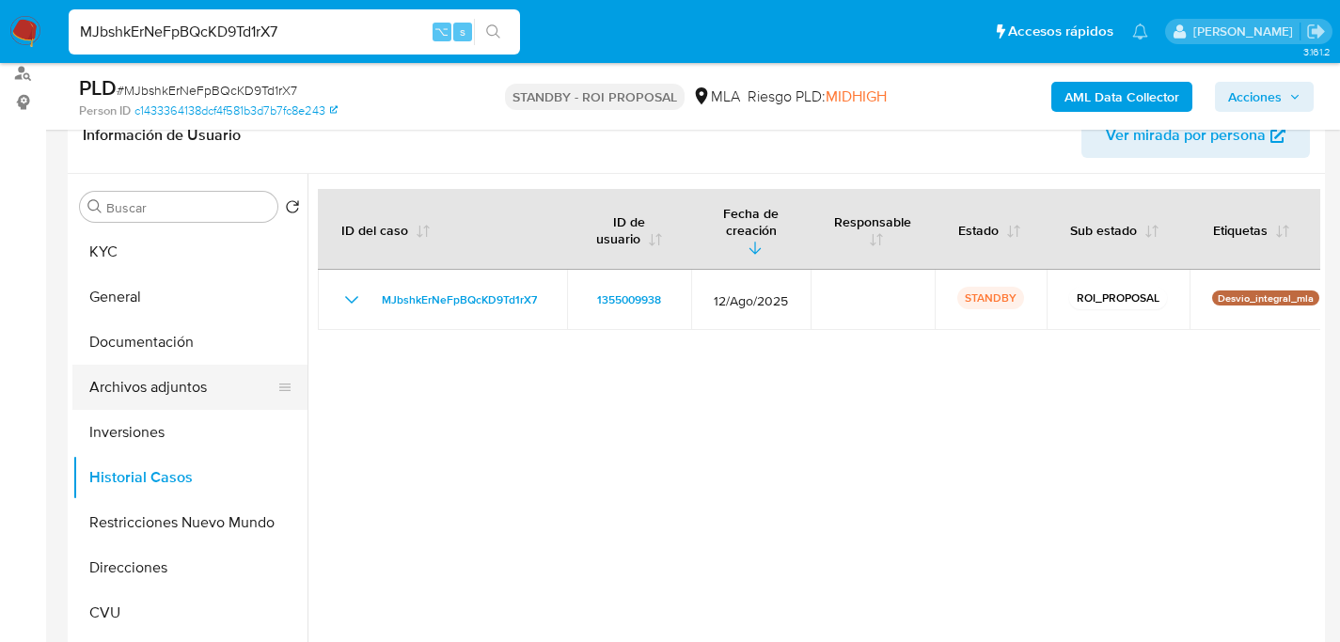
click at [133, 375] on button "Archivos adjuntos" at bounding box center [182, 387] width 220 height 45
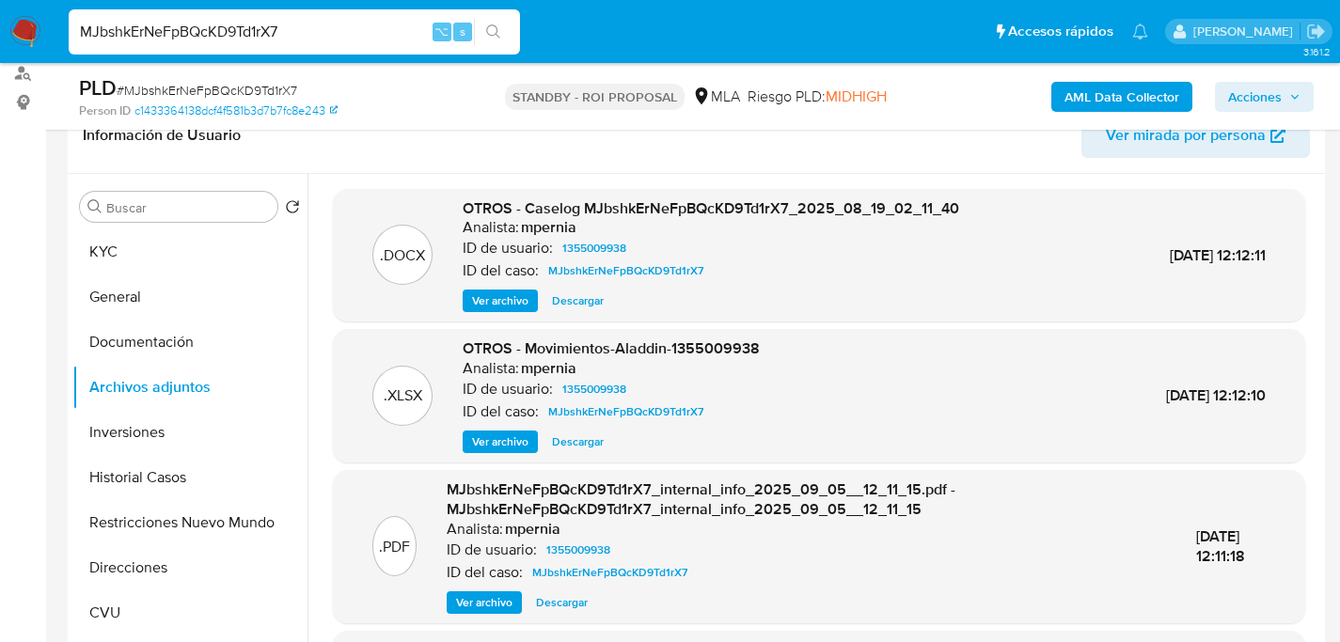
click at [594, 298] on span "Descargar" at bounding box center [578, 300] width 52 height 19
click at [272, 41] on input "MJbshkErNeFpBQcKD9Td1rX7" at bounding box center [294, 32] width 451 height 24
paste input "mRNlSX7RrTganFqTJnne2HMl"
type input "mRNlSX7RrTganFqTJnne2HMl"
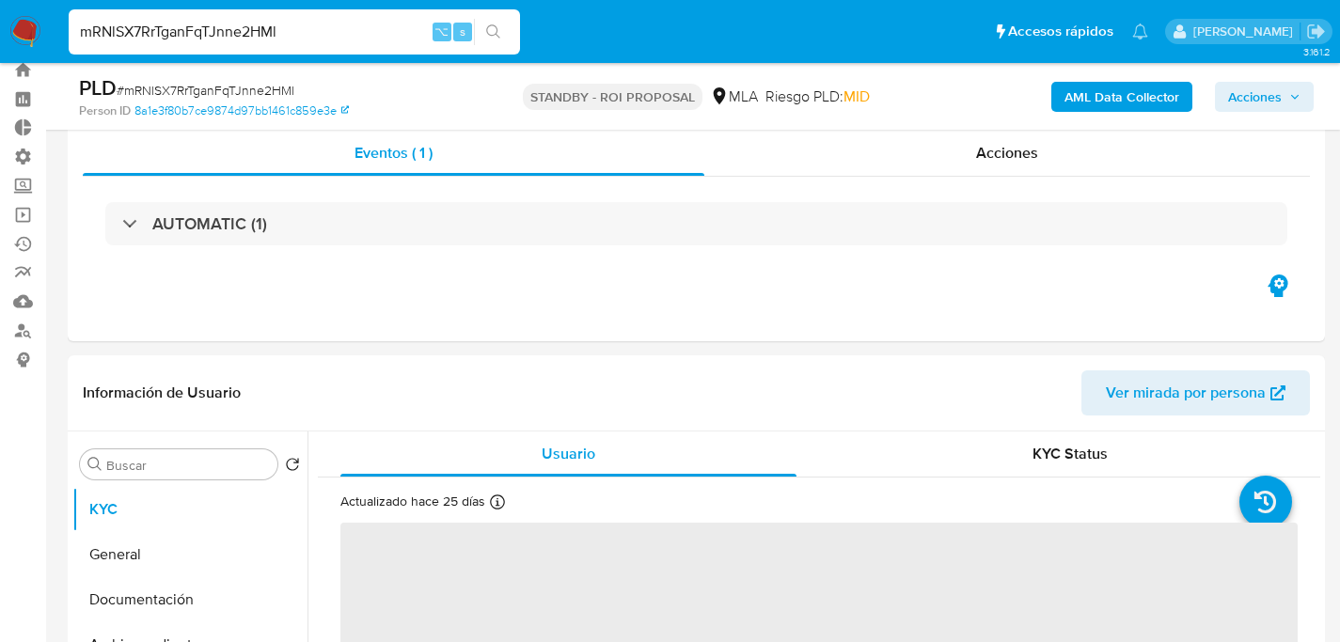
scroll to position [309, 0]
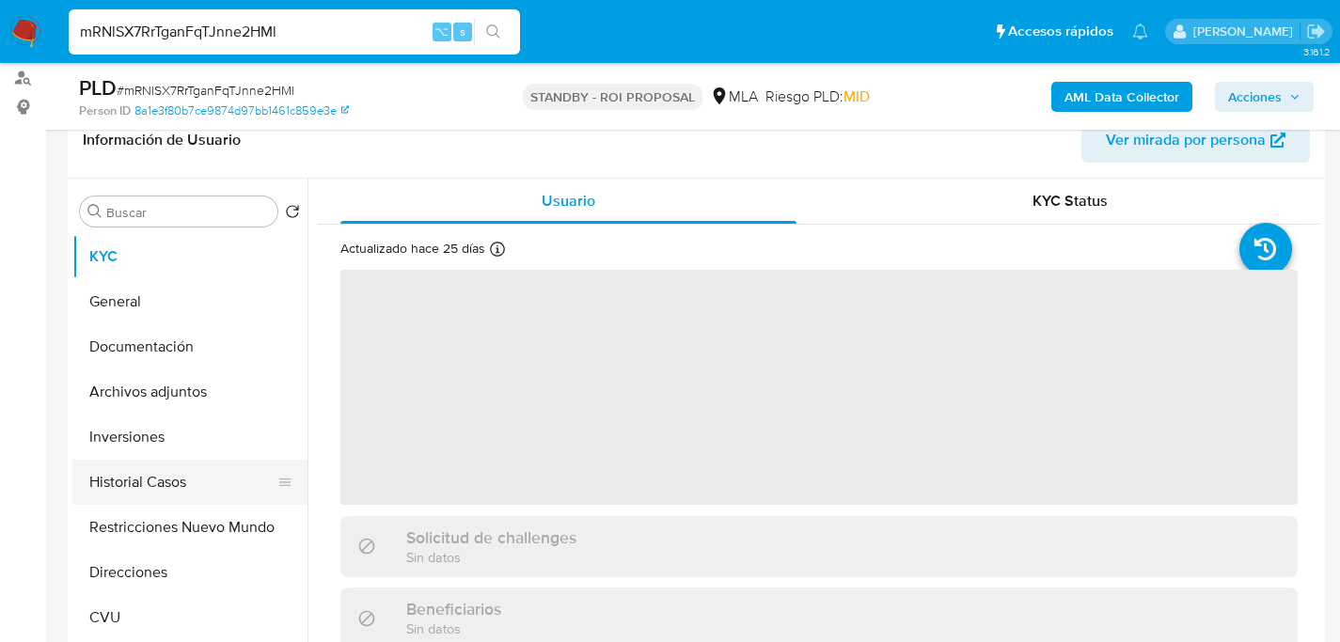
select select "10"
click at [134, 479] on button "Historial Casos" at bounding box center [182, 482] width 220 height 45
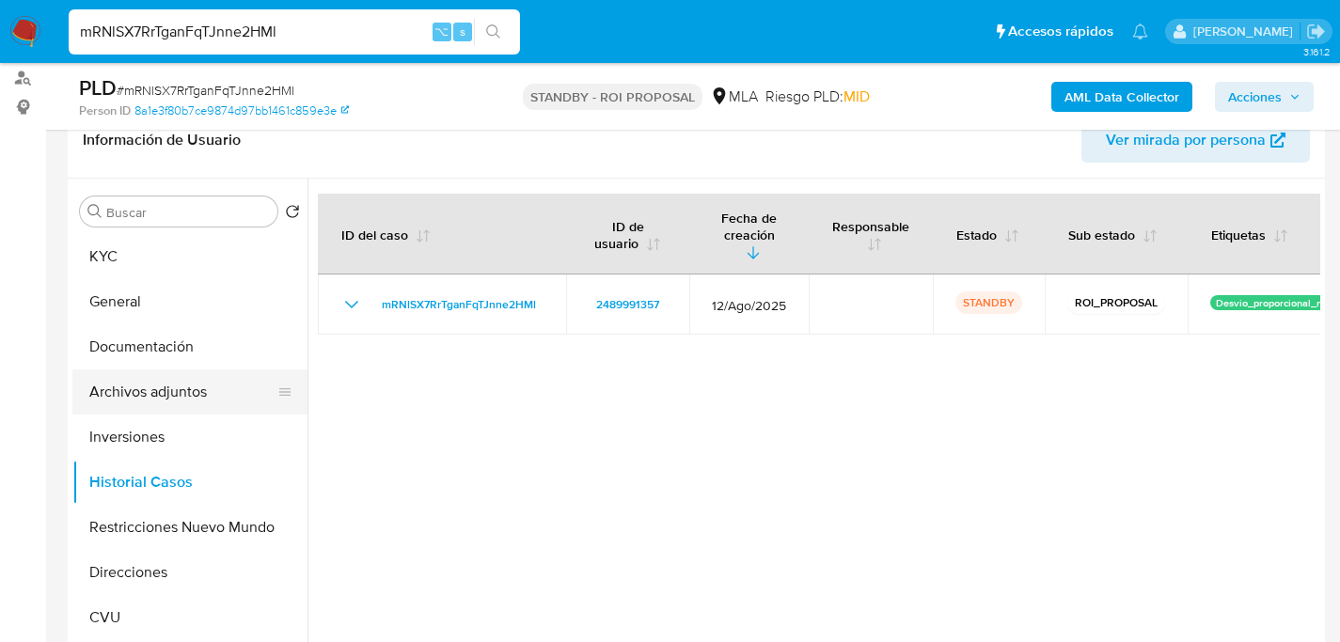
click at [141, 402] on button "Archivos adjuntos" at bounding box center [182, 391] width 220 height 45
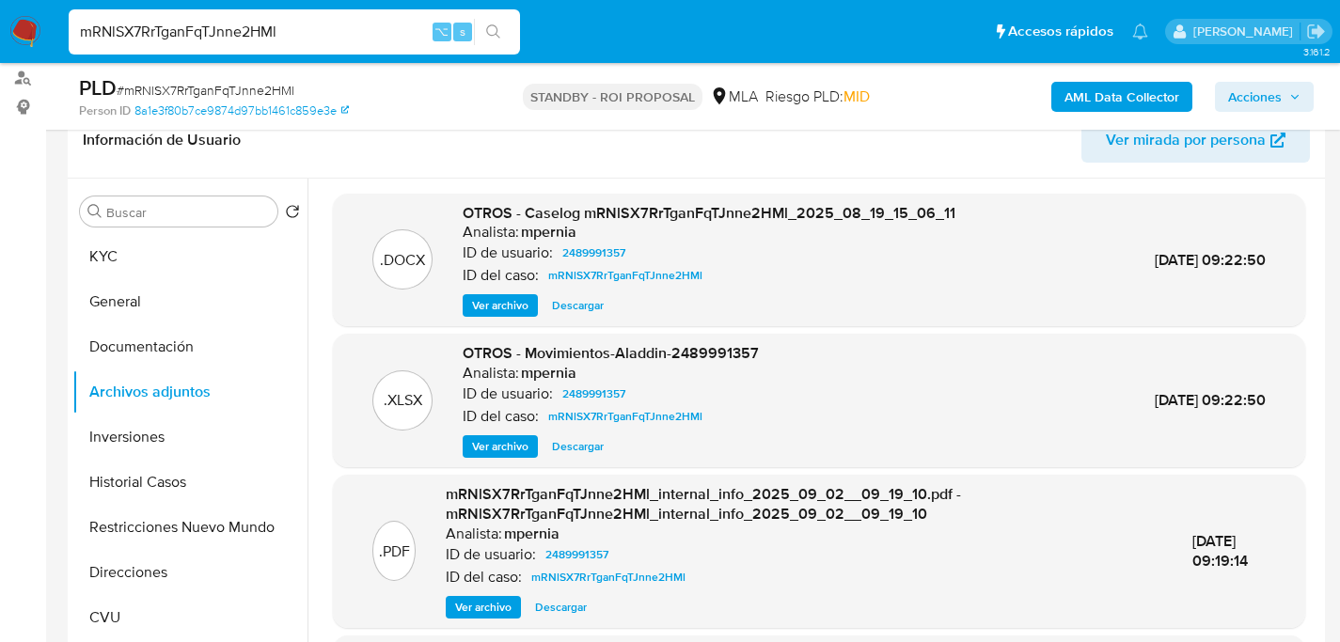
click at [569, 309] on span "Descargar" at bounding box center [578, 305] width 52 height 19
click at [324, 41] on input "mRNlSX7RrTganFqTJnne2HMl" at bounding box center [294, 32] width 451 height 24
paste input "nlX3z12tj5DaFnSsiUF3O7De"
type input "nlX3z12tj5DaFnSsiUF3O7De"
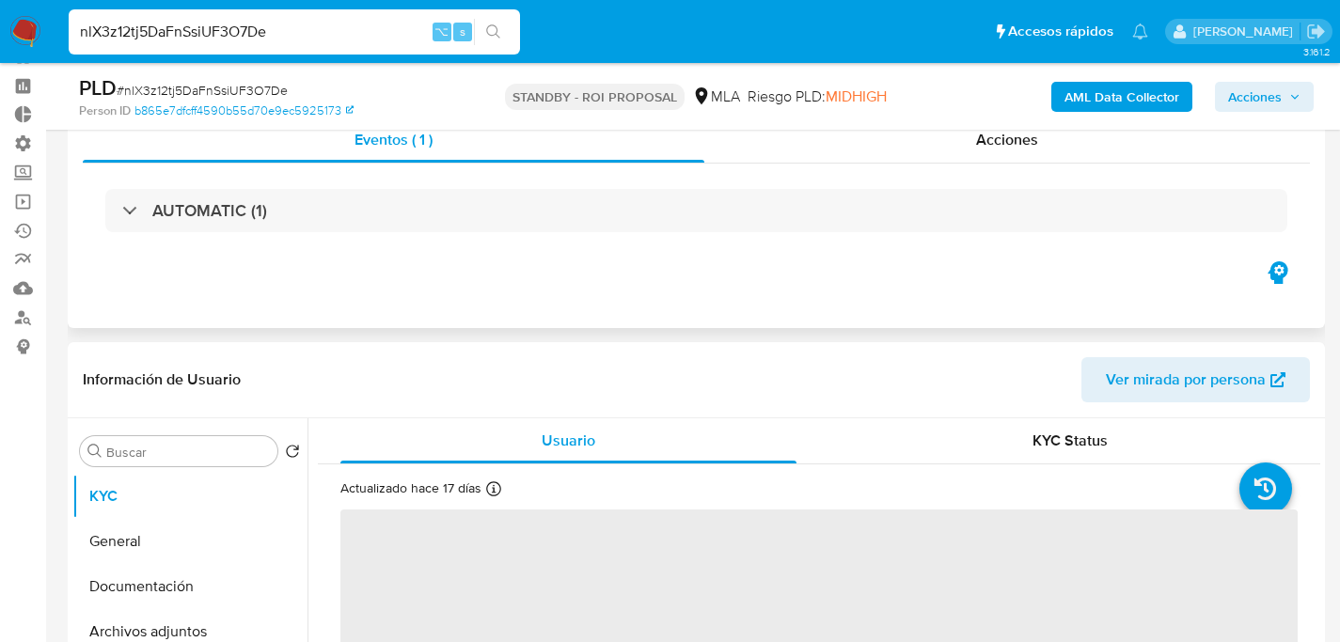
scroll to position [152, 0]
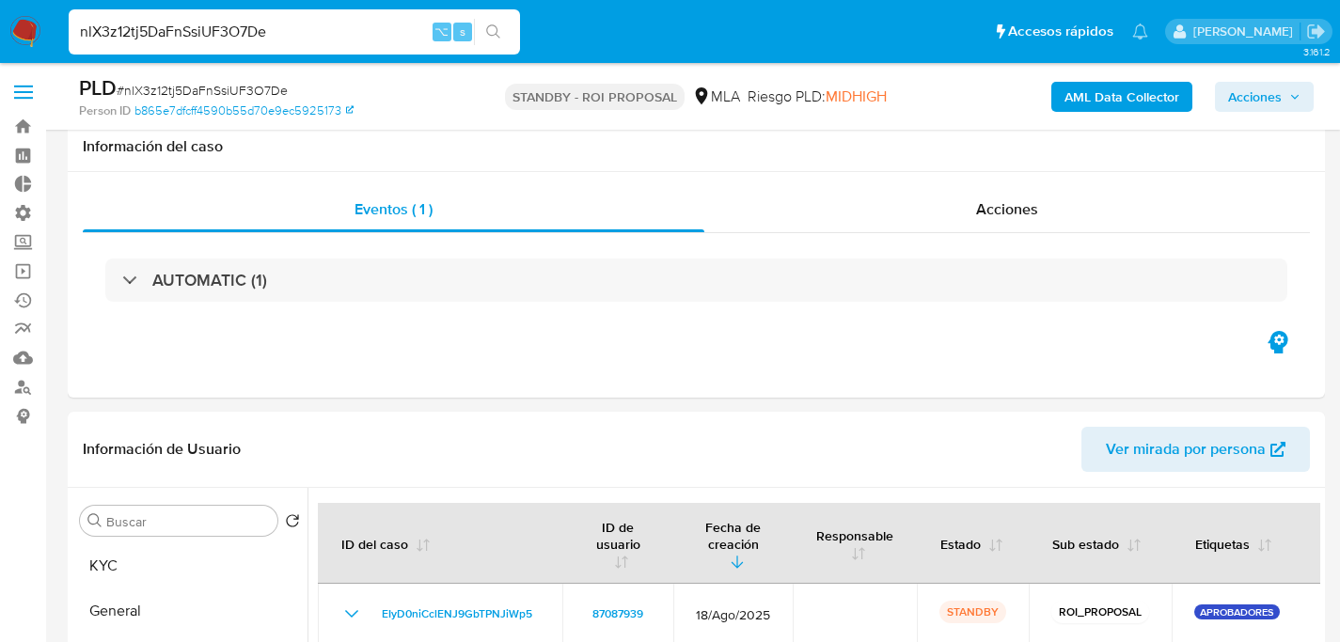
select select "10"
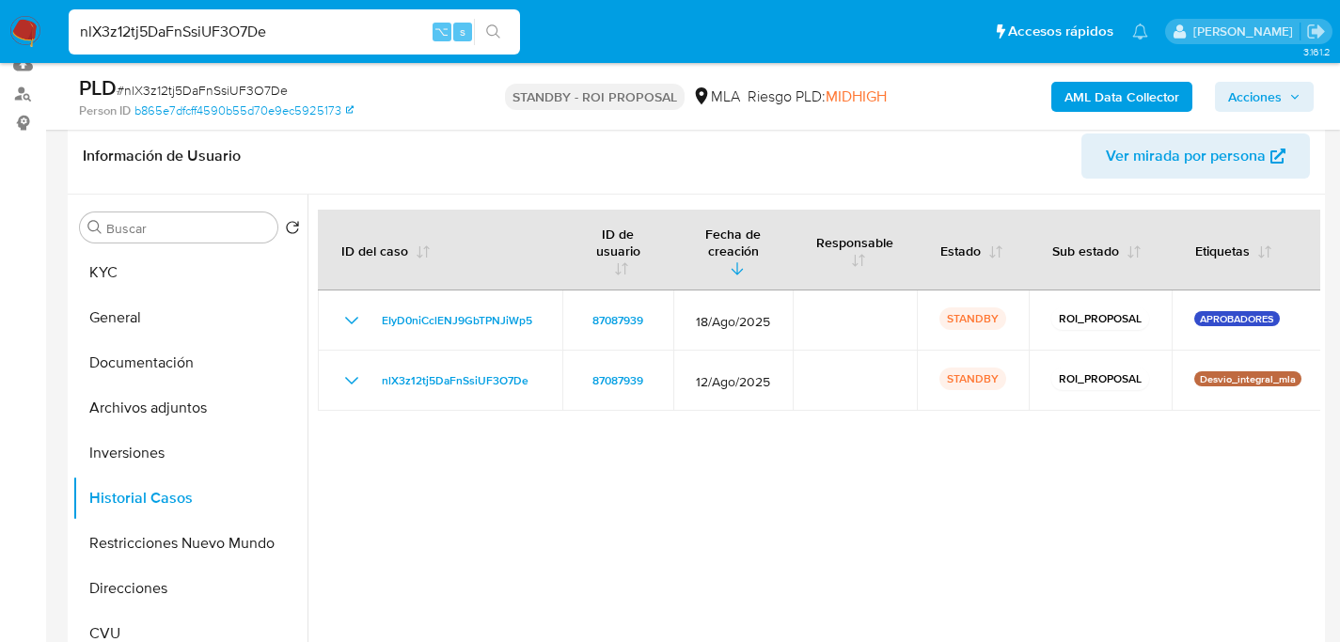
click at [153, 411] on button "Archivos adjuntos" at bounding box center [189, 407] width 235 height 45
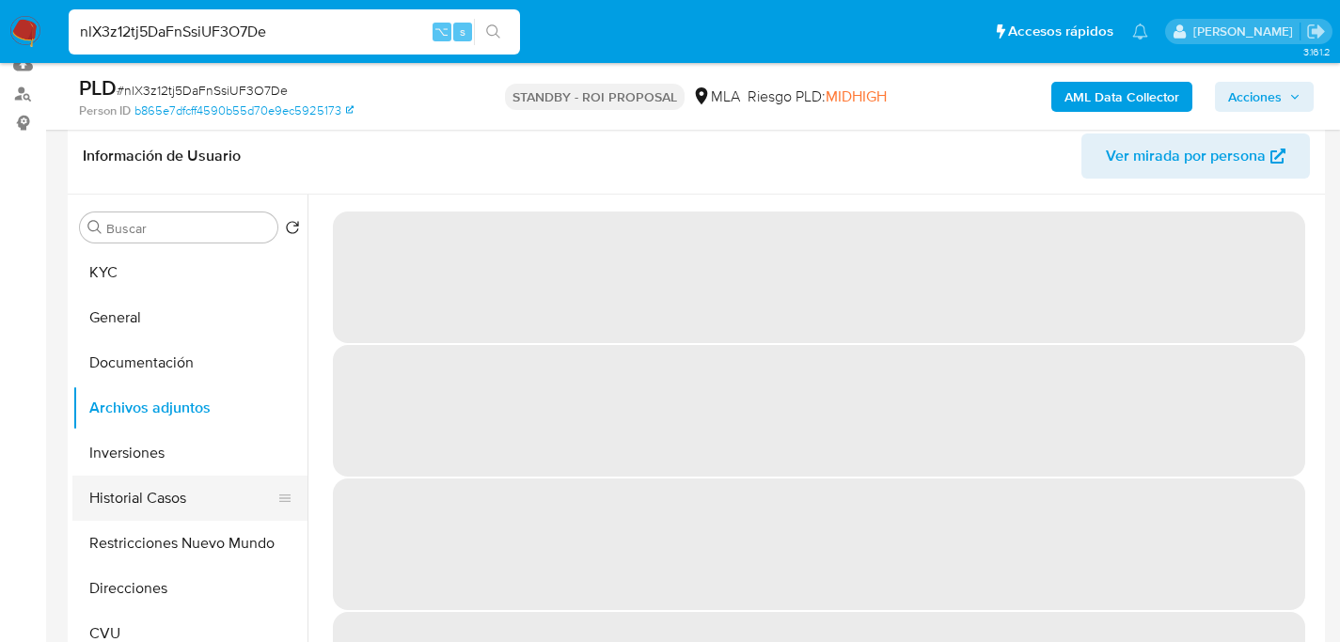
click at [136, 476] on button "Historial Casos" at bounding box center [182, 498] width 220 height 45
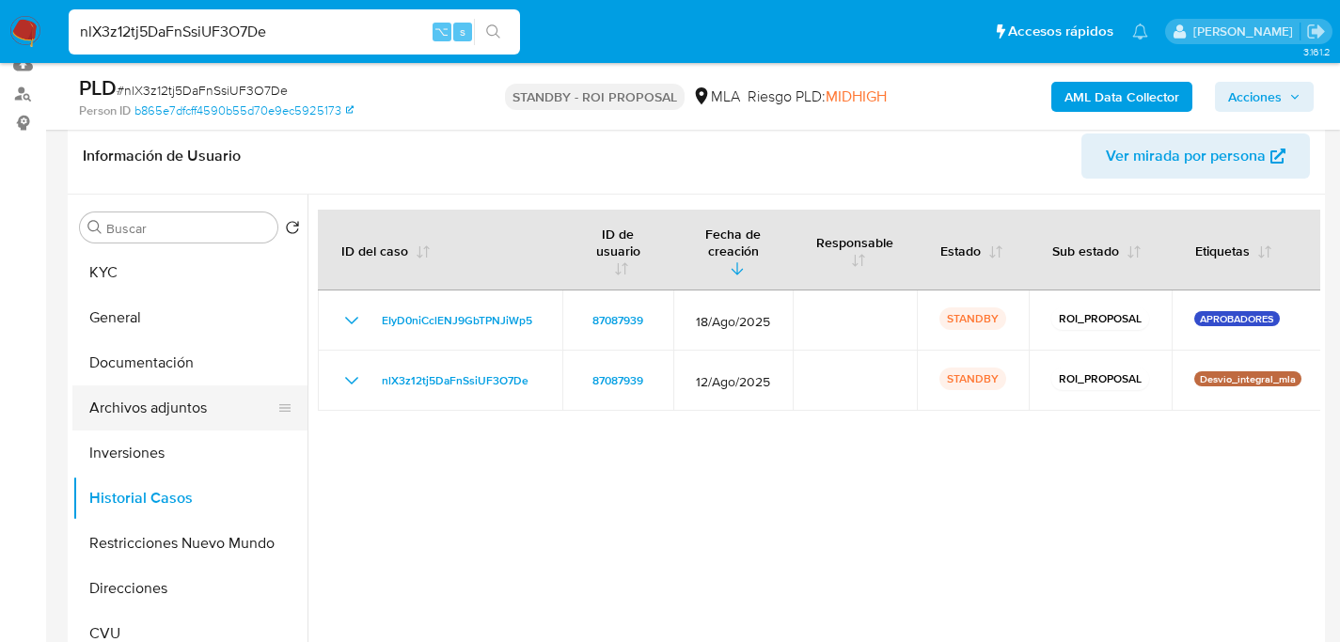
click at [149, 402] on button "Archivos adjuntos" at bounding box center [182, 407] width 220 height 45
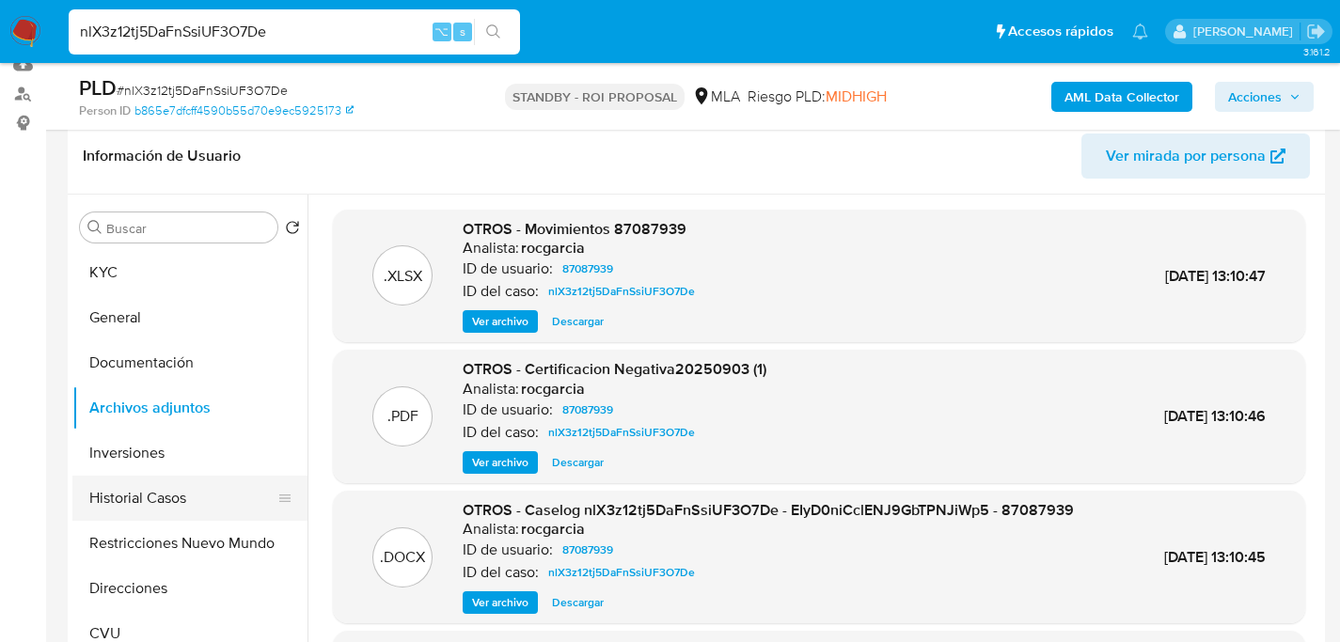
click at [180, 491] on button "Historial Casos" at bounding box center [182, 498] width 220 height 45
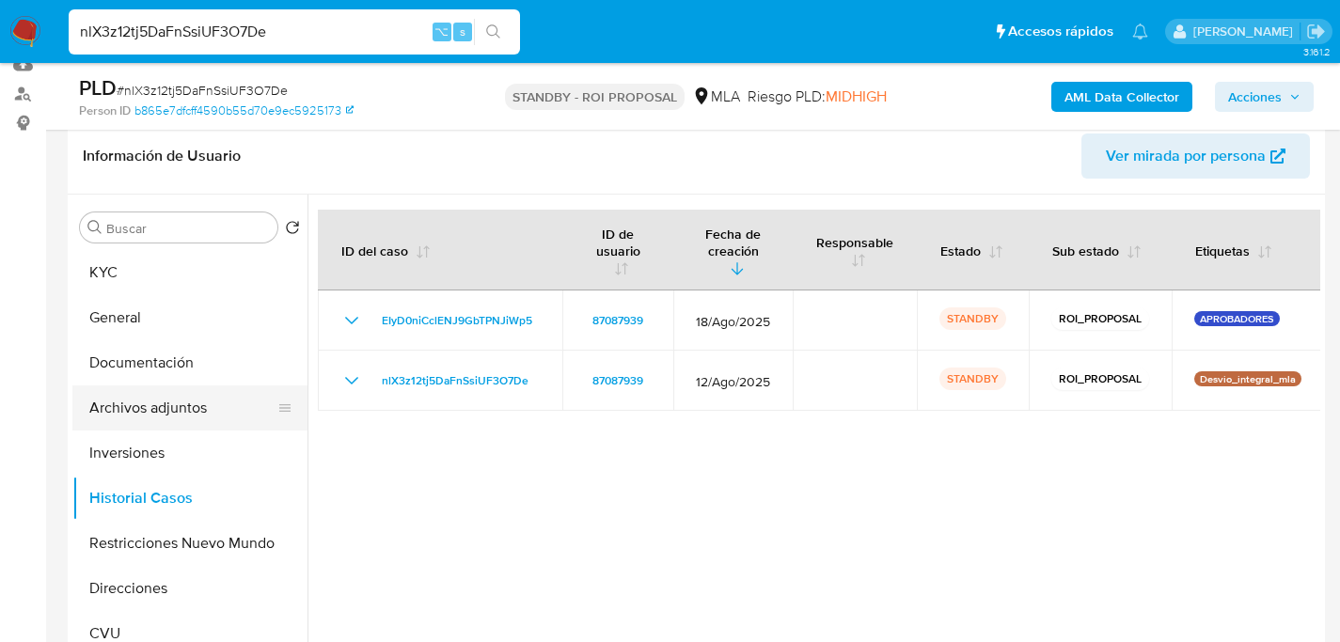
click at [172, 408] on button "Archivos adjuntos" at bounding box center [182, 407] width 220 height 45
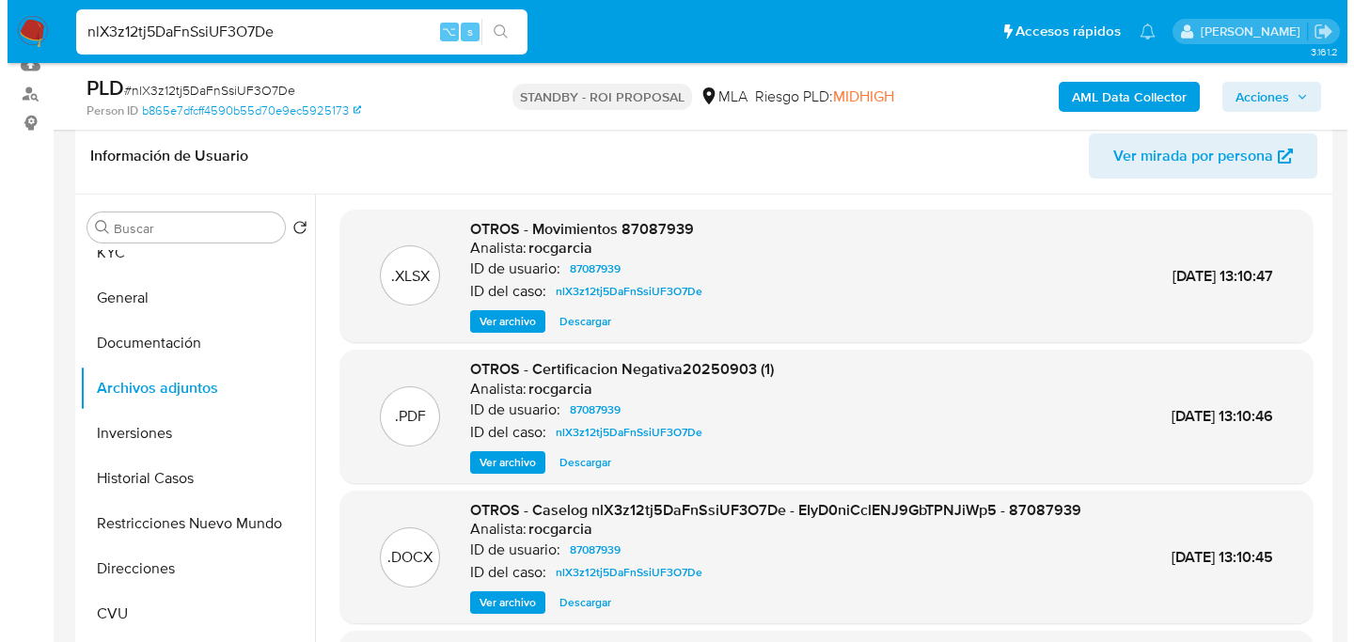
scroll to position [25, 0]
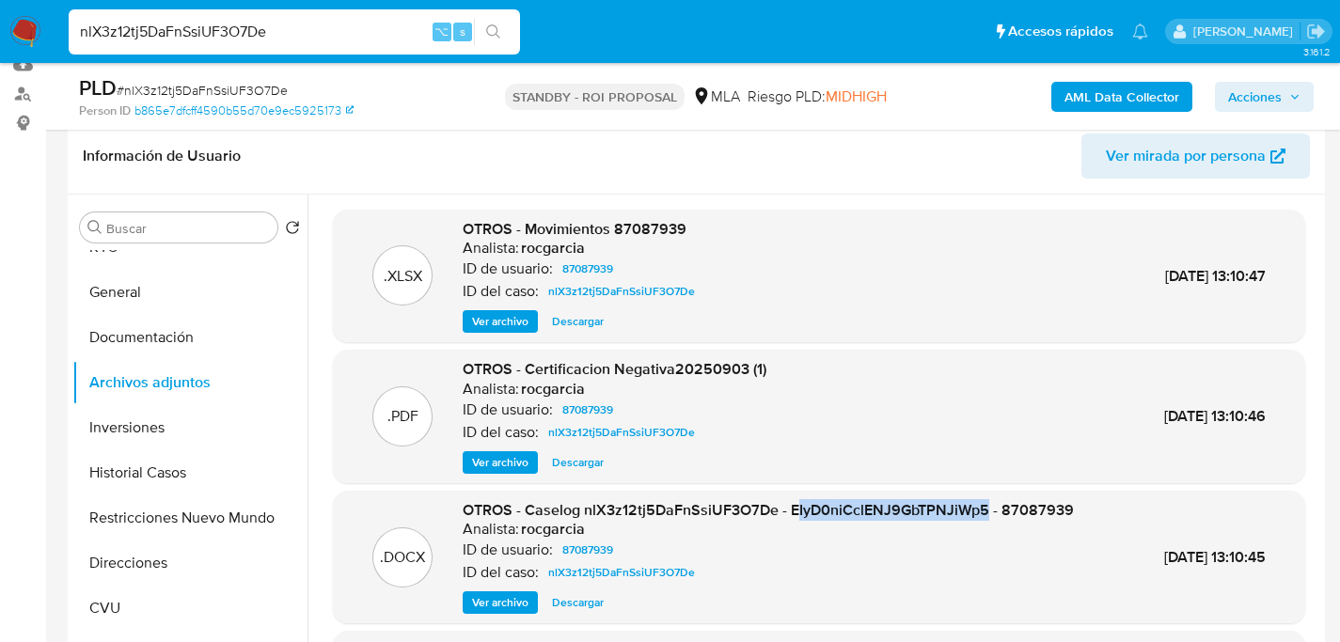
drag, startPoint x: 792, startPoint y: 510, endPoint x: 983, endPoint y: 518, distance: 192.0
click at [983, 518] on span "OTROS - Caselog nlX3z12tj5DaFnSsiUF3O7De - EIyD0niCclENJ9GbTPNJiWp5 - 87087939" at bounding box center [768, 510] width 611 height 22
drag, startPoint x: 790, startPoint y: 516, endPoint x: 984, endPoint y: 510, distance: 194.7
click at [984, 510] on span "OTROS - Caselog nlX3z12tj5DaFnSsiUF3O7De - EIyD0niCclENJ9GbTPNJiWp5 - 87087939" at bounding box center [768, 510] width 611 height 22
copy span "EIyD0niCclENJ9GbTPNJiWp5"
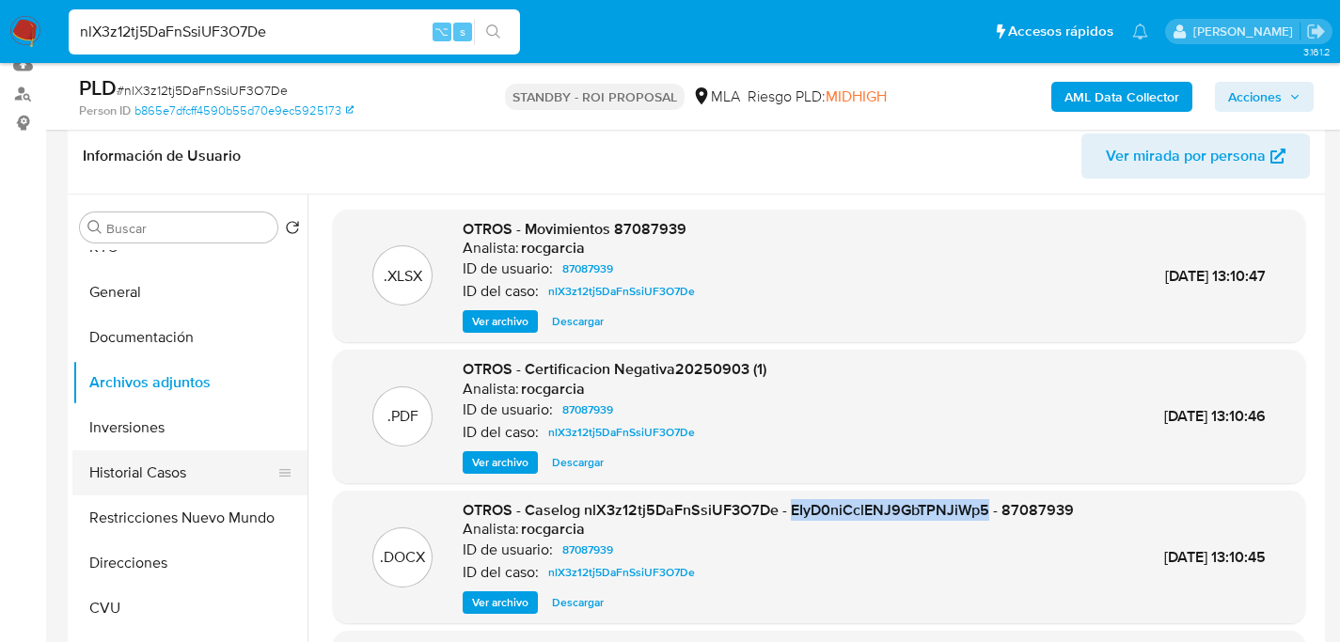
click at [166, 458] on button "Historial Casos" at bounding box center [182, 472] width 220 height 45
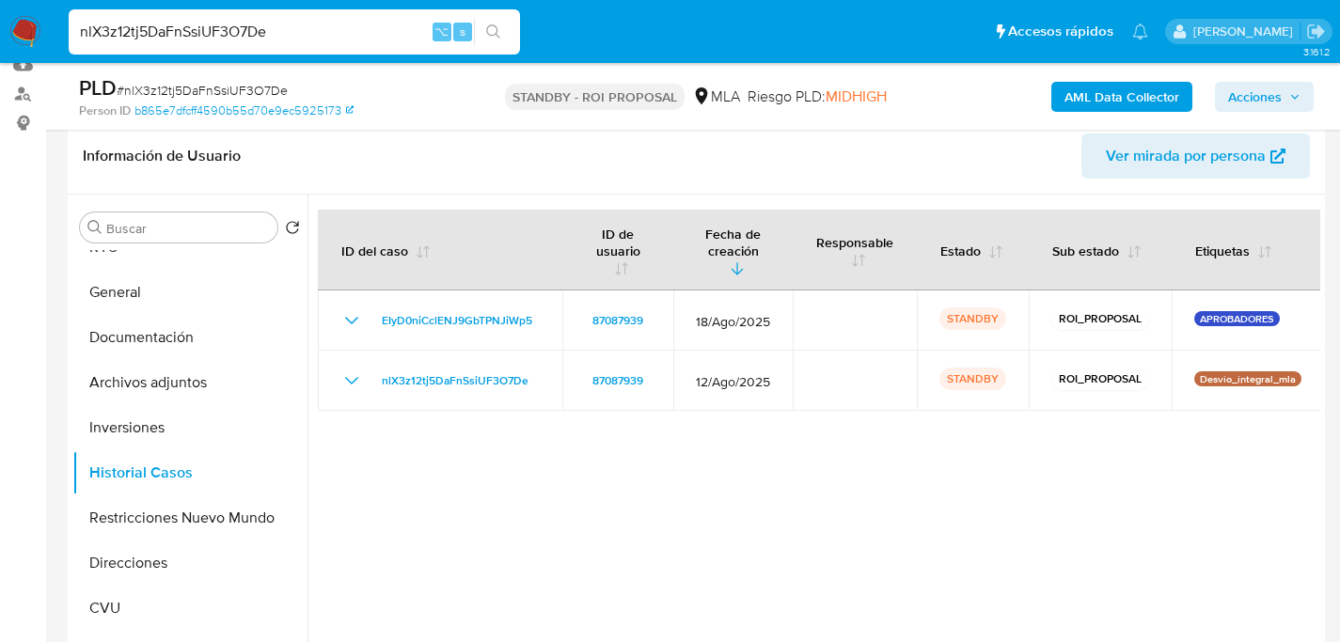
click at [544, 454] on div at bounding box center [813, 435] width 1013 height 481
click at [145, 526] on button "Restricciones Nuevo Mundo" at bounding box center [182, 517] width 220 height 45
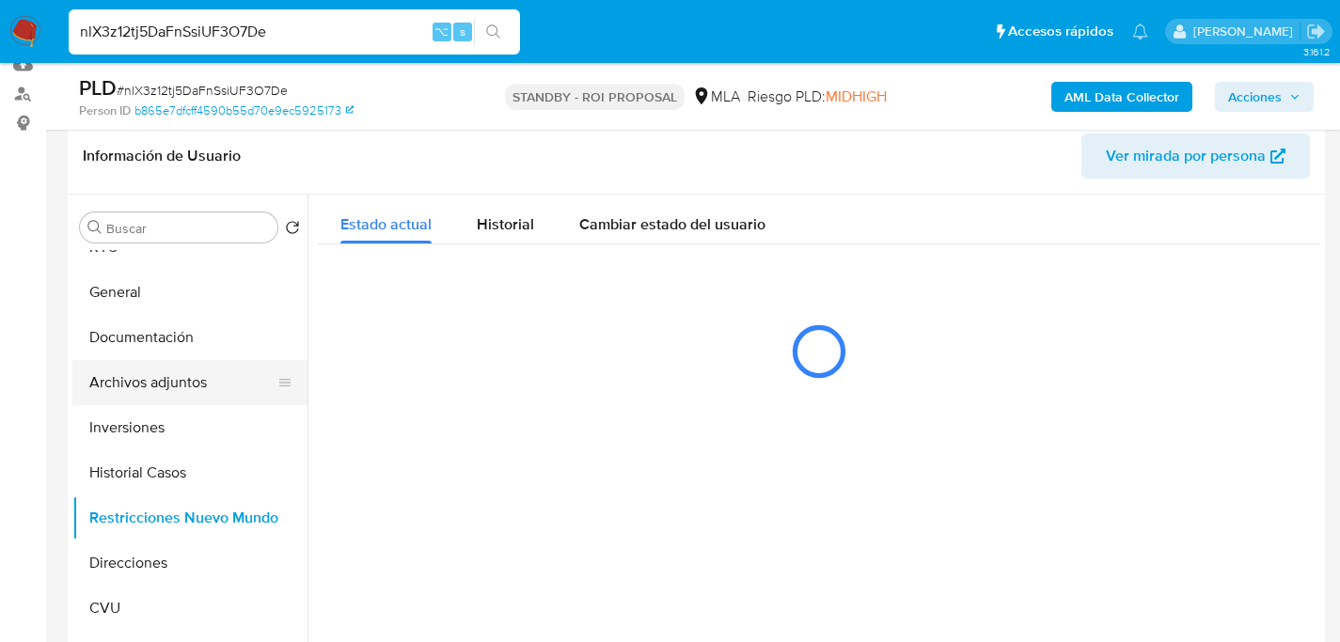
click at [129, 390] on button "Archivos adjuntos" at bounding box center [182, 382] width 220 height 45
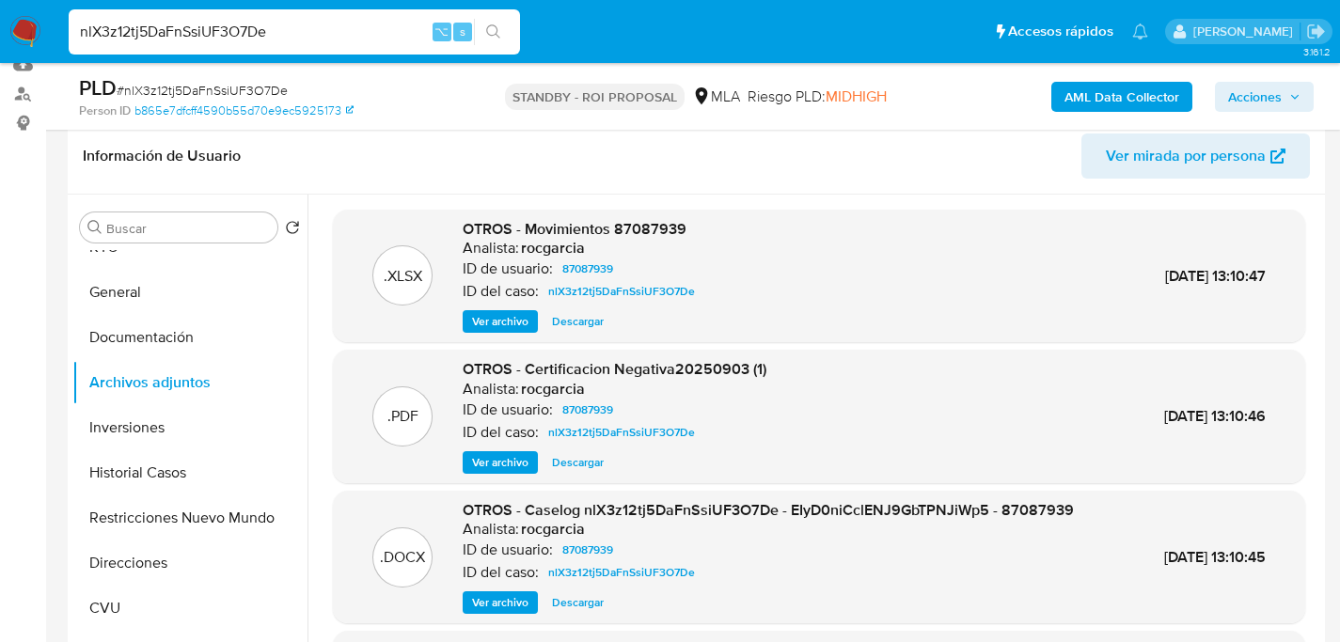
click at [554, 597] on span "Descargar" at bounding box center [578, 602] width 52 height 19
click at [490, 604] on span "Ver archivo" at bounding box center [500, 602] width 56 height 19
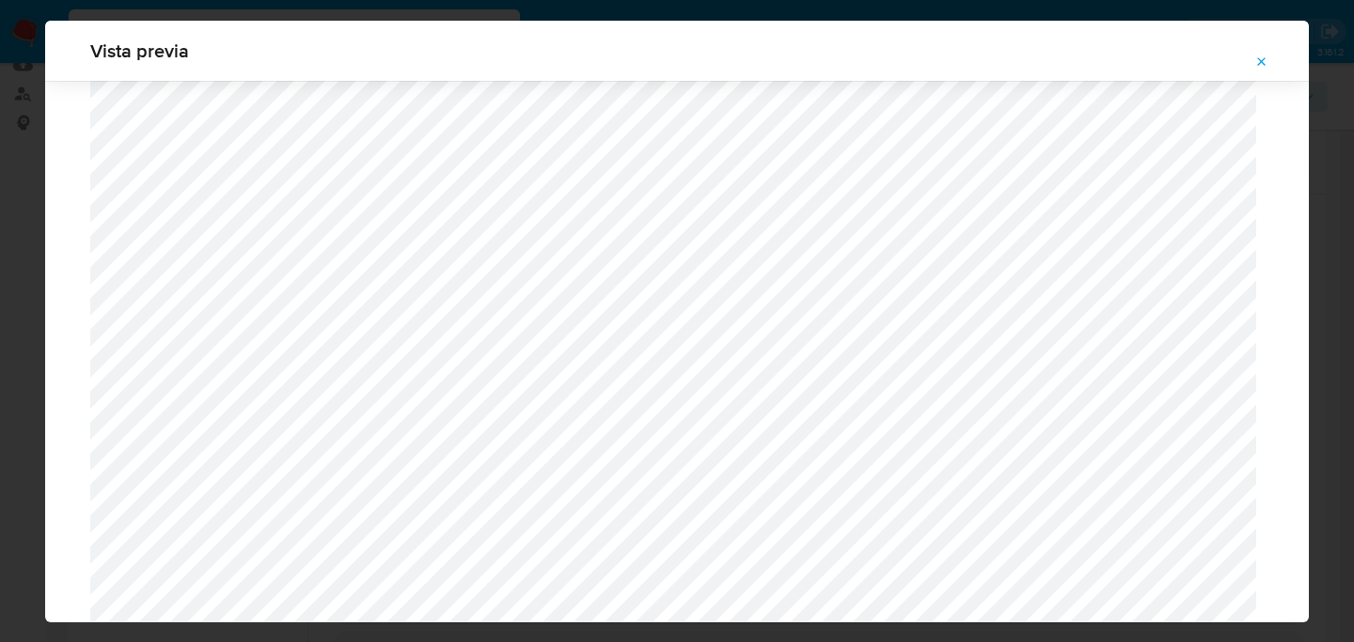
scroll to position [1143, 0]
click at [1272, 74] on button "Attachment preview" at bounding box center [1261, 62] width 41 height 30
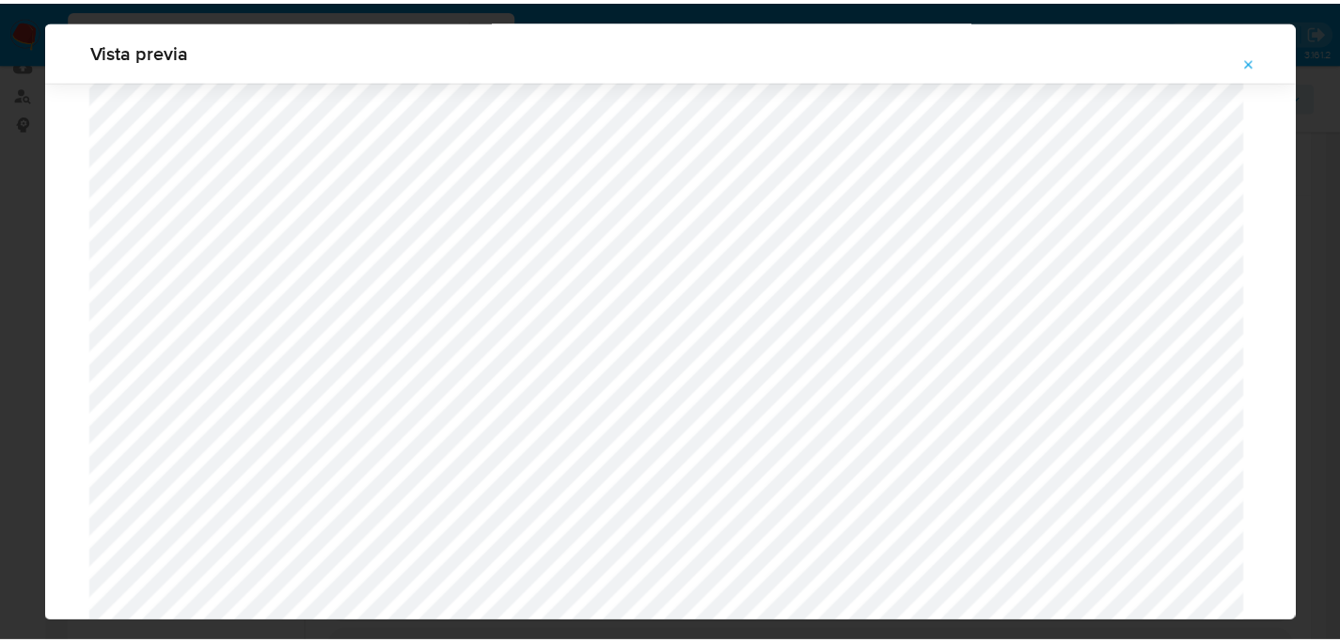
scroll to position [60, 0]
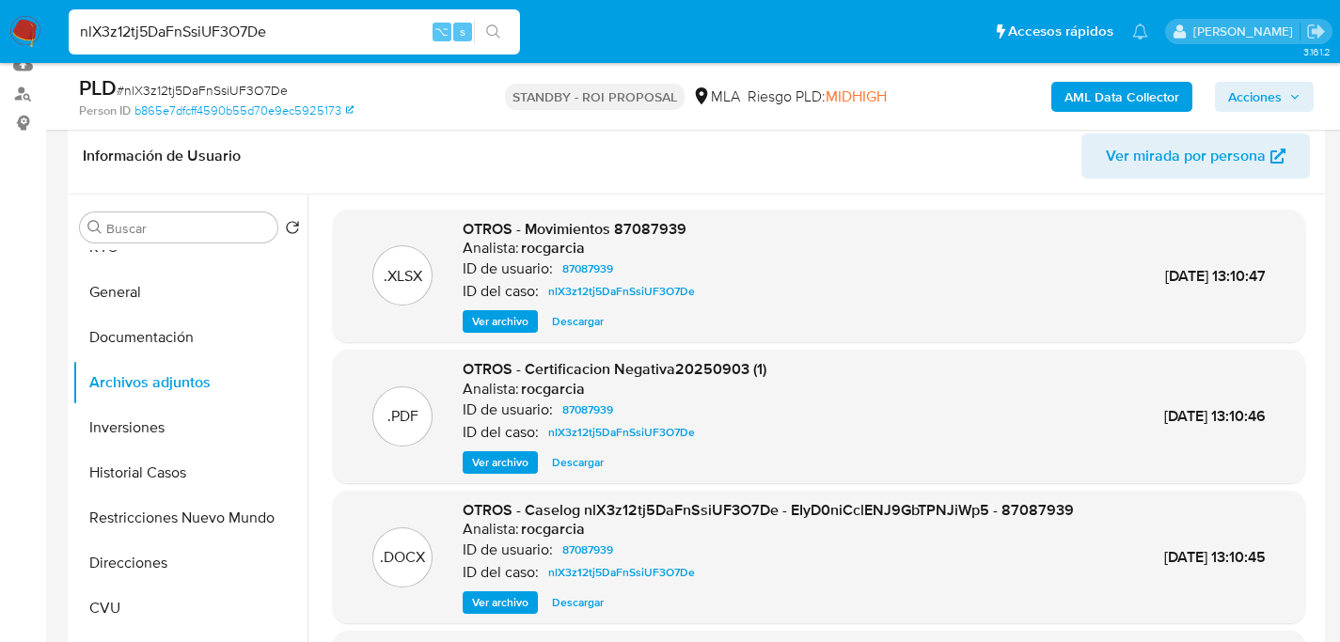
click at [260, 40] on input "nlX3z12tj5DaFnSsiUF3O7De" at bounding box center [294, 32] width 451 height 24
paste input "RXeuvbY9iqAZhUtJDz0yIK5"
type input "nRXeuvbY9iqAZhUtJDz0yIK5"
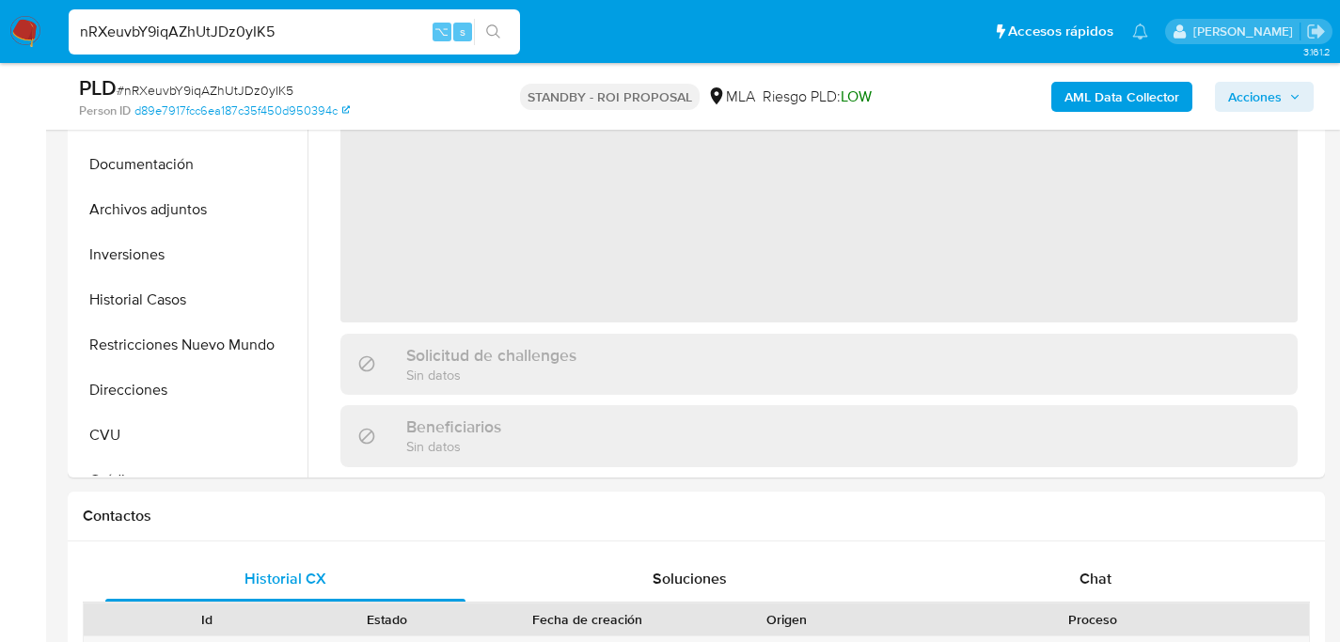
select select "10"
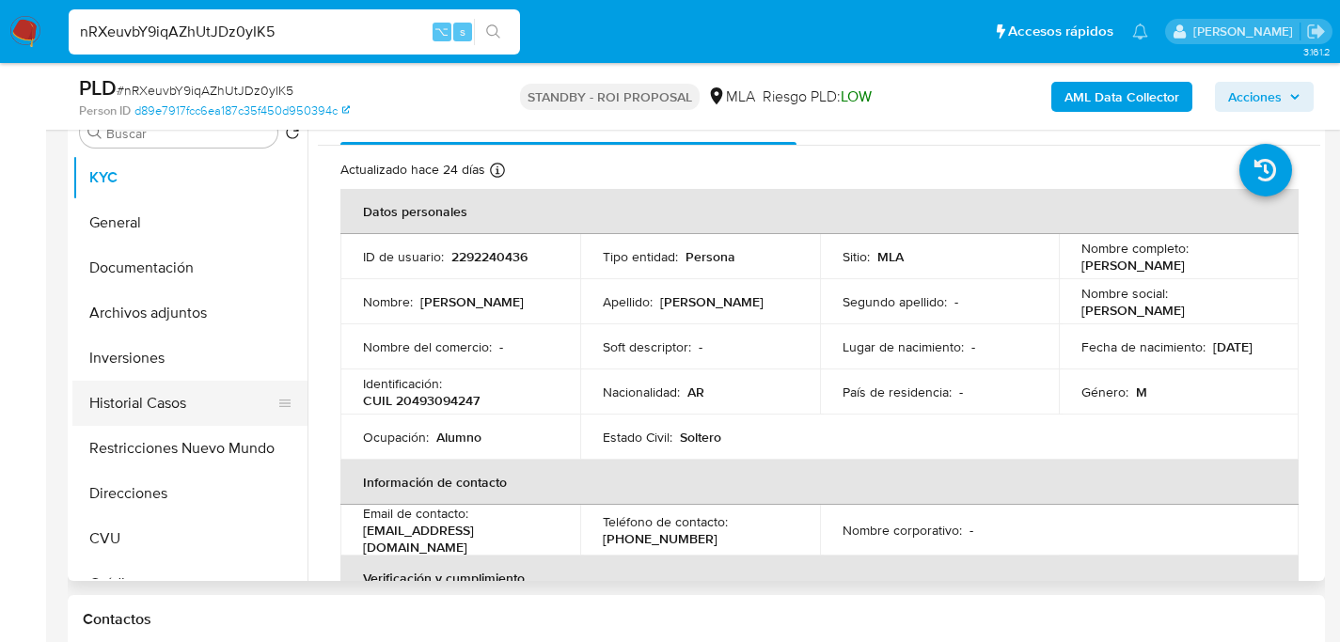
click at [112, 407] on button "Historial Casos" at bounding box center [182, 403] width 220 height 45
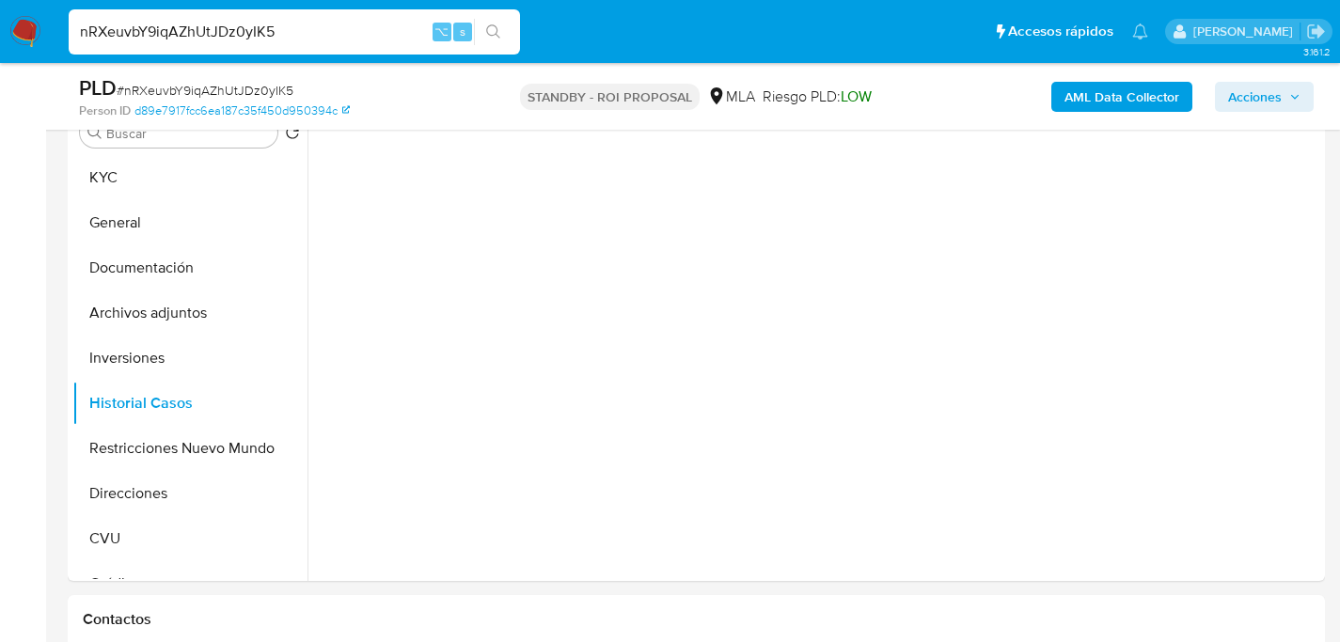
scroll to position [358, 0]
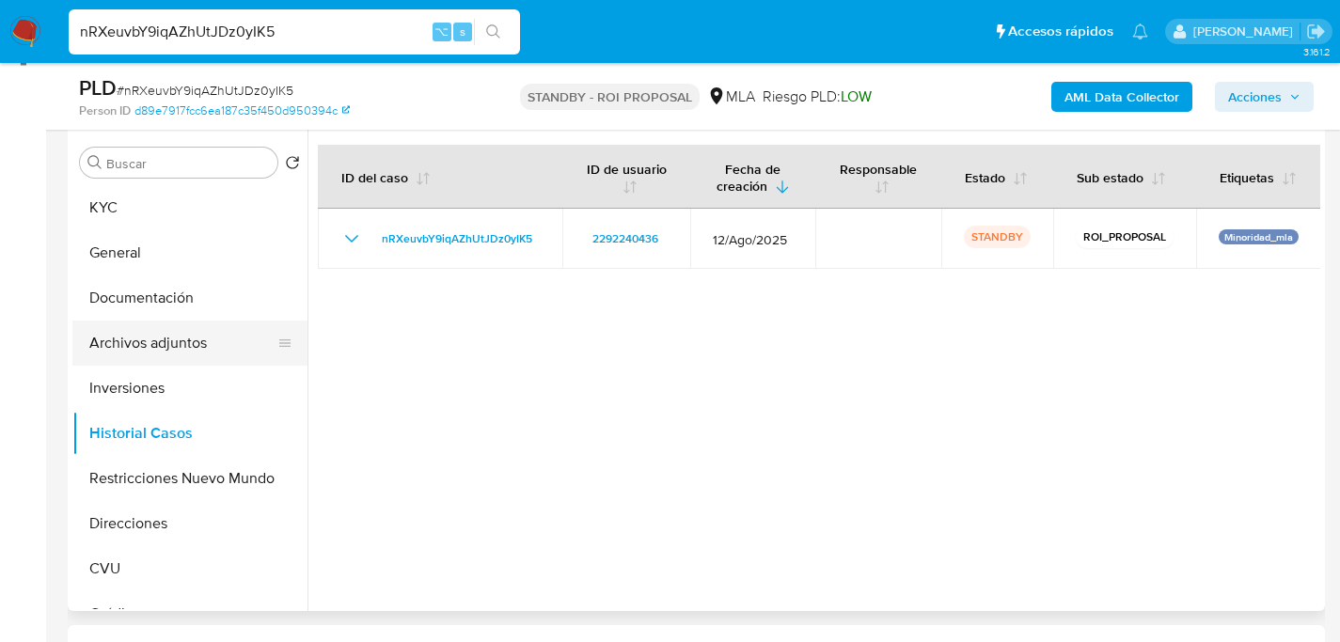
click at [157, 347] on button "Archivos adjuntos" at bounding box center [182, 343] width 220 height 45
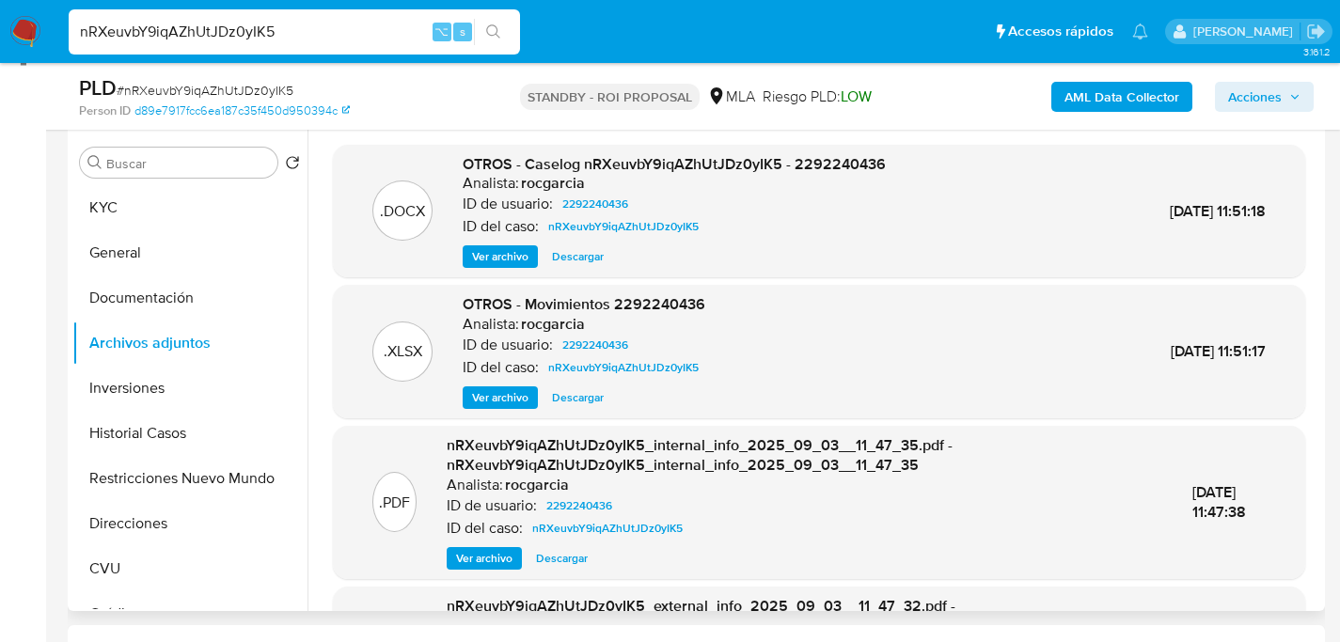
click at [571, 266] on span "Descargar" at bounding box center [578, 256] width 52 height 19
click at [216, 76] on div "PLD # nRXeuvbY9iqAZhUtJDz0yIK5" at bounding box center [281, 88] width 404 height 28
click at [224, 53] on div "nRXeuvbY9iqAZhUtJDz0yIK5 ⌥ s" at bounding box center [294, 31] width 451 height 45
click at [229, 37] on input "nRXeuvbY9iqAZhUtJDz0yIK5" at bounding box center [294, 32] width 451 height 24
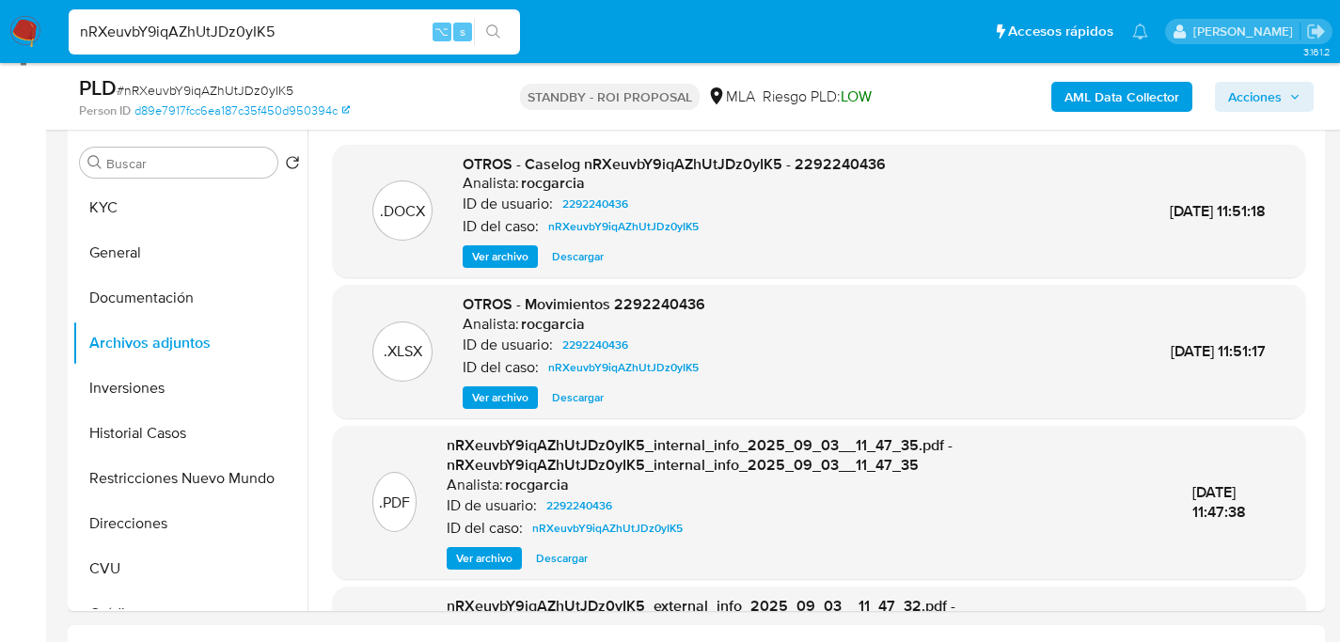
paste input "Nv5nTevi7TZktFWb9n9qCONi"
type input "Nv5nTevi7TZktFWb9n9qCONi"
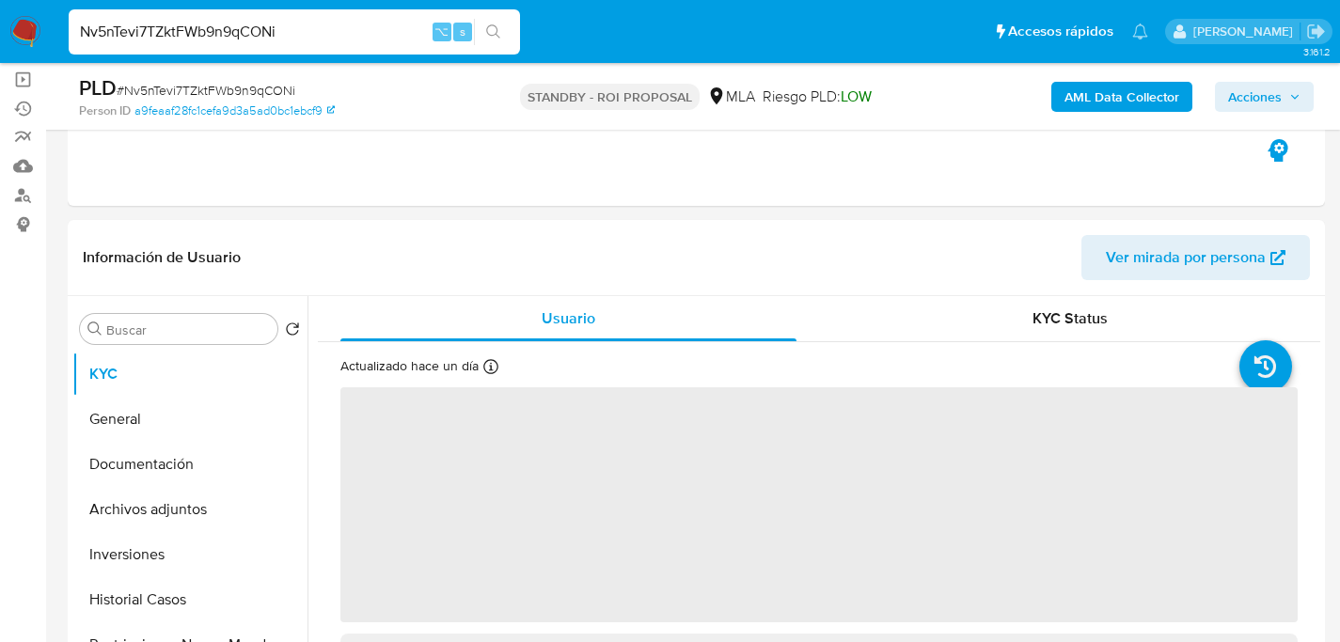
select select "10"
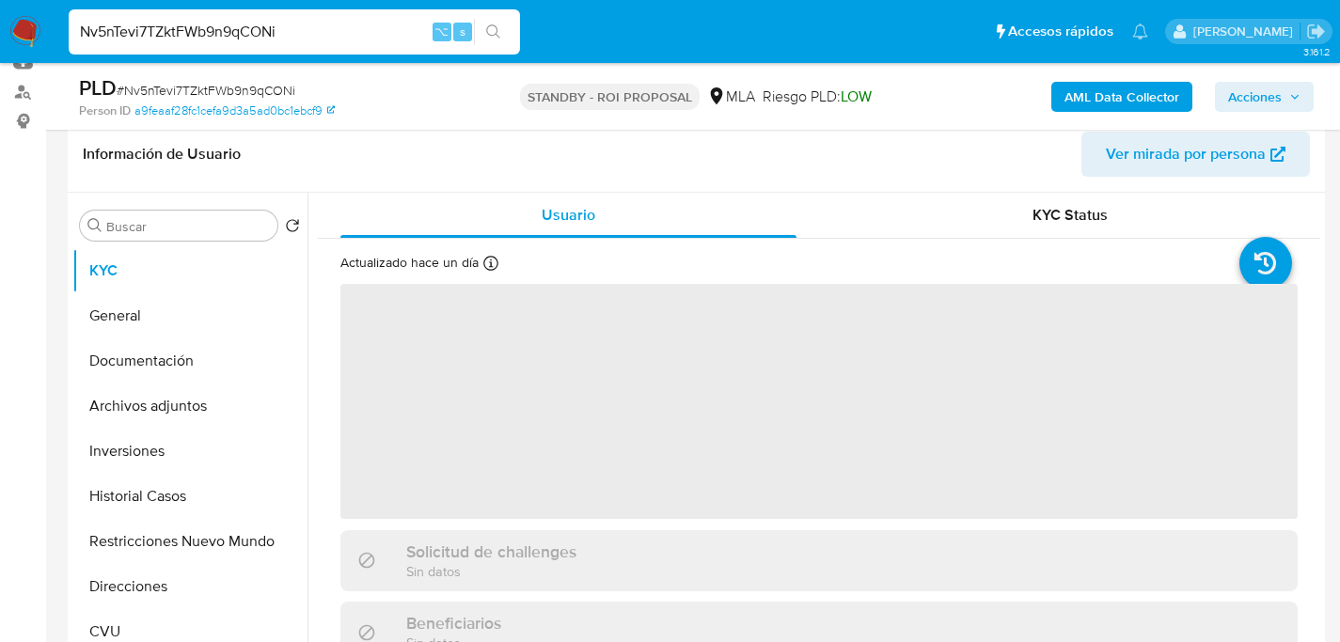
scroll to position [296, 0]
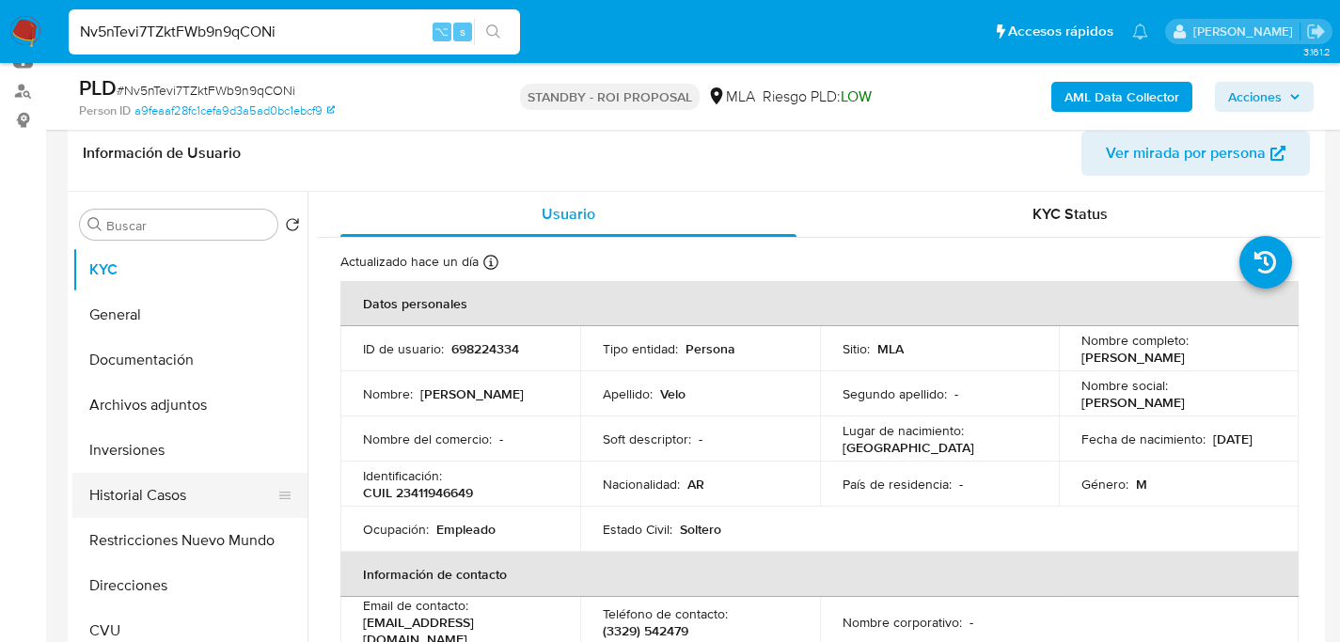
click at [118, 489] on button "Historial Casos" at bounding box center [182, 495] width 220 height 45
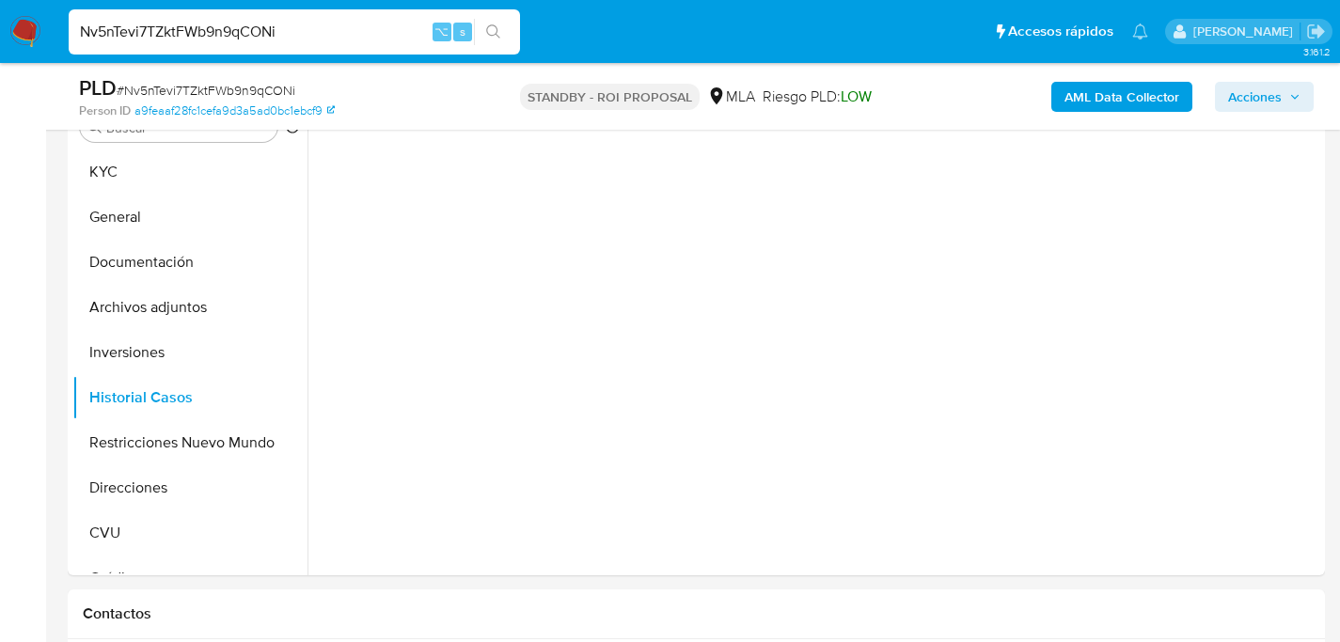
scroll to position [403, 0]
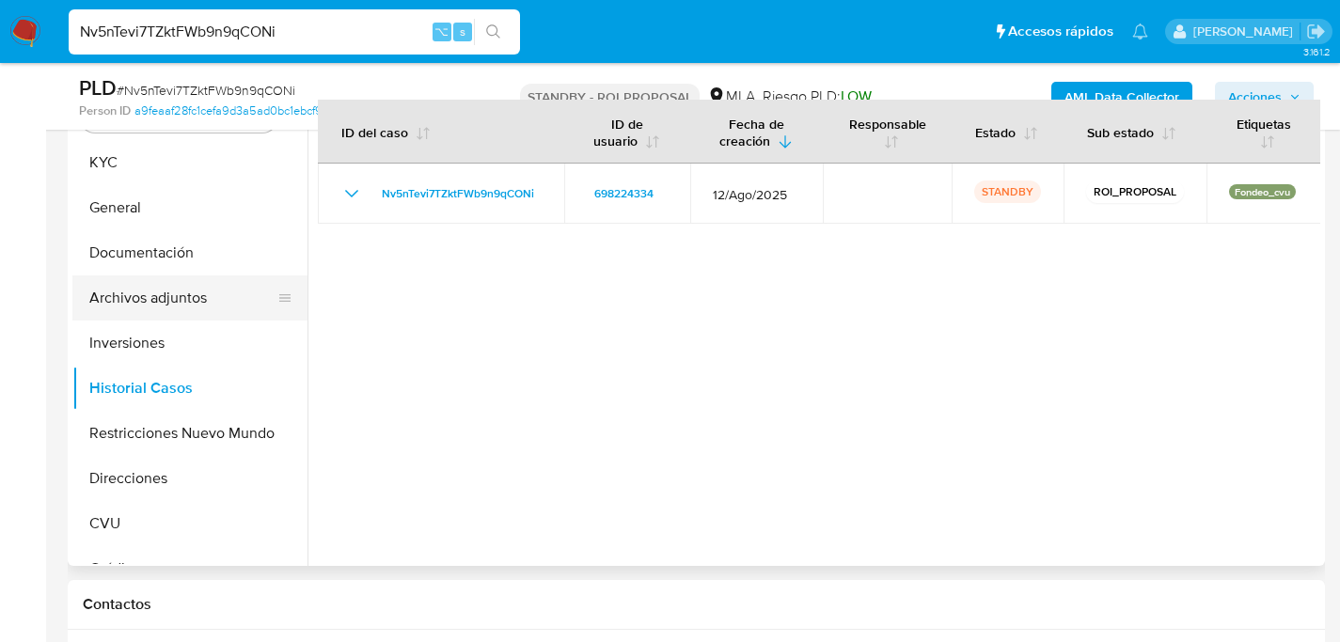
click at [151, 289] on button "Archivos adjuntos" at bounding box center [182, 297] width 220 height 45
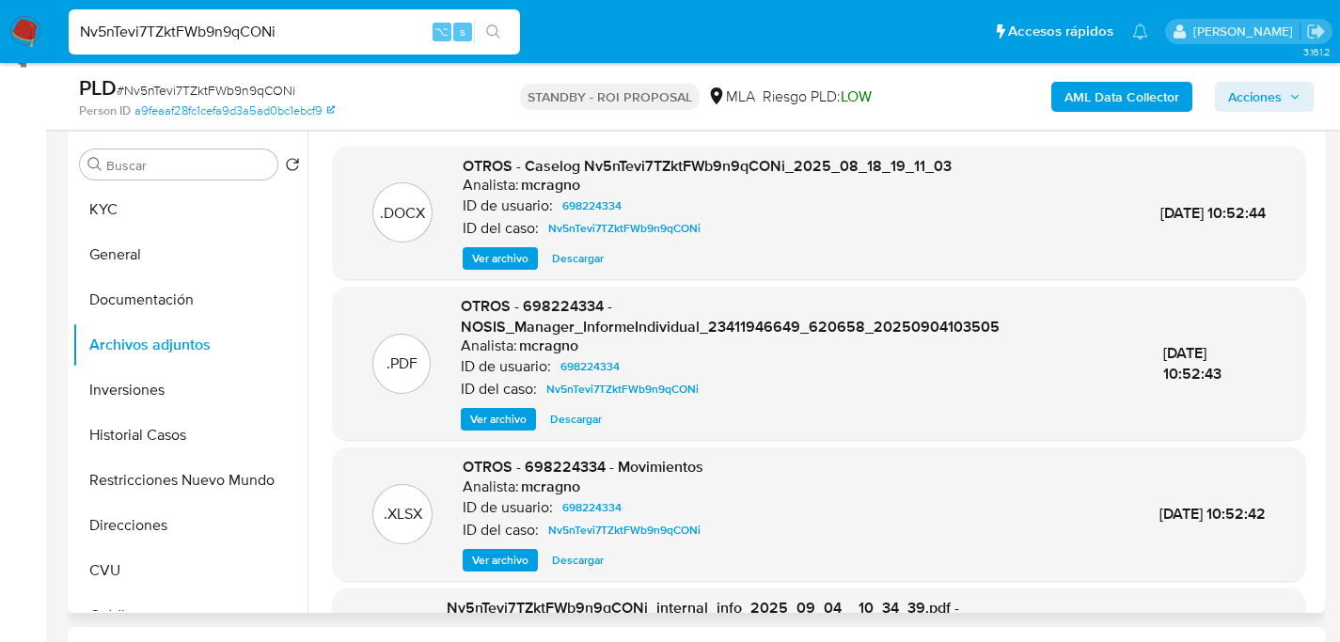
scroll to position [354, 0]
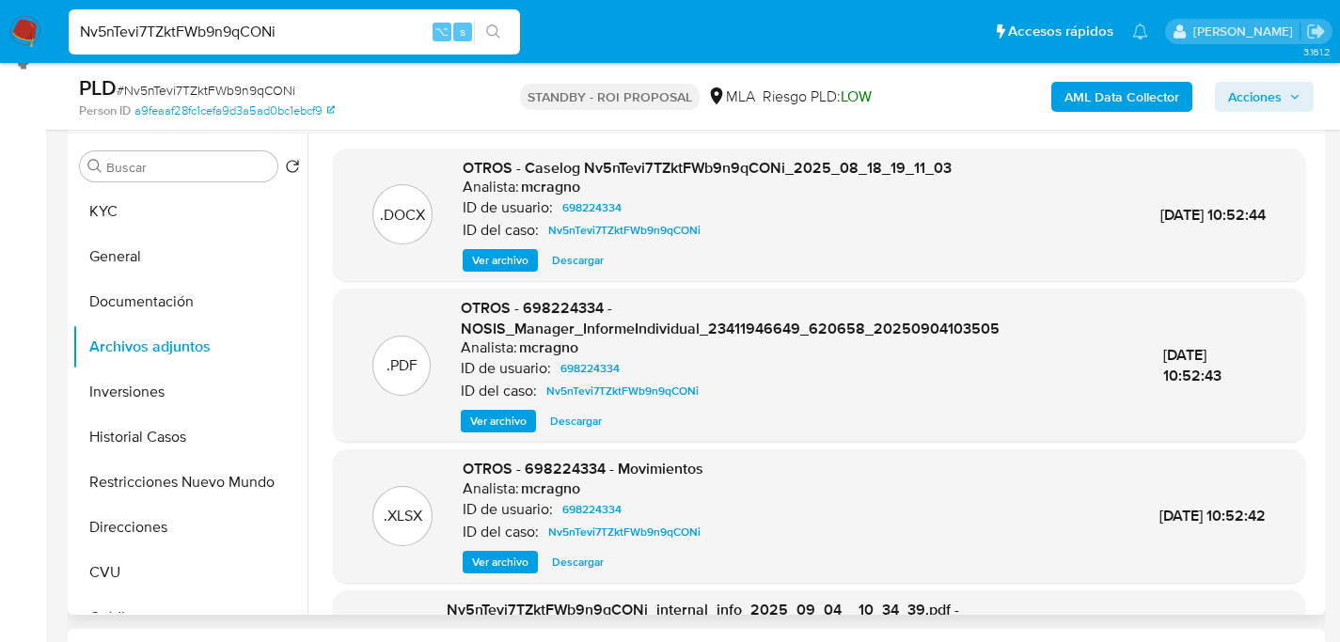
click at [546, 265] on button "Descargar" at bounding box center [577, 260] width 71 height 23
click at [298, 14] on div "Nv5nTevi7TZktFWb9n9qCONi ⌥ s" at bounding box center [294, 31] width 451 height 45
click at [298, 26] on input "Nv5nTevi7TZktFWb9n9qCONi" at bounding box center [294, 32] width 451 height 24
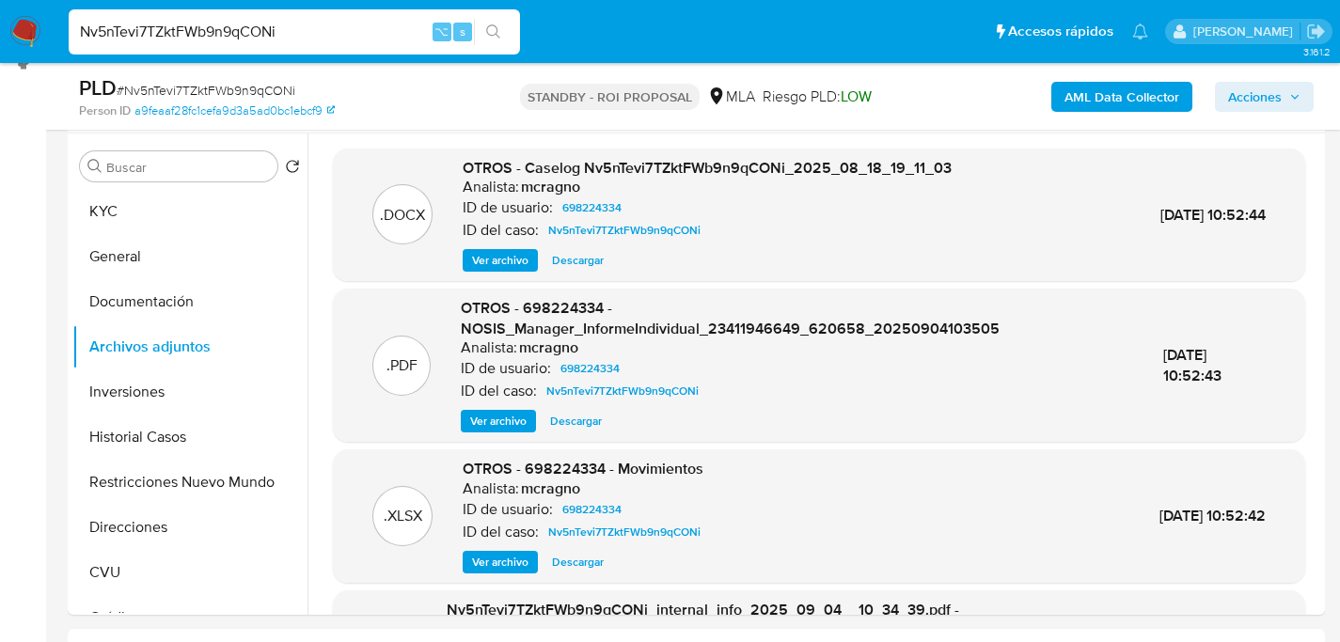
paste input "nwwsOixA7LrmZVyQyVMYYonF"
type input "nwwsOixA7LrmZVyQyVMYYonF"
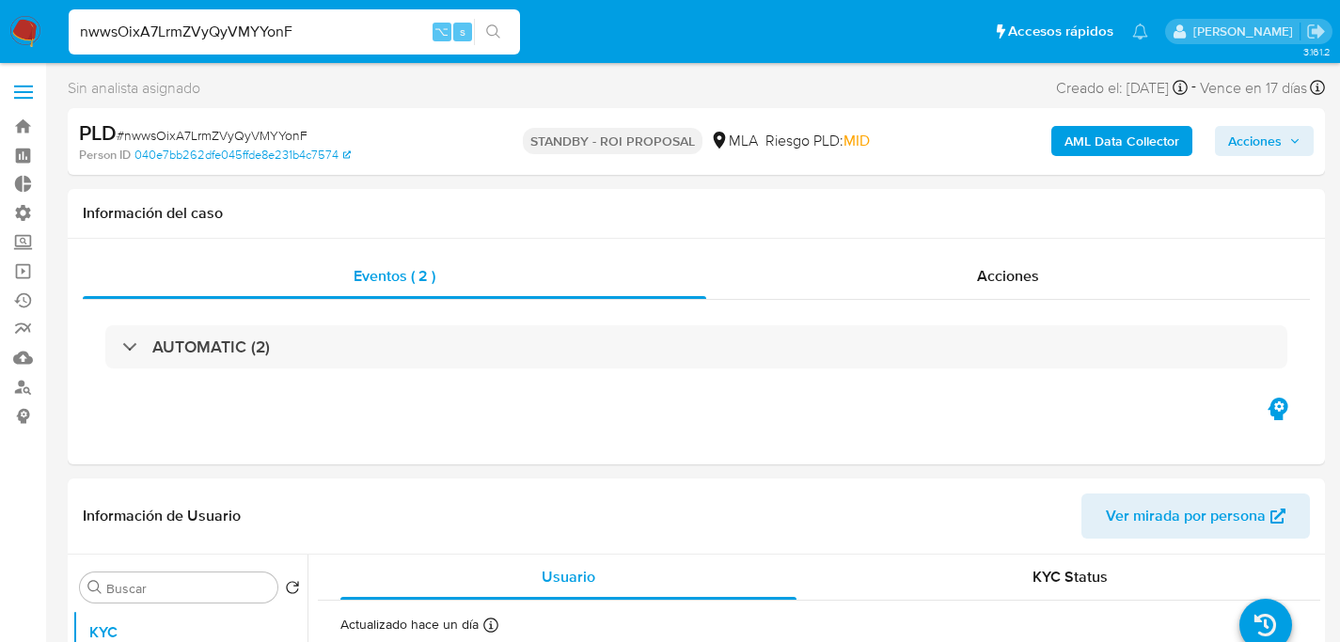
select select "10"
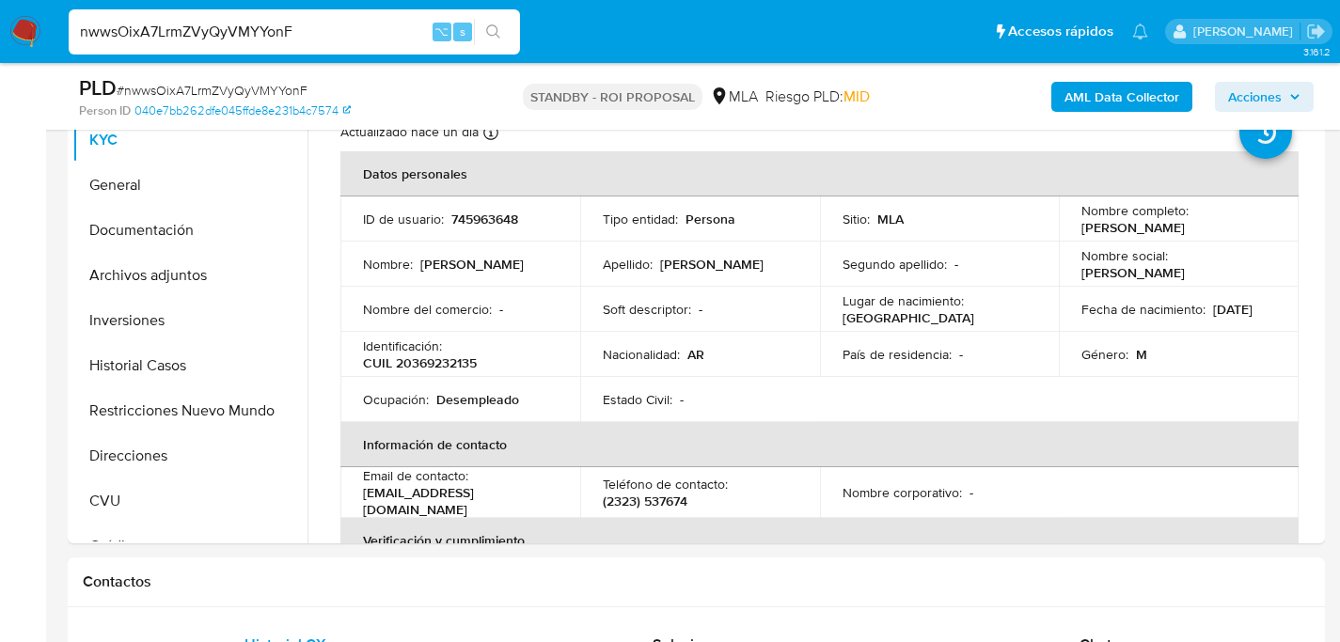
scroll to position [431, 0]
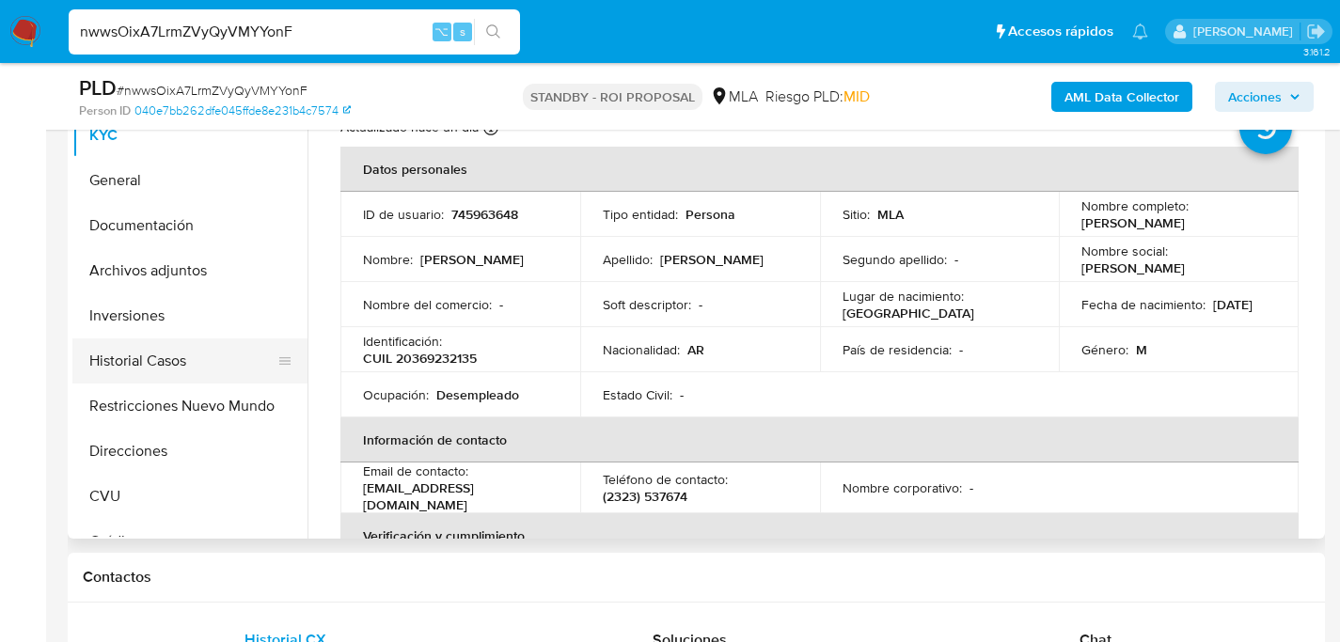
click at [122, 365] on button "Historial Casos" at bounding box center [182, 360] width 220 height 45
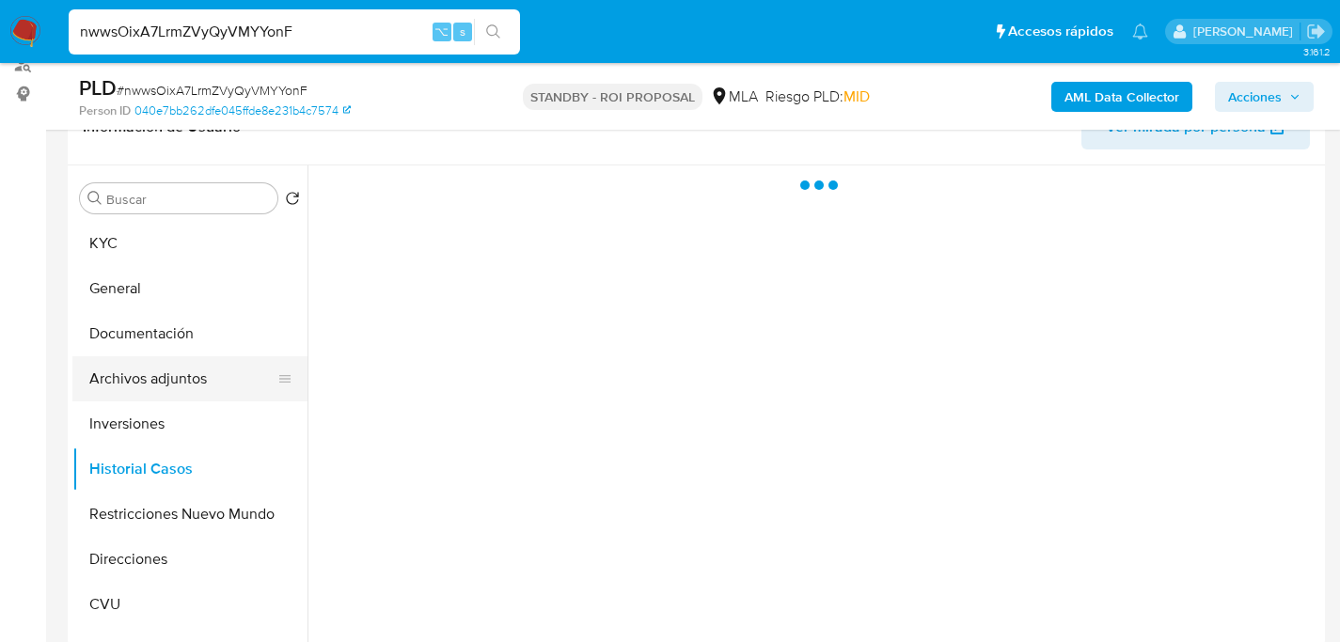
scroll to position [324, 0]
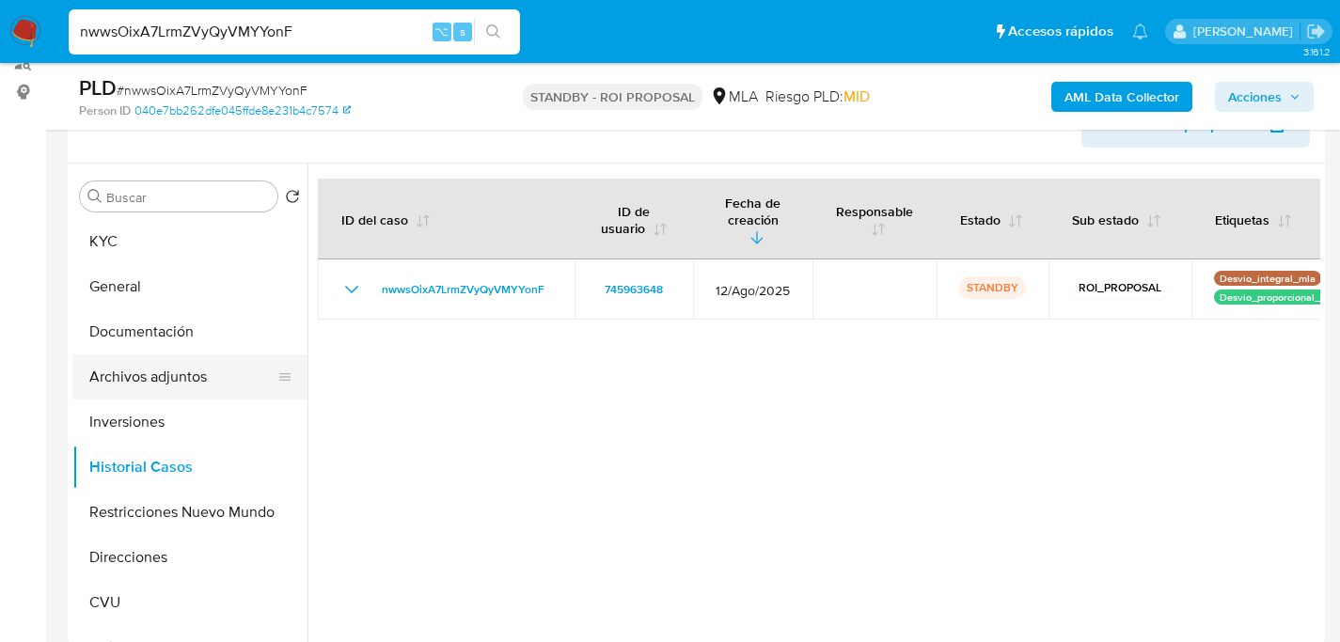
click at [107, 376] on button "Archivos adjuntos" at bounding box center [182, 376] width 220 height 45
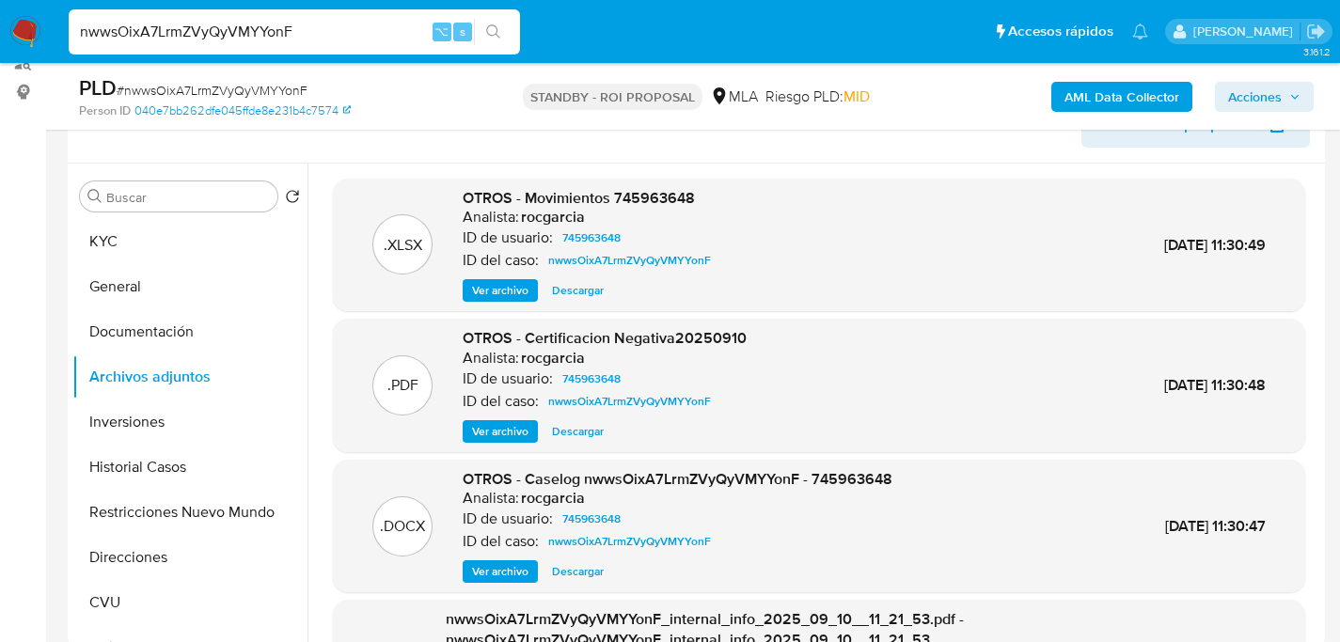
click at [579, 576] on span "Descargar" at bounding box center [578, 571] width 52 height 19
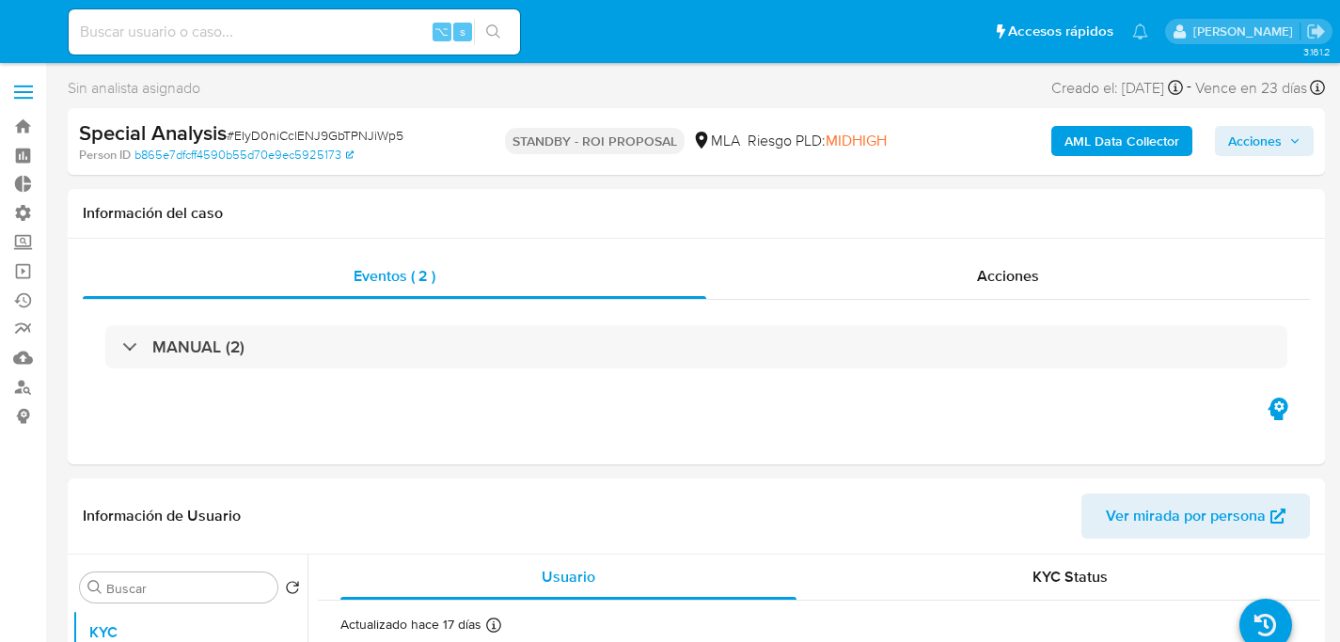
select select "10"
click at [840, 278] on div "Acciones" at bounding box center [1008, 276] width 604 height 45
select select "10"
